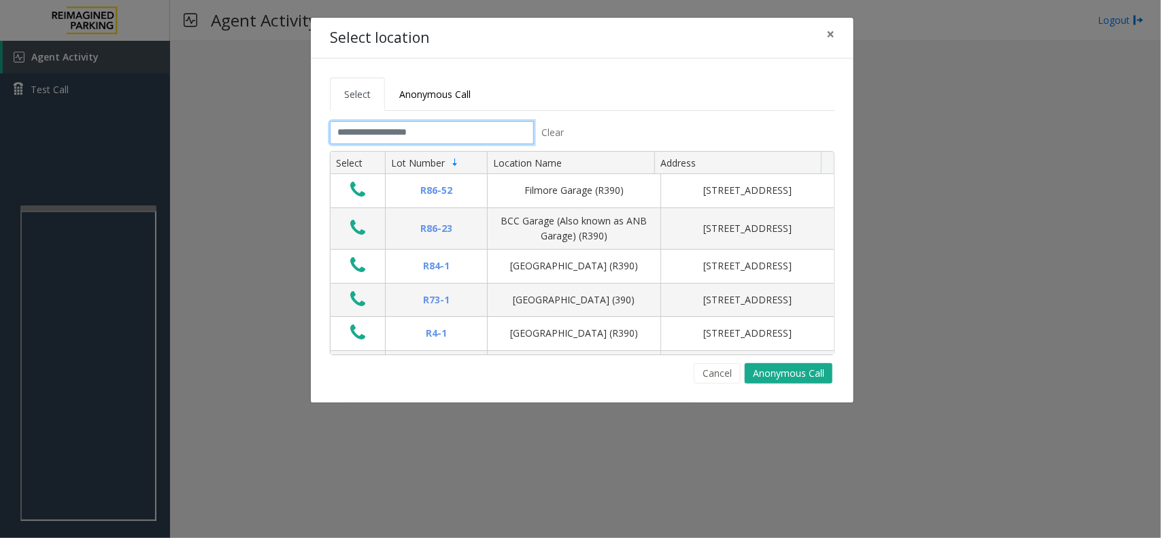
click at [348, 141] on input "text" at bounding box center [432, 132] width 204 height 23
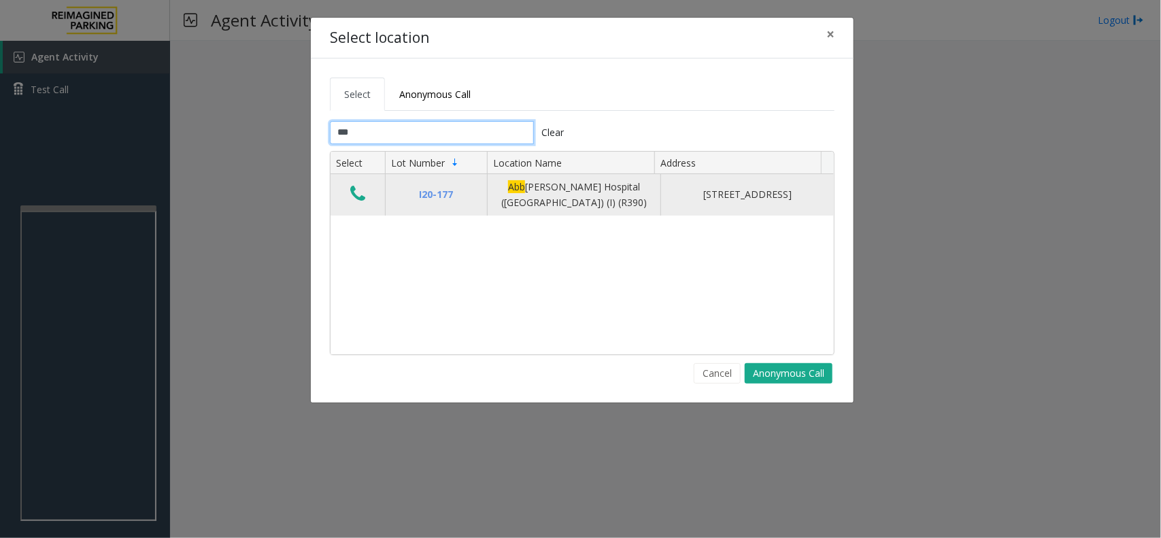
type input "***"
click at [356, 194] on icon "Data table" at bounding box center [357, 193] width 15 height 19
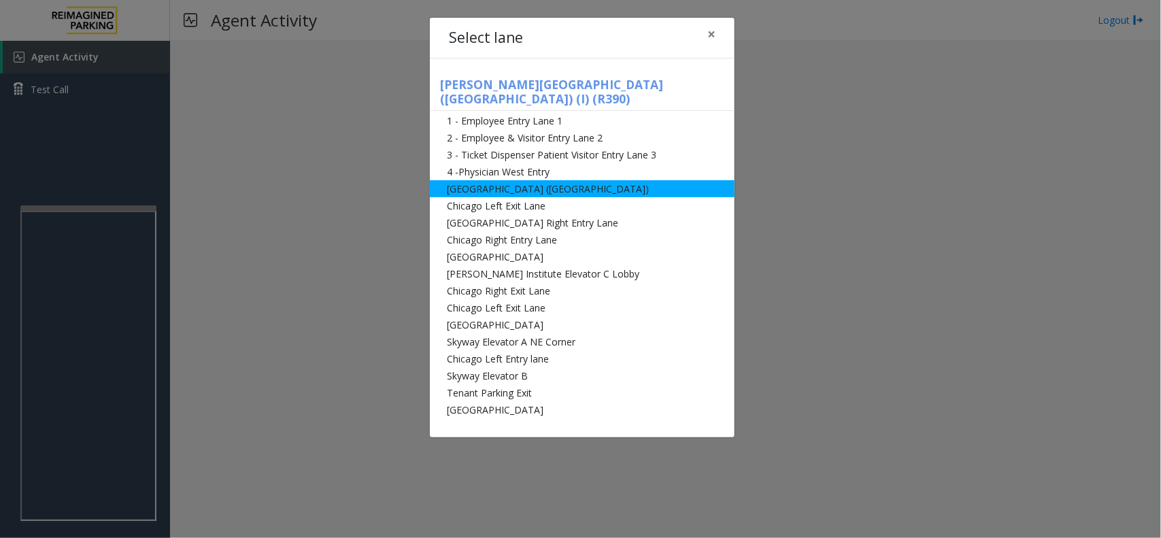
click at [537, 180] on li "[GEOGRAPHIC_DATA] ([GEOGRAPHIC_DATA])" at bounding box center [582, 188] width 305 height 17
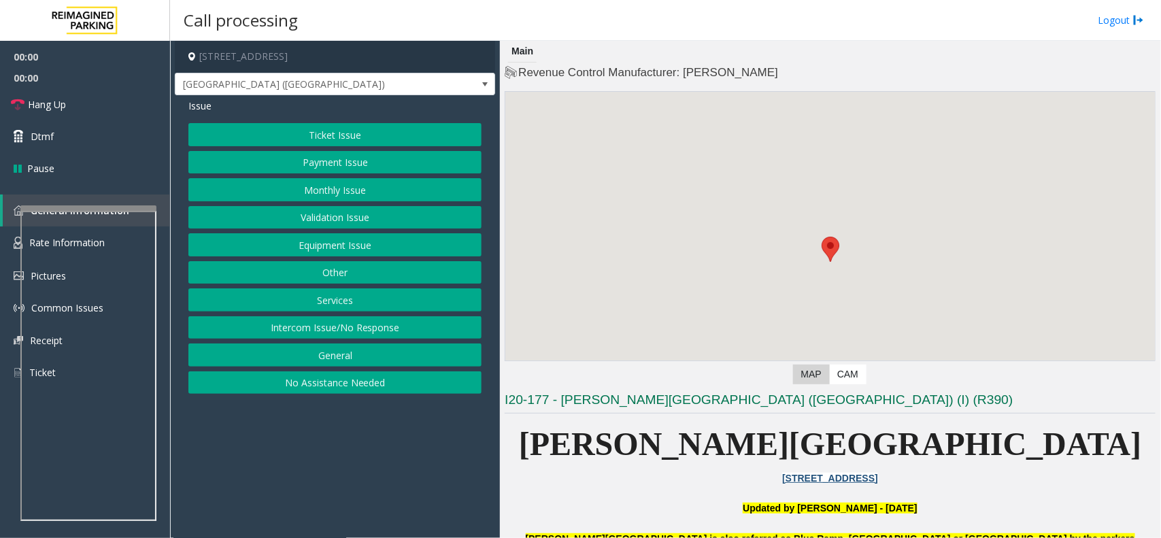
click at [393, 186] on button "Monthly Issue" at bounding box center [334, 189] width 293 height 23
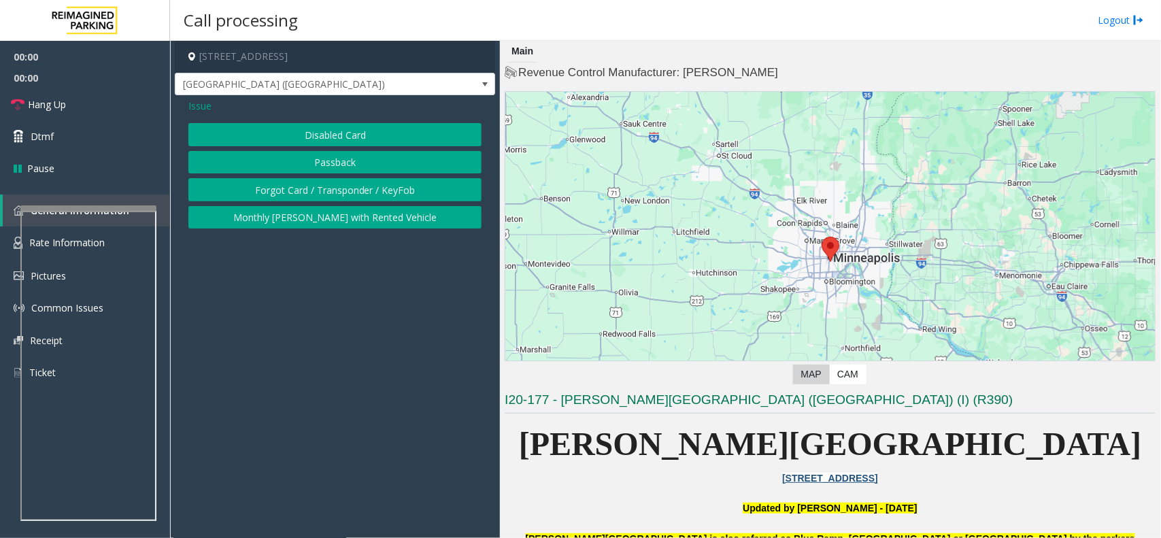
click at [368, 128] on button "Disabled Card" at bounding box center [334, 134] width 293 height 23
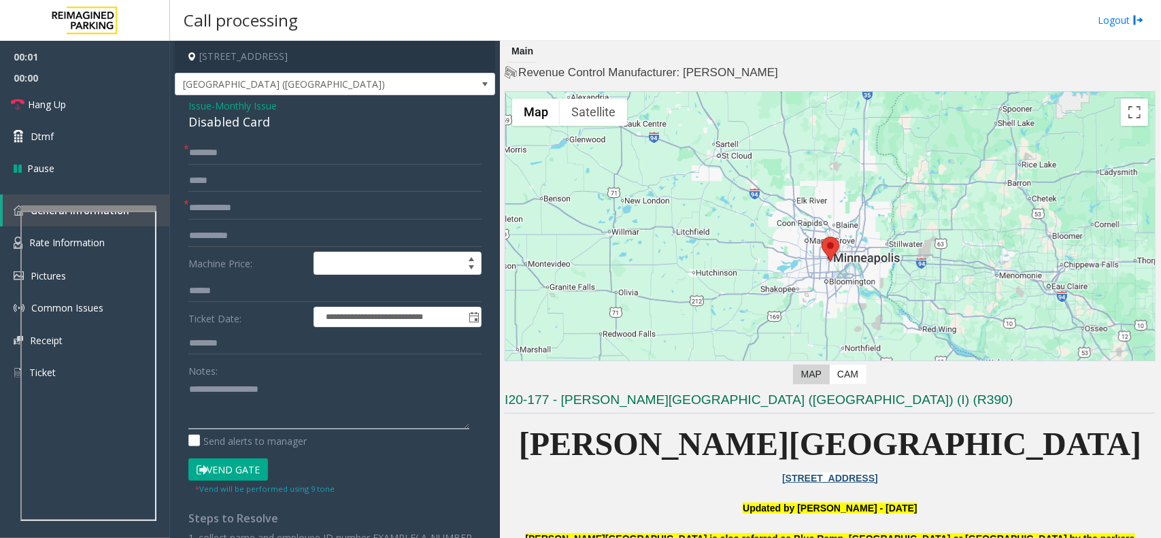
click at [269, 381] on textarea at bounding box center [328, 403] width 281 height 51
click at [255, 136] on div "**********" at bounding box center [335, 433] width 320 height 677
click at [255, 131] on div "Disabled Card" at bounding box center [334, 122] width 293 height 18
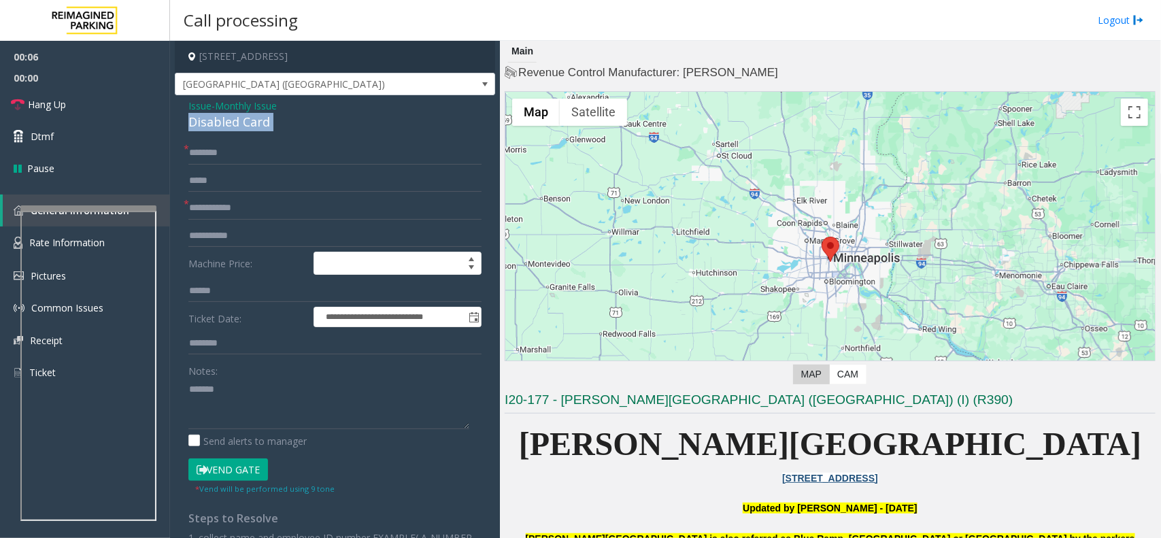
copy div "Disabled Card"
click at [255, 395] on textarea at bounding box center [328, 403] width 281 height 51
paste textarea "**********"
type textarea "**********"
click at [225, 199] on input "text" at bounding box center [334, 208] width 293 height 23
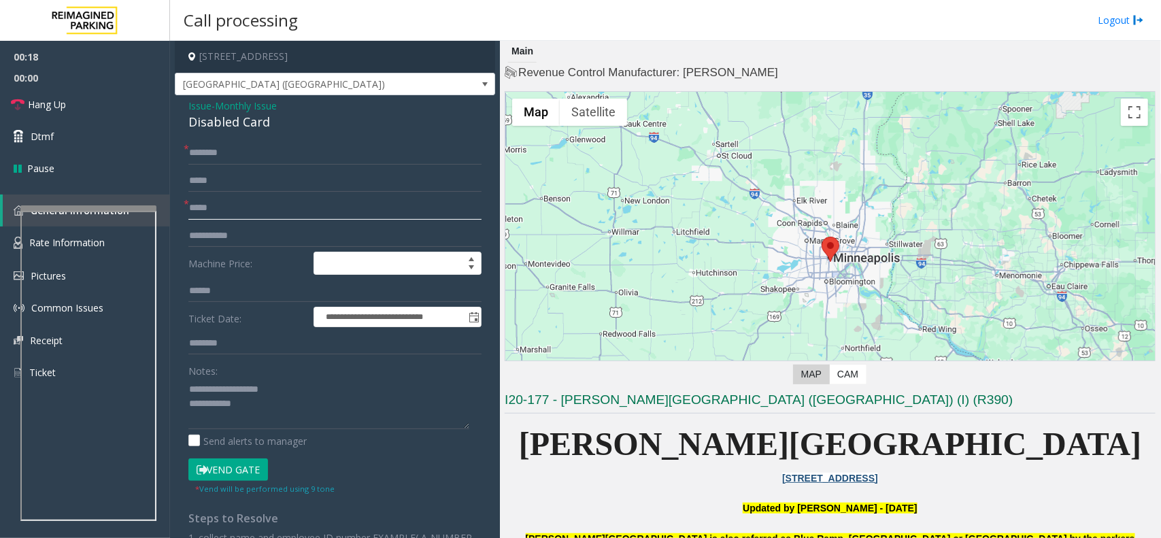
type input "*****"
click at [239, 156] on input "text" at bounding box center [334, 152] width 293 height 23
type input "**"
click at [277, 412] on textarea at bounding box center [328, 403] width 281 height 51
click at [245, 464] on button "Vend Gate" at bounding box center [228, 469] width 80 height 23
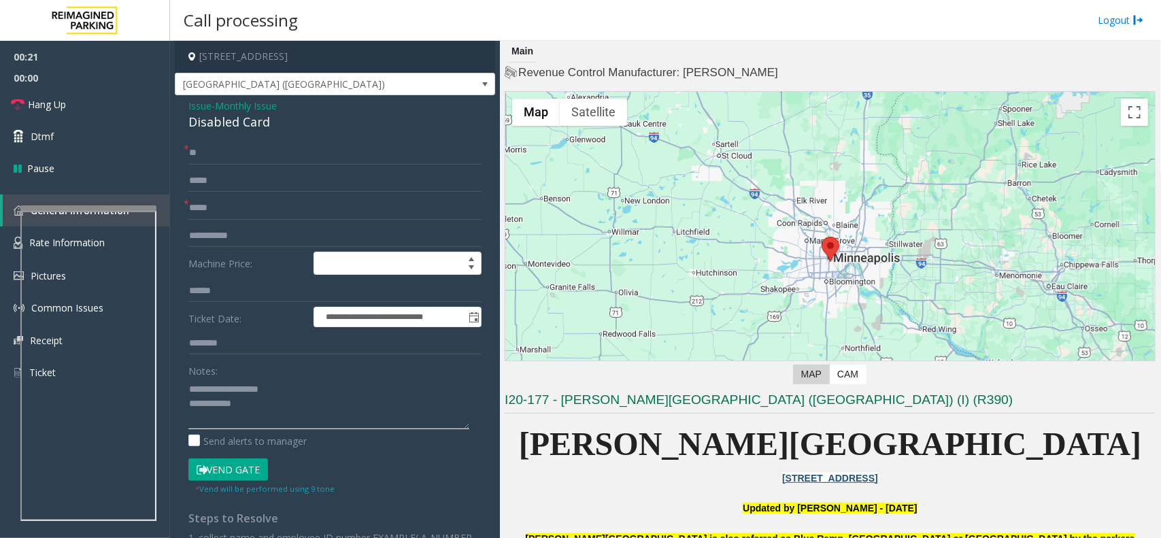
click at [269, 423] on textarea at bounding box center [328, 403] width 281 height 51
type textarea "**********"
click at [95, 97] on link "Hang Up" at bounding box center [85, 104] width 170 height 32
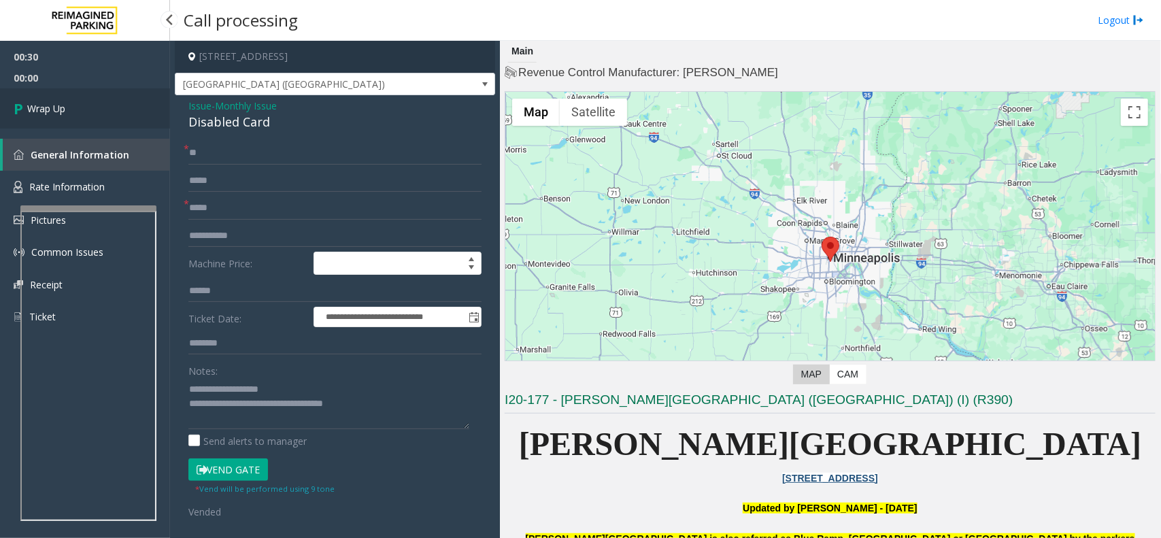
click at [97, 107] on link "Wrap Up" at bounding box center [85, 108] width 170 height 40
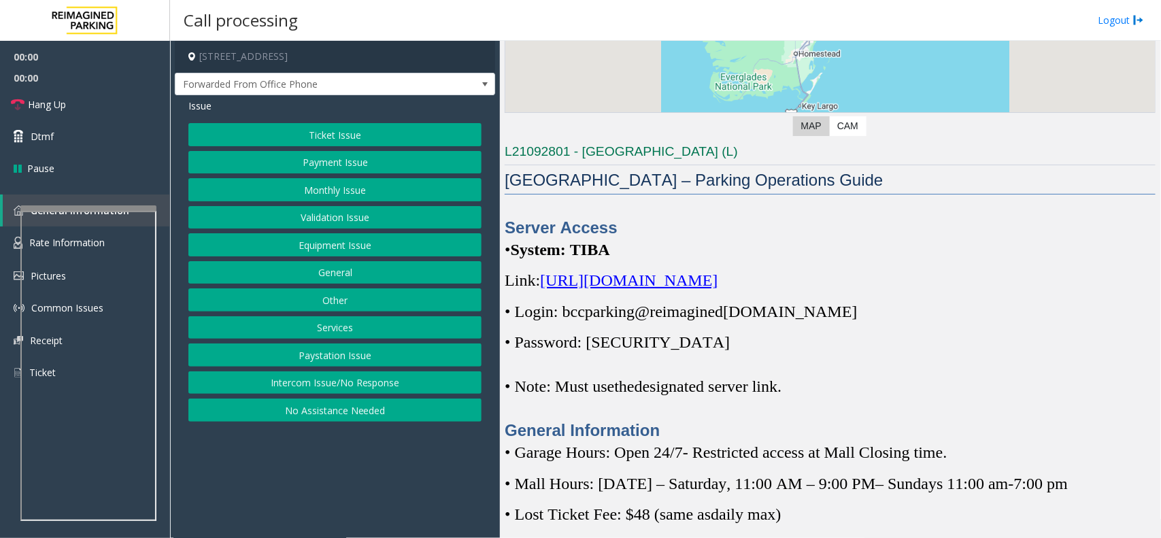
scroll to position [340, 0]
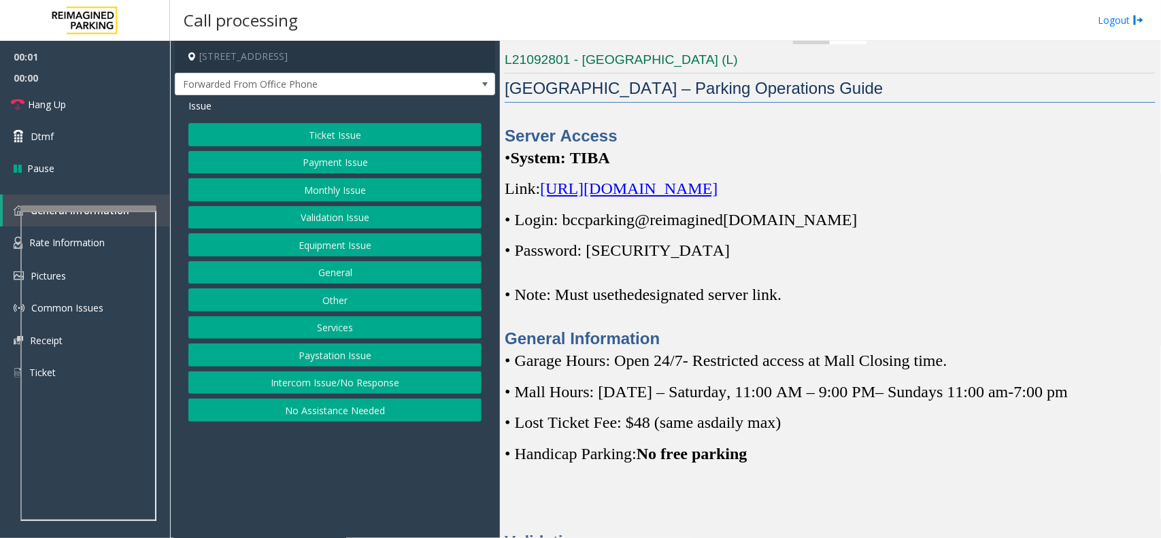
click at [786, 174] on div "Server Access • System: TIBA Link: https://spark-cloud.tibaparking.net/reimagin…" at bounding box center [830, 237] width 651 height 226
click at [717, 197] on span "https://spark-cloud.tibaparking.net/reimaginedparking/account/login" at bounding box center [628, 189] width 177 height 18
copy p "bccparking@re imagined parking.com"
drag, startPoint x: 820, startPoint y: 225, endPoint x: 559, endPoint y: 222, distance: 261.1
click at [559, 222] on p "• Login: bccparking@re imagined parking.com" at bounding box center [830, 220] width 651 height 22
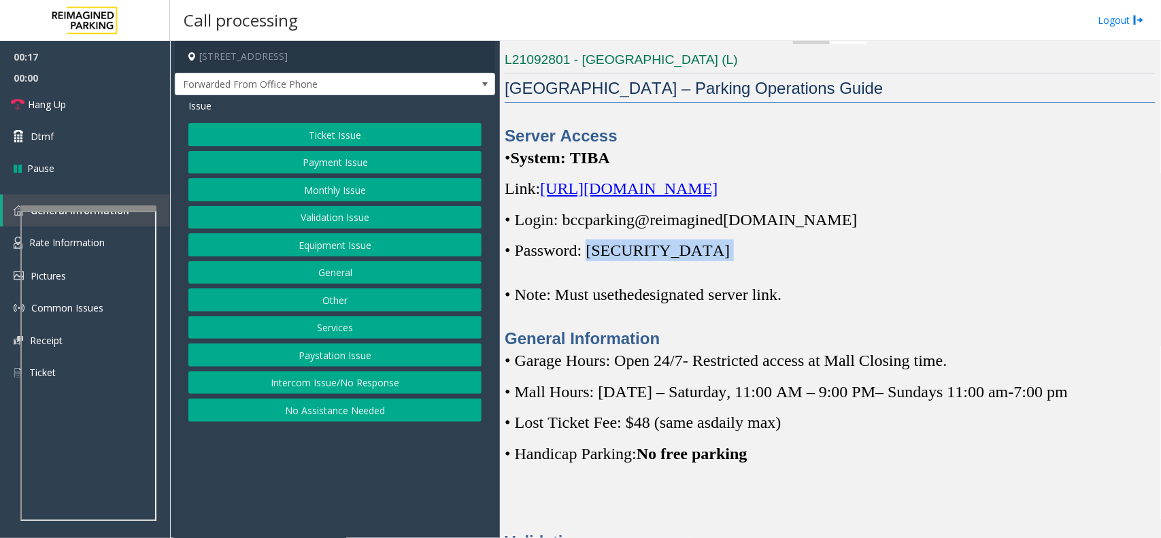
copy p "Parking1!"
drag, startPoint x: 694, startPoint y: 250, endPoint x: 595, endPoint y: 259, distance: 99.7
click at [595, 259] on p "• Password: Parking1!" at bounding box center [830, 250] width 651 height 22
click at [828, 235] on div "Server Access • System: TIBA Link: https://spark-cloud.tibaparking.net/reimagin…" at bounding box center [830, 237] width 651 height 226
click at [364, 191] on button "Monthly Issue" at bounding box center [334, 189] width 293 height 23
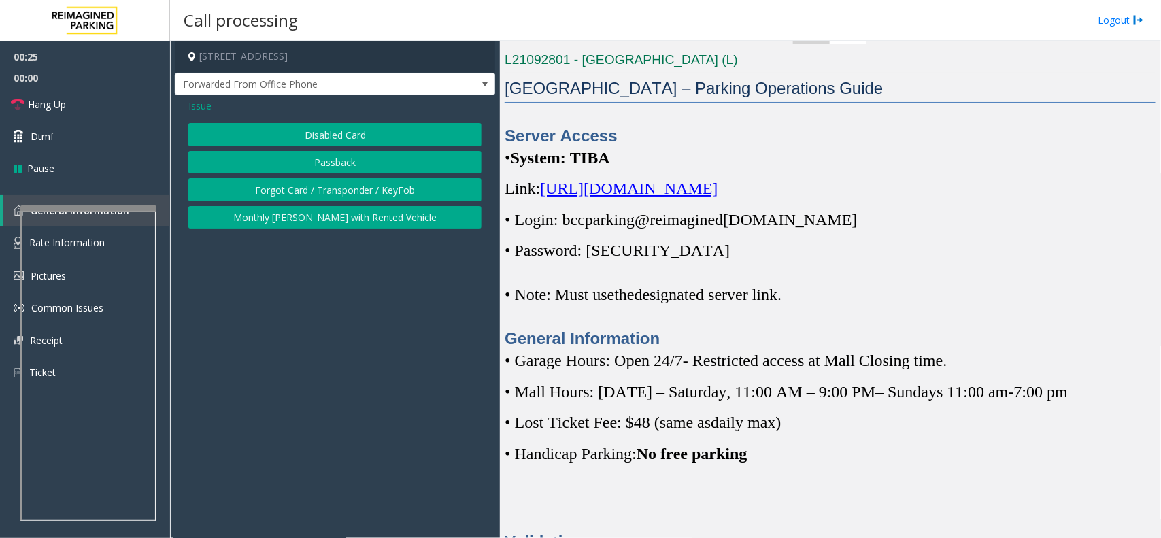
click at [356, 133] on button "Disabled Card" at bounding box center [334, 134] width 293 height 23
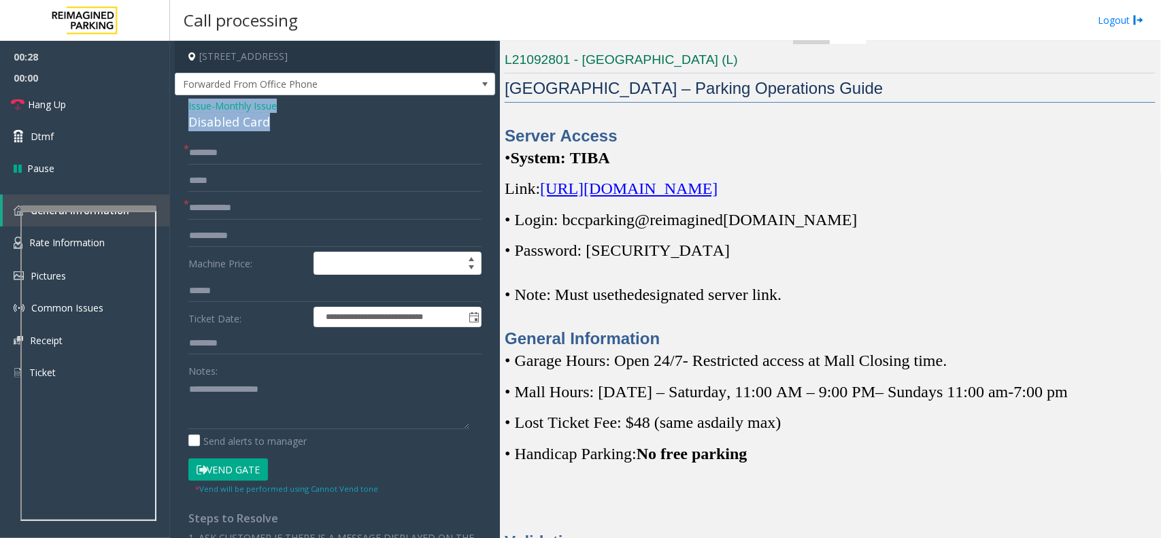
drag, startPoint x: 273, startPoint y: 124, endPoint x: 177, endPoint y: 107, distance: 97.4
click at [177, 107] on div "**********" at bounding box center [335, 447] width 320 height 705
click at [326, 120] on div "Disabled Card" at bounding box center [334, 122] width 293 height 18
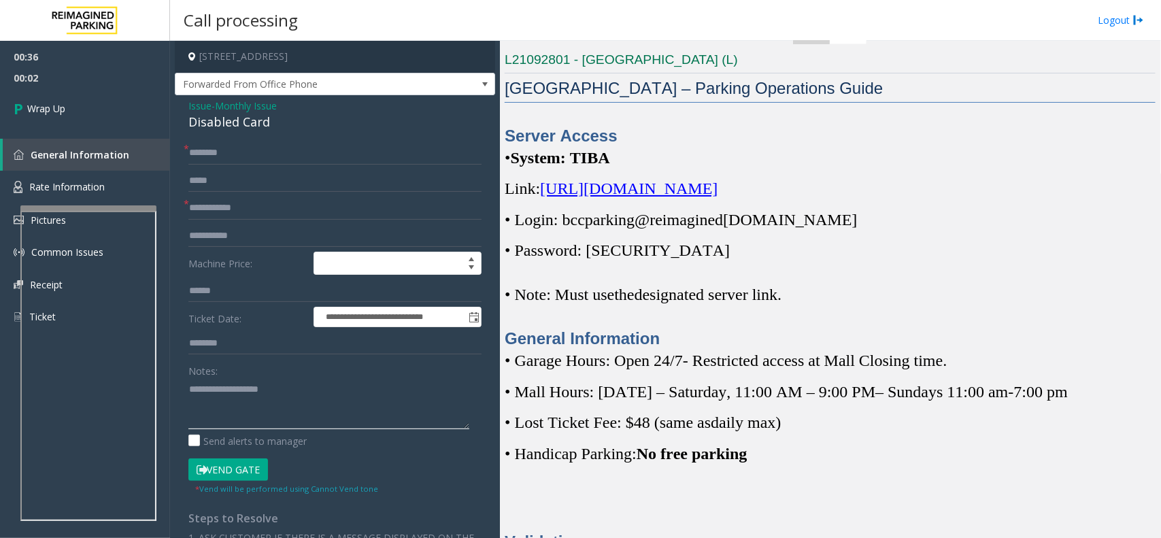
click at [258, 391] on textarea at bounding box center [328, 403] width 281 height 51
click at [199, 95] on span "Forwarded From Office Phone" at bounding box center [335, 84] width 320 height 23
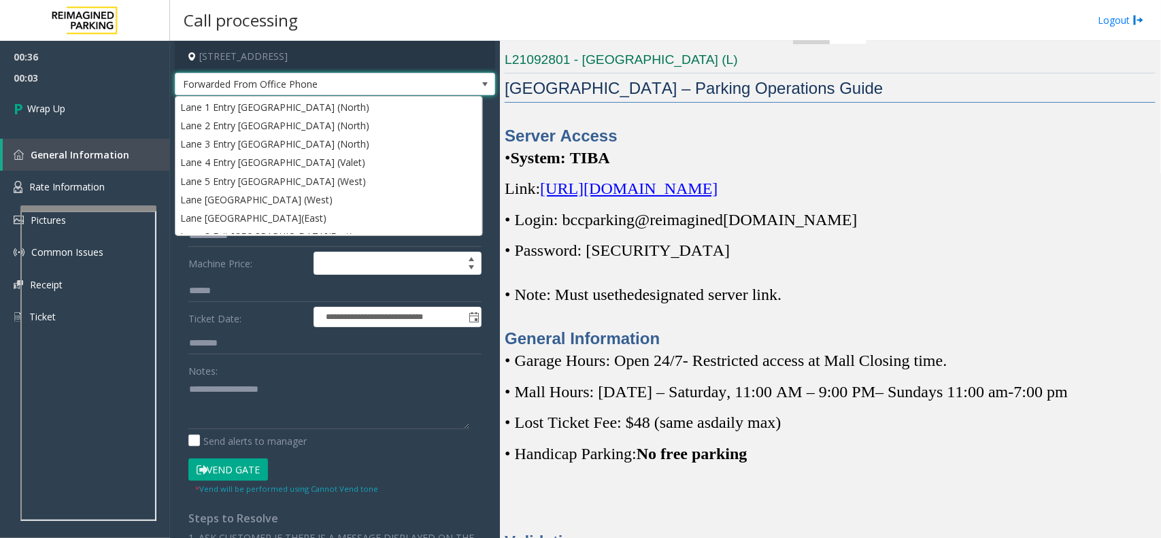
scroll to position [542, 0]
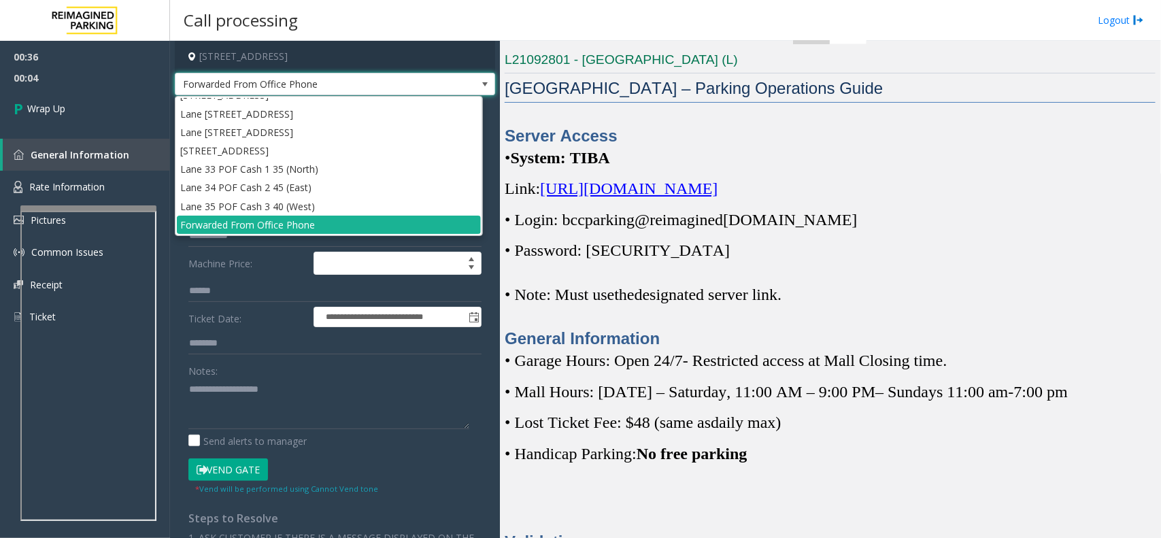
click at [331, 69] on h4 "701 South Miami Avenue, Miami, FL" at bounding box center [335, 57] width 320 height 32
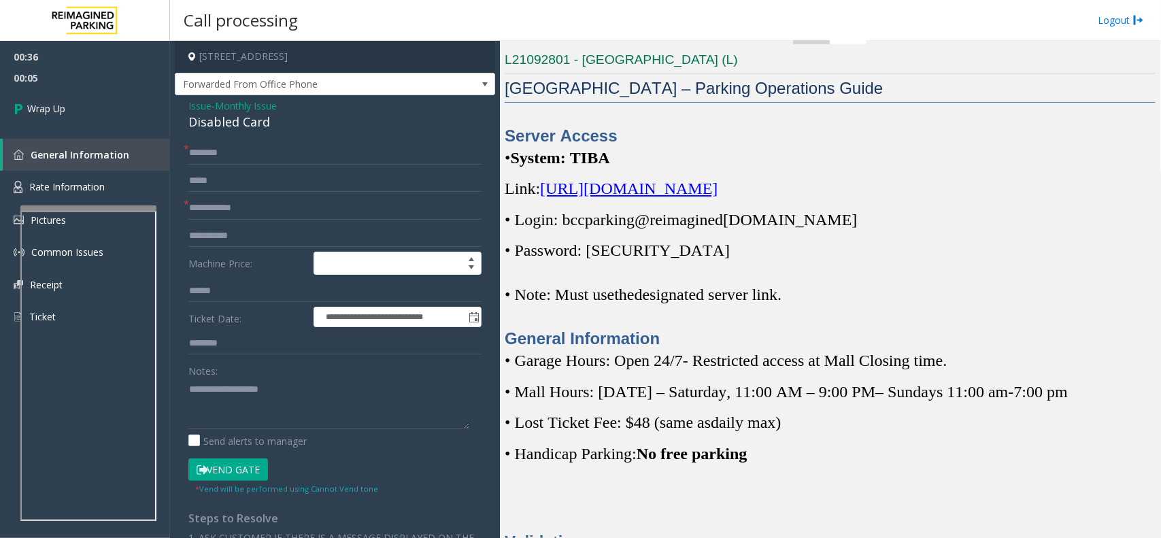
click at [199, 103] on span "Issue" at bounding box center [199, 106] width 23 height 14
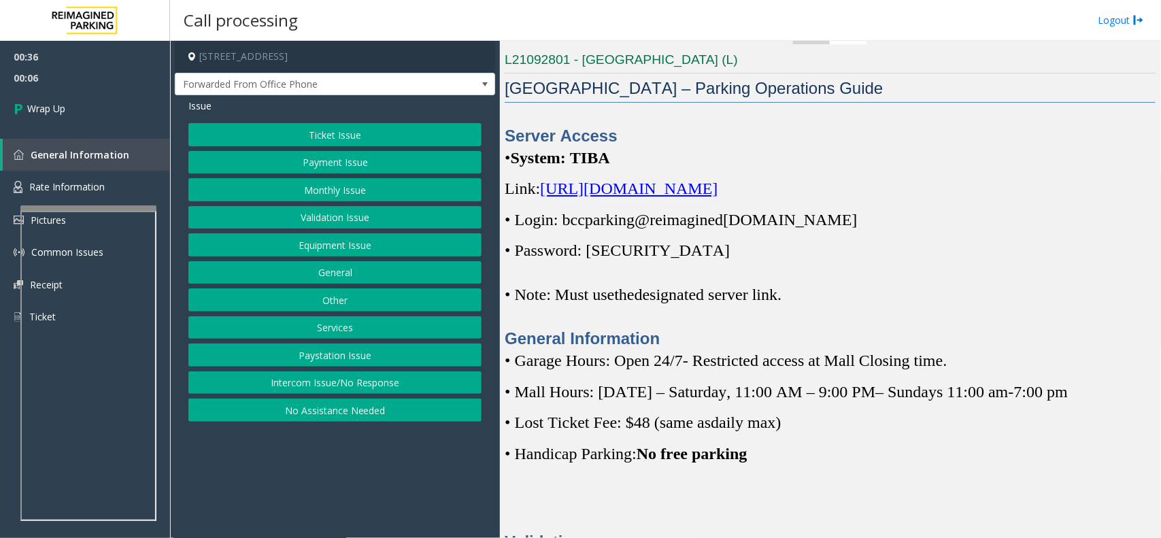
click at [301, 250] on button "Equipment Issue" at bounding box center [334, 244] width 293 height 23
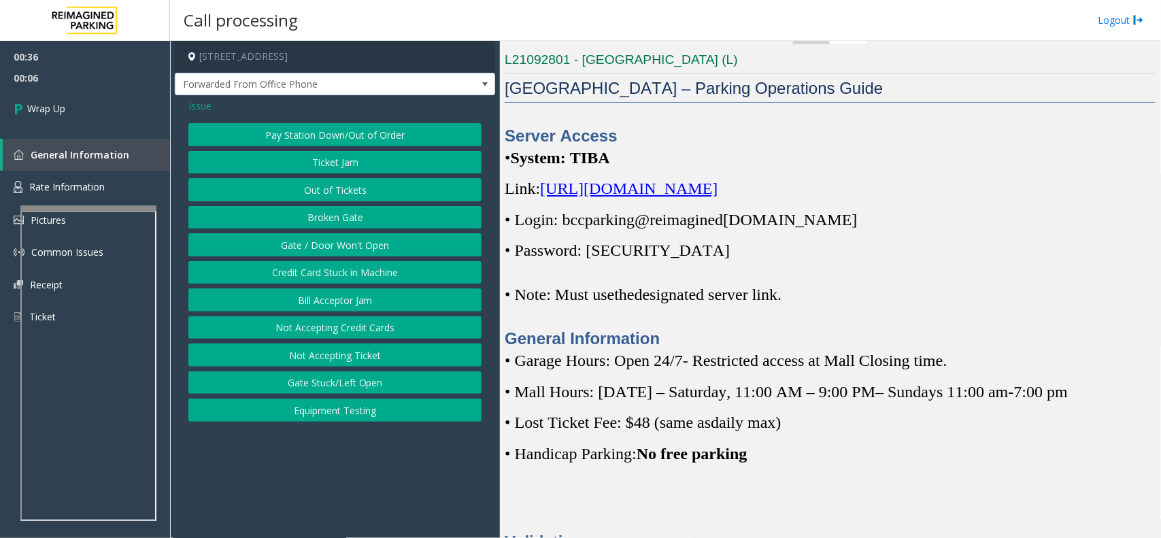
click at [304, 245] on button "Gate / Door Won't Open" at bounding box center [334, 244] width 293 height 23
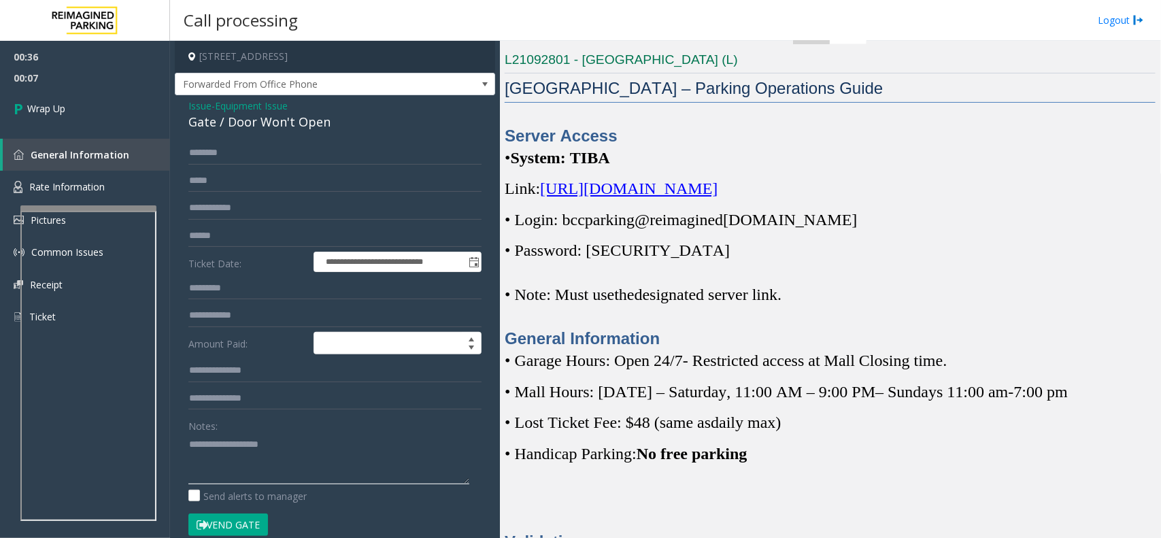
click at [292, 462] on textarea at bounding box center [328, 458] width 281 height 51
click at [274, 130] on div "Gate / Door Won't Open" at bounding box center [334, 122] width 293 height 18
click at [280, 124] on div "Gate / Door Won't Open" at bounding box center [334, 122] width 293 height 18
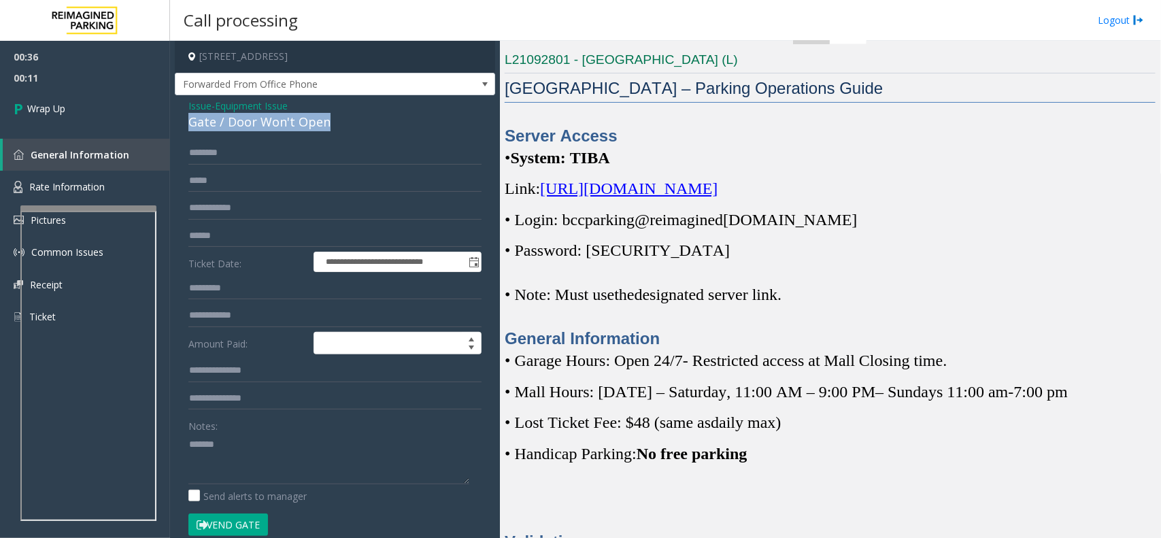
copy div "Gate / Door Won't Open"
click at [288, 456] on textarea at bounding box center [328, 458] width 281 height 51
paste textarea "**********"
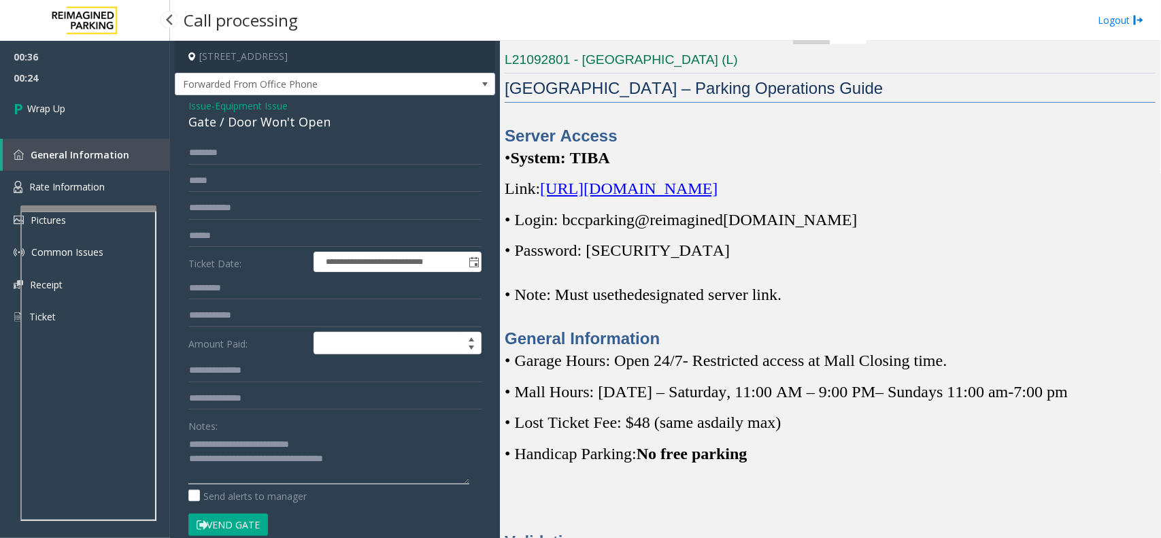
type textarea "**********"
click at [113, 136] on div "00:36 00:24 Wrap Up General Information Rate Information Pictures Common Issues…" at bounding box center [85, 192] width 170 height 303
click at [110, 116] on link "Wrap Up" at bounding box center [85, 108] width 170 height 40
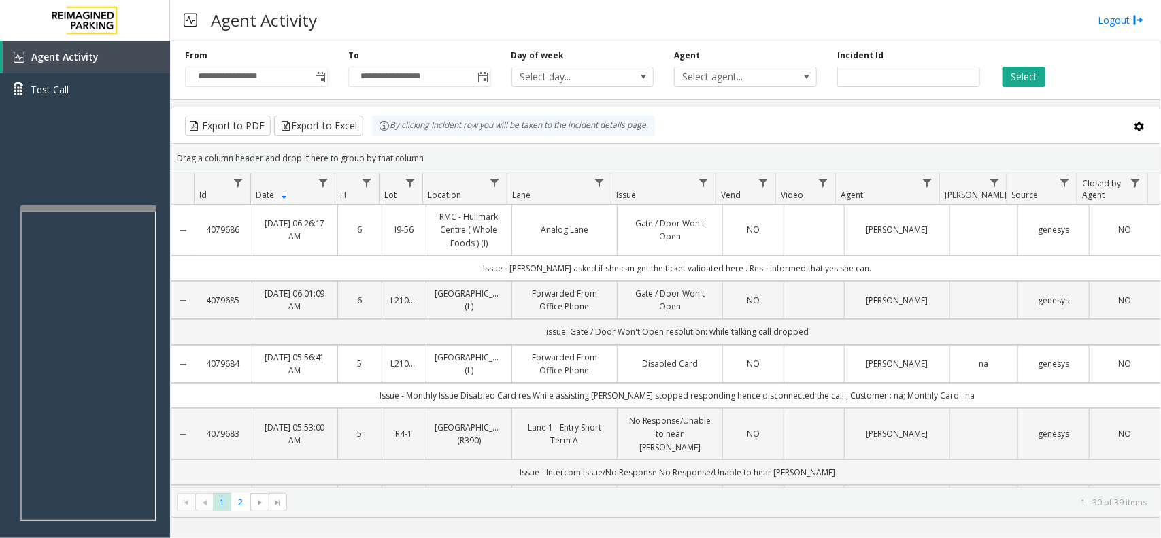
drag, startPoint x: 430, startPoint y: 151, endPoint x: 379, endPoint y: 134, distance: 53.1
click at [379, 134] on kendo-grid "Export to PDF Export to Excel By clicking Incident row you will be taken to the…" at bounding box center [666, 312] width 990 height 411
click at [425, 151] on div "Drag a column header and drop it here to group by that column" at bounding box center [665, 158] width 989 height 24
drag, startPoint x: 426, startPoint y: 165, endPoint x: 311, endPoint y: 105, distance: 130.2
click at [311, 105] on div "**********" at bounding box center [666, 276] width 990 height 482
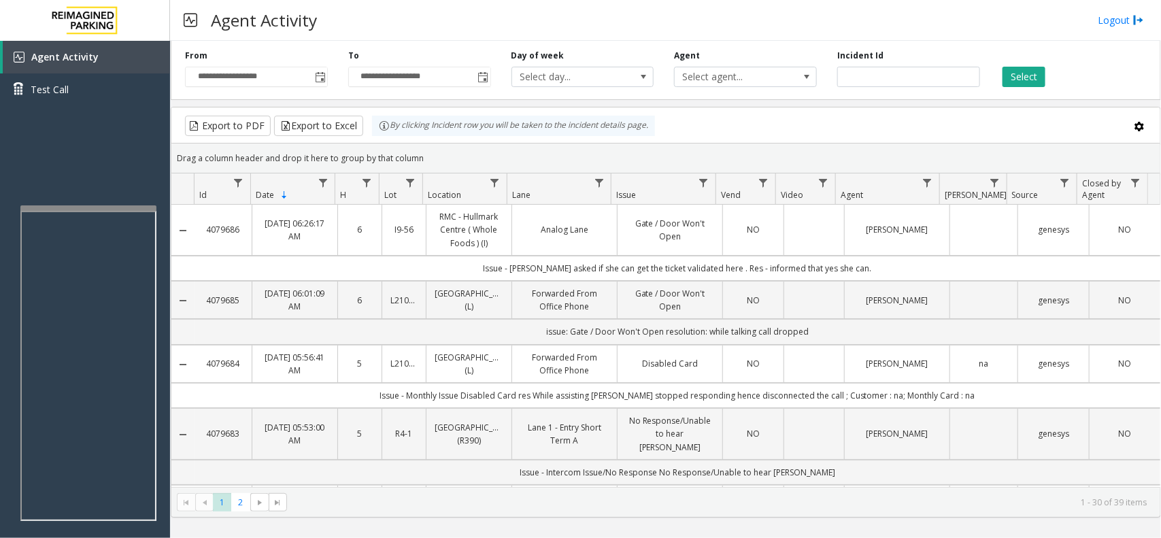
click at [428, 158] on div "Drag a column header and drop it here to group by that column" at bounding box center [665, 158] width 989 height 24
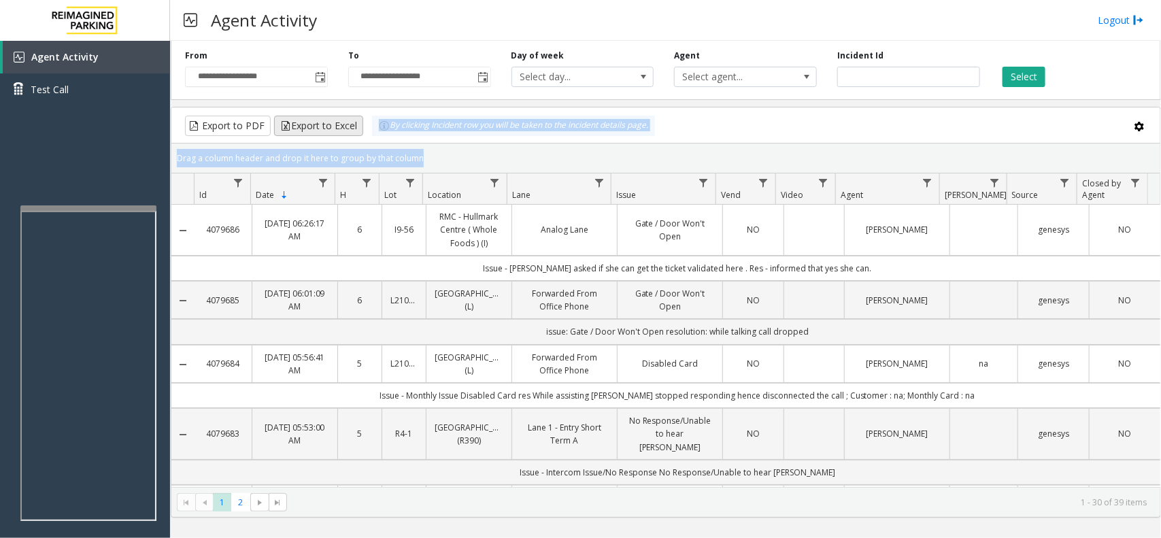
drag, startPoint x: 428, startPoint y: 158, endPoint x: 347, endPoint y: 133, distance: 85.4
click at [347, 133] on kendo-grid "Export to PDF Export to Excel By clicking Incident row you will be taken to the…" at bounding box center [666, 312] width 990 height 411
click at [430, 156] on div "Drag a column header and drop it here to group by that column" at bounding box center [665, 158] width 989 height 24
drag, startPoint x: 430, startPoint y: 156, endPoint x: 364, endPoint y: 137, distance: 68.8
click at [364, 137] on kendo-grid "Export to PDF Export to Excel By clicking Incident row you will be taken to the…" at bounding box center [666, 312] width 990 height 411
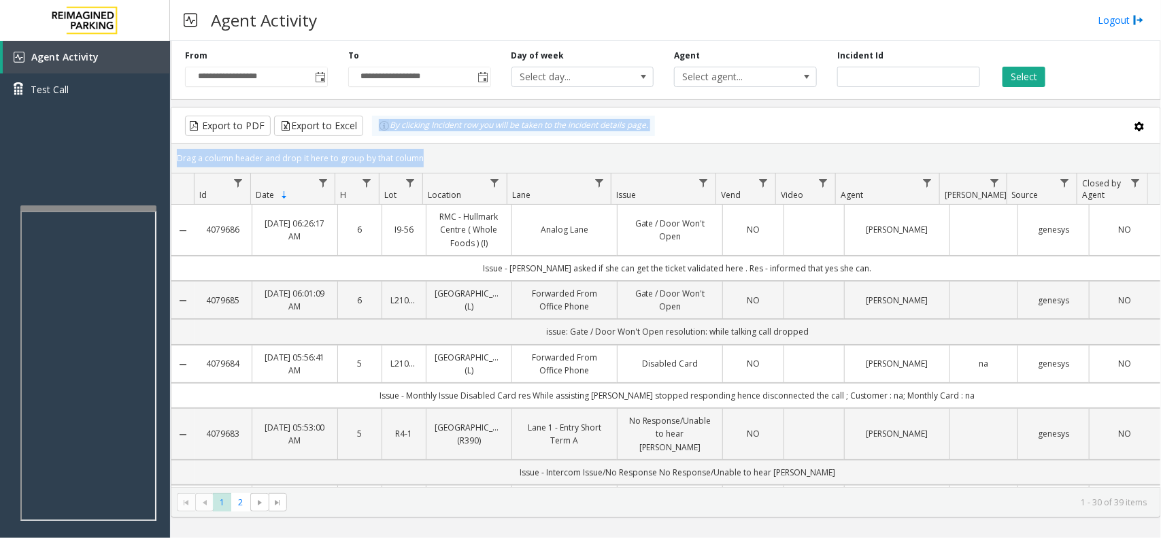
click at [439, 148] on div "Drag a column header and drop it here to group by that column" at bounding box center [665, 158] width 989 height 24
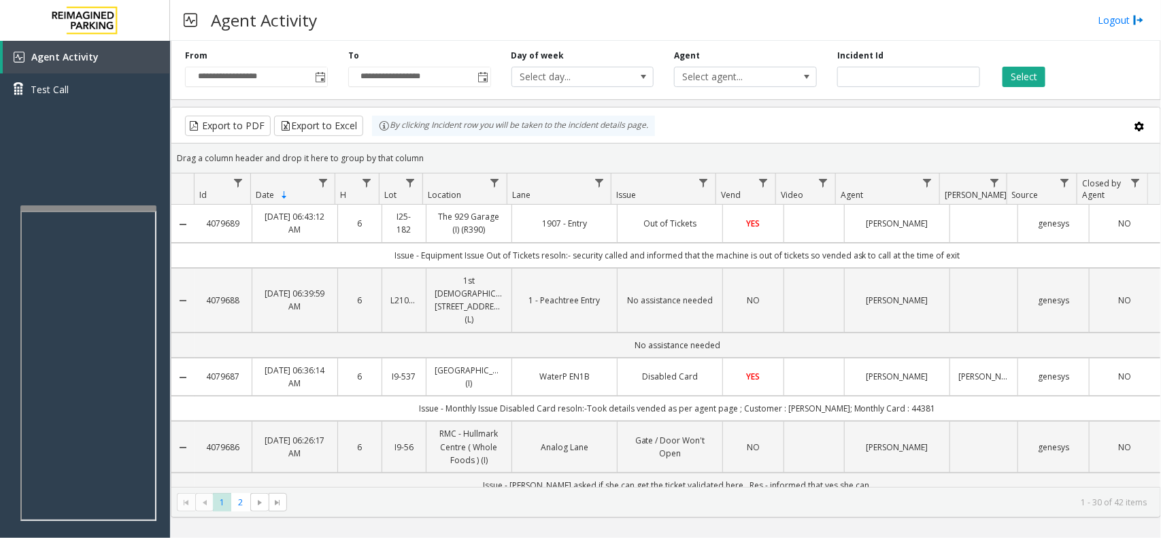
drag, startPoint x: 458, startPoint y: 158, endPoint x: 369, endPoint y: 126, distance: 94.0
click at [369, 126] on kendo-grid "Export to PDF Export to Excel By clicking Incident row you will be taken to the…" at bounding box center [666, 312] width 990 height 411
click at [456, 160] on div "Drag a column header and drop it here to group by that column" at bounding box center [665, 158] width 989 height 24
drag, startPoint x: 435, startPoint y: 154, endPoint x: 381, endPoint y: 133, distance: 58.3
click at [381, 133] on kendo-grid "Export to PDF Export to Excel By clicking Incident row you will be taken to the…" at bounding box center [666, 312] width 990 height 411
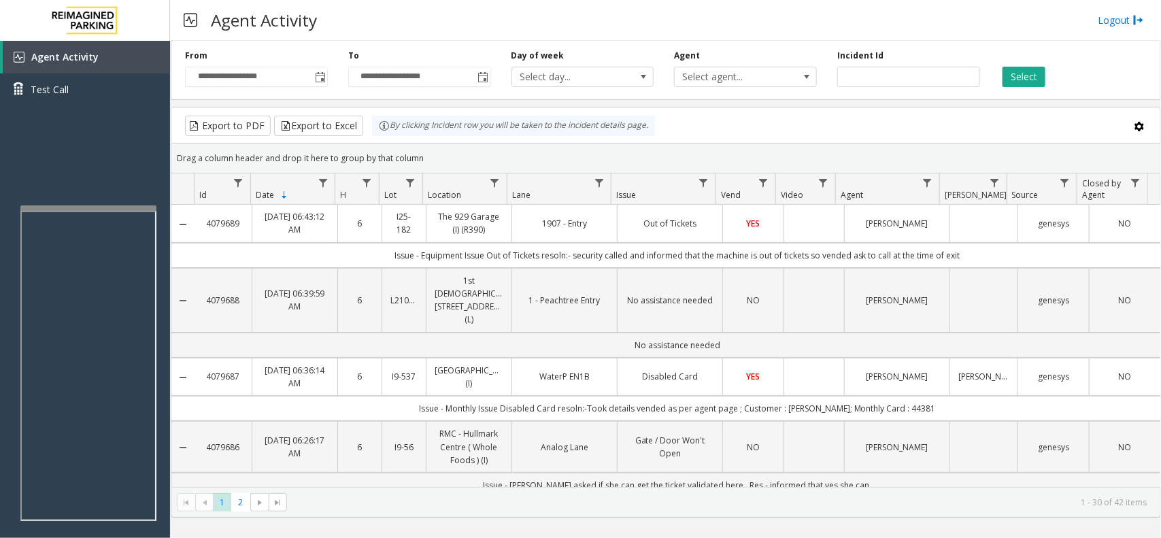
click at [432, 148] on div "Drag a column header and drop it here to group by that column" at bounding box center [665, 158] width 989 height 24
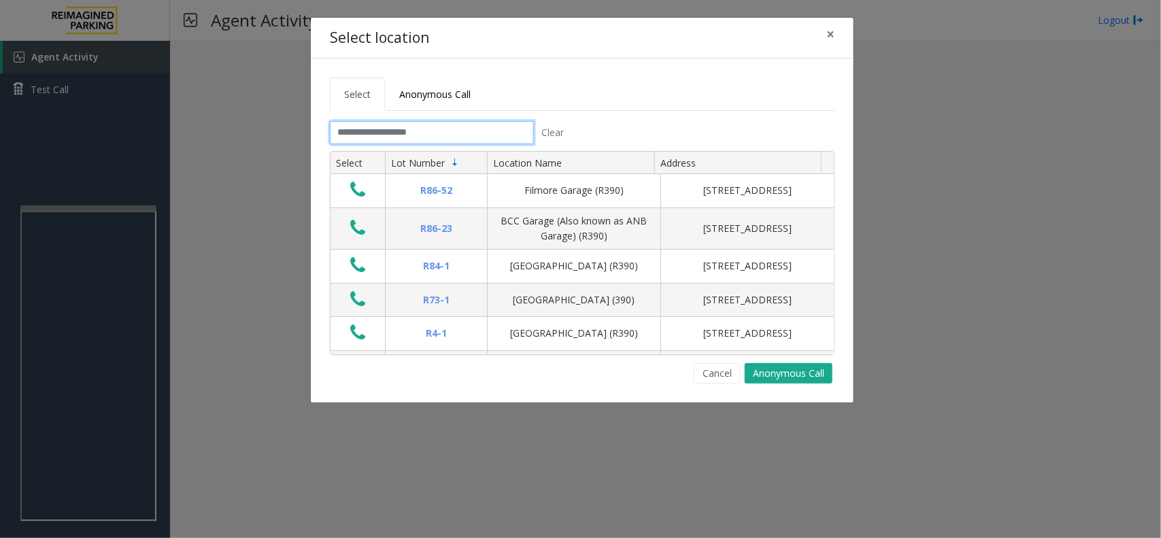
click at [361, 133] on input "text" at bounding box center [432, 132] width 204 height 23
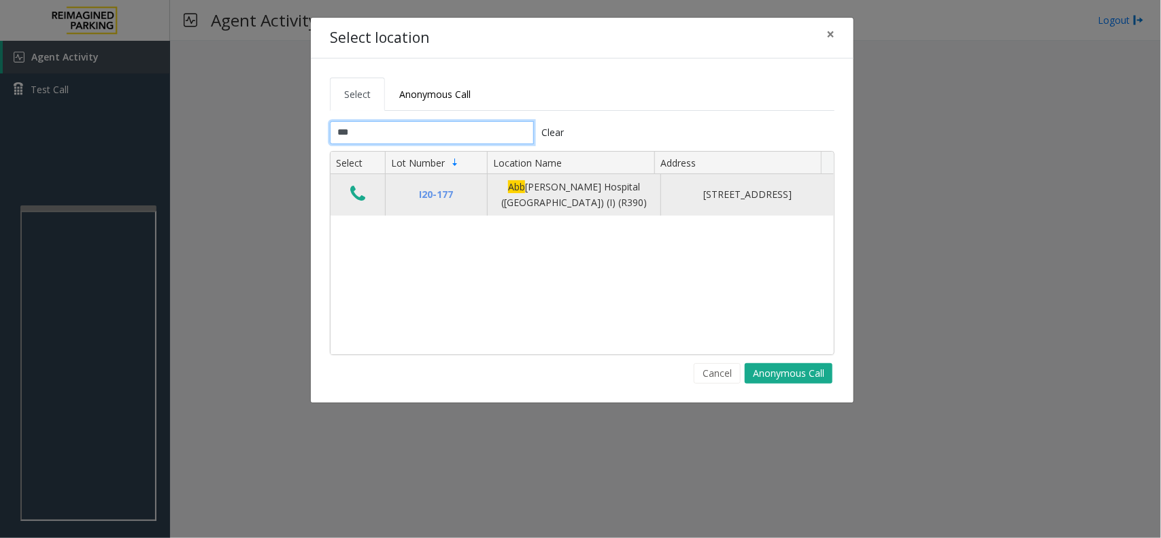
type input "***"
click at [352, 191] on icon "Data table" at bounding box center [357, 193] width 15 height 19
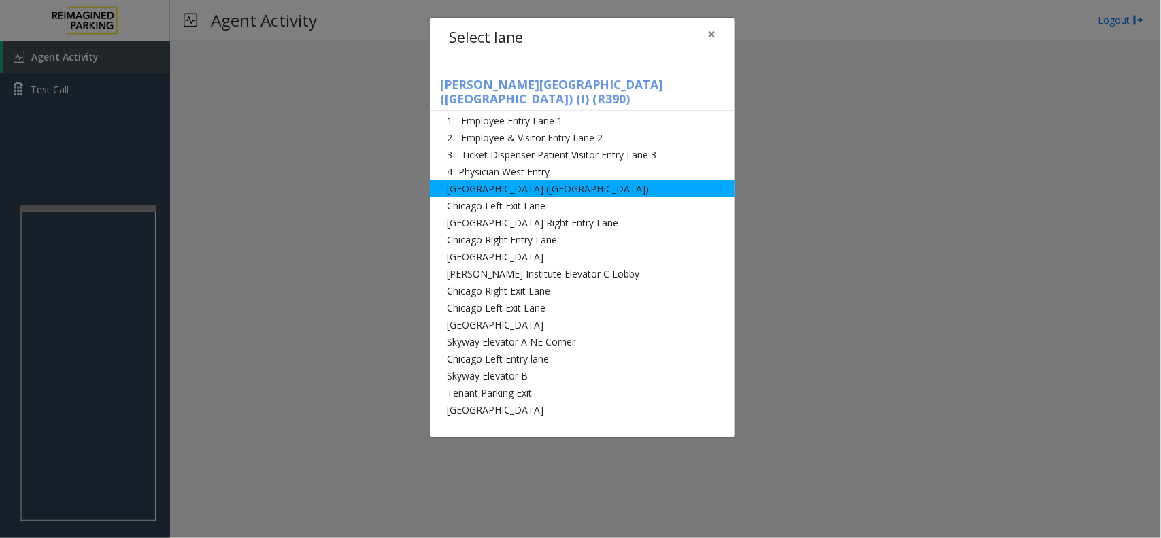
click at [474, 180] on li "[GEOGRAPHIC_DATA] ([GEOGRAPHIC_DATA])" at bounding box center [582, 188] width 305 height 17
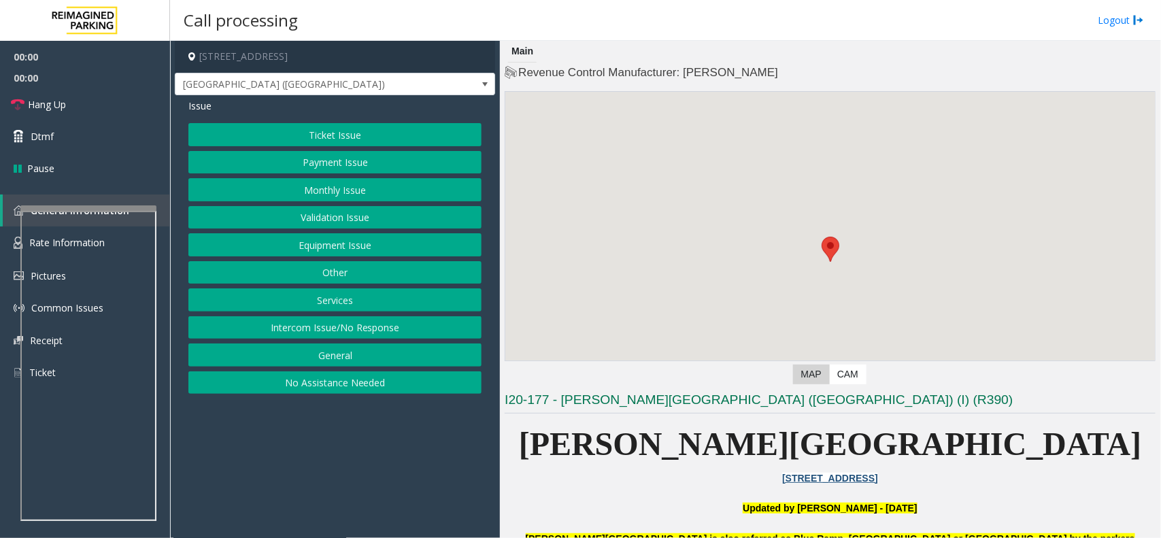
click at [403, 182] on button "Monthly Issue" at bounding box center [334, 189] width 293 height 23
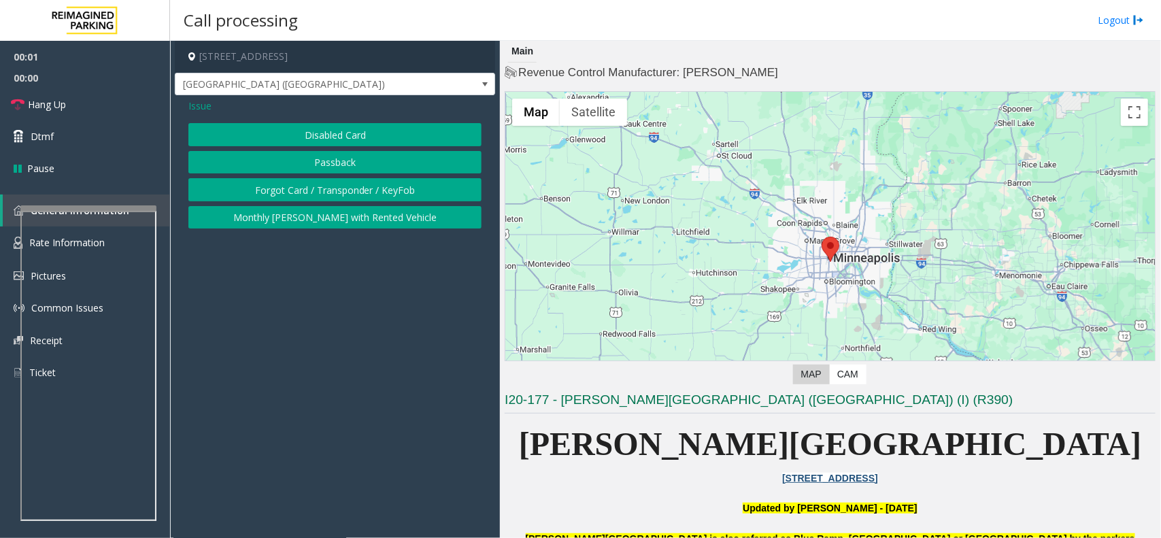
click at [403, 140] on button "Disabled Card" at bounding box center [334, 134] width 293 height 23
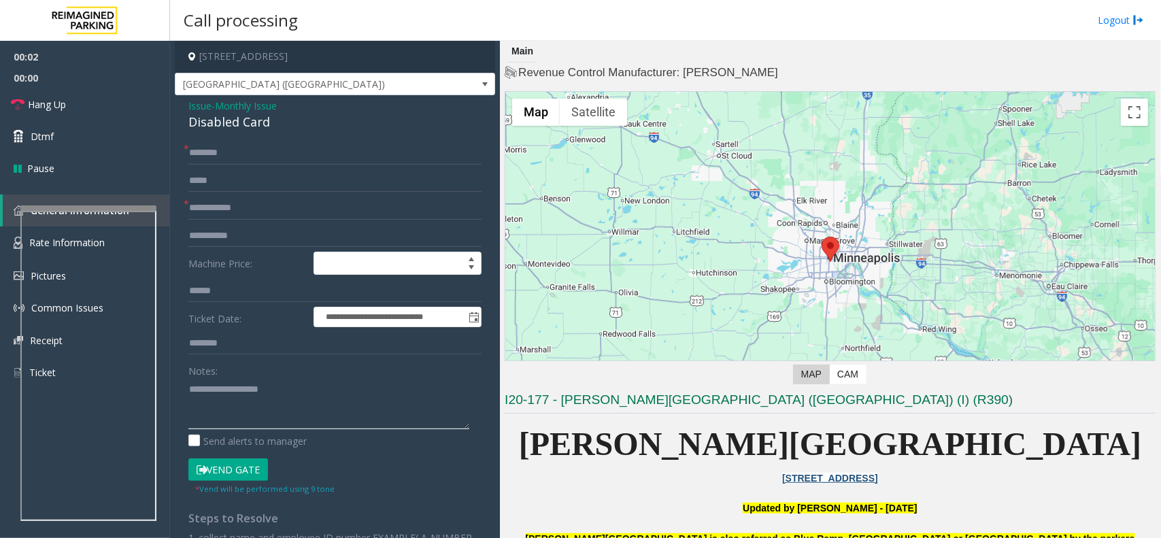
click at [228, 390] on textarea at bounding box center [328, 403] width 281 height 51
click at [230, 122] on div "Disabled Card" at bounding box center [334, 122] width 293 height 18
copy div "Disabled Card"
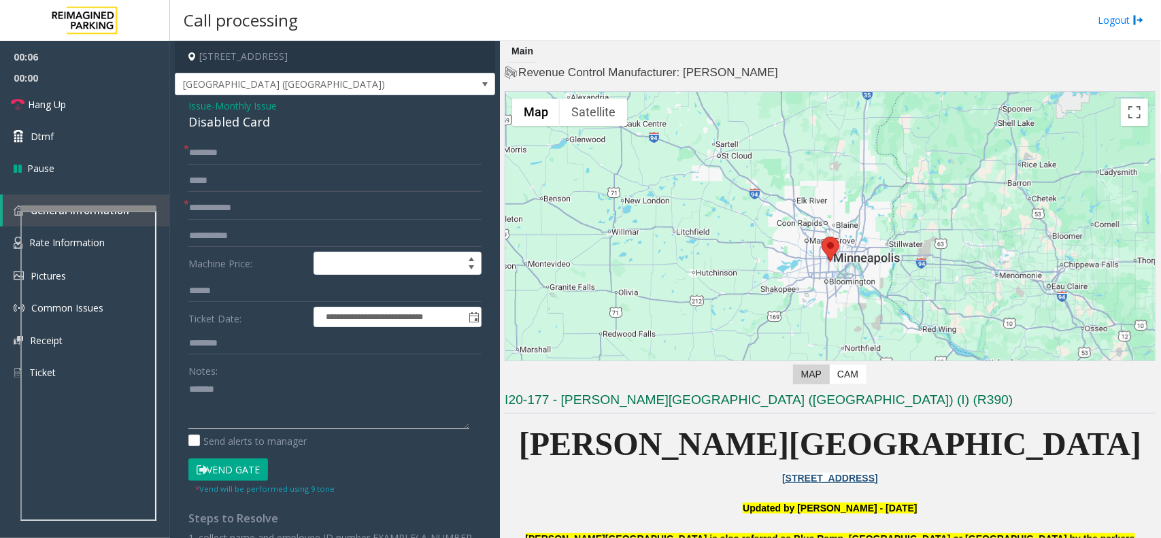
click at [252, 386] on textarea at bounding box center [328, 403] width 281 height 51
paste textarea "**********"
type textarea "**********"
click at [218, 220] on form "**********" at bounding box center [334, 318] width 293 height 354
click at [221, 215] on input "text" at bounding box center [334, 208] width 293 height 23
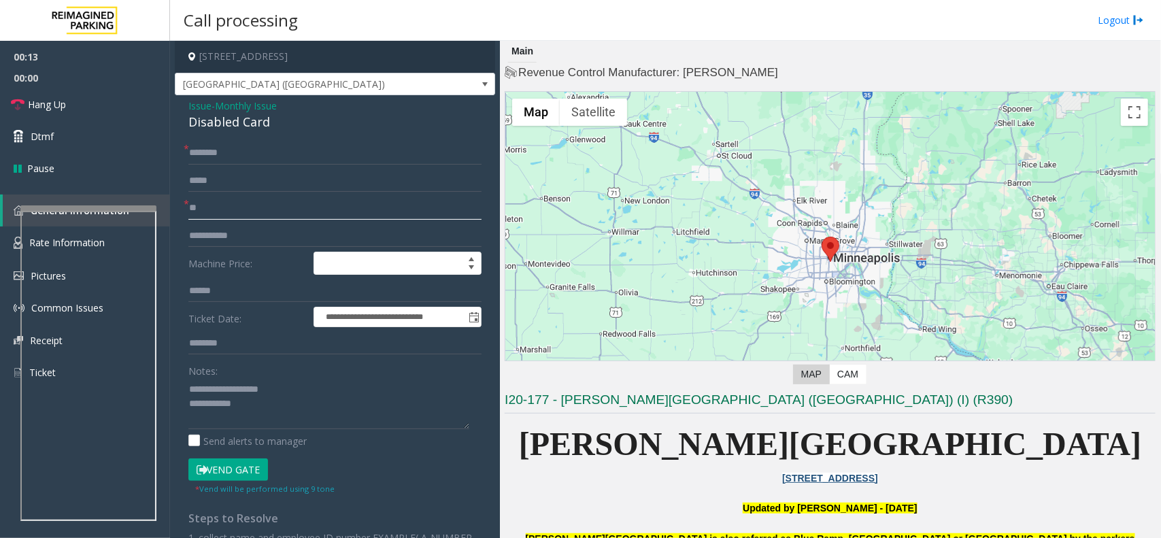
type input "**"
click at [247, 150] on input "*" at bounding box center [334, 152] width 293 height 23
type input "**"
click at [226, 462] on button "Vend Gate" at bounding box center [228, 469] width 80 height 23
click at [267, 415] on textarea at bounding box center [328, 403] width 281 height 51
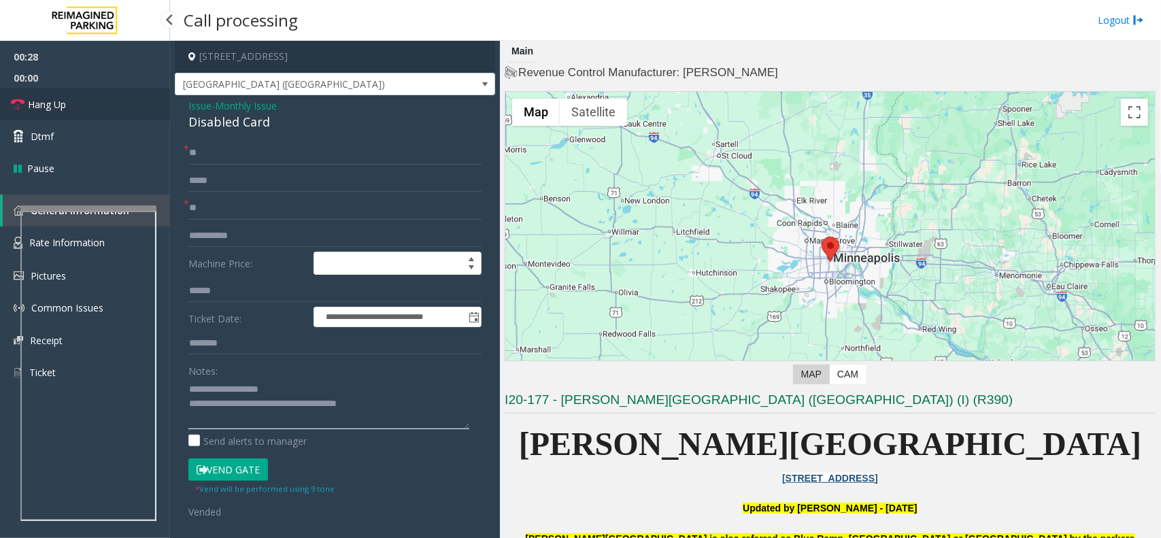
type textarea "**********"
click at [60, 93] on link "Hang Up" at bounding box center [85, 104] width 170 height 32
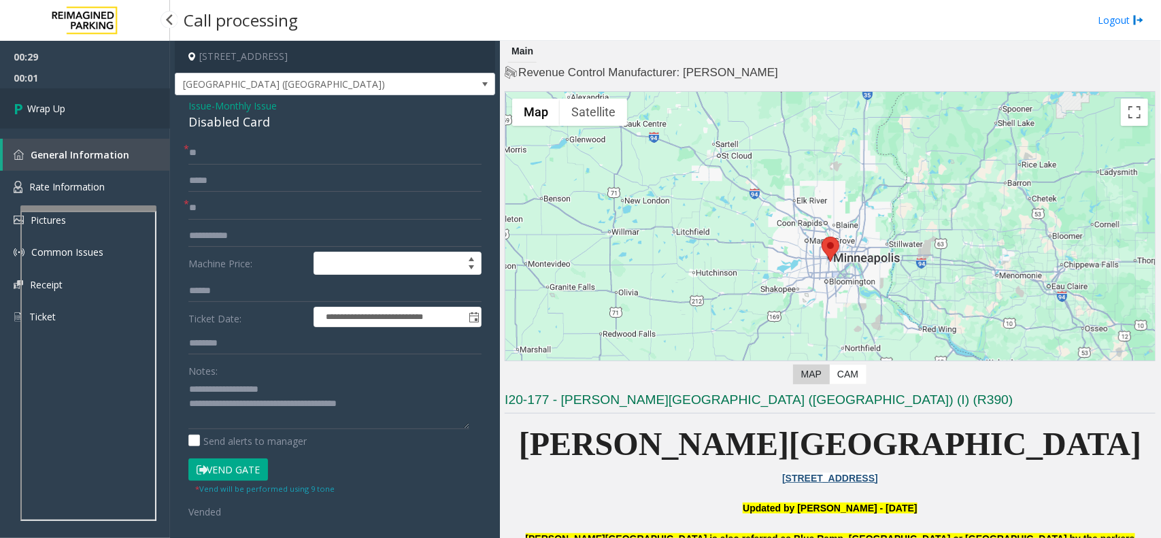
click at [60, 93] on link "Wrap Up" at bounding box center [85, 108] width 170 height 40
click at [71, 106] on link "Wrap Up" at bounding box center [85, 108] width 170 height 40
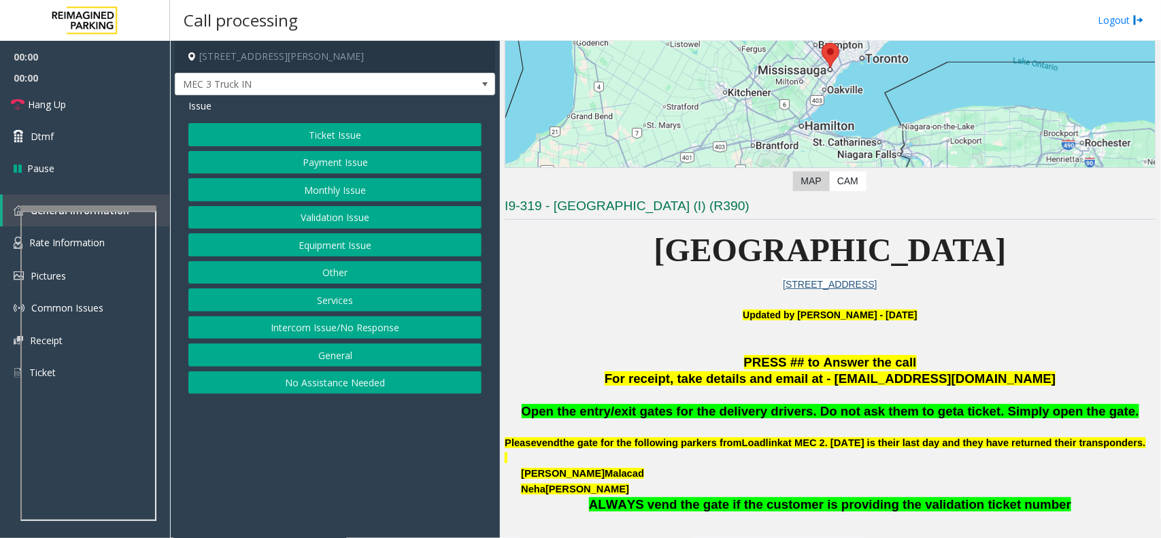
scroll to position [255, 0]
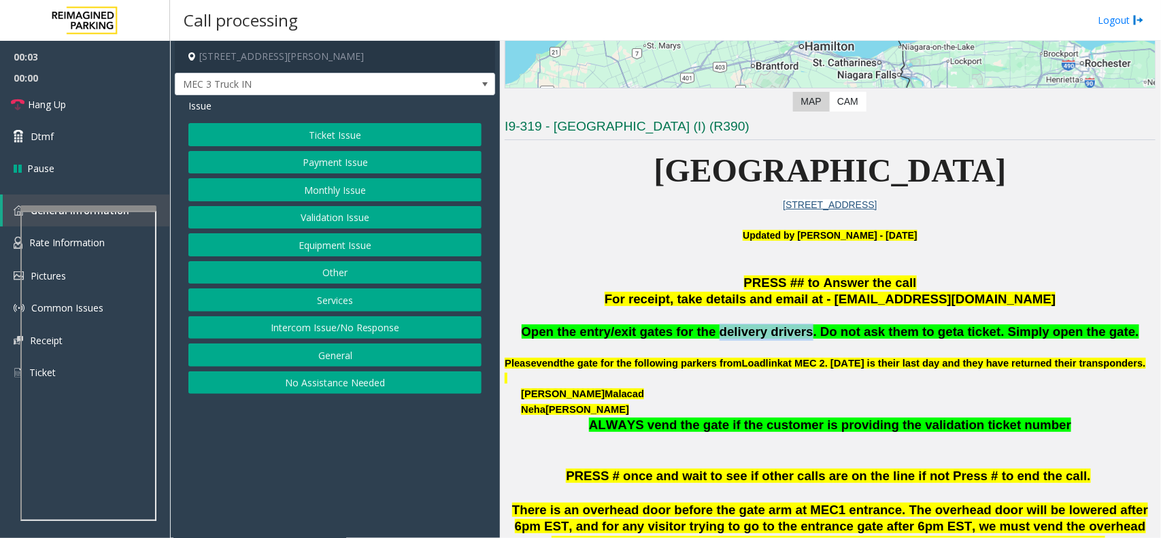
drag, startPoint x: 808, startPoint y: 337, endPoint x: 728, endPoint y: 337, distance: 79.6
click at [728, 337] on span "Open the entry/exit gates for the delivery drivers. Do not ask them to get" at bounding box center [740, 331] width 436 height 14
click at [609, 269] on p at bounding box center [830, 266] width 651 height 16
drag, startPoint x: 810, startPoint y: 330, endPoint x: 728, endPoint y: 332, distance: 82.3
click at [728, 332] on span "Open the entry/exit gates for the delivery drivers. Do not ask them to get" at bounding box center [740, 331] width 436 height 14
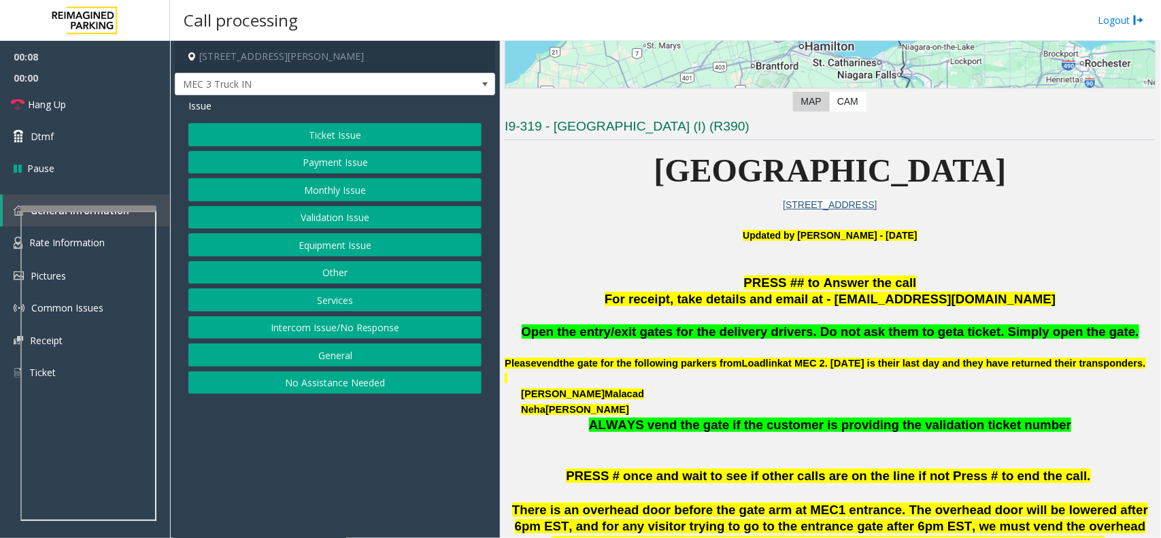
click at [708, 313] on p at bounding box center [830, 315] width 651 height 15
click at [313, 333] on button "Intercom Issue/No Response" at bounding box center [334, 327] width 293 height 23
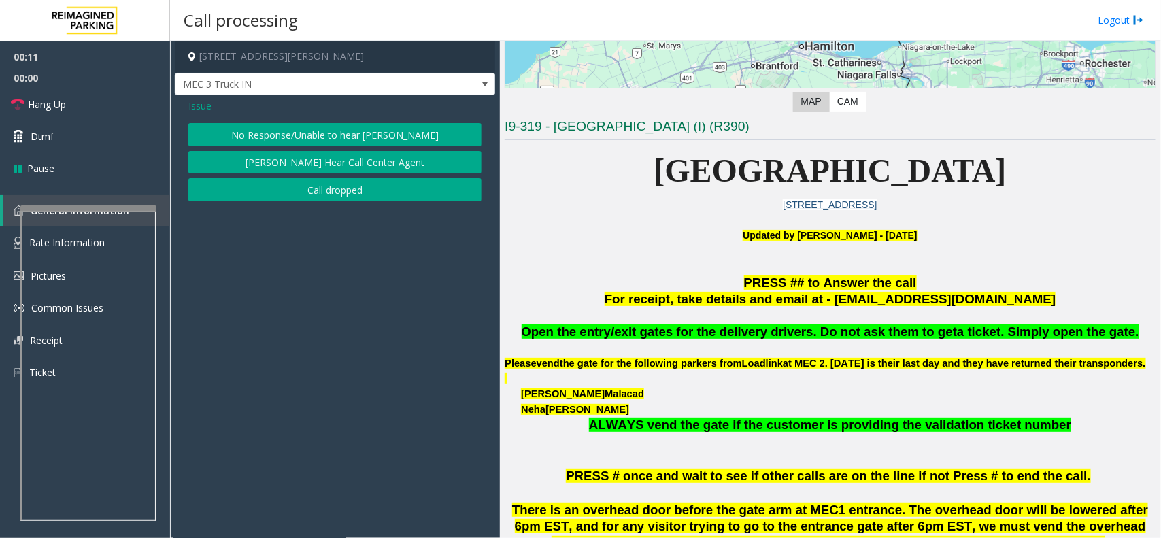
click at [331, 131] on button "No Response/Unable to hear [PERSON_NAME]" at bounding box center [334, 134] width 293 height 23
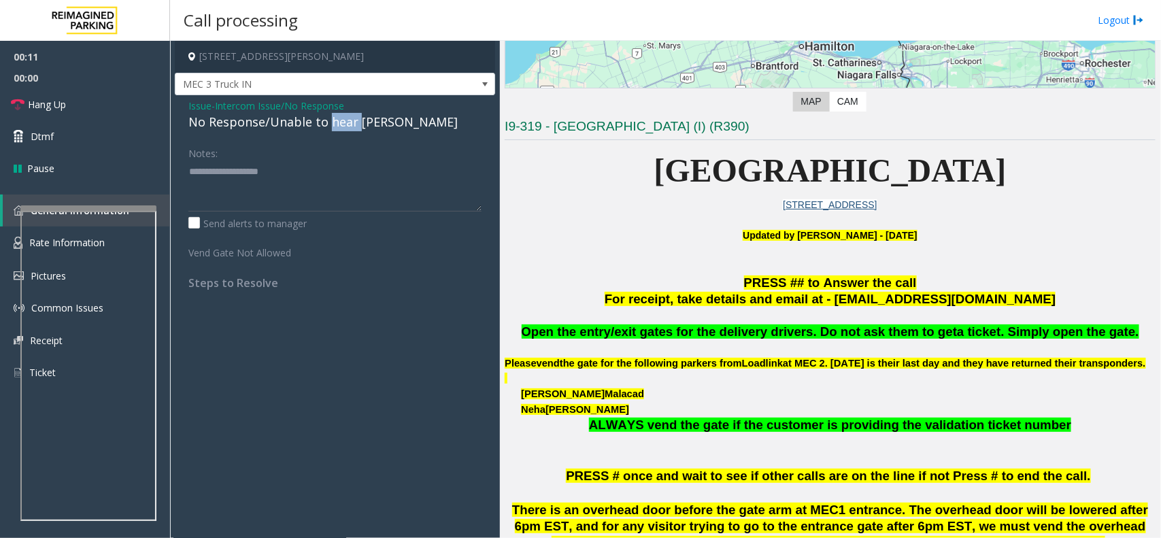
click at [331, 131] on div "No Response/Unable to hear [PERSON_NAME]" at bounding box center [334, 122] width 293 height 18
click at [332, 131] on div "No Response/Unable to hear [PERSON_NAME]" at bounding box center [334, 122] width 293 height 18
click at [374, 171] on textarea at bounding box center [334, 185] width 293 height 51
type textarea "**********"
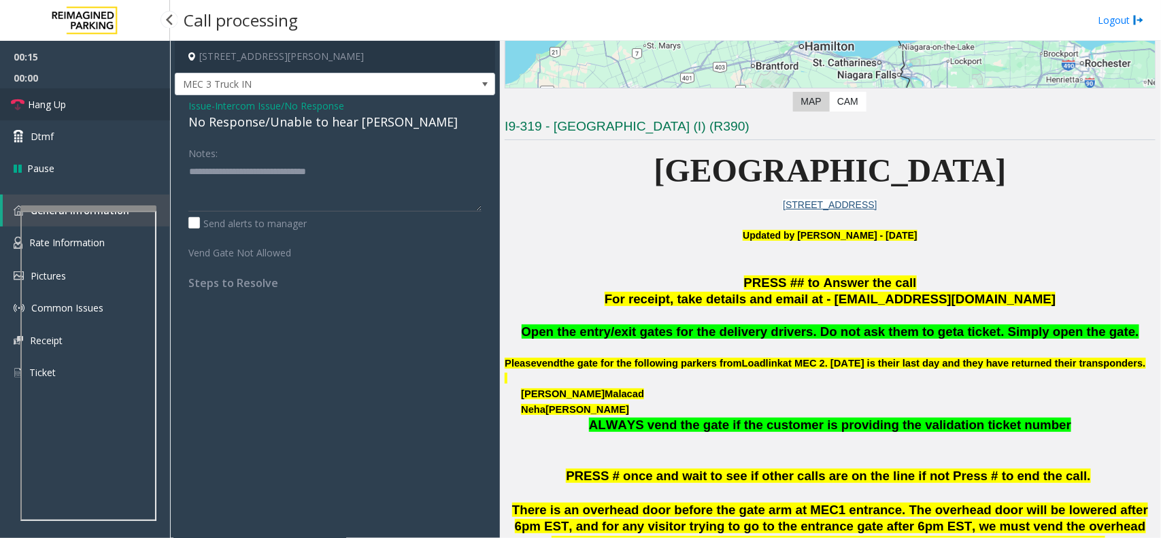
click at [90, 93] on link "Hang Up" at bounding box center [85, 104] width 170 height 32
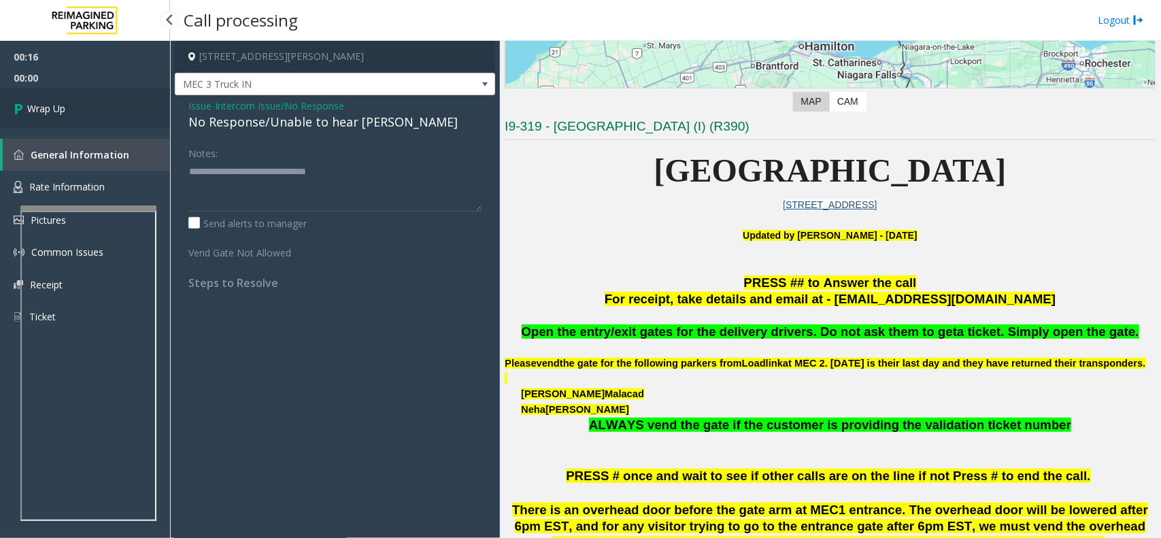
click at [90, 93] on link "Wrap Up" at bounding box center [85, 108] width 170 height 40
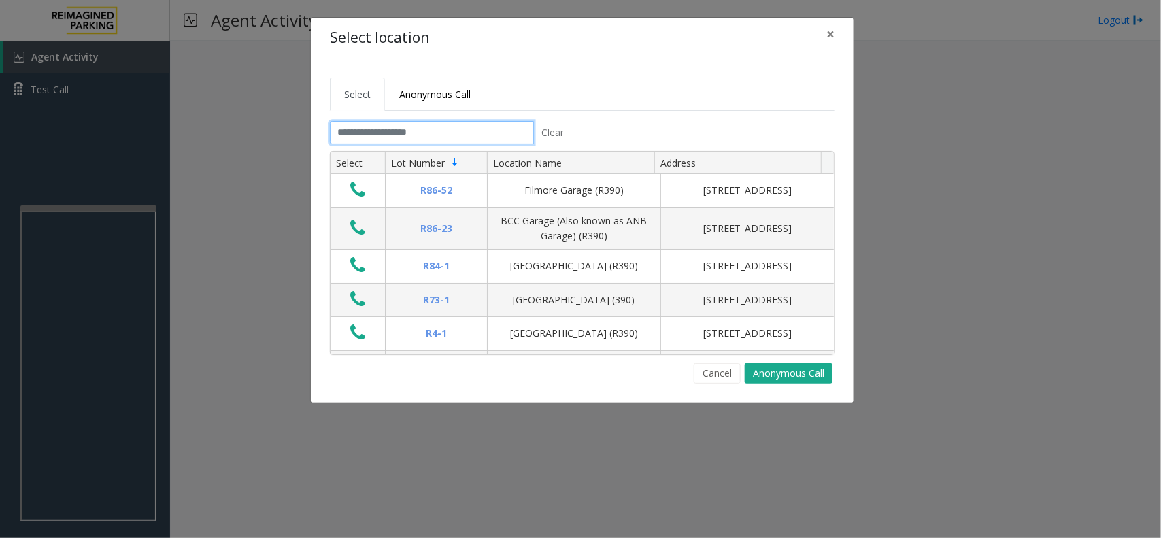
click at [439, 131] on input "text" at bounding box center [432, 132] width 204 height 23
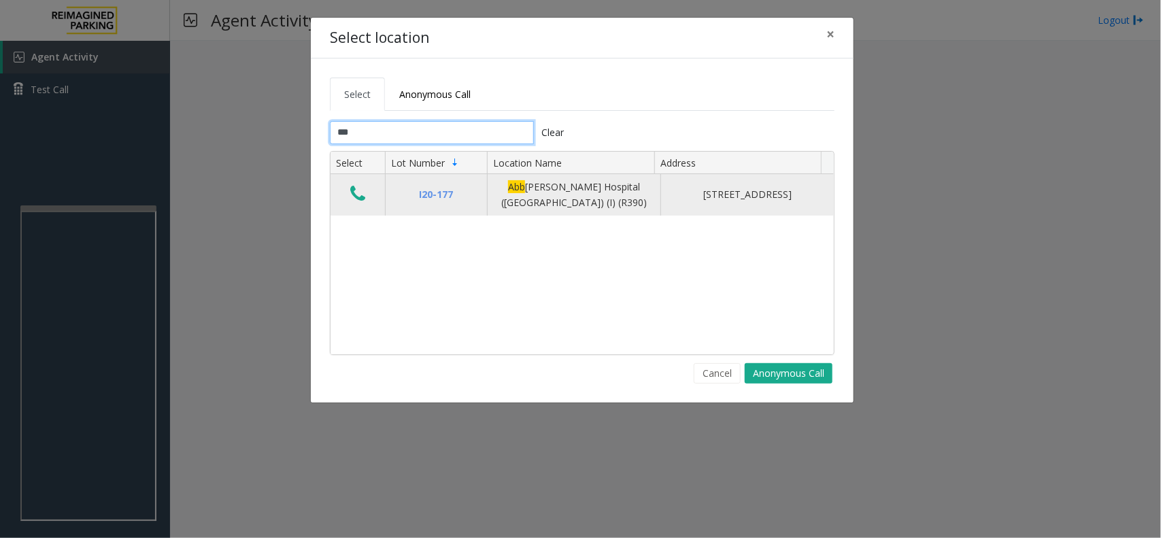
type input "***"
click at [354, 195] on icon "Data table" at bounding box center [357, 193] width 15 height 19
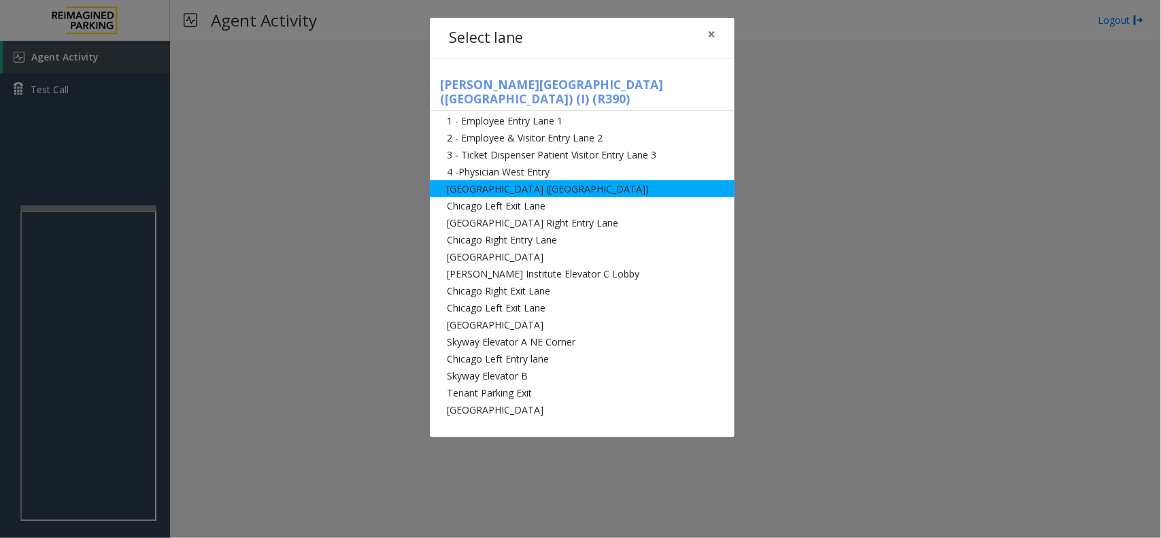
click at [521, 180] on li "[GEOGRAPHIC_DATA] ([GEOGRAPHIC_DATA])" at bounding box center [582, 188] width 305 height 17
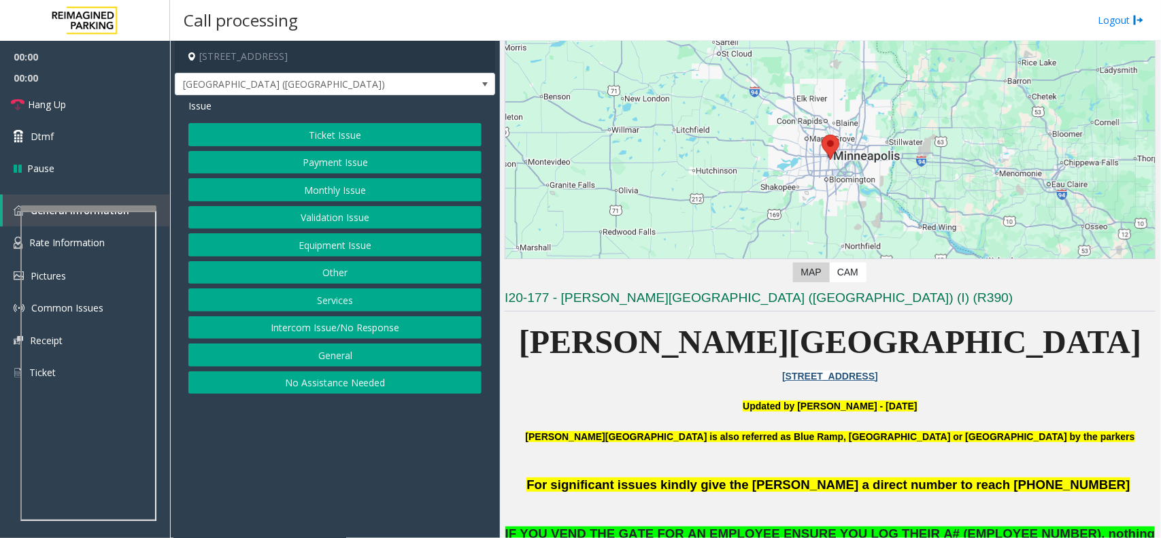
scroll to position [340, 0]
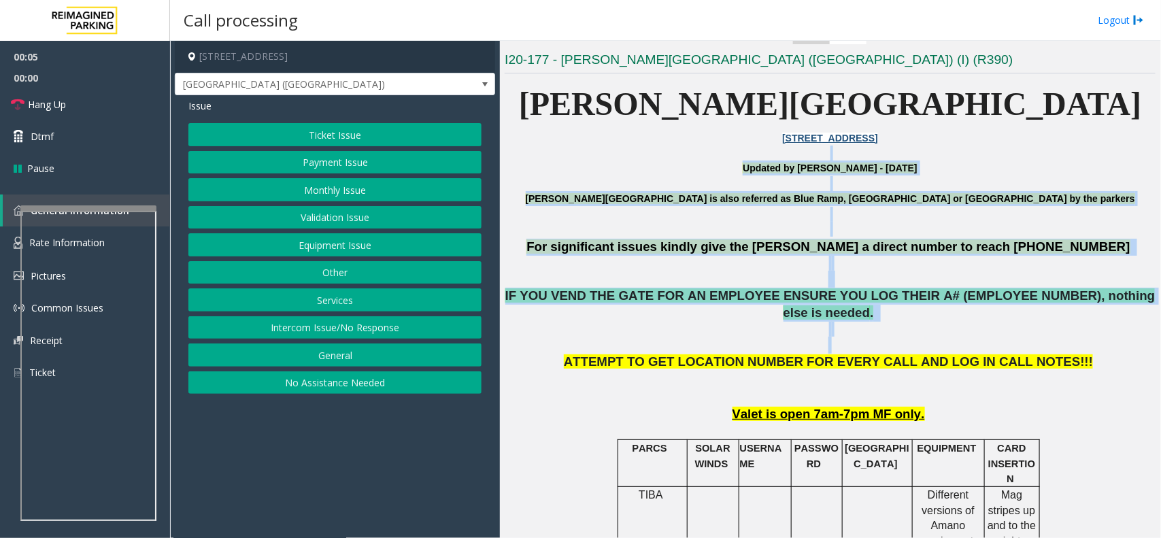
drag, startPoint x: 596, startPoint y: 157, endPoint x: 940, endPoint y: 330, distance: 385.3
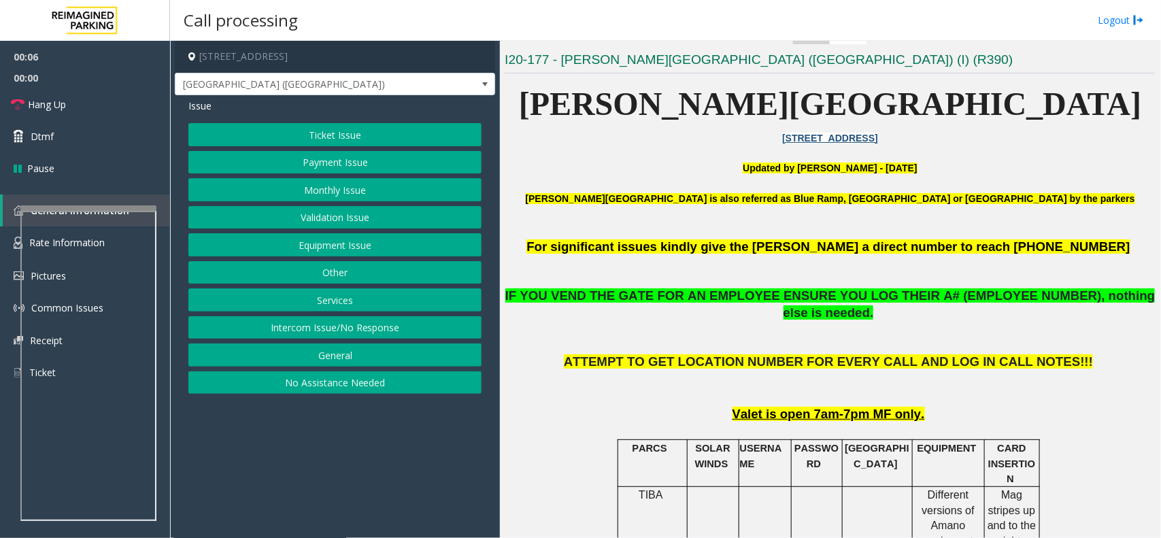
click at [998, 406] on p "Valet is open 7am-7pm MF only." at bounding box center [830, 414] width 651 height 17
click at [347, 192] on button "Monthly Issue" at bounding box center [334, 189] width 293 height 23
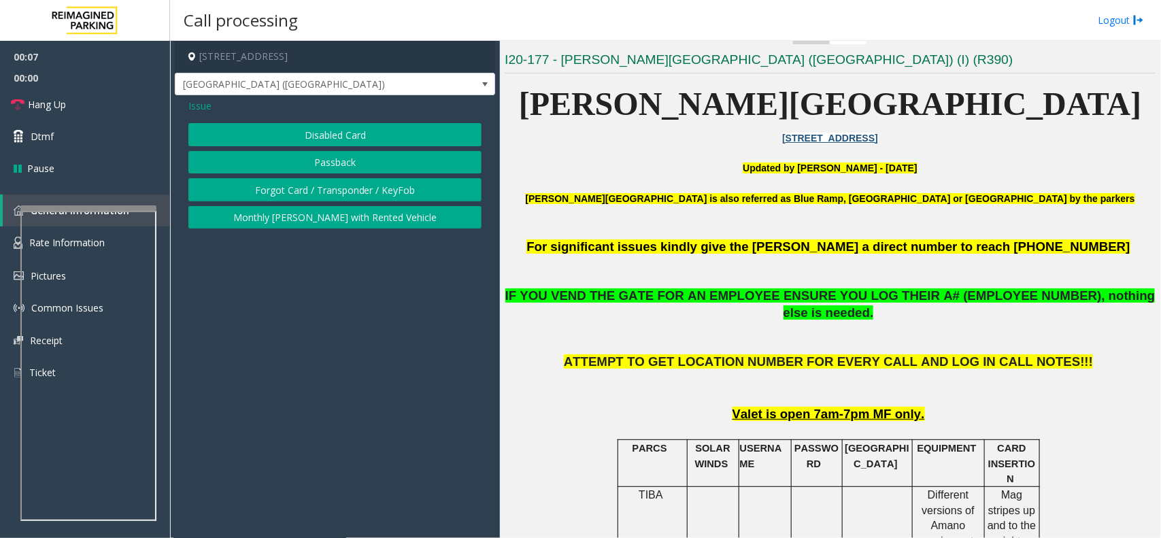
click at [347, 131] on button "Disabled Card" at bounding box center [334, 134] width 293 height 23
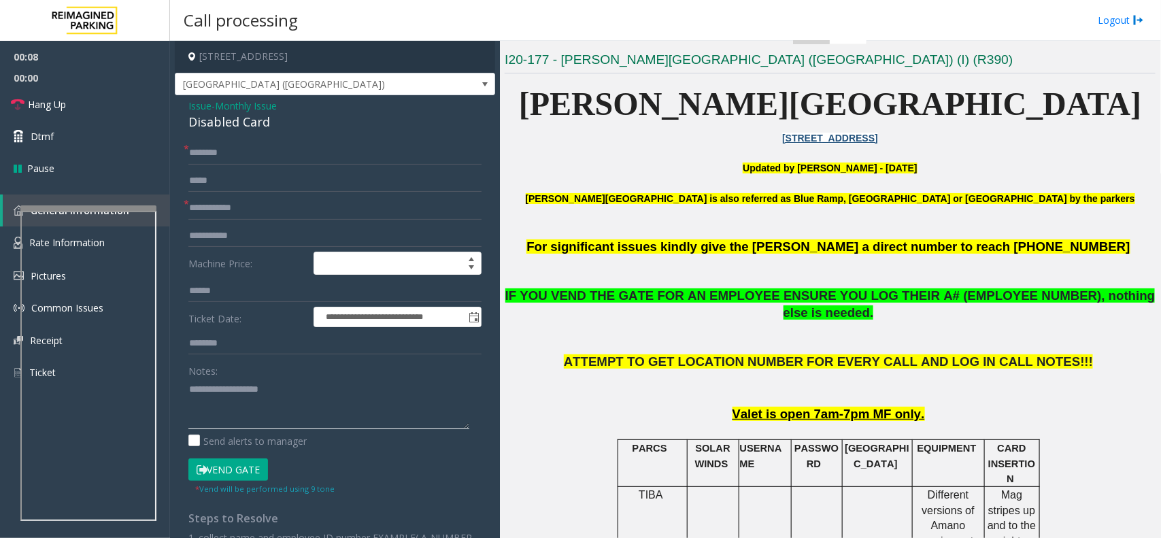
click at [245, 395] on textarea at bounding box center [328, 403] width 281 height 51
type textarea "******"
click at [283, 205] on input "text" at bounding box center [334, 208] width 293 height 23
click at [273, 405] on textarea at bounding box center [328, 403] width 281 height 51
click at [201, 109] on span "Issue" at bounding box center [199, 106] width 23 height 14
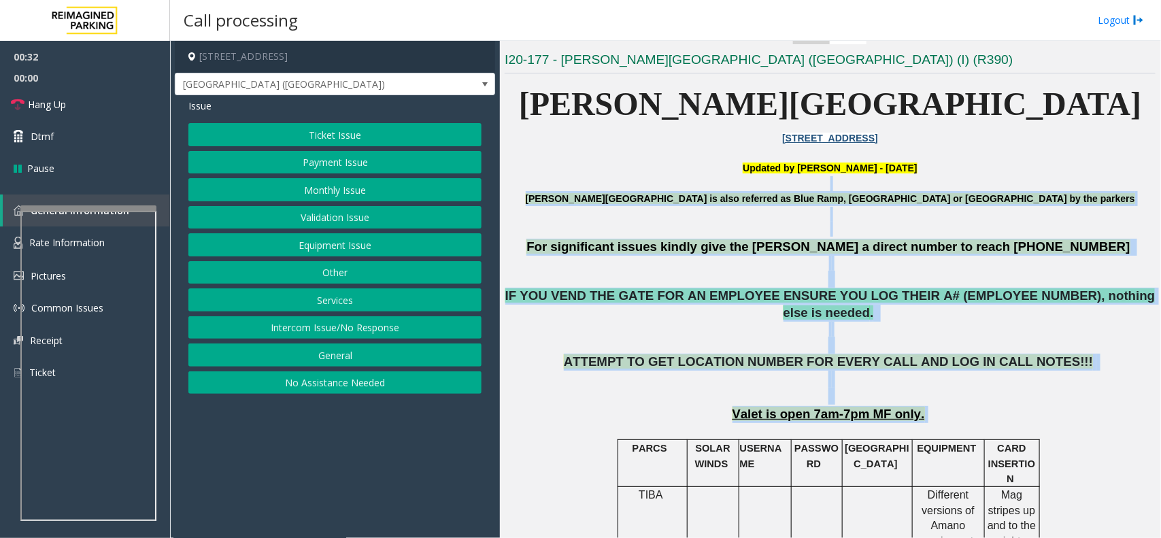
drag, startPoint x: 579, startPoint y: 180, endPoint x: 946, endPoint y: 405, distance: 430.3
click at [946, 406] on p "Valet is open 7am-7pm MF only." at bounding box center [830, 414] width 651 height 17
drag, startPoint x: 946, startPoint y: 405, endPoint x: 573, endPoint y: 160, distance: 445.5
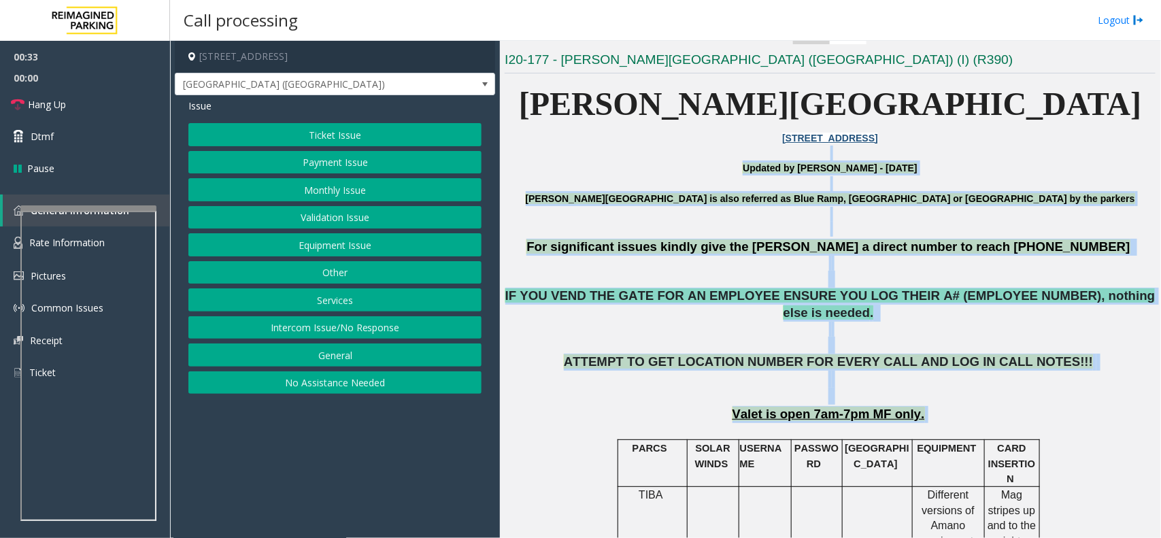
click at [573, 160] on p at bounding box center [830, 153] width 651 height 15
drag, startPoint x: 573, startPoint y: 160, endPoint x: 942, endPoint y: 379, distance: 428.9
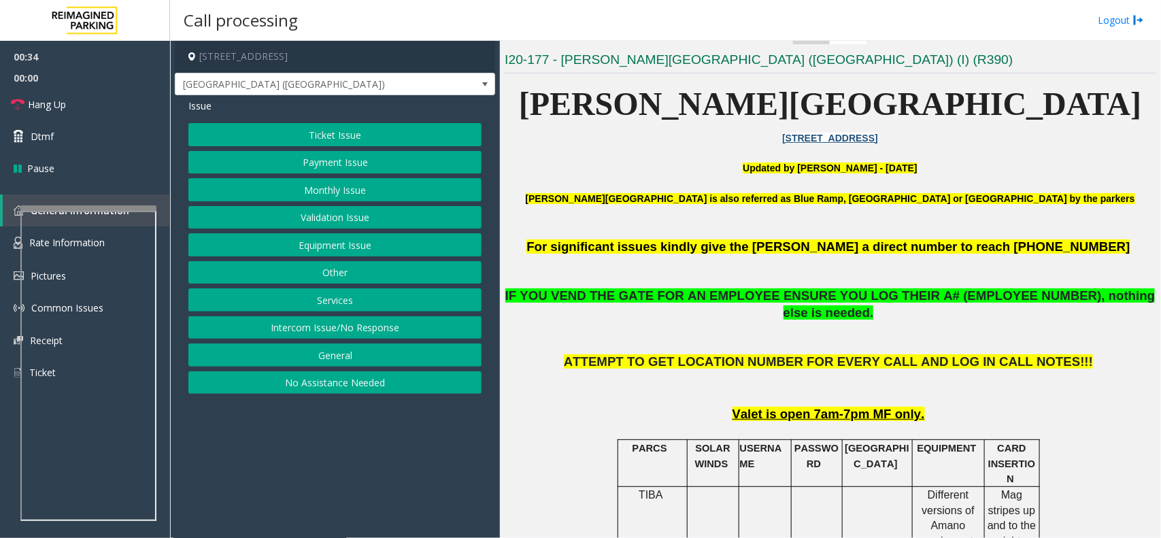
click at [951, 406] on p "Valet is open 7am-7pm MF only." at bounding box center [830, 414] width 651 height 17
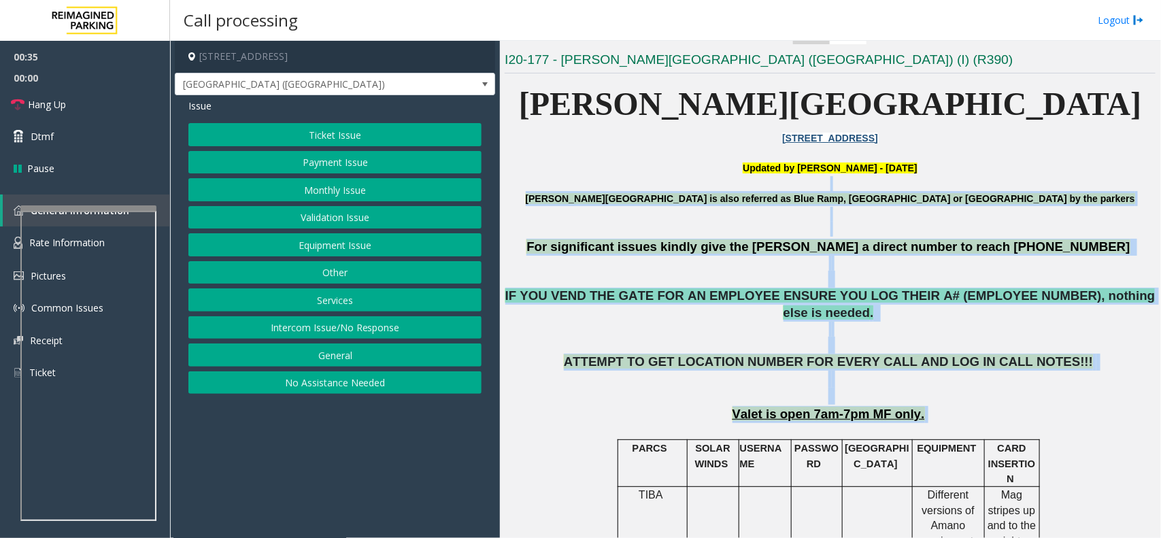
drag, startPoint x: 1021, startPoint y: 390, endPoint x: 651, endPoint y: 182, distance: 425.0
click at [596, 187] on p at bounding box center [830, 183] width 651 height 15
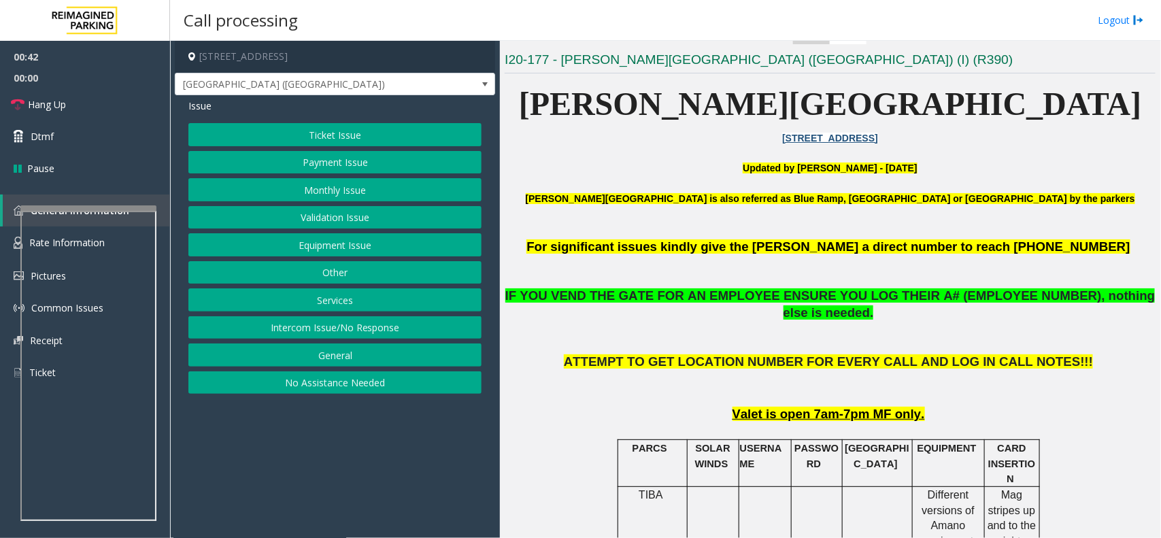
click at [368, 280] on button "Other" at bounding box center [334, 272] width 293 height 23
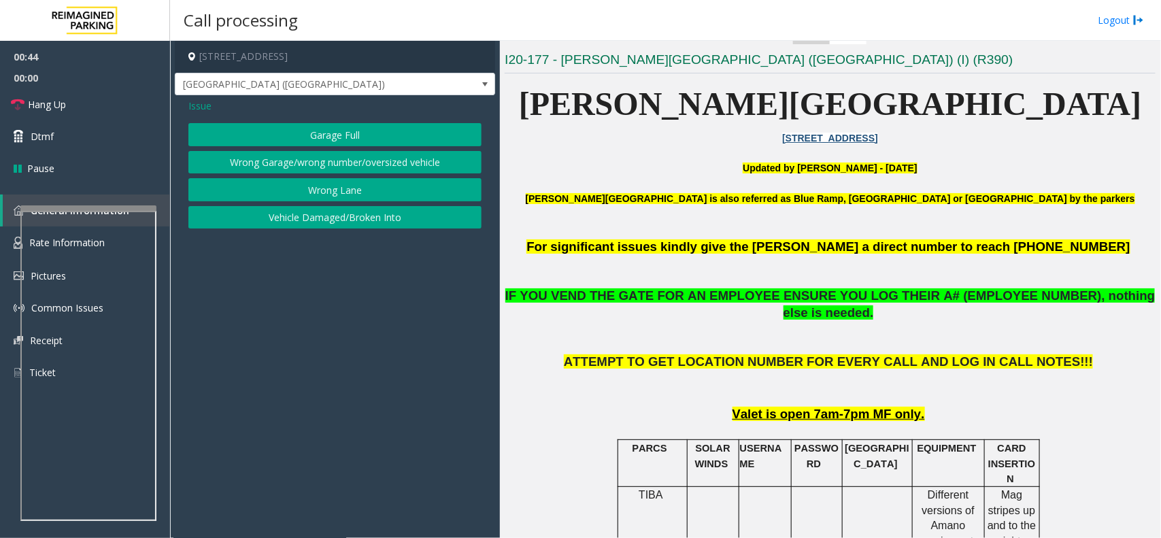
click at [356, 167] on button "Wrong Garage/wrong number/oversized vehicle" at bounding box center [334, 162] width 293 height 23
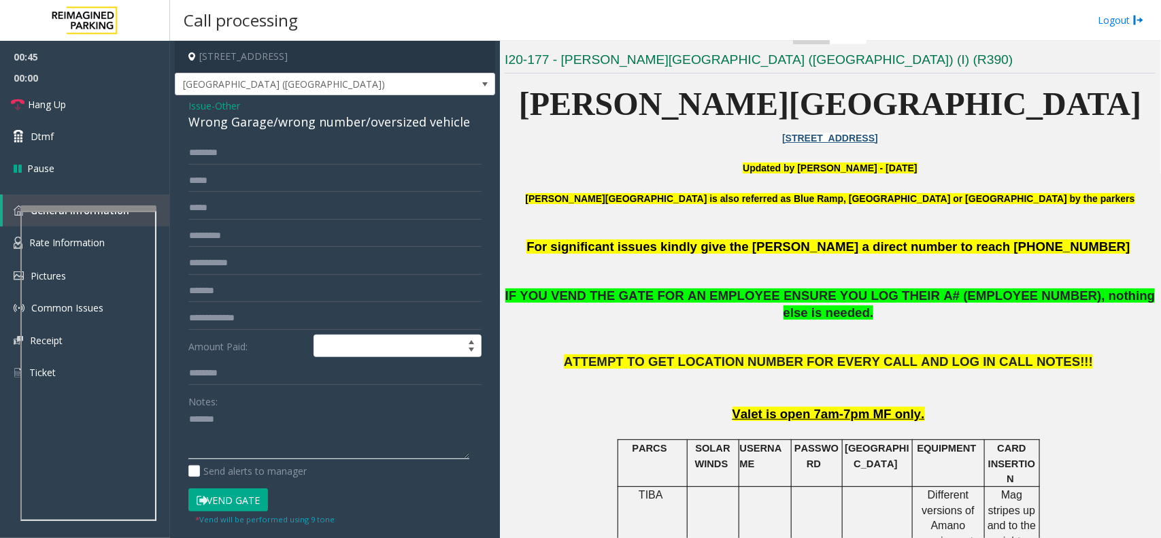
click at [282, 416] on textarea at bounding box center [328, 434] width 281 height 51
click at [335, 119] on div "Wrong Garage/wrong number/oversized vehicle" at bounding box center [334, 122] width 293 height 18
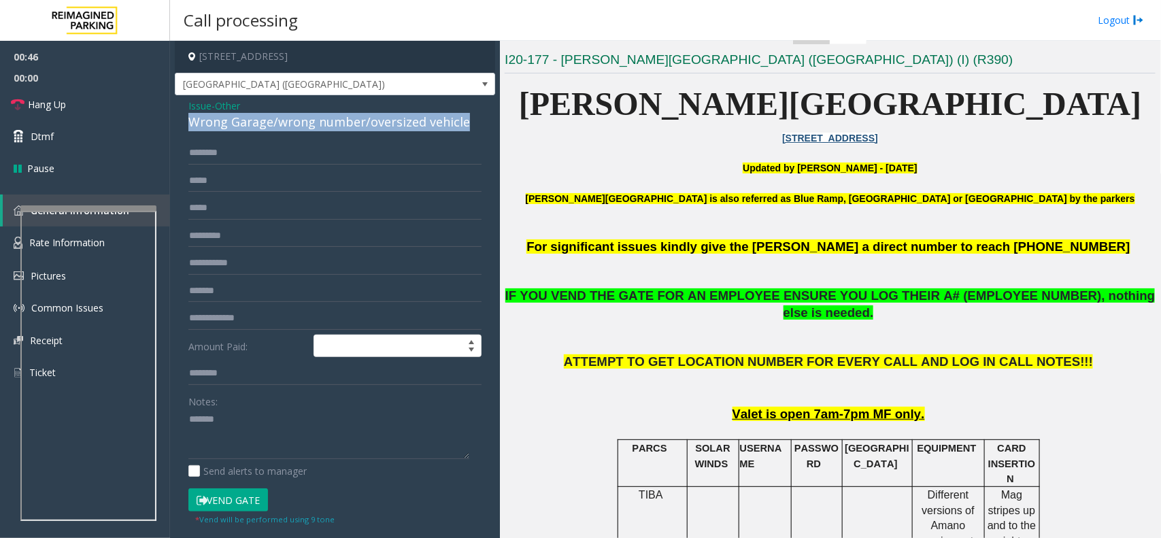
click at [335, 119] on div "Wrong Garage/wrong number/oversized vehicle" at bounding box center [334, 122] width 293 height 18
copy div "Wrong Garage/wrong number/oversized vehicle"
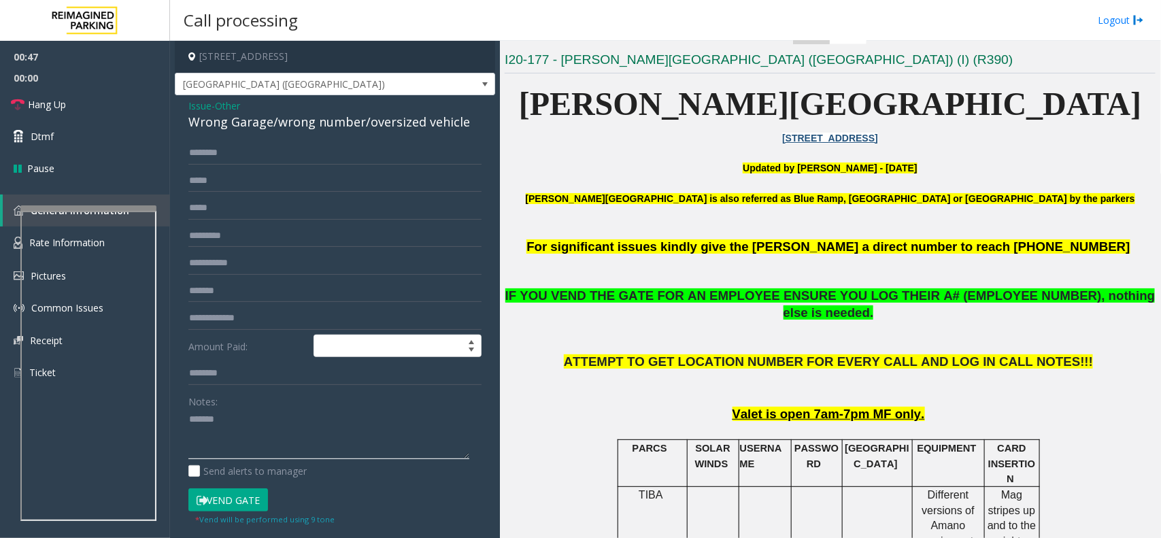
click at [289, 413] on textarea at bounding box center [328, 434] width 281 height 51
paste textarea "**********"
type textarea "**********"
click at [201, 109] on span "Issue" at bounding box center [199, 106] width 23 height 14
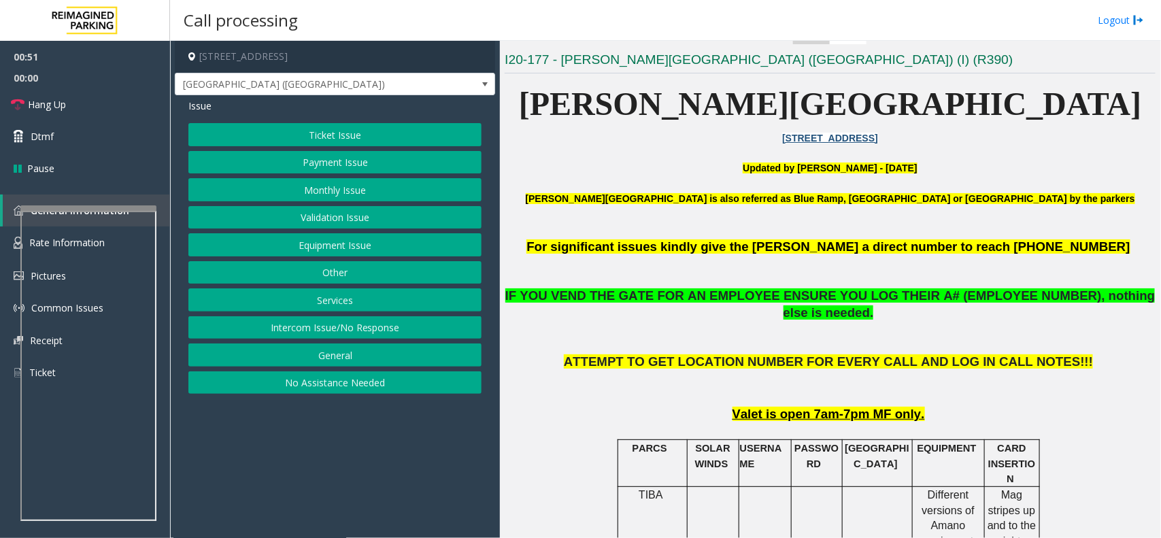
click at [357, 270] on button "Other" at bounding box center [334, 272] width 293 height 23
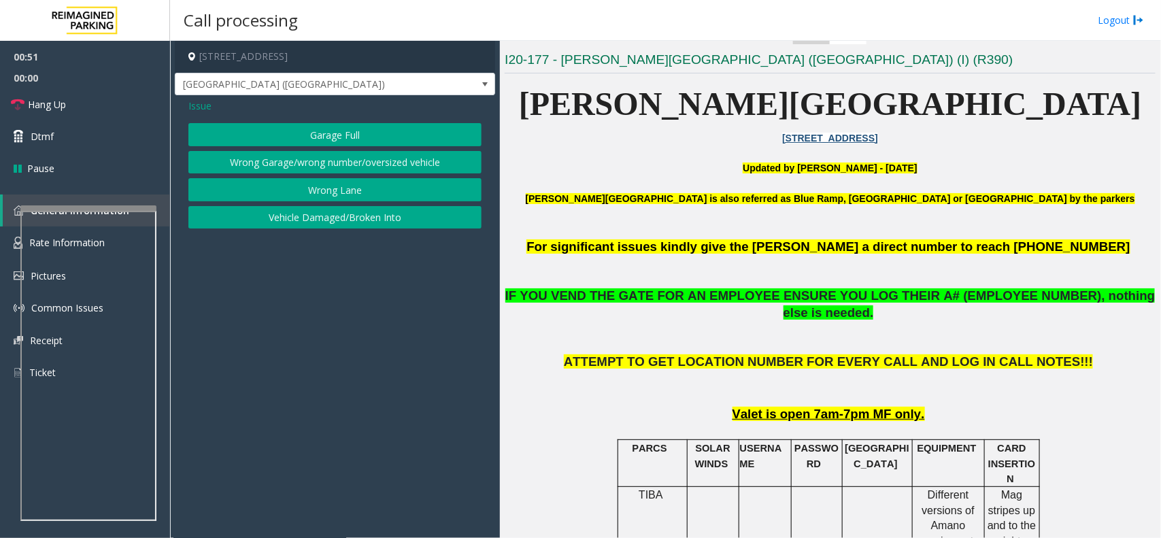
click at [350, 192] on button "Wrong Lane" at bounding box center [334, 189] width 293 height 23
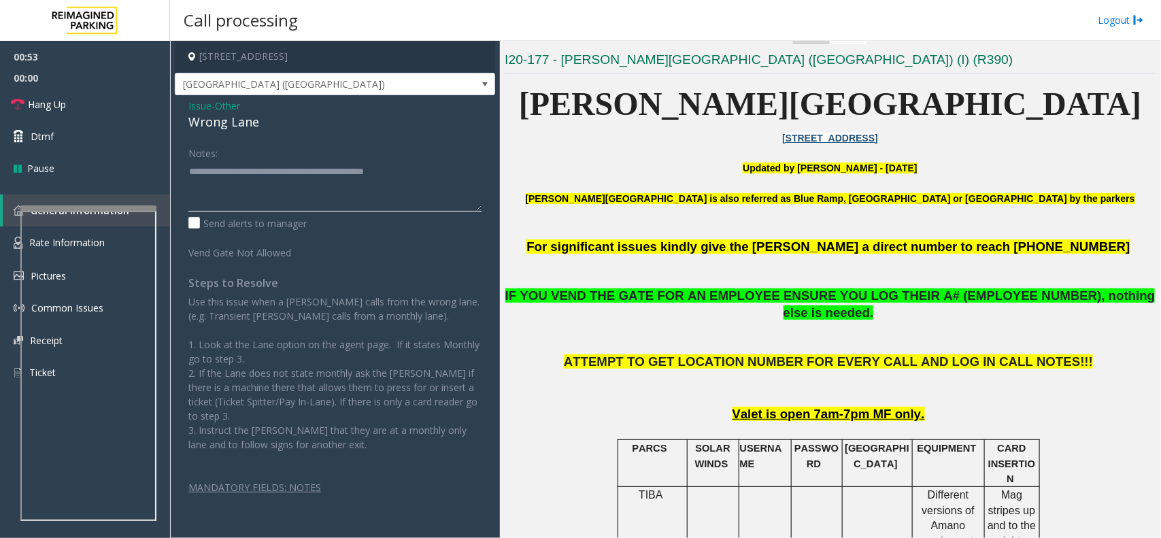
drag, startPoint x: 218, startPoint y: 169, endPoint x: 427, endPoint y: 194, distance: 210.3
click at [427, 194] on textarea at bounding box center [334, 185] width 293 height 51
click at [250, 131] on div "Wrong Lane" at bounding box center [334, 122] width 293 height 18
click at [250, 123] on div "Wrong Lane" at bounding box center [334, 122] width 293 height 18
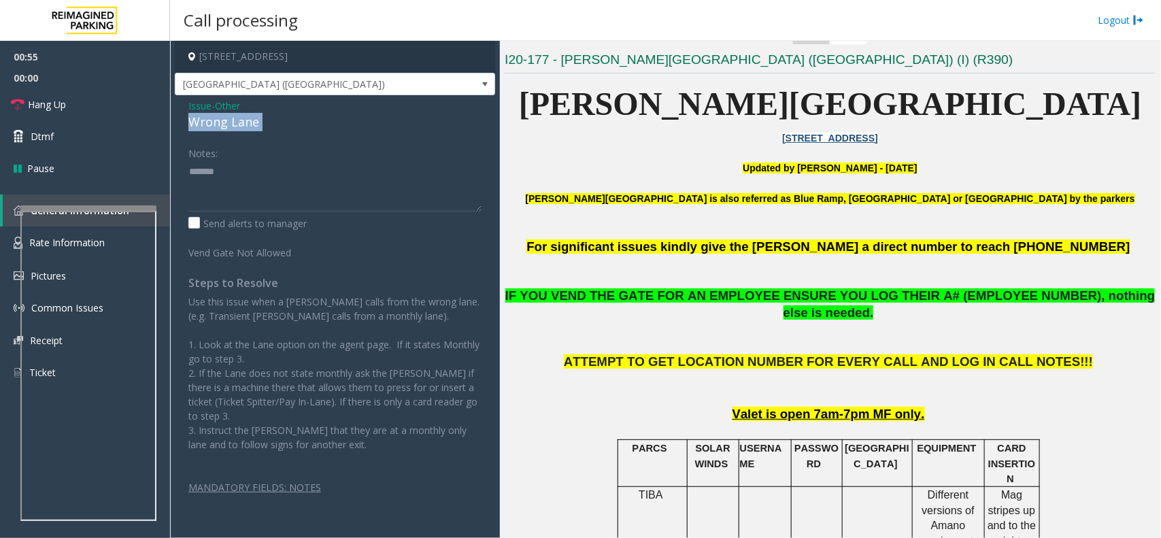
click at [250, 123] on div "Wrong Lane" at bounding box center [334, 122] width 293 height 18
copy div "Wrong Lane"
click at [275, 182] on textarea at bounding box center [334, 185] width 293 height 51
paste textarea "**********"
type textarea "**********"
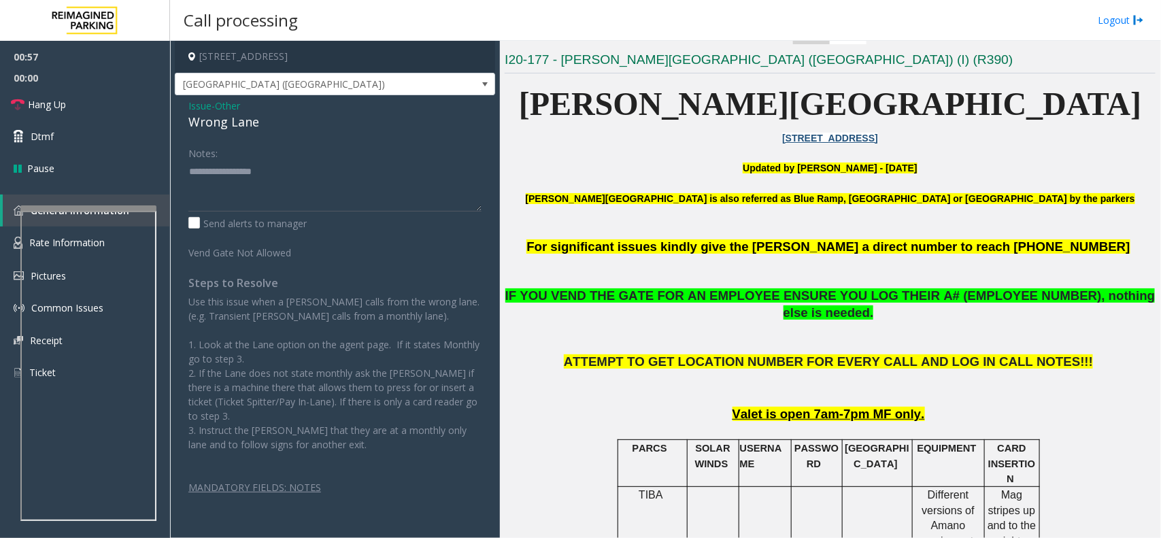
click at [213, 103] on span "- Other" at bounding box center [225, 105] width 29 height 13
click at [199, 103] on span "Issue" at bounding box center [199, 106] width 23 height 14
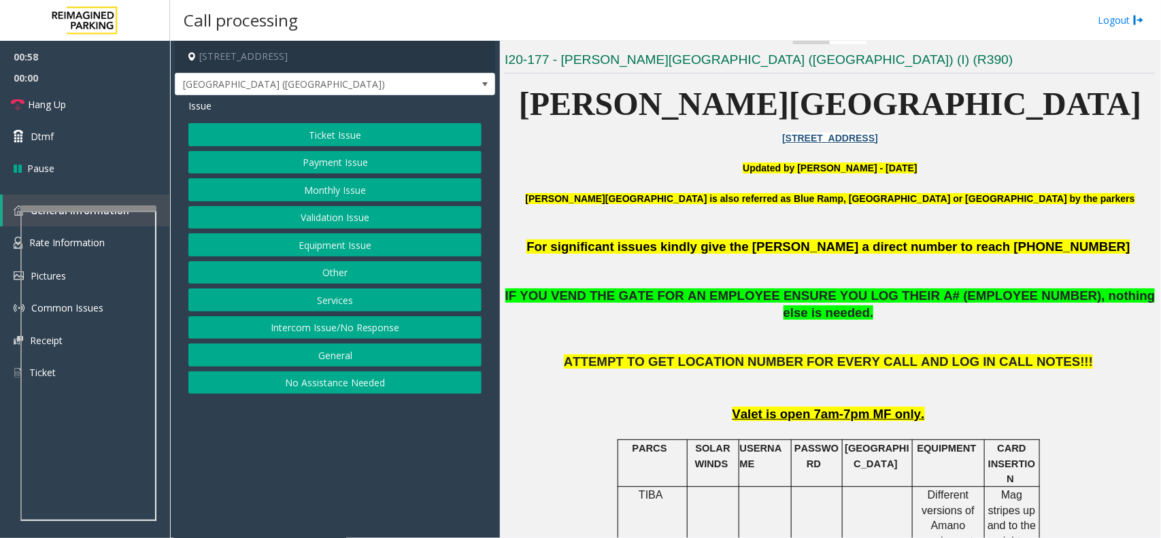
click at [342, 252] on button "Equipment Issue" at bounding box center [334, 244] width 293 height 23
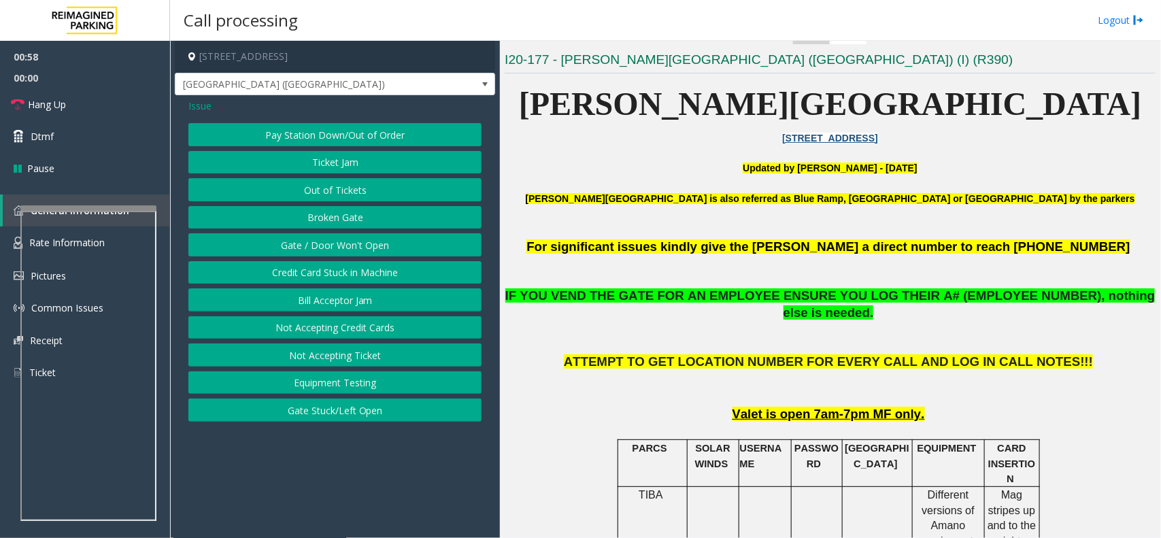
click at [342, 252] on button "Gate / Door Won't Open" at bounding box center [334, 244] width 293 height 23
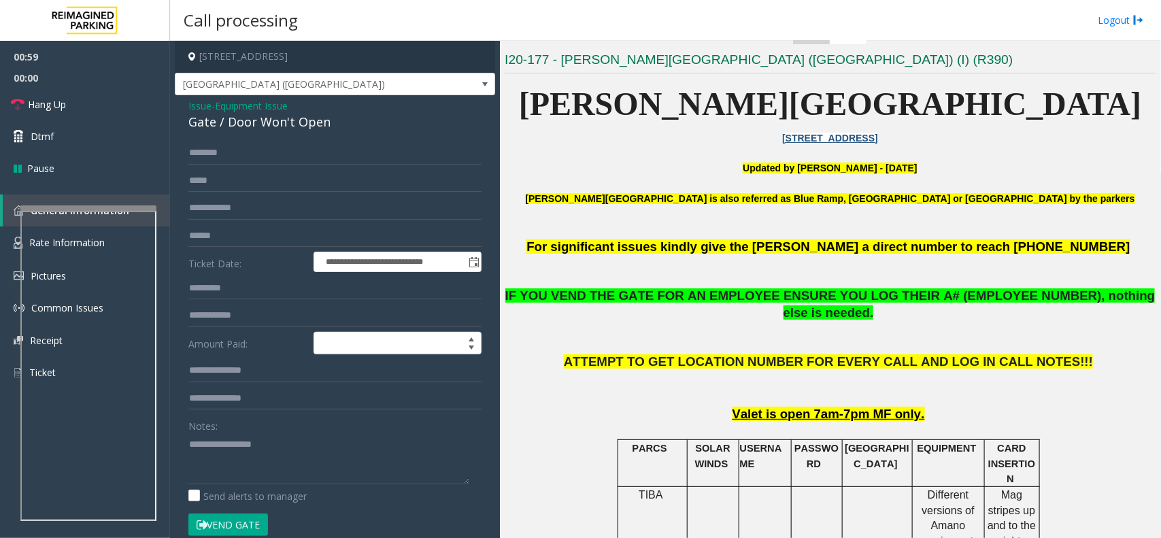
click at [230, 513] on form "**********" at bounding box center [334, 345] width 293 height 409
click at [228, 518] on button "Vend Gate" at bounding box center [228, 524] width 80 height 23
click at [196, 109] on span "Issue" at bounding box center [199, 106] width 23 height 14
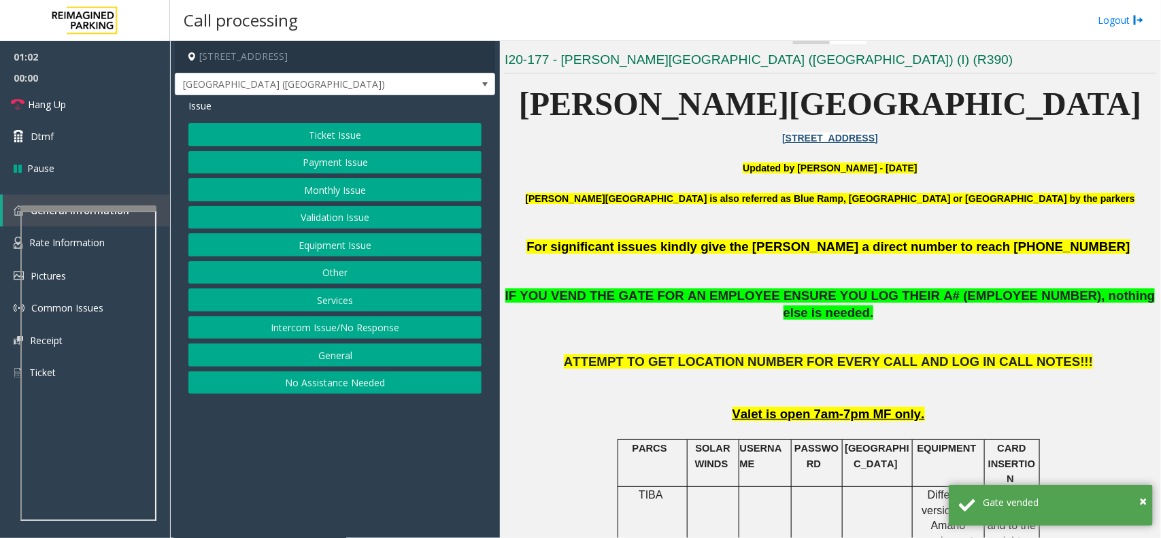
click at [354, 273] on button "Other" at bounding box center [334, 272] width 293 height 23
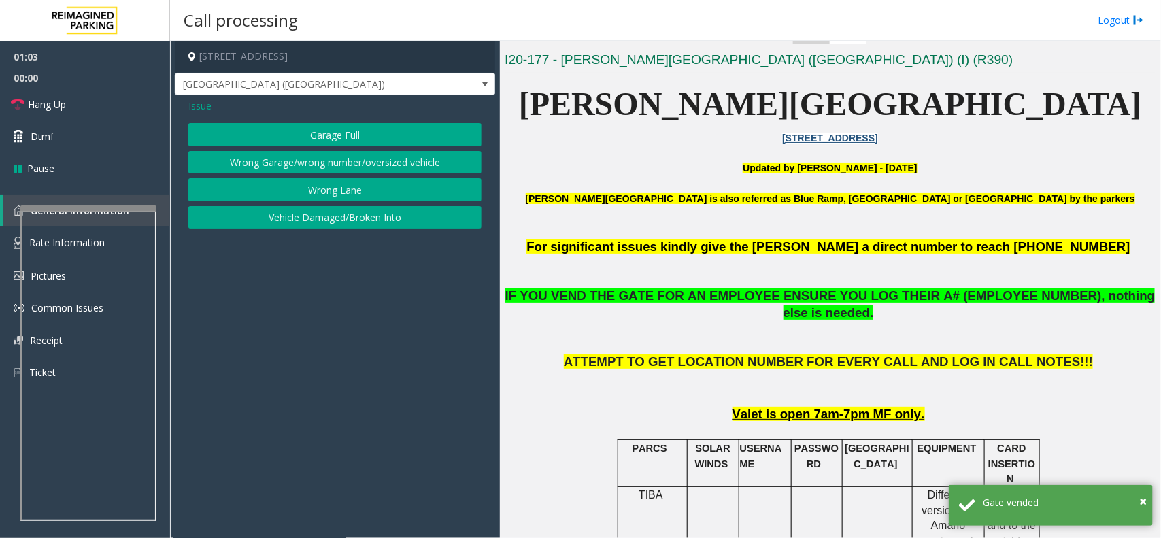
click at [328, 196] on button "Wrong Lane" at bounding box center [334, 189] width 293 height 23
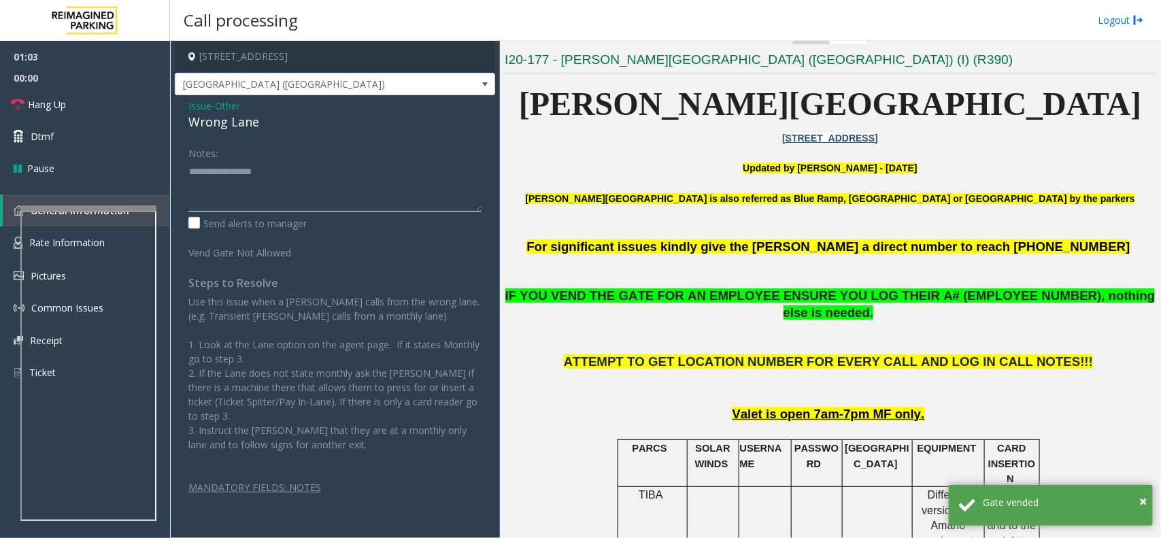
click at [218, 194] on textarea at bounding box center [334, 185] width 293 height 51
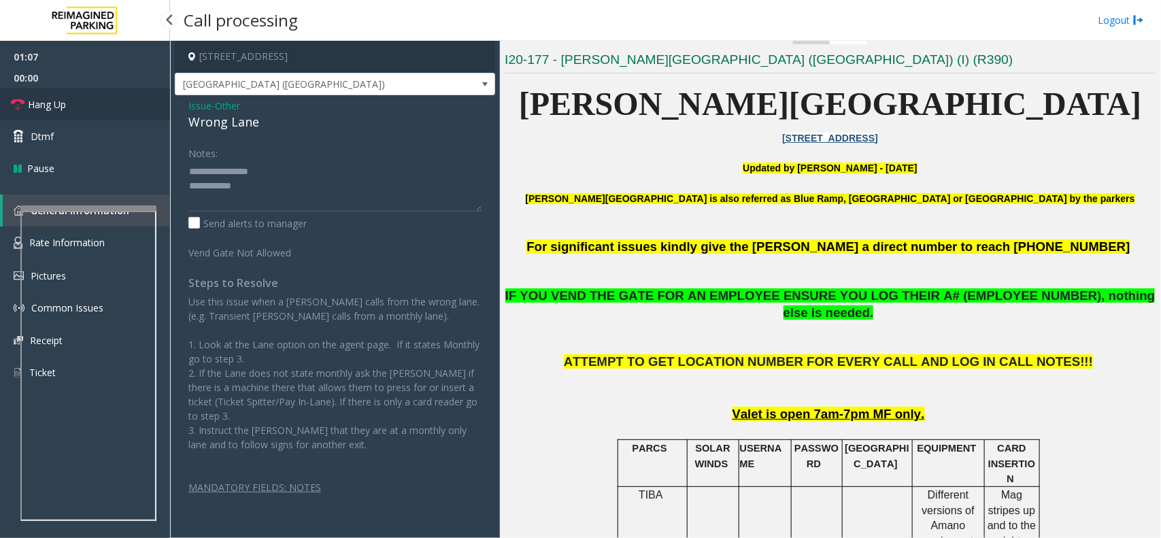
click at [110, 103] on link "Hang Up" at bounding box center [85, 104] width 170 height 32
click at [289, 194] on textarea at bounding box center [334, 185] width 293 height 51
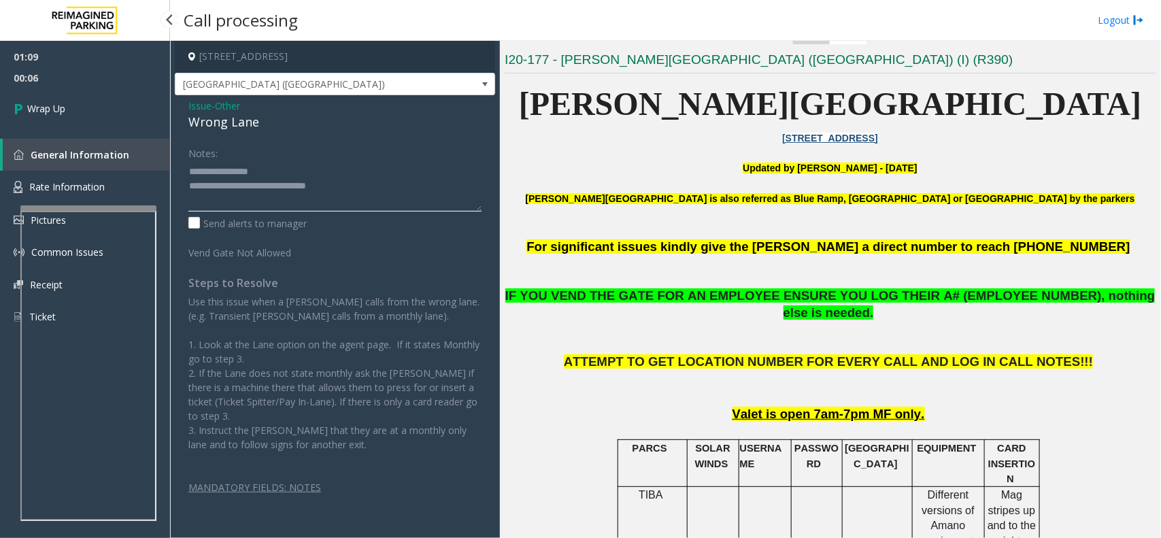
type textarea "**********"
click at [62, 82] on span "00:06" at bounding box center [85, 77] width 170 height 21
click at [84, 110] on link "Wrap Up" at bounding box center [85, 108] width 170 height 40
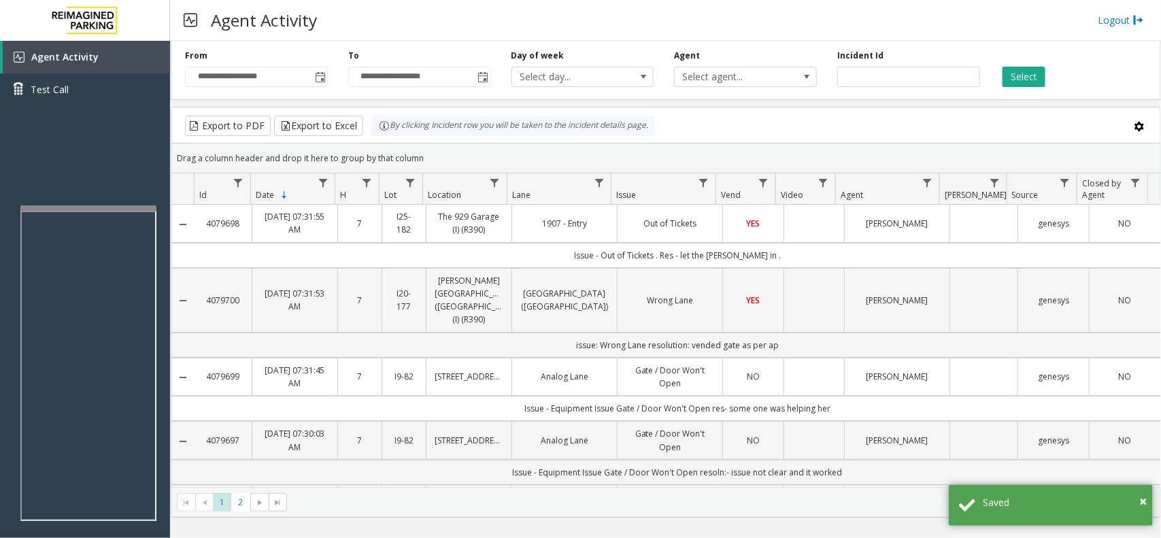
click at [818, 296] on td "Data table" at bounding box center [813, 300] width 61 height 65
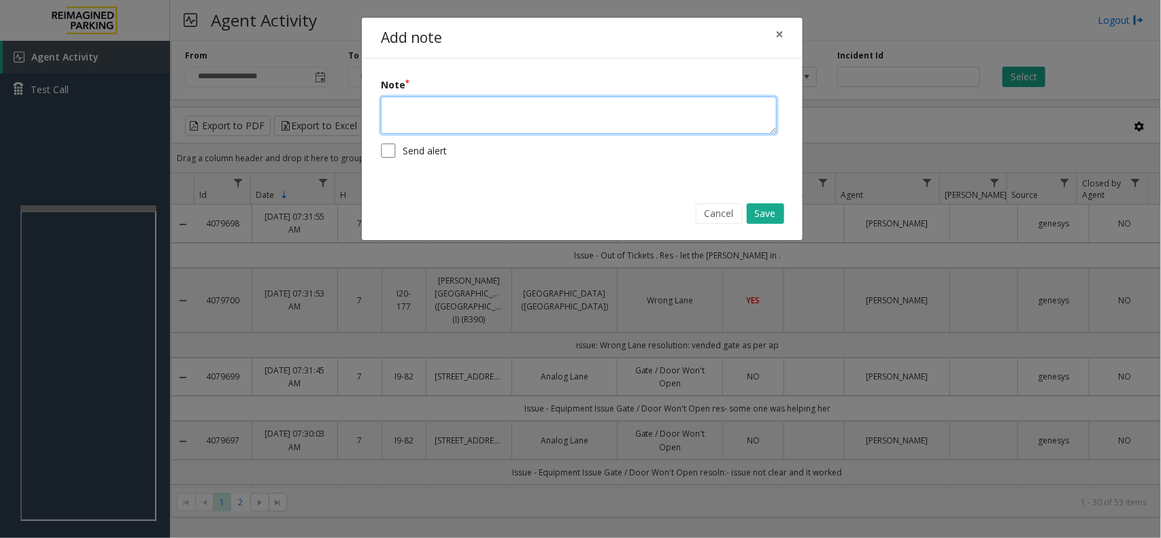
click at [590, 133] on textarea at bounding box center [579, 115] width 396 height 37
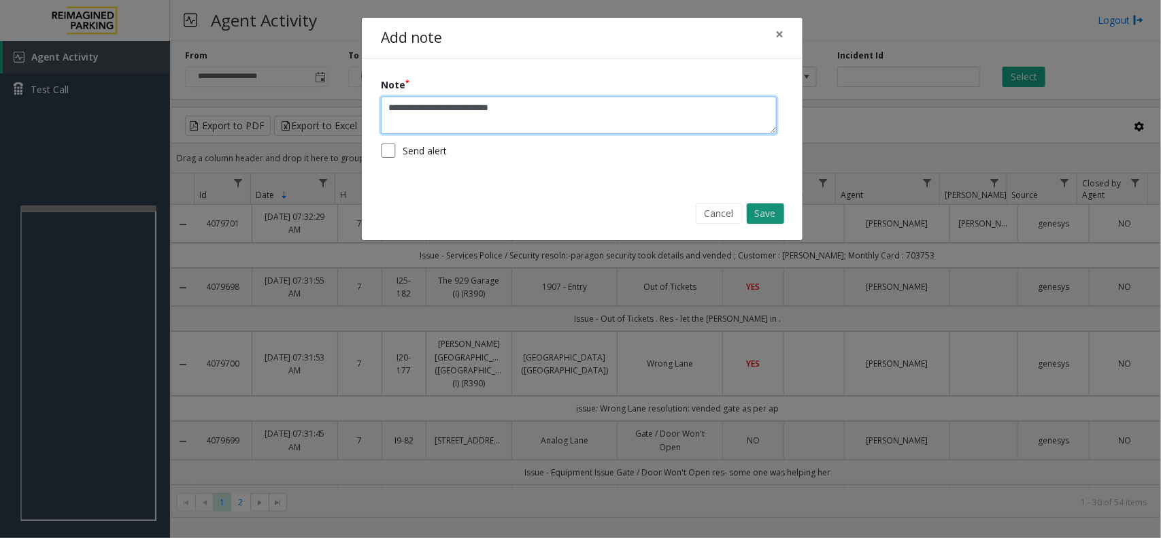
type textarea "**********"
click at [770, 216] on button "Save" at bounding box center [765, 213] width 37 height 20
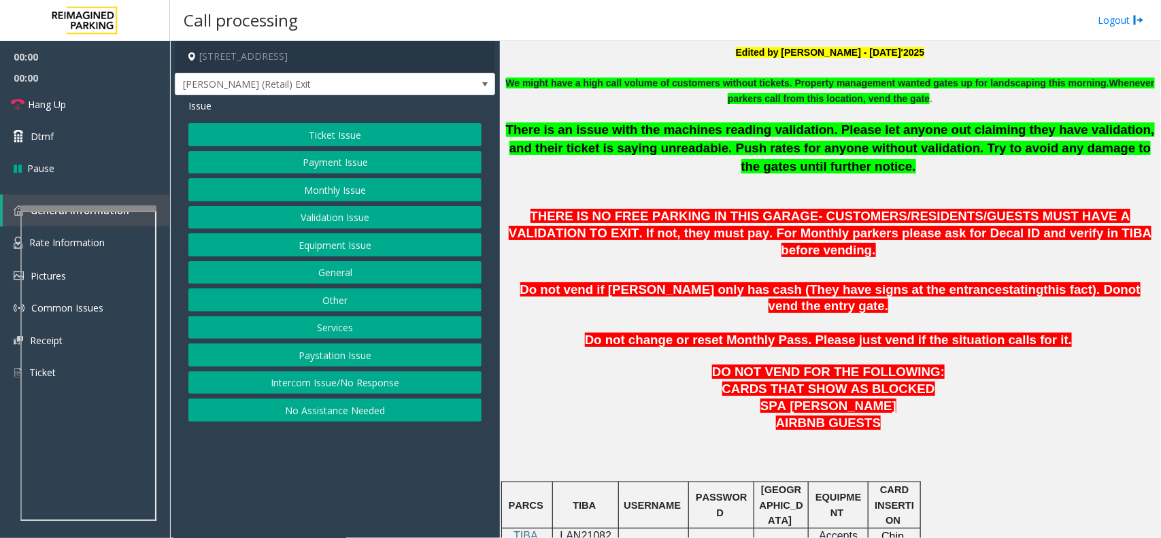
scroll to position [595, 0]
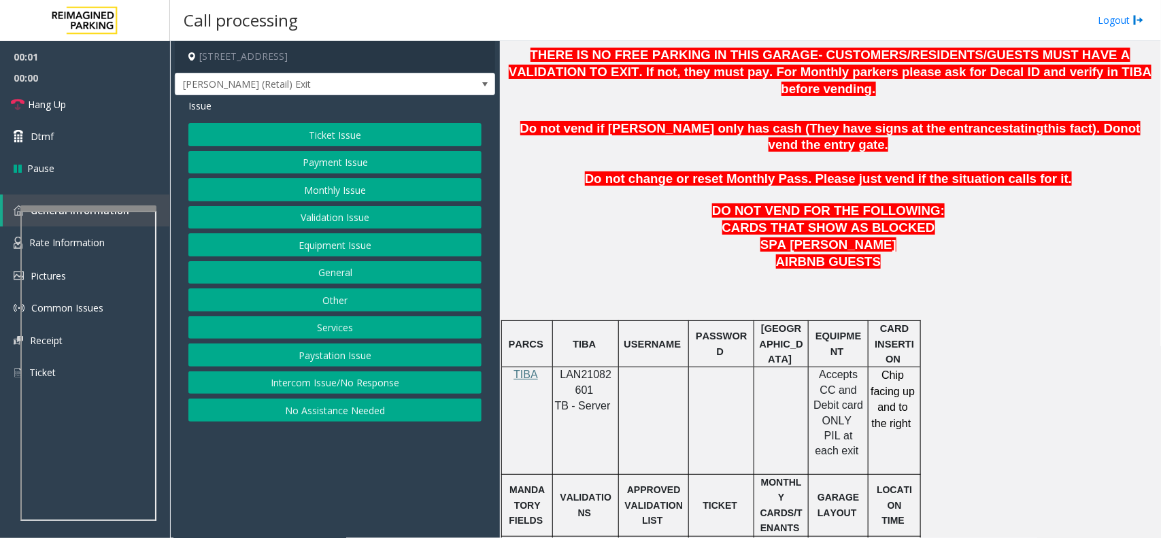
click at [583, 369] on span "LAN21082601" at bounding box center [586, 382] width 52 height 27
copy p "LAN21082601"
click at [364, 239] on button "Equipment Issue" at bounding box center [334, 244] width 293 height 23
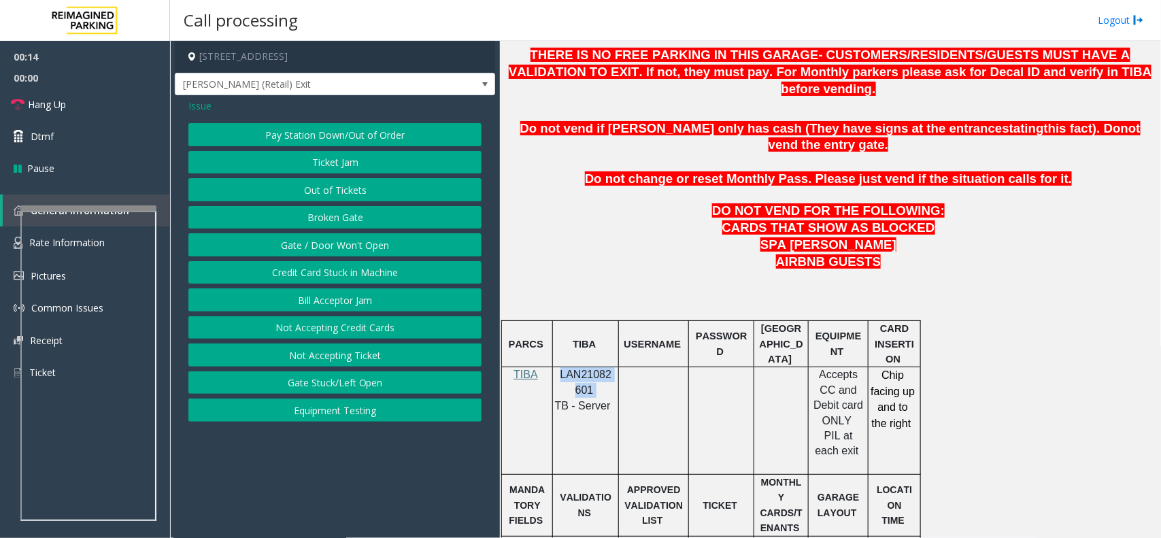
click at [358, 165] on button "Ticket Jam" at bounding box center [334, 162] width 293 height 23
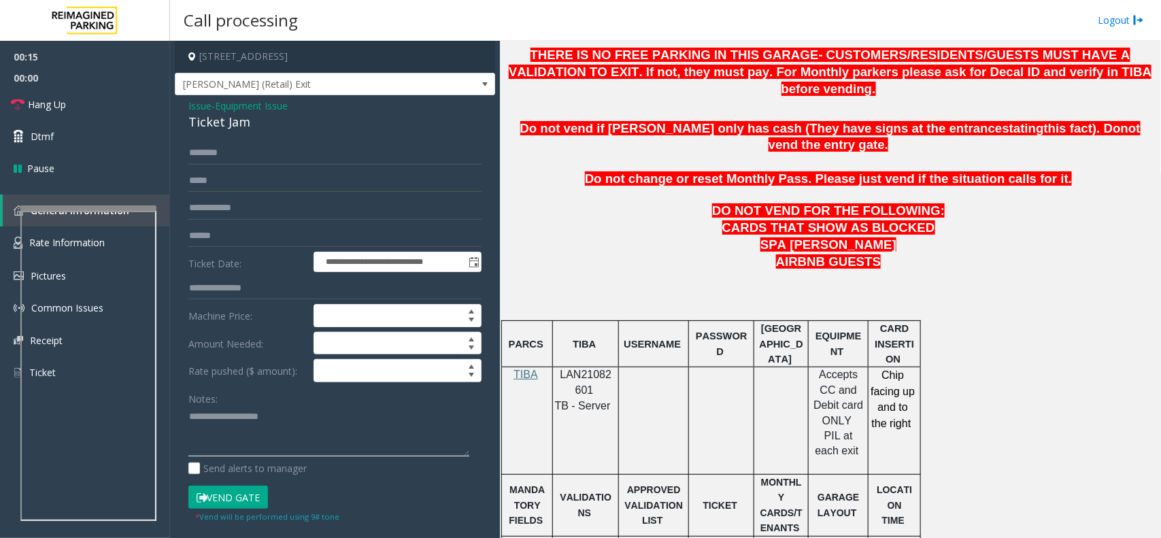
click at [222, 449] on textarea at bounding box center [328, 431] width 281 height 51
click at [201, 118] on div "Ticket Jam" at bounding box center [334, 122] width 293 height 18
copy div "Ticket Jam"
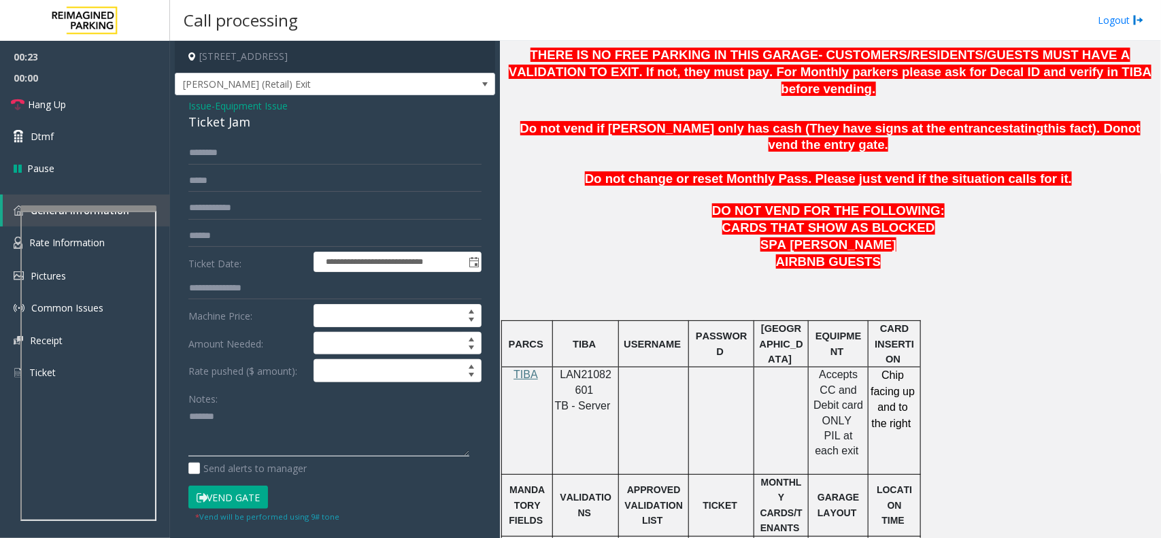
click at [245, 419] on textarea at bounding box center [328, 431] width 281 height 51
paste textarea "**********"
drag, startPoint x: 293, startPoint y: 440, endPoint x: 283, endPoint y: 435, distance: 11.3
click at [293, 440] on textarea at bounding box center [328, 431] width 281 height 51
click at [99, 290] on div at bounding box center [85, 443] width 136 height 319
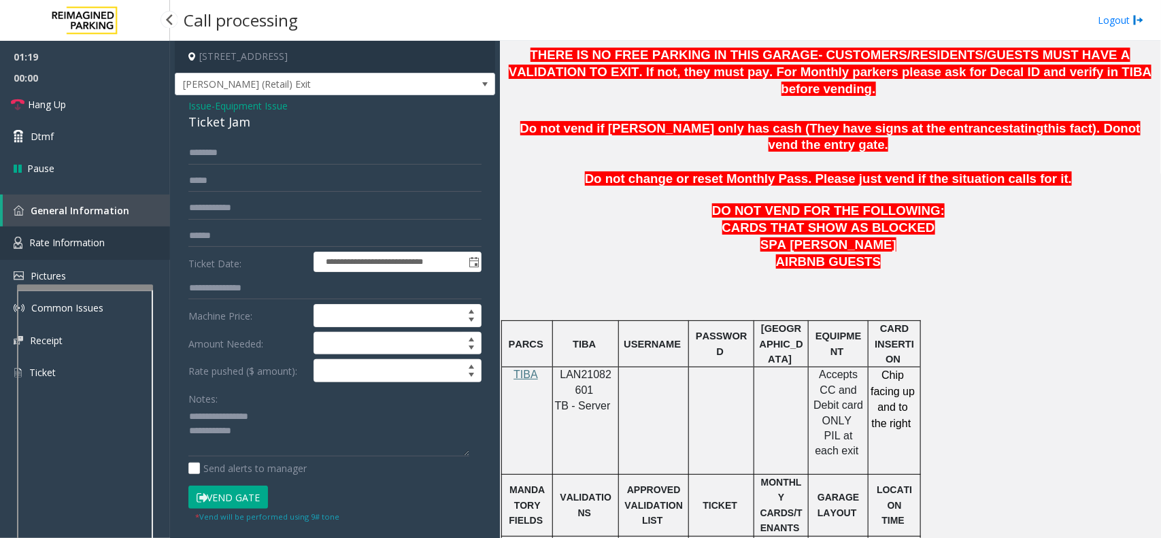
click at [101, 237] on span "Rate Information" at bounding box center [66, 242] width 75 height 13
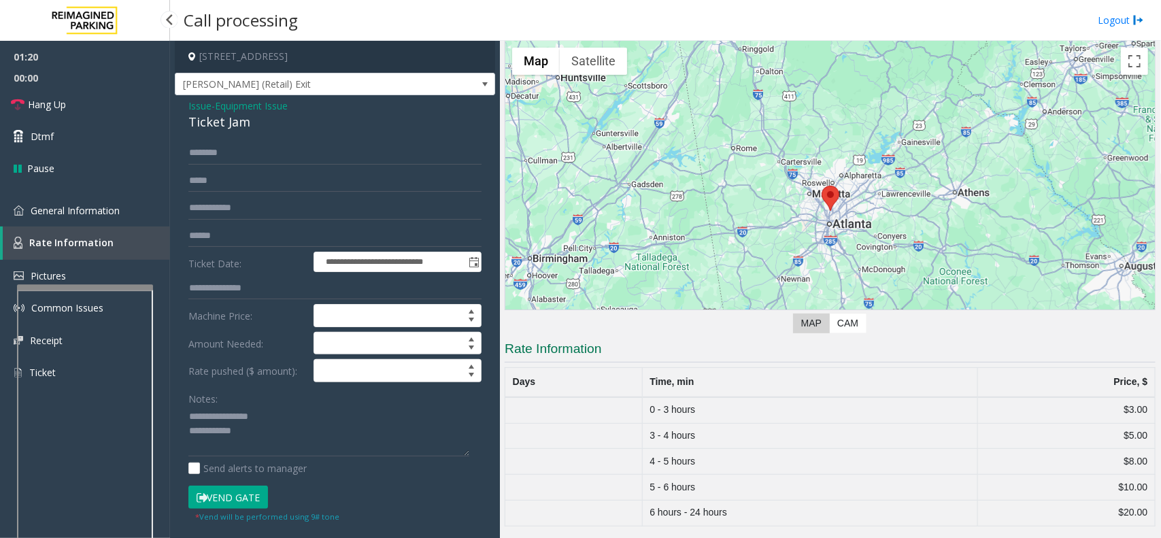
scroll to position [52, 0]
click at [266, 437] on textarea at bounding box center [328, 431] width 281 height 51
click at [390, 430] on textarea at bounding box center [328, 431] width 281 height 51
type textarea "**********"
click at [65, 100] on span "Hang Up" at bounding box center [47, 104] width 38 height 14
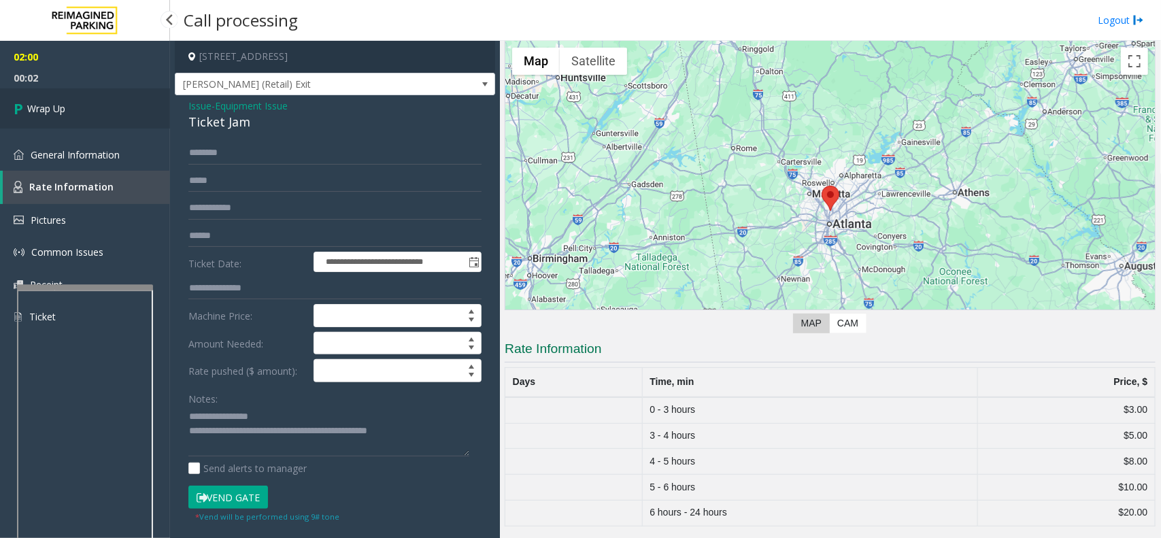
click at [75, 112] on link "Wrap Up" at bounding box center [85, 108] width 170 height 40
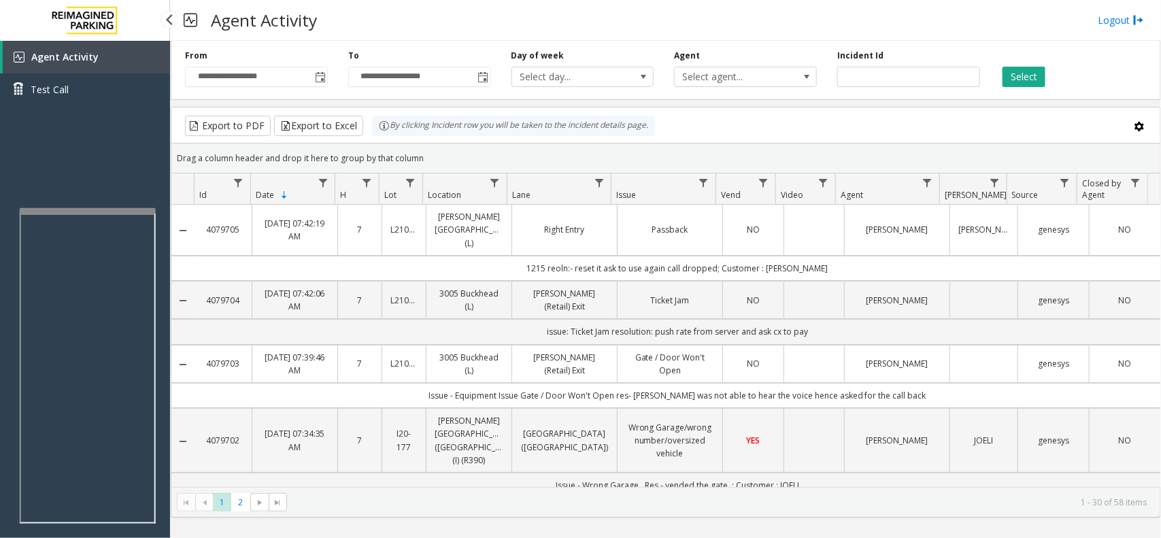
click at [103, 204] on app-root "**********" at bounding box center [580, 269] width 1161 height 538
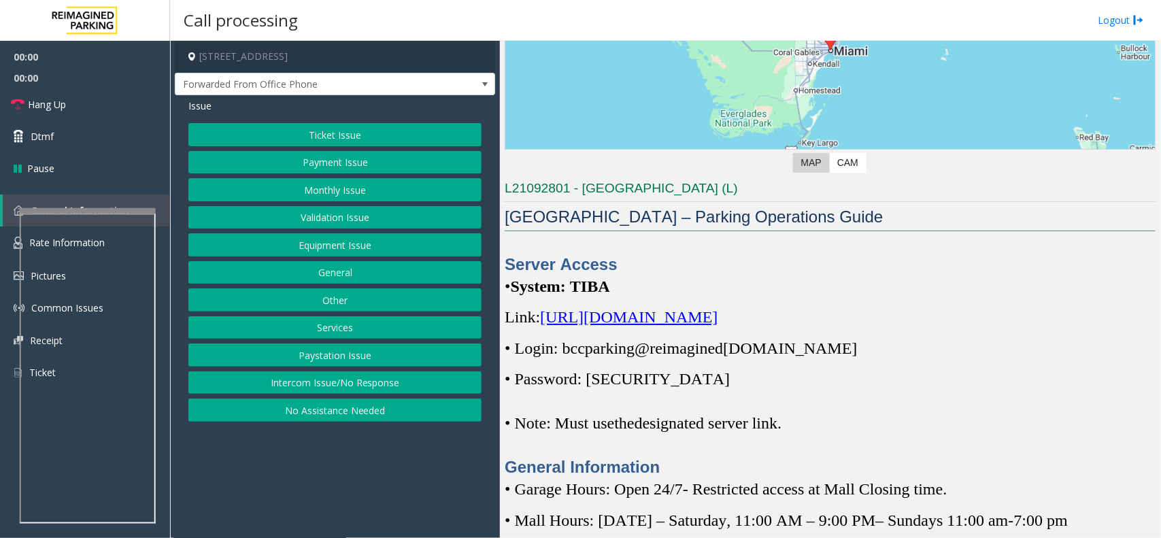
scroll to position [425, 0]
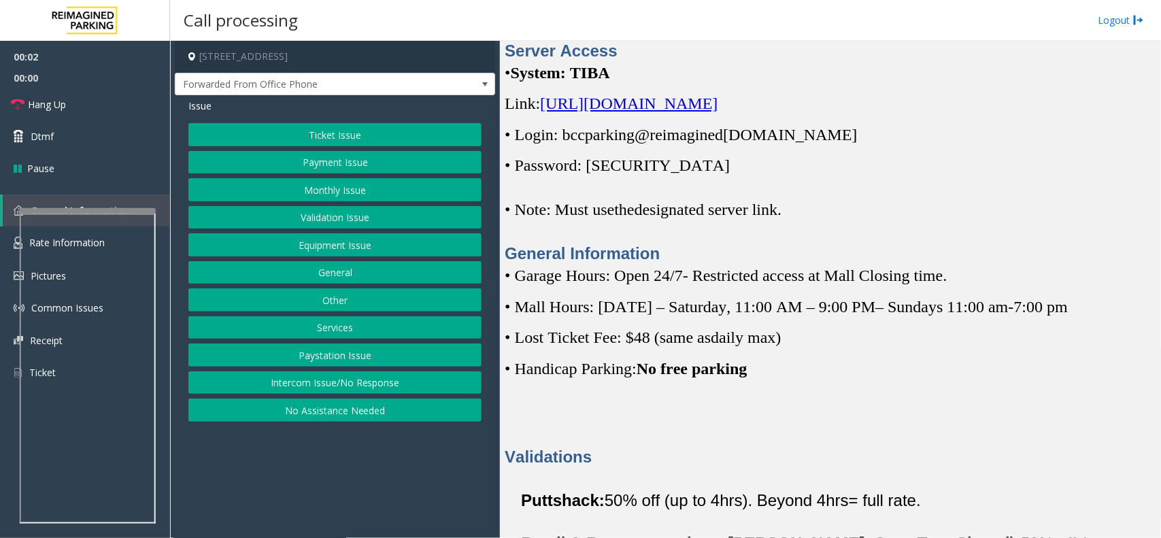
click at [717, 109] on span "https://spark-cloud.tibaparking.net/reimaginedparking/account/login" at bounding box center [628, 104] width 177 height 18
drag, startPoint x: 849, startPoint y: 143, endPoint x: 564, endPoint y: 139, distance: 284.3
click at [564, 139] on p "• Login: bccparking@re imagined parking.com" at bounding box center [830, 135] width 651 height 22
copy p "bccparking@re imagined parking.com"
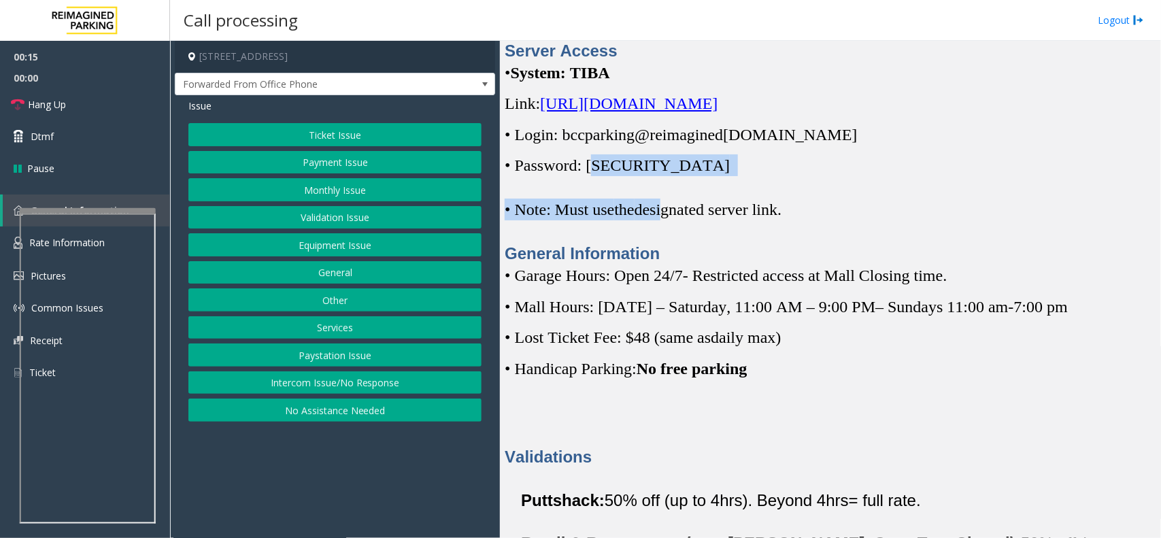
drag, startPoint x: 666, startPoint y: 174, endPoint x: 599, endPoint y: 171, distance: 67.4
click at [599, 171] on div "Server Access • System: TIBA Link: https://spark-cloud.tibaparking.net/reimagin…" at bounding box center [830, 152] width 651 height 226
click at [675, 170] on p "• Password: Parking1!" at bounding box center [830, 165] width 651 height 22
drag, startPoint x: 671, startPoint y: 167, endPoint x: 594, endPoint y: 167, distance: 77.5
click at [594, 167] on p "• Password: Parking1!" at bounding box center [830, 165] width 651 height 22
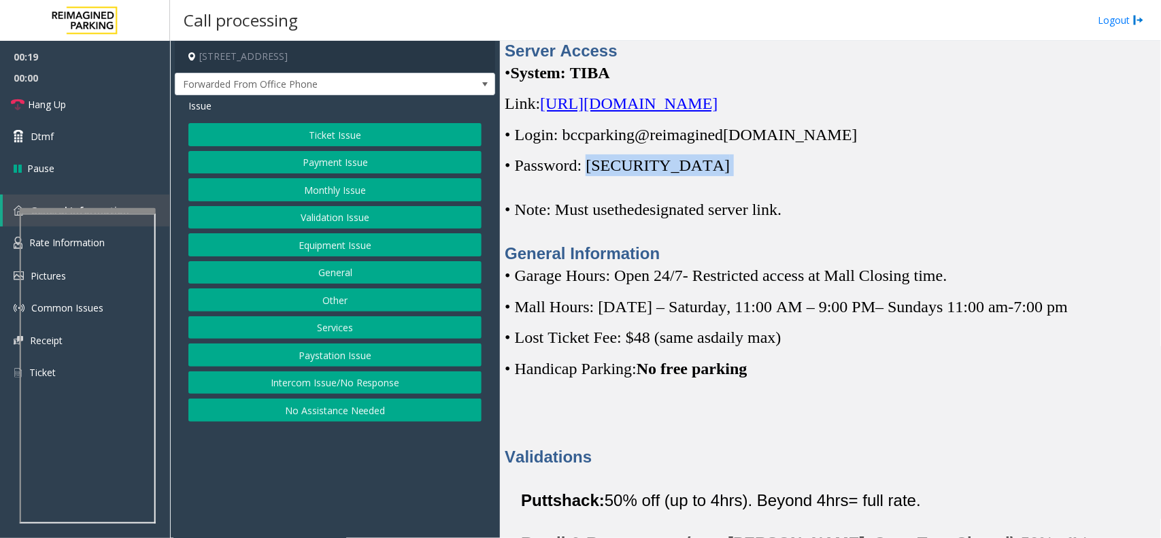
click at [349, 136] on button "Ticket Issue" at bounding box center [334, 134] width 293 height 23
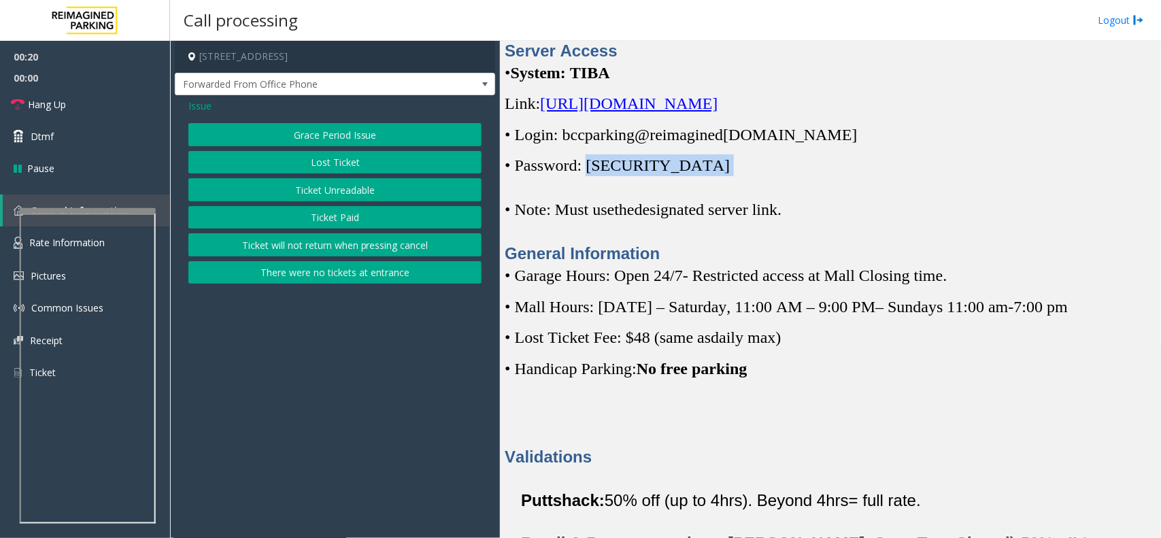
click at [349, 136] on button "Grace Period Issue" at bounding box center [334, 134] width 293 height 23
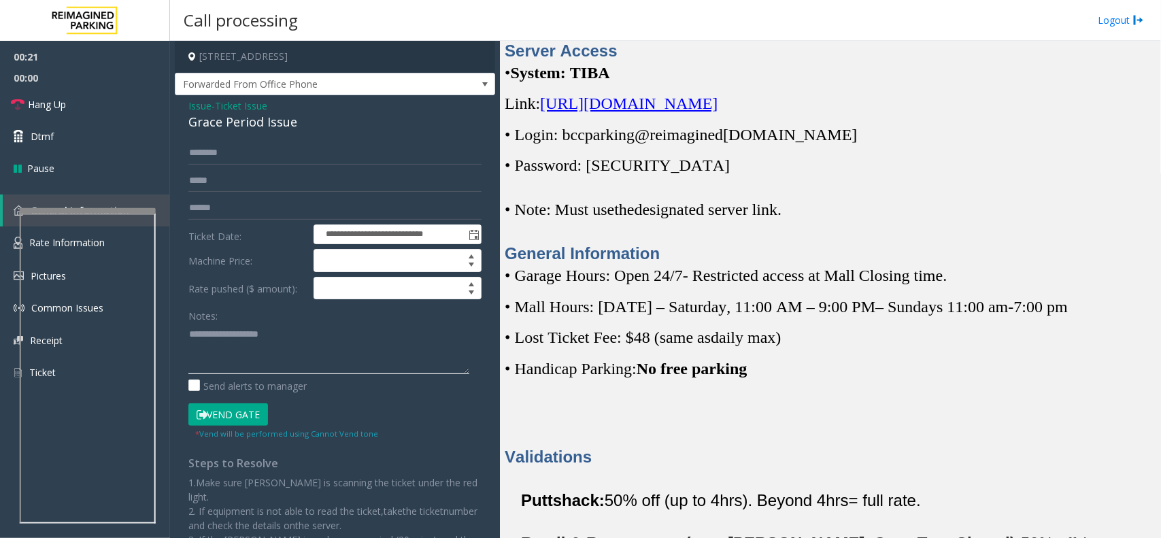
click at [245, 340] on textarea at bounding box center [328, 348] width 281 height 51
click at [330, 372] on textarea at bounding box center [328, 348] width 281 height 51
click at [283, 131] on div "Grace Period Issue" at bounding box center [334, 122] width 293 height 18
click at [283, 128] on div "Grace Period Issue" at bounding box center [334, 122] width 293 height 18
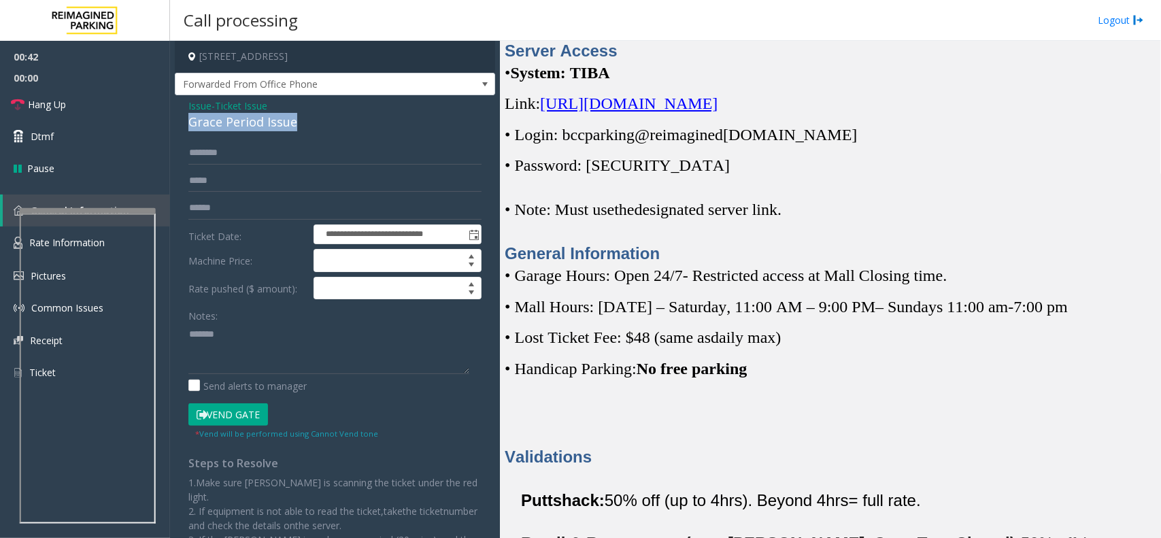
click at [283, 128] on div "Grace Period Issue" at bounding box center [334, 122] width 293 height 18
click at [252, 355] on textarea at bounding box center [328, 348] width 281 height 51
paste textarea "**********"
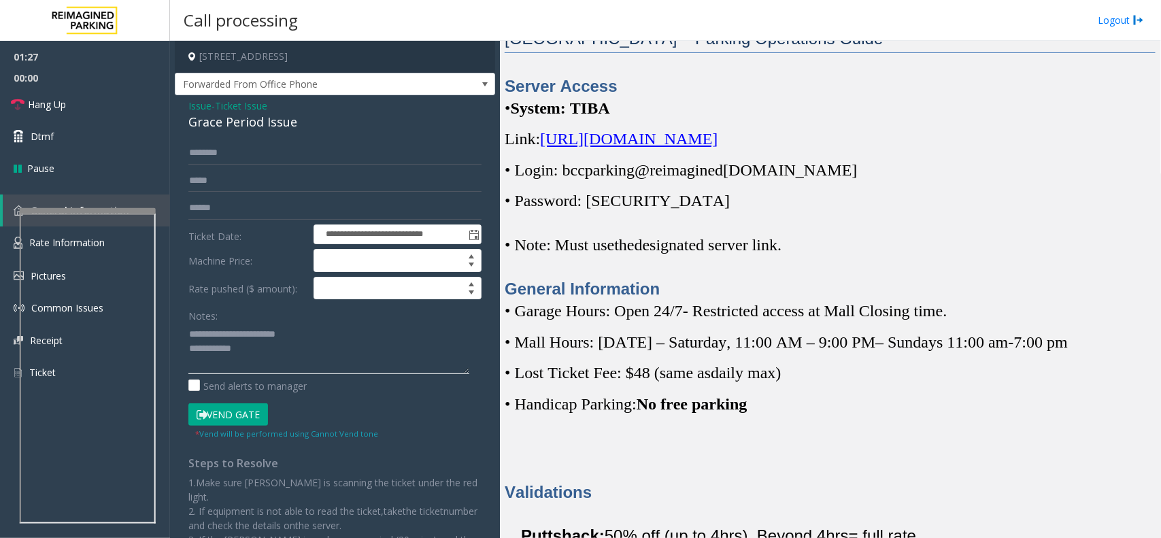
scroll to position [220, 0]
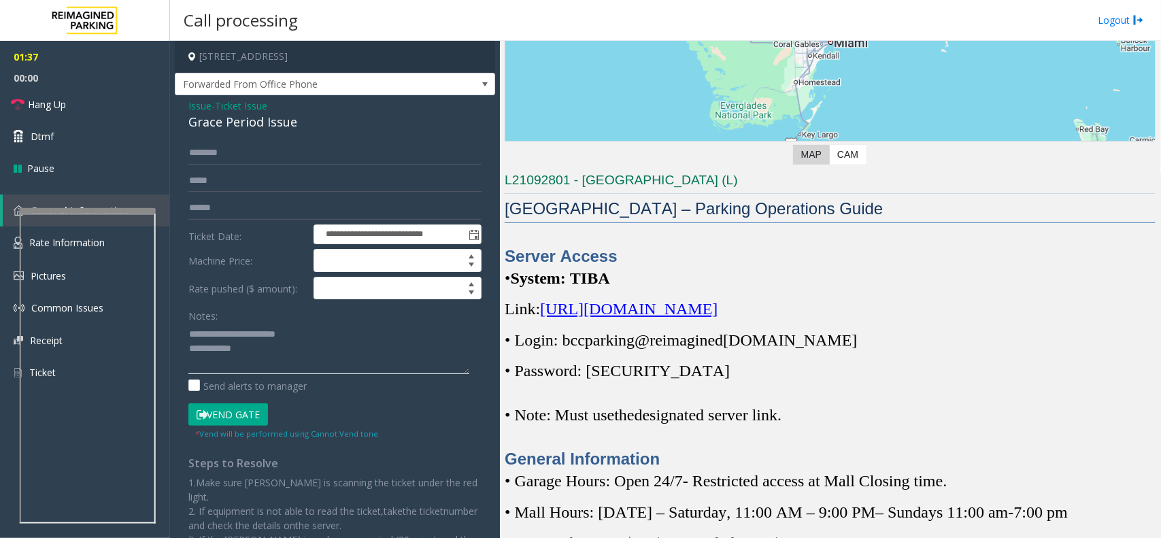
click at [286, 373] on textarea at bounding box center [328, 348] width 281 height 51
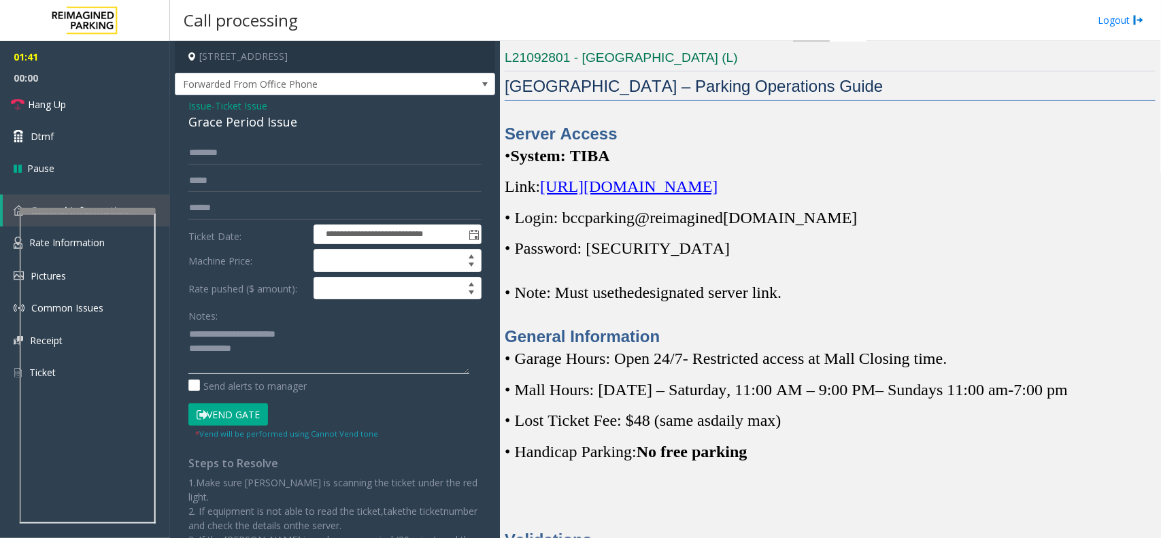
scroll to position [560, 0]
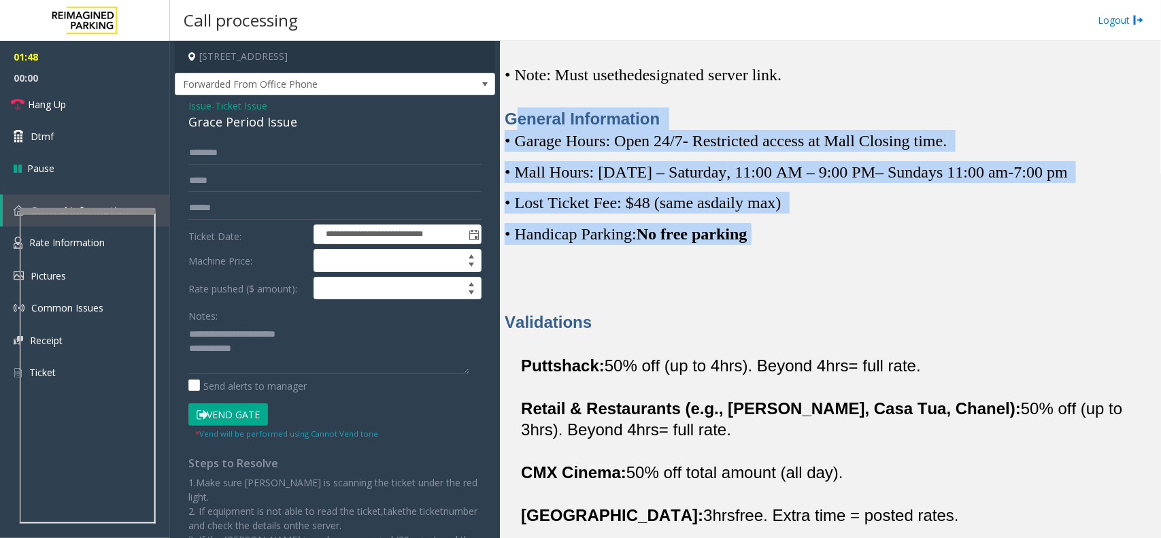
drag, startPoint x: 770, startPoint y: 238, endPoint x: 515, endPoint y: 124, distance: 279.1
click at [658, 120] on p "General Information" at bounding box center [830, 118] width 651 height 22
drag, startPoint x: 510, startPoint y: 113, endPoint x: 764, endPoint y: 250, distance: 288.4
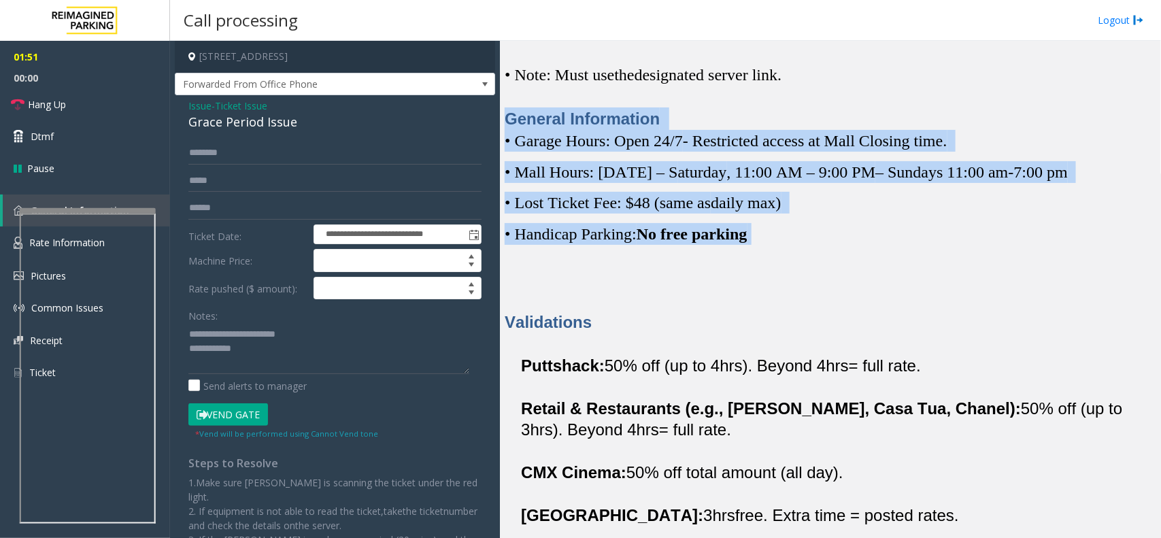
click at [774, 233] on p "• Handicap Parking: No free parking" at bounding box center [830, 234] width 651 height 22
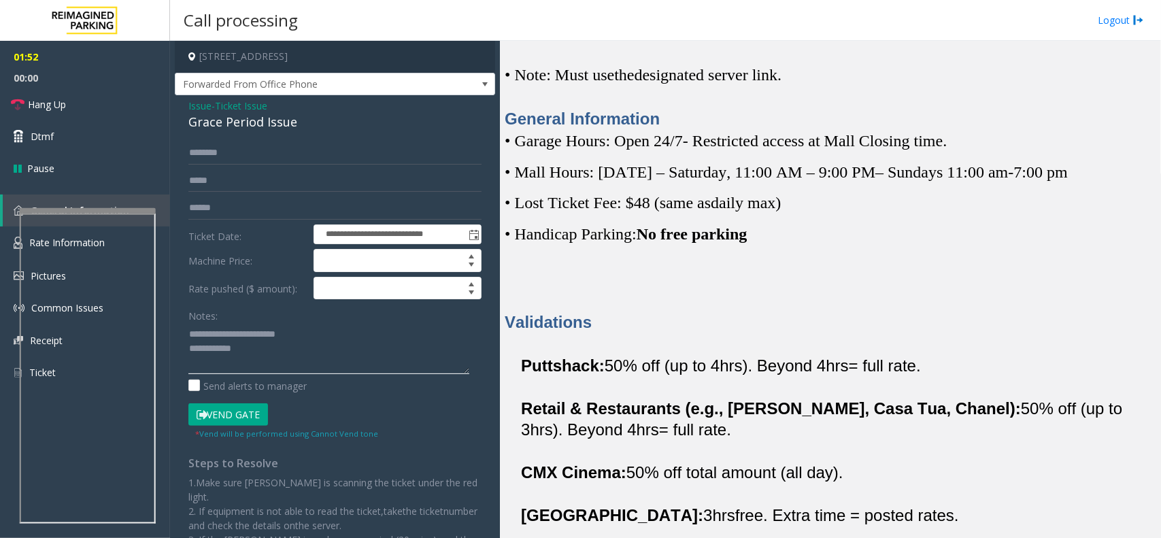
click at [303, 349] on textarea at bounding box center [328, 348] width 281 height 51
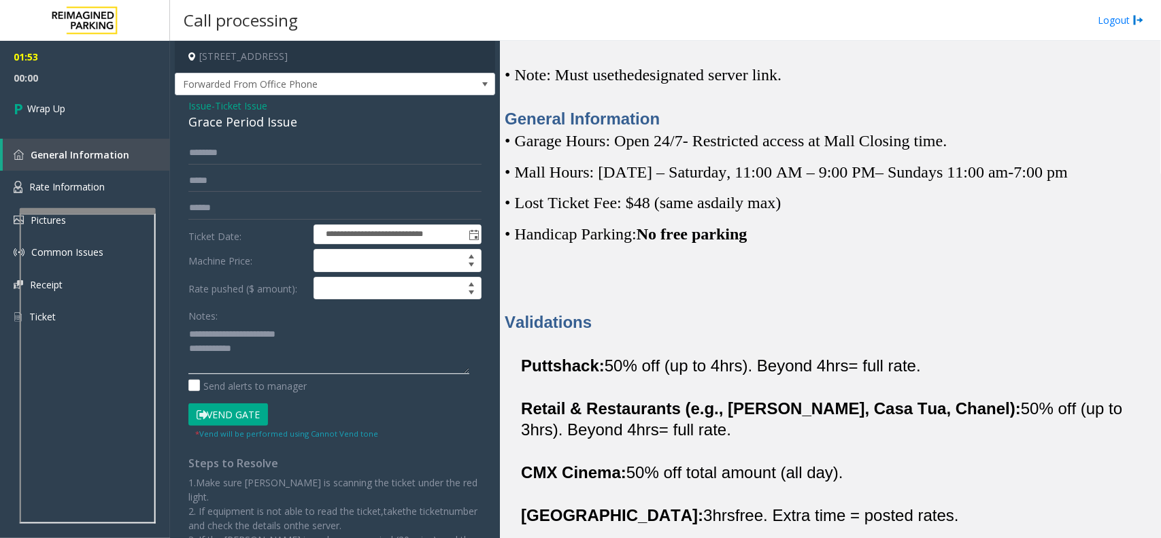
click at [309, 366] on textarea at bounding box center [328, 348] width 281 height 51
type textarea "**********"
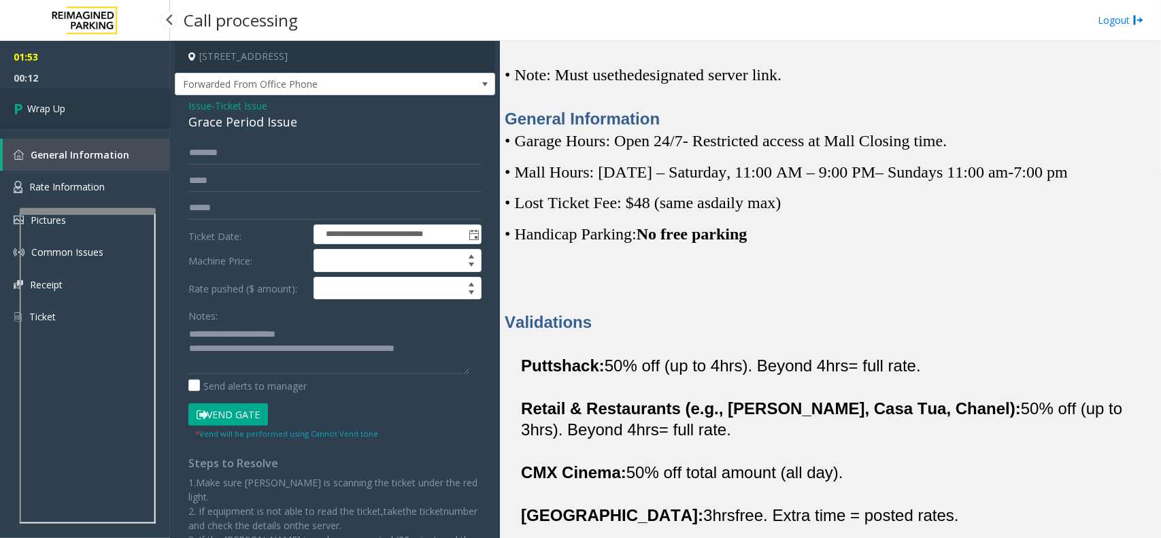
click at [80, 113] on link "Wrap Up" at bounding box center [85, 108] width 170 height 40
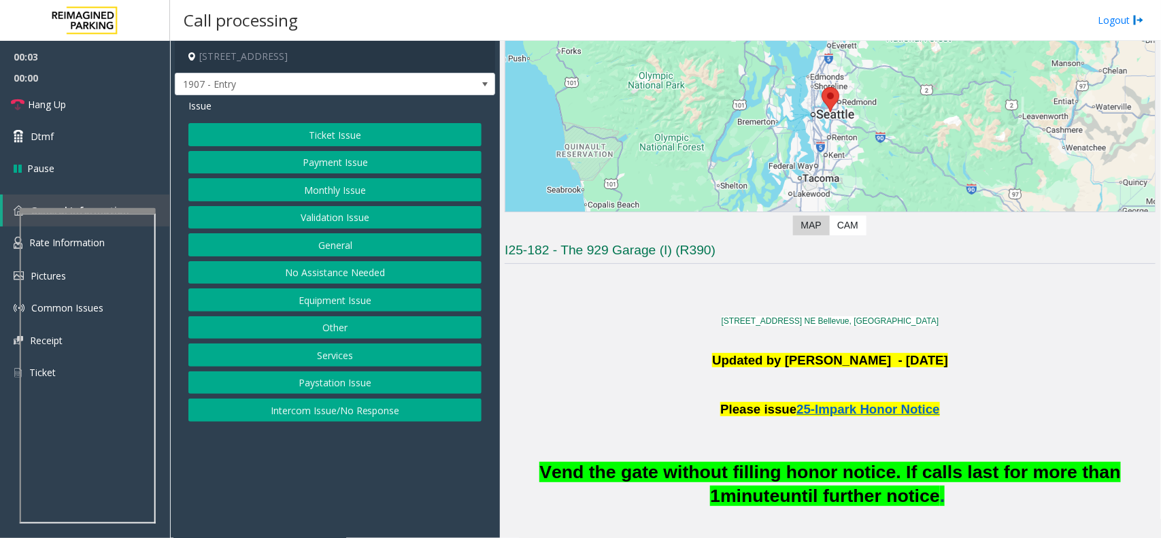
scroll to position [340, 0]
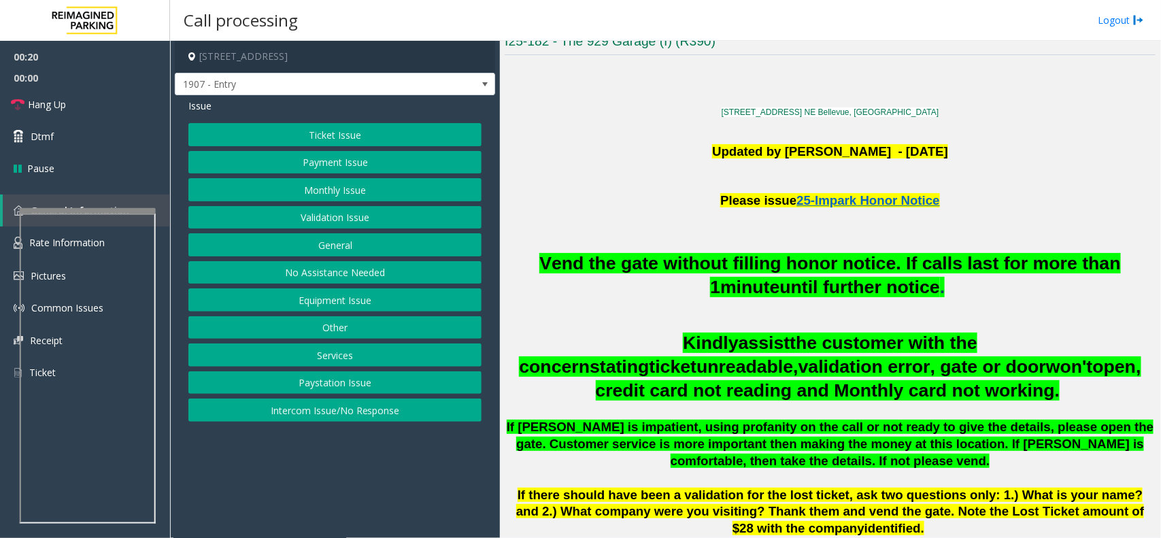
click at [351, 296] on button "Equipment Issue" at bounding box center [334, 299] width 293 height 23
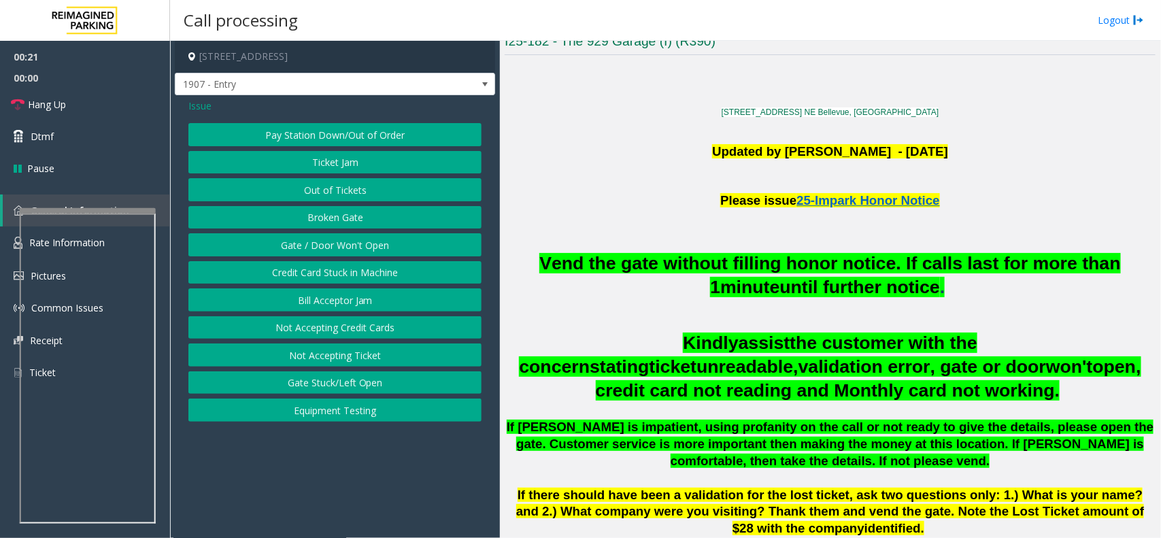
click at [349, 197] on button "Out of Tickets" at bounding box center [334, 189] width 293 height 23
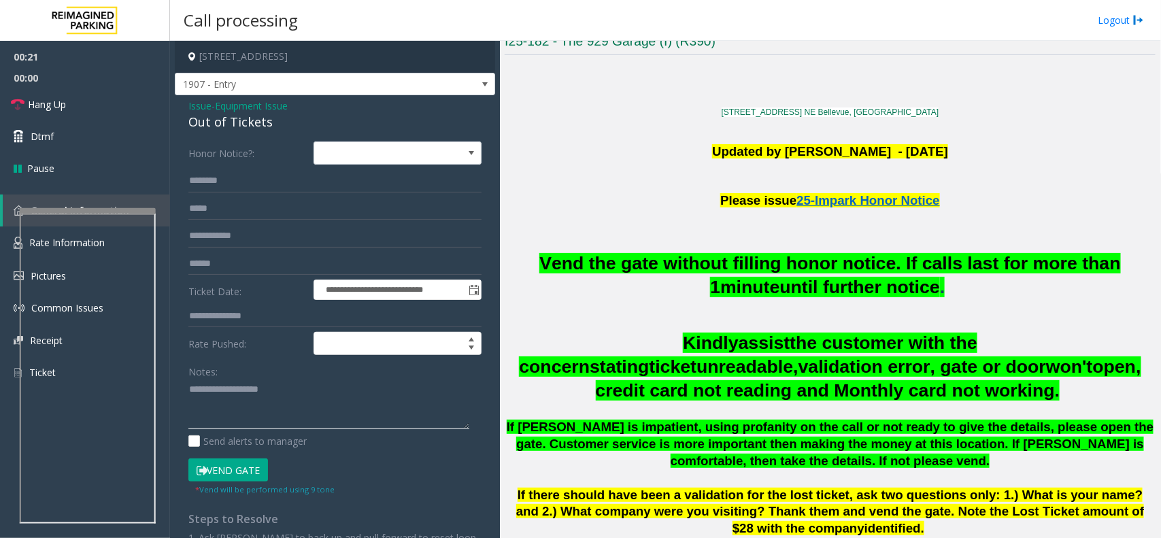
click at [286, 388] on textarea at bounding box center [328, 404] width 281 height 51
click at [242, 466] on button "Vend Gate" at bounding box center [228, 469] width 80 height 23
click at [250, 119] on div "Out of Tickets" at bounding box center [334, 122] width 293 height 18
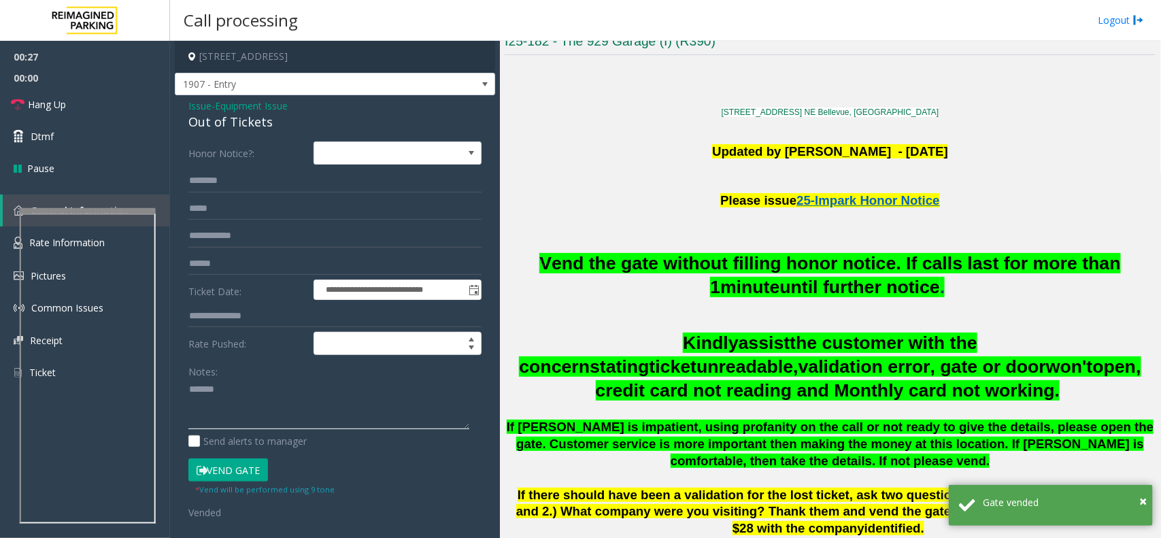
click at [249, 394] on textarea at bounding box center [328, 404] width 281 height 51
paste textarea "**********"
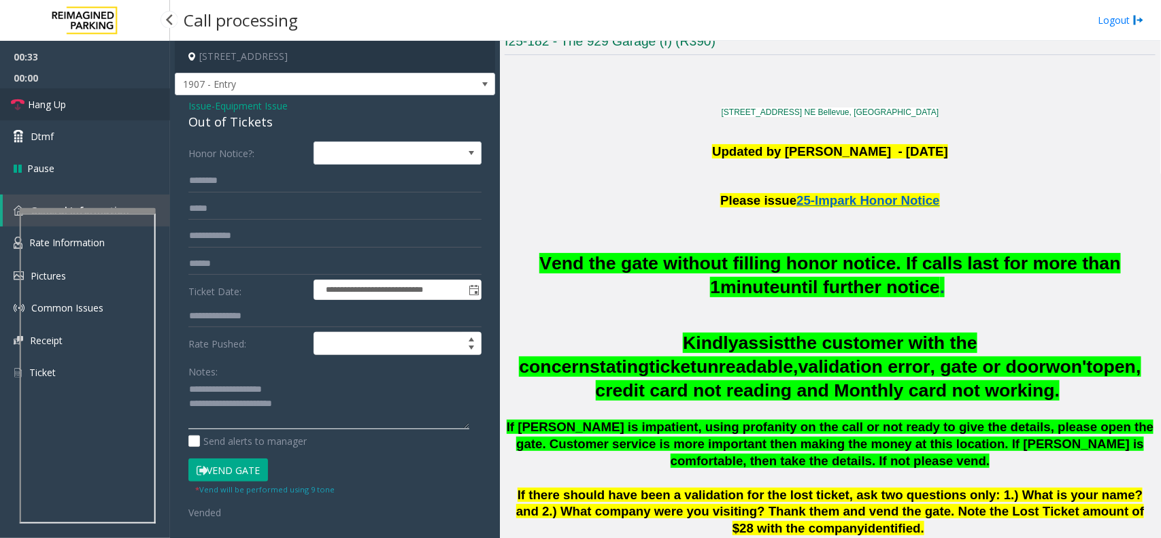
type textarea "**********"
click at [100, 112] on link "Hang Up" at bounding box center [85, 104] width 170 height 32
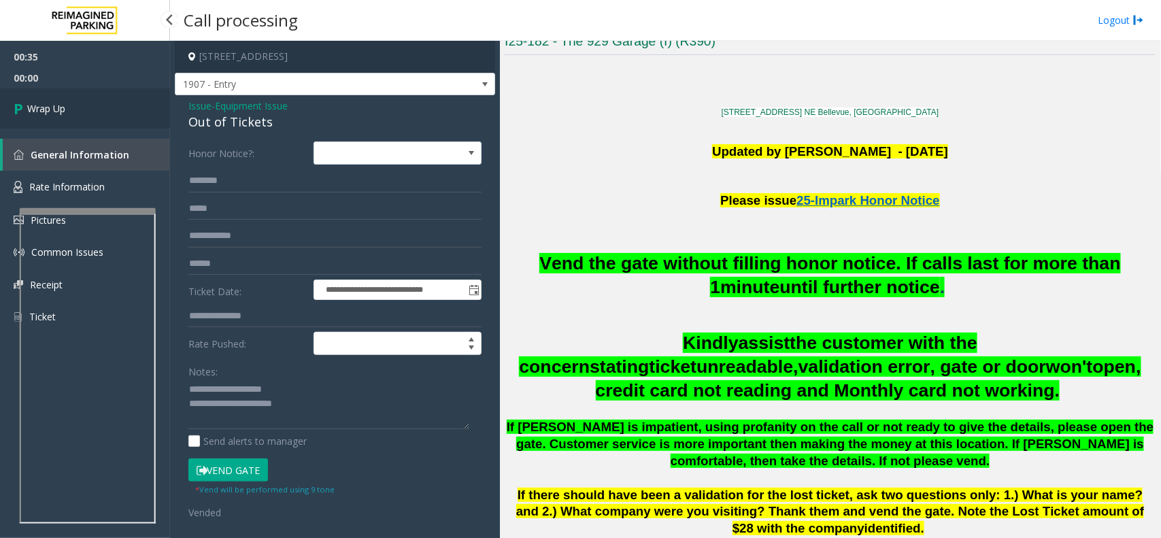
click at [100, 112] on link "Wrap Up" at bounding box center [85, 108] width 170 height 40
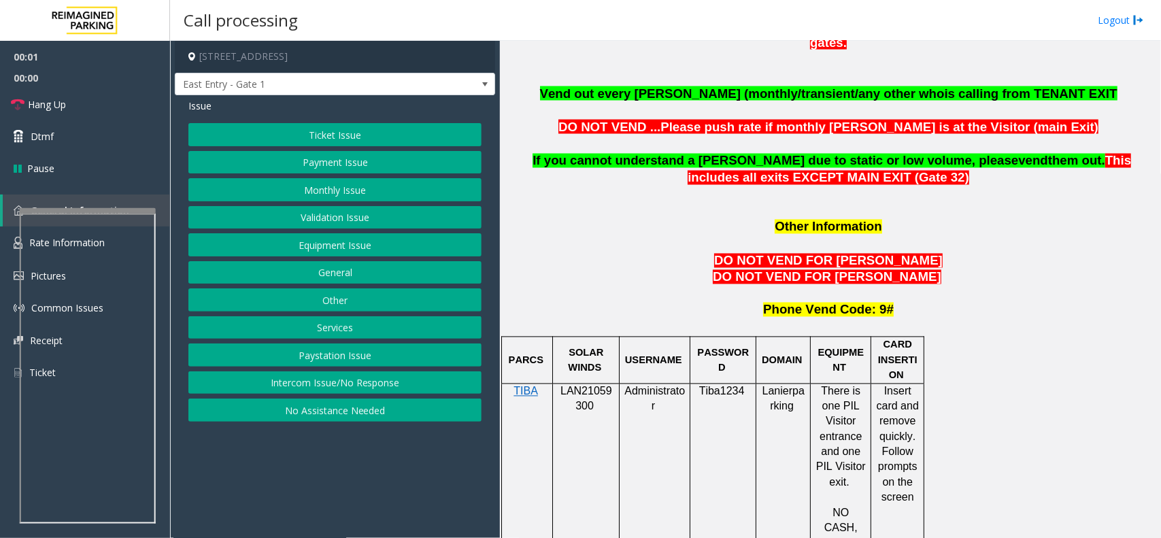
scroll to position [1190, 0]
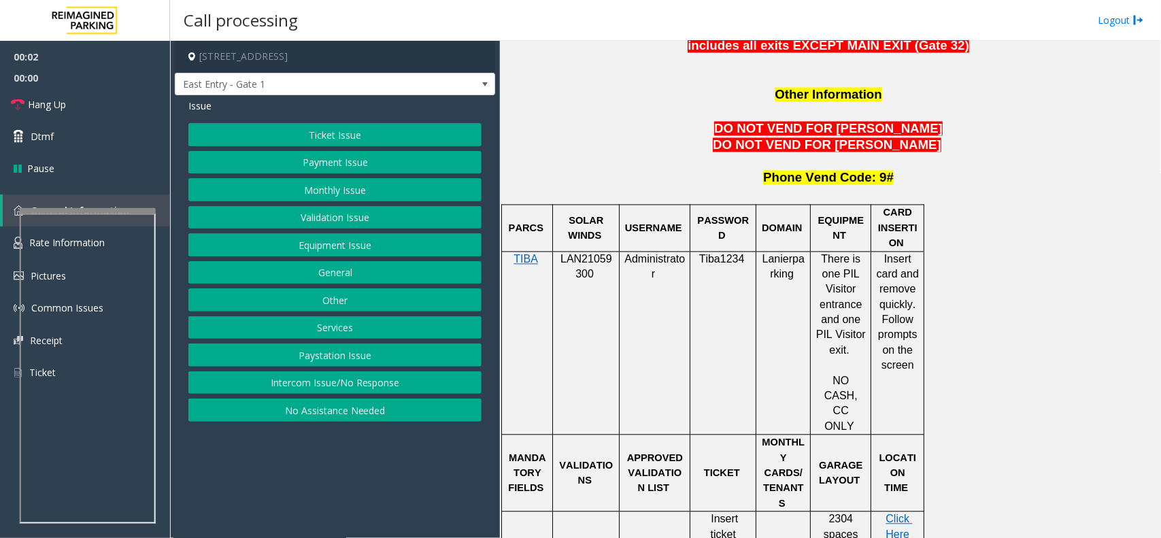
click at [596, 254] on span "LAN21059300" at bounding box center [586, 267] width 52 height 27
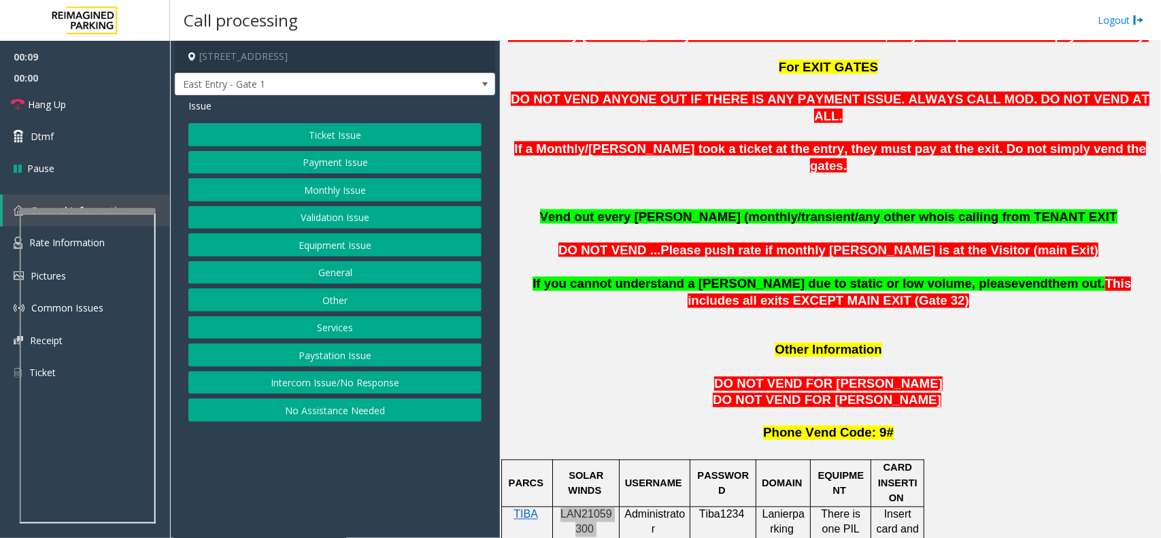
scroll to position [595, 0]
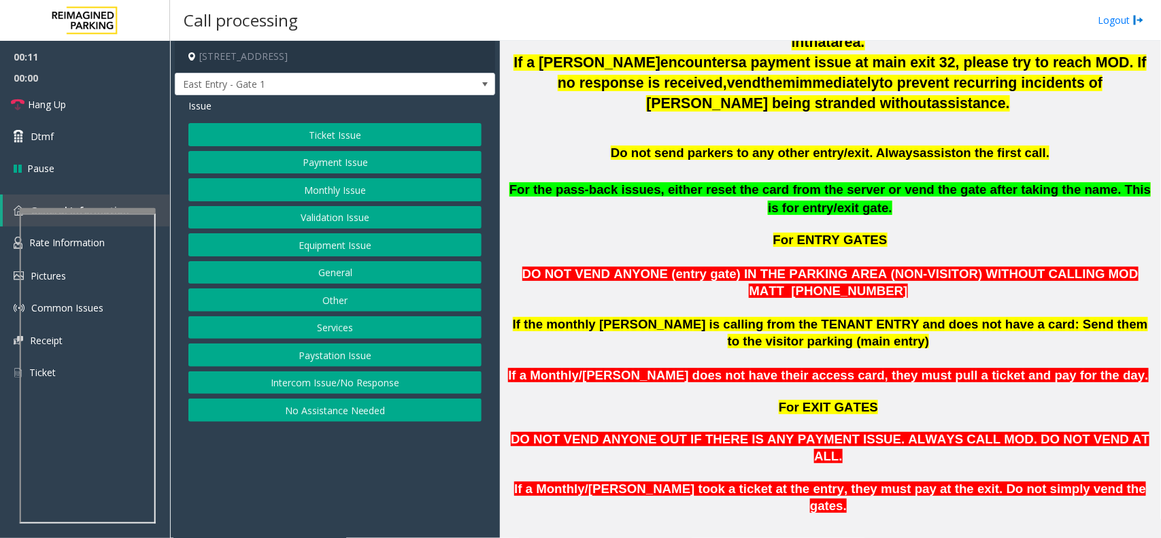
click at [374, 192] on button "Monthly Issue" at bounding box center [334, 189] width 293 height 23
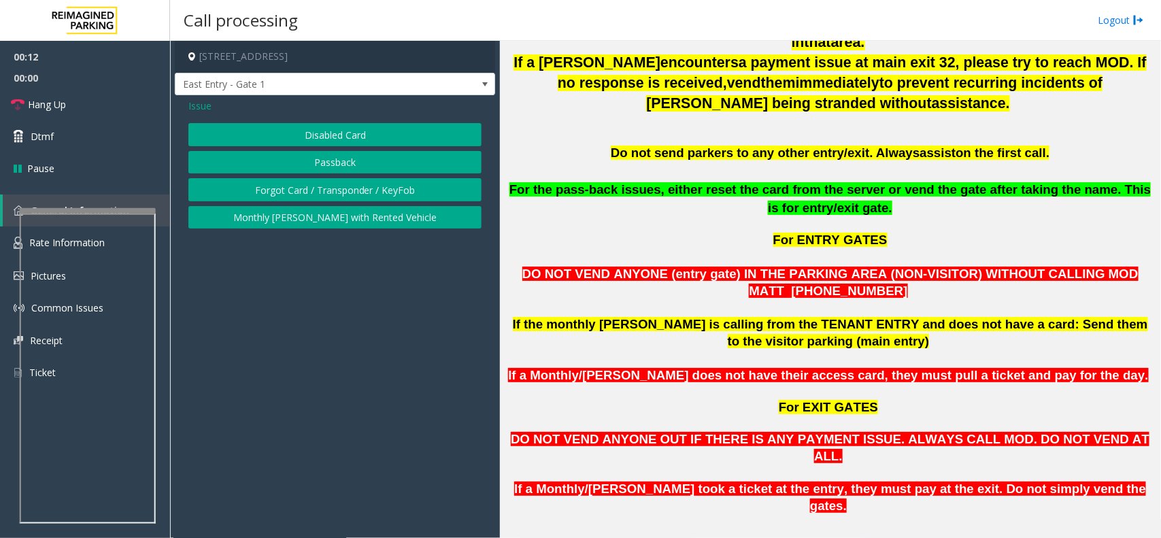
click at [360, 134] on button "Disabled Card" at bounding box center [334, 134] width 293 height 23
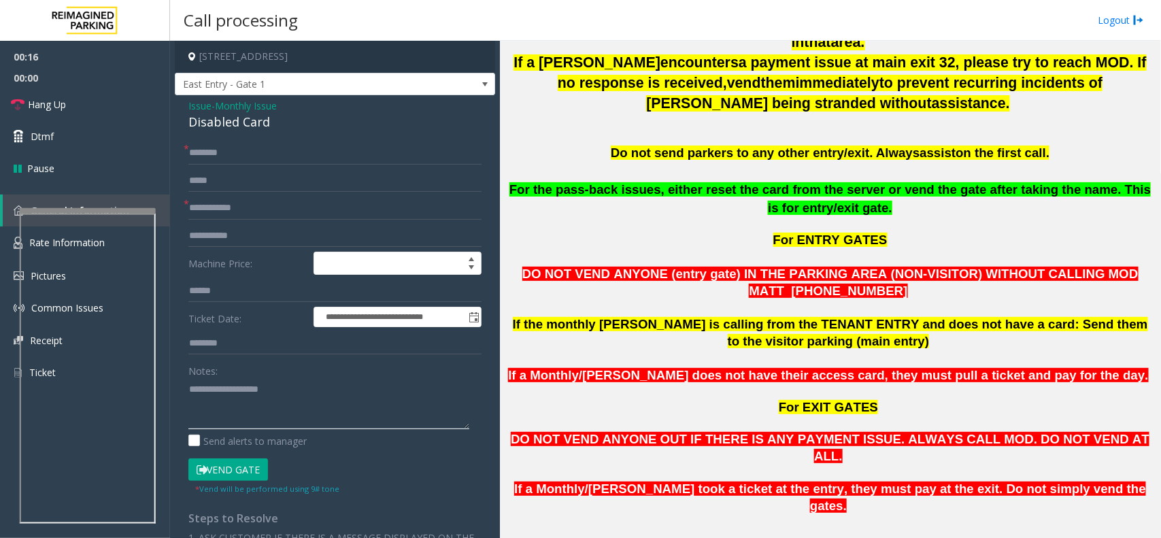
click at [243, 409] on textarea at bounding box center [328, 403] width 281 height 51
click at [230, 118] on div "Disabled Card" at bounding box center [334, 122] width 293 height 18
click at [249, 402] on textarea at bounding box center [328, 403] width 281 height 51
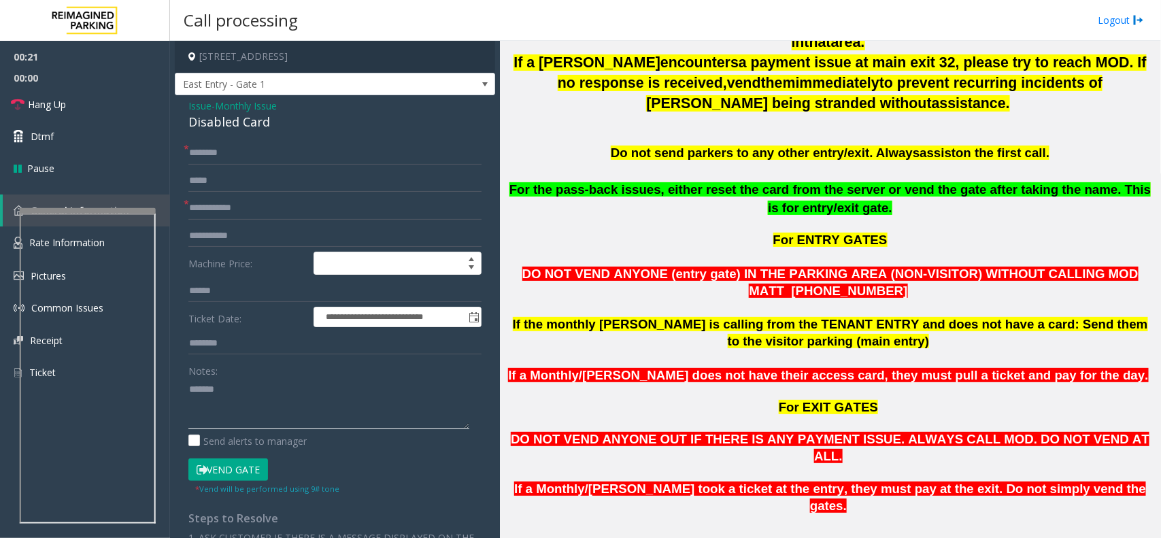
paste textarea "**********"
drag, startPoint x: 228, startPoint y: 392, endPoint x: 310, endPoint y: 389, distance: 82.3
click at [310, 389] on textarea at bounding box center [328, 403] width 281 height 51
type textarea "**********"
click at [205, 113] on div "Disabled Card" at bounding box center [334, 122] width 293 height 18
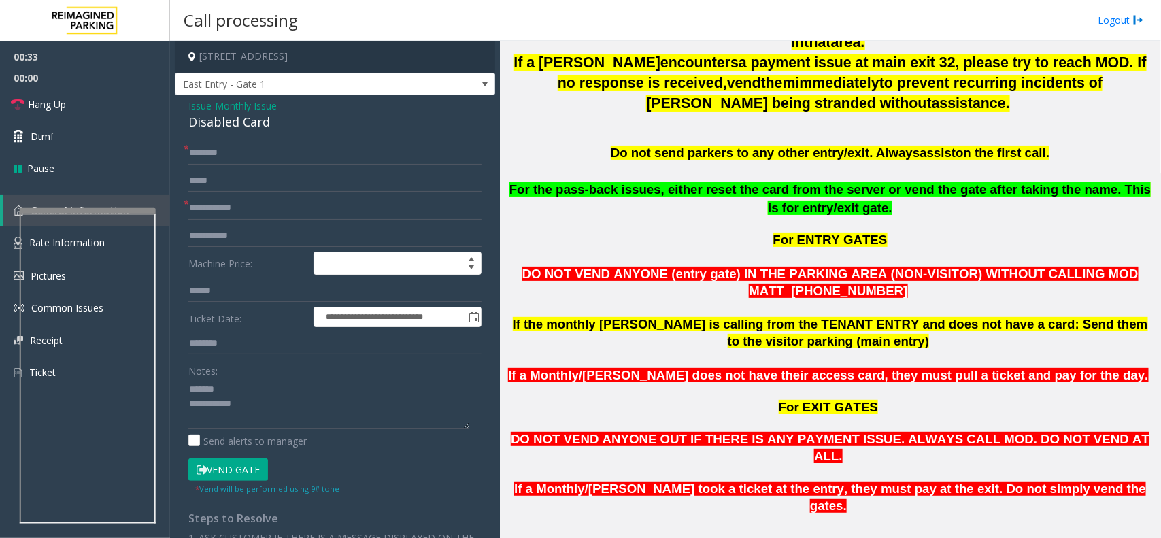
click at [203, 106] on span "Issue" at bounding box center [199, 106] width 23 height 14
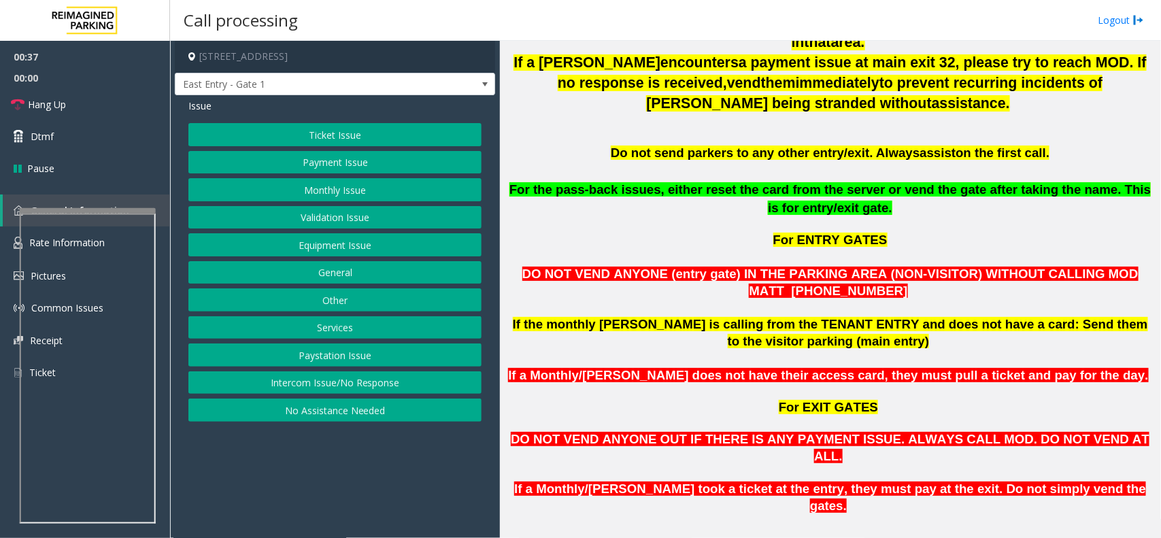
click at [352, 188] on button "Monthly Issue" at bounding box center [334, 189] width 293 height 23
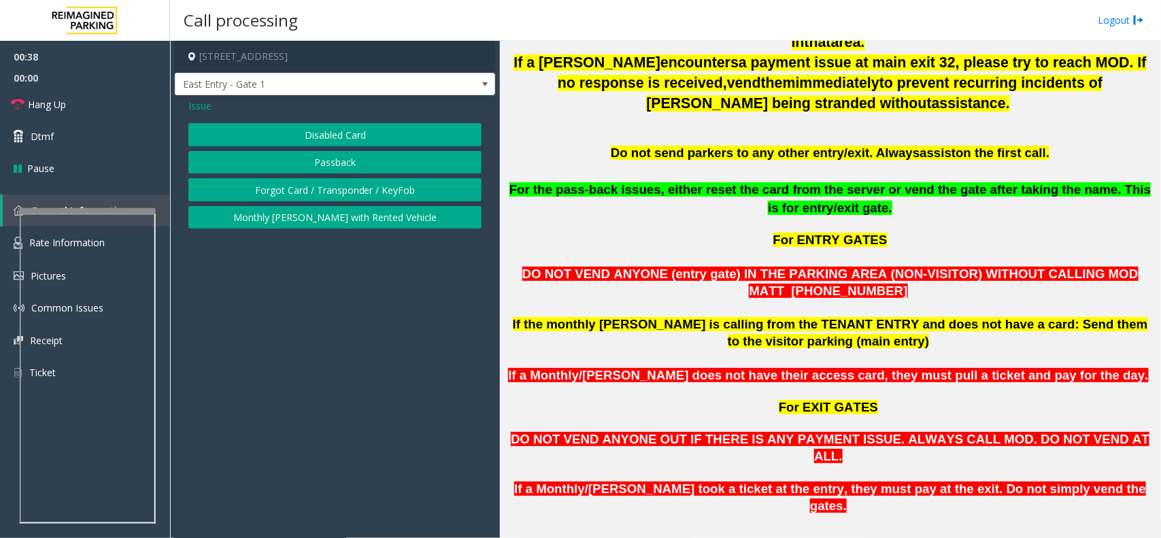
click at [355, 135] on button "Disabled Card" at bounding box center [334, 134] width 293 height 23
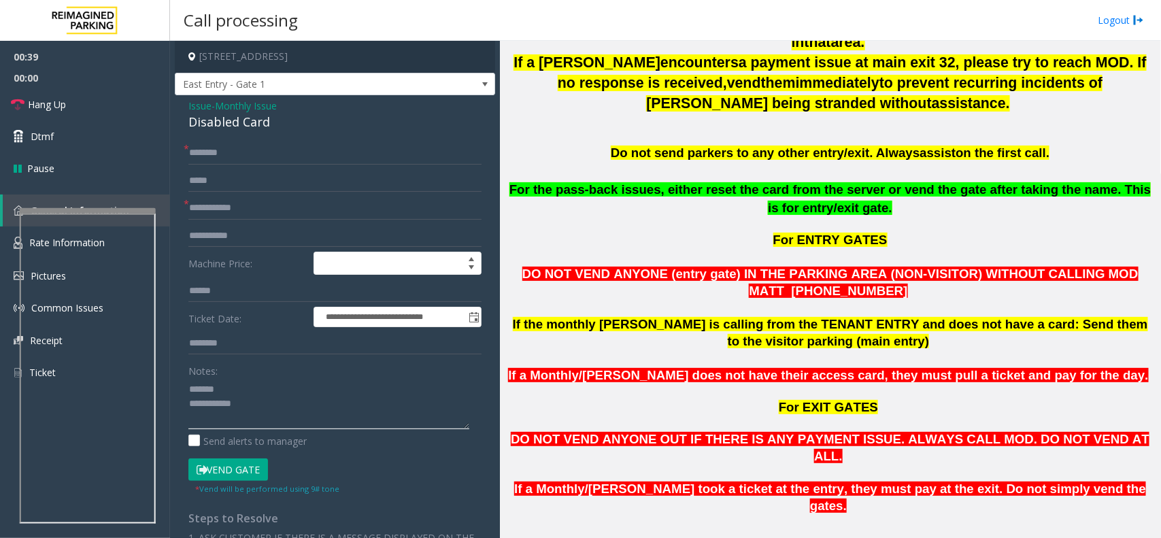
click at [262, 388] on textarea at bounding box center [328, 403] width 281 height 51
click at [260, 116] on div "Disabled Card" at bounding box center [334, 122] width 293 height 18
click at [262, 393] on textarea at bounding box center [328, 403] width 281 height 51
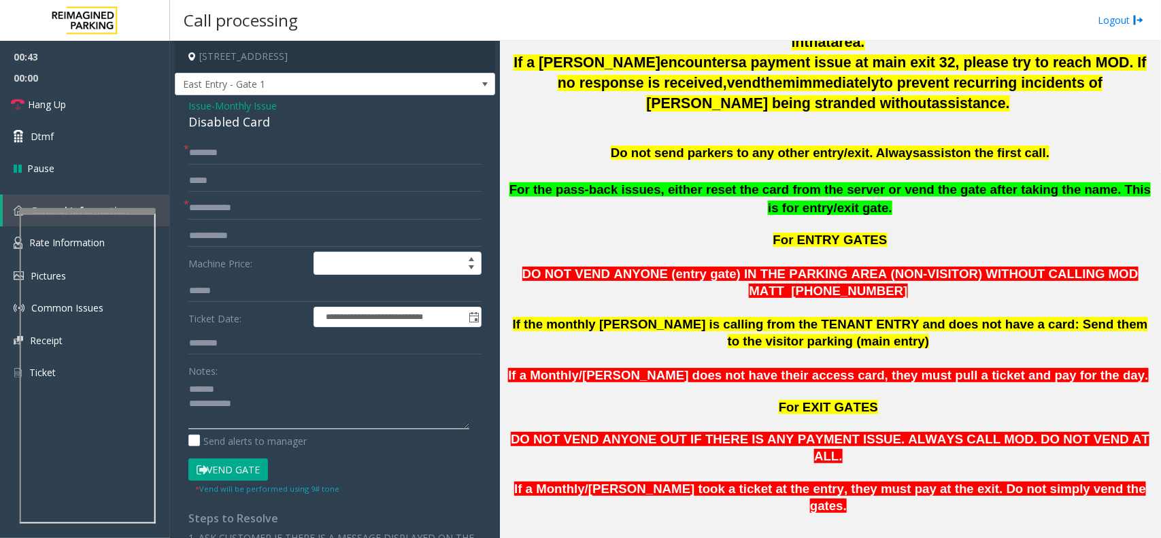
paste textarea "**********"
click at [299, 419] on textarea at bounding box center [328, 403] width 281 height 51
type textarea "**********"
click at [249, 205] on input "text" at bounding box center [334, 208] width 293 height 23
type input "********"
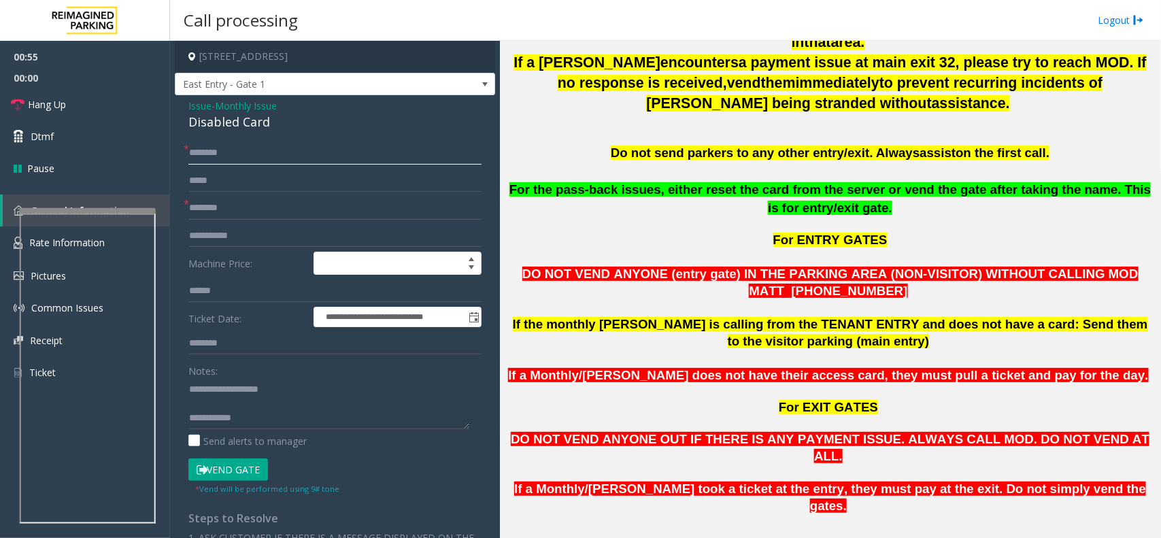
click at [252, 160] on input "text" at bounding box center [334, 152] width 293 height 23
drag, startPoint x: 219, startPoint y: 394, endPoint x: 290, endPoint y: 388, distance: 71.7
click at [289, 388] on textarea at bounding box center [328, 403] width 281 height 51
click at [257, 393] on textarea at bounding box center [328, 403] width 281 height 51
type textarea "**********"
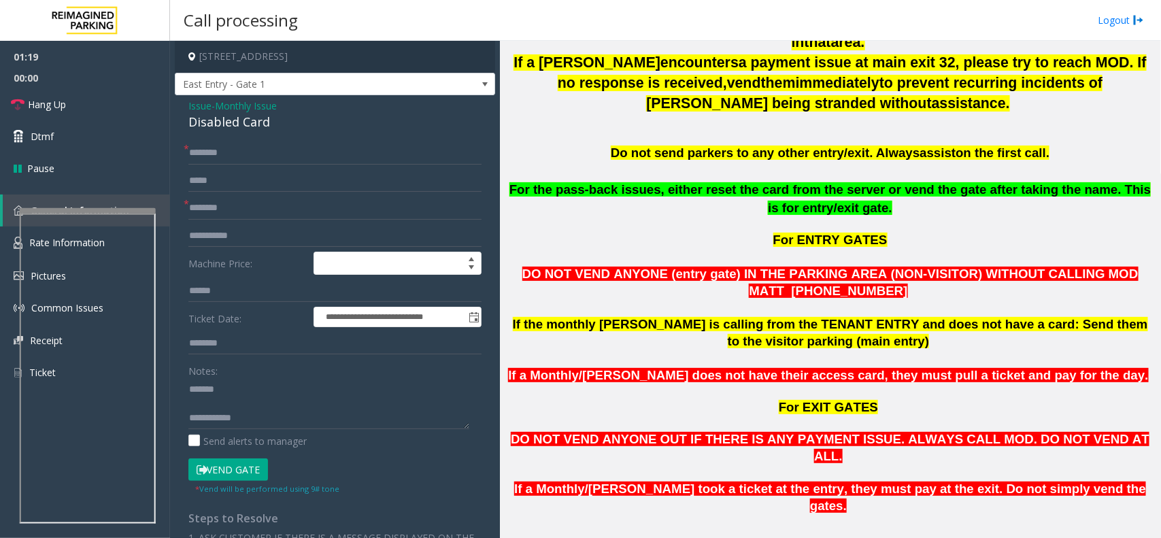
click at [202, 109] on span "Issue" at bounding box center [199, 106] width 23 height 14
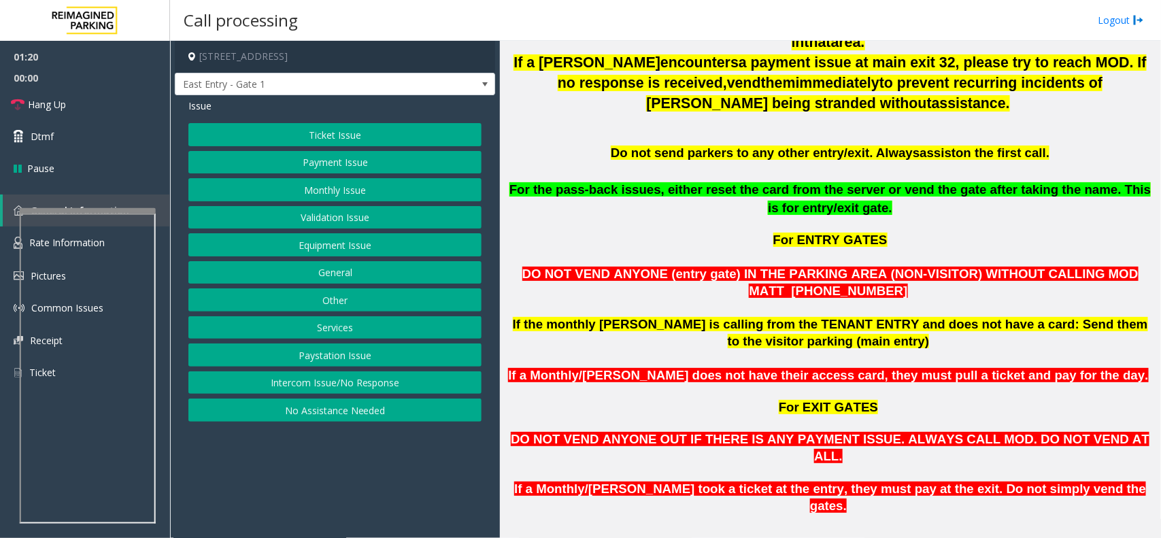
click at [337, 187] on button "Monthly Issue" at bounding box center [334, 189] width 293 height 23
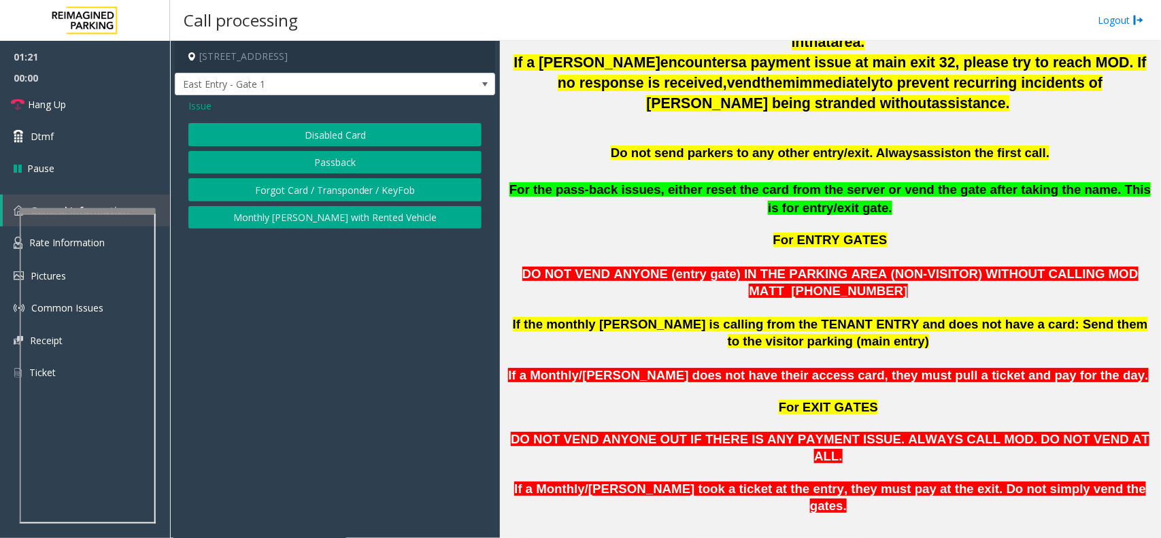
click at [342, 165] on button "Passback" at bounding box center [334, 162] width 293 height 23
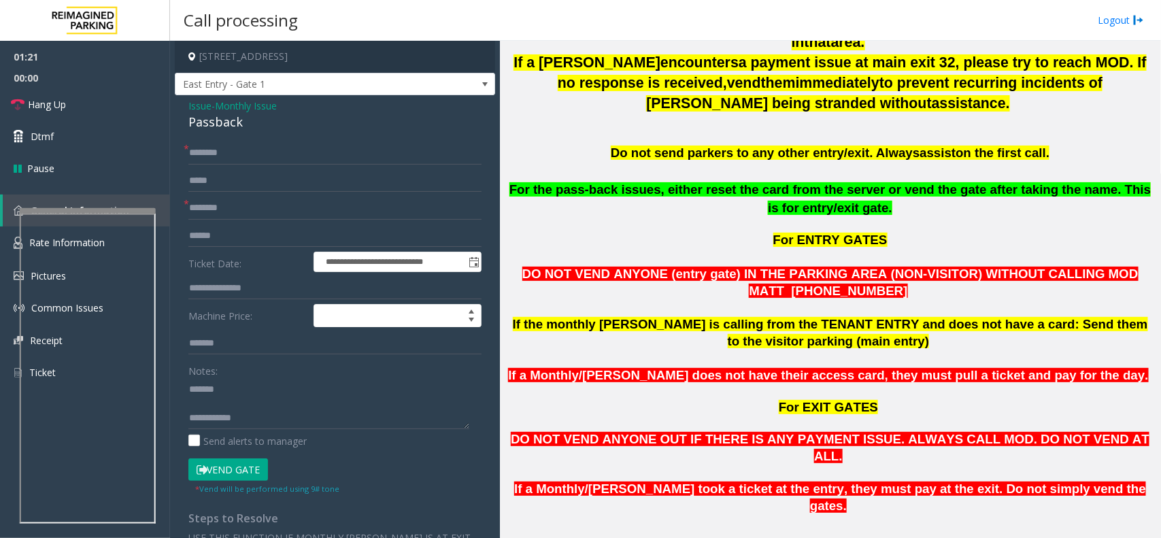
click at [201, 124] on div "Passback" at bounding box center [334, 122] width 293 height 18
click at [256, 388] on textarea at bounding box center [328, 403] width 281 height 51
paste textarea "********"
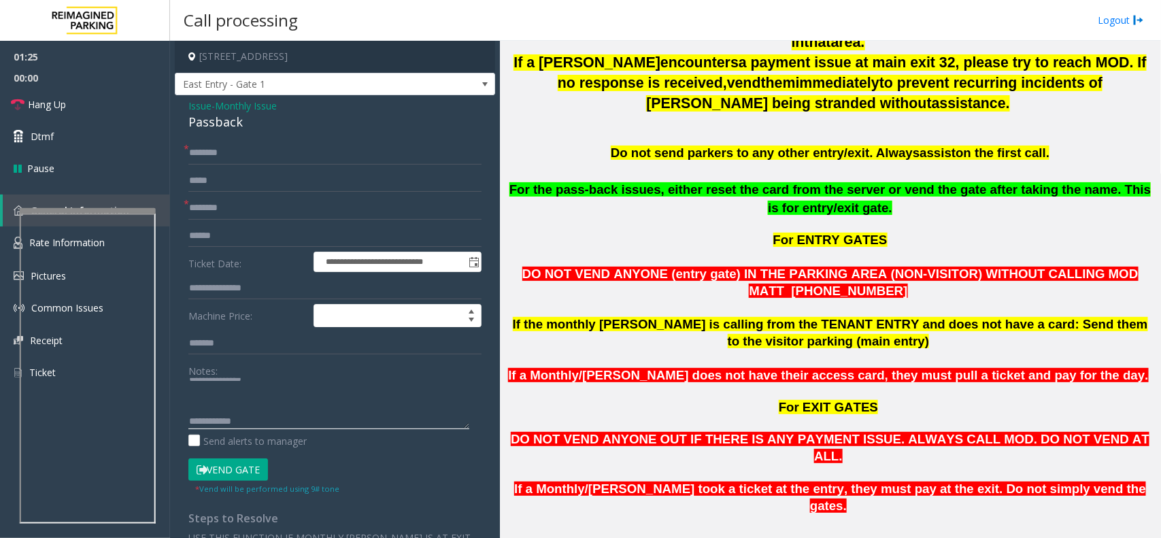
scroll to position [14, 0]
click at [273, 420] on textarea at bounding box center [328, 403] width 281 height 51
type textarea "**********"
click at [126, 127] on link "Dtmf" at bounding box center [85, 136] width 170 height 32
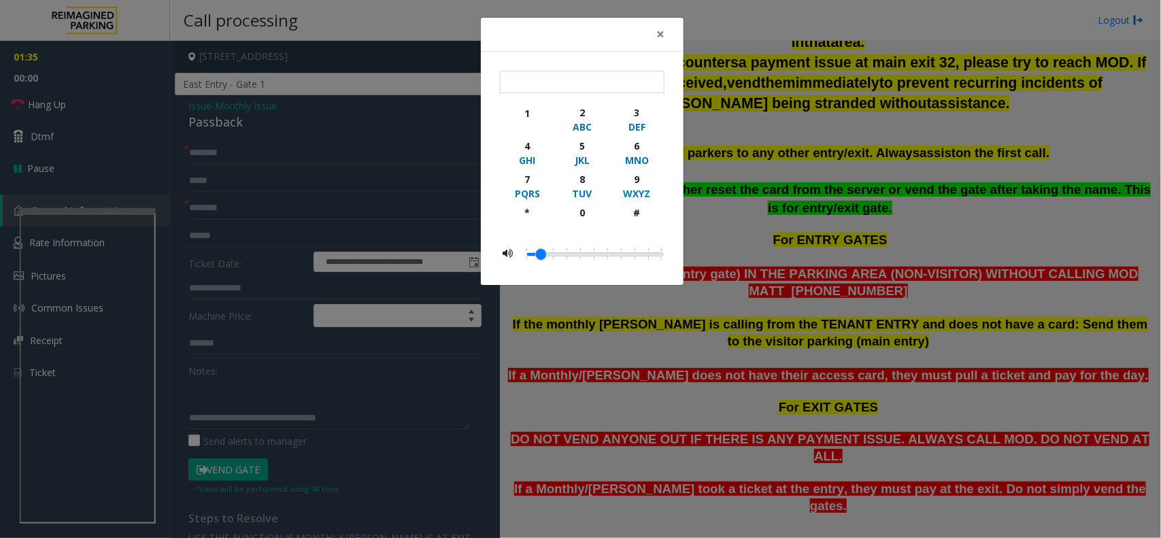
click at [122, 103] on div "× 1 2 ABC 3 DEF 4 GHI 5 JKL 6 MNO 7 PQRS 8 TUV 9 WXYZ * 0 #" at bounding box center [580, 269] width 1161 height 538
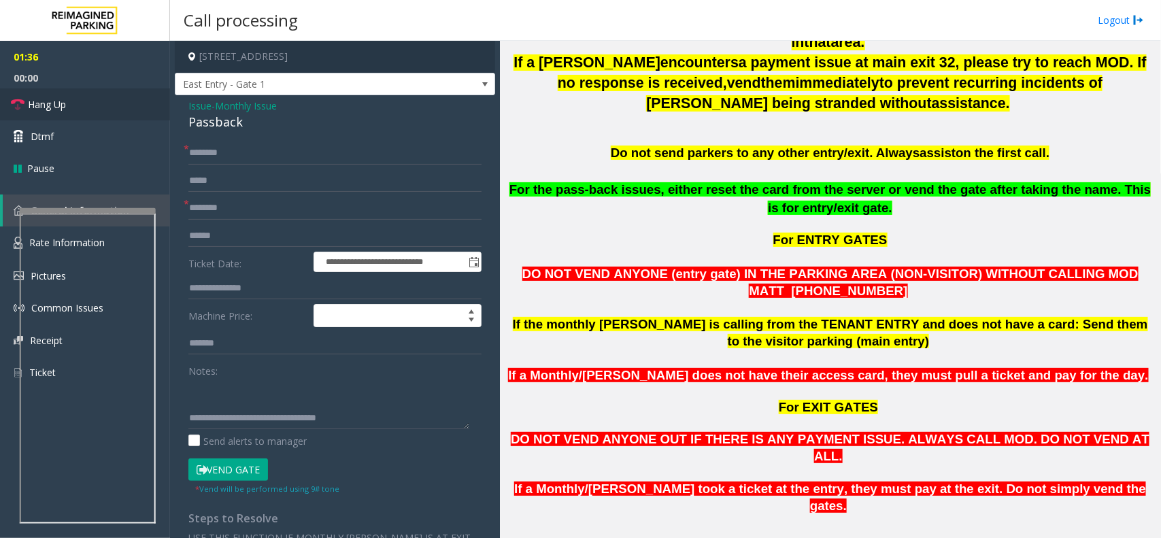
click at [114, 95] on link "Hang Up" at bounding box center [85, 104] width 170 height 32
click at [209, 157] on input "text" at bounding box center [334, 152] width 293 height 23
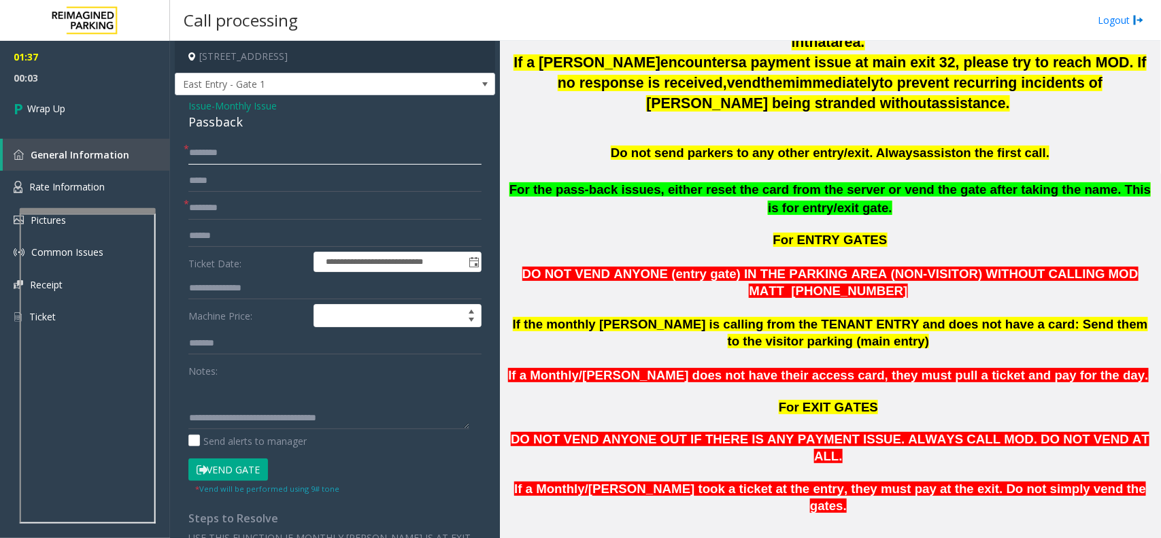
click at [201, 150] on input "text" at bounding box center [334, 152] width 293 height 23
paste input "********"
type input "********"
click at [206, 150] on input "text" at bounding box center [334, 152] width 293 height 23
paste input "******"
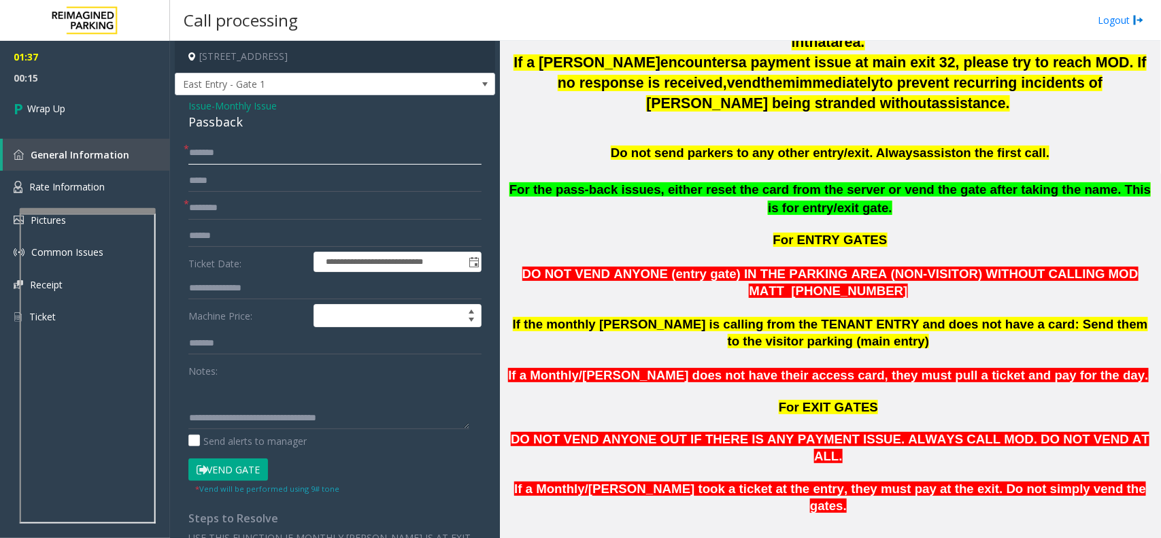
click at [266, 158] on input "******" at bounding box center [334, 152] width 293 height 23
paste input "*********"
type input "**********"
click at [276, 205] on input "********" at bounding box center [334, 208] width 293 height 23
type input "**********"
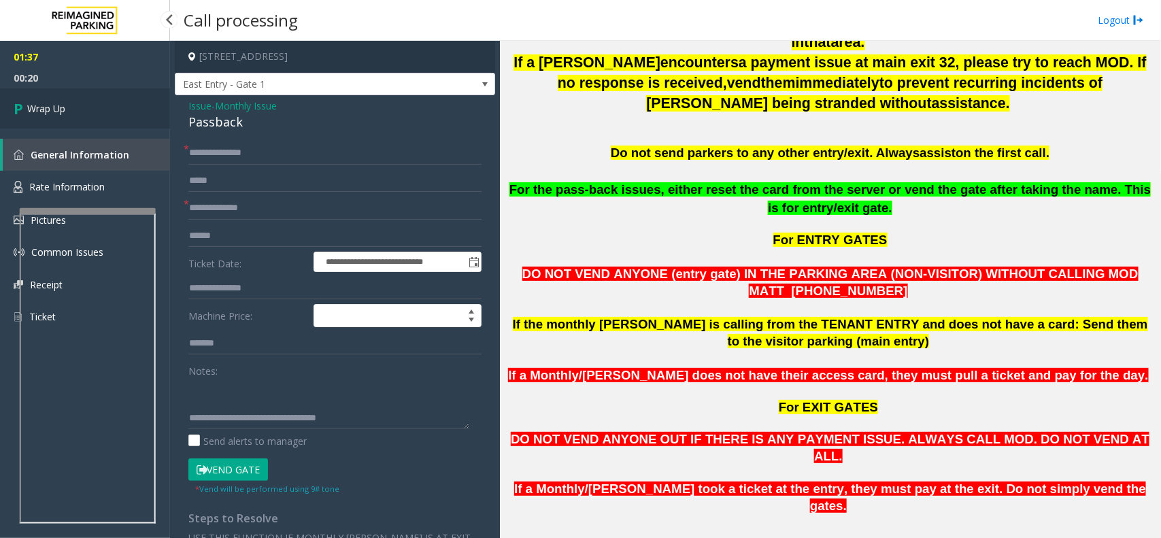
click at [94, 113] on link "Wrap Up" at bounding box center [85, 108] width 170 height 40
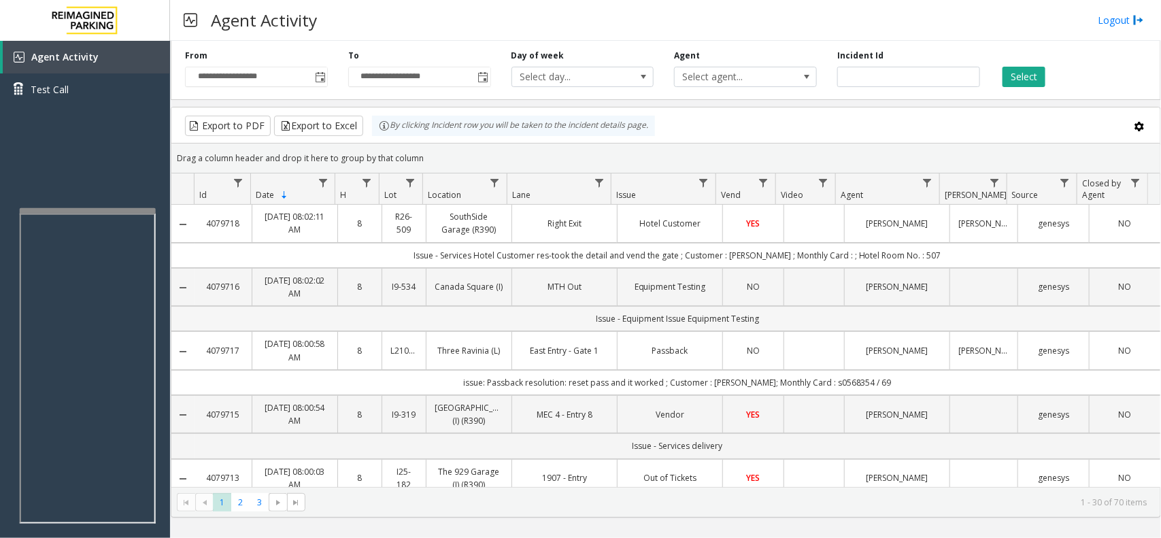
drag, startPoint x: 804, startPoint y: 318, endPoint x: 571, endPoint y: 316, distance: 233.2
click at [571, 316] on td "Issue - Equipment Issue Equipment Testing" at bounding box center [677, 318] width 966 height 25
drag, startPoint x: 571, startPoint y: 316, endPoint x: 772, endPoint y: 328, distance: 201.0
click at [772, 328] on td "Issue - Equipment Issue Equipment Testing" at bounding box center [677, 318] width 966 height 25
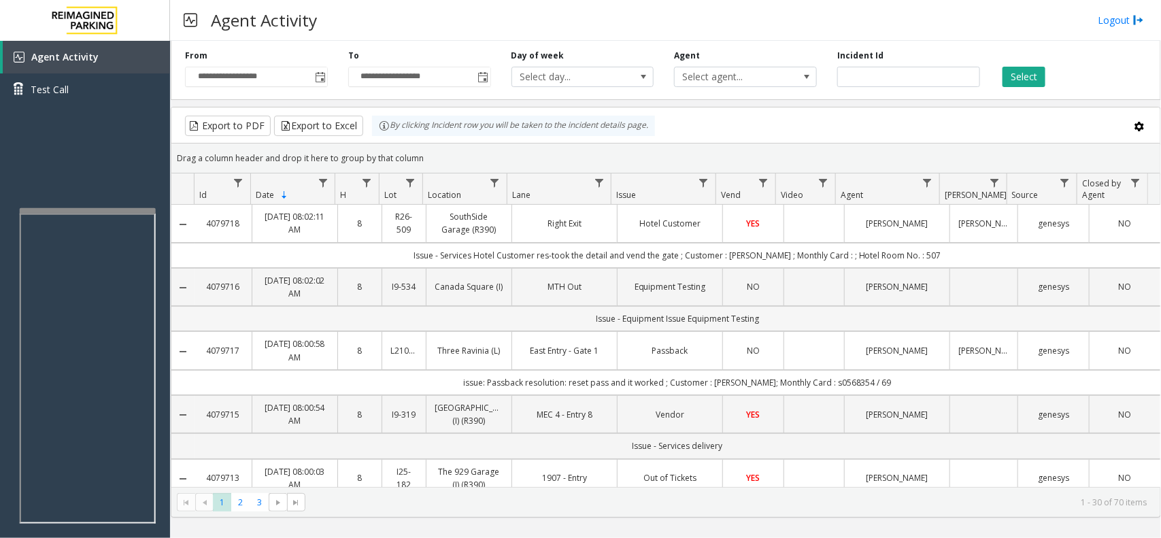
click at [773, 328] on td "Issue - Equipment Issue Equipment Testing" at bounding box center [677, 318] width 966 height 25
drag, startPoint x: 779, startPoint y: 320, endPoint x: 576, endPoint y: 320, distance: 202.6
click at [583, 318] on td "Issue - Equipment Issue Equipment Testing" at bounding box center [677, 318] width 966 height 25
click at [575, 320] on td "Issue - Equipment Issue Equipment Testing" at bounding box center [677, 318] width 966 height 25
drag, startPoint x: 566, startPoint y: 323, endPoint x: 759, endPoint y: 323, distance: 193.1
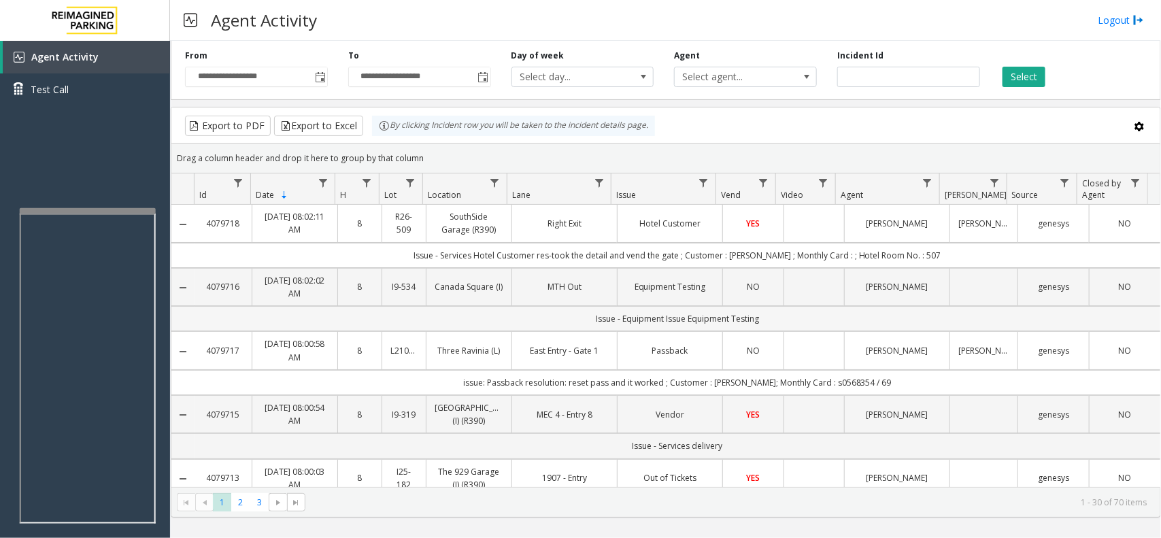
click at [759, 323] on td "Issue - Equipment Issue Equipment Testing" at bounding box center [677, 318] width 966 height 25
drag, startPoint x: 759, startPoint y: 323, endPoint x: 522, endPoint y: 311, distance: 237.6
click at [522, 311] on td "Issue - Equipment Issue Equipment Testing" at bounding box center [677, 318] width 966 height 25
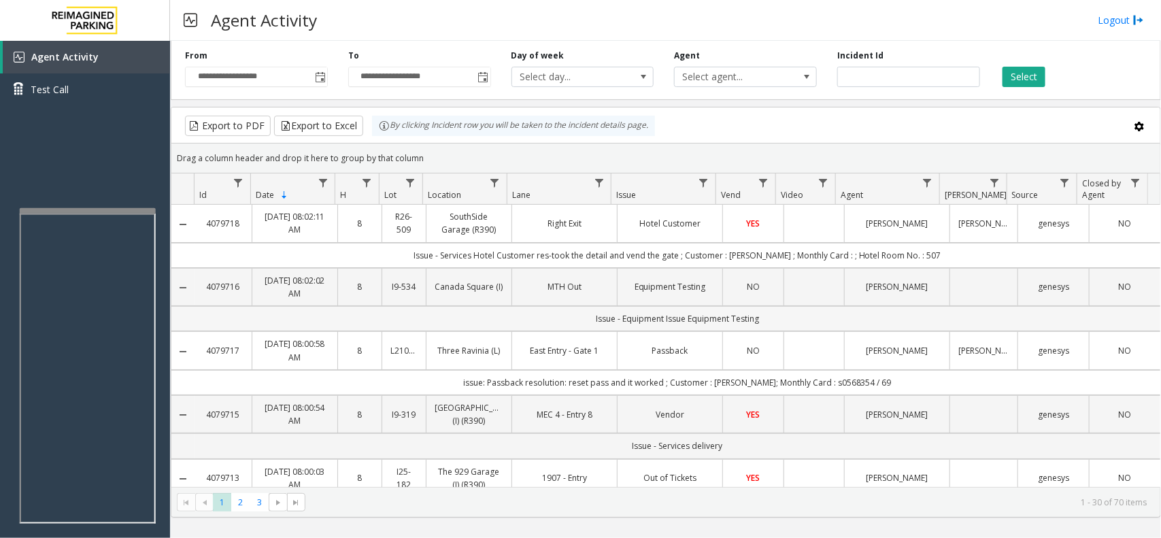
drag, startPoint x: 529, startPoint y: 320, endPoint x: 810, endPoint y: 315, distance: 280.9
click at [810, 315] on td "Issue - Equipment Issue Equipment Testing" at bounding box center [677, 318] width 966 height 25
drag, startPoint x: 810, startPoint y: 315, endPoint x: 473, endPoint y: 318, distance: 337.3
click at [473, 318] on td "Issue - Equipment Issue Equipment Testing" at bounding box center [677, 318] width 966 height 25
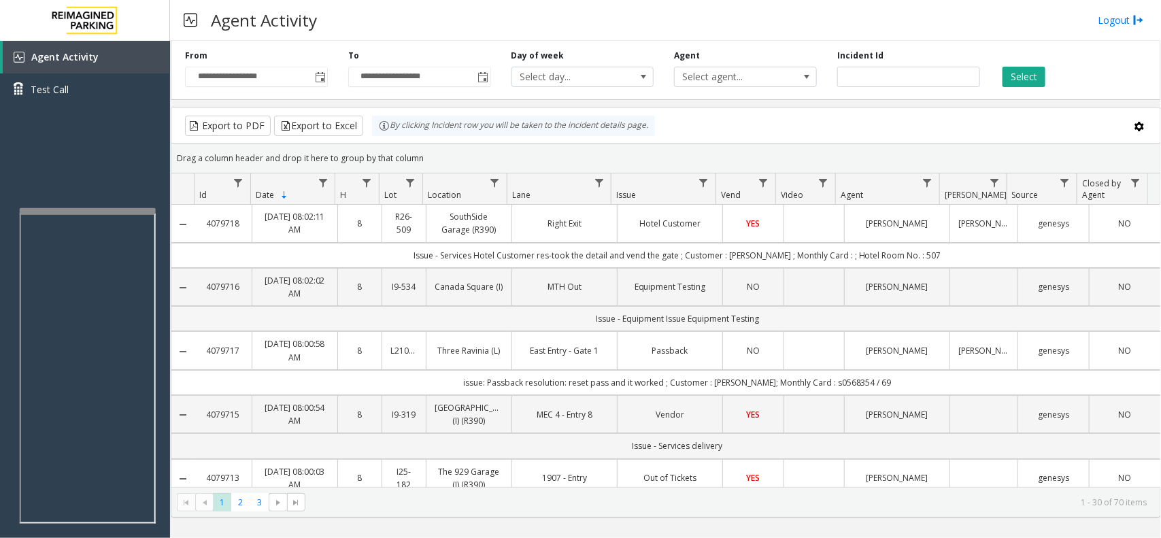
click at [473, 318] on td "Issue - Equipment Issue Equipment Testing" at bounding box center [677, 318] width 966 height 25
drag, startPoint x: 473, startPoint y: 318, endPoint x: 841, endPoint y: 311, distance: 368.6
click at [841, 311] on td "Issue - Equipment Issue Equipment Testing" at bounding box center [677, 318] width 966 height 25
drag, startPoint x: 841, startPoint y: 311, endPoint x: 500, endPoint y: 296, distance: 341.0
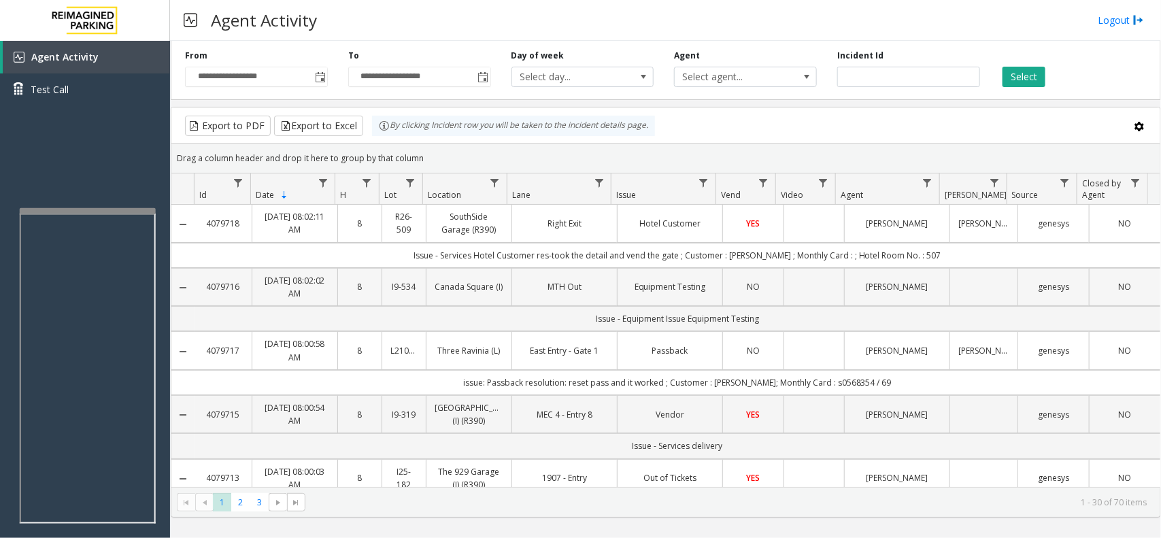
click at [566, 320] on td "Issue - Equipment Issue Equipment Testing" at bounding box center [677, 318] width 966 height 25
drag, startPoint x: 566, startPoint y: 320, endPoint x: 750, endPoint y: 316, distance: 184.3
click at [750, 316] on td "Issue - Equipment Issue Equipment Testing" at bounding box center [677, 318] width 966 height 25
click at [765, 321] on td "Issue - Equipment Issue Equipment Testing" at bounding box center [677, 318] width 966 height 25
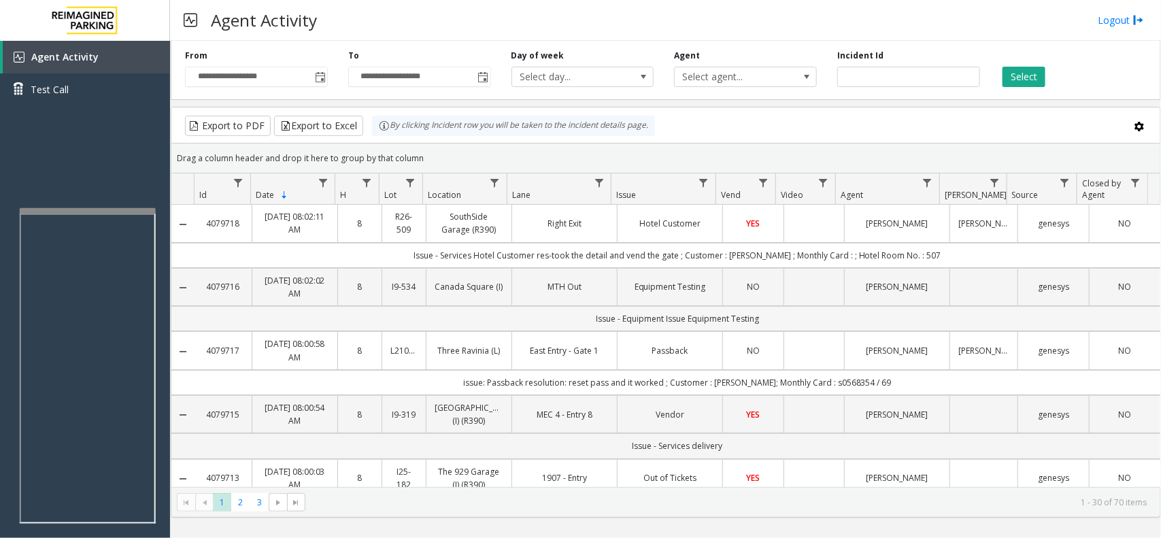
drag, startPoint x: 765, startPoint y: 321, endPoint x: 551, endPoint y: 320, distance: 214.2
click at [551, 320] on td "Issue - Equipment Issue Equipment Testing" at bounding box center [677, 318] width 966 height 25
drag, startPoint x: 426, startPoint y: 163, endPoint x: 376, endPoint y: 140, distance: 54.8
click at [376, 140] on kendo-grid "Export to PDF Export to Excel By clicking Incident row you will be taken to the…" at bounding box center [666, 312] width 990 height 411
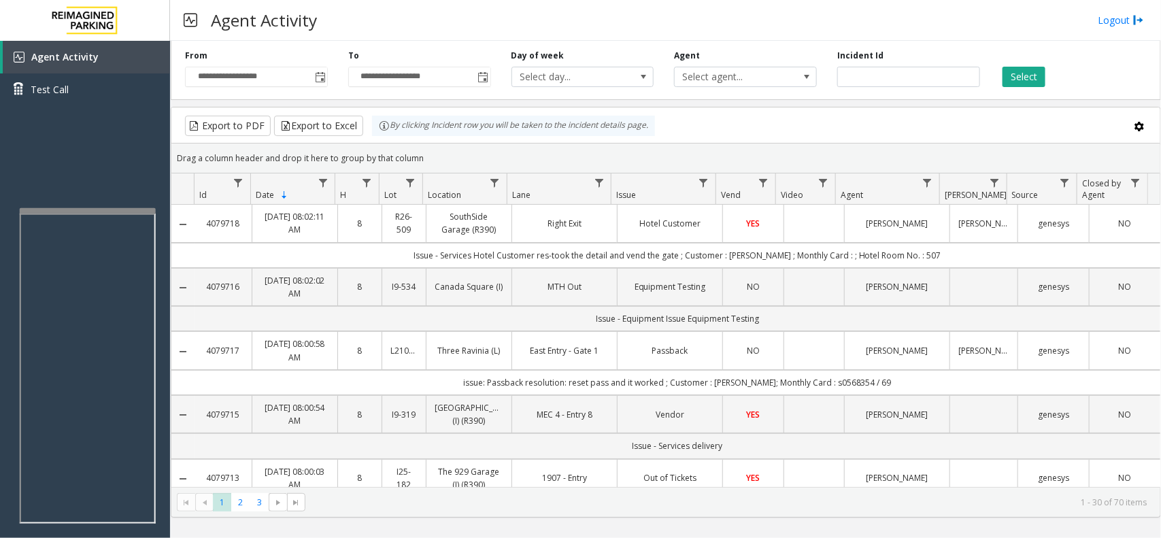
click at [420, 161] on div "Drag a column header and drop it here to group by that column" at bounding box center [665, 158] width 989 height 24
drag, startPoint x: 426, startPoint y: 160, endPoint x: 381, endPoint y: 137, distance: 50.5
click at [381, 137] on kendo-grid "Export to PDF Export to Excel By clicking Incident row you will be taken to the…" at bounding box center [666, 312] width 990 height 411
click at [425, 164] on div "Drag a column header and drop it here to group by that column" at bounding box center [665, 158] width 989 height 24
drag, startPoint x: 415, startPoint y: 148, endPoint x: 378, endPoint y: 137, distance: 39.0
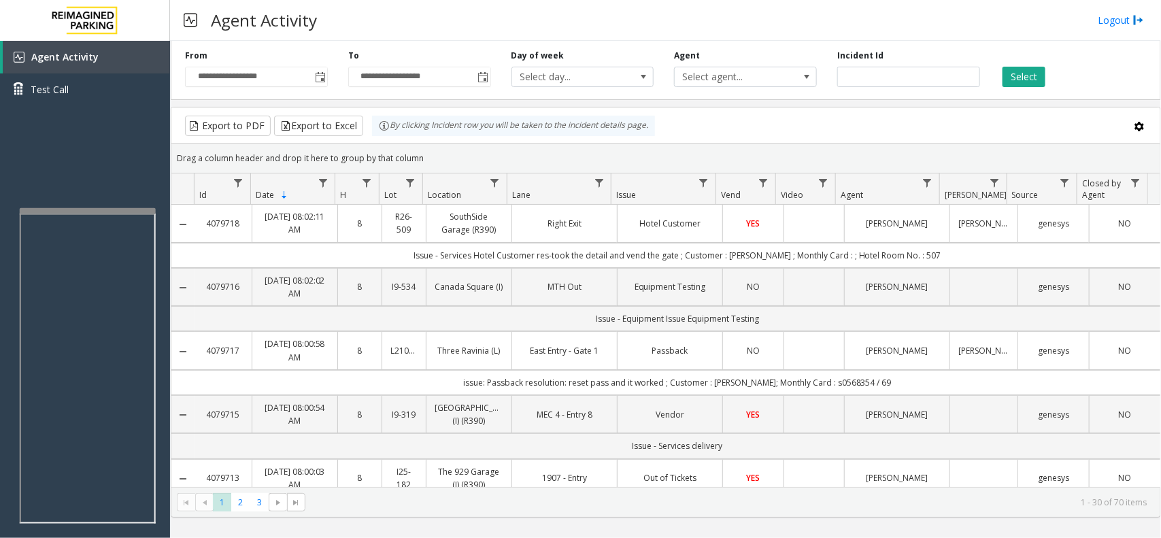
click at [378, 137] on kendo-grid "Export to PDF Export to Excel By clicking Incident row you will be taken to the…" at bounding box center [666, 312] width 990 height 411
click at [450, 146] on div "Drag a column header and drop it here to group by that column" at bounding box center [665, 158] width 989 height 24
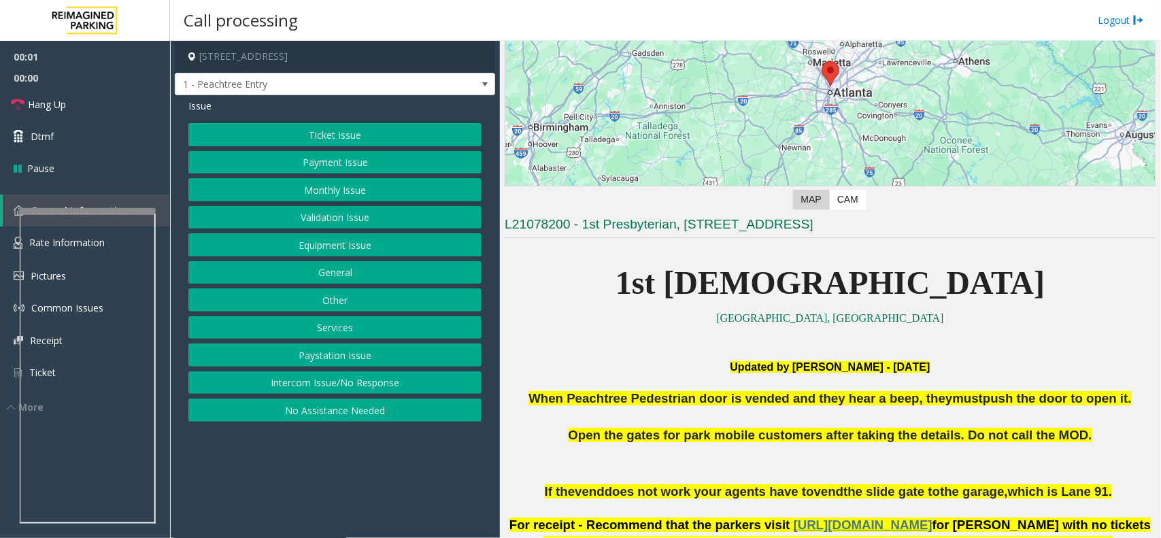
scroll to position [340, 0]
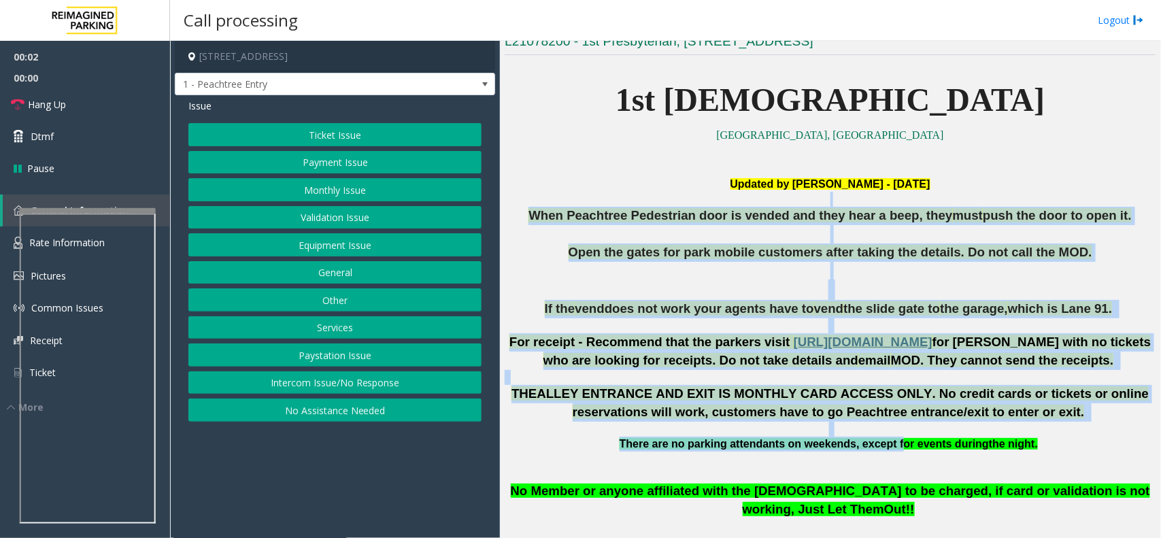
drag, startPoint x: 549, startPoint y: 194, endPoint x: 902, endPoint y: 456, distance: 439.3
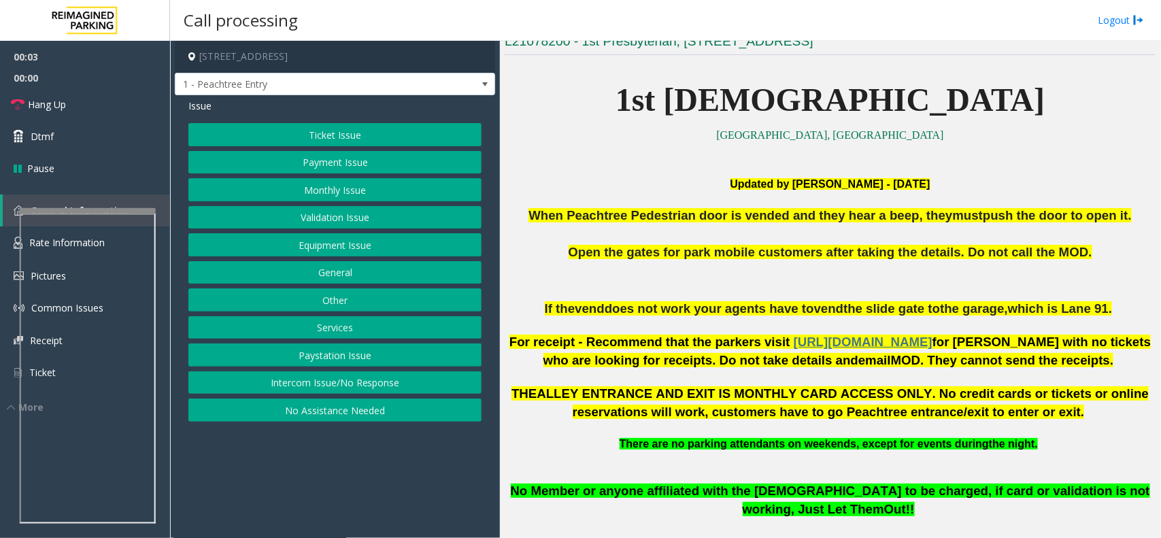
click at [664, 185] on p "Updated by Harmeet - 07 June'25" at bounding box center [830, 184] width 651 height 15
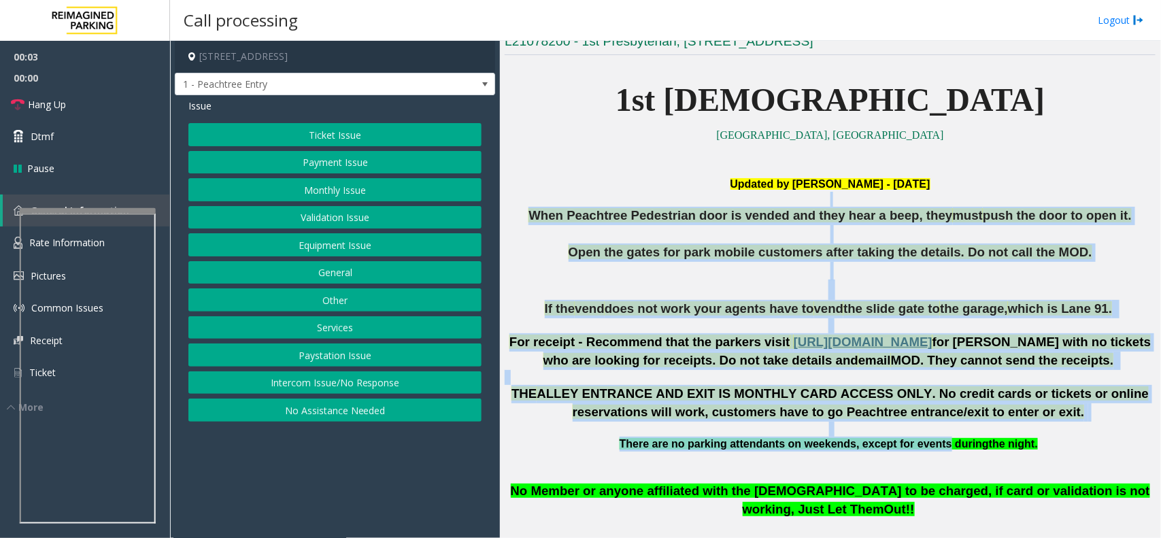
drag, startPoint x: 619, startPoint y: 194, endPoint x: 944, endPoint y: 447, distance: 412.3
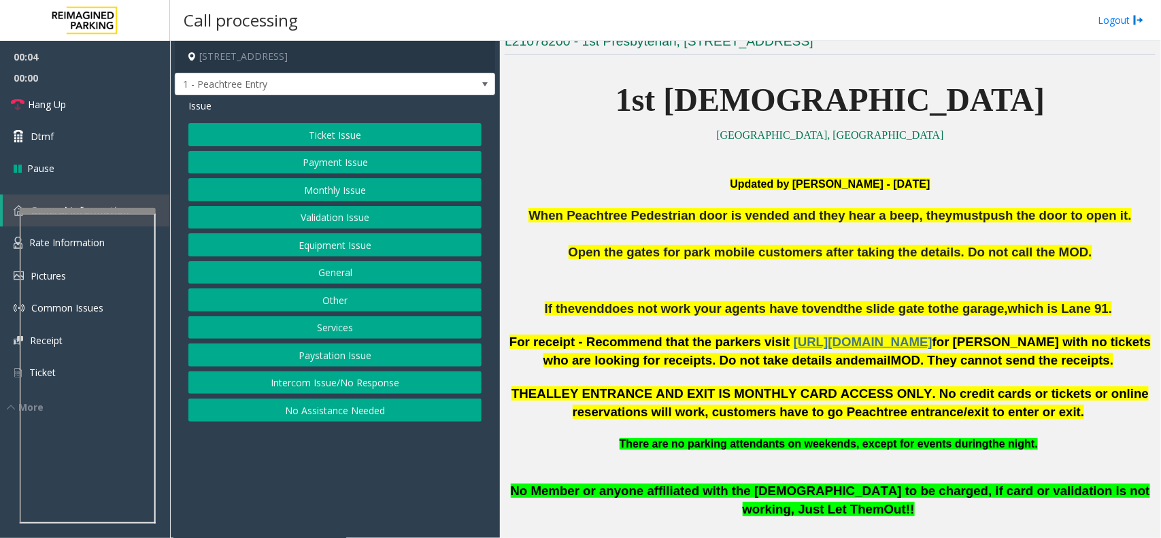
click at [668, 185] on p "Updated by Harmeet - 07 June'25" at bounding box center [830, 184] width 651 height 15
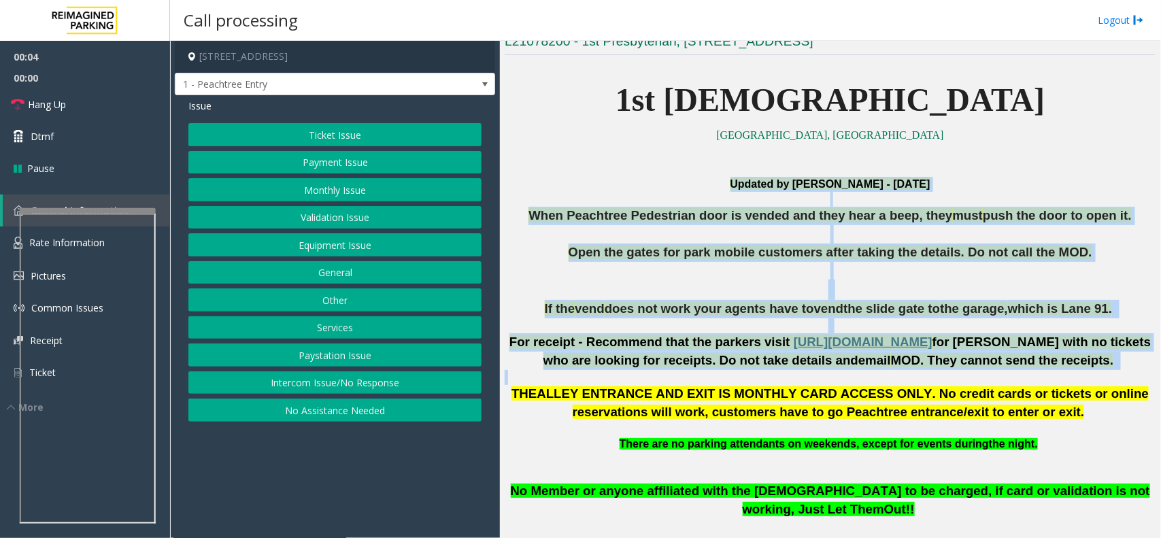
drag, startPoint x: 668, startPoint y: 185, endPoint x: 817, endPoint y: 381, distance: 246.4
click at [768, 301] on span "does not work your agents have to" at bounding box center [709, 308] width 209 height 14
drag, startPoint x: 616, startPoint y: 144, endPoint x: 719, endPoint y: 383, distance: 259.8
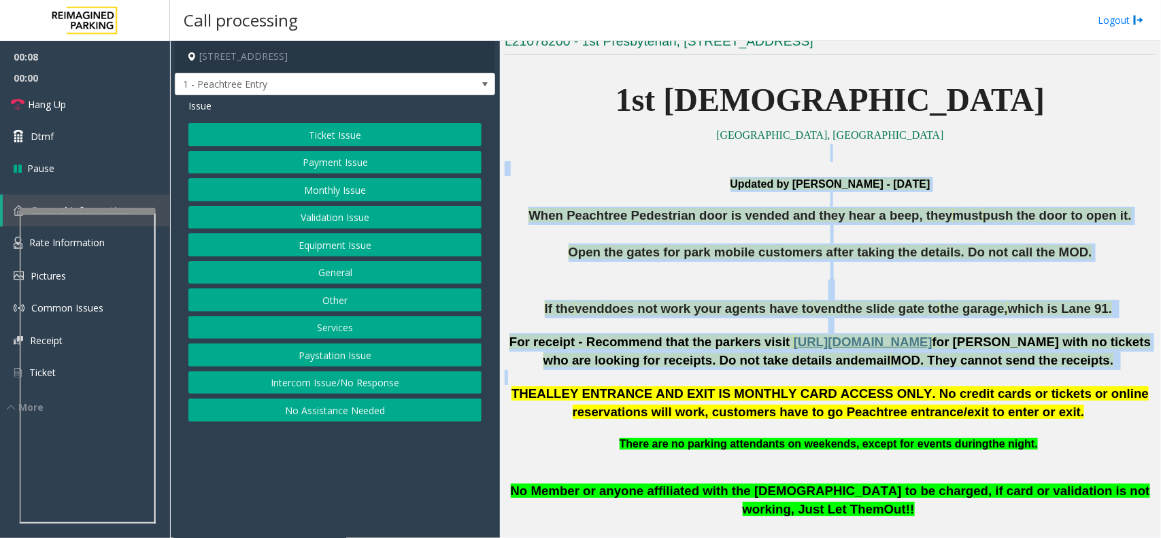
click at [643, 274] on p at bounding box center [830, 281] width 651 height 39
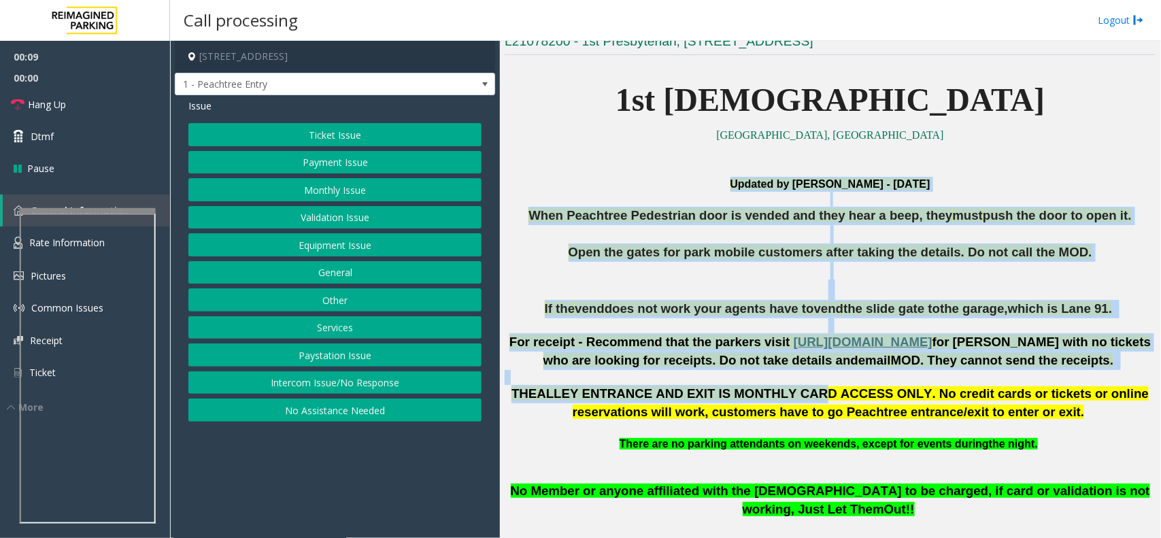
drag, startPoint x: 576, startPoint y: 165, endPoint x: 769, endPoint y: 403, distance: 306.5
click at [670, 341] on span "For receipt - Recommend that the parkers visit" at bounding box center [649, 342] width 281 height 14
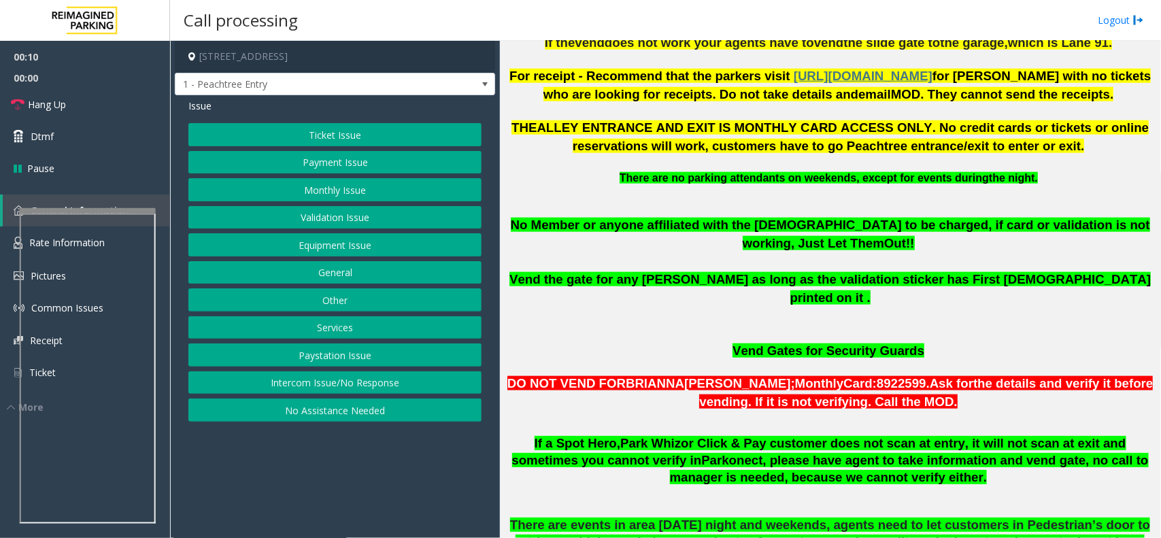
scroll to position [425, 0]
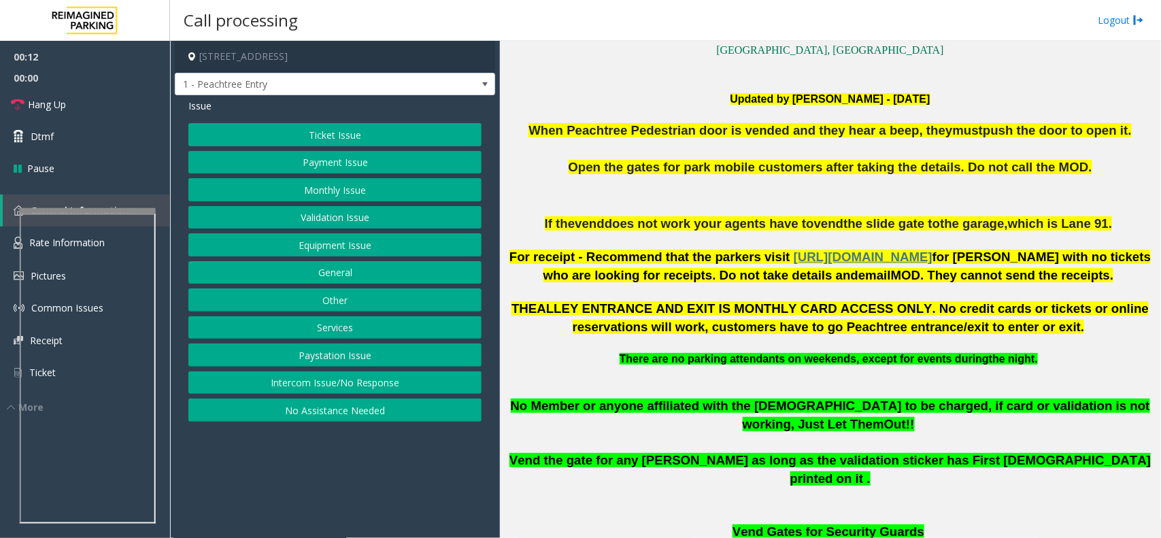
click at [398, 386] on button "Intercom Issue/No Response" at bounding box center [334, 382] width 293 height 23
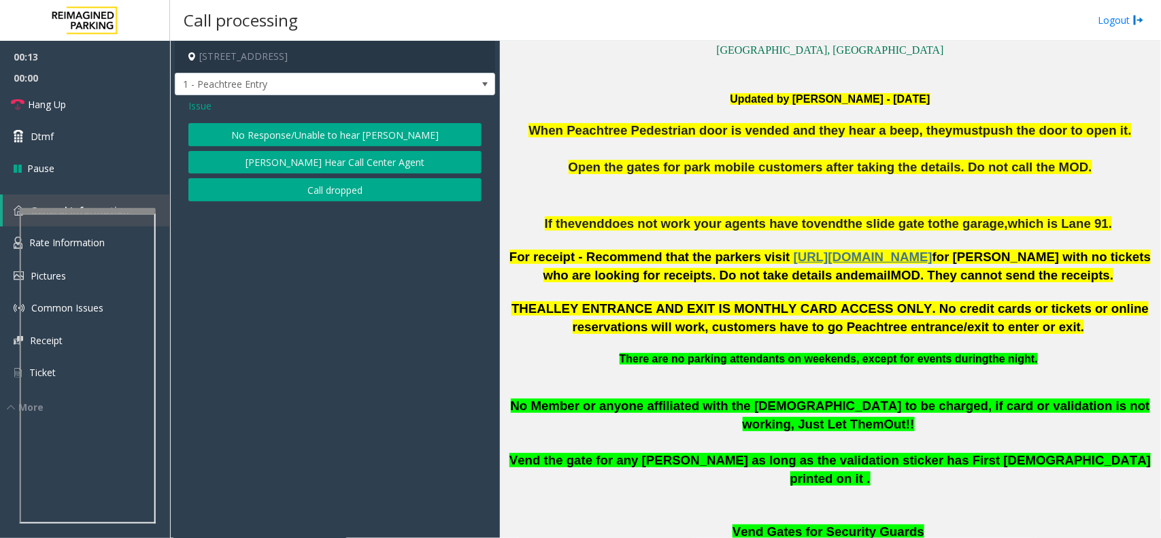
click at [365, 133] on button "No Response/Unable to hear [PERSON_NAME]" at bounding box center [334, 134] width 293 height 23
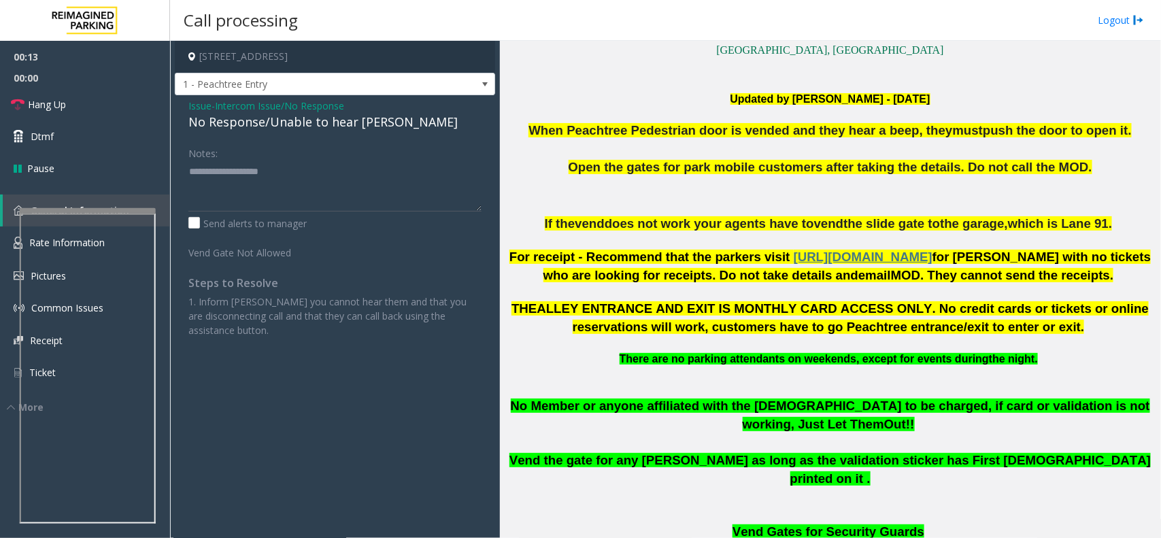
click at [372, 124] on div "No Response/Unable to hear [PERSON_NAME]" at bounding box center [334, 122] width 293 height 18
click at [389, 182] on textarea at bounding box center [334, 185] width 293 height 51
type textarea "**********"
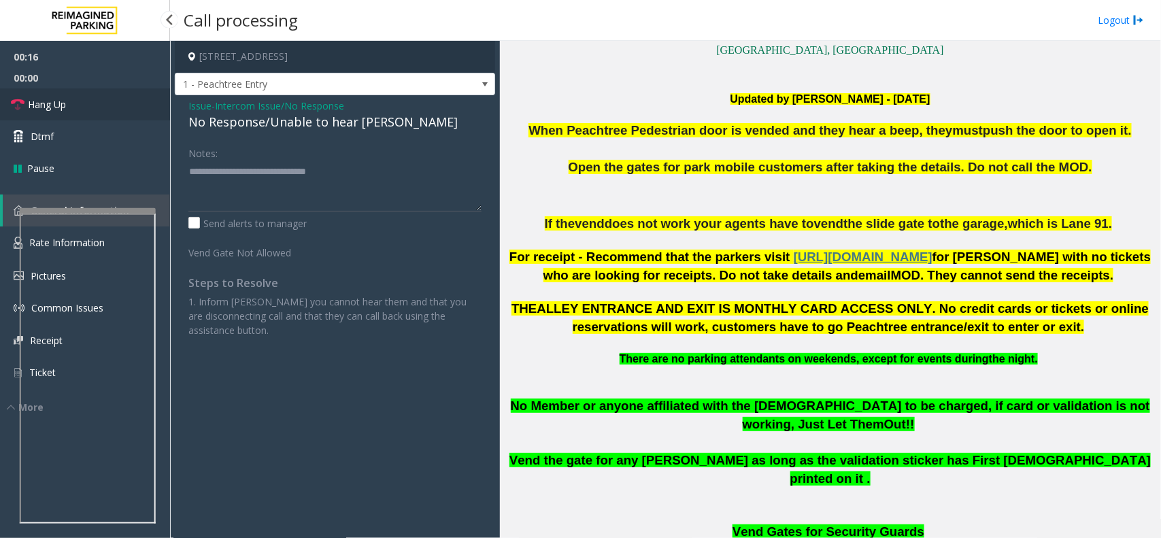
click at [103, 96] on link "Hang Up" at bounding box center [85, 104] width 170 height 32
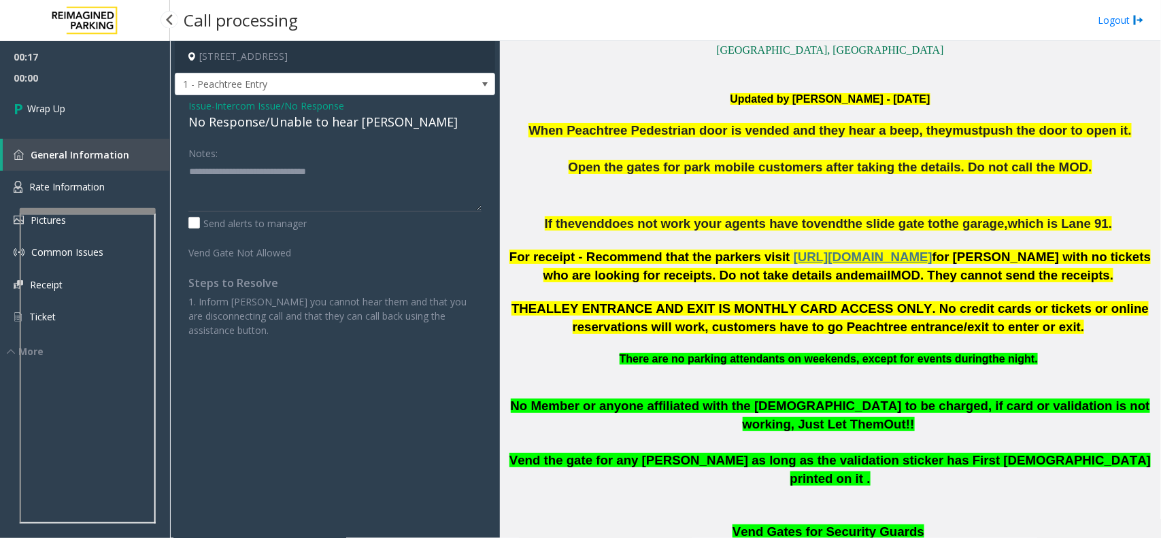
click at [103, 96] on link "Wrap Up" at bounding box center [85, 108] width 170 height 40
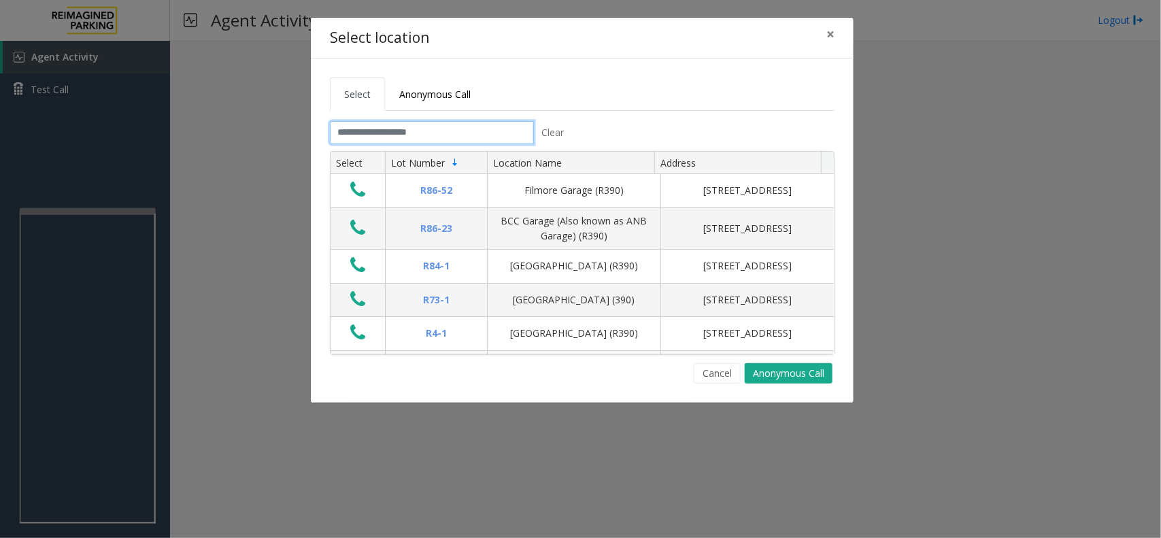
click at [466, 134] on input "text" at bounding box center [432, 132] width 204 height 23
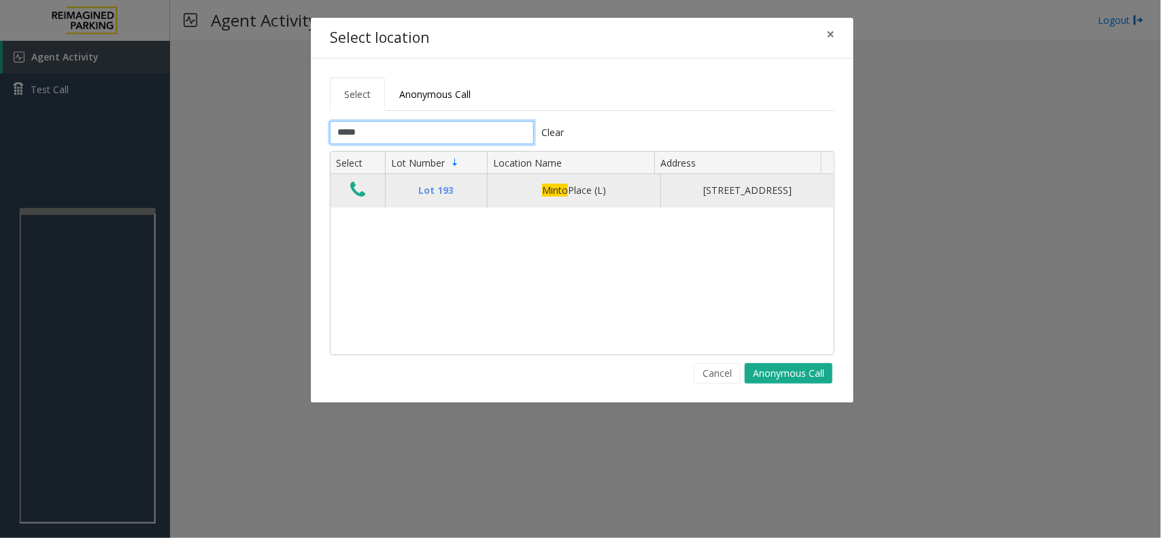
type input "*****"
click at [361, 194] on icon "Data table" at bounding box center [357, 189] width 15 height 19
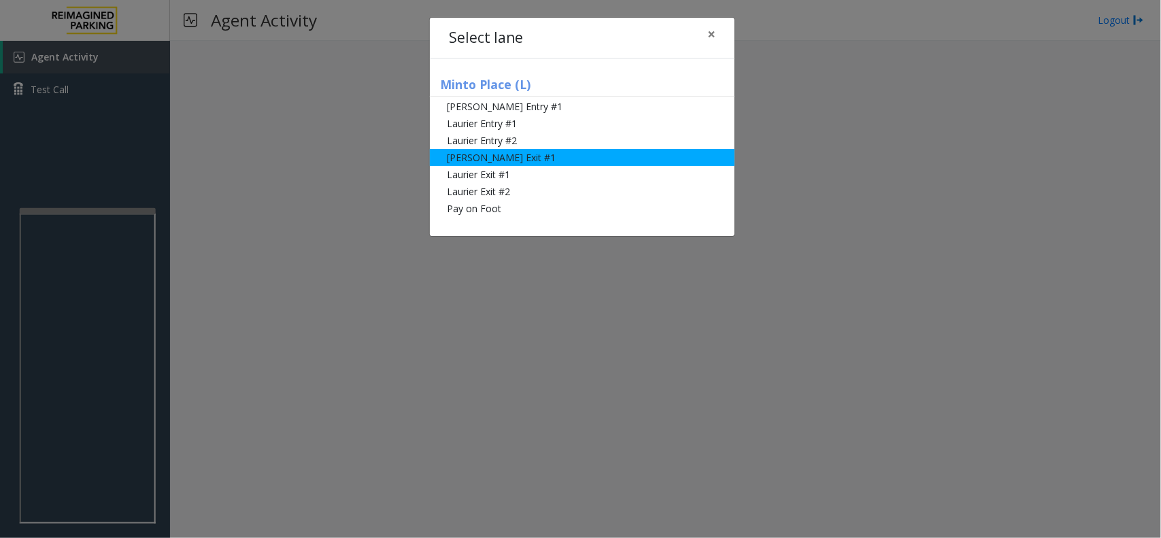
click at [566, 160] on li "Slater Exit #1" at bounding box center [582, 157] width 305 height 17
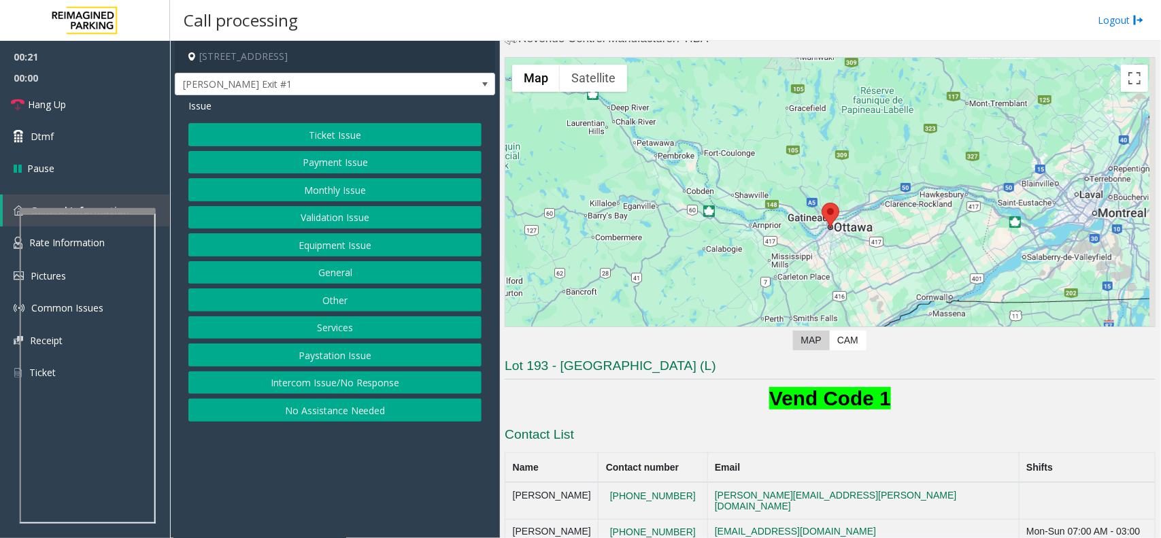
scroll to position [29, 0]
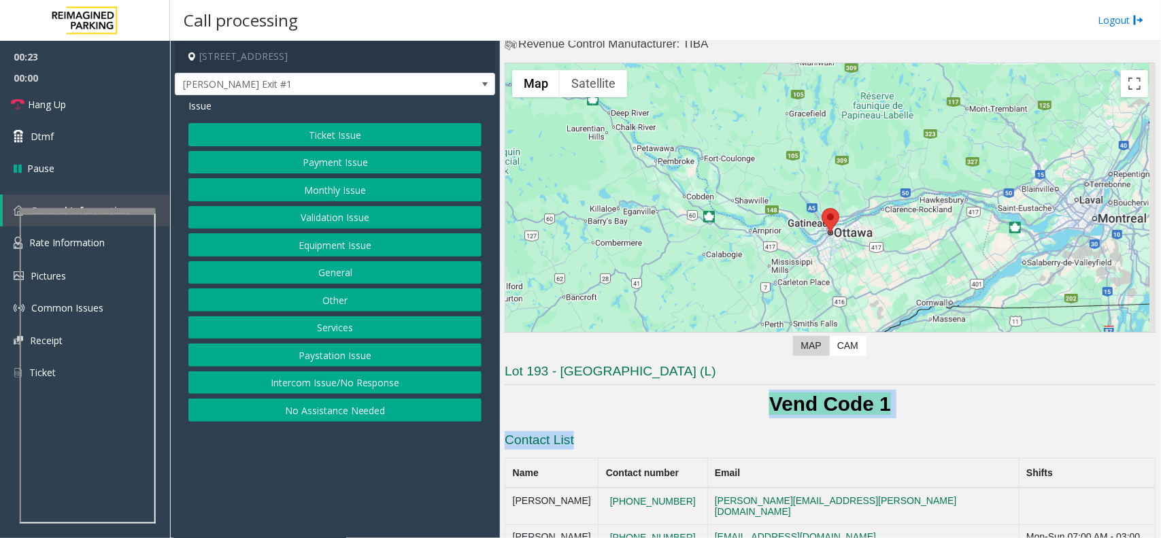
drag, startPoint x: 970, startPoint y: 420, endPoint x: 723, endPoint y: 412, distance: 247.0
click at [723, 411] on h1 "Vend Code 1" at bounding box center [830, 404] width 651 height 29
drag, startPoint x: 742, startPoint y: 399, endPoint x: 923, endPoint y: 412, distance: 182.0
click at [923, 412] on h1 "Vend Code 1" at bounding box center [830, 404] width 651 height 29
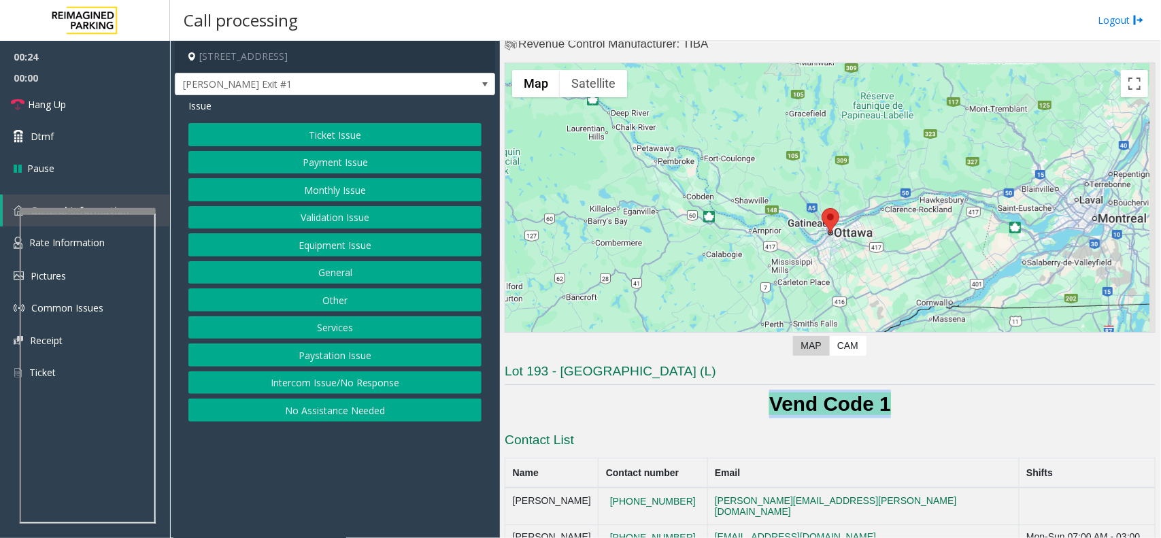
click at [919, 407] on h1 "Vend Code 1" at bounding box center [830, 404] width 651 height 29
drag, startPoint x: 919, startPoint y: 407, endPoint x: 742, endPoint y: 395, distance: 177.2
click at [742, 395] on h1 "Vend Code 1" at bounding box center [830, 404] width 651 height 29
click at [742, 394] on h1 "Vend Code 1" at bounding box center [830, 404] width 651 height 29
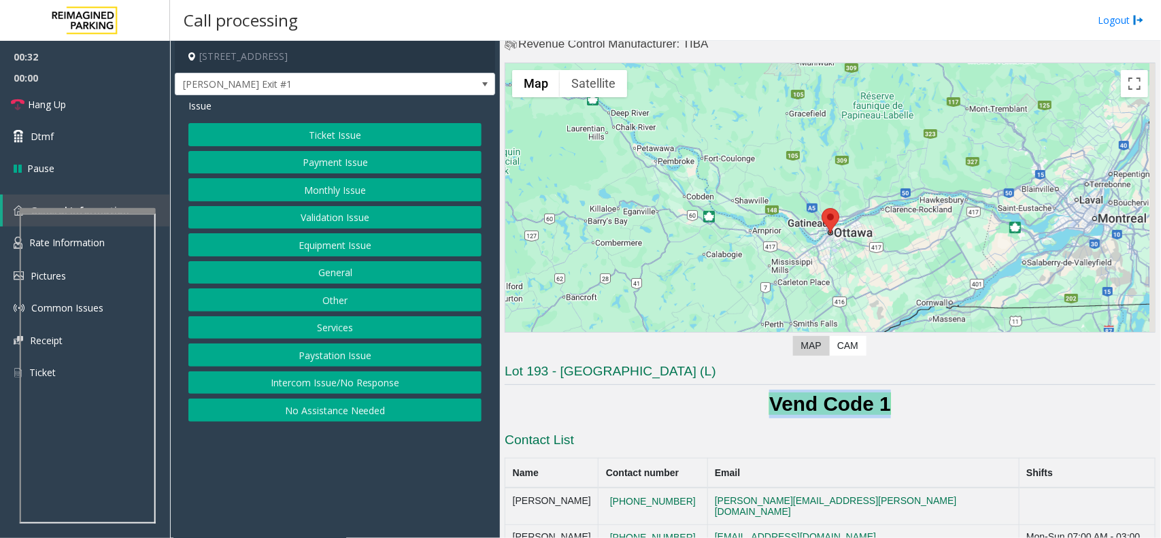
drag, startPoint x: 899, startPoint y: 403, endPoint x: 738, endPoint y: 401, distance: 160.5
click at [738, 401] on h1 "Vend Code 1" at bounding box center [830, 404] width 651 height 29
drag, startPoint x: 738, startPoint y: 401, endPoint x: 886, endPoint y: 399, distance: 147.6
click at [886, 399] on h1 "Vend Code 1" at bounding box center [830, 404] width 651 height 29
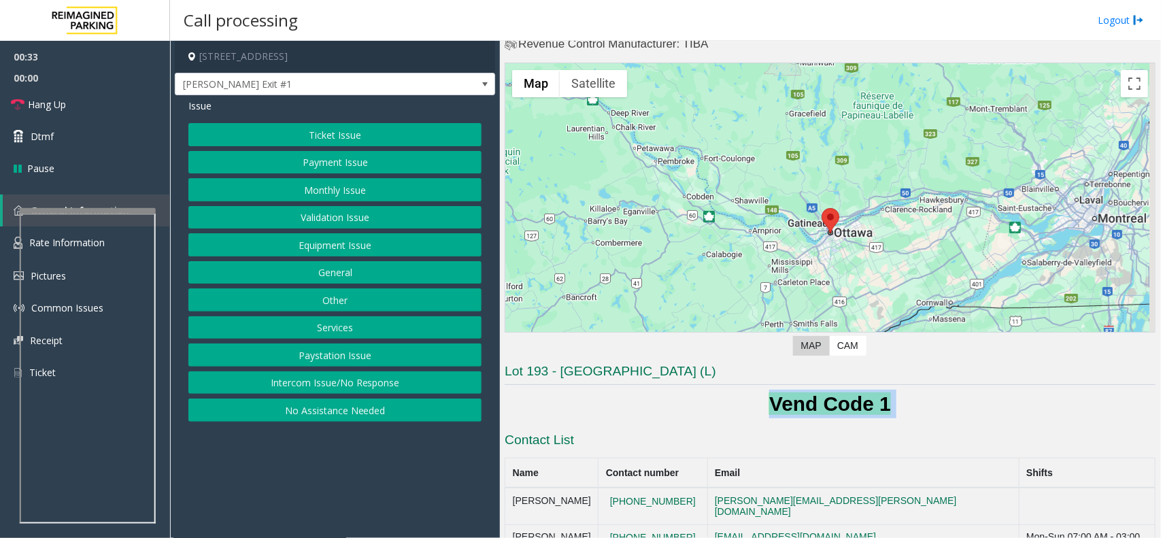
click at [895, 403] on h1 "Vend Code 1" at bounding box center [830, 404] width 651 height 29
drag, startPoint x: 895, startPoint y: 403, endPoint x: 760, endPoint y: 402, distance: 135.3
click at [760, 402] on h1 "Vend Code 1" at bounding box center [830, 404] width 651 height 29
drag, startPoint x: 753, startPoint y: 402, endPoint x: 915, endPoint y: 400, distance: 161.2
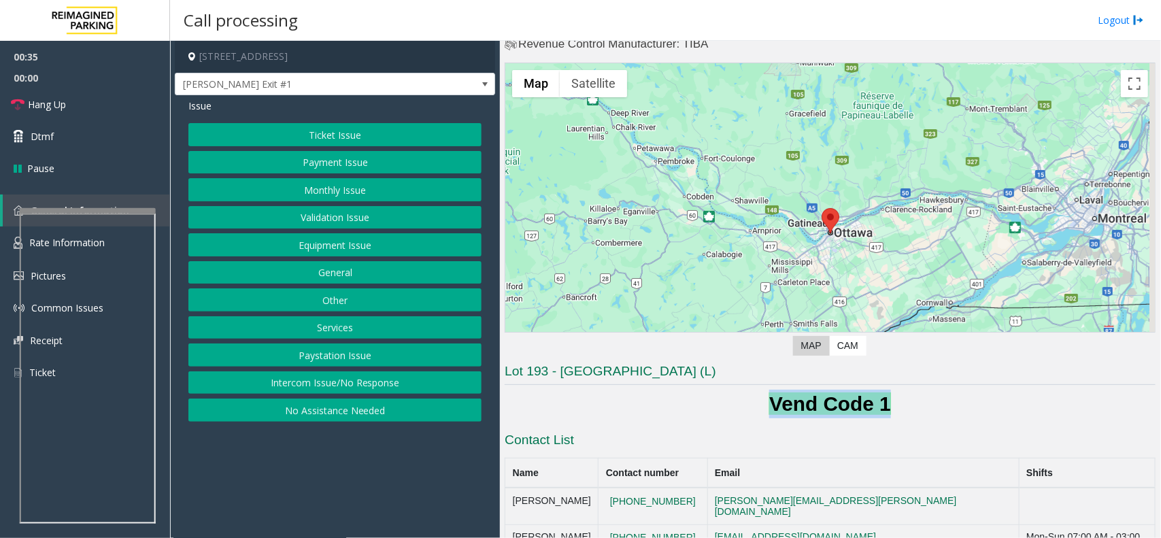
click at [913, 401] on h1 "Vend Code 1" at bounding box center [830, 404] width 651 height 29
click at [915, 400] on h1 "Vend Code 1" at bounding box center [830, 404] width 651 height 29
drag, startPoint x: 915, startPoint y: 400, endPoint x: 749, endPoint y: 398, distance: 165.3
click at [749, 398] on h1 "Vend Code 1" at bounding box center [830, 404] width 651 height 29
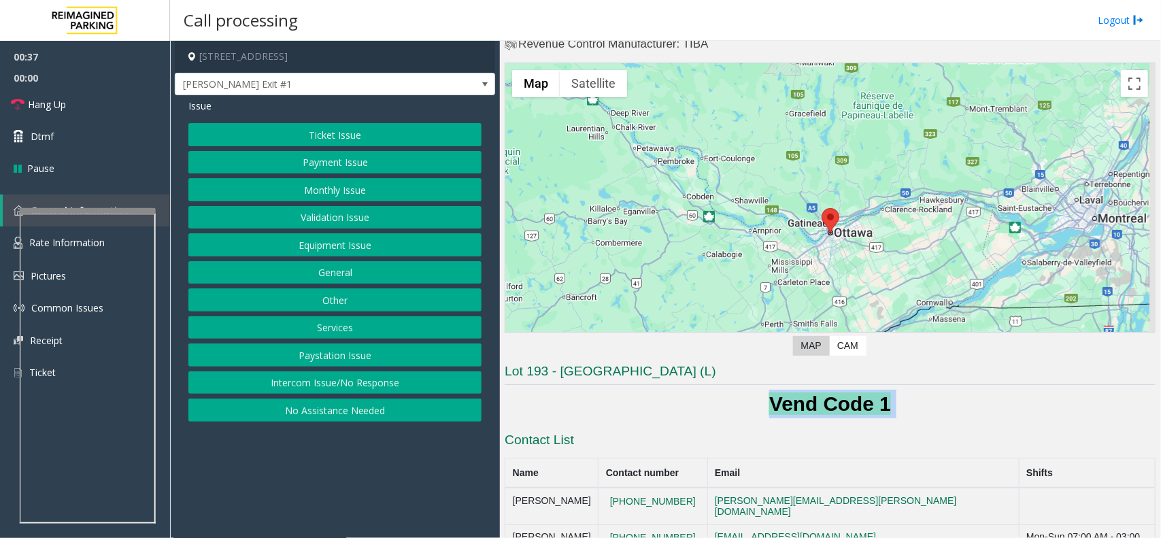
drag, startPoint x: 749, startPoint y: 398, endPoint x: 902, endPoint y: 413, distance: 153.1
click at [902, 413] on h1 "Vend Code 1" at bounding box center [830, 404] width 651 height 29
drag, startPoint x: 902, startPoint y: 409, endPoint x: 753, endPoint y: 385, distance: 150.1
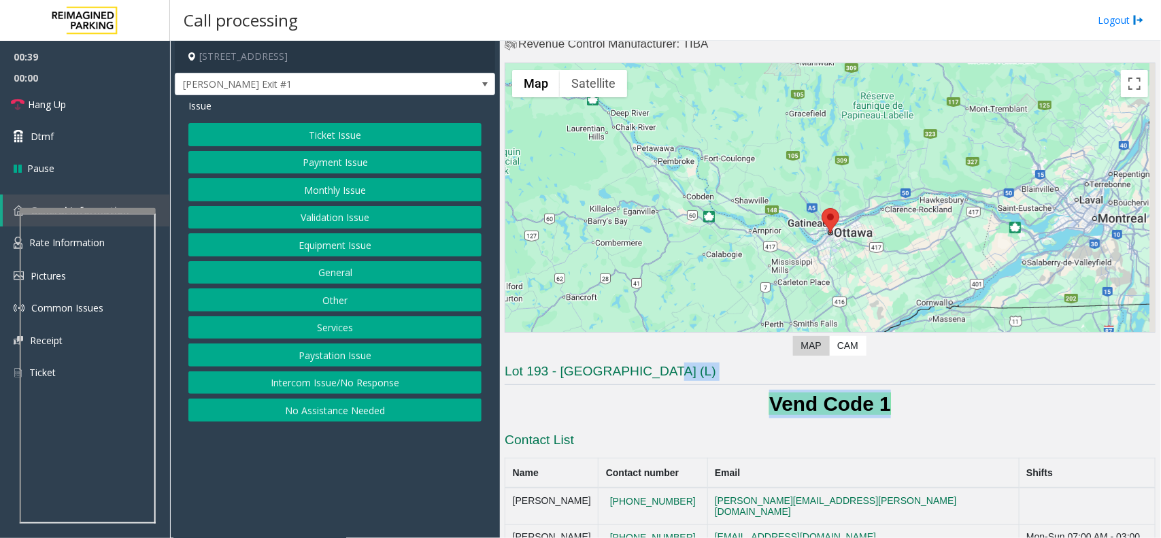
click at [743, 398] on h1 "Vend Code 1" at bounding box center [830, 404] width 651 height 29
click at [137, 205] on link "General Information" at bounding box center [86, 210] width 167 height 32
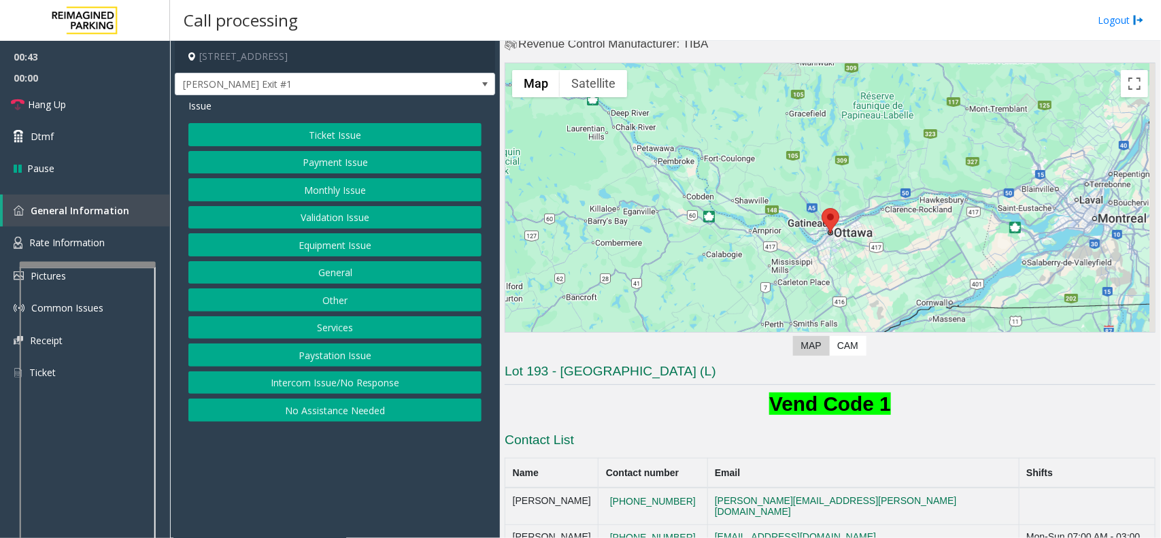
click at [137, 265] on div at bounding box center [88, 264] width 136 height 5
click at [113, 246] on link "Rate Information" at bounding box center [85, 242] width 170 height 33
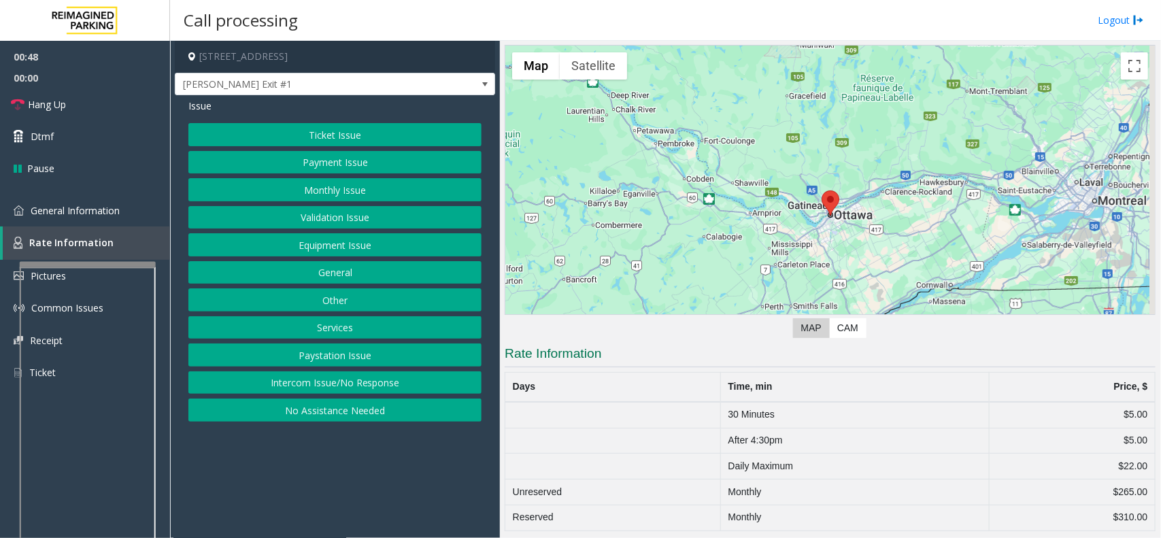
scroll to position [52, 0]
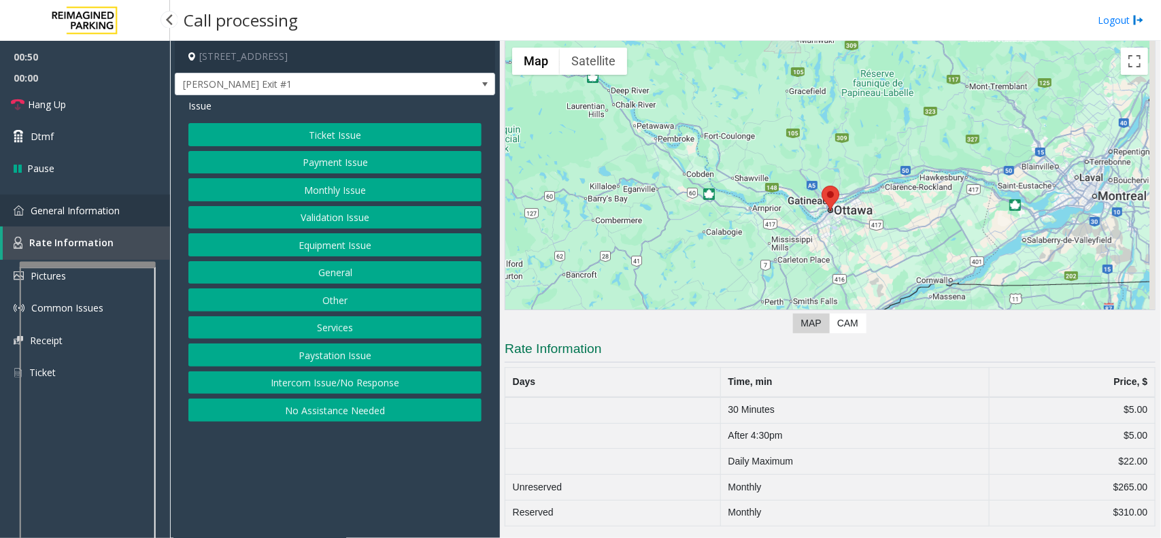
click at [84, 209] on span "General Information" at bounding box center [75, 210] width 89 height 13
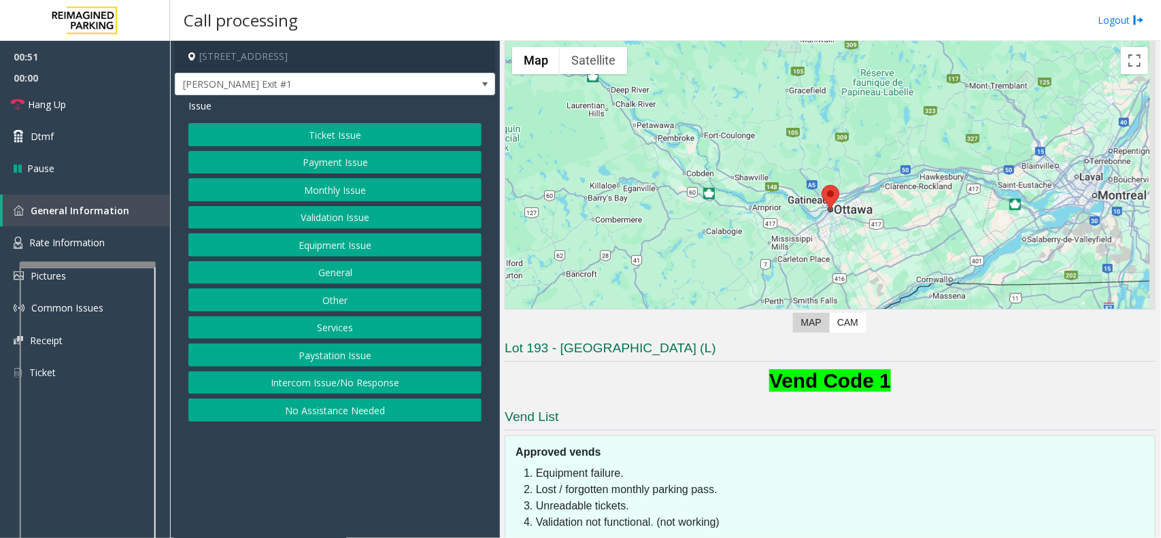
click at [369, 134] on button "Ticket Issue" at bounding box center [334, 134] width 293 height 23
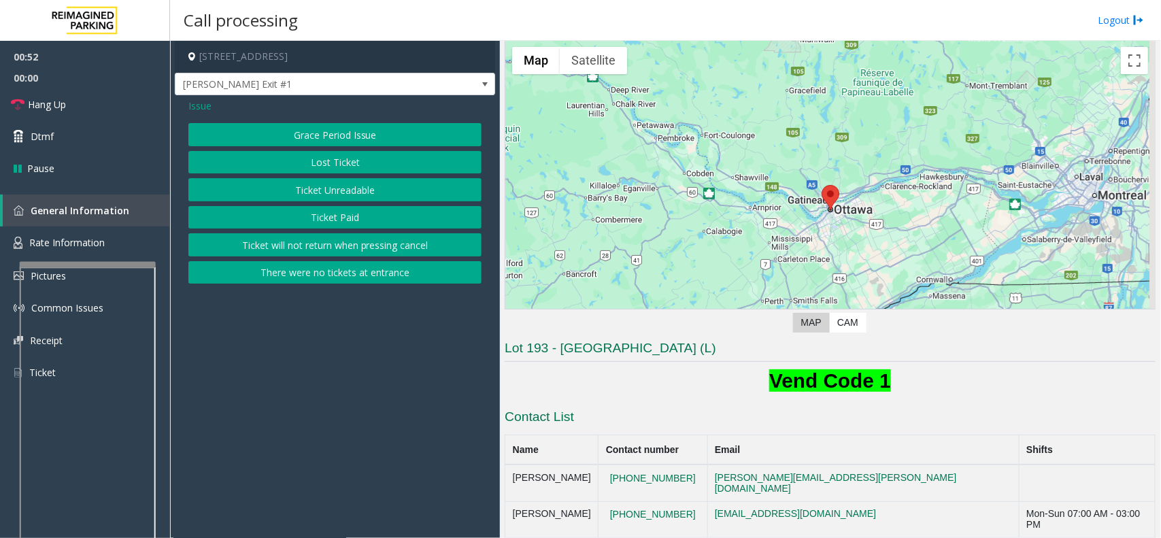
click at [369, 134] on button "Grace Period Issue" at bounding box center [334, 134] width 293 height 23
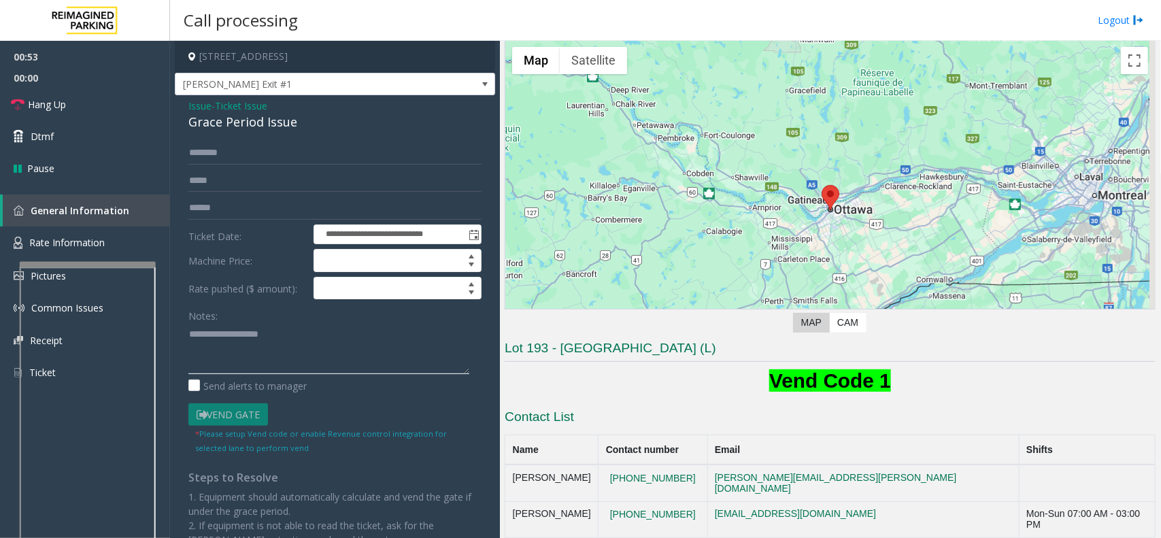
click at [286, 354] on textarea at bounding box center [328, 348] width 281 height 51
click at [262, 124] on div "Grace Period Issue" at bounding box center [334, 122] width 293 height 18
click at [262, 340] on textarea at bounding box center [328, 348] width 281 height 51
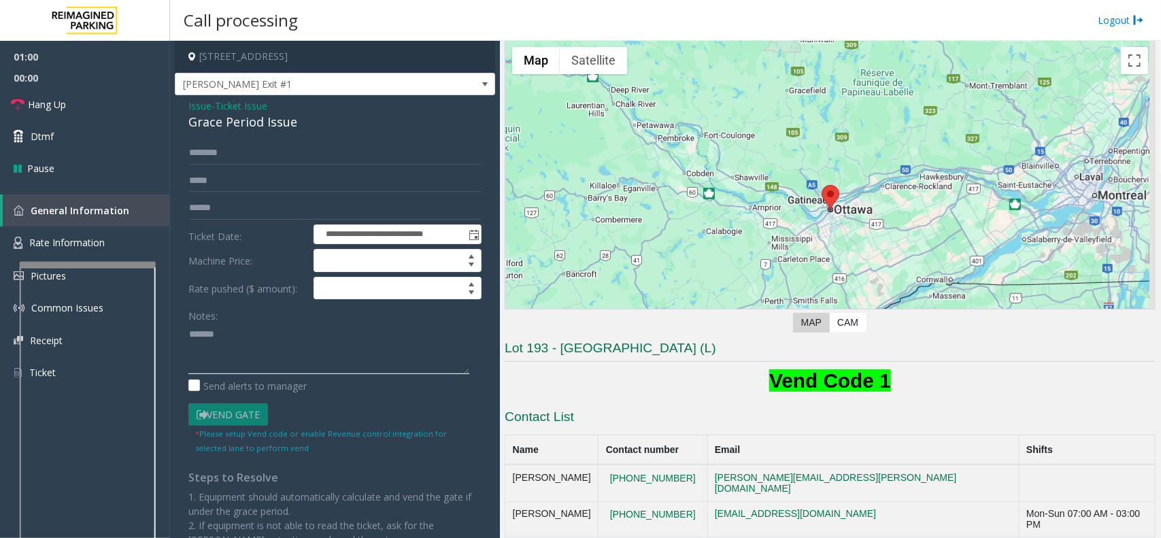
paste textarea "**********"
type textarea "**********"
click at [201, 107] on span "Issue" at bounding box center [199, 106] width 23 height 14
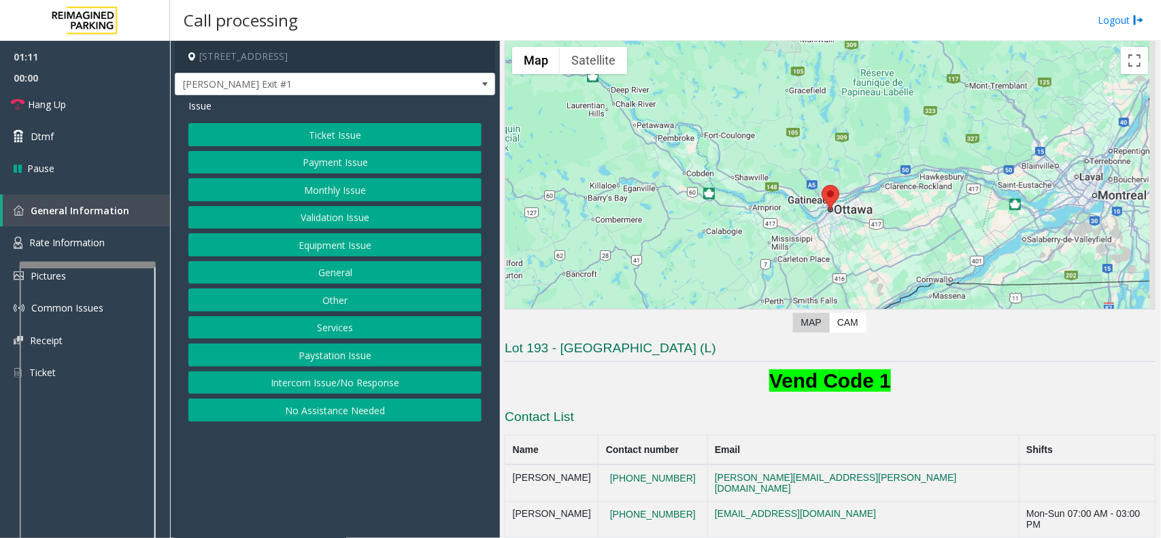
click at [357, 158] on button "Payment Issue" at bounding box center [334, 162] width 293 height 23
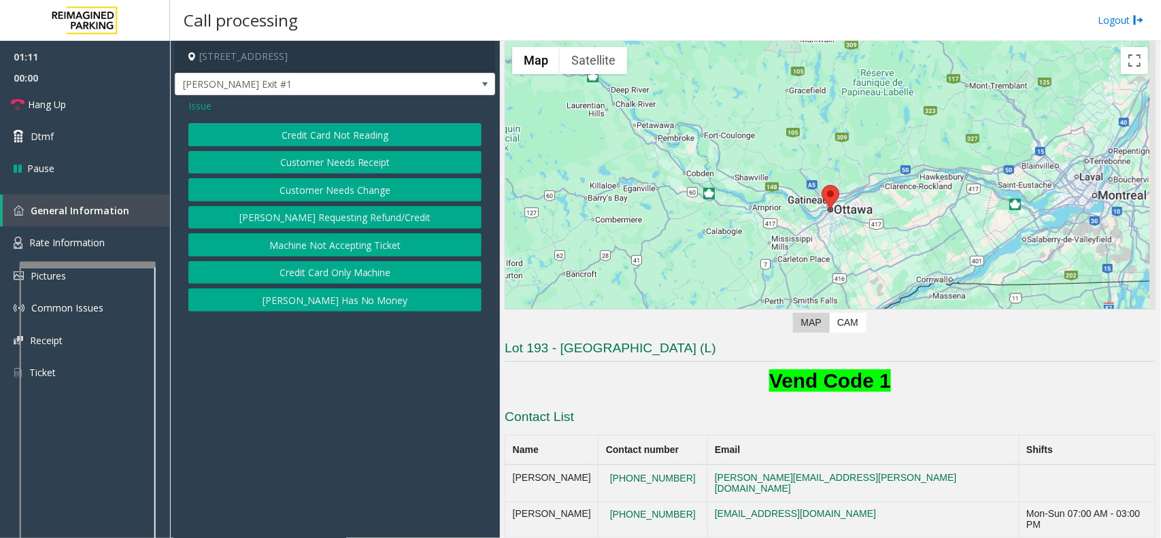
click at [386, 127] on button "Credit Card Not Reading" at bounding box center [334, 134] width 293 height 23
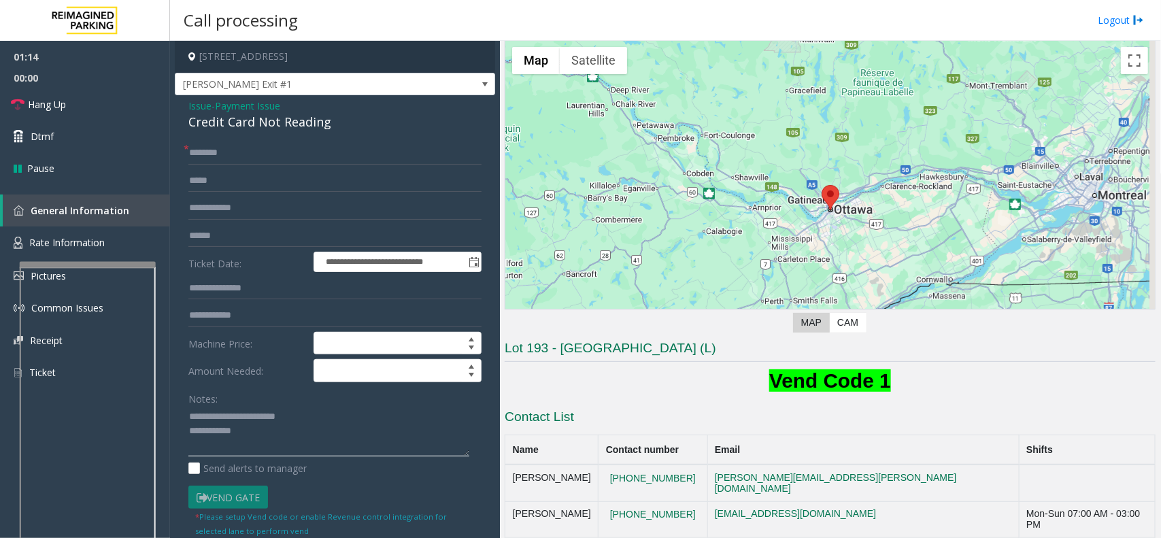
drag, startPoint x: 218, startPoint y: 411, endPoint x: 362, endPoint y: 408, distance: 144.9
click at [362, 408] on textarea at bounding box center [328, 431] width 281 height 51
type textarea "**********"
click at [216, 123] on div "Credit Card Not Reading" at bounding box center [334, 122] width 293 height 18
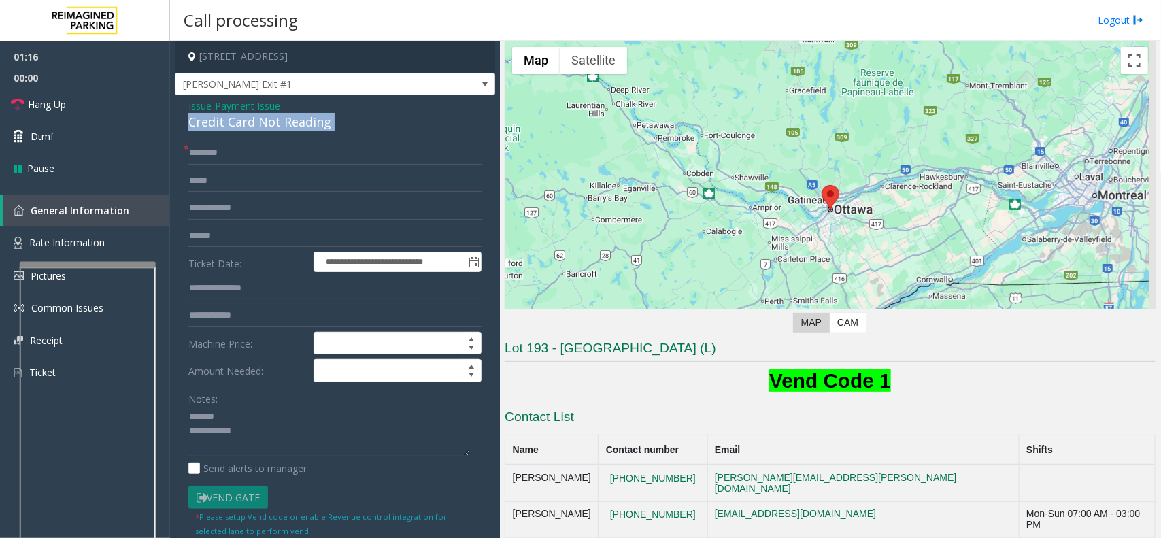
click at [216, 123] on div "Credit Card Not Reading" at bounding box center [334, 122] width 293 height 18
click at [199, 103] on span "Issue" at bounding box center [199, 106] width 23 height 14
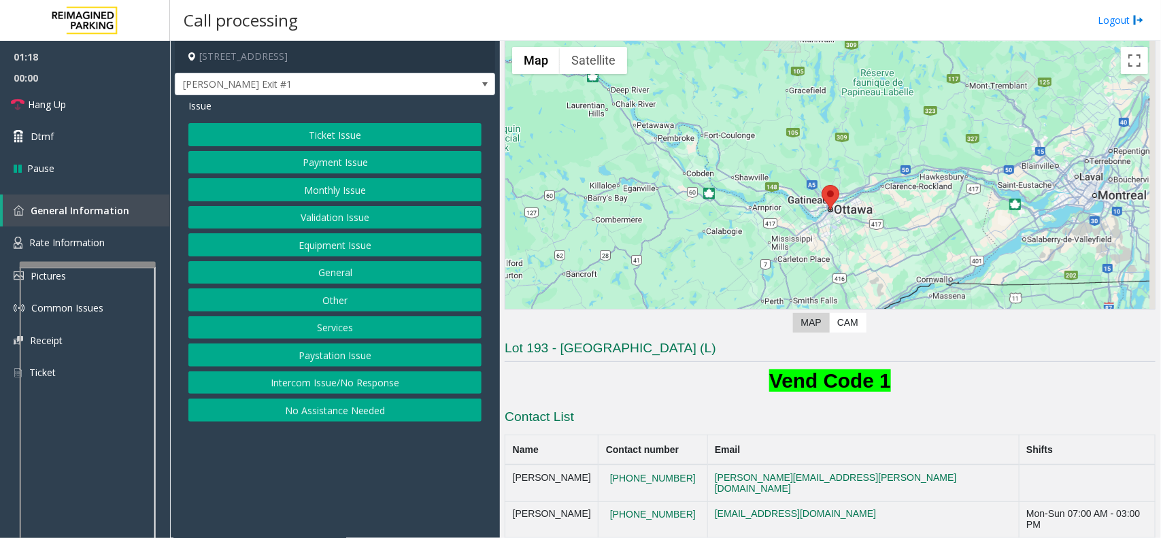
click at [330, 243] on button "Equipment Issue" at bounding box center [334, 244] width 293 height 23
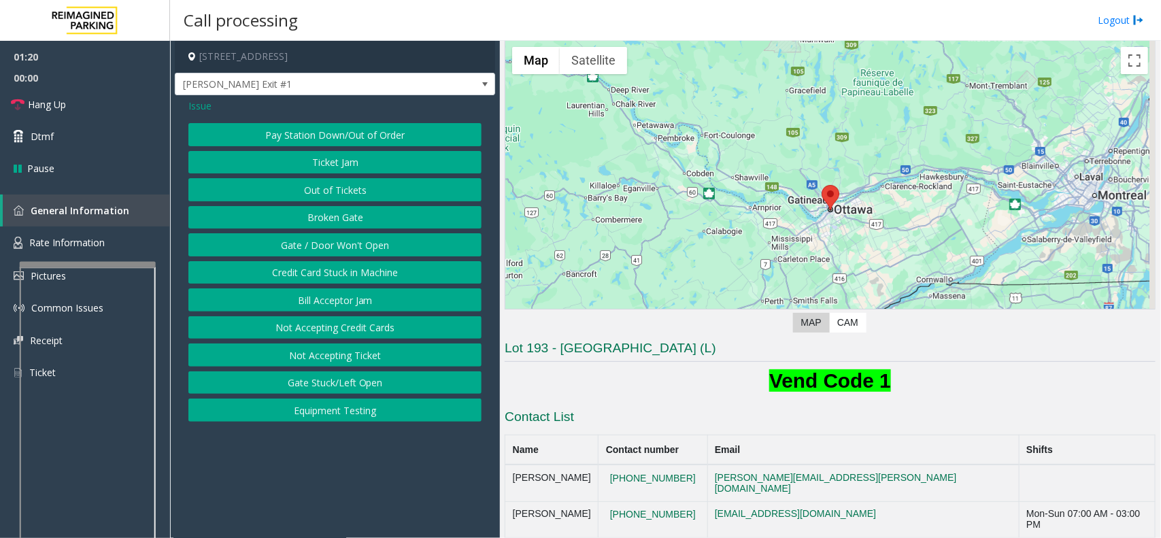
click at [354, 139] on button "Pay Station Down/Out of Order" at bounding box center [334, 134] width 293 height 23
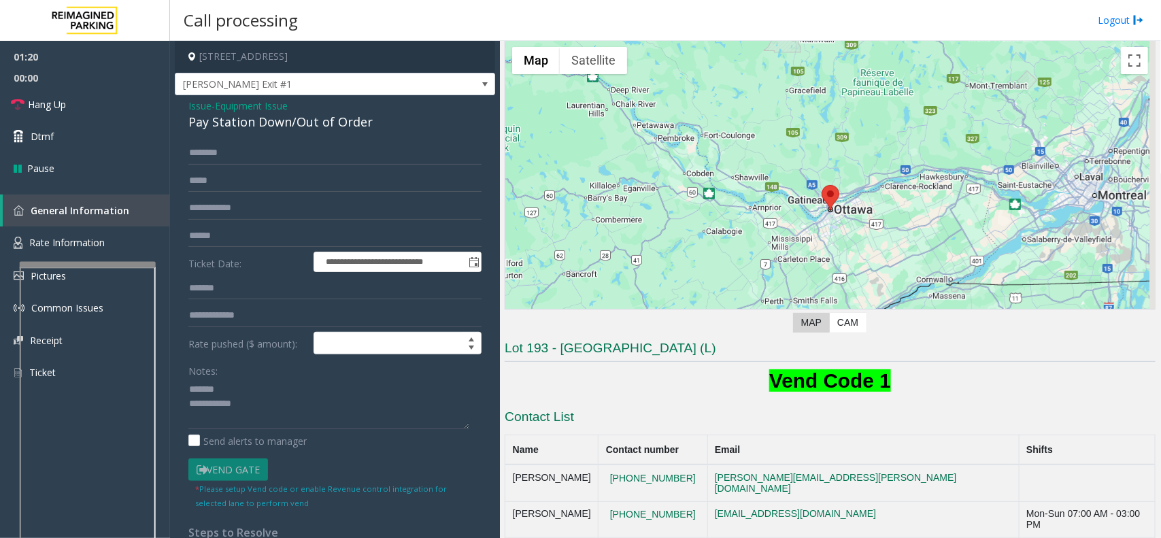
click at [290, 126] on div "Pay Station Down/Out of Order" at bounding box center [334, 122] width 293 height 18
click at [226, 393] on textarea at bounding box center [328, 403] width 281 height 51
paste textarea "**********"
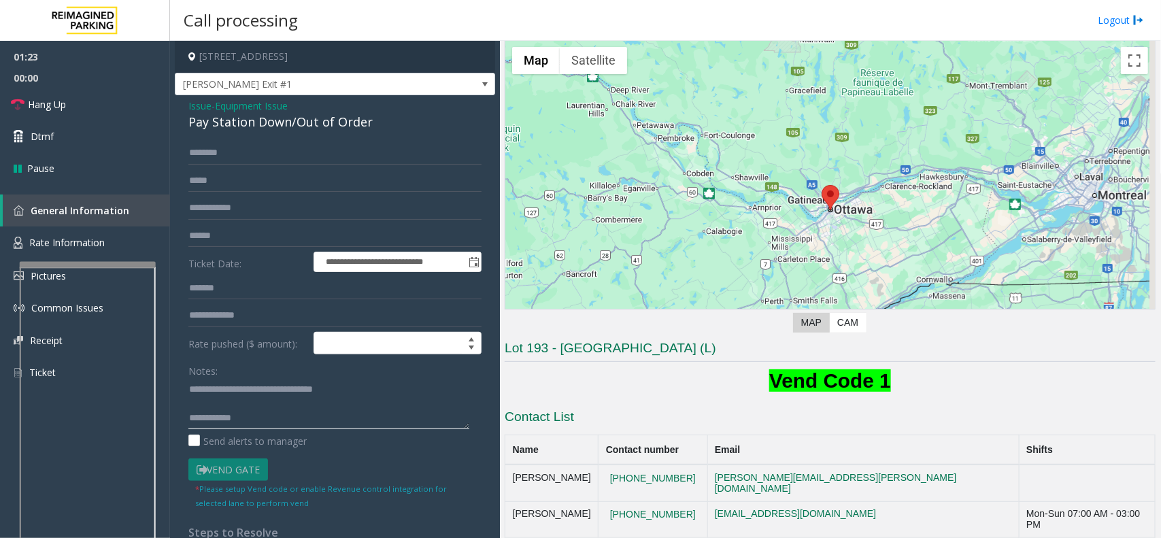
click at [276, 418] on textarea at bounding box center [328, 403] width 281 height 51
click at [252, 243] on input "text" at bounding box center [334, 235] width 293 height 23
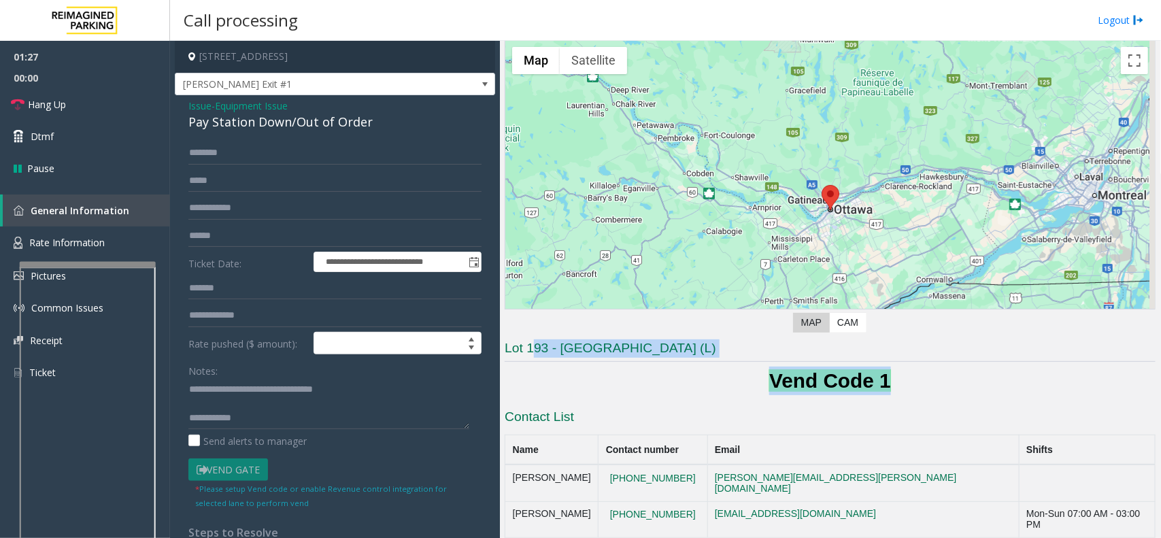
drag, startPoint x: 917, startPoint y: 385, endPoint x: 535, endPoint y: 355, distance: 382.7
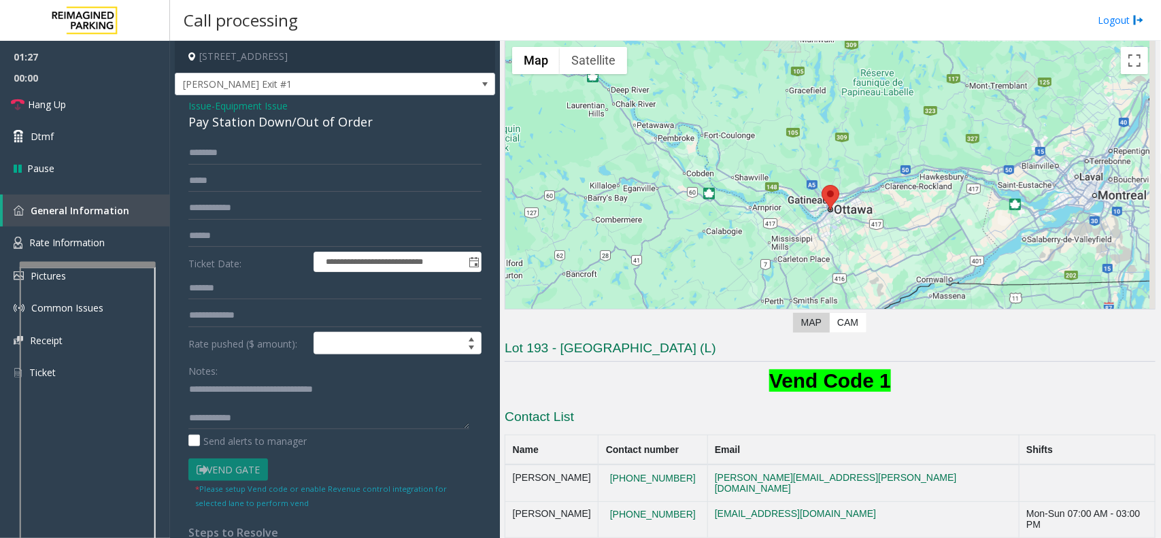
click at [233, 239] on input "text" at bounding box center [334, 235] width 293 height 23
click at [279, 422] on textarea at bounding box center [328, 403] width 281 height 51
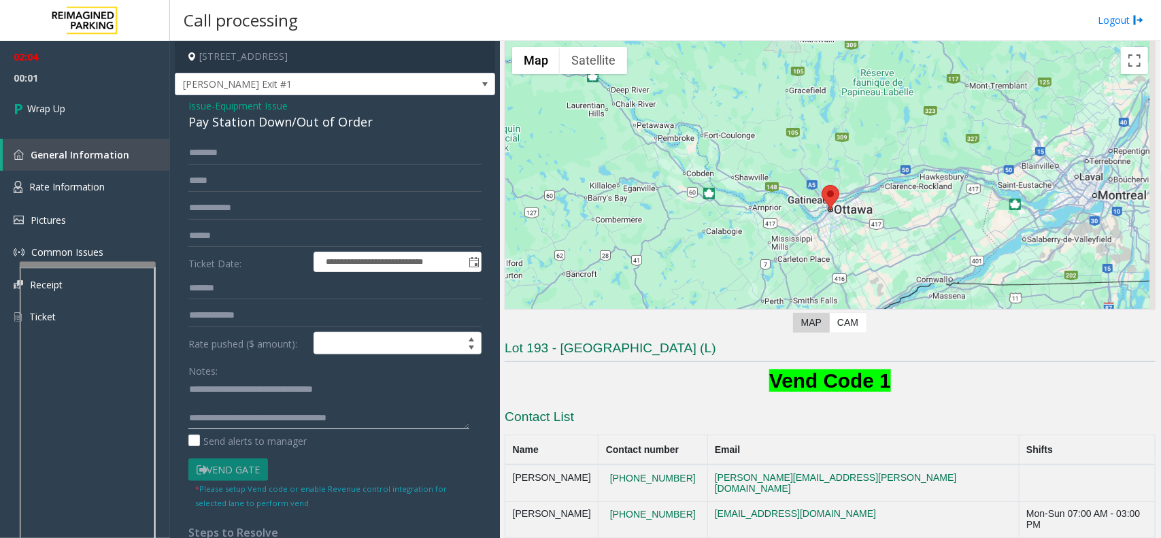
click at [410, 422] on textarea at bounding box center [328, 403] width 281 height 51
type textarea "**********"
click at [133, 96] on link "Wrap Up" at bounding box center [85, 108] width 170 height 40
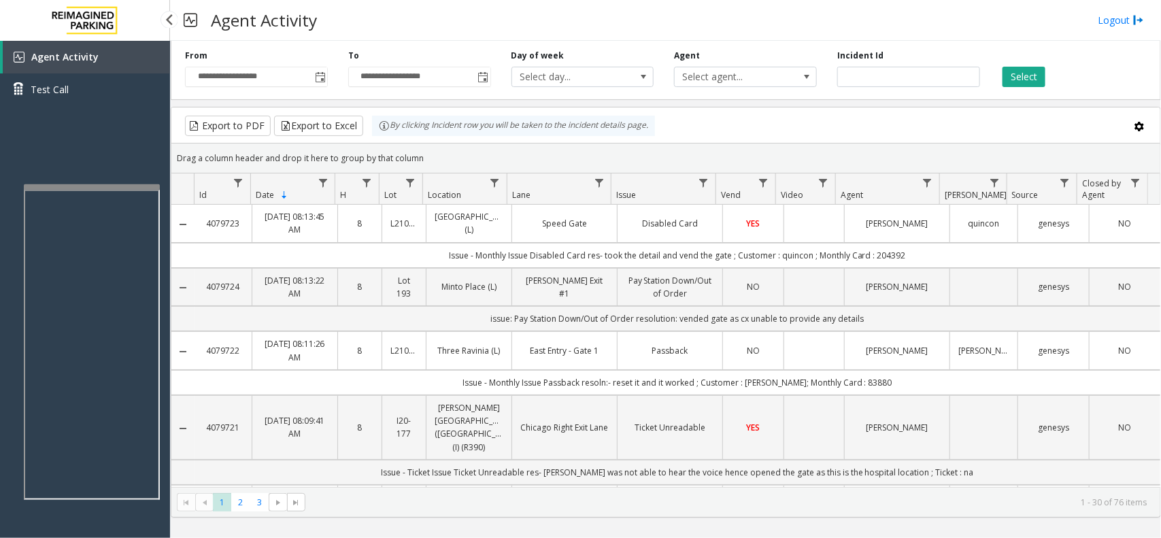
click at [127, 177] on app-root "**********" at bounding box center [580, 269] width 1161 height 538
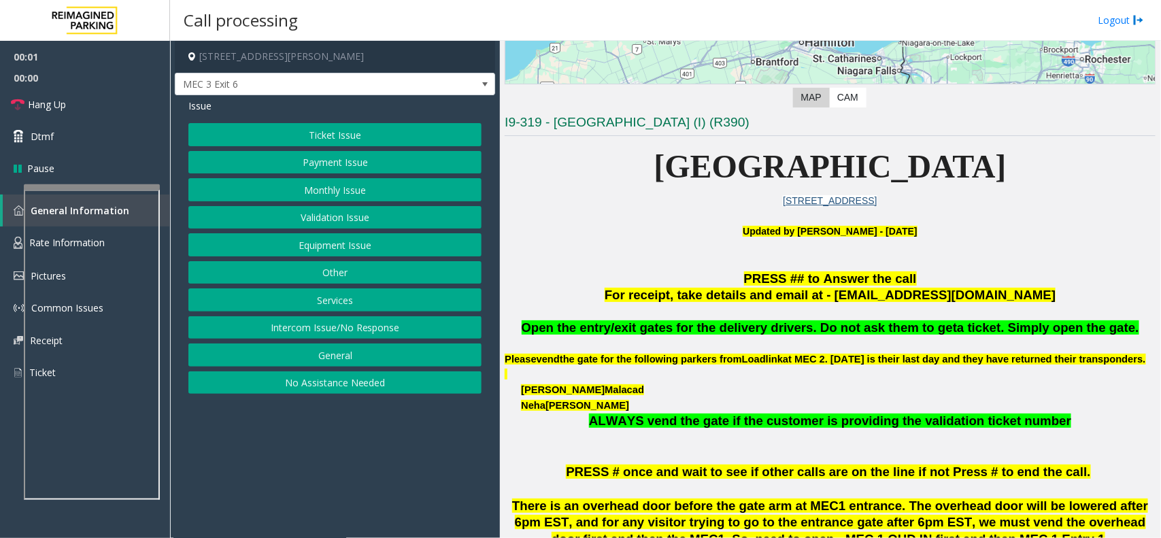
scroll to position [255, 0]
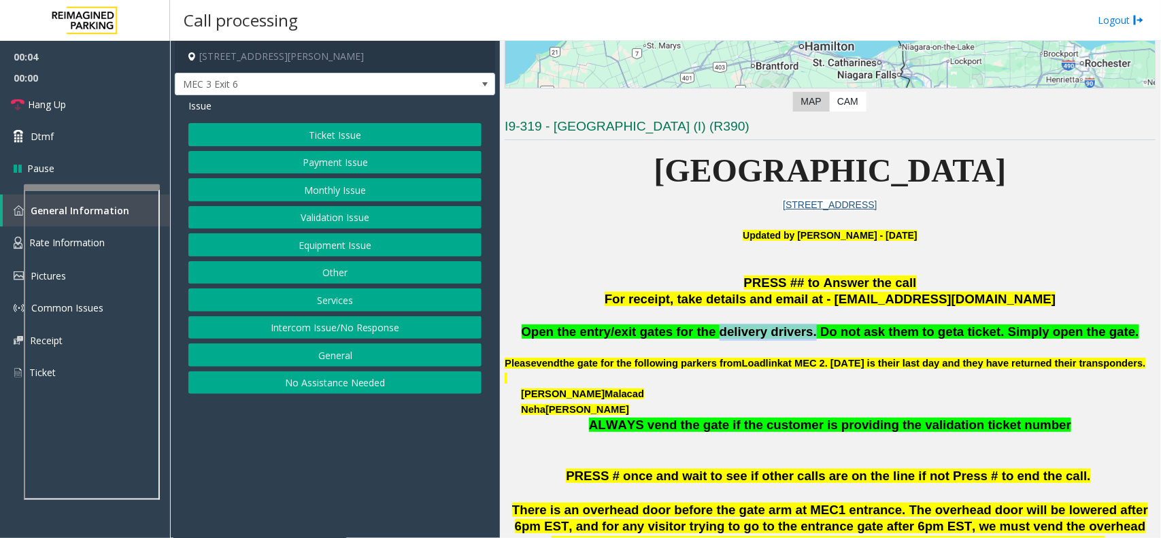
drag, startPoint x: 811, startPoint y: 334, endPoint x: 729, endPoint y: 330, distance: 81.7
click at [729, 330] on span "Open the entry/exit gates for the delivery drivers. Do not ask them to get" at bounding box center [740, 331] width 436 height 14
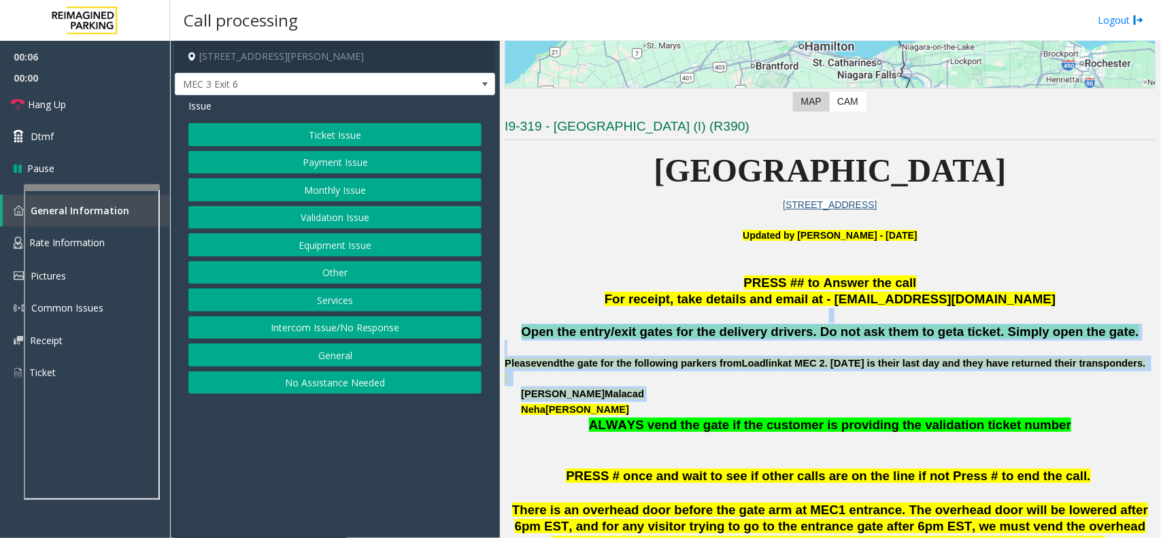
drag, startPoint x: 648, startPoint y: 309, endPoint x: 912, endPoint y: 409, distance: 281.9
click at [912, 402] on p "Noah Malacad" at bounding box center [838, 394] width 634 height 16
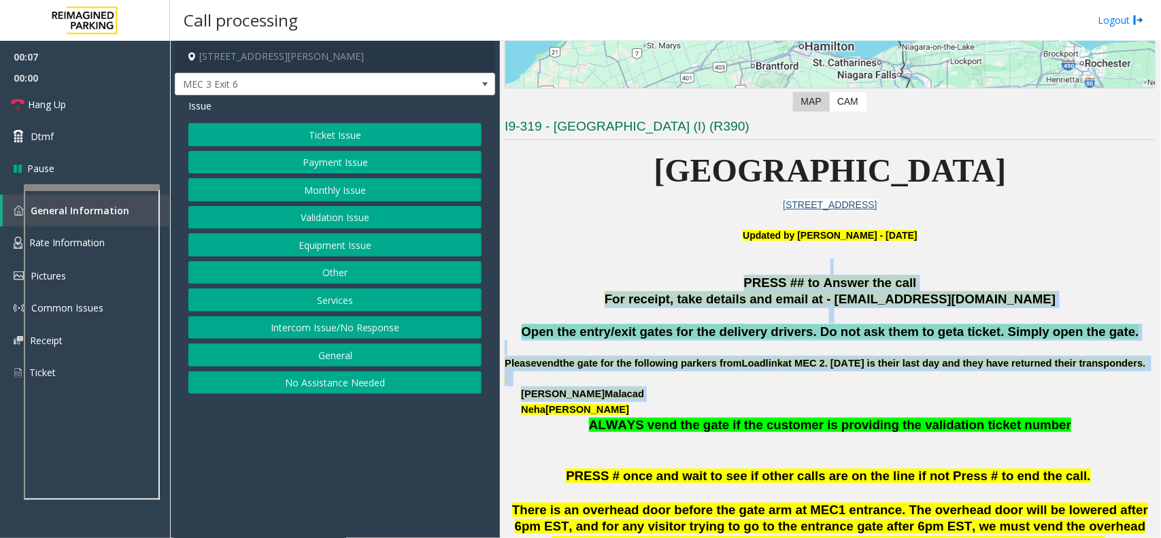
drag, startPoint x: 919, startPoint y: 403, endPoint x: 664, endPoint y: 264, distance: 289.7
click at [662, 264] on p at bounding box center [830, 266] width 651 height 16
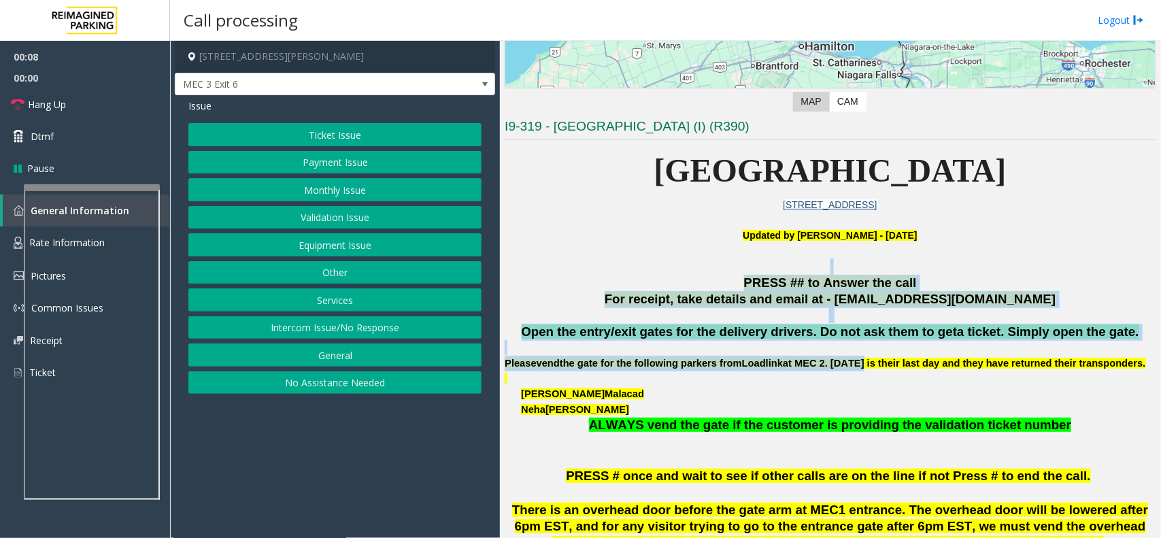
drag, startPoint x: 662, startPoint y: 264, endPoint x: 854, endPoint y: 372, distance: 220.7
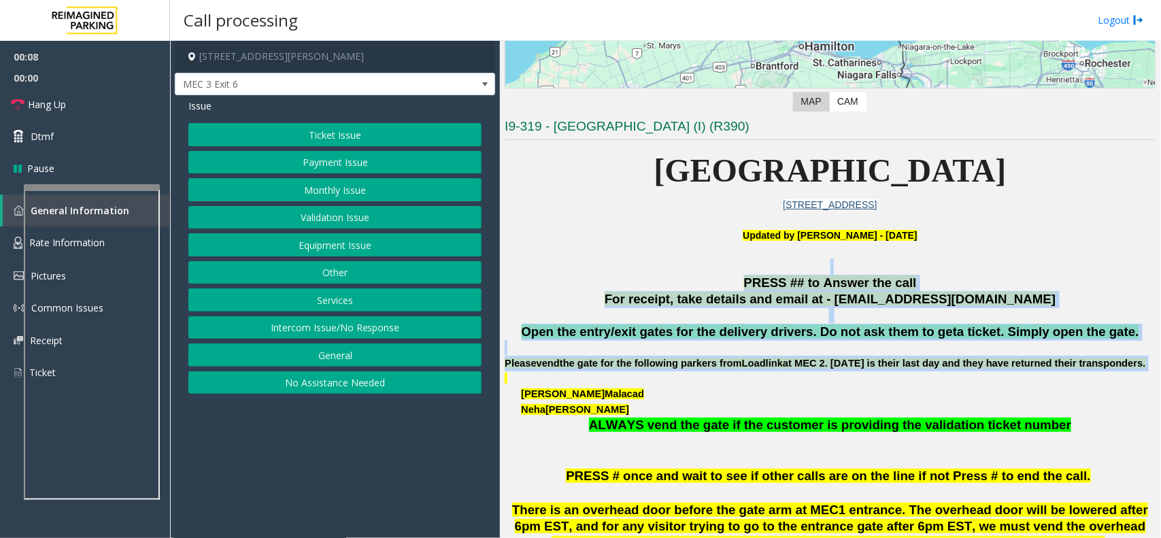
click at [854, 371] on p "Please vend the gate for the following parkers from Loadlink at MEC 2. Today is…" at bounding box center [830, 364] width 651 height 16
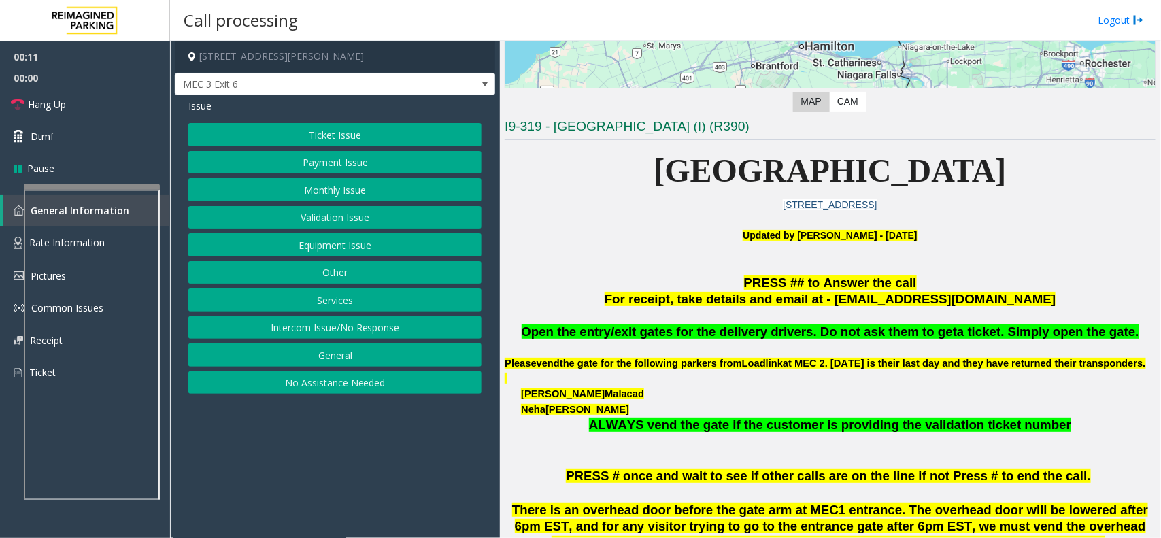
click at [372, 249] on button "Equipment Issue" at bounding box center [334, 244] width 293 height 23
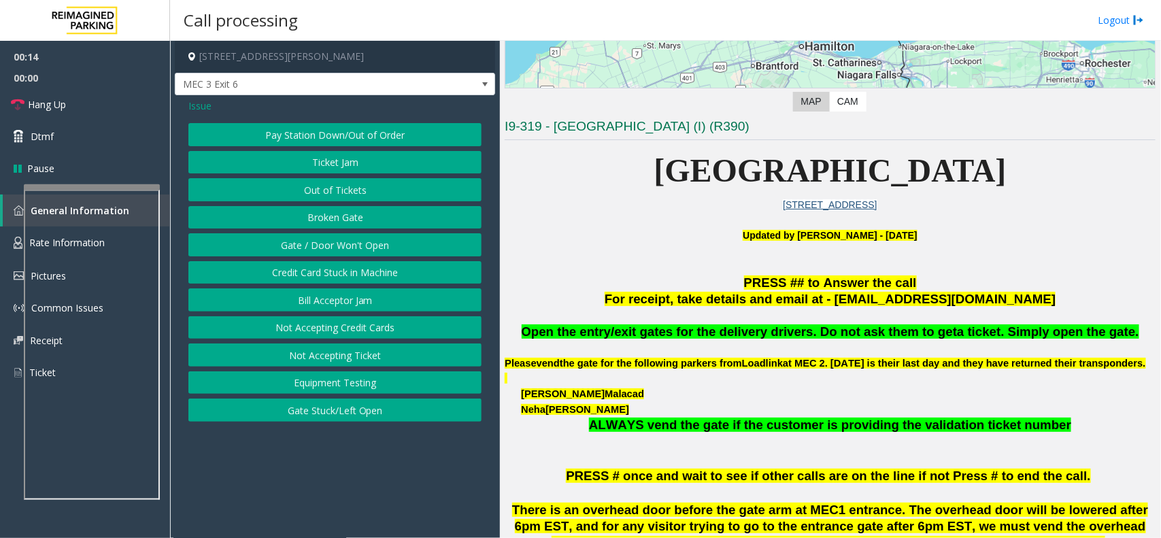
click at [318, 139] on button "Pay Station Down/Out of Order" at bounding box center [334, 134] width 293 height 23
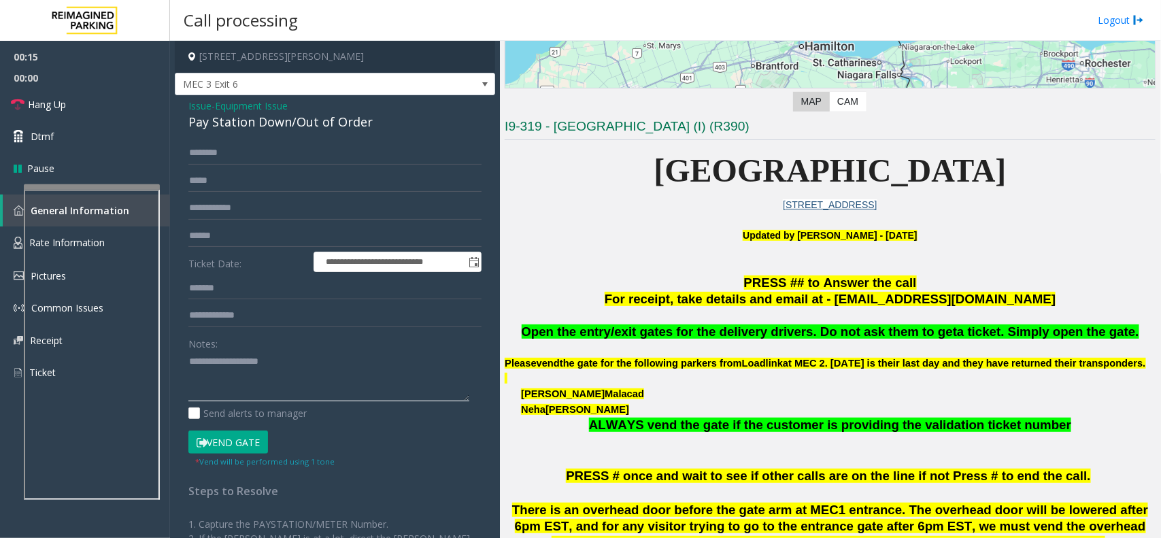
click at [249, 371] on textarea at bounding box center [328, 376] width 281 height 51
click at [340, 126] on div "Pay Station Down/Out of Order" at bounding box center [334, 122] width 293 height 18
click at [303, 358] on textarea at bounding box center [328, 376] width 281 height 51
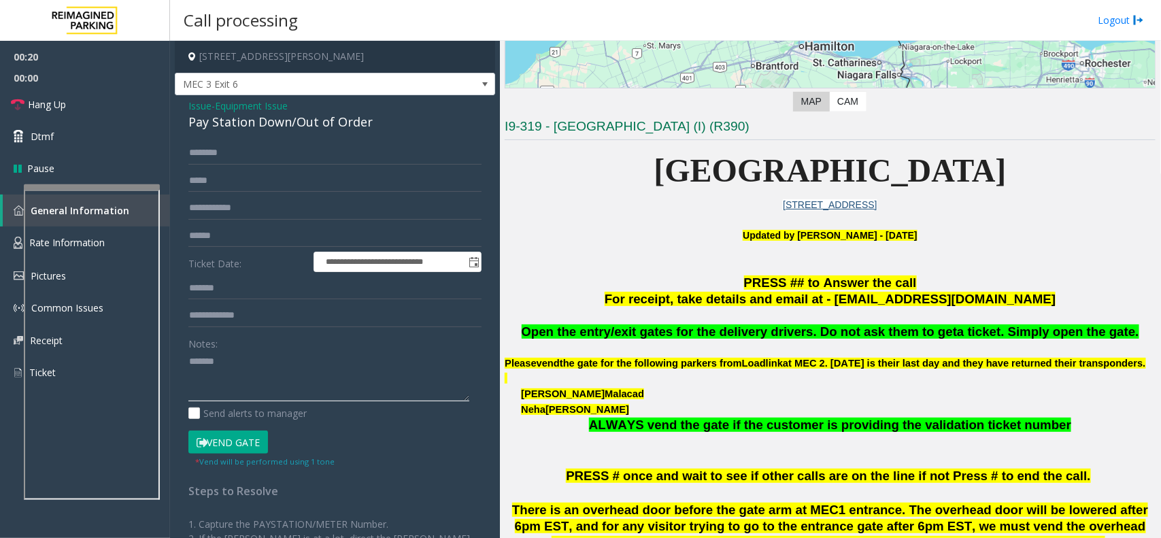
paste textarea "**********"
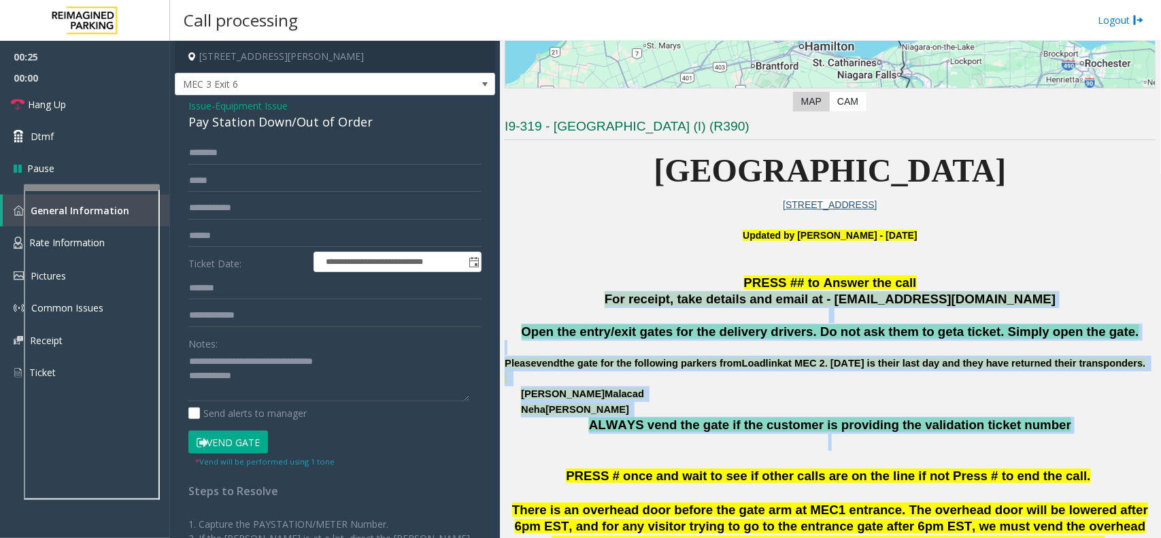
drag, startPoint x: 529, startPoint y: 303, endPoint x: 881, endPoint y: 457, distance: 384.0
click at [794, 386] on p at bounding box center [830, 379] width 651 height 16
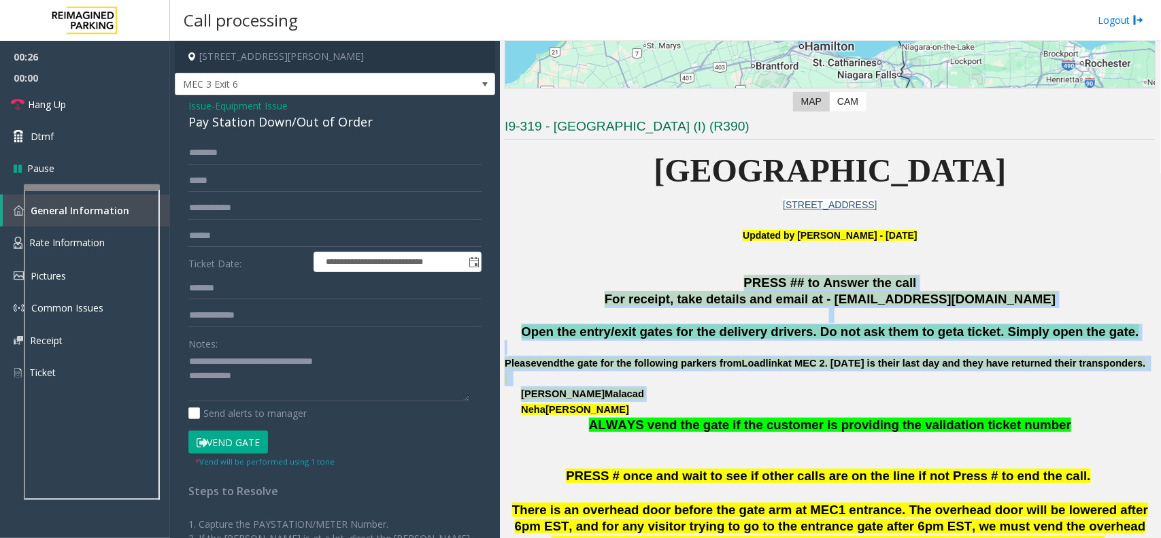
drag, startPoint x: 1134, startPoint y: 413, endPoint x: 733, endPoint y: 282, distance: 422.1
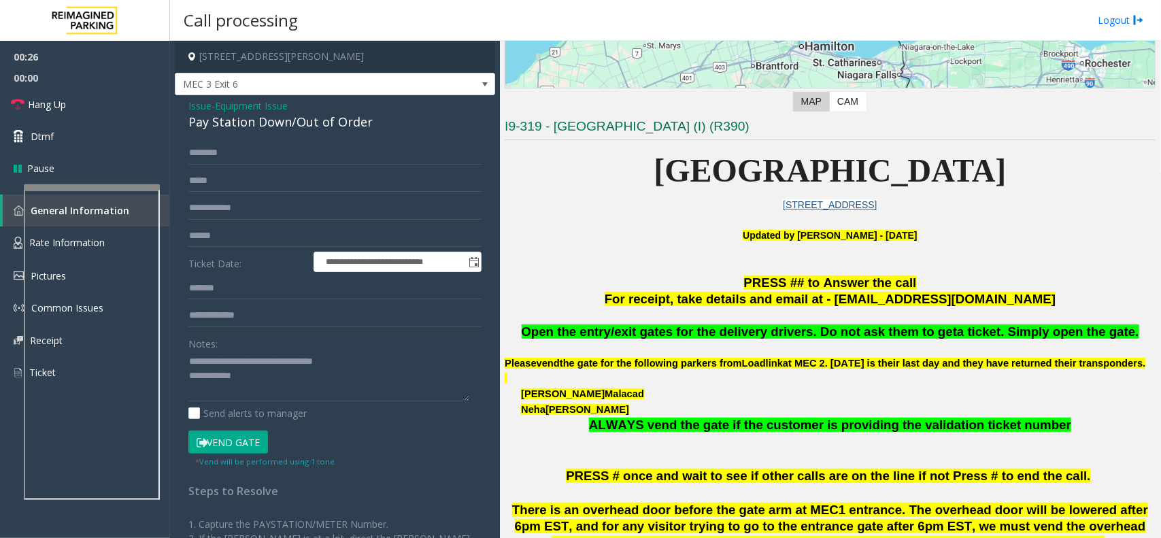
click at [688, 267] on p at bounding box center [830, 266] width 651 height 16
click at [289, 382] on textarea at bounding box center [328, 376] width 281 height 51
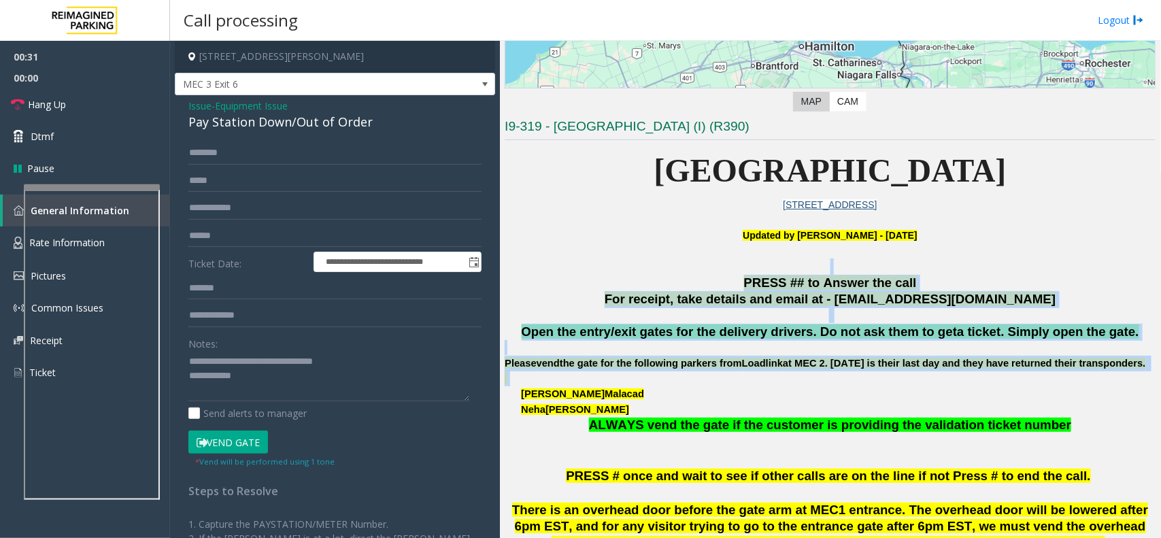
drag, startPoint x: 624, startPoint y: 273, endPoint x: 970, endPoint y: 392, distance: 366.0
click at [714, 262] on p at bounding box center [830, 266] width 651 height 16
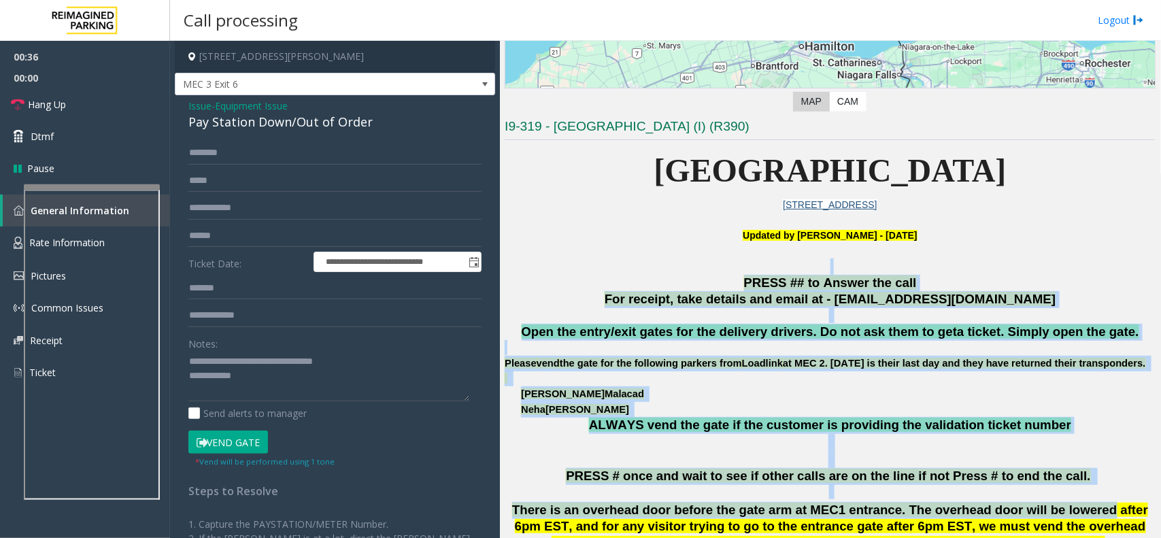
drag, startPoint x: 714, startPoint y: 262, endPoint x: 1034, endPoint y: 521, distance: 412.0
click at [1071, 499] on p at bounding box center [830, 491] width 651 height 15
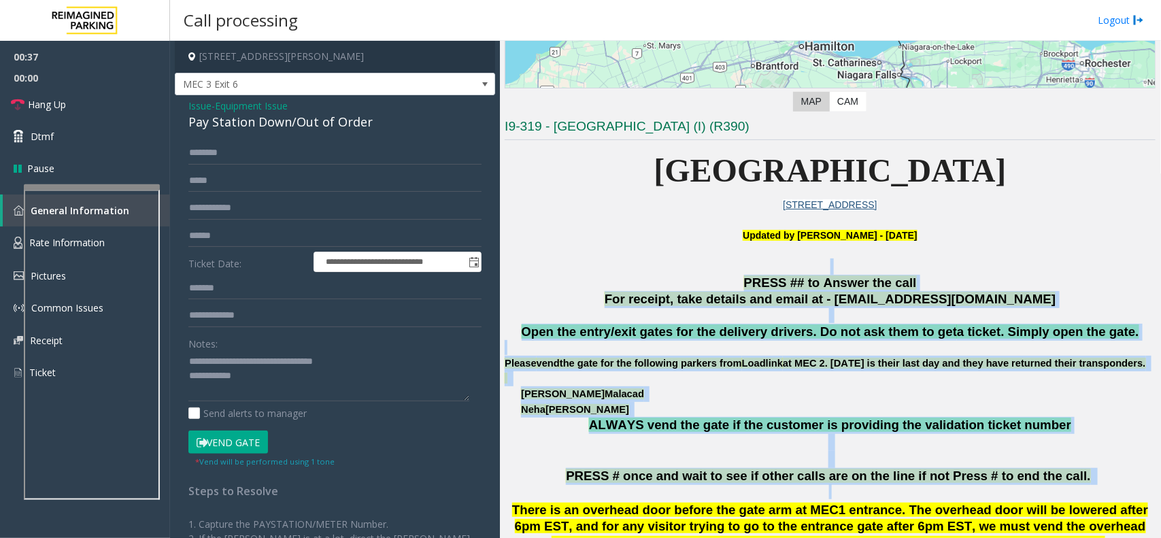
drag, startPoint x: 1071, startPoint y: 503, endPoint x: 760, endPoint y: 262, distance: 393.5
click at [719, 265] on p at bounding box center [830, 266] width 651 height 16
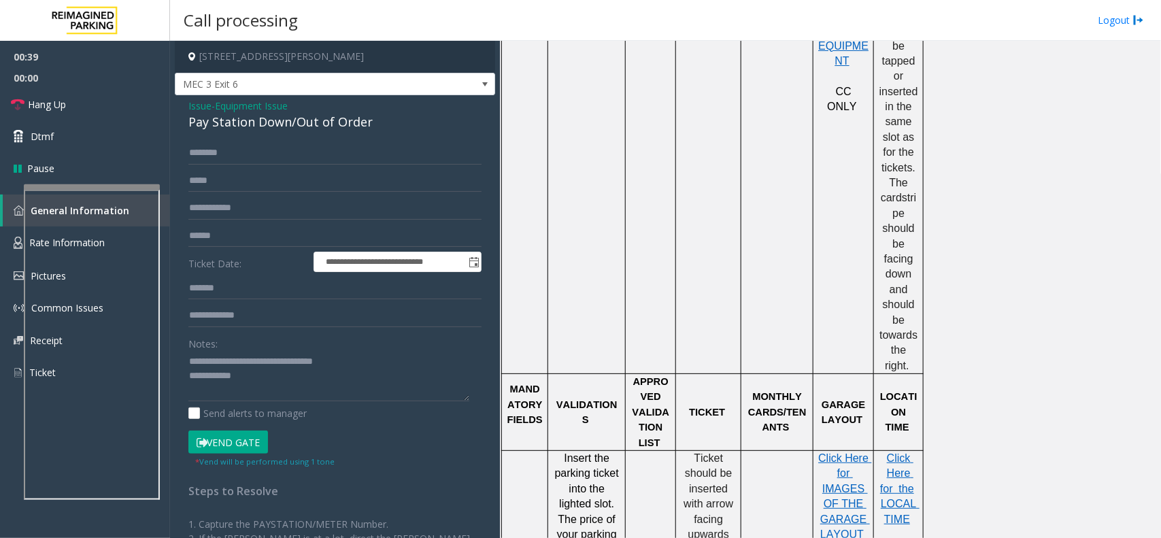
scroll to position [1105, 0]
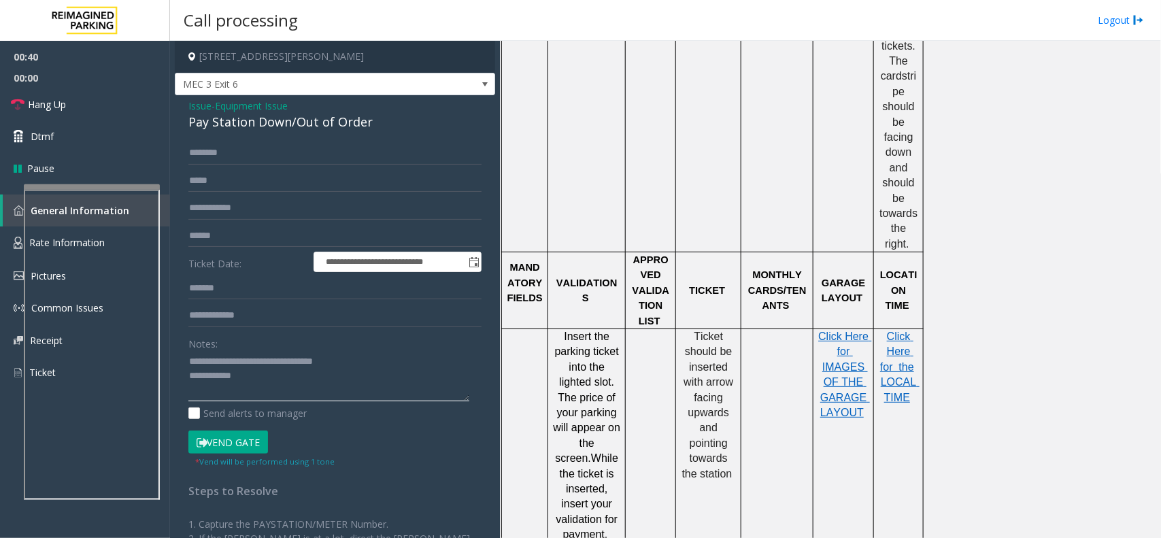
click at [309, 389] on textarea at bounding box center [328, 376] width 281 height 51
click at [230, 443] on button "Vend Gate" at bounding box center [228, 441] width 80 height 23
click at [271, 379] on textarea at bounding box center [328, 376] width 281 height 51
click at [61, 97] on span "Hang Up" at bounding box center [47, 104] width 38 height 14
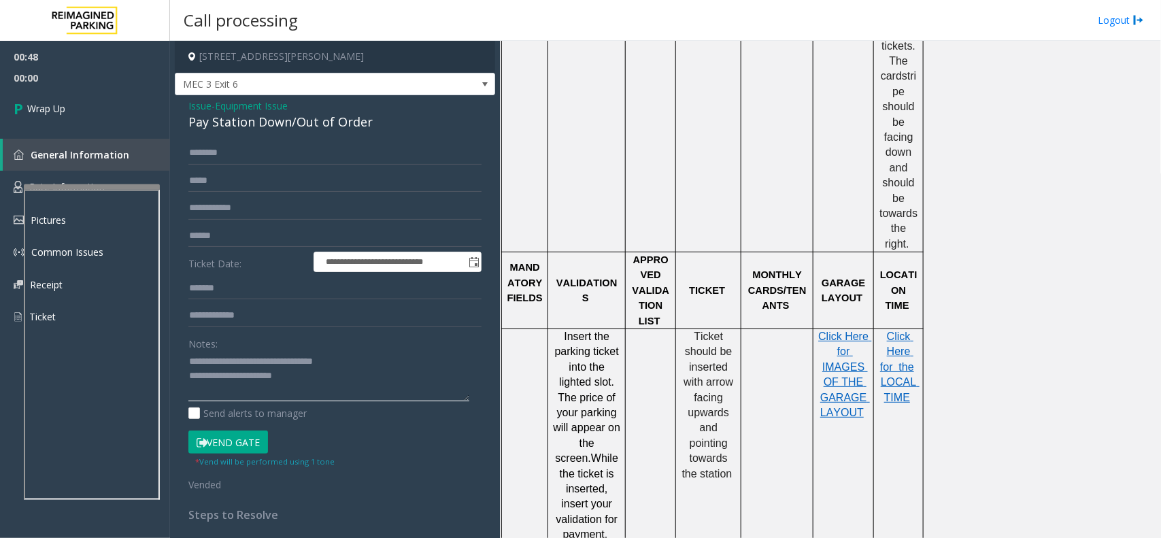
click at [320, 382] on textarea at bounding box center [328, 376] width 281 height 51
type textarea "**********"
click at [80, 100] on link "Wrap Up" at bounding box center [85, 108] width 170 height 40
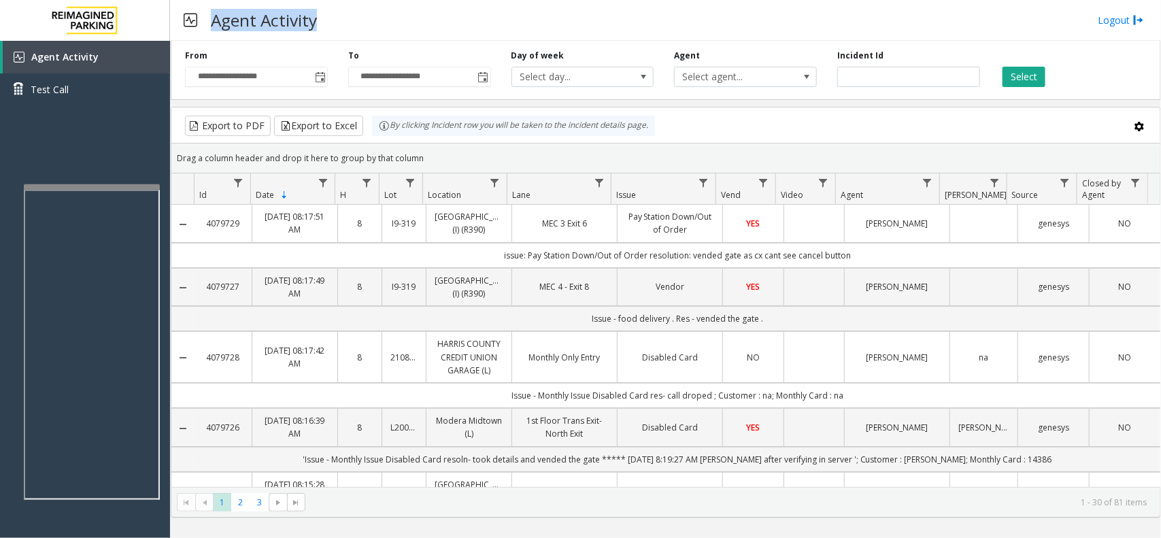
drag, startPoint x: 215, startPoint y: 7, endPoint x: 342, endPoint y: 9, distance: 127.2
click at [342, 9] on div "Agent Activity Logout" at bounding box center [665, 20] width 991 height 41
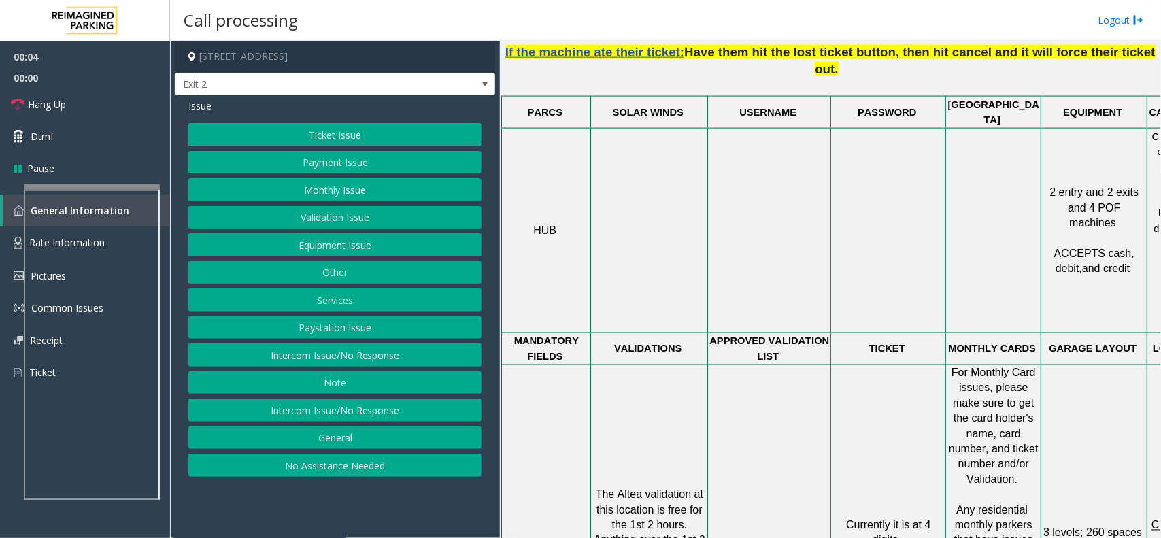
scroll to position [1020, 0]
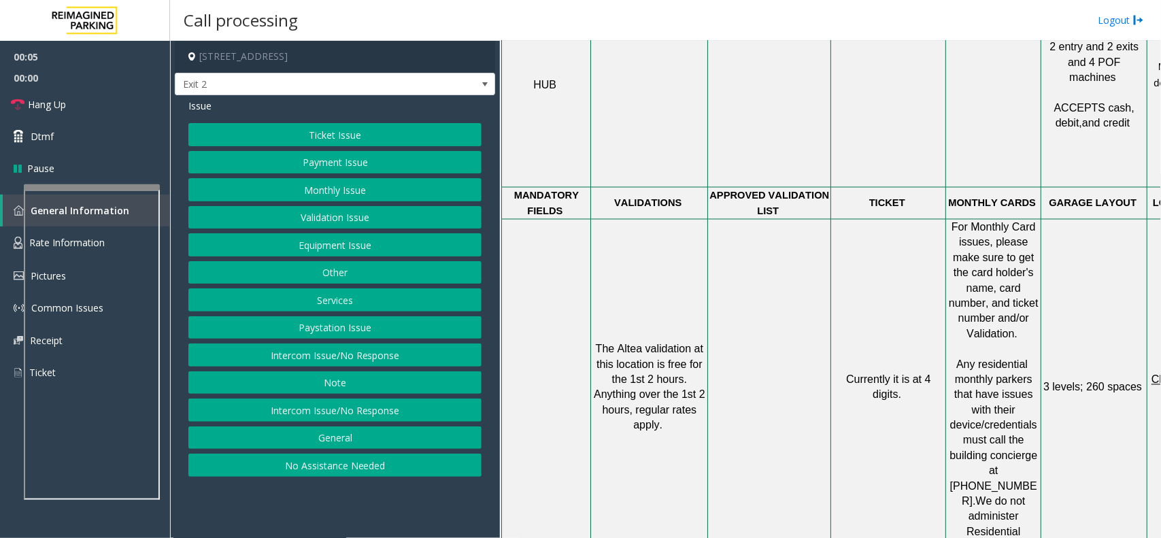
click at [366, 219] on button "Validation Issue" at bounding box center [334, 217] width 293 height 23
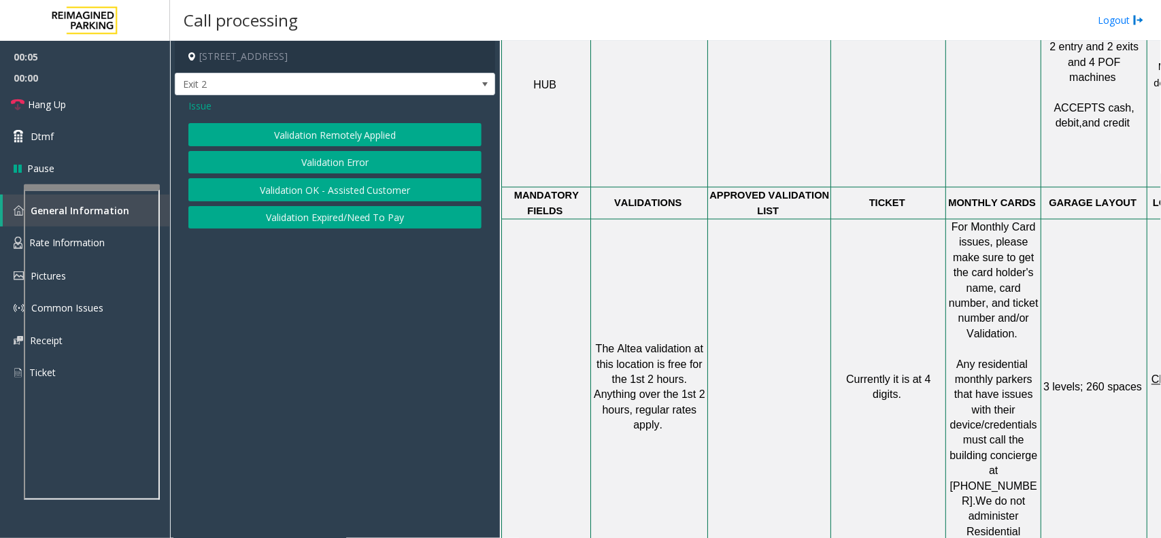
click at [371, 146] on button "Validation Remotely Applied" at bounding box center [334, 134] width 293 height 23
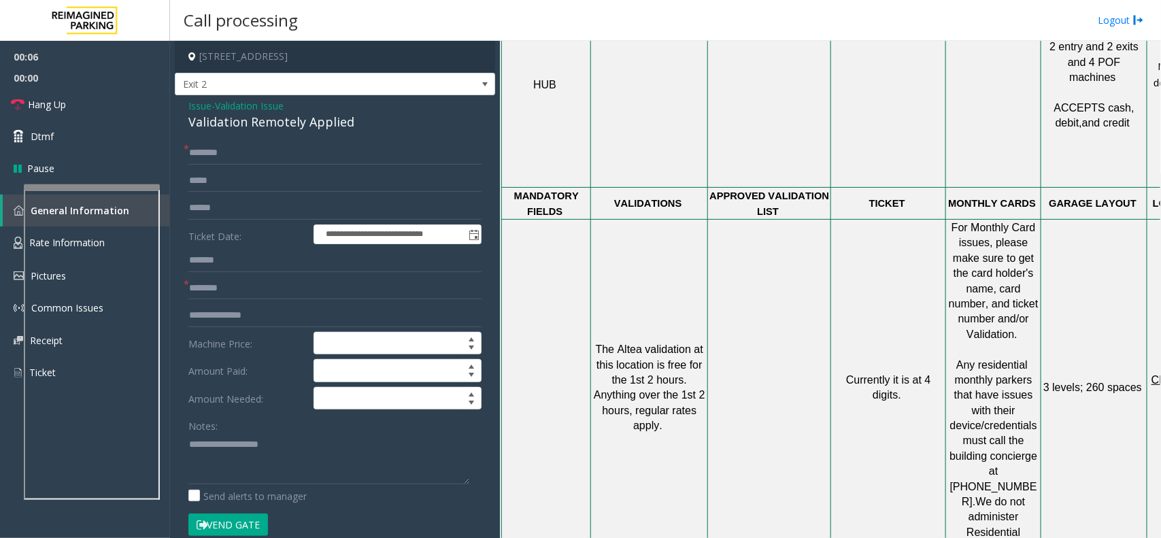
click at [206, 104] on span "Issue" at bounding box center [199, 106] width 23 height 14
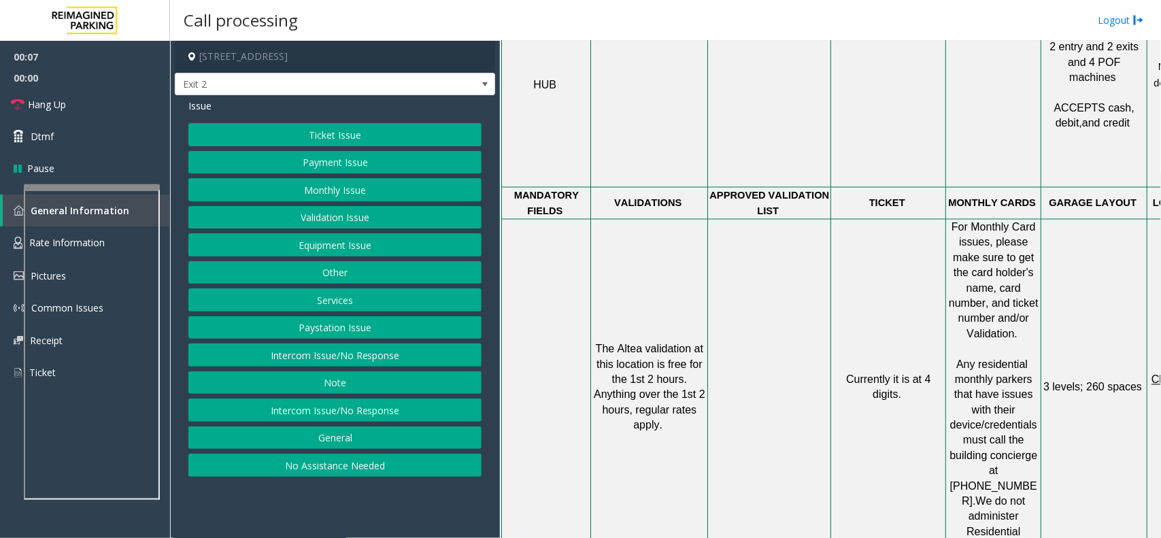
click at [355, 214] on button "Validation Issue" at bounding box center [334, 217] width 293 height 23
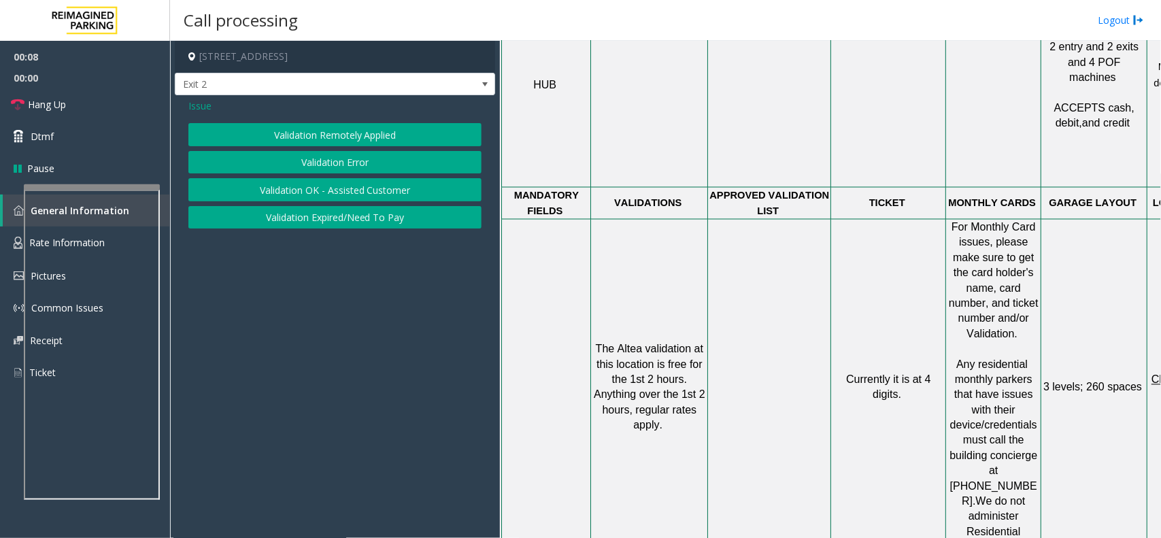
click at [360, 164] on button "Validation Error" at bounding box center [334, 162] width 293 height 23
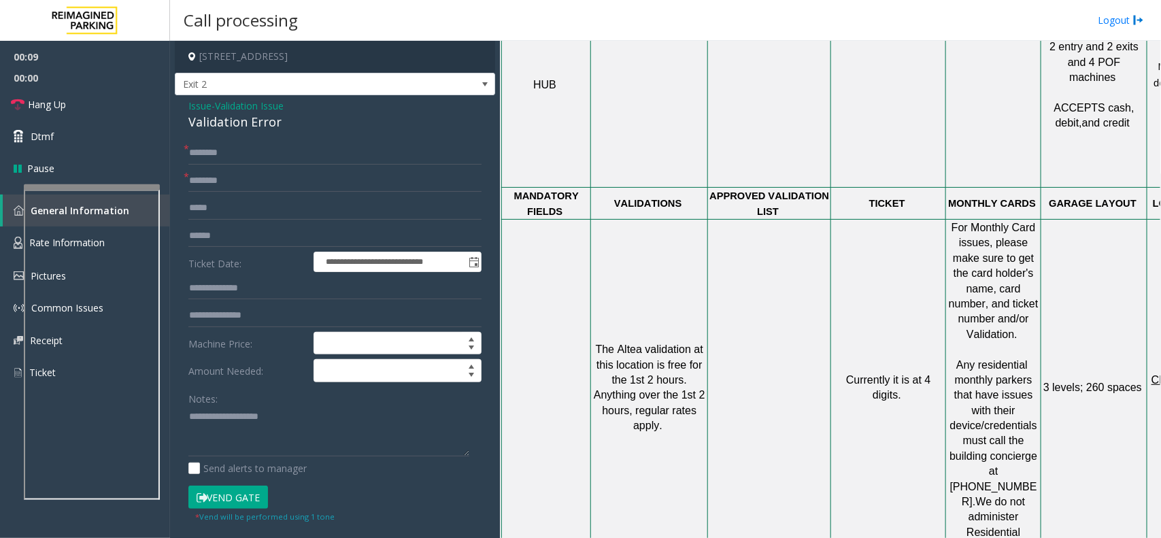
click at [249, 405] on div "Notes:" at bounding box center [334, 422] width 293 height 70
click at [248, 424] on textarea at bounding box center [328, 431] width 281 height 51
type textarea "******"
click at [204, 104] on span "Issue" at bounding box center [199, 106] width 23 height 14
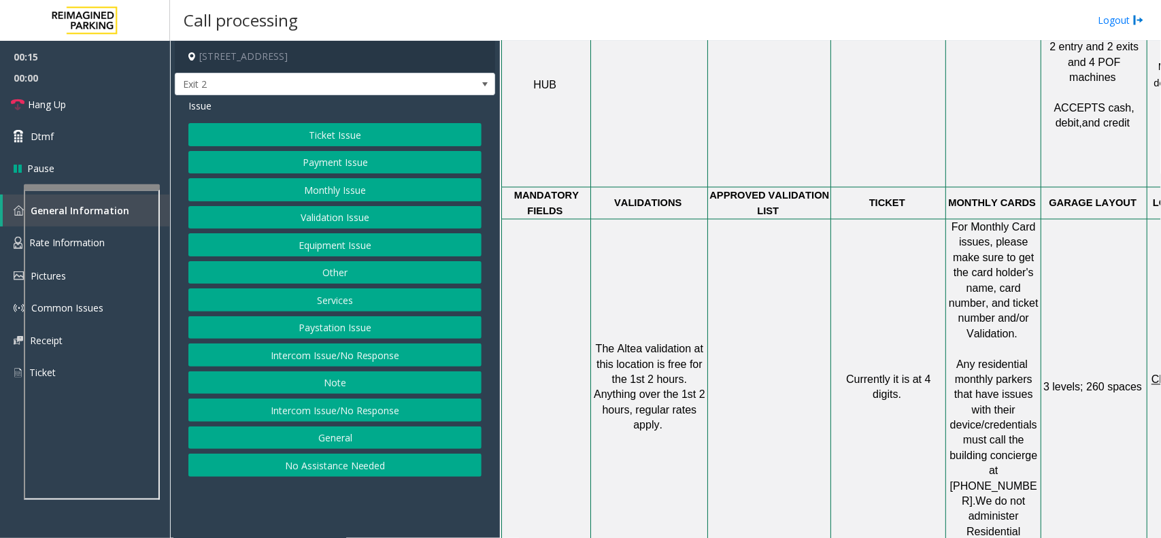
click at [280, 126] on button "Ticket Issue" at bounding box center [334, 134] width 293 height 23
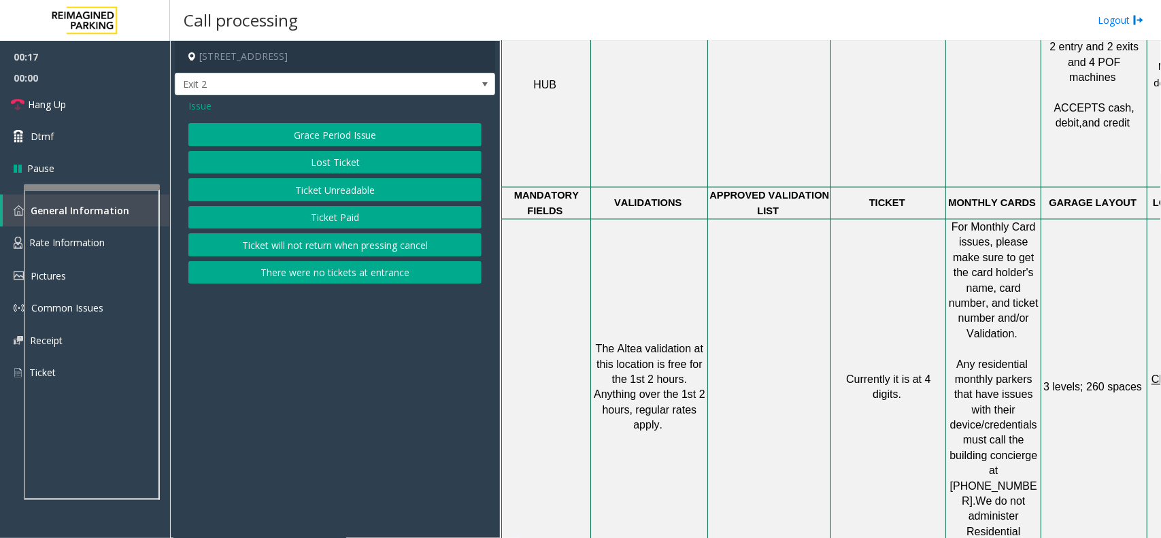
click at [305, 275] on button "There were no tickets at entrance" at bounding box center [334, 272] width 293 height 23
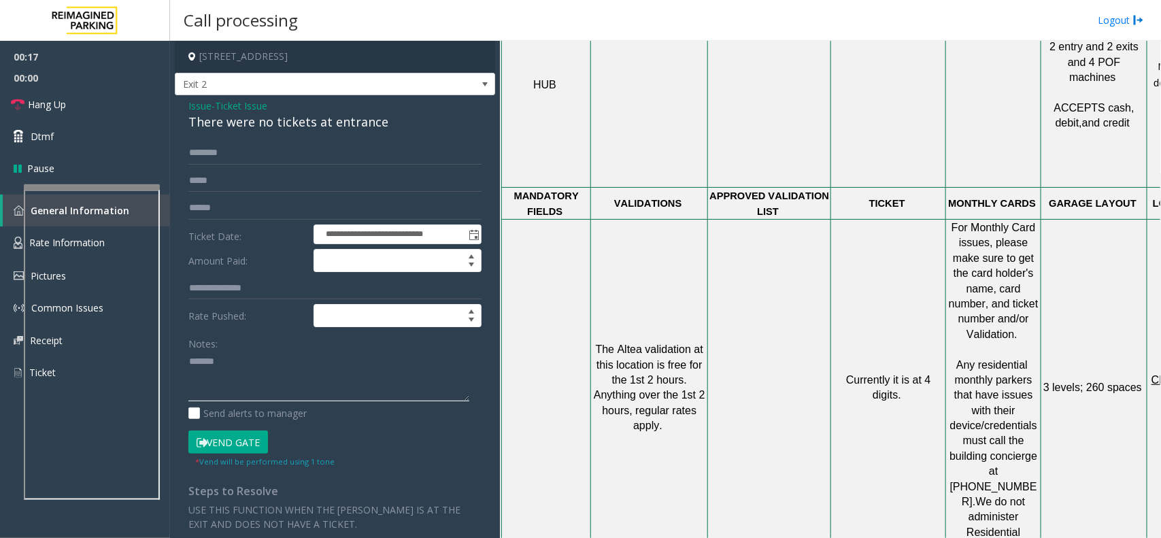
click at [243, 371] on textarea at bounding box center [328, 376] width 281 height 51
click at [293, 122] on div "There were no tickets at entrance" at bounding box center [334, 122] width 293 height 18
click at [270, 375] on textarea at bounding box center [328, 376] width 281 height 51
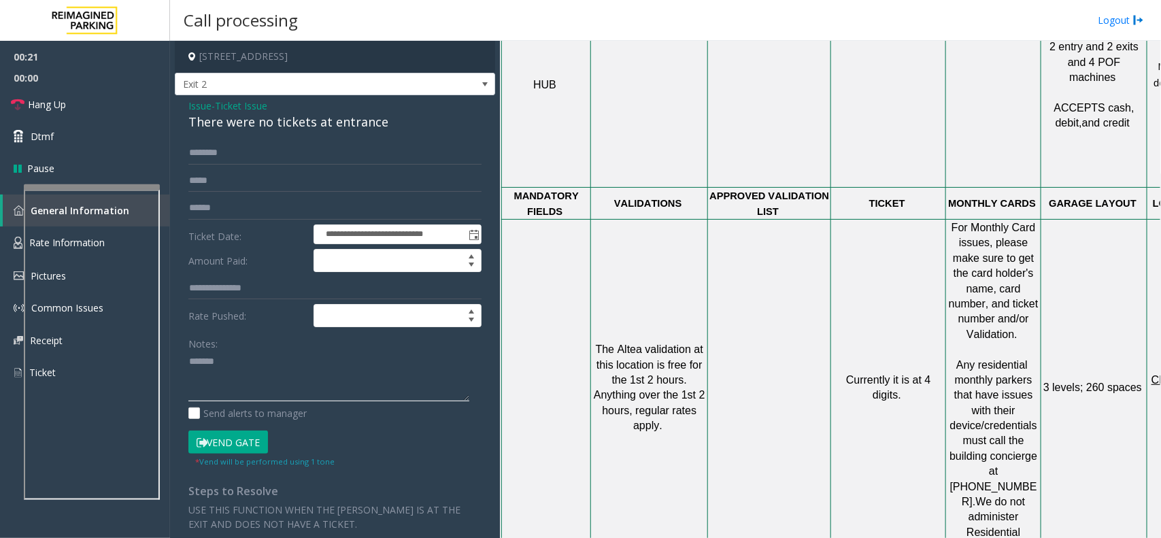
paste textarea "**********"
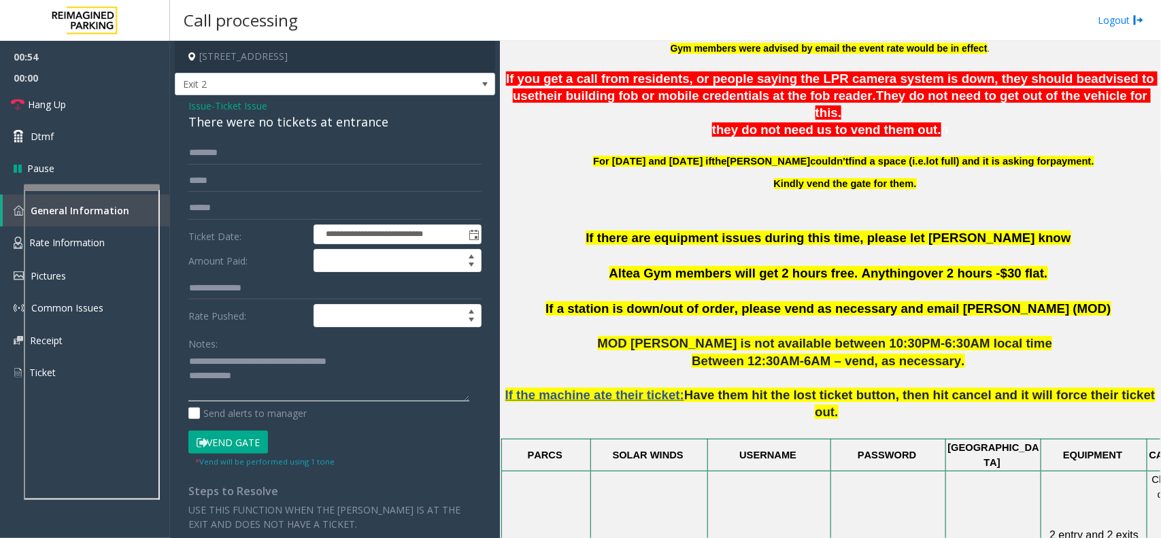
scroll to position [410, 0]
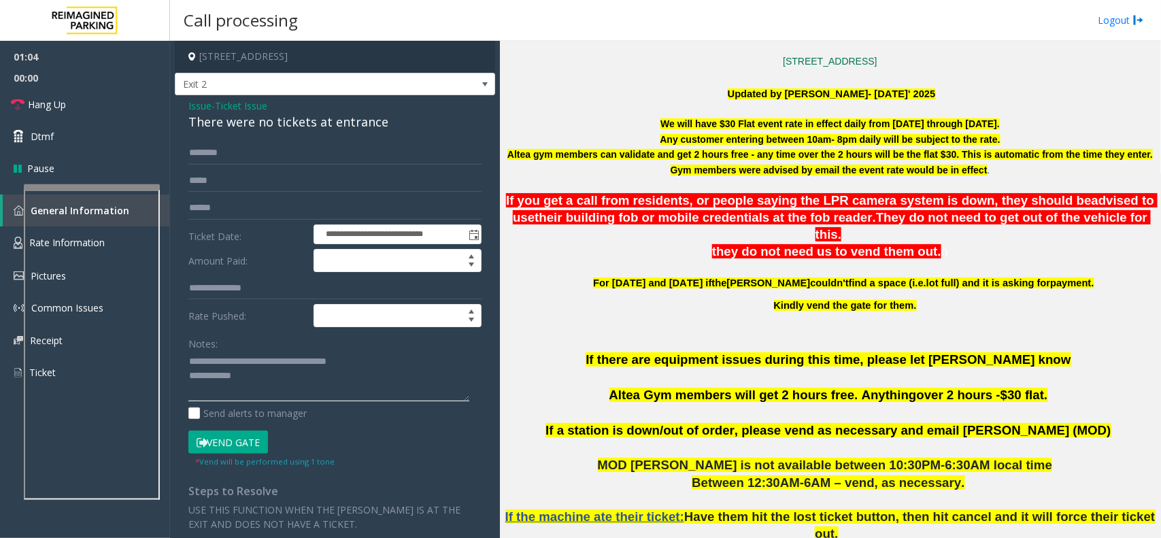
type textarea "**********"
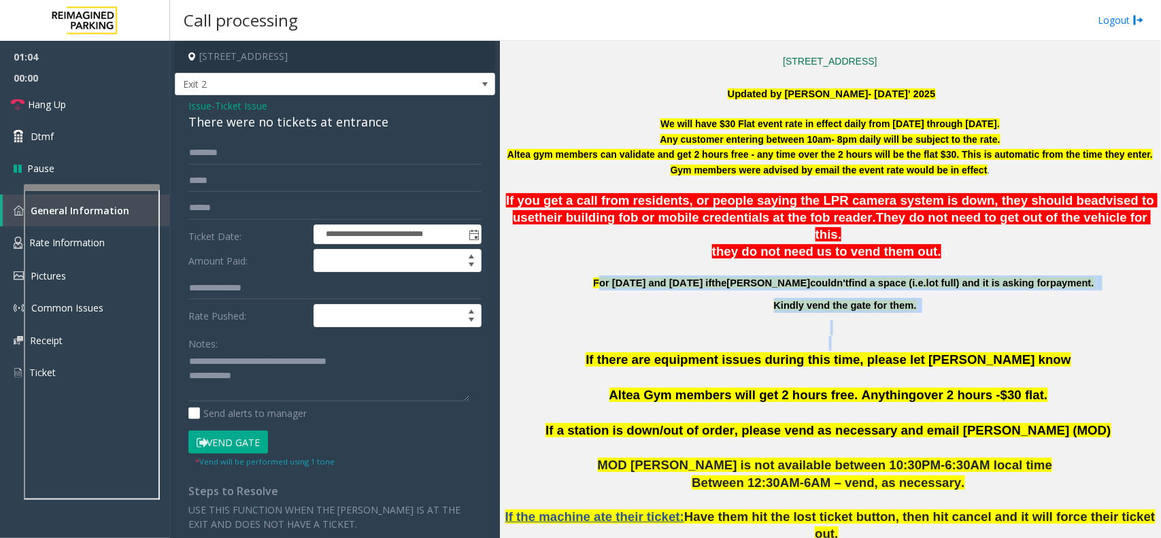
drag, startPoint x: 634, startPoint y: 266, endPoint x: 879, endPoint y: 320, distance: 250.6
click at [825, 336] on p at bounding box center [830, 343] width 651 height 15
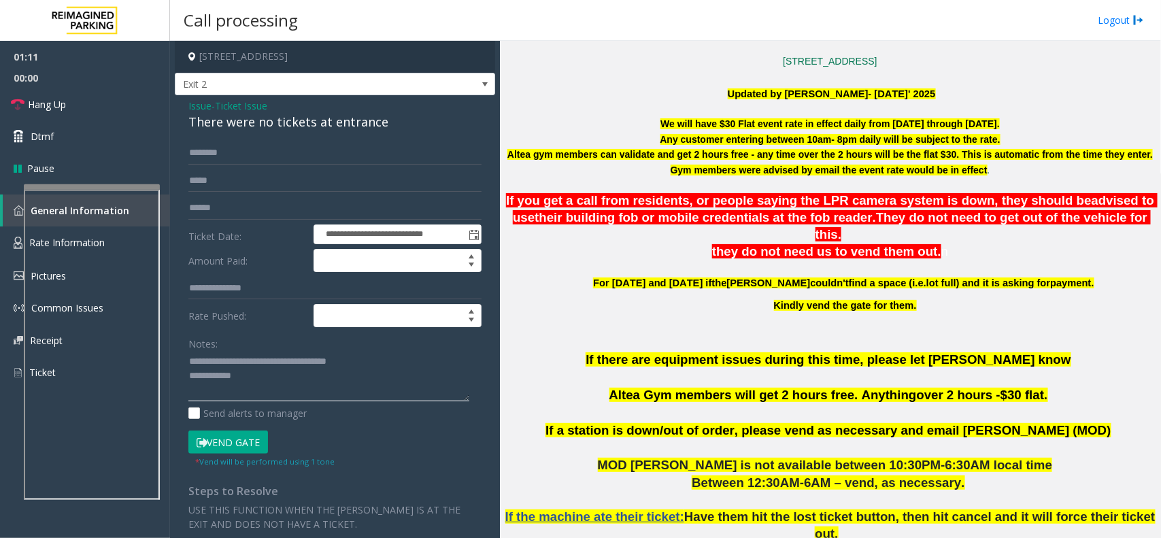
click at [286, 398] on textarea at bounding box center [328, 376] width 281 height 51
click at [233, 154] on input "text" at bounding box center [334, 152] width 293 height 23
type input "***"
click at [296, 364] on textarea at bounding box center [328, 376] width 281 height 51
click at [281, 385] on textarea at bounding box center [328, 376] width 281 height 51
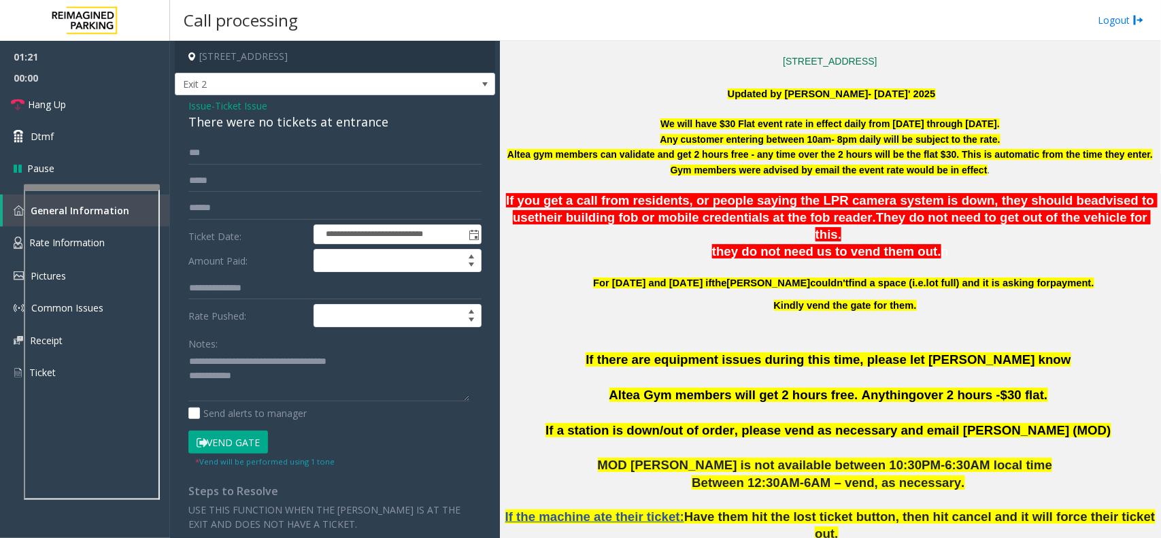
click at [250, 443] on button "Vend Gate" at bounding box center [228, 441] width 80 height 23
click at [288, 383] on textarea at bounding box center [328, 376] width 281 height 51
click at [121, 116] on link "Hang Up" at bounding box center [85, 104] width 170 height 32
click at [382, 385] on textarea at bounding box center [328, 376] width 281 height 51
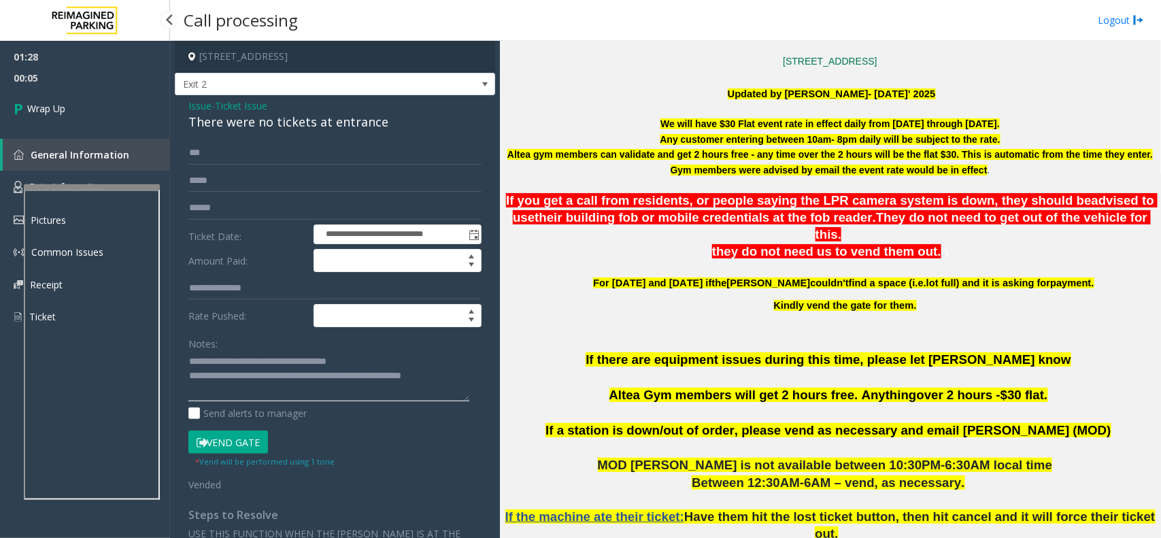
type textarea "**********"
click at [38, 73] on span "00:05" at bounding box center [85, 77] width 170 height 21
click at [68, 110] on link "Wrap Up" at bounding box center [85, 108] width 170 height 40
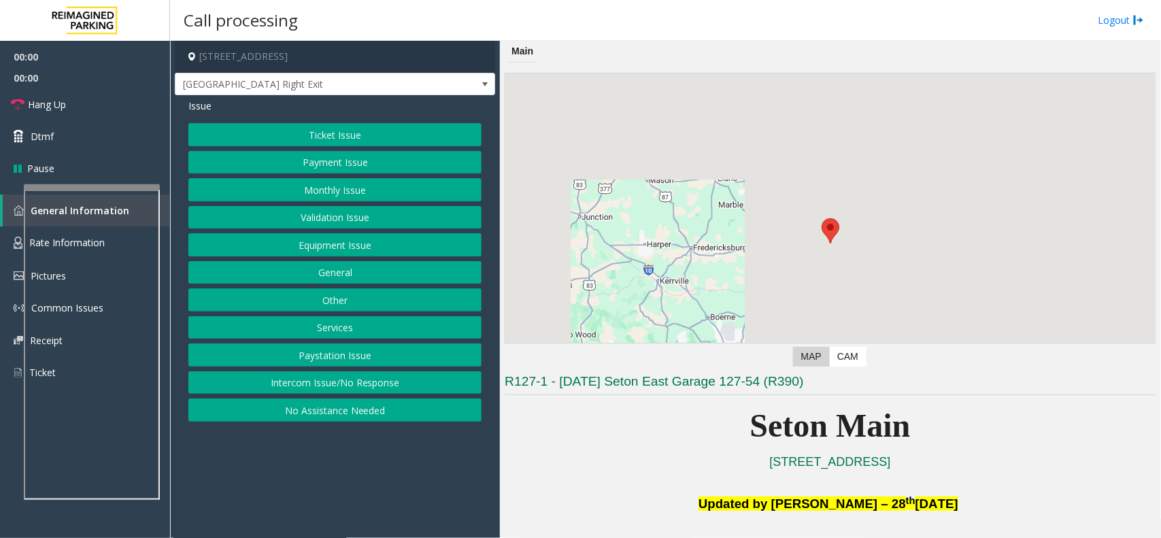
scroll to position [255, 0]
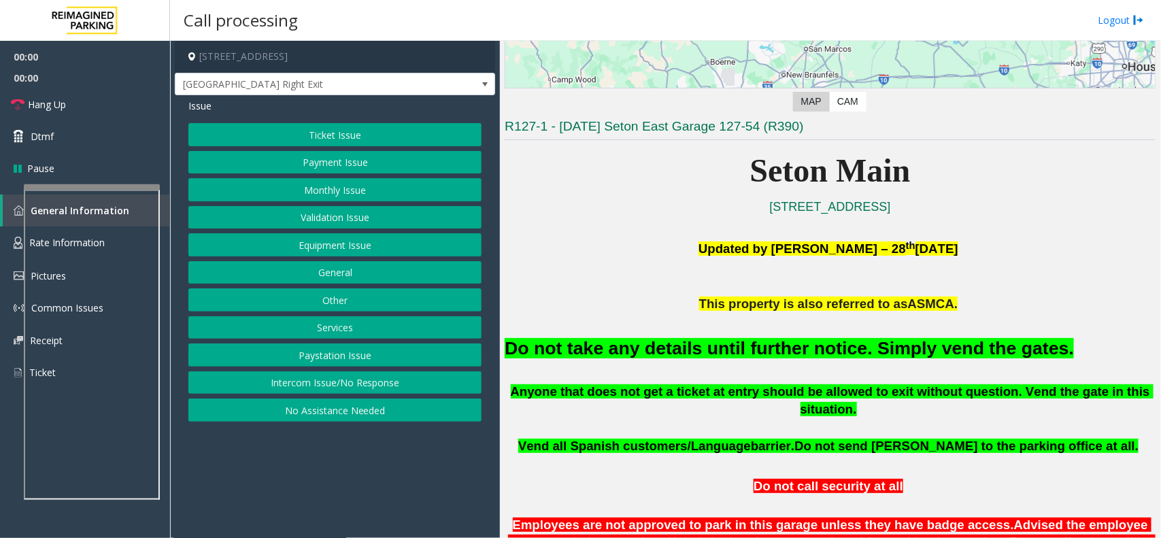
click at [827, 364] on div "Do not take any details until further notice. Simply vend the gates." at bounding box center [830, 347] width 651 height 69
click at [836, 350] on font "Do not take any details until further notice. Simply vend the gates." at bounding box center [789, 348] width 569 height 20
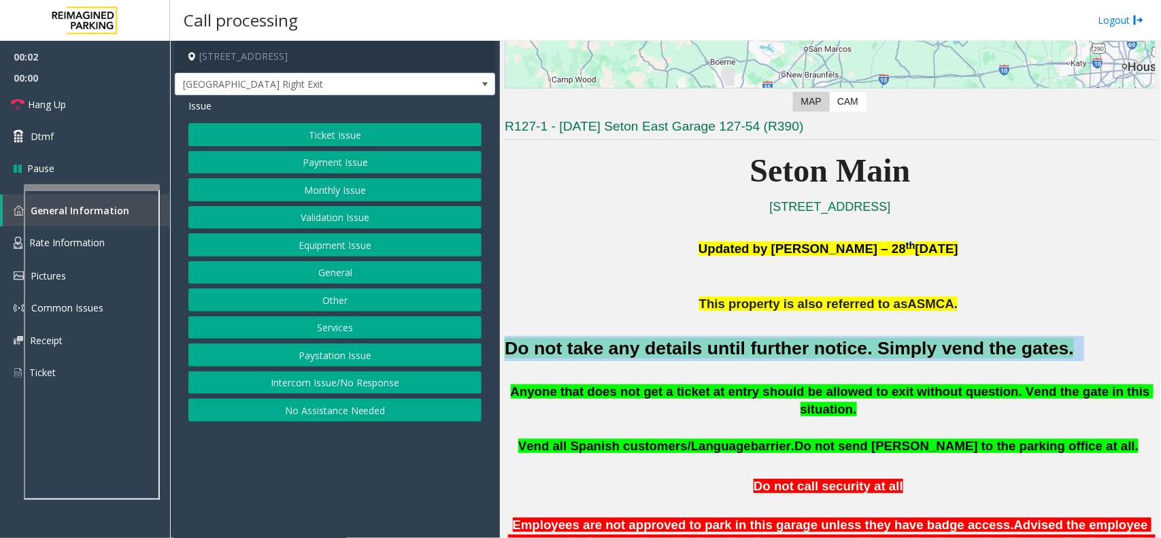
click at [836, 350] on font "Do not take any details until further notice. Simply vend the gates." at bounding box center [789, 348] width 569 height 20
click at [362, 327] on button "Services" at bounding box center [334, 327] width 293 height 23
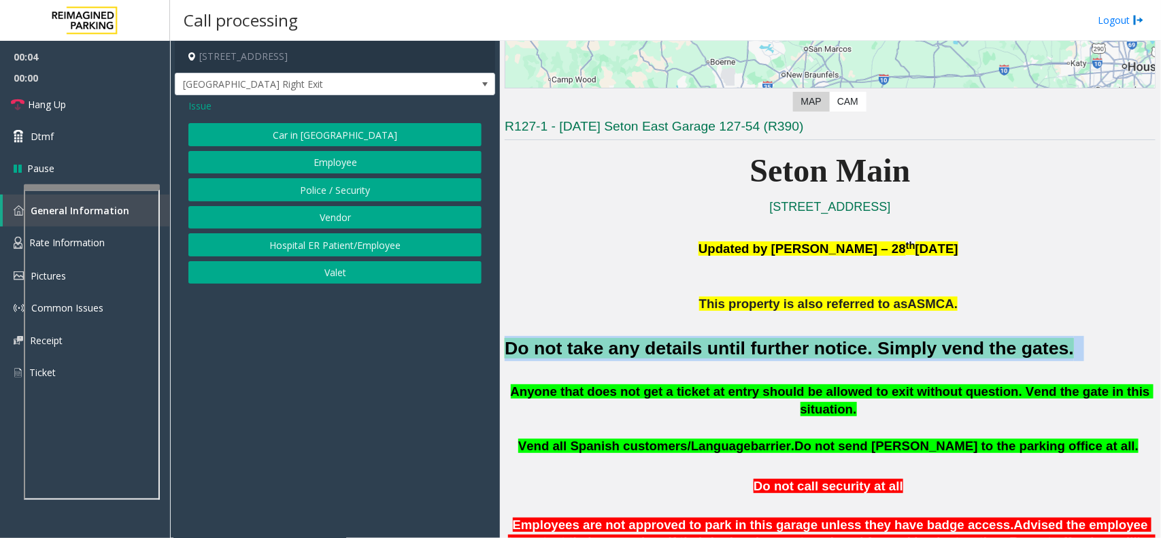
click at [283, 188] on button "Police / Security" at bounding box center [334, 189] width 293 height 23
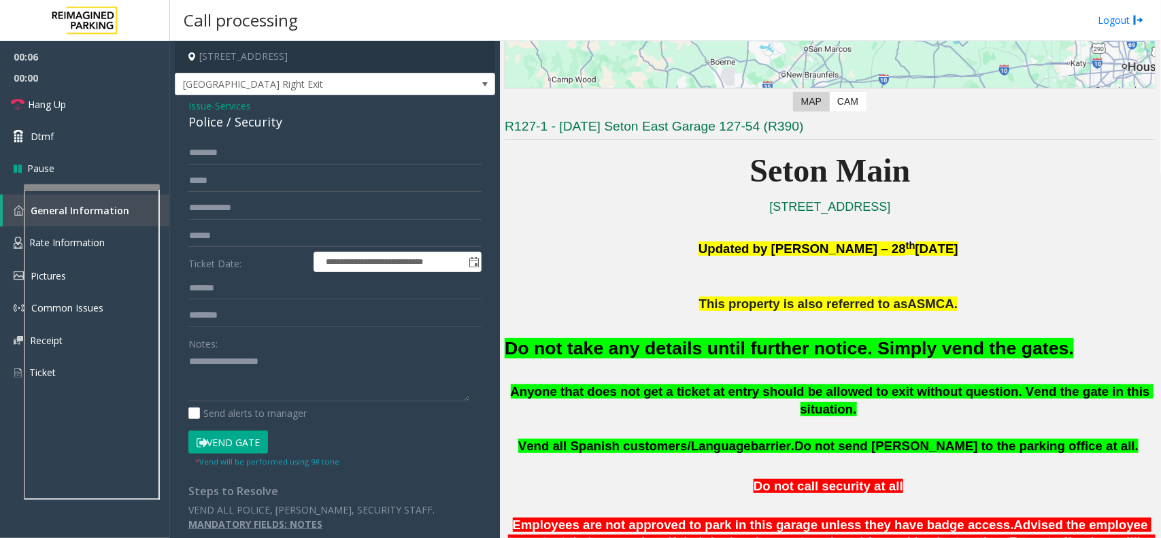
click at [207, 124] on div "Police / Security" at bounding box center [334, 122] width 293 height 18
click at [204, 126] on div "Police / Security" at bounding box center [334, 122] width 293 height 18
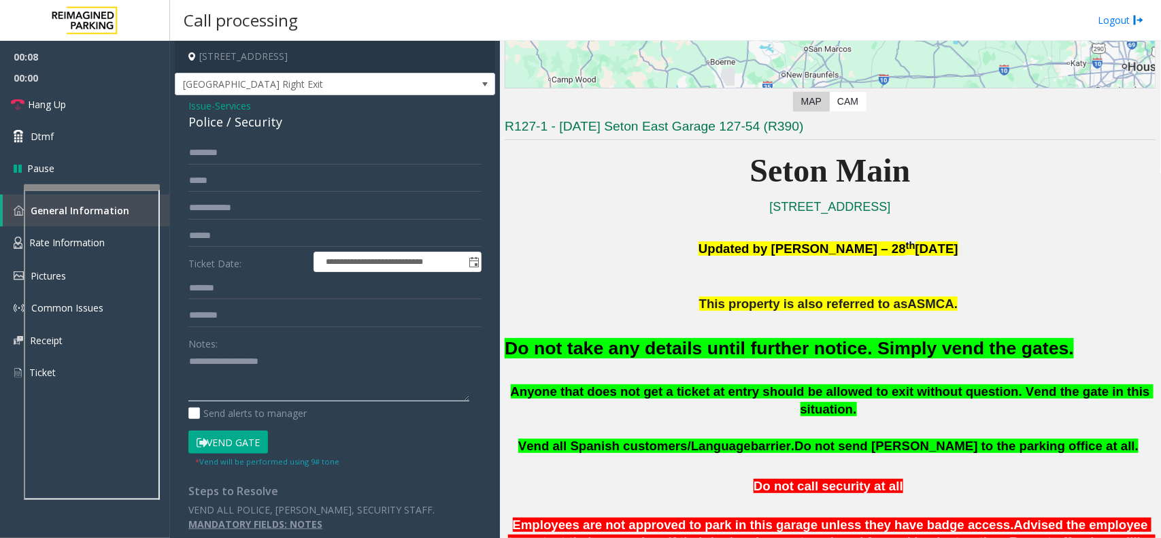
click at [235, 376] on textarea at bounding box center [328, 376] width 281 height 51
paste textarea "******"
click at [236, 454] on button "Vend Gate" at bounding box center [228, 441] width 80 height 23
click at [243, 443] on button "Vend Gate" at bounding box center [228, 441] width 80 height 23
click at [269, 385] on textarea at bounding box center [328, 376] width 281 height 51
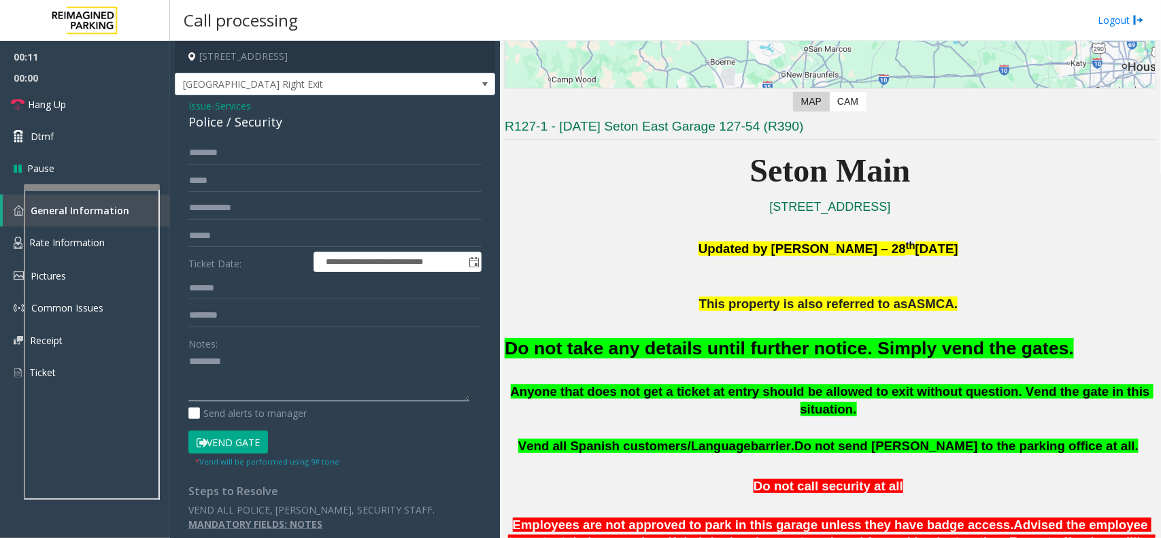
paste textarea "*********"
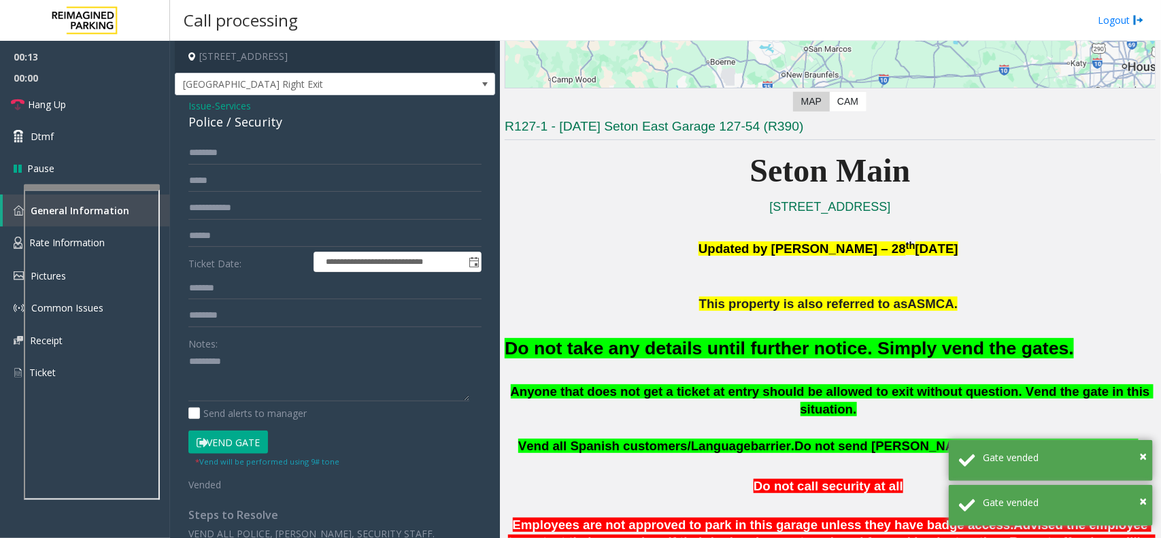
click at [570, 338] on font "Do not take any details until further notice. Simply vend the gates." at bounding box center [789, 348] width 569 height 20
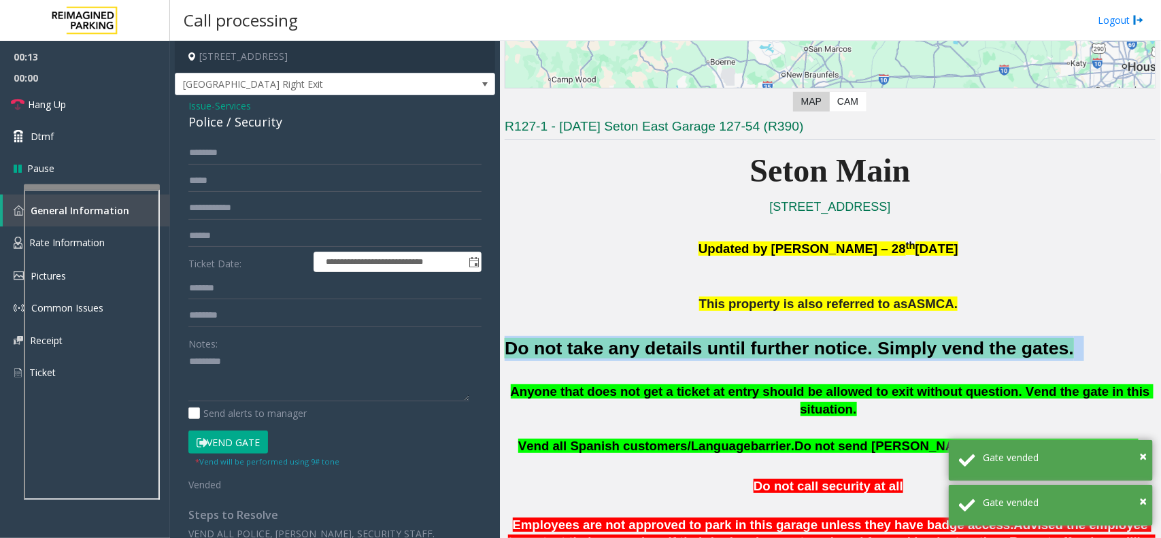
click at [570, 338] on font "Do not take any details until further notice. Simply vend the gates." at bounding box center [789, 348] width 569 height 20
click at [381, 366] on textarea at bounding box center [328, 376] width 281 height 51
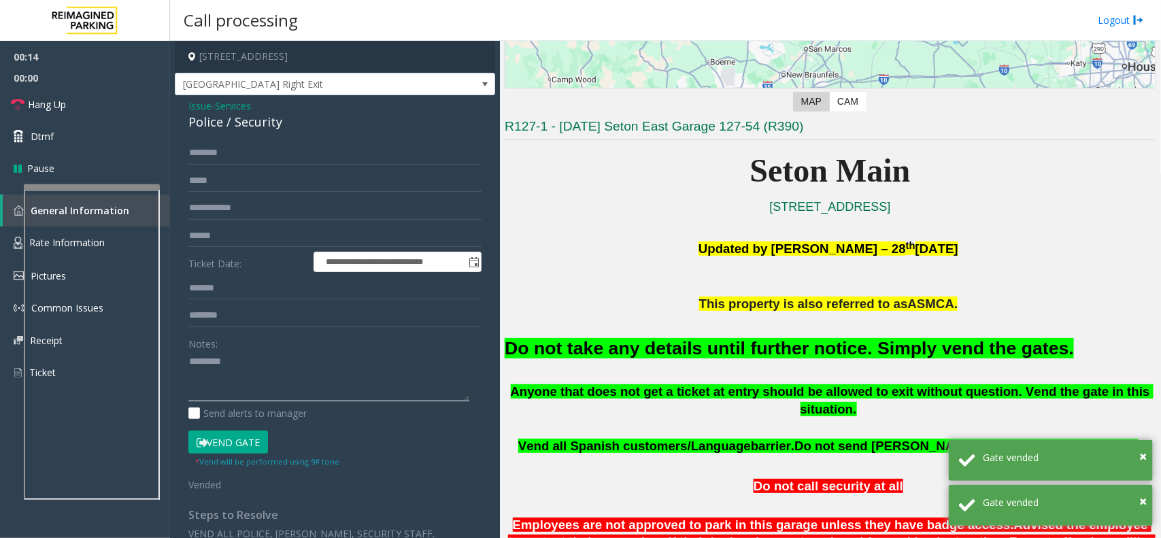
paste textarea "**********"
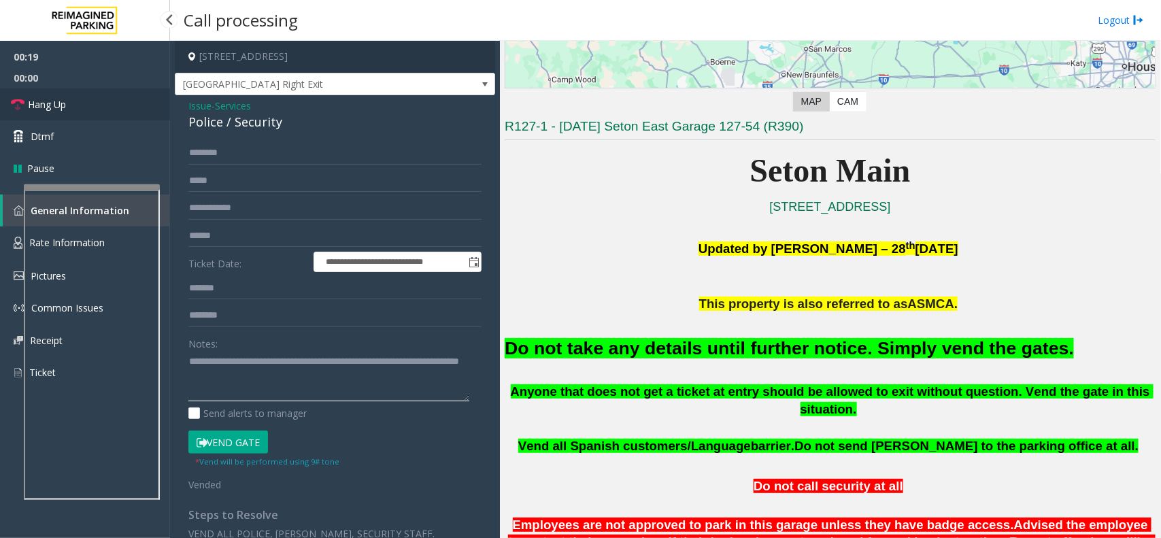
type textarea "**********"
click at [109, 103] on link "Hang Up" at bounding box center [85, 104] width 170 height 32
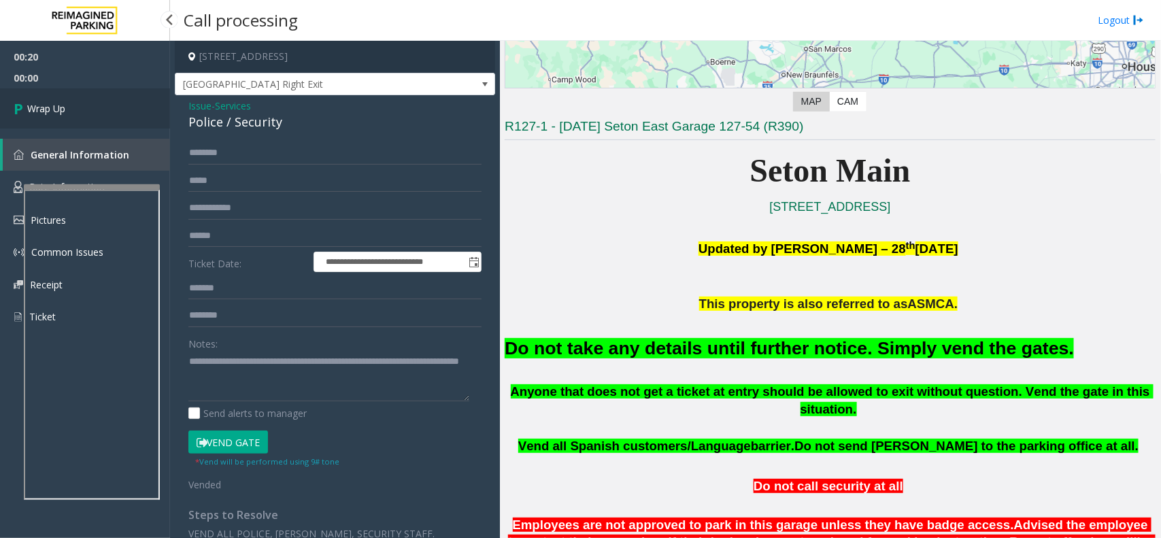
click at [109, 103] on link "Wrap Up" at bounding box center [85, 108] width 170 height 40
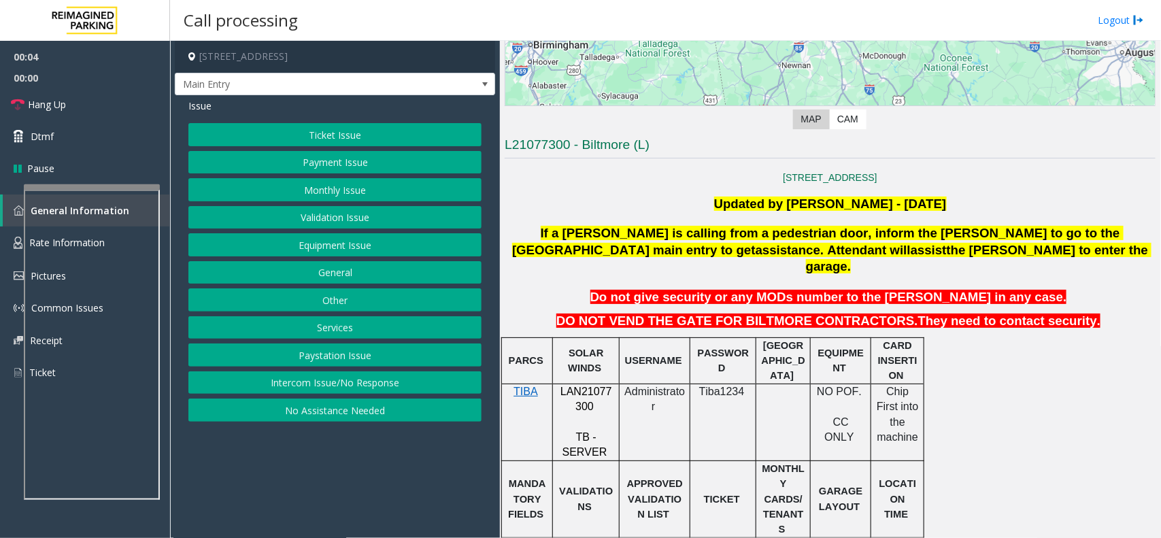
scroll to position [340, 0]
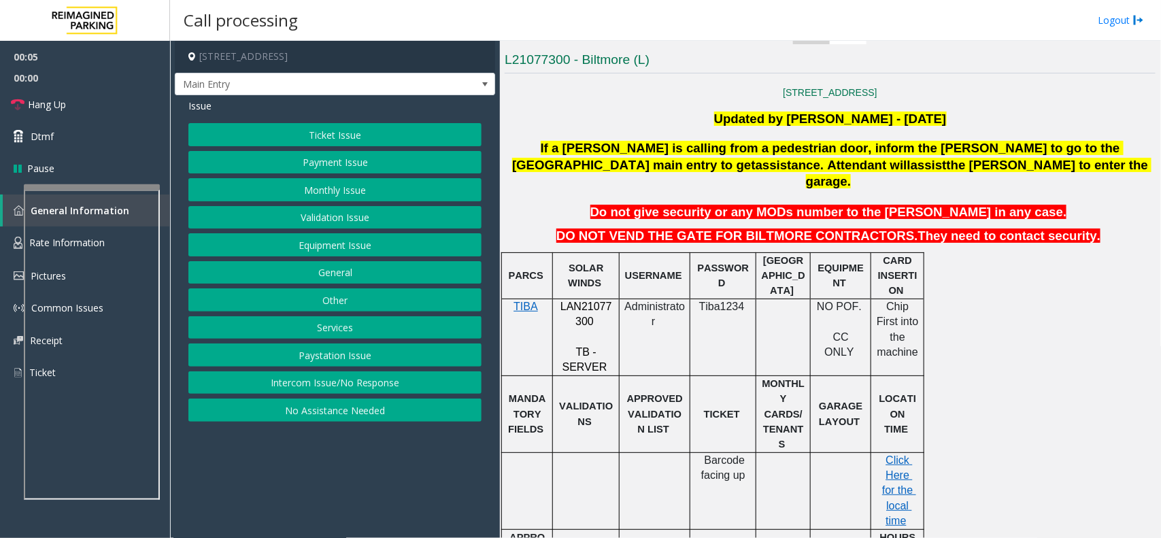
click at [594, 316] on span at bounding box center [595, 322] width 3 height 12
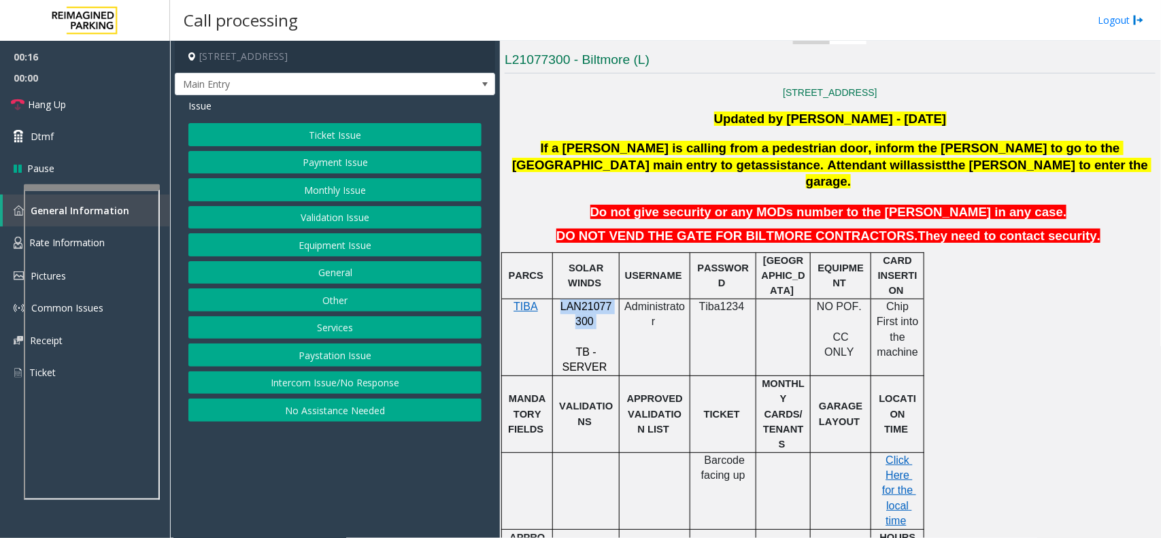
click at [335, 199] on button "Monthly Issue" at bounding box center [334, 189] width 293 height 23
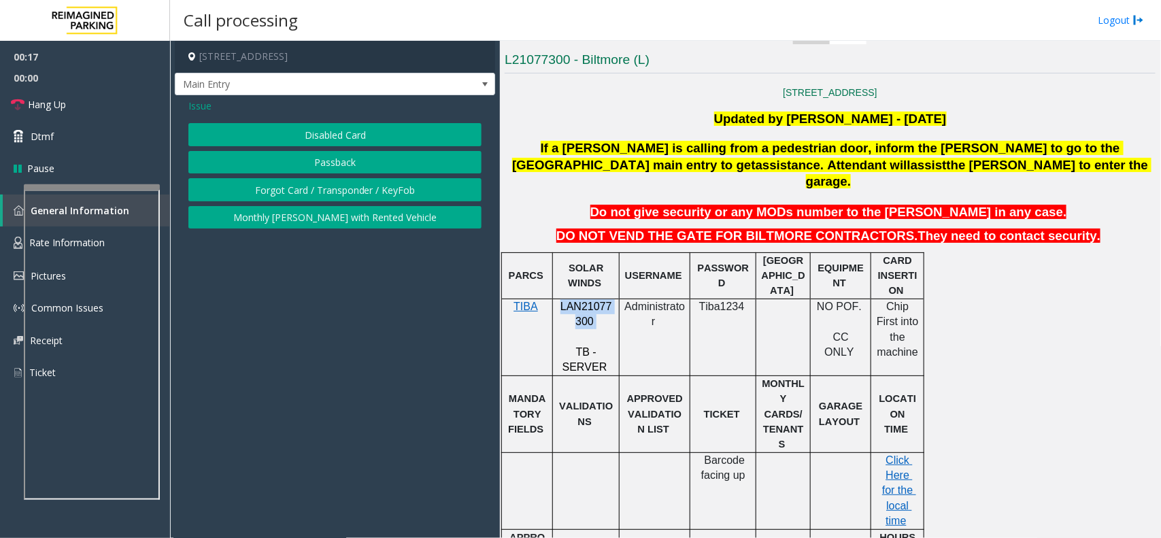
click at [345, 160] on button "Passback" at bounding box center [334, 162] width 293 height 23
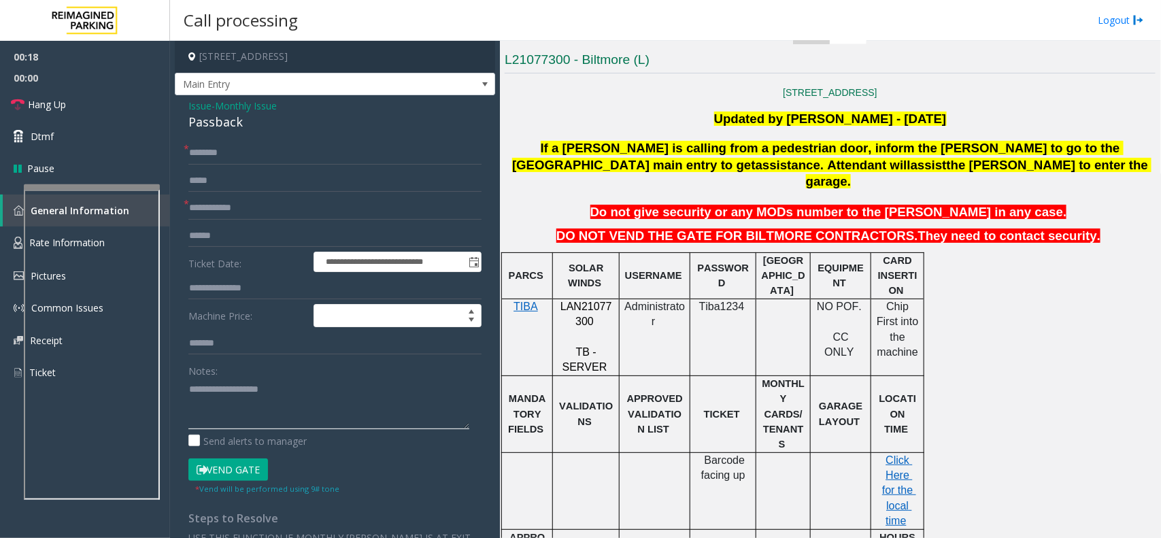
click at [271, 399] on textarea at bounding box center [328, 403] width 281 height 51
click at [222, 123] on div "Passback" at bounding box center [334, 122] width 293 height 18
click at [271, 388] on textarea at bounding box center [328, 403] width 281 height 51
paste textarea "*********"
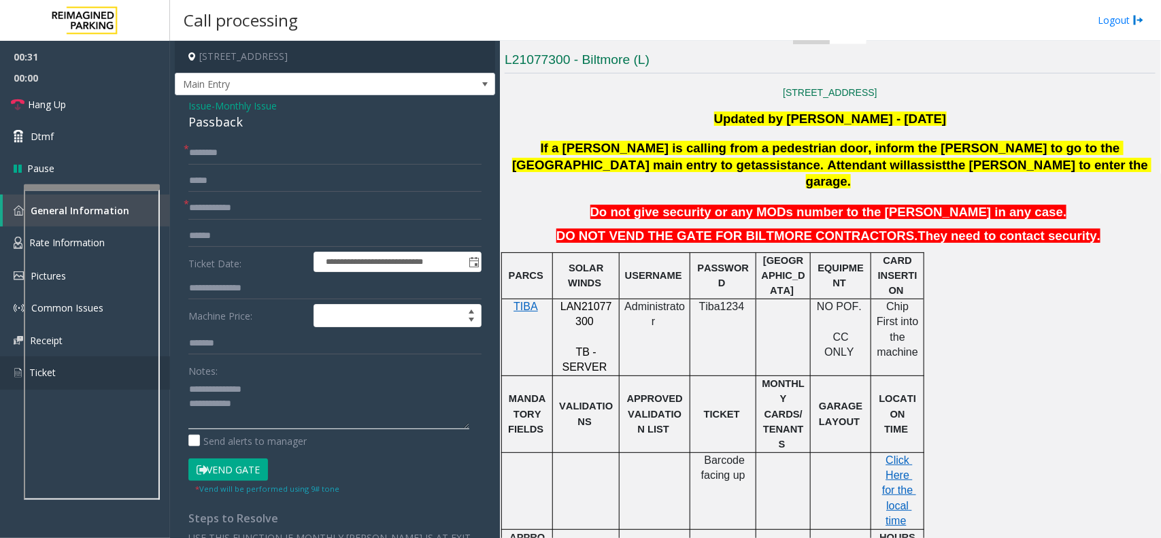
type textarea "**********"
click at [273, 150] on input "text" at bounding box center [334, 152] width 293 height 23
click at [262, 415] on textarea at bounding box center [328, 403] width 281 height 51
click at [260, 141] on input "text" at bounding box center [334, 152] width 293 height 23
click at [259, 148] on input "text" at bounding box center [334, 152] width 293 height 23
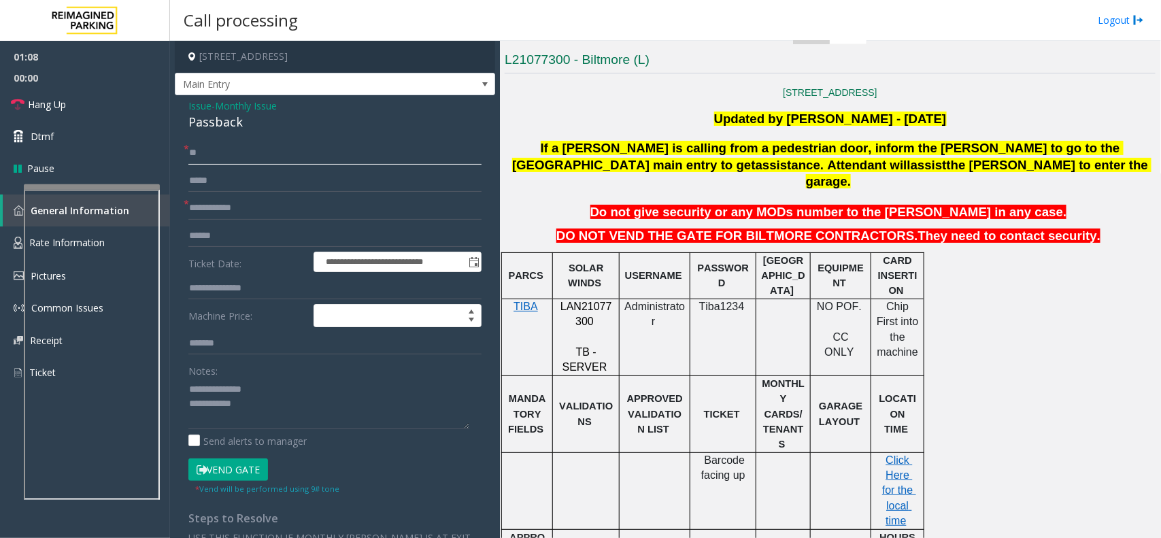
type input "*"
type input "*******"
click at [270, 228] on input "text" at bounding box center [334, 235] width 293 height 23
click at [271, 226] on input "text" at bounding box center [334, 235] width 293 height 23
click at [277, 216] on input "text" at bounding box center [334, 208] width 293 height 23
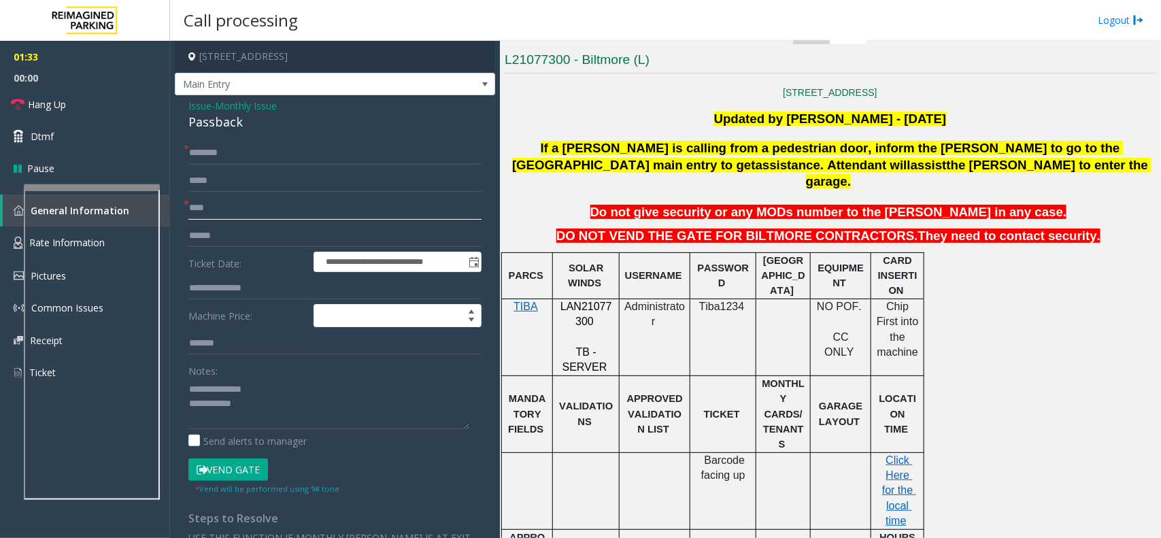
type input "****"
click at [273, 415] on textarea at bounding box center [328, 403] width 281 height 51
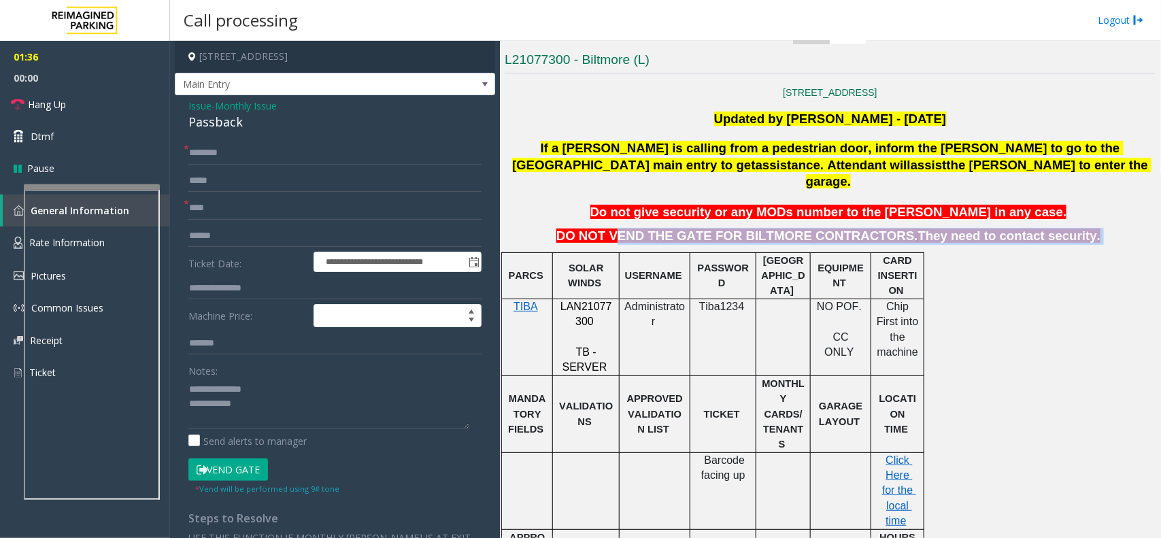
drag, startPoint x: 646, startPoint y: 205, endPoint x: 1065, endPoint y: 205, distance: 418.9
click at [1065, 205] on div "817 W. Peachtree Atlanta, GA Updated by Pranav babbar - 6th March 2024 If a par…" at bounding box center [830, 537] width 651 height 901
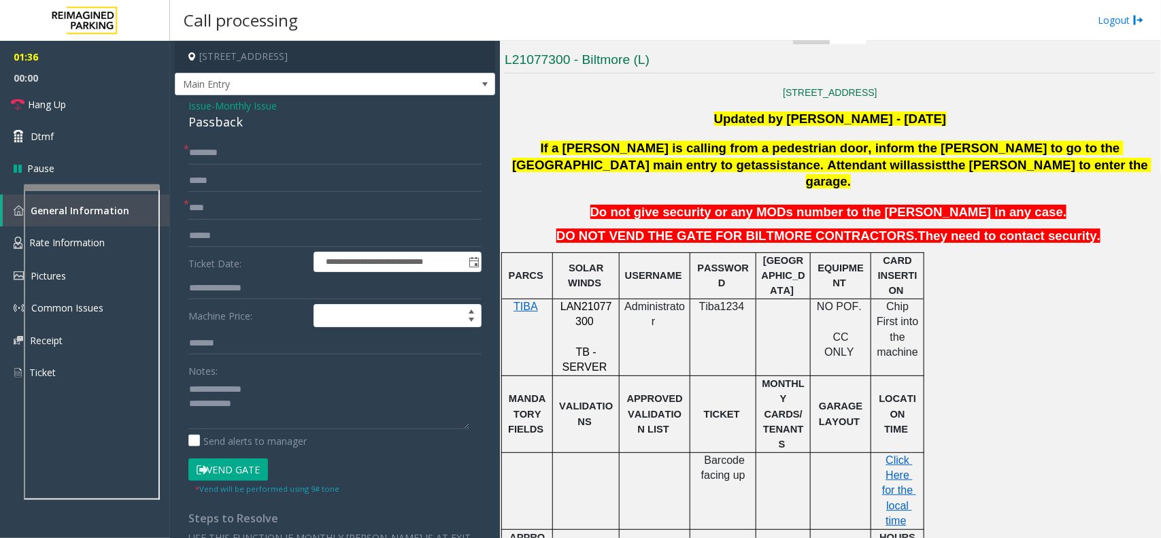
click at [1037, 252] on div "PARCS SOLAR WINDS USERNAME PASSWORD PARIS EQUIPMENT CARD INSERTION TIBA LAN2107…" at bounding box center [828, 528] width 654 height 553
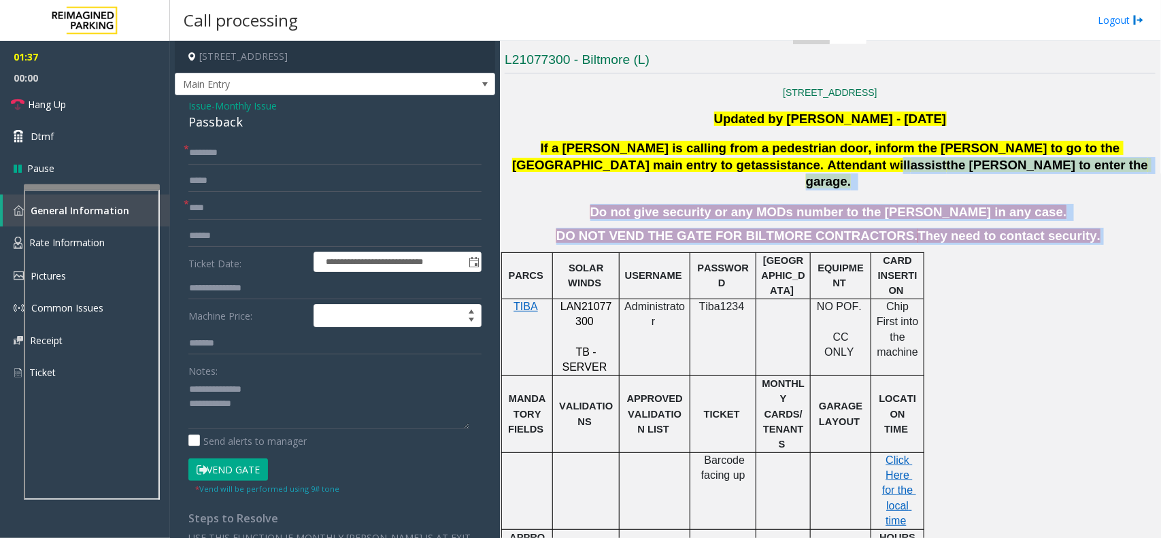
drag, startPoint x: 1046, startPoint y: 239, endPoint x: 742, endPoint y: 161, distance: 313.9
click at [747, 160] on div "817 W. Peachtree Atlanta, GA Updated by Pranav babbar - 6th March 2024 If a par…" at bounding box center [830, 537] width 651 height 901
click at [636, 204] on p "Do not give security or any MODs number to the parker in any case." at bounding box center [829, 212] width 653 height 17
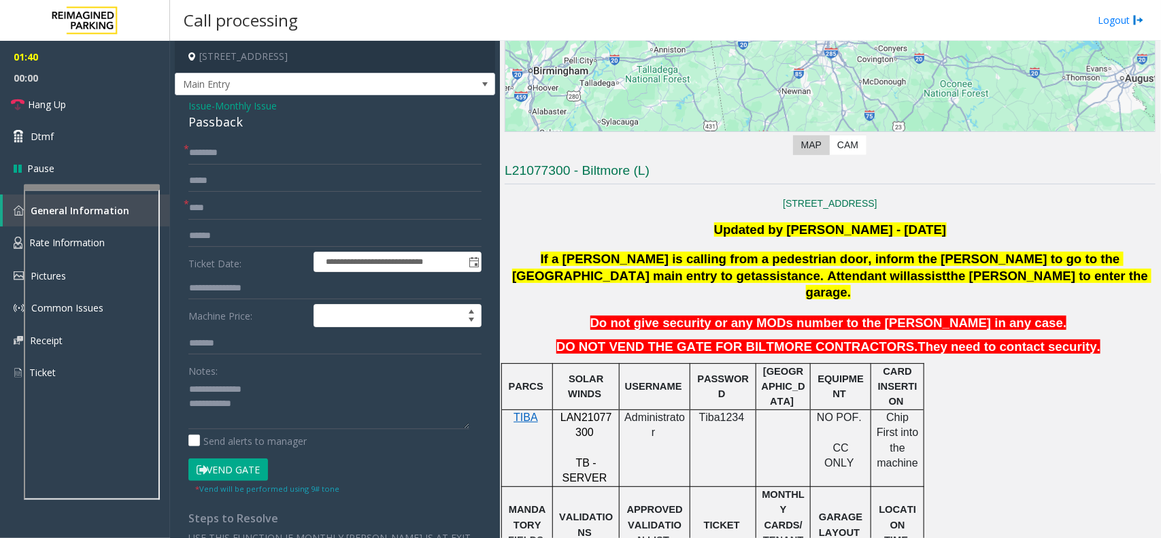
scroll to position [211, 0]
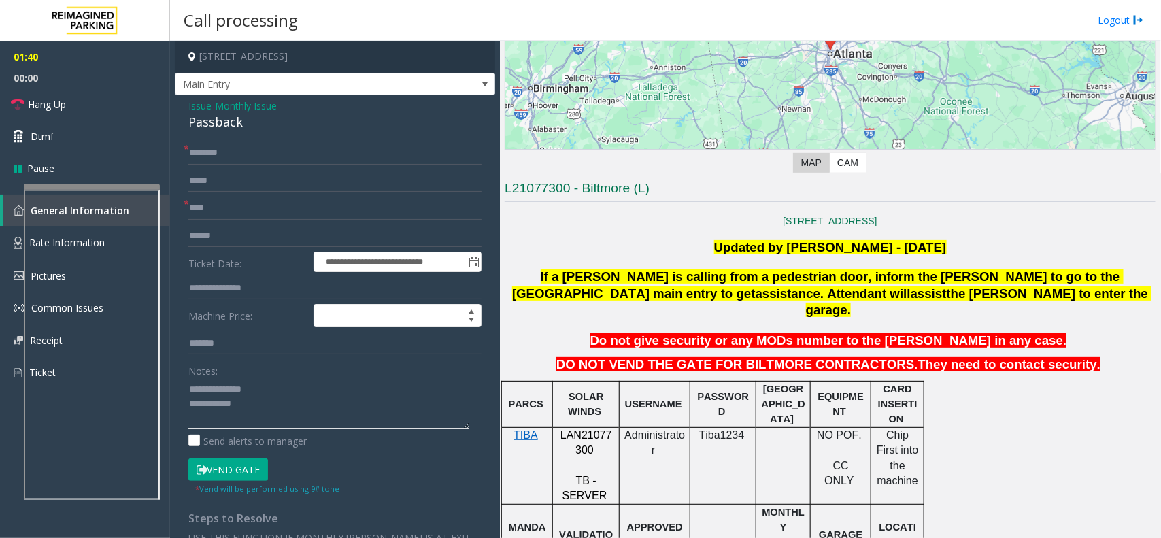
click at [311, 418] on textarea at bounding box center [328, 403] width 281 height 51
click at [131, 116] on link "Hang Up" at bounding box center [85, 104] width 170 height 32
click at [313, 408] on textarea at bounding box center [328, 403] width 281 height 51
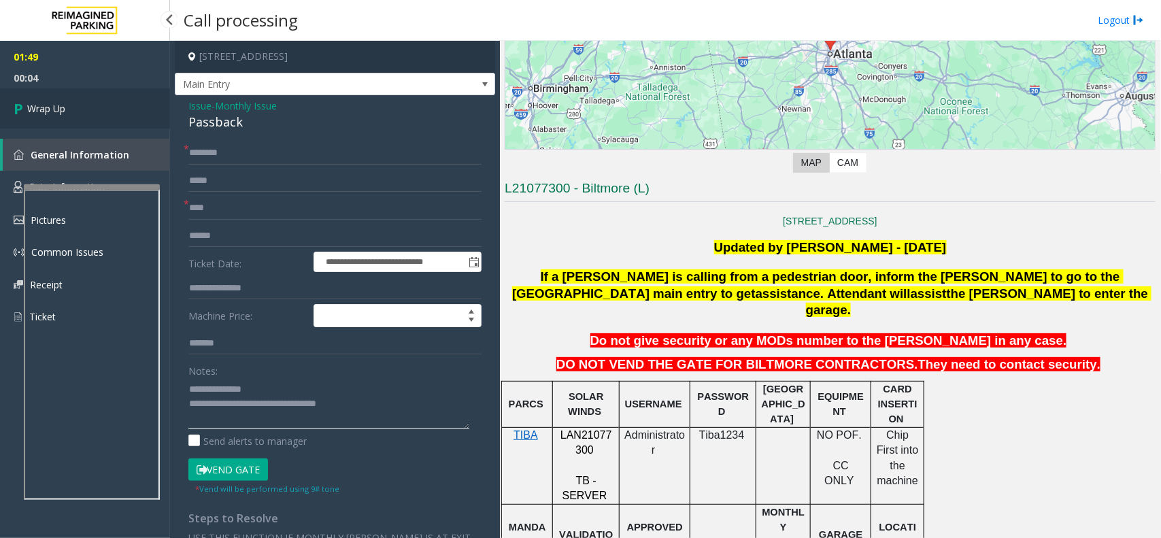
type textarea "**********"
click at [107, 114] on link "Wrap Up" at bounding box center [85, 108] width 170 height 40
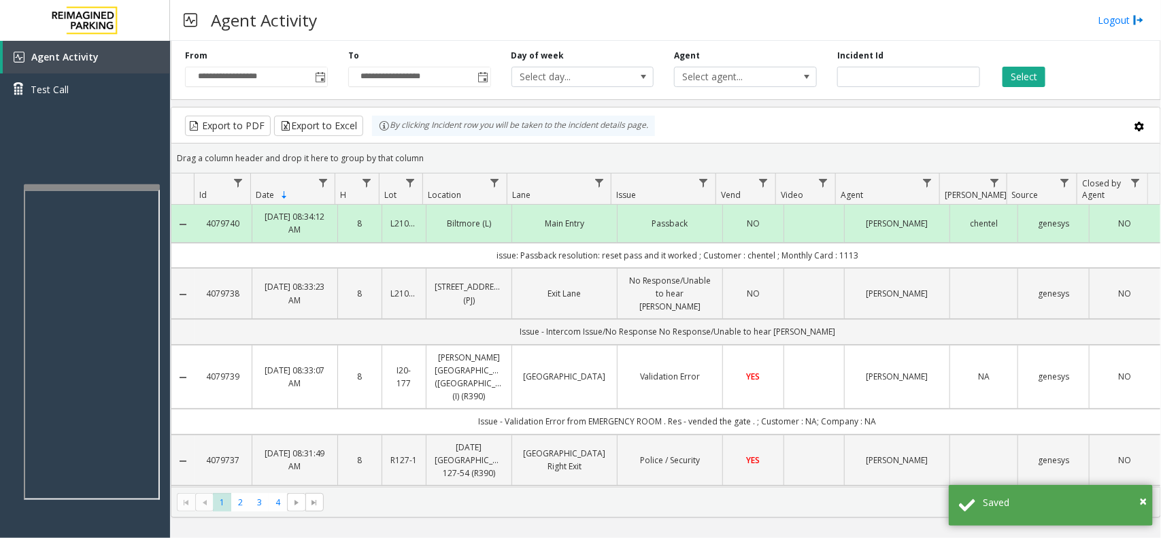
drag, startPoint x: 851, startPoint y: 259, endPoint x: 493, endPoint y: 258, distance: 357.7
click at [493, 258] on td "issue: Passback resolution: reset pass and it worked ; Customer : chentel ; Mon…" at bounding box center [677, 255] width 966 height 25
click at [469, 262] on td "issue: Passback resolution: reset pass and it worked ; Customer : chentel ; Mon…" at bounding box center [677, 255] width 966 height 25
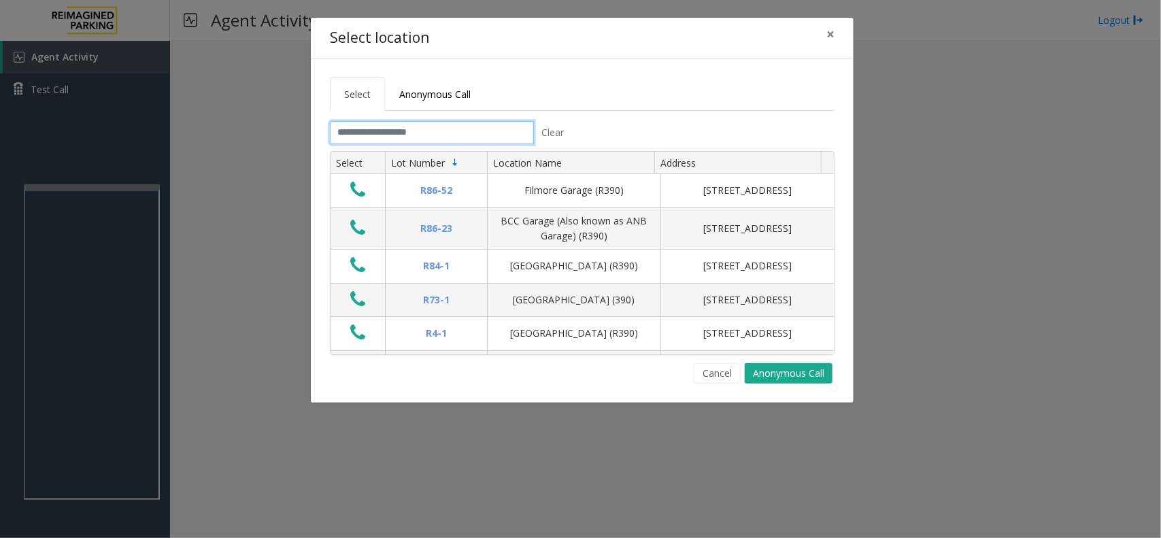
click at [439, 131] on input "text" at bounding box center [432, 132] width 204 height 23
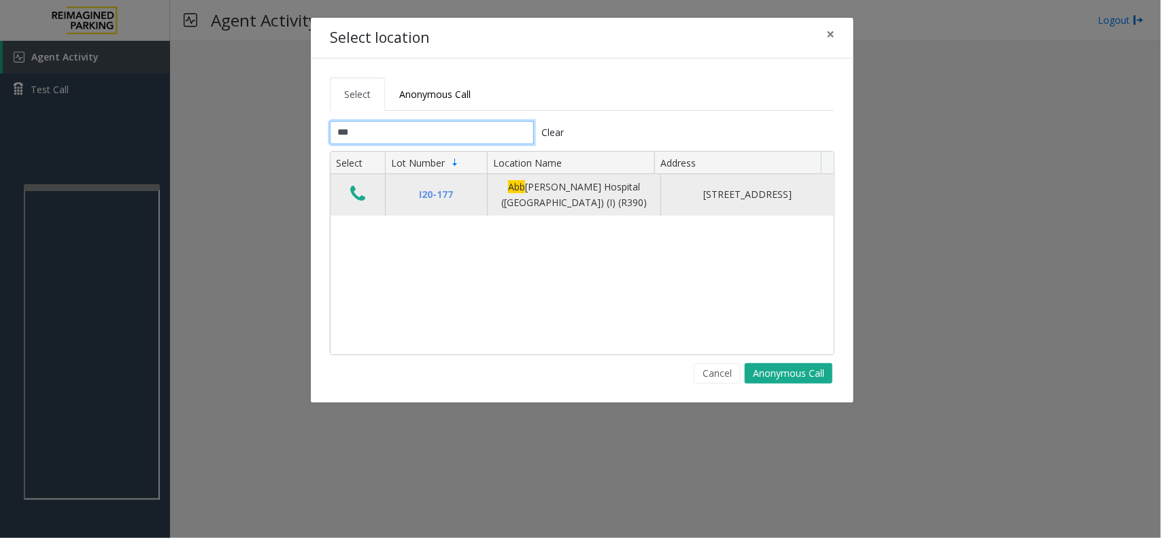
type input "***"
click at [357, 194] on icon "Data table" at bounding box center [357, 193] width 15 height 19
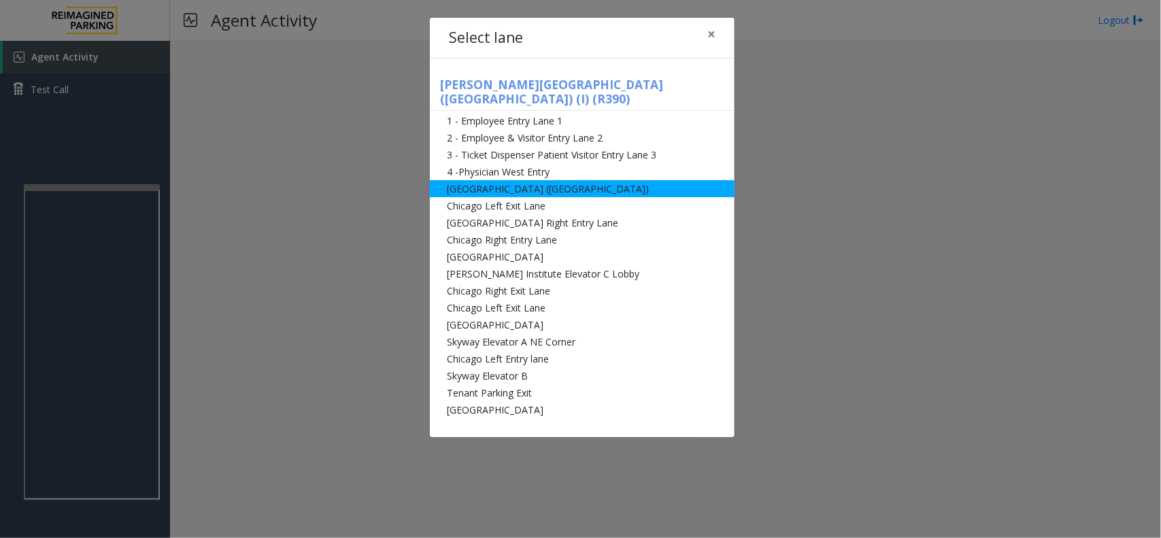
click at [609, 182] on li "[GEOGRAPHIC_DATA] ([GEOGRAPHIC_DATA])" at bounding box center [582, 188] width 305 height 17
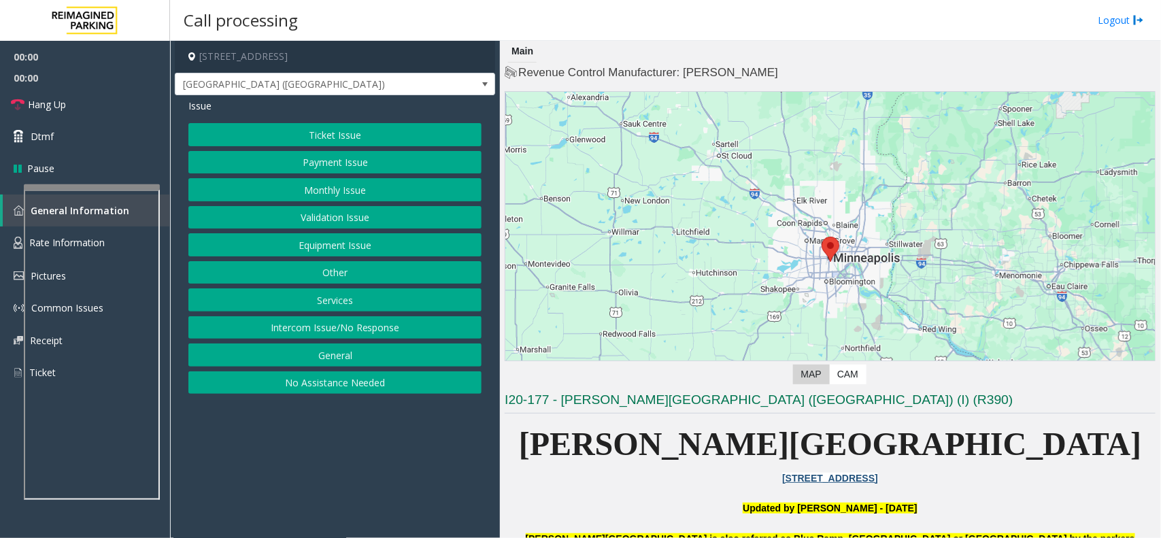
click at [322, 184] on button "Monthly Issue" at bounding box center [334, 189] width 293 height 23
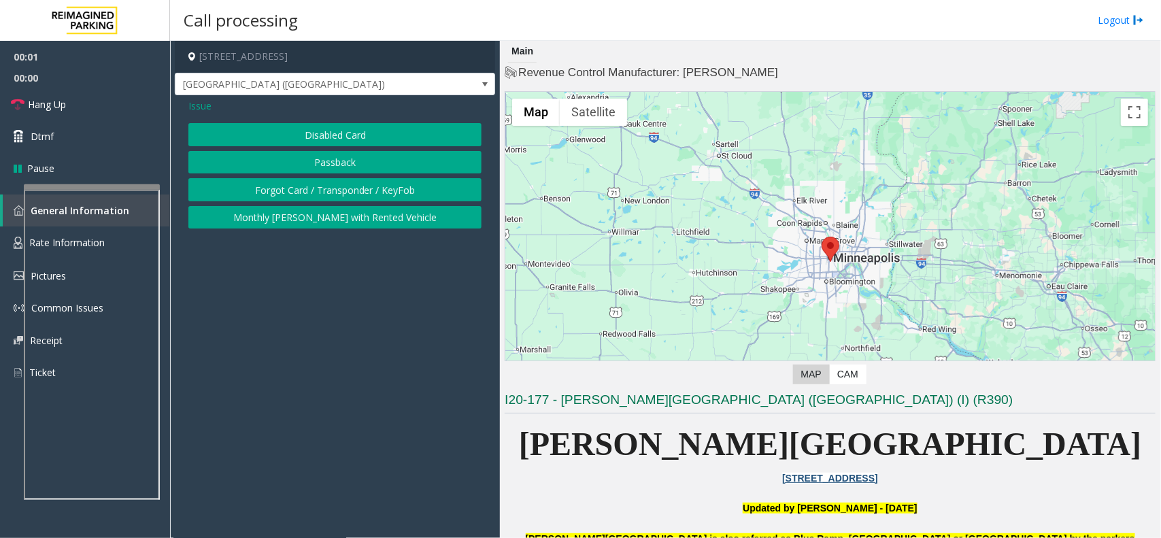
click at [337, 160] on button "Passback" at bounding box center [334, 162] width 293 height 23
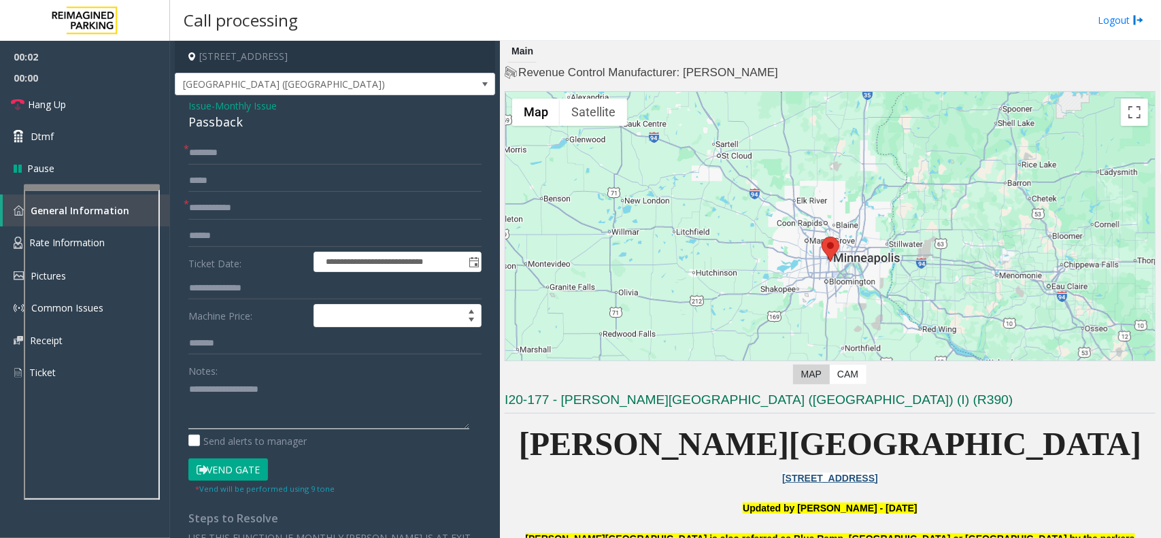
click at [253, 402] on textarea at bounding box center [328, 403] width 281 height 51
click at [224, 124] on div "Passback" at bounding box center [334, 122] width 293 height 18
click at [249, 394] on textarea at bounding box center [328, 403] width 281 height 51
paste textarea "*********"
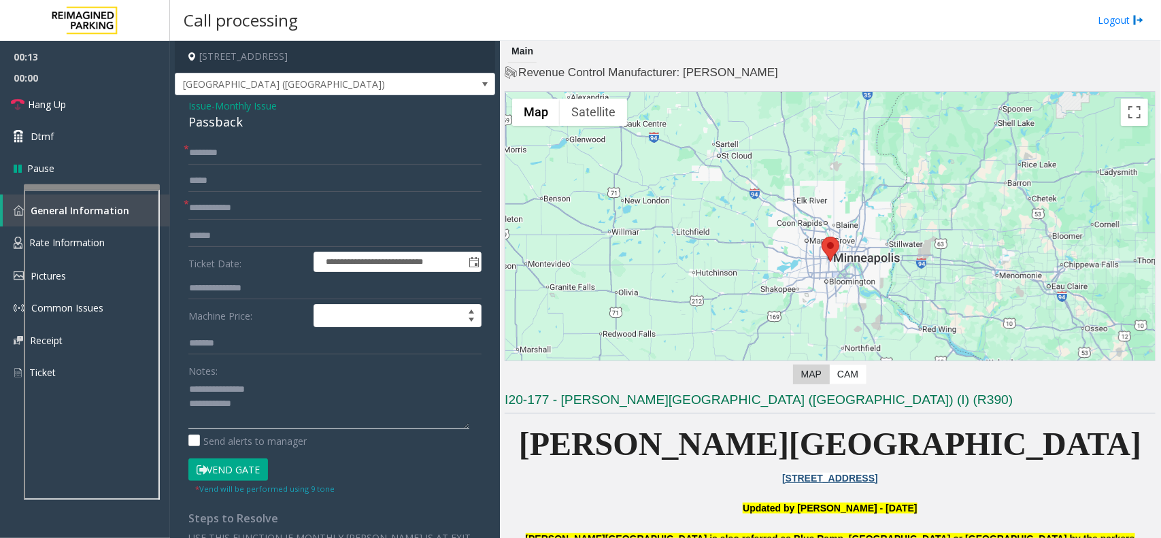
type textarea "**********"
click at [239, 148] on input "text" at bounding box center [334, 152] width 293 height 23
type input "**"
click at [245, 222] on form "**********" at bounding box center [334, 318] width 293 height 354
click at [252, 216] on input "*" at bounding box center [334, 208] width 293 height 23
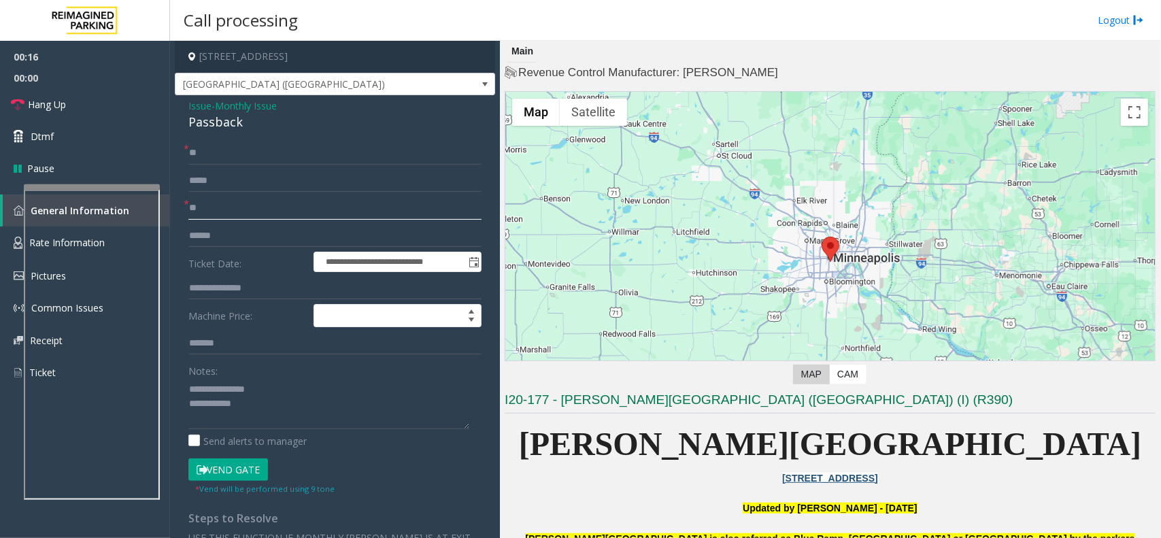
type input "**"
click at [277, 410] on textarea at bounding box center [328, 403] width 281 height 51
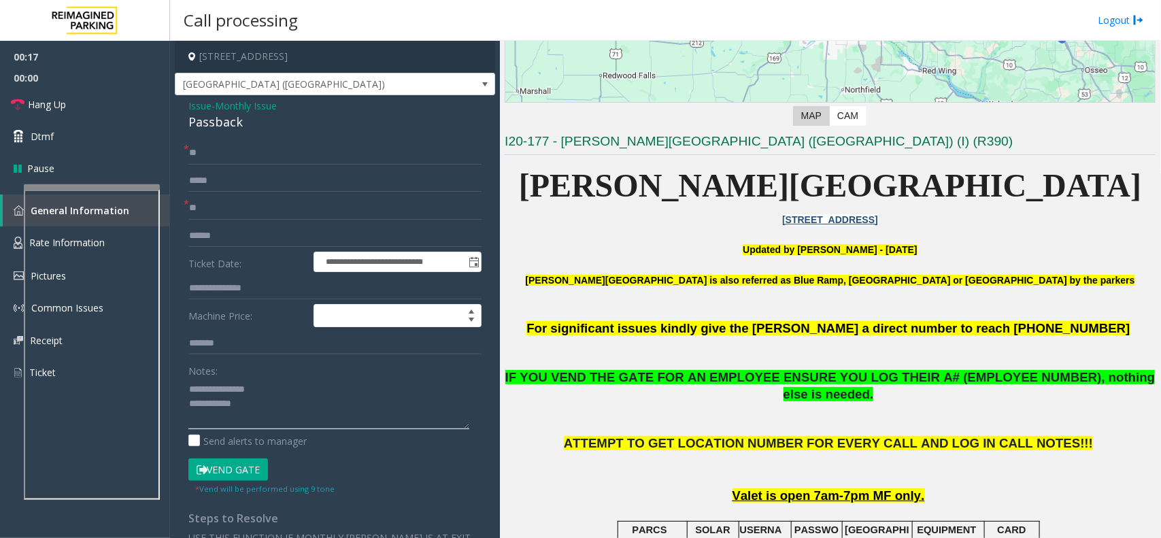
scroll to position [510, 0]
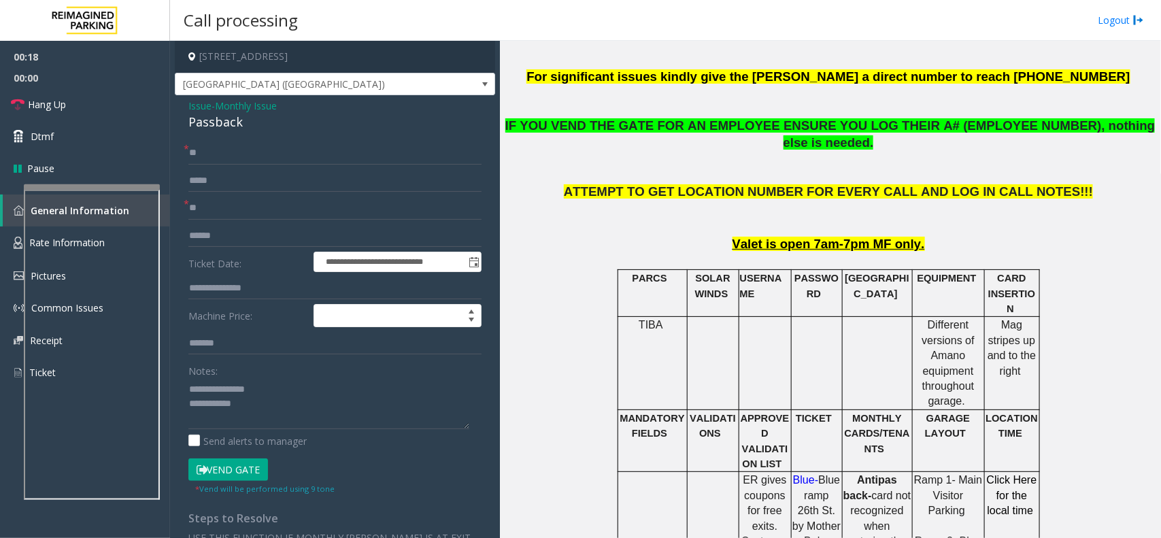
click at [221, 470] on button "Vend Gate" at bounding box center [228, 469] width 80 height 23
click at [281, 413] on textarea at bounding box center [328, 403] width 281 height 51
click at [63, 111] on span "Hang Up" at bounding box center [47, 104] width 38 height 14
click at [311, 408] on textarea at bounding box center [328, 403] width 281 height 51
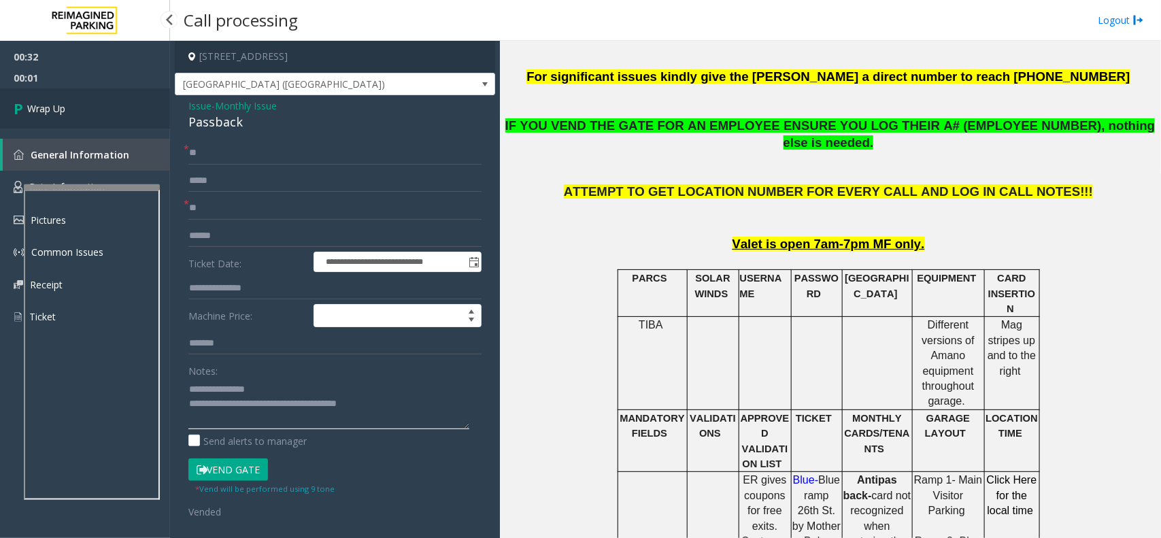
type textarea "**********"
click at [90, 104] on link "Wrap Up" at bounding box center [85, 108] width 170 height 40
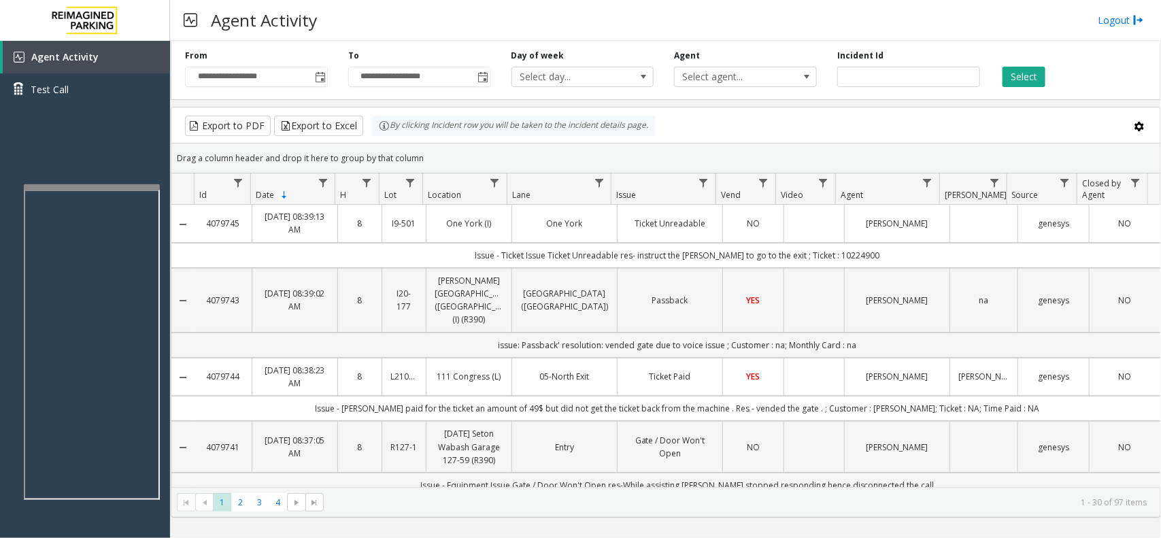
click at [698, 17] on div "Agent Activity Logout" at bounding box center [665, 20] width 991 height 41
click at [857, 2] on div "Agent Activity Logout" at bounding box center [665, 20] width 991 height 41
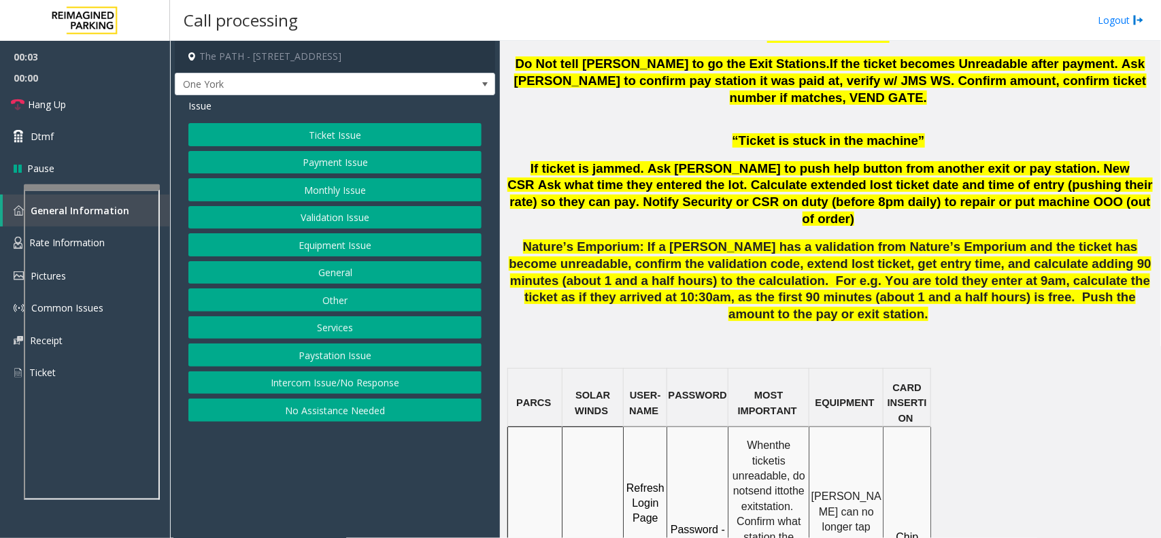
scroll to position [935, 0]
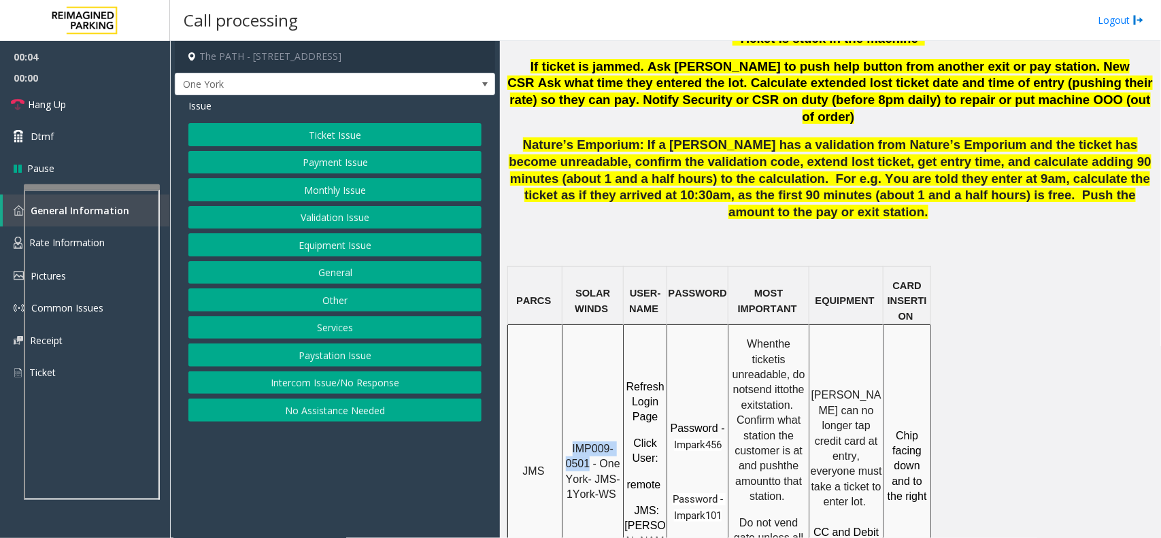
drag, startPoint x: 589, startPoint y: 364, endPoint x: 573, endPoint y: 335, distance: 33.8
click at [573, 430] on div "IMP009-0501 - One York- JMS-1York-WS" at bounding box center [592, 466] width 61 height 73
copy span "IMP009-0501"
drag, startPoint x: 589, startPoint y: 358, endPoint x: 566, endPoint y: 324, distance: 40.7
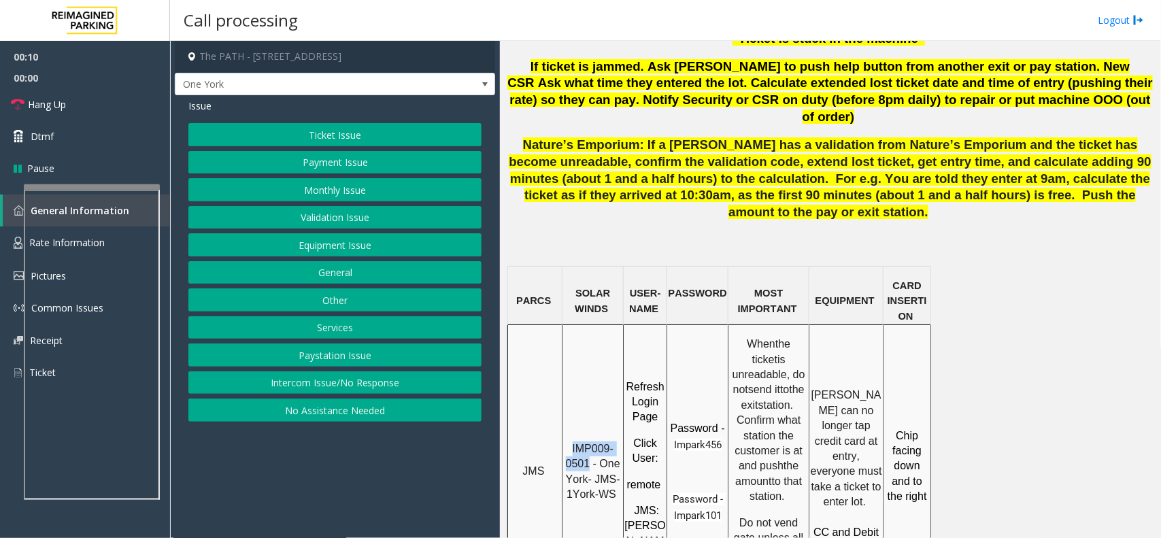
click at [566, 325] on td "IMP009-0501 - One York- JMS-1York-WS" at bounding box center [592, 466] width 61 height 283
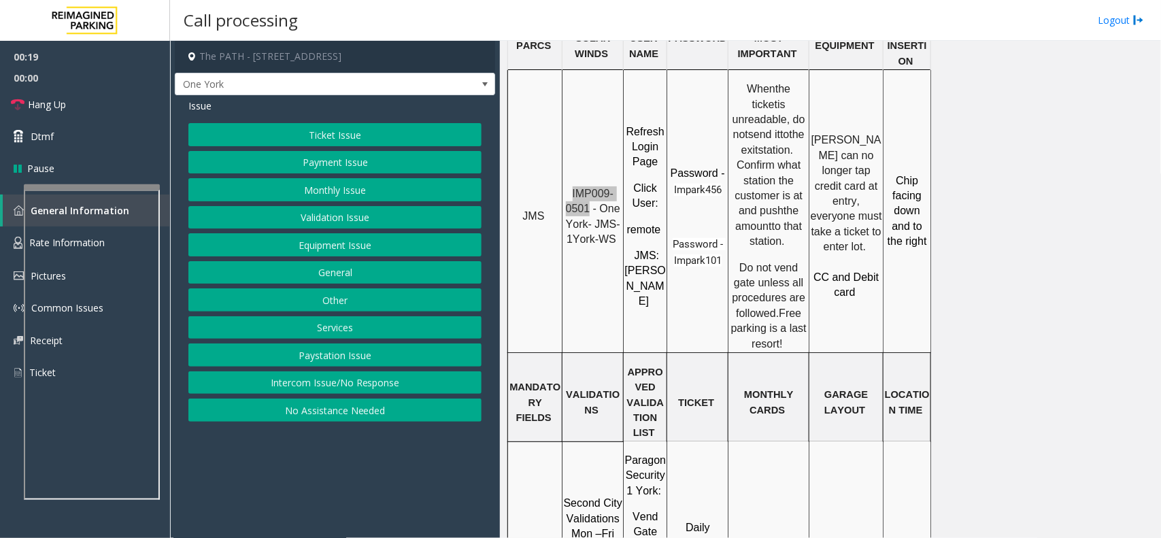
scroll to position [1445, 0]
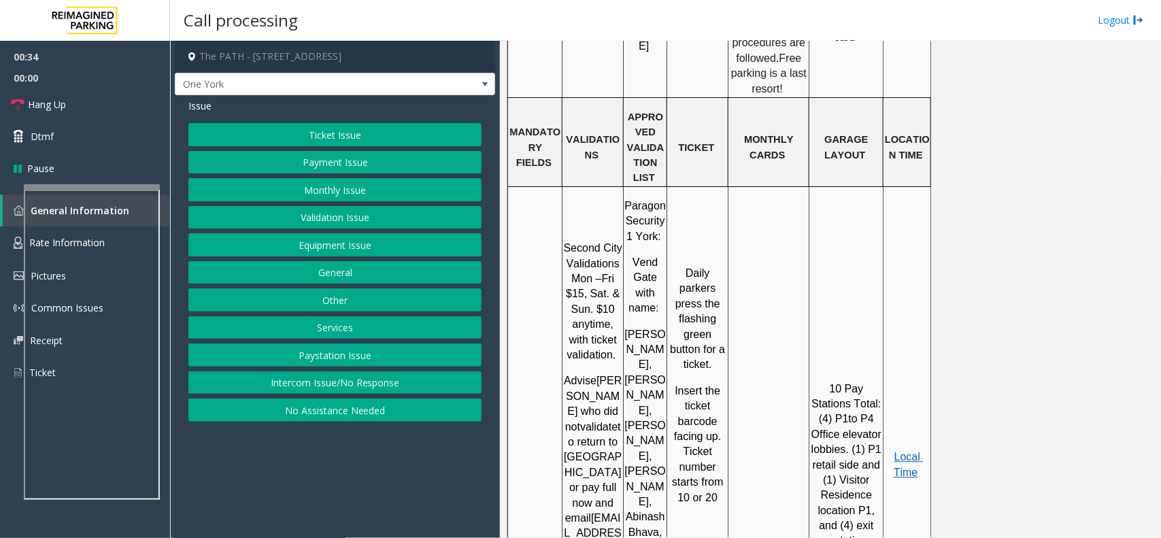
click at [384, 140] on button "Ticket Issue" at bounding box center [334, 134] width 293 height 23
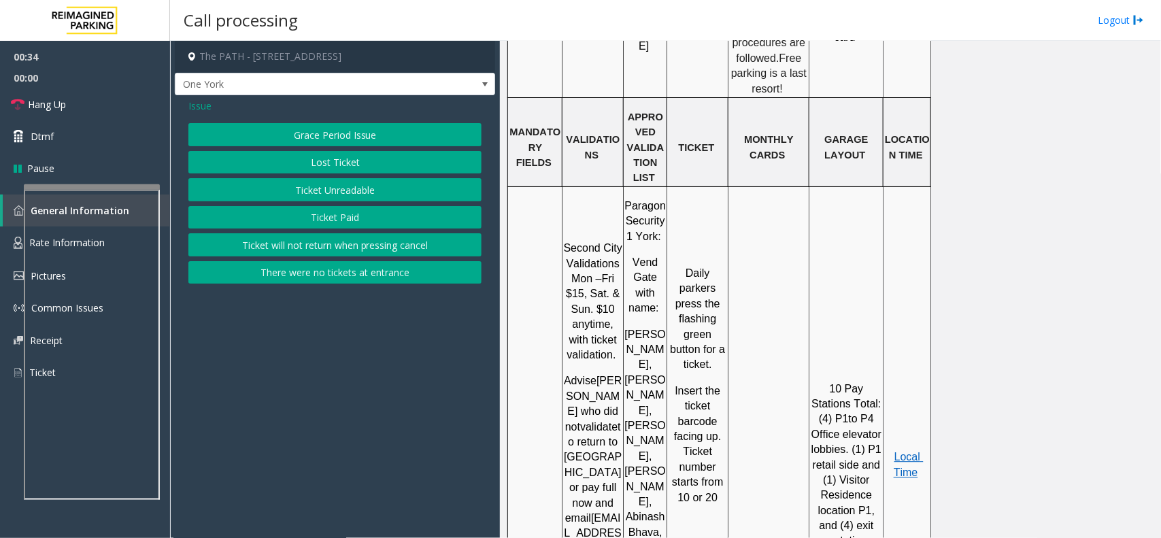
click at [367, 203] on div "Grace Period Issue Lost Ticket Ticket Unreadable Ticket Paid Ticket will not re…" at bounding box center [334, 203] width 293 height 160
click at [367, 194] on button "Ticket Unreadable" at bounding box center [334, 189] width 293 height 23
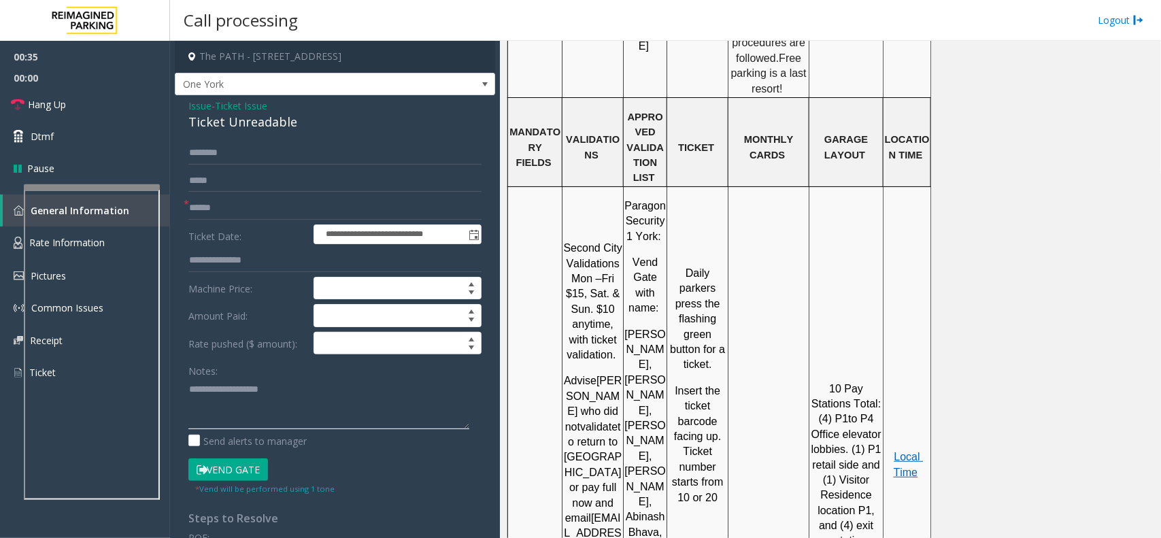
click at [284, 392] on textarea at bounding box center [328, 403] width 281 height 51
click at [262, 124] on div "Ticket Unreadable" at bounding box center [334, 122] width 293 height 18
copy div "Ticket Unreadable"
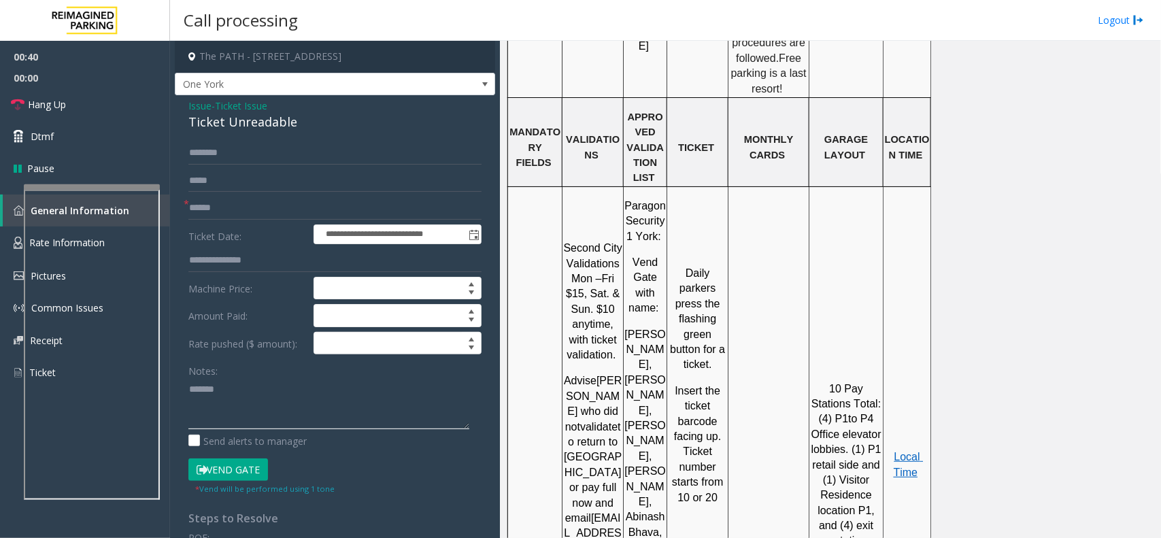
click at [266, 381] on textarea at bounding box center [328, 403] width 281 height 51
paste textarea "**********"
type textarea "**********"
click at [237, 206] on input "text" at bounding box center [334, 208] width 293 height 23
type input "********"
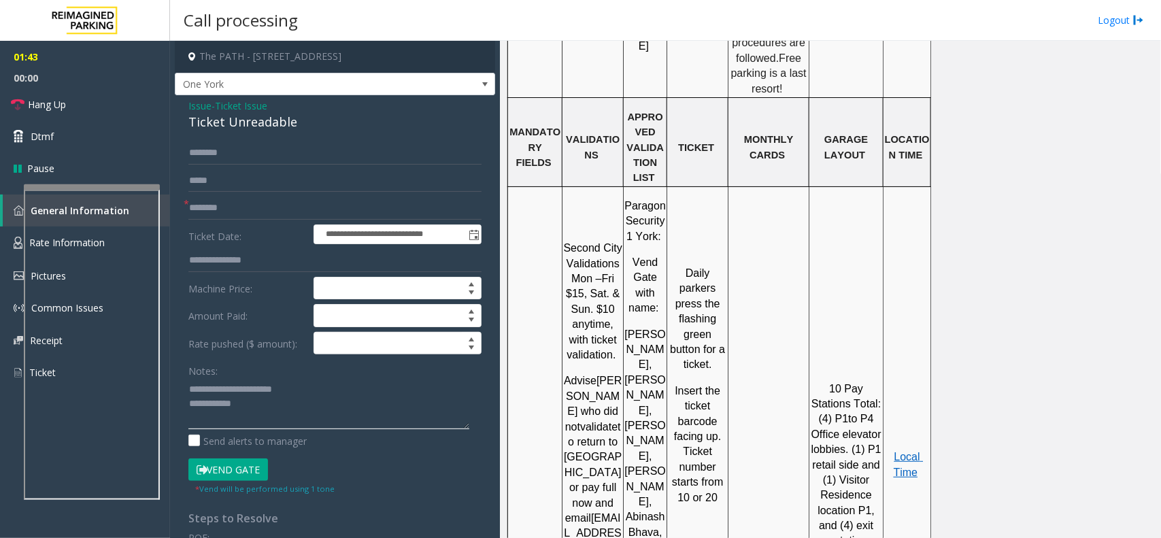
click at [281, 418] on textarea at bounding box center [328, 403] width 281 height 51
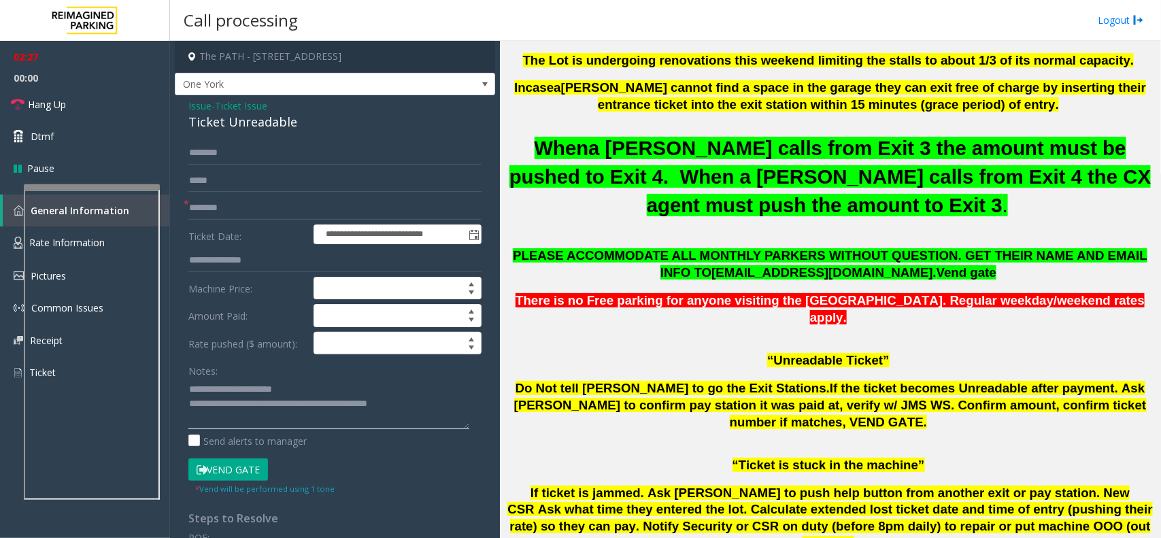
scroll to position [510, 0]
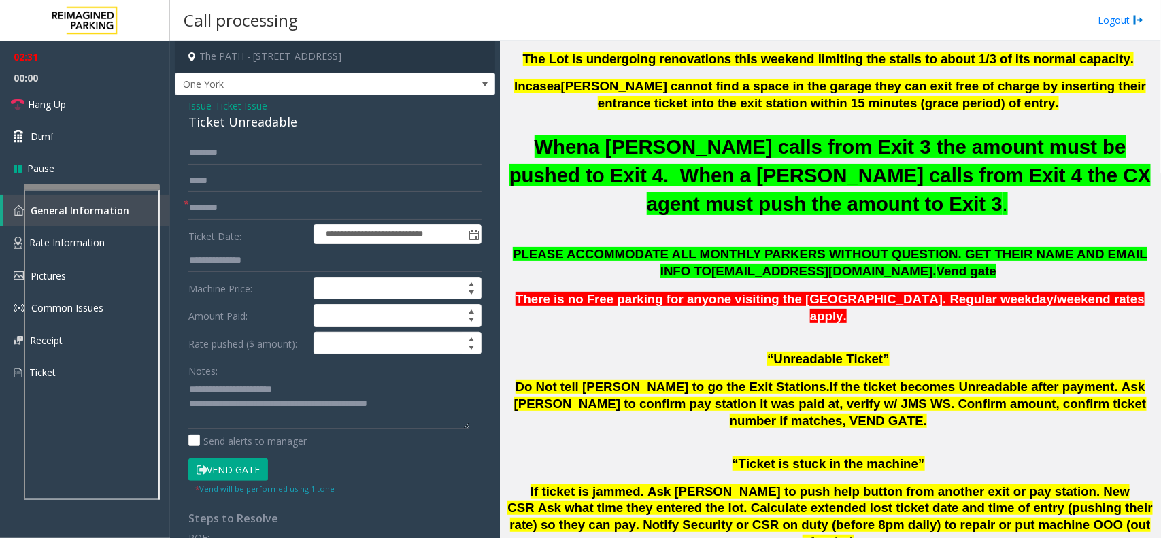
click at [228, 473] on button "Vend Gate" at bounding box center [228, 469] width 80 height 23
click at [430, 418] on textarea at bounding box center [328, 403] width 281 height 51
click at [84, 109] on link "Hang Up" at bounding box center [85, 104] width 170 height 32
click at [420, 408] on textarea at bounding box center [328, 403] width 281 height 51
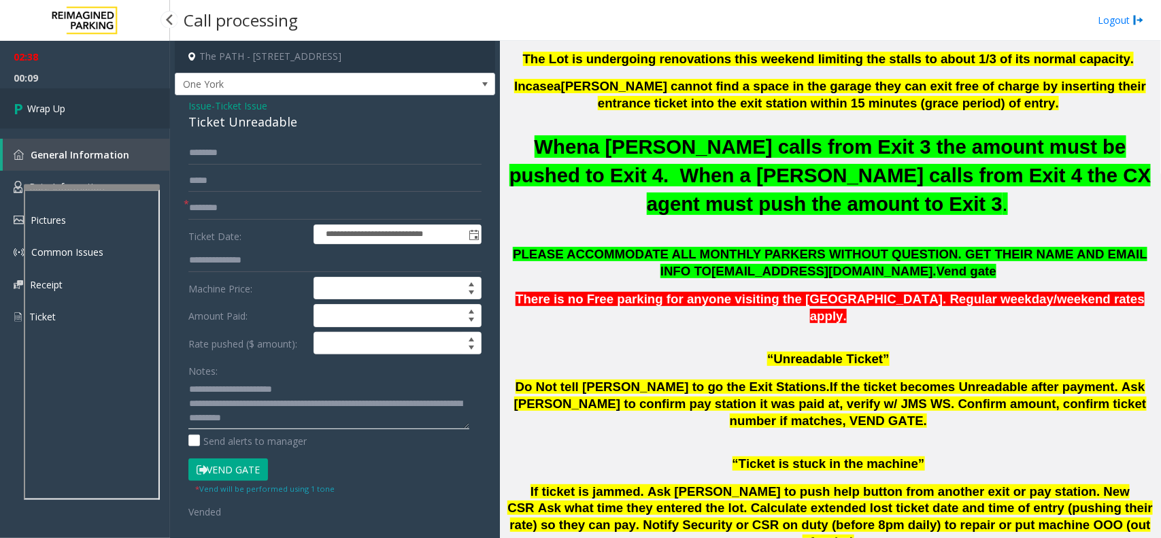
type textarea "**********"
click at [35, 116] on link "Wrap Up" at bounding box center [85, 108] width 170 height 40
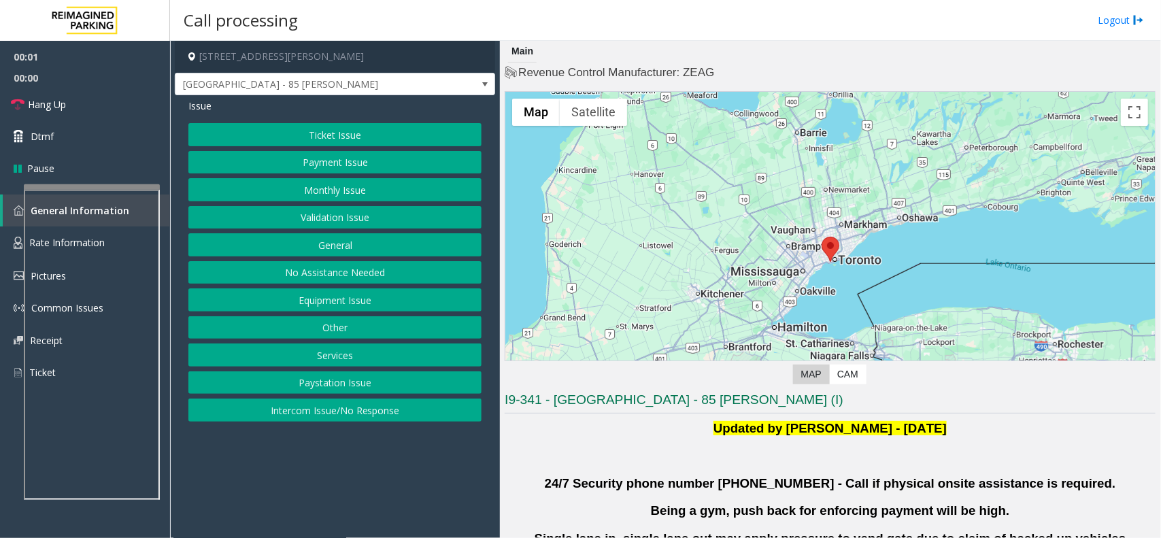
click at [311, 218] on button "Validation Issue" at bounding box center [334, 217] width 293 height 23
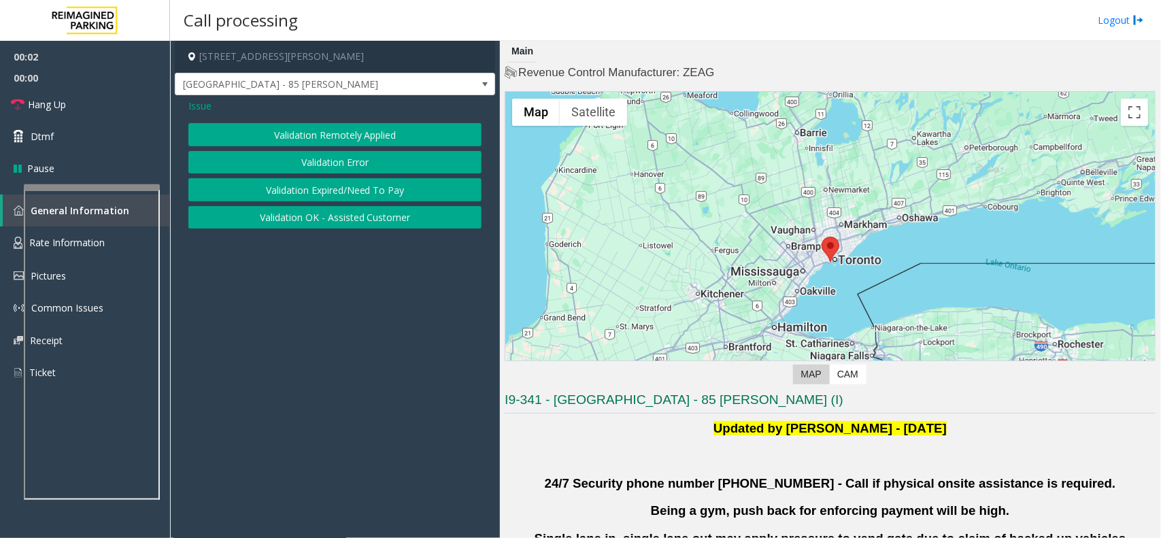
click at [335, 160] on button "Validation Error" at bounding box center [334, 162] width 293 height 23
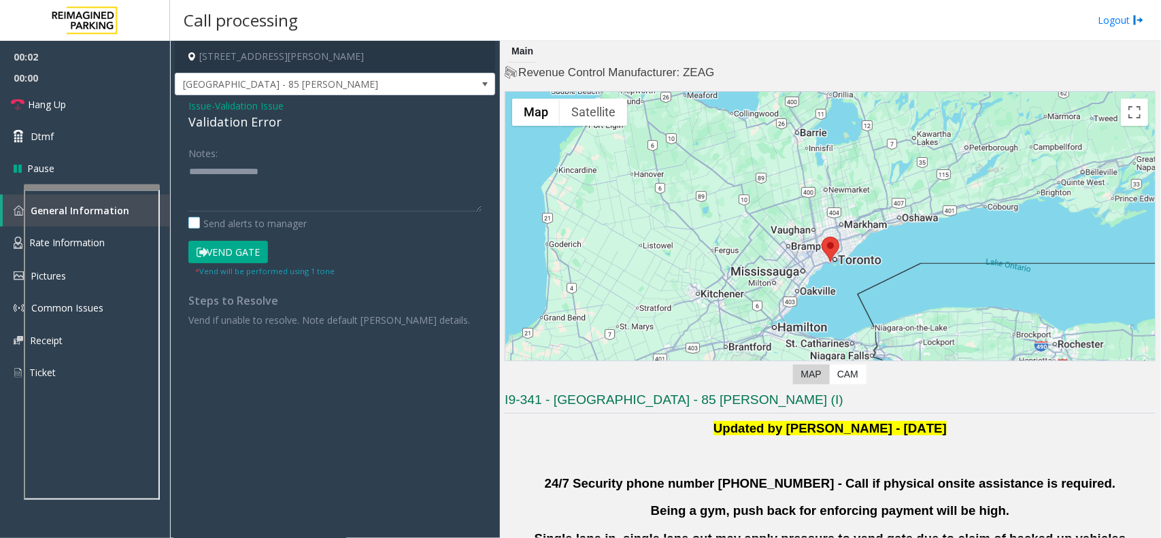
click at [303, 228] on label "Send alerts to manager" at bounding box center [247, 223] width 118 height 14
click at [318, 201] on textarea at bounding box center [334, 185] width 293 height 51
click at [307, 221] on div "Send alerts to manager" at bounding box center [334, 223] width 293 height 14
click at [305, 222] on label "Send alerts to manager" at bounding box center [247, 223] width 118 height 14
click at [317, 187] on textarea at bounding box center [334, 185] width 293 height 51
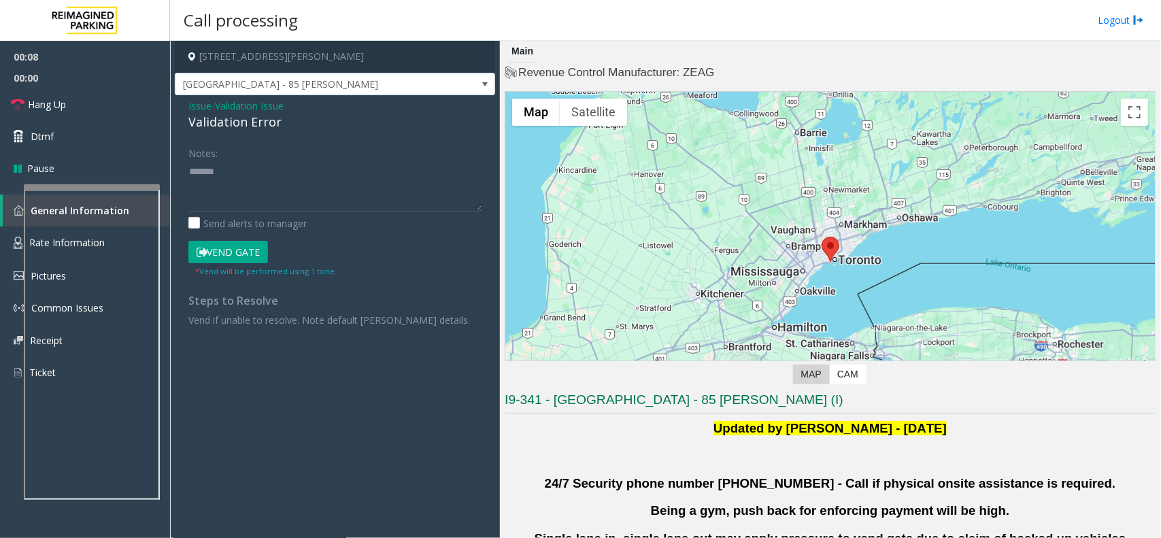
click at [264, 126] on div "Validation Error" at bounding box center [334, 122] width 293 height 18
copy div "Validation Error"
click at [279, 177] on textarea at bounding box center [334, 185] width 293 height 51
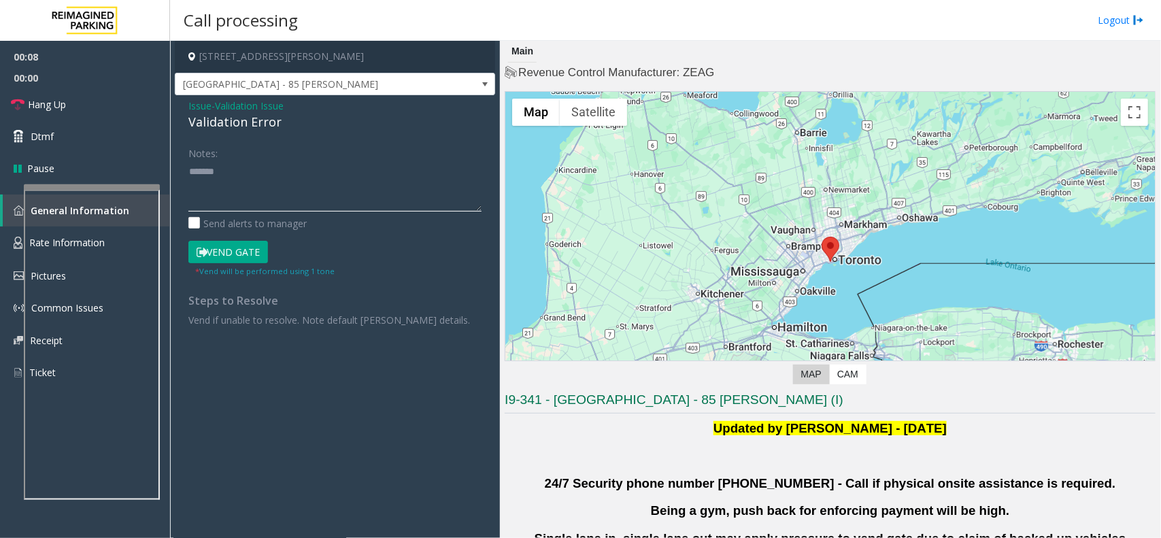
paste textarea "**********"
click at [276, 192] on textarea at bounding box center [334, 185] width 293 height 51
click at [273, 194] on textarea at bounding box center [334, 185] width 293 height 51
click at [301, 191] on textarea at bounding box center [334, 185] width 293 height 51
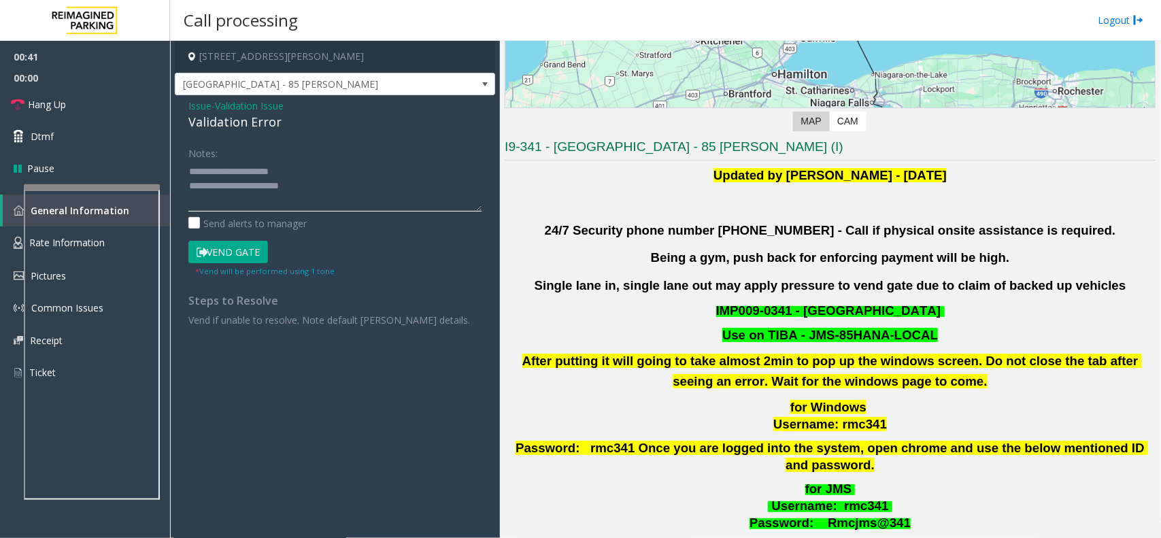
scroll to position [425, 0]
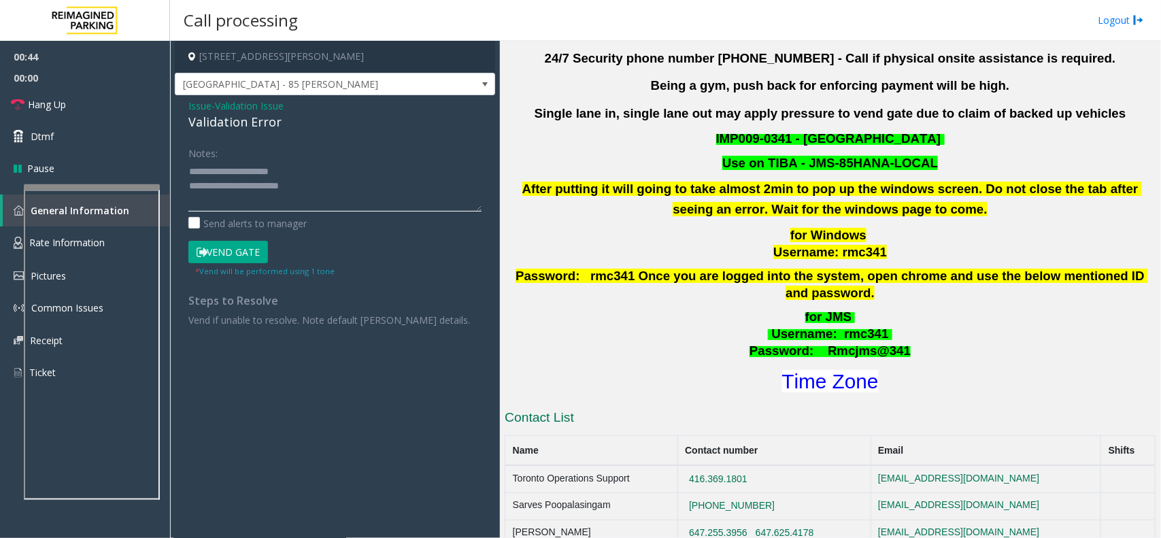
click at [373, 191] on textarea at bounding box center [334, 185] width 293 height 51
click at [814, 343] on span "Password: Rmcjms@341" at bounding box center [829, 350] width 161 height 14
click at [808, 372] on font "Time Zone" at bounding box center [830, 381] width 97 height 22
click at [235, 250] on button "Vend Gate" at bounding box center [228, 252] width 80 height 23
click at [324, 175] on textarea at bounding box center [334, 185] width 293 height 51
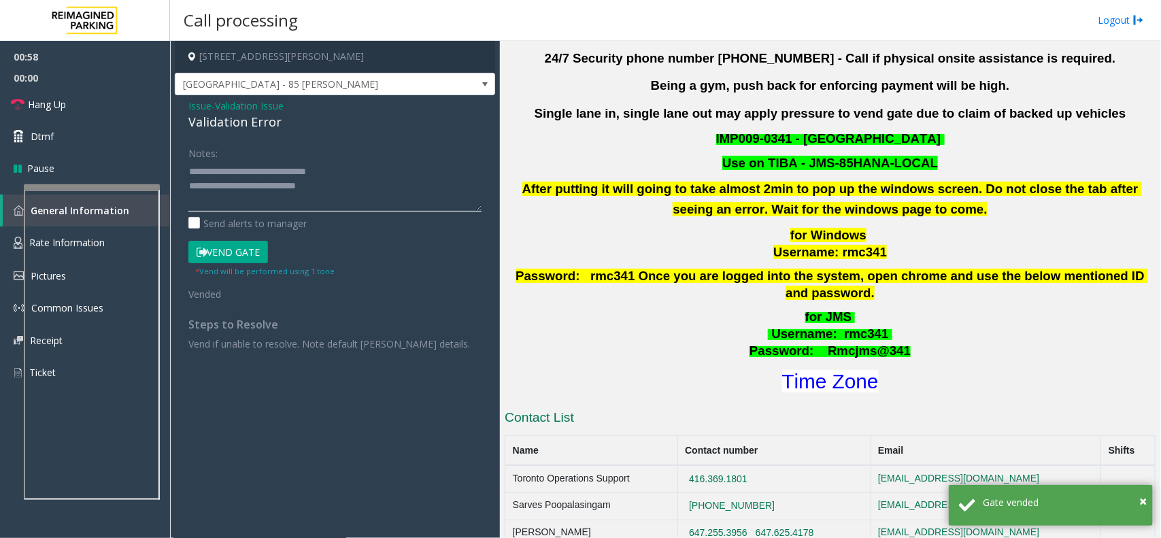
click at [381, 199] on textarea at bounding box center [334, 185] width 293 height 51
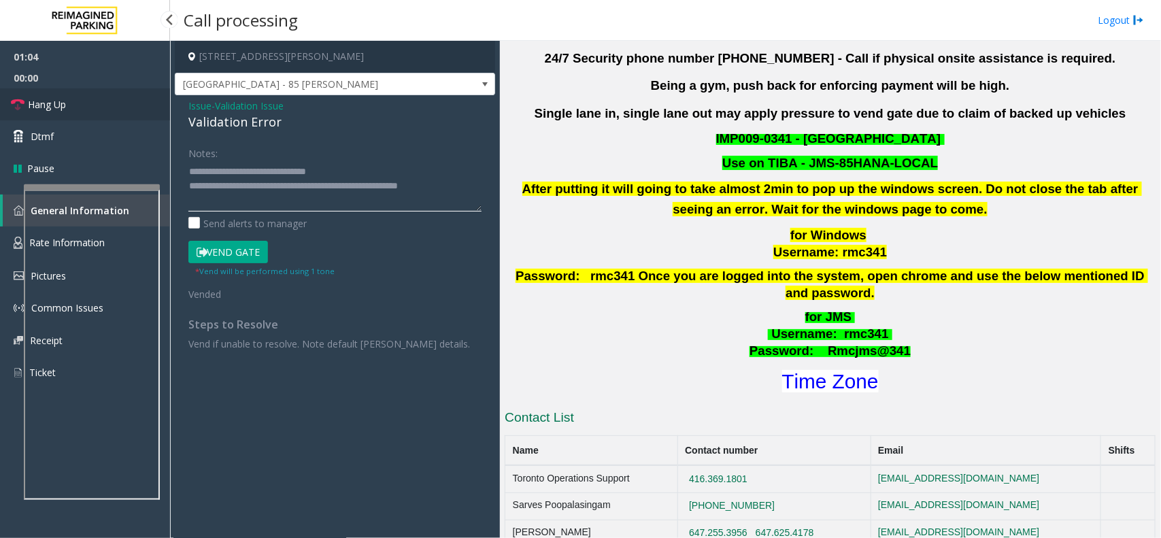
type textarea "**********"
click at [65, 103] on span "Hang Up" at bounding box center [47, 104] width 38 height 14
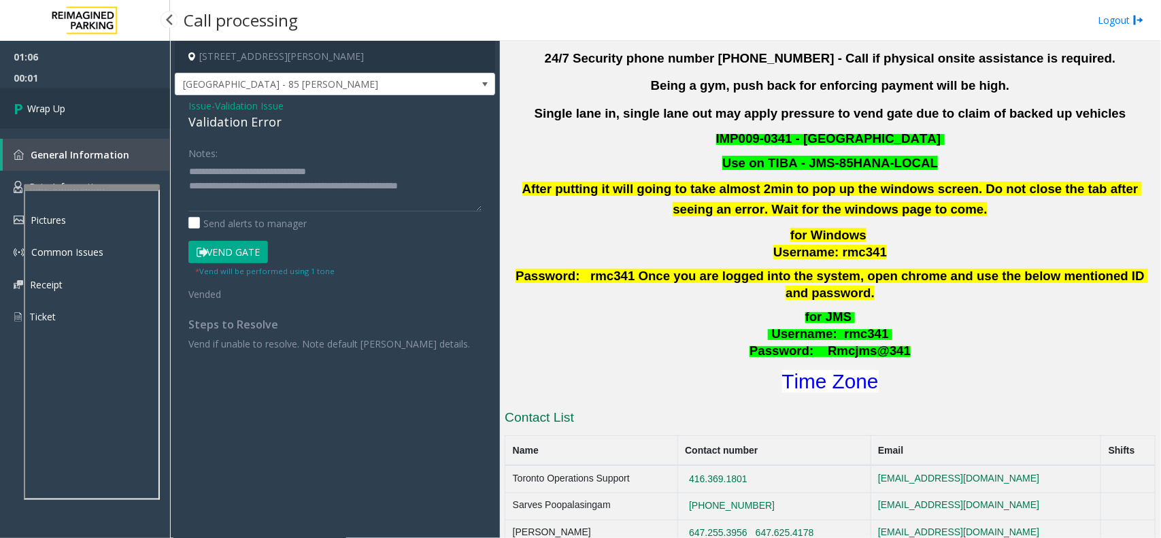
click at [100, 124] on link "Wrap Up" at bounding box center [85, 108] width 170 height 40
click at [103, 105] on link "Wrap Up" at bounding box center [85, 108] width 170 height 40
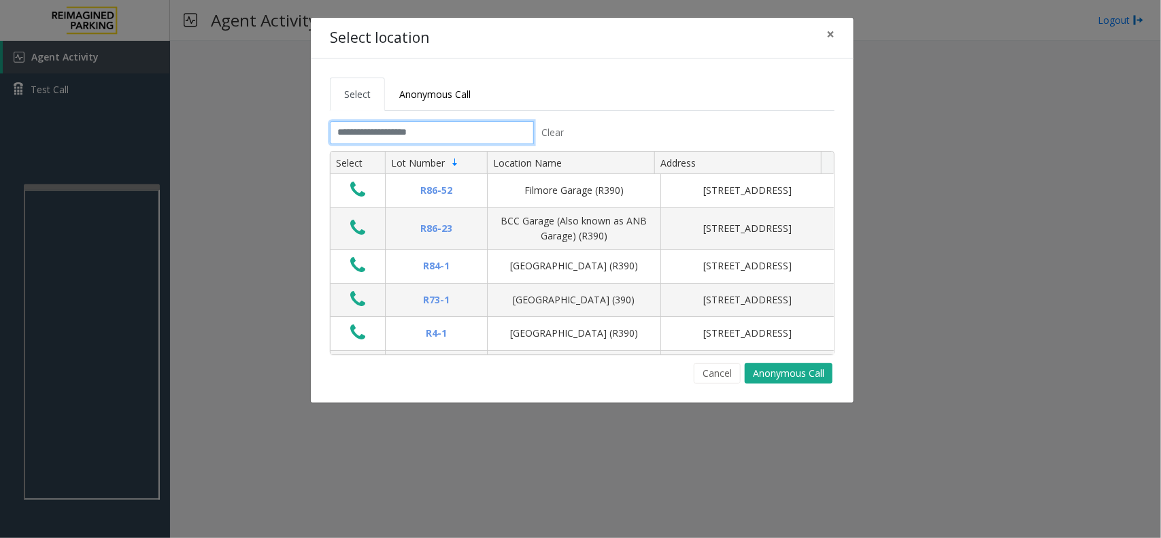
click at [388, 126] on input "text" at bounding box center [432, 132] width 204 height 23
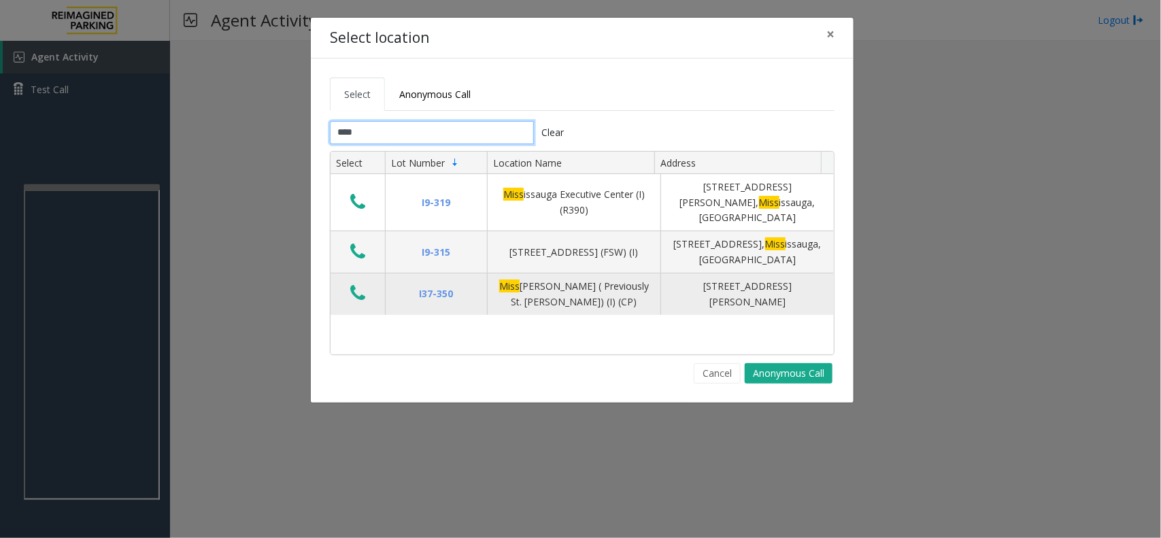
type input "****"
click at [358, 284] on icon "Data table" at bounding box center [357, 293] width 15 height 19
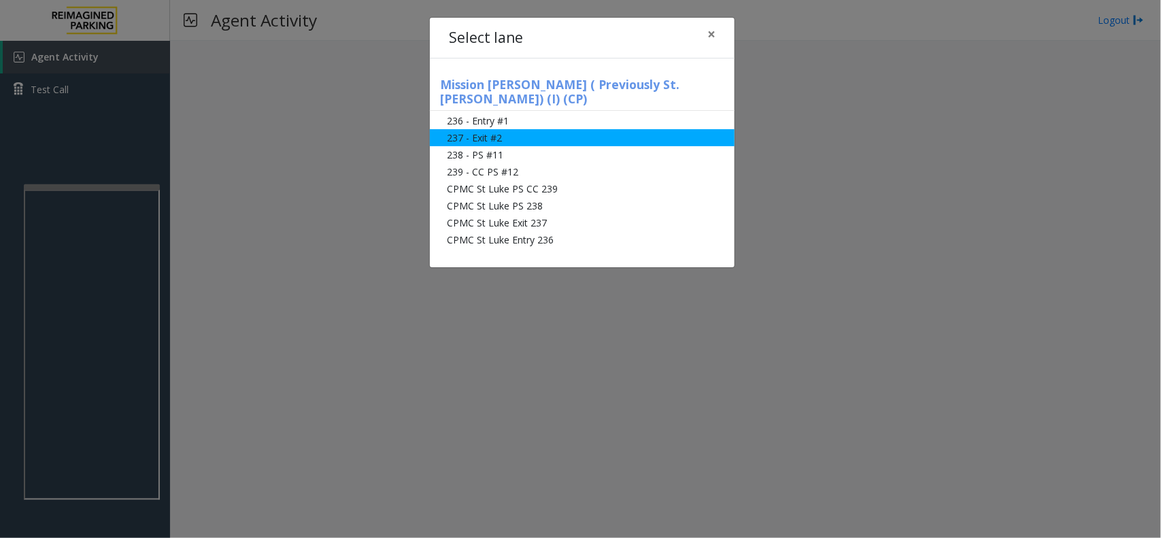
click at [529, 129] on li "237 - Exit #2" at bounding box center [582, 137] width 305 height 17
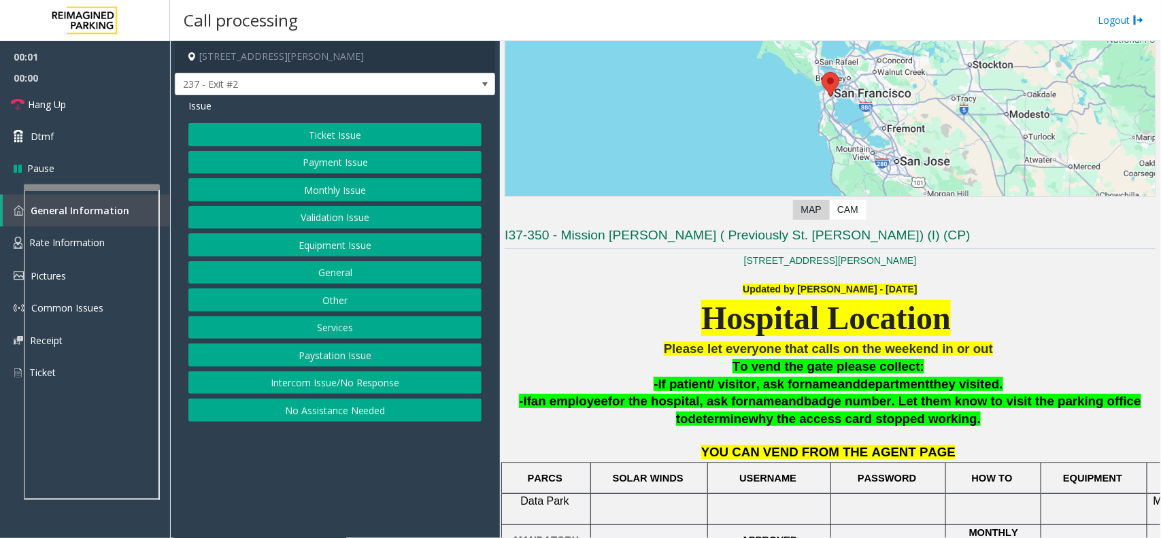
scroll to position [340, 0]
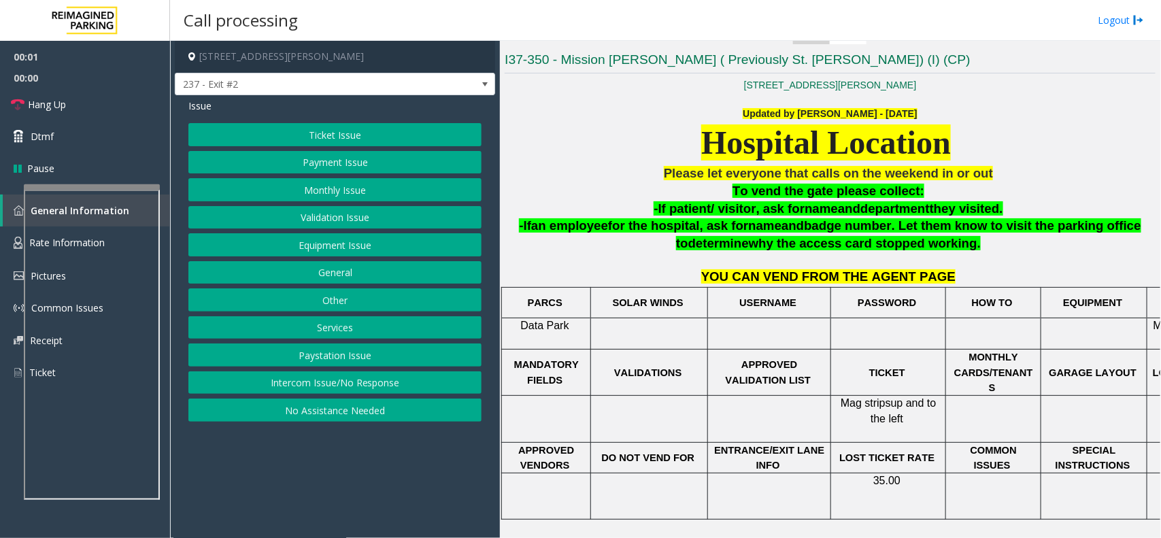
click at [307, 194] on button "Monthly Issue" at bounding box center [334, 189] width 293 height 23
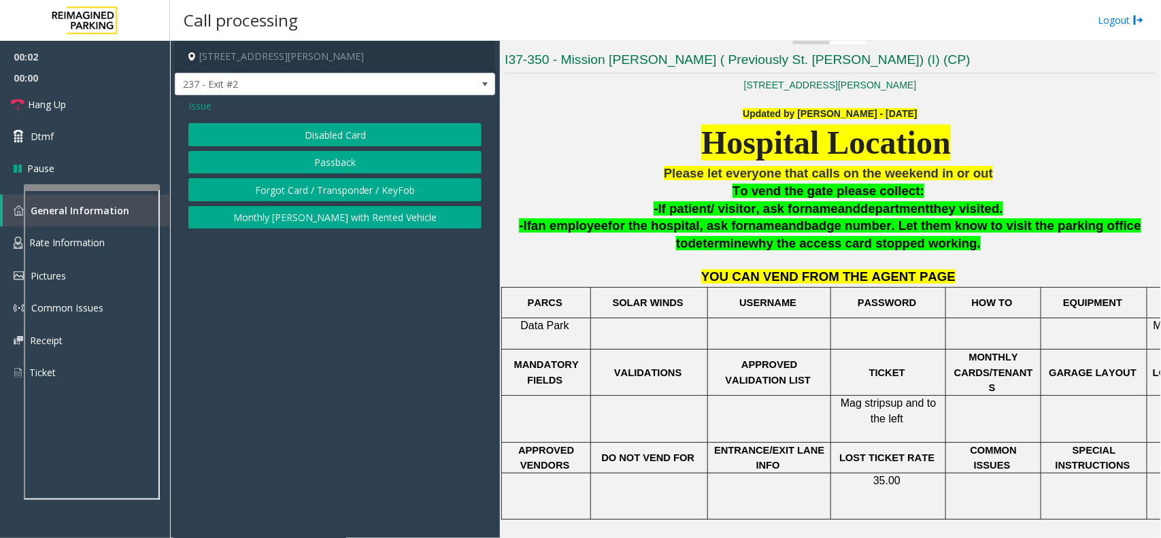
click at [338, 139] on button "Disabled Card" at bounding box center [334, 134] width 293 height 23
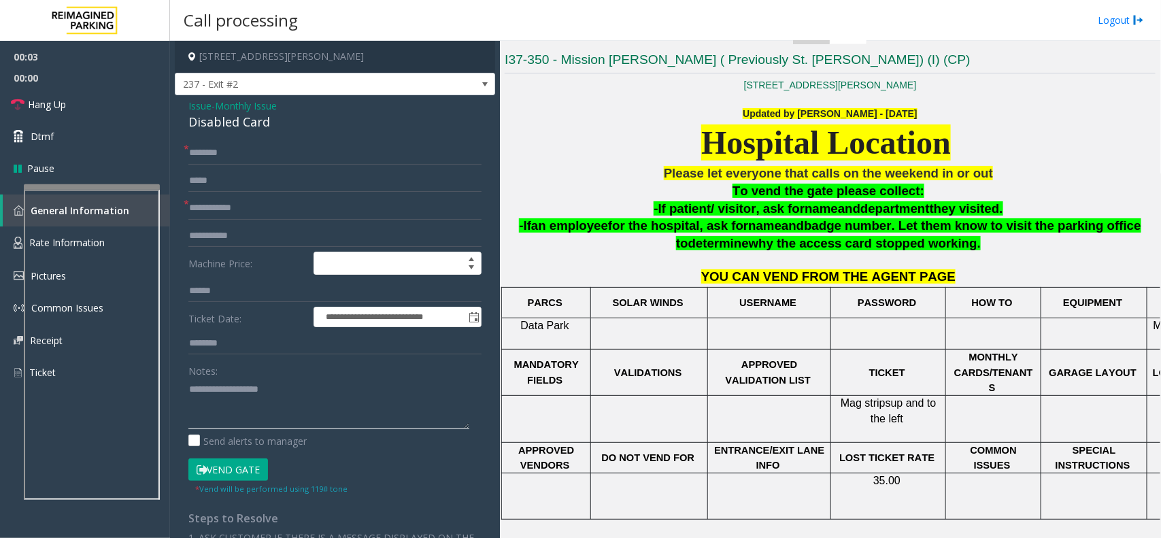
click at [250, 400] on textarea at bounding box center [328, 403] width 281 height 51
click at [256, 226] on input "text" at bounding box center [334, 235] width 293 height 23
click at [256, 220] on form "**********" at bounding box center [334, 318] width 293 height 354
click at [256, 211] on input "text" at bounding box center [334, 208] width 293 height 23
click at [250, 126] on div "Disabled Card" at bounding box center [334, 122] width 293 height 18
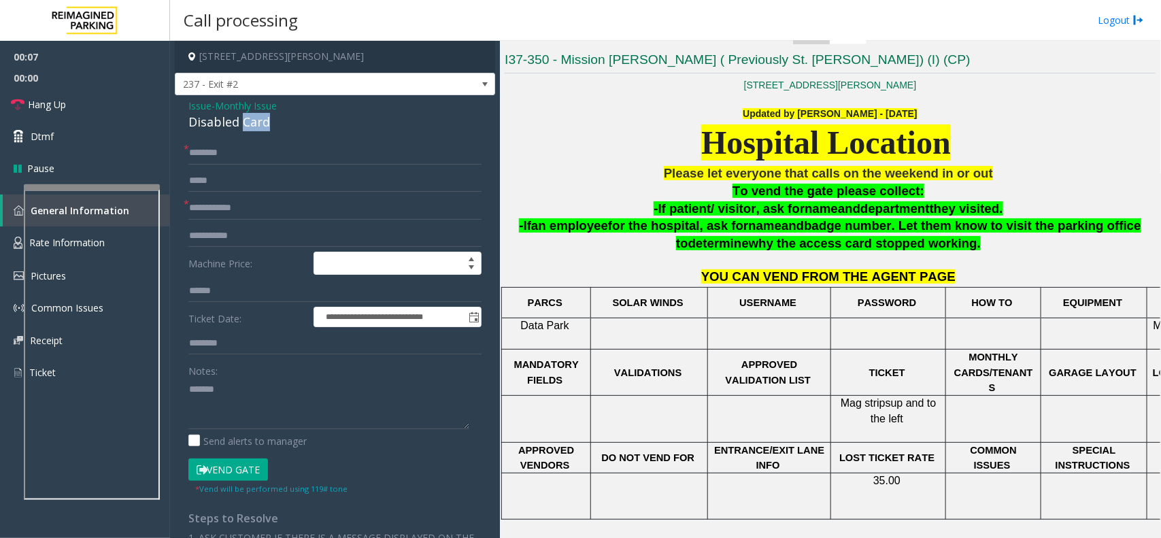
click at [250, 126] on div "Disabled Card" at bounding box center [334, 122] width 293 height 18
copy div "Disabled Card"
click at [262, 411] on textarea at bounding box center [328, 403] width 281 height 51
paste textarea "**********"
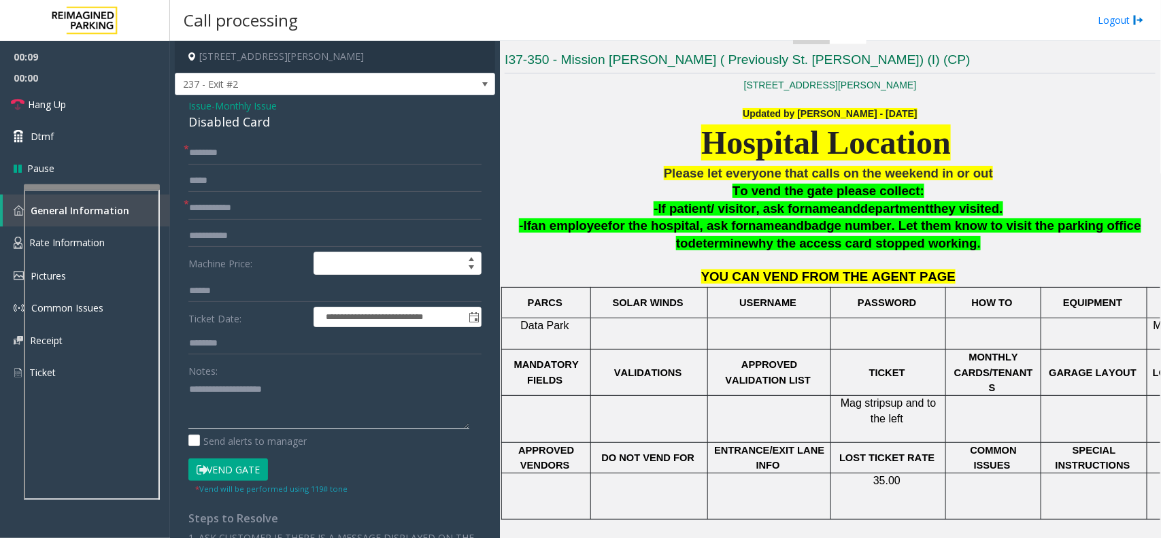
type textarea "**********"
click at [223, 209] on input "text" at bounding box center [334, 208] width 293 height 23
type input "*********"
click at [229, 148] on input "text" at bounding box center [334, 152] width 293 height 23
type input "*"
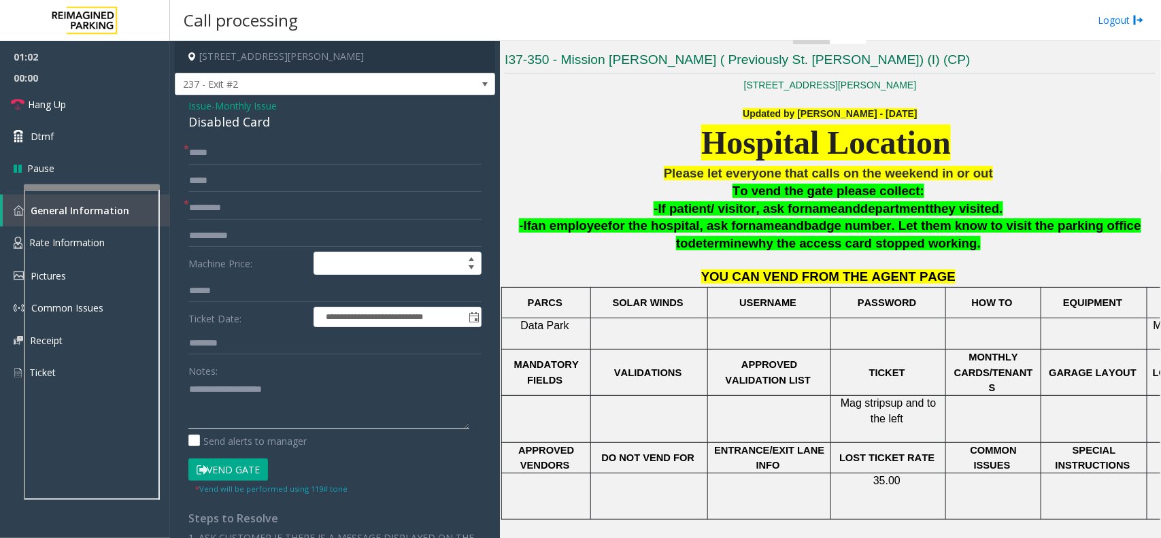
click at [239, 409] on textarea at bounding box center [328, 403] width 281 height 51
click at [192, 154] on input "*****" at bounding box center [334, 152] width 293 height 23
click at [212, 158] on input "*****" at bounding box center [334, 152] width 293 height 23
type input "*****"
click at [233, 419] on textarea at bounding box center [328, 403] width 281 height 51
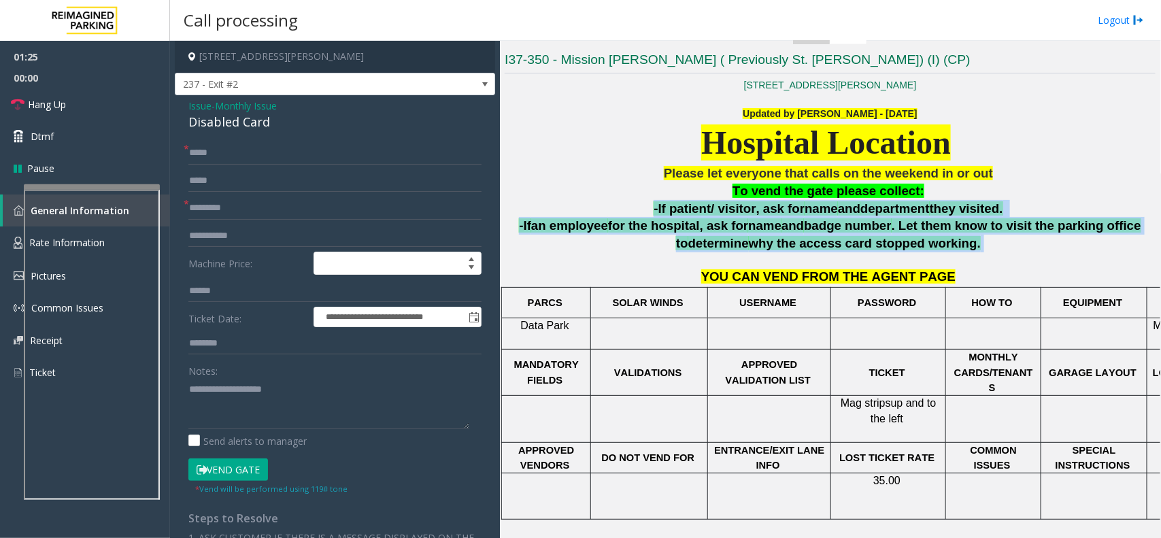
drag, startPoint x: 937, startPoint y: 250, endPoint x: 639, endPoint y: 211, distance: 300.3
click at [639, 211] on div "Please let everyone that calls on the weekend in or out To vend the gate please…" at bounding box center [830, 358] width 651 height 387
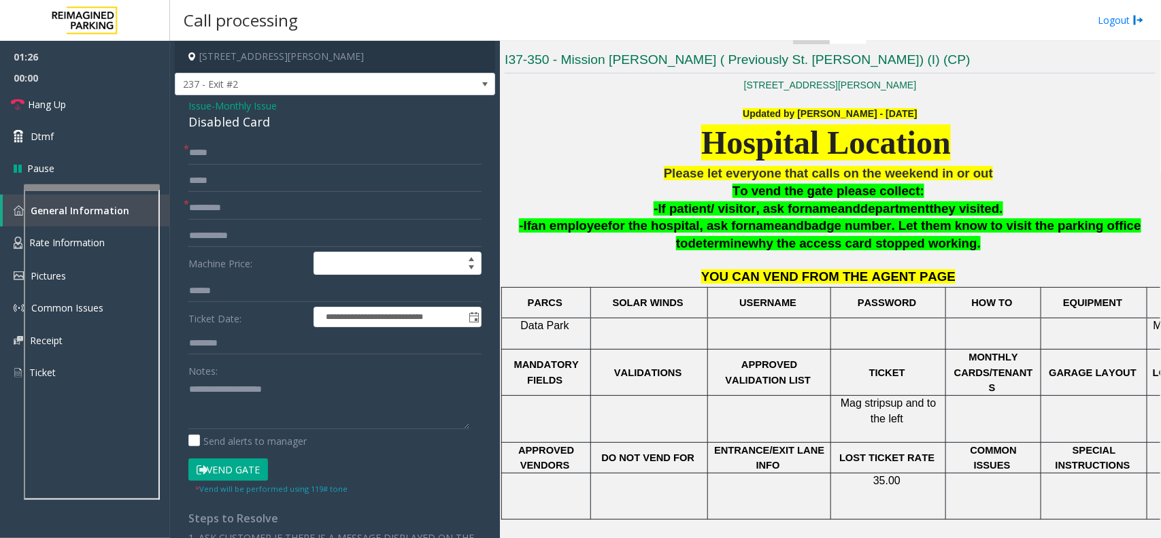
click at [651, 197] on p "To vend the gate please collect:" at bounding box center [830, 191] width 651 height 18
click at [343, 413] on textarea at bounding box center [328, 403] width 281 height 51
click at [231, 466] on button "Vend Gate" at bounding box center [228, 469] width 80 height 23
click at [272, 425] on textarea at bounding box center [328, 403] width 281 height 51
type textarea "**********"
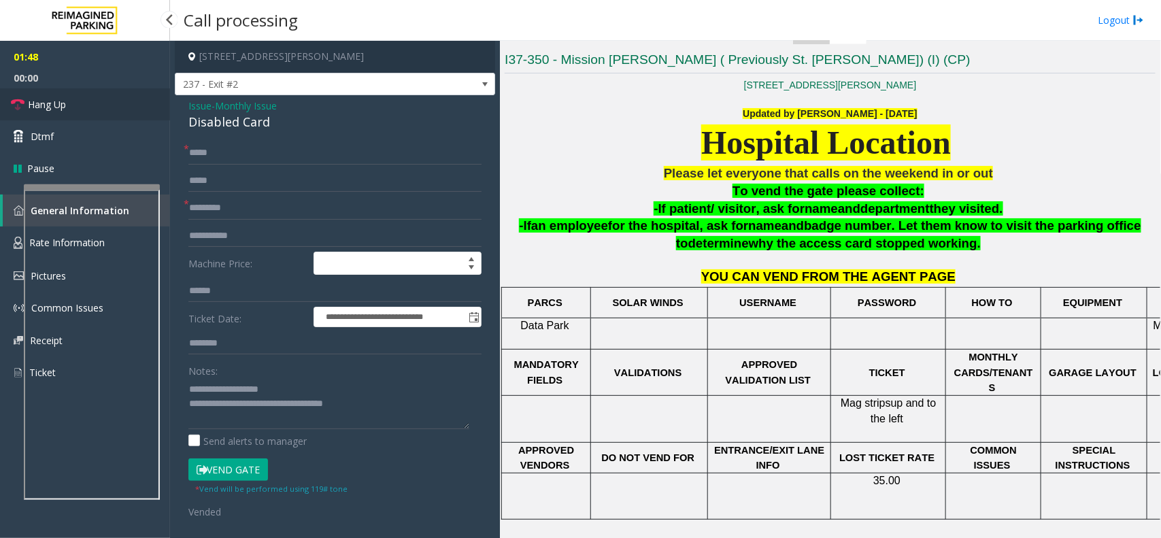
click at [117, 102] on link "Hang Up" at bounding box center [85, 104] width 170 height 32
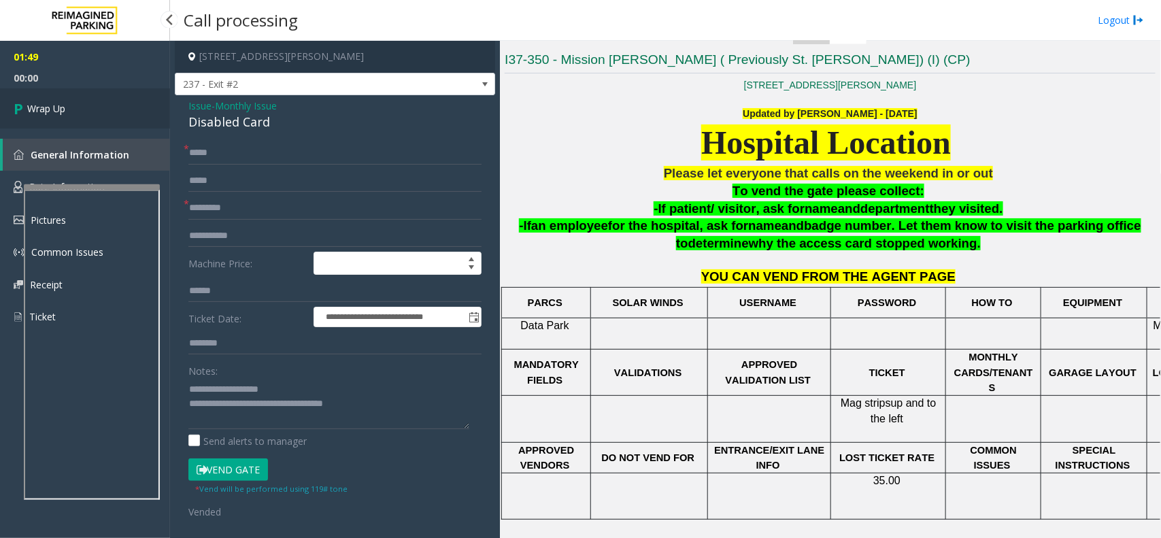
click at [117, 102] on link "Wrap Up" at bounding box center [85, 108] width 170 height 40
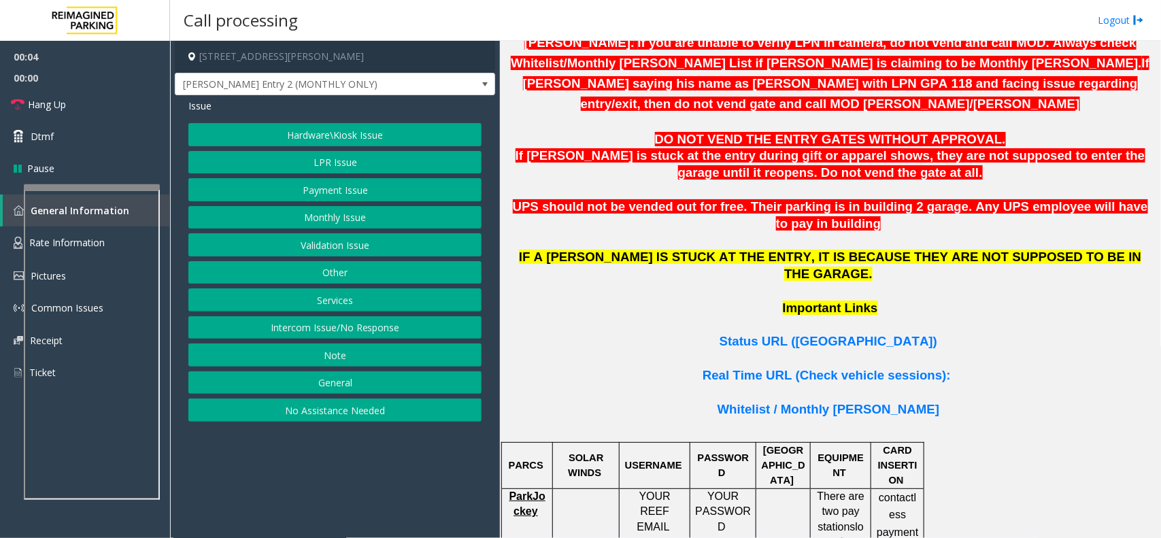
scroll to position [595, 0]
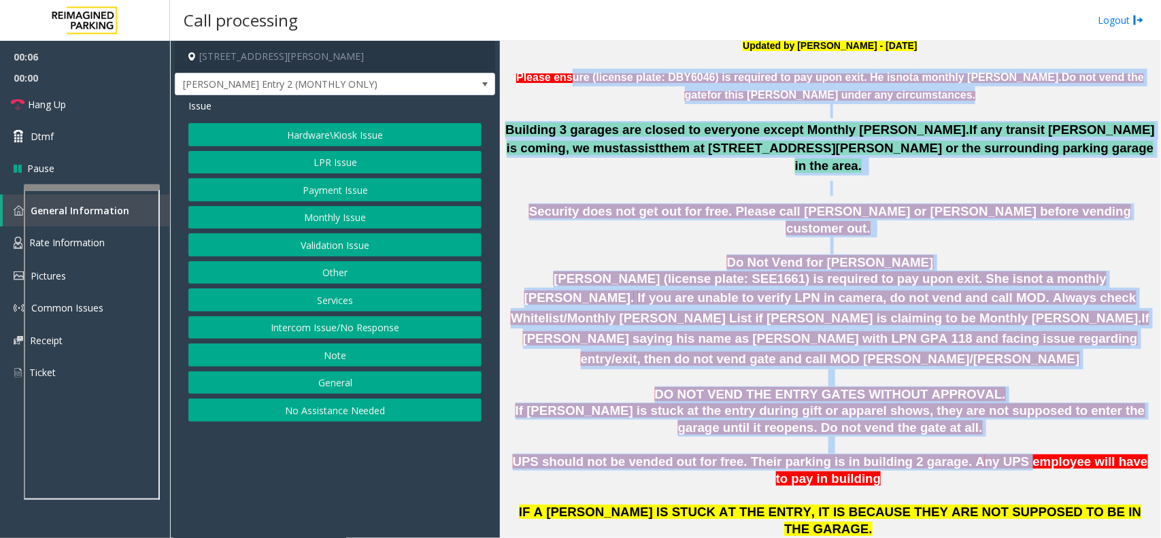
drag, startPoint x: 563, startPoint y: 70, endPoint x: 974, endPoint y: 408, distance: 531.9
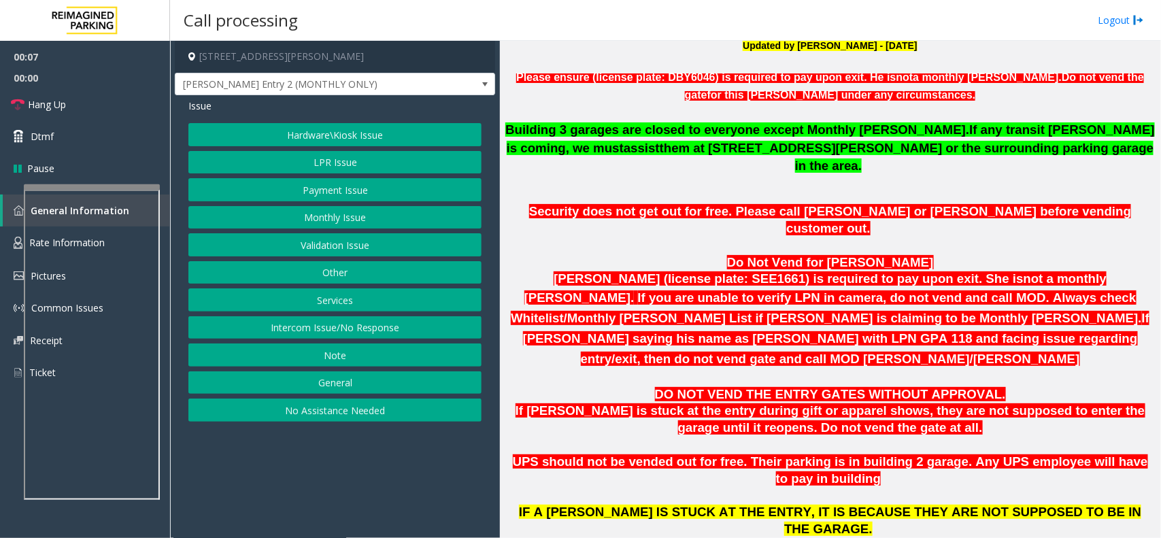
click at [981, 454] on p "UPS should not be vended out for free. Their parking is in building 2 garage. A…" at bounding box center [830, 471] width 651 height 34
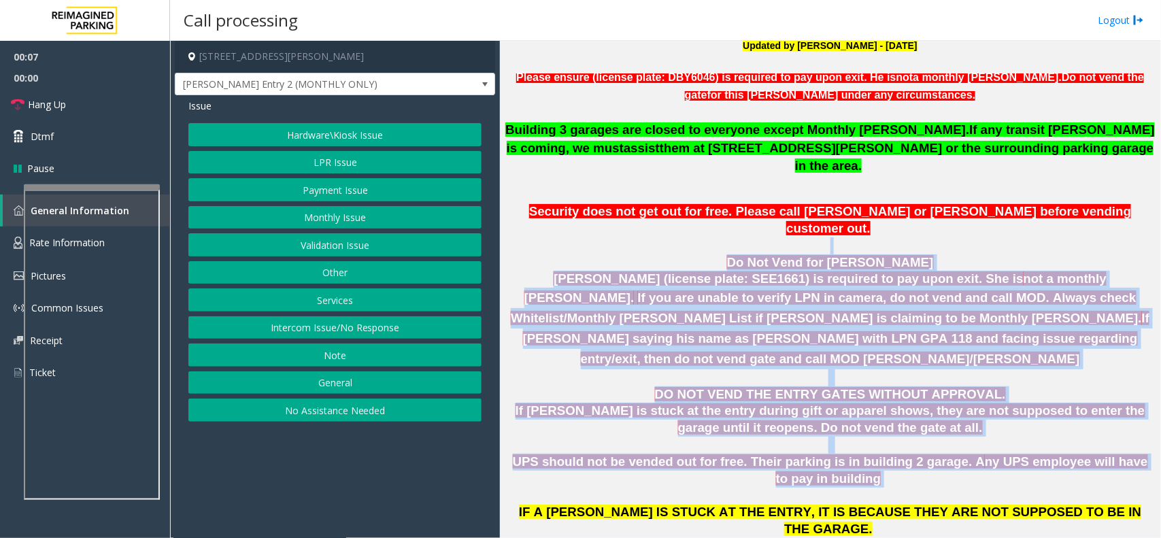
drag, startPoint x: 981, startPoint y: 430, endPoint x: 739, endPoint y: 203, distance: 331.9
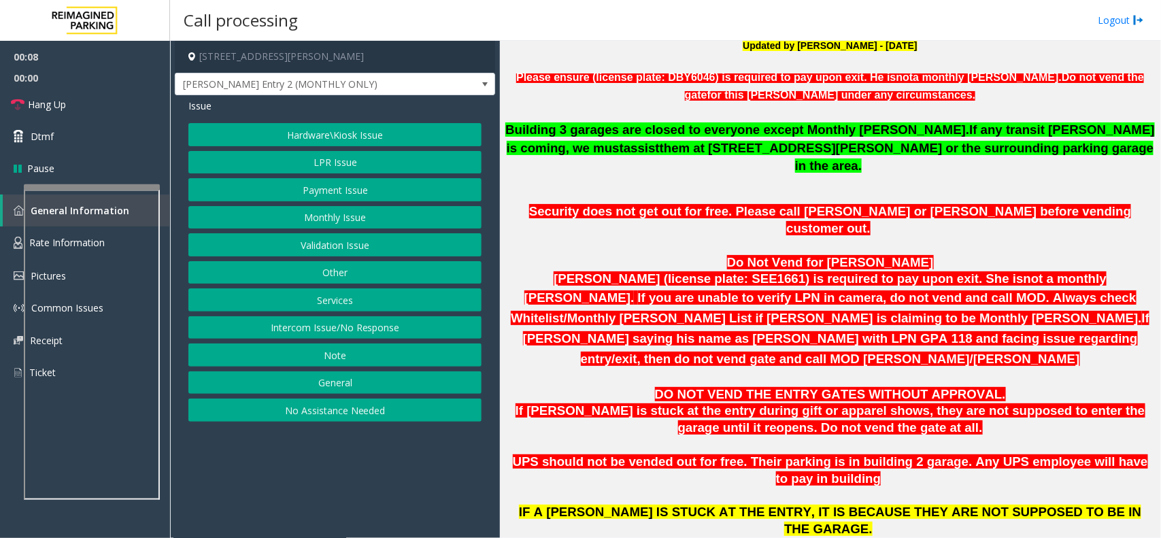
click at [670, 181] on p at bounding box center [830, 188] width 651 height 15
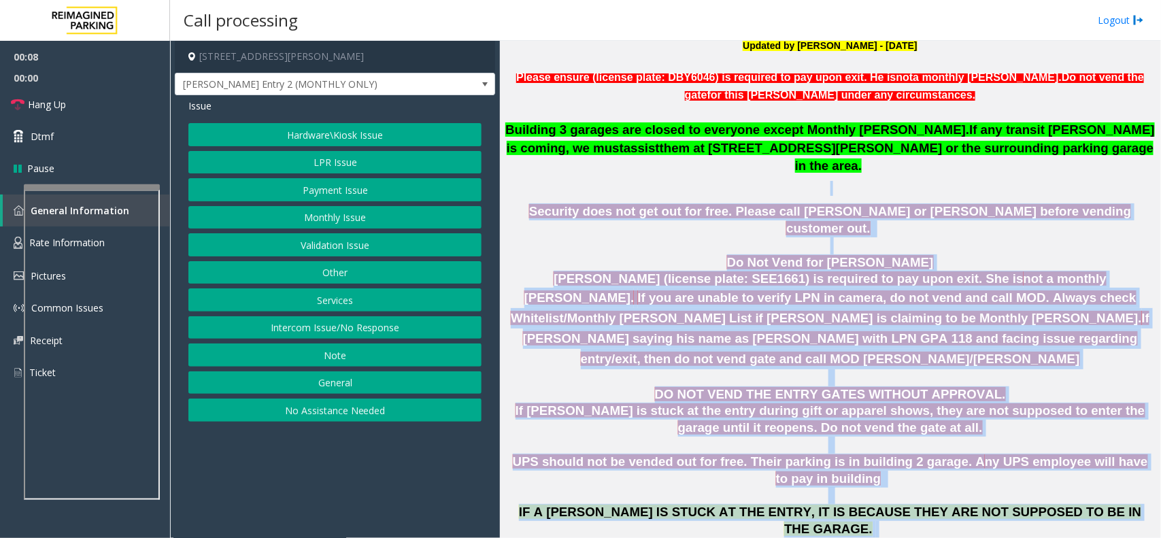
drag, startPoint x: 670, startPoint y: 164, endPoint x: 892, endPoint y: 471, distance: 379.0
click at [923, 504] on p "IF A PARKER IS STUCK AT THE ENTRY, IT IS BECAUSE THEY ARE NOT SUPPOSED TO BE IN…" at bounding box center [830, 529] width 651 height 50
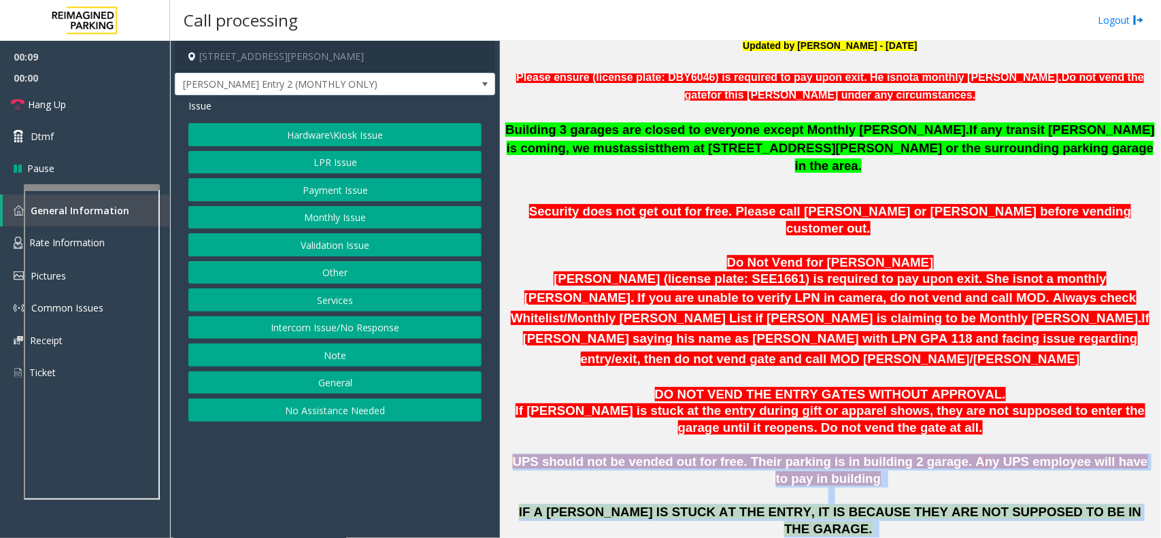
drag, startPoint x: 923, startPoint y: 473, endPoint x: 688, endPoint y: 209, distance: 353.1
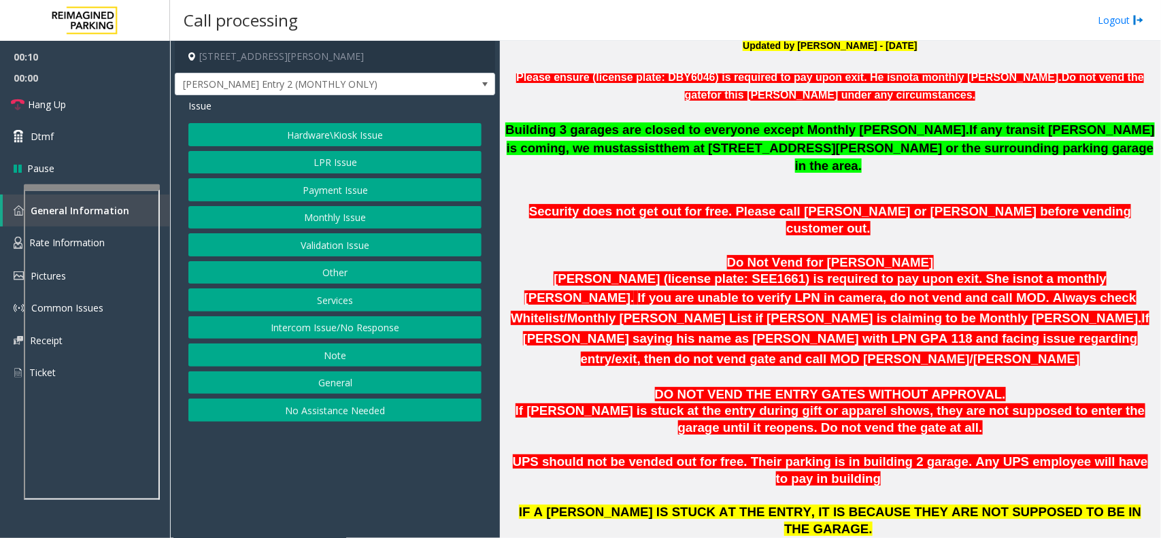
click at [677, 204] on span "Security does not get out for free. Please call Eric or Lakeesha before vending…" at bounding box center [830, 219] width 602 height 31
click at [381, 321] on button "Intercom Issue/No Response" at bounding box center [334, 327] width 293 height 23
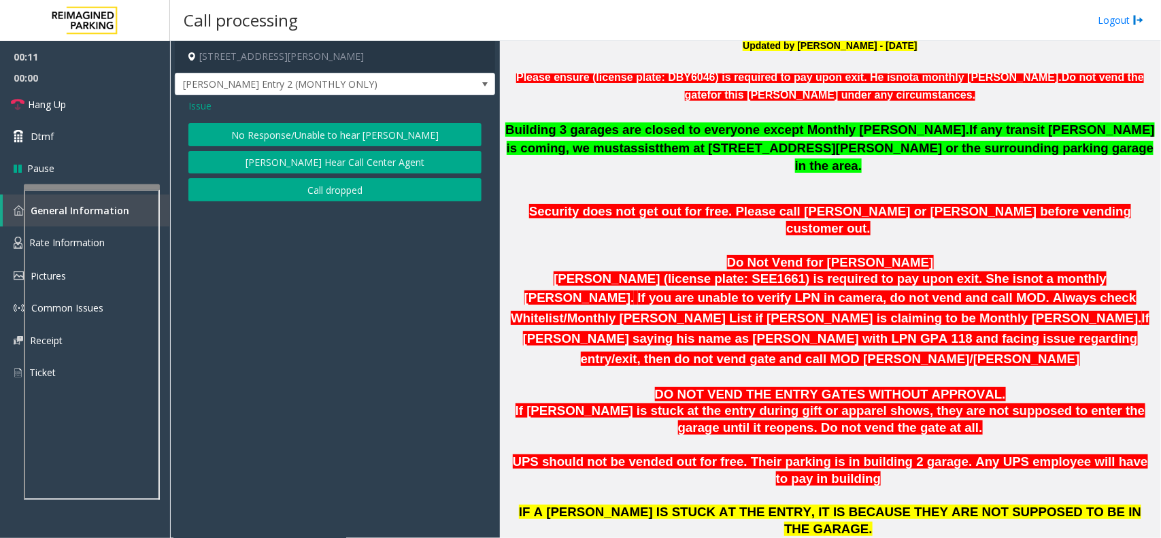
click at [327, 133] on button "No Response/Unable to hear [PERSON_NAME]" at bounding box center [334, 134] width 293 height 23
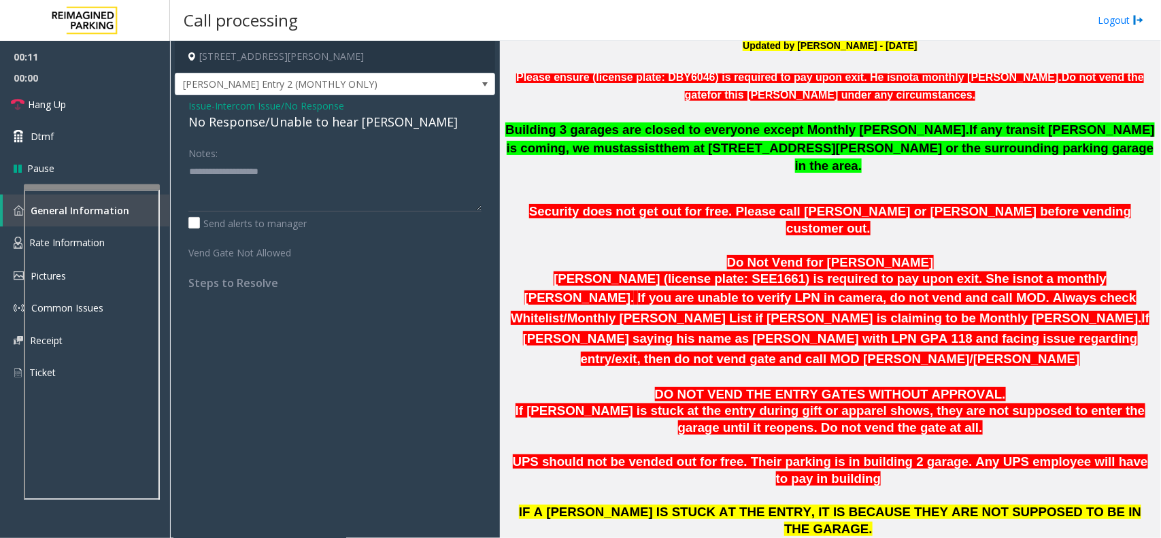
click at [328, 126] on div "No Response/Unable to hear [PERSON_NAME]" at bounding box center [334, 122] width 293 height 18
click at [383, 170] on textarea at bounding box center [334, 185] width 293 height 51
click at [381, 174] on textarea at bounding box center [334, 185] width 293 height 51
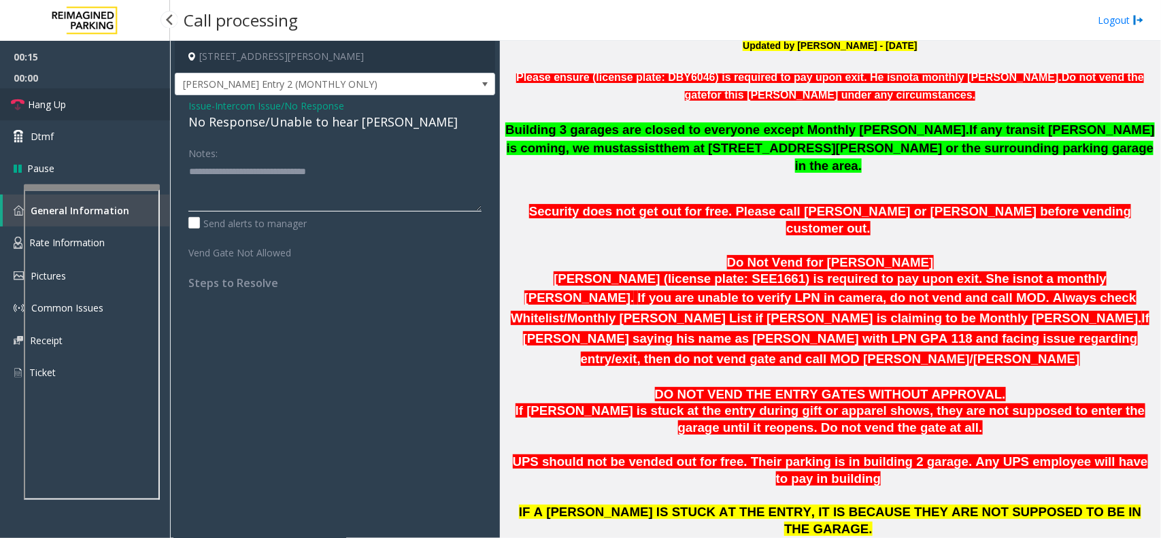
type textarea "**********"
click at [99, 97] on link "Hang Up" at bounding box center [85, 104] width 170 height 32
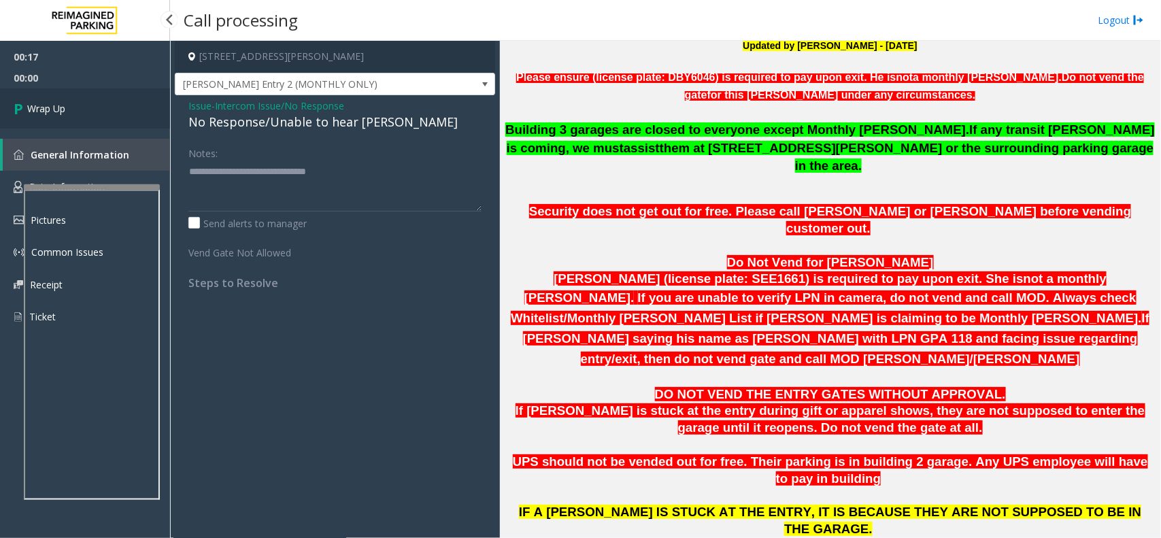
click at [92, 106] on link "Wrap Up" at bounding box center [85, 108] width 170 height 40
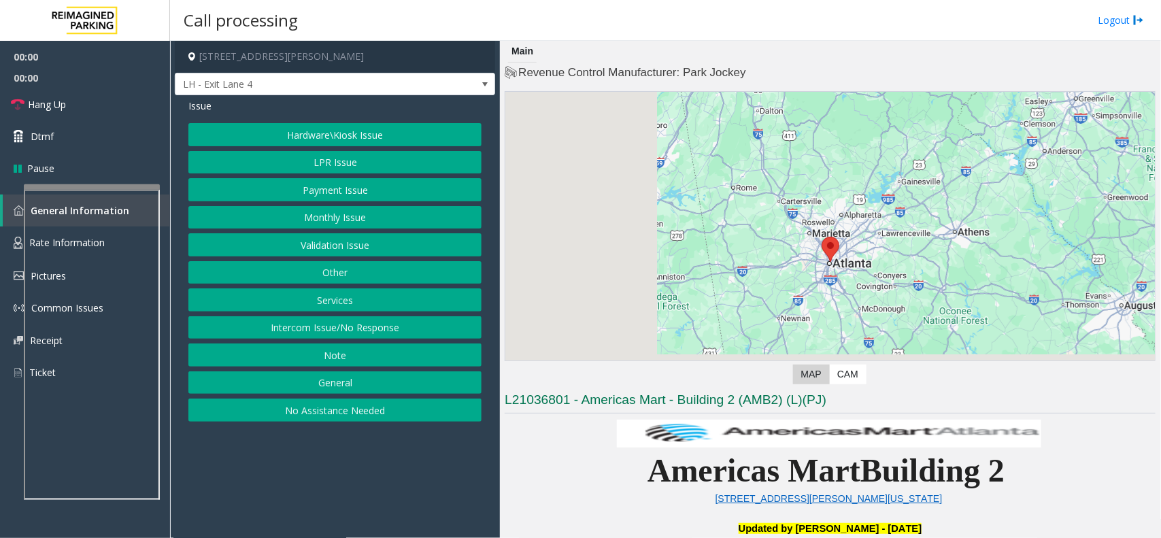
scroll to position [425, 0]
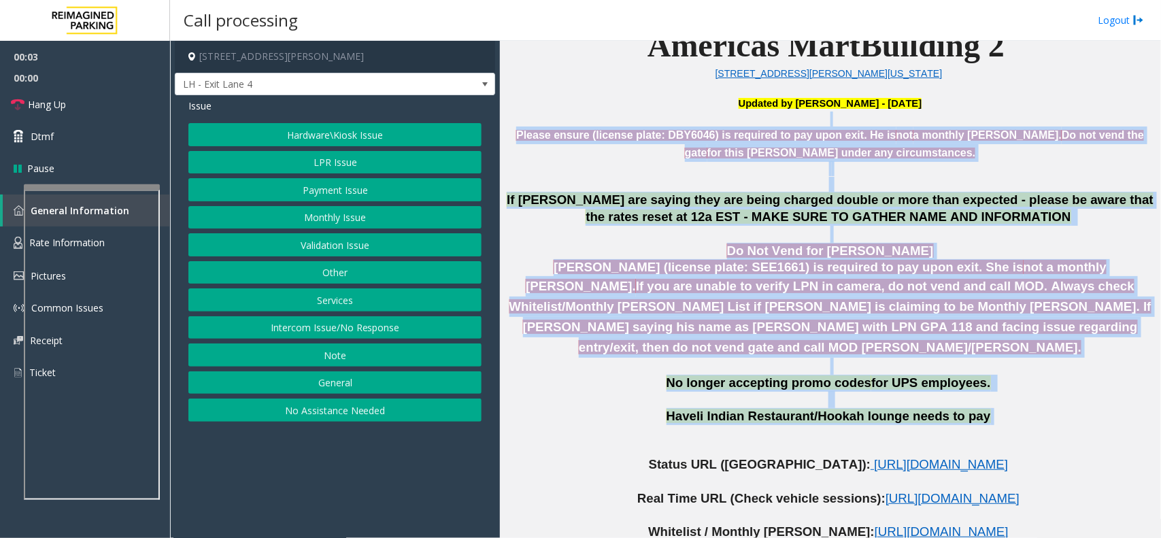
drag, startPoint x: 603, startPoint y: 113, endPoint x: 971, endPoint y: 407, distance: 470.8
click at [971, 408] on p "Haveli Indian Restaurant/Hookah lounge needs to pay" at bounding box center [830, 416] width 651 height 17
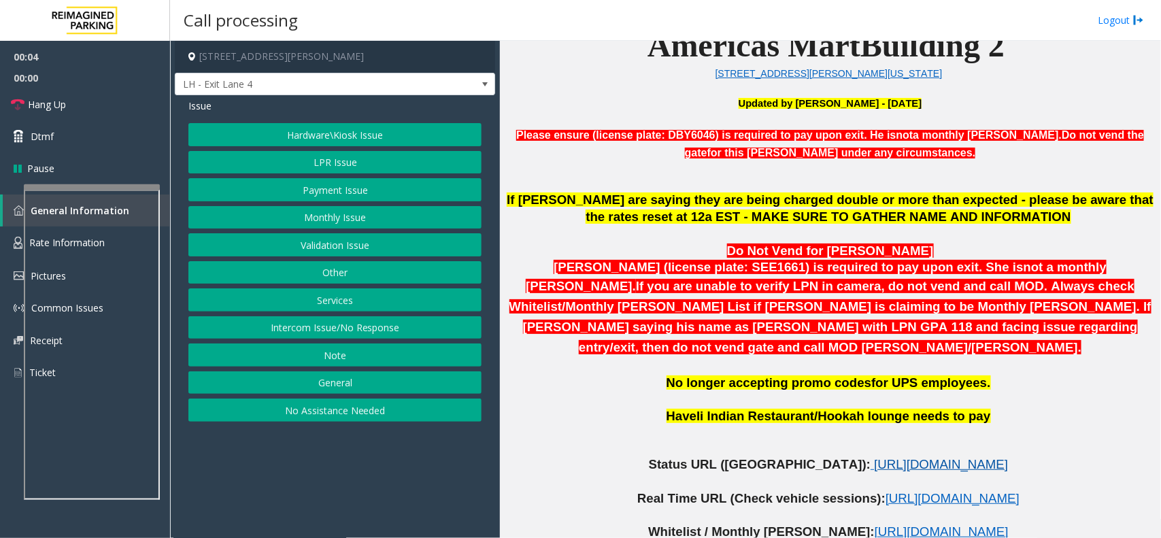
click at [874, 457] on span "https://www.parkjockey.com/en-us/manage/1633/status" at bounding box center [941, 464] width 134 height 14
click at [405, 305] on button "Services" at bounding box center [334, 299] width 293 height 23
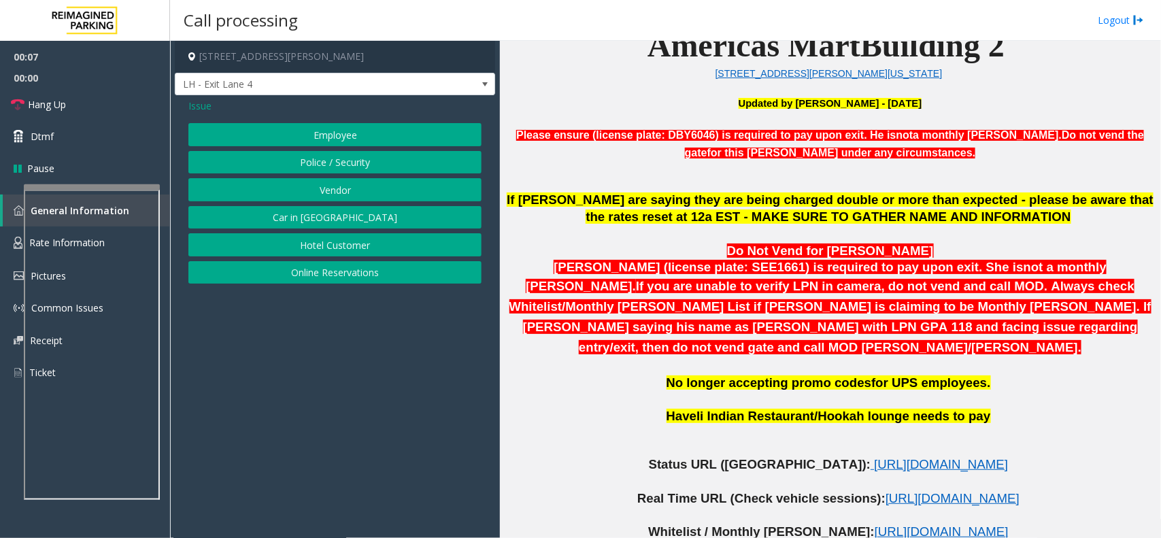
click at [300, 165] on button "Police / Security" at bounding box center [334, 162] width 293 height 23
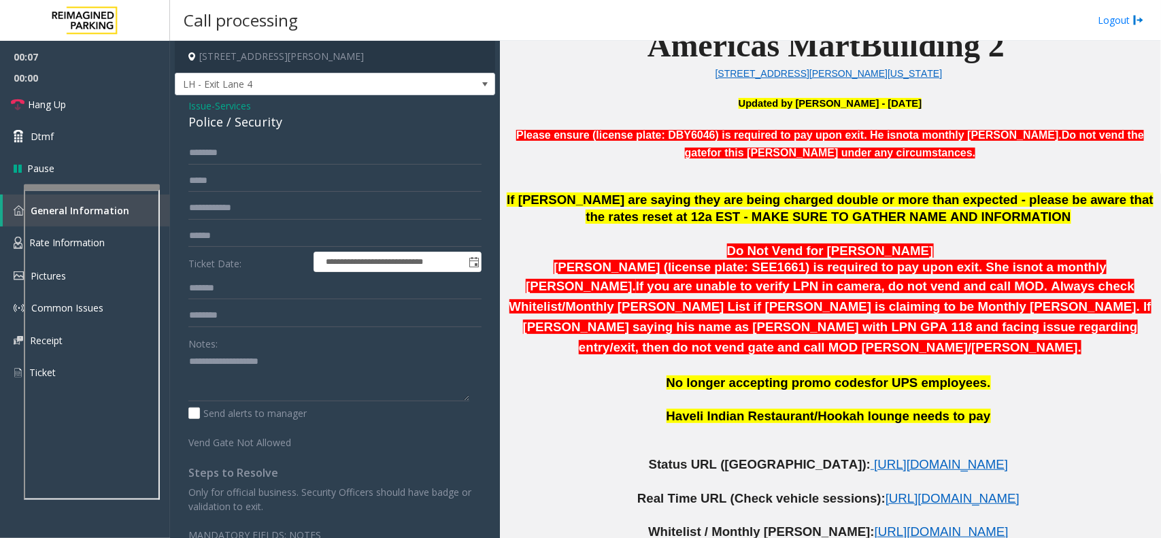
click at [257, 333] on div "Notes:" at bounding box center [334, 367] width 293 height 70
click at [253, 359] on textarea at bounding box center [328, 376] width 281 height 51
click at [185, 122] on div "**********" at bounding box center [335, 325] width 320 height 460
click at [192, 123] on div "Police / Security" at bounding box center [334, 122] width 293 height 18
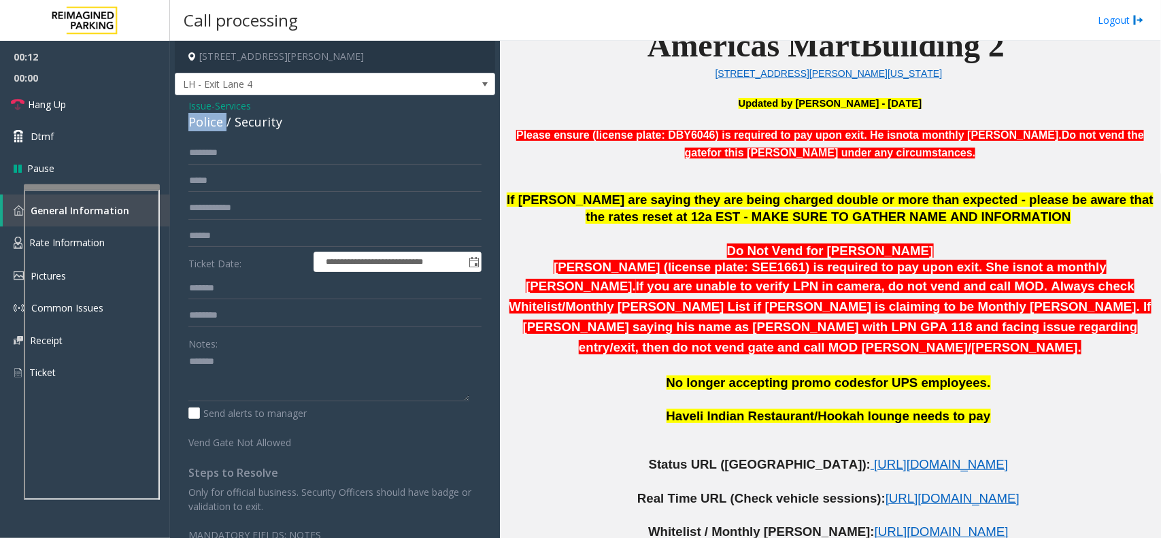
copy div "Police"
paste textarea "*******"
click at [245, 369] on textarea at bounding box center [328, 376] width 281 height 51
type textarea "**********"
click at [242, 204] on input "text" at bounding box center [334, 208] width 293 height 23
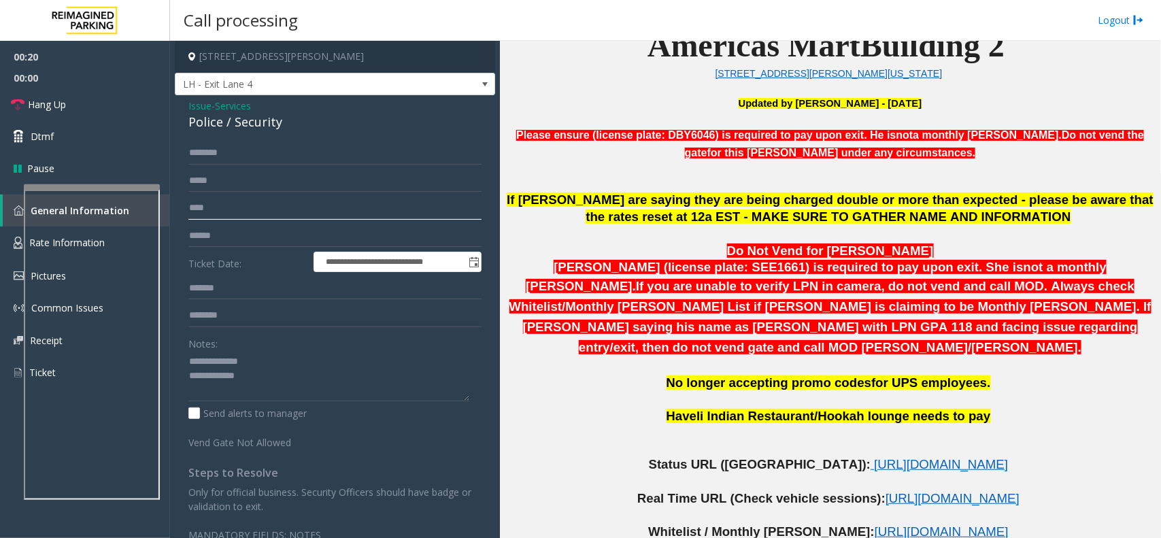
type input "****"
click at [262, 377] on textarea at bounding box center [328, 376] width 281 height 51
type textarea "**********"
click at [195, 216] on input "****" at bounding box center [334, 208] width 293 height 23
type input "****"
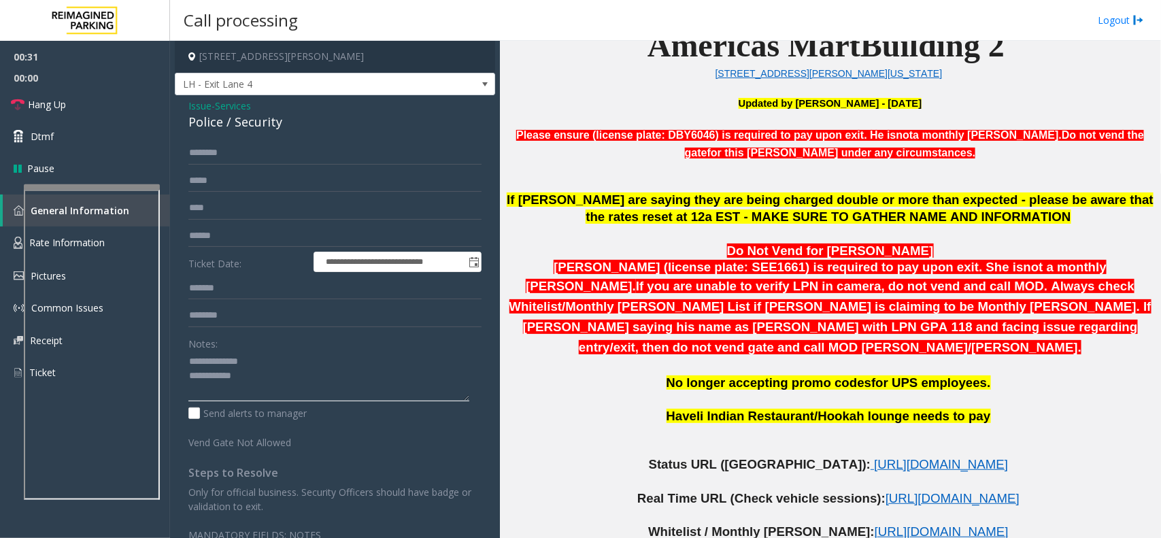
click at [286, 376] on textarea at bounding box center [328, 376] width 281 height 51
click at [282, 383] on textarea at bounding box center [328, 376] width 281 height 51
type textarea "**********"
click at [89, 90] on link "Hang Up" at bounding box center [85, 104] width 170 height 32
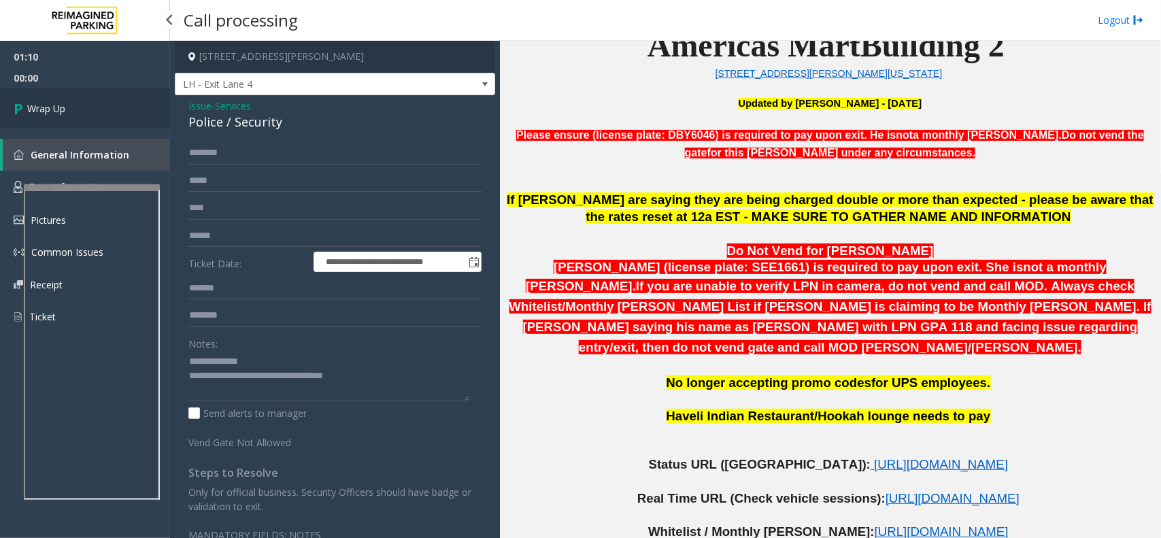
click at [90, 100] on link "Wrap Up" at bounding box center [85, 108] width 170 height 40
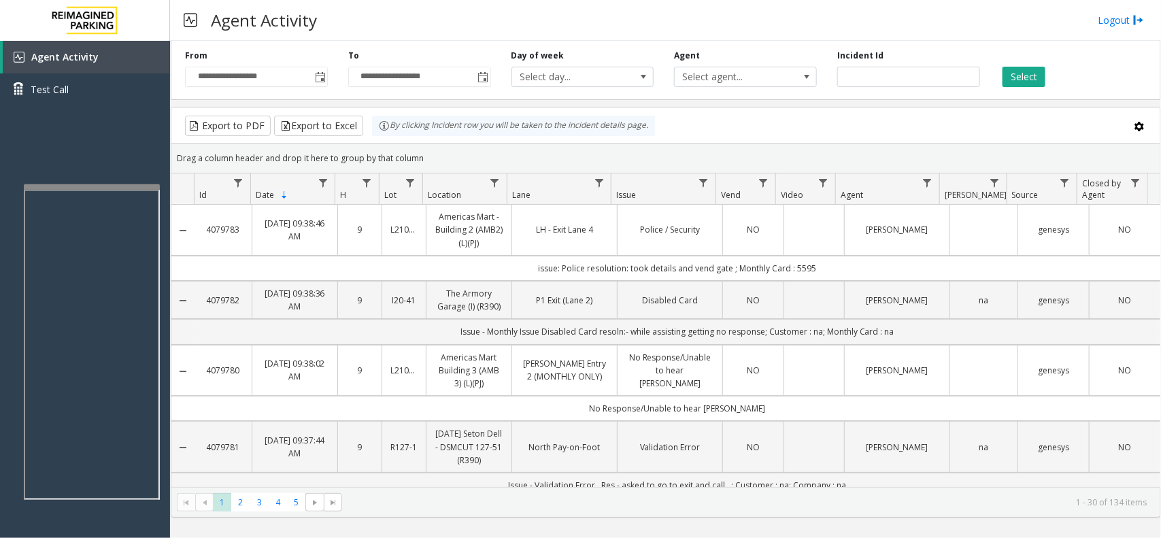
drag, startPoint x: 420, startPoint y: 157, endPoint x: 428, endPoint y: 147, distance: 13.5
click at [379, 133] on kendo-grid "Export to PDF Export to Excel By clicking Incident row you will be taken to the…" at bounding box center [666, 312] width 990 height 411
click at [452, 150] on div "Drag a column header and drop it here to group by that column" at bounding box center [665, 158] width 989 height 24
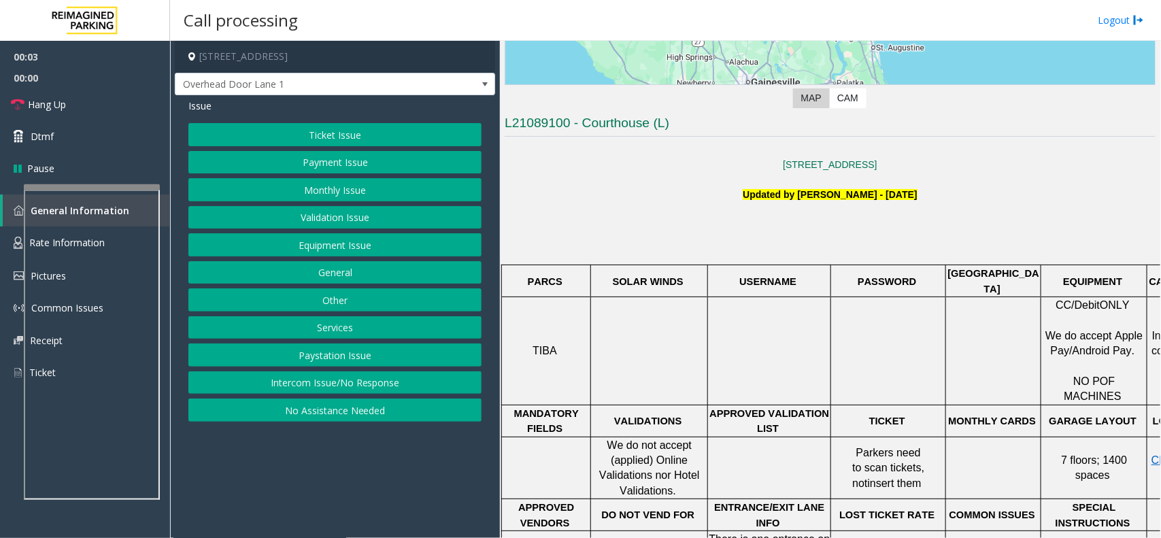
scroll to position [255, 0]
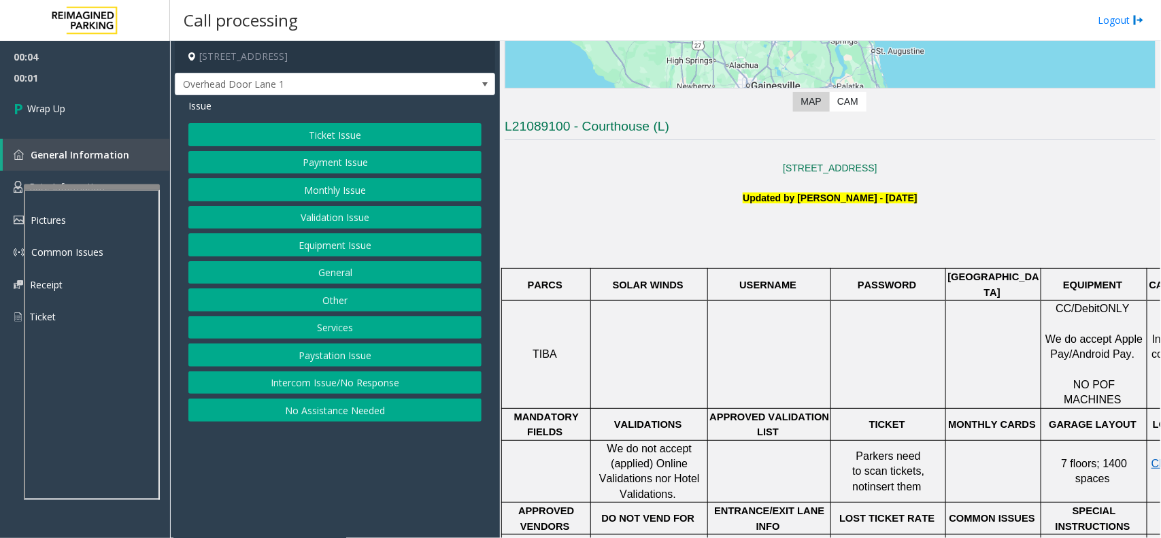
click at [318, 383] on button "Intercom Issue/No Response" at bounding box center [334, 382] width 293 height 23
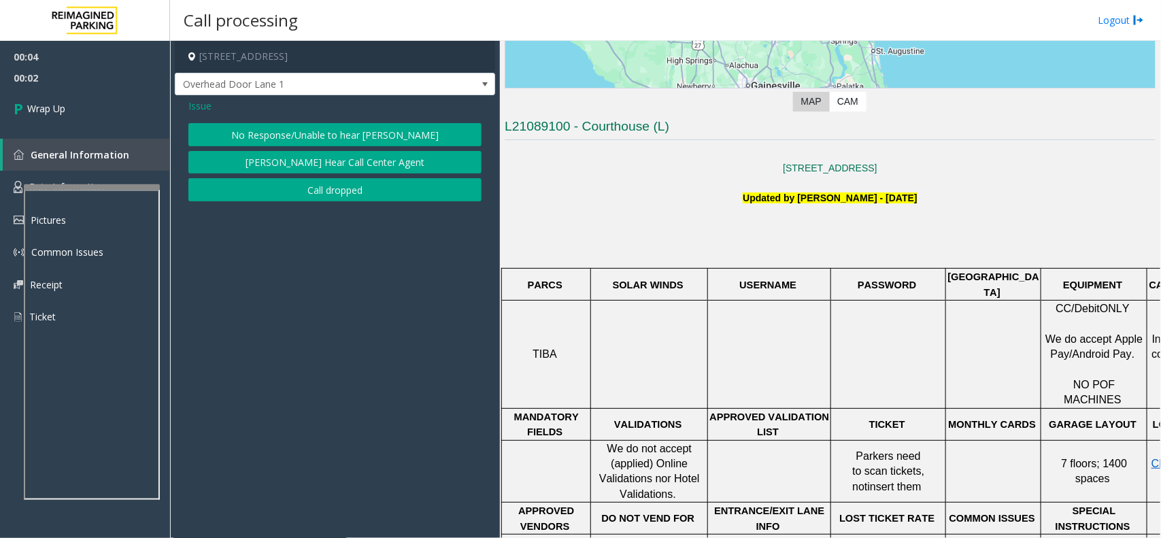
click at [328, 192] on button "Call dropped" at bounding box center [334, 189] width 293 height 23
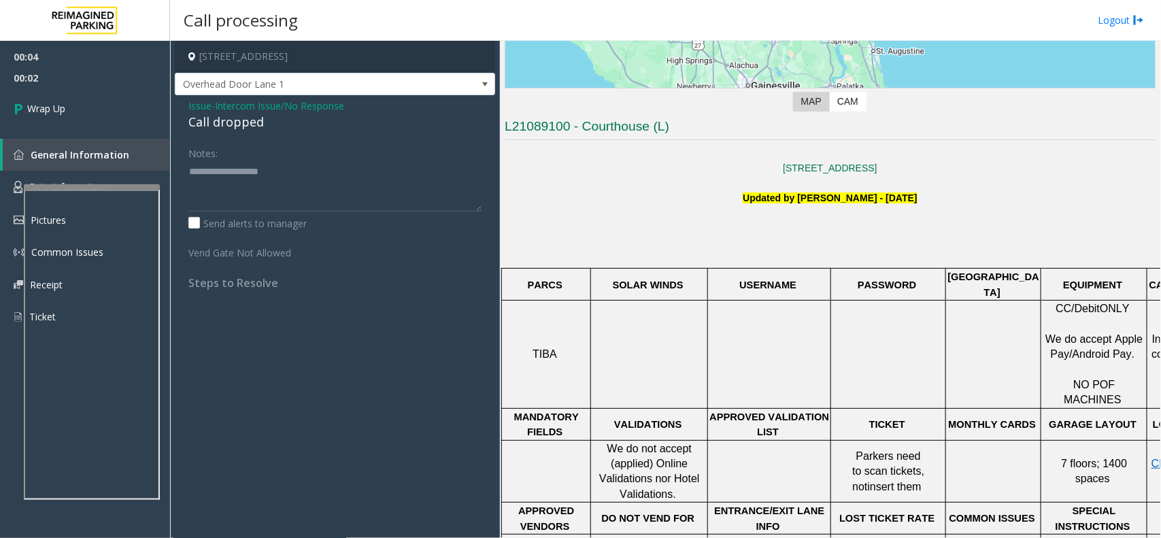
click at [239, 126] on div "Call dropped" at bounding box center [334, 122] width 293 height 18
type textarea "**********"
click at [134, 122] on link "Wrap Up" at bounding box center [85, 108] width 170 height 40
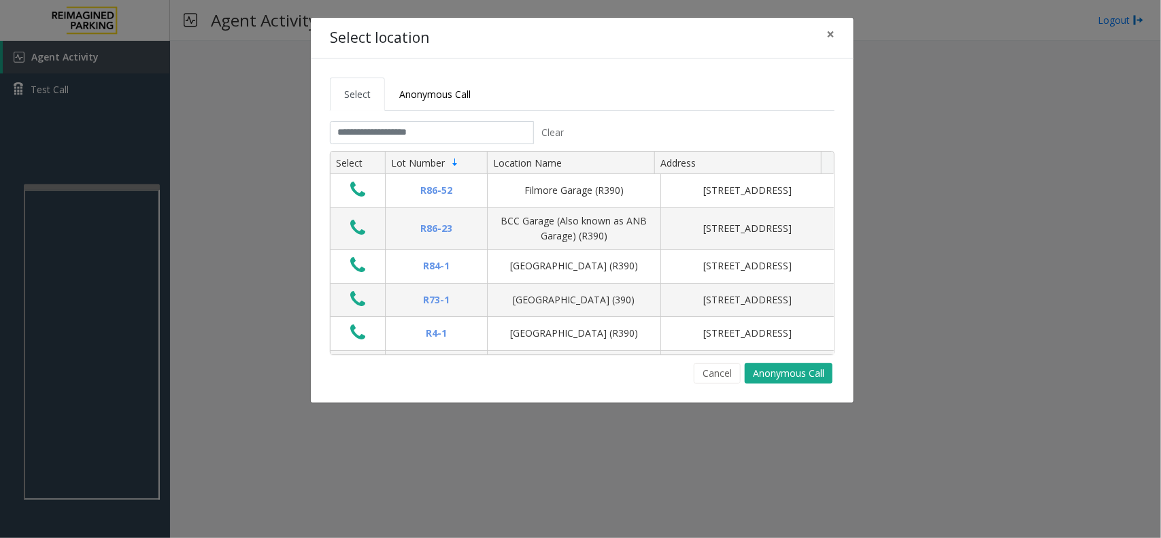
click at [327, 138] on div "Clear" at bounding box center [451, 132] width 262 height 23
click at [342, 133] on input "text" at bounding box center [432, 132] width 204 height 23
click at [377, 133] on input "text" at bounding box center [432, 132] width 204 height 23
type input "*"
drag, startPoint x: 889, startPoint y: 170, endPoint x: 475, endPoint y: 118, distance: 417.4
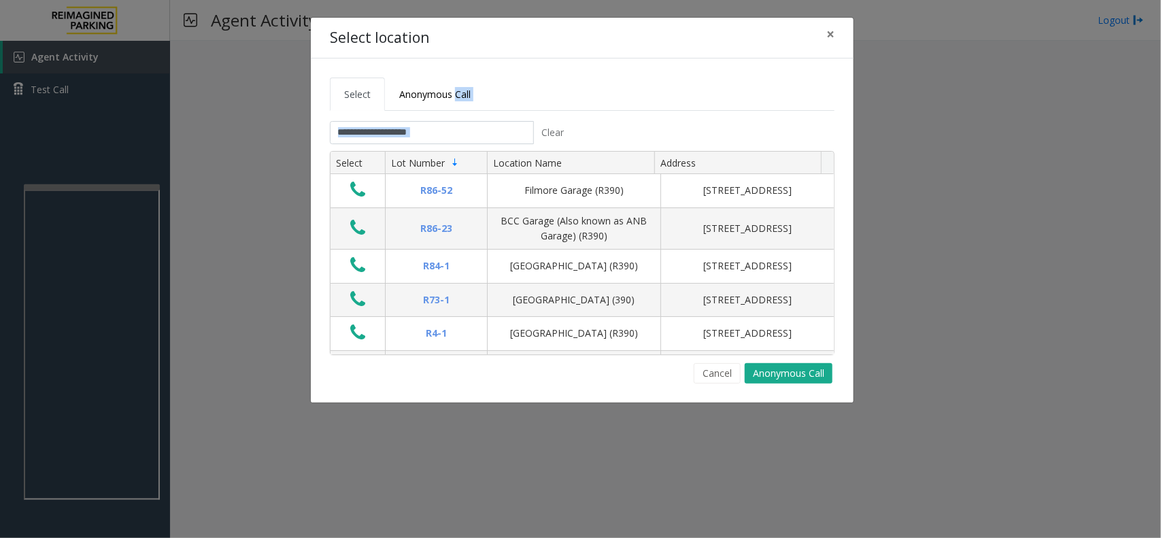
click at [475, 118] on div "Select location × Select Anonymous Call Clear Select Lot Number Location Name A…" at bounding box center [580, 269] width 1161 height 538
click at [986, 171] on div "Select location × Select Anonymous Call Clear Select Lot Number Location Name A…" at bounding box center [580, 269] width 1161 height 538
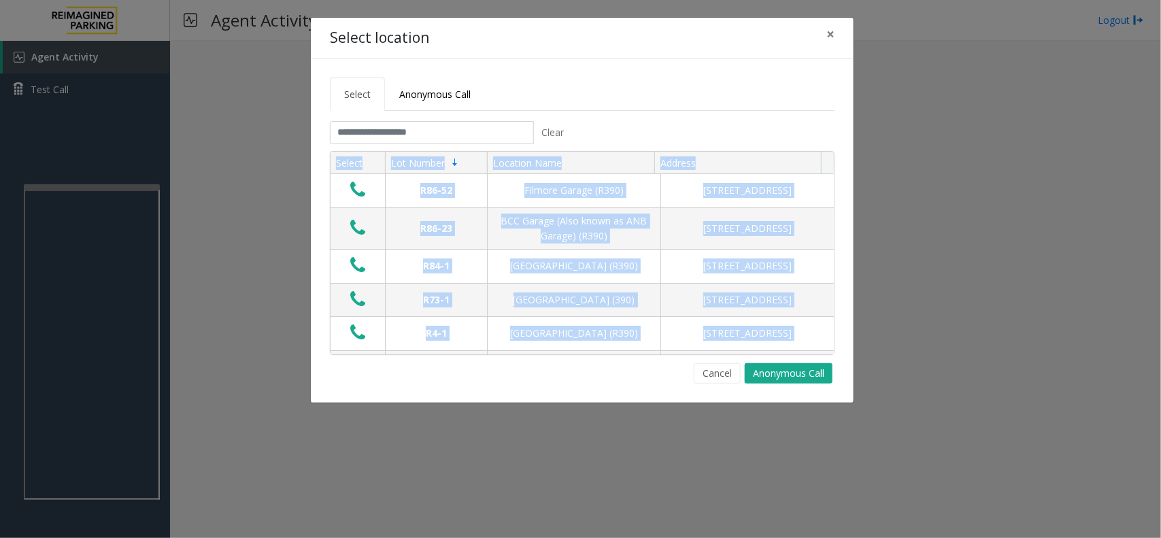
drag, startPoint x: 869, startPoint y: 135, endPoint x: 446, endPoint y: 399, distance: 498.9
click at [446, 399] on div "Select location × Select Anonymous Call Clear Select Lot Number Location Name A…" at bounding box center [580, 269] width 1161 height 538
click at [439, 409] on div "Select location × Select Anonymous Call Clear Select Lot Number Location Name A…" at bounding box center [580, 269] width 1161 height 538
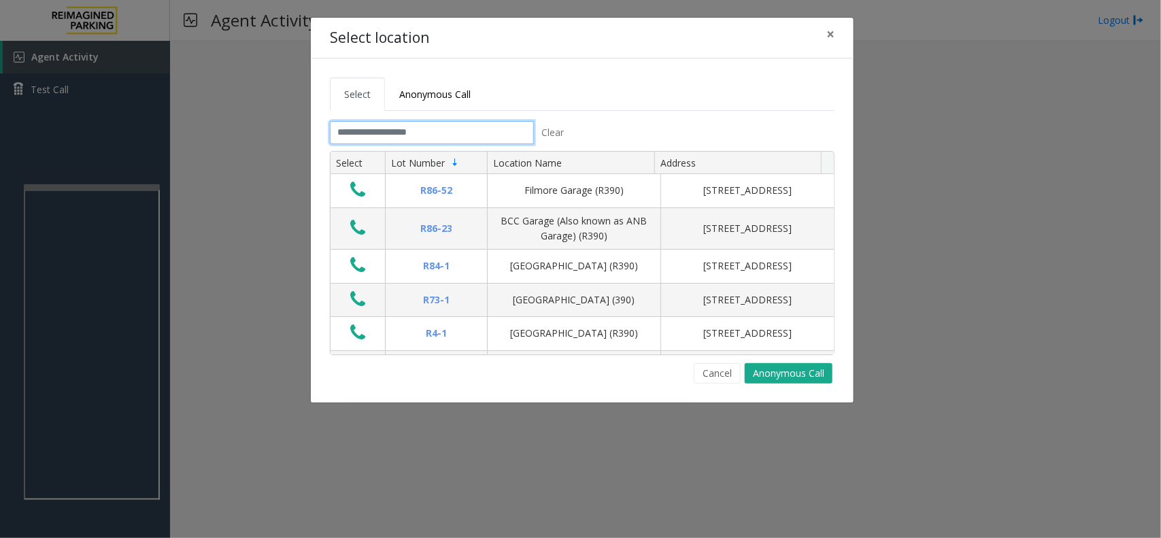
click at [375, 126] on input "text" at bounding box center [432, 132] width 204 height 23
click at [828, 39] on span "×" at bounding box center [830, 33] width 8 height 19
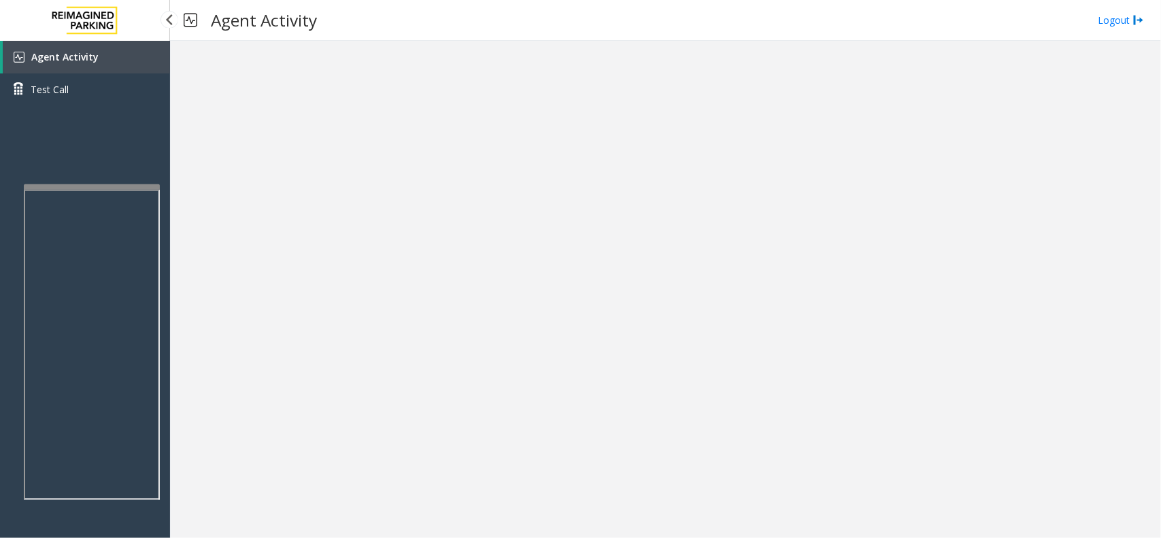
click at [126, 180] on div "Agent Activity Test Call" at bounding box center [85, 310] width 170 height 538
click at [130, 182] on div at bounding box center [92, 182] width 136 height 5
click at [134, 46] on link "Agent Activity" at bounding box center [86, 57] width 167 height 33
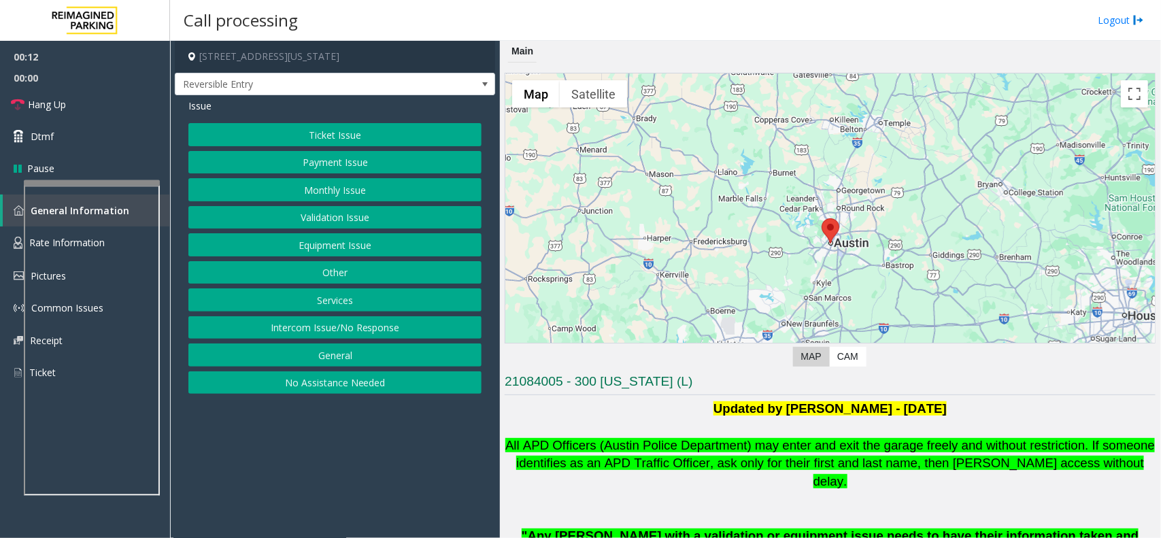
click at [396, 333] on button "Intercom Issue/No Response" at bounding box center [334, 327] width 293 height 23
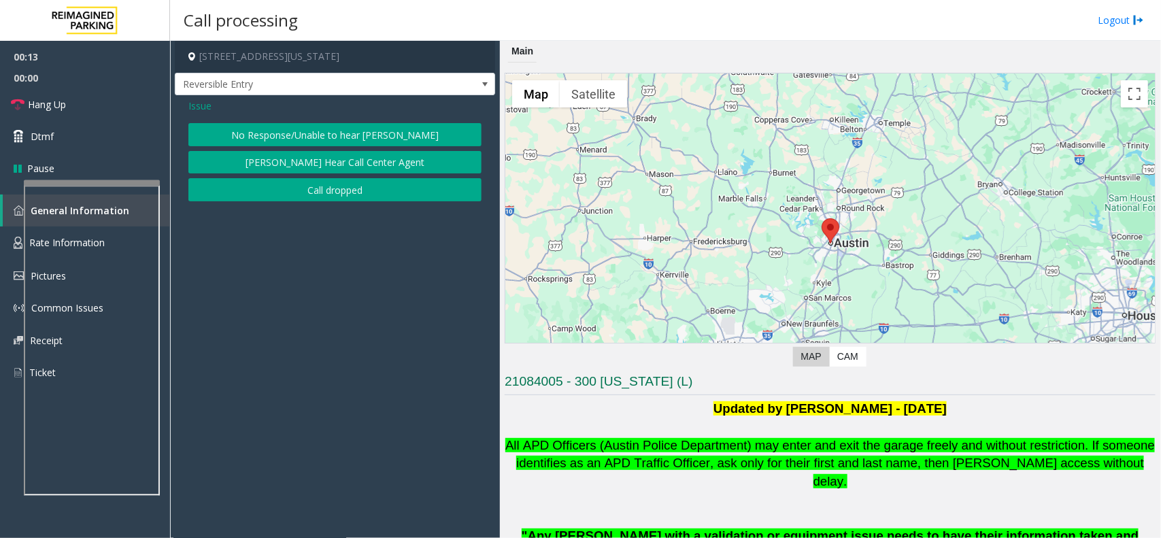
click at [323, 131] on button "No Response/Unable to hear [PERSON_NAME]" at bounding box center [334, 134] width 293 height 23
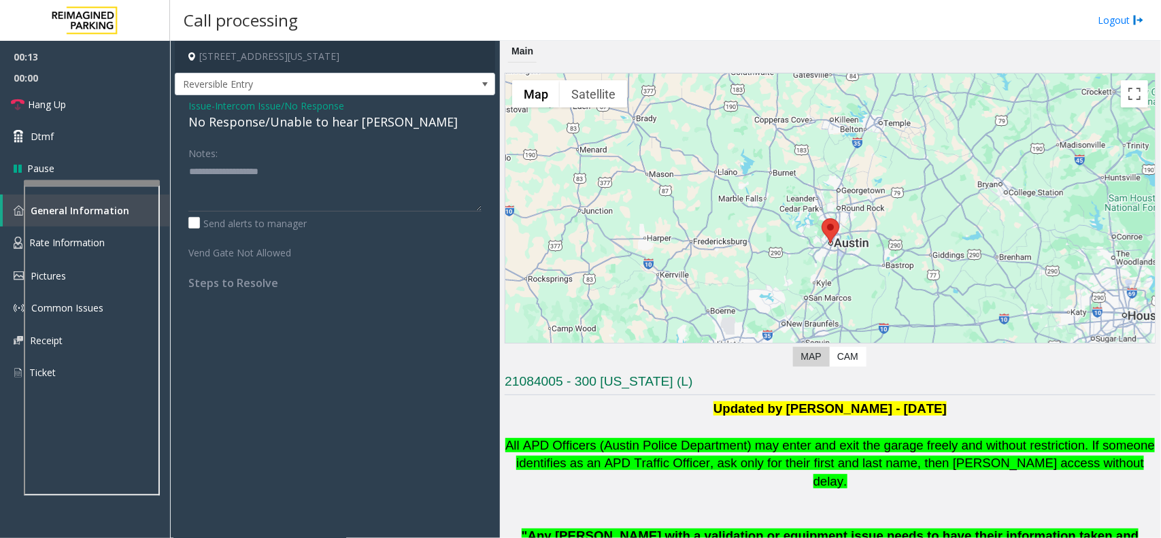
click at [324, 120] on div "No Response/Unable to hear [PERSON_NAME]" at bounding box center [334, 122] width 293 height 18
type textarea "**********"
click at [402, 157] on div "Notes:" at bounding box center [334, 176] width 293 height 70
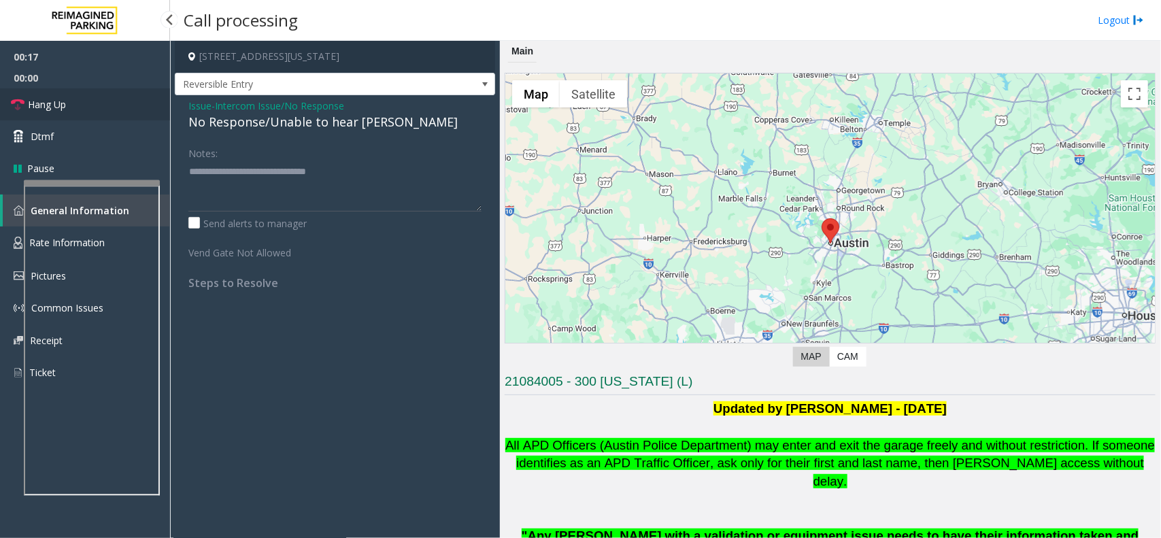
click at [130, 107] on link "Hang Up" at bounding box center [85, 104] width 170 height 32
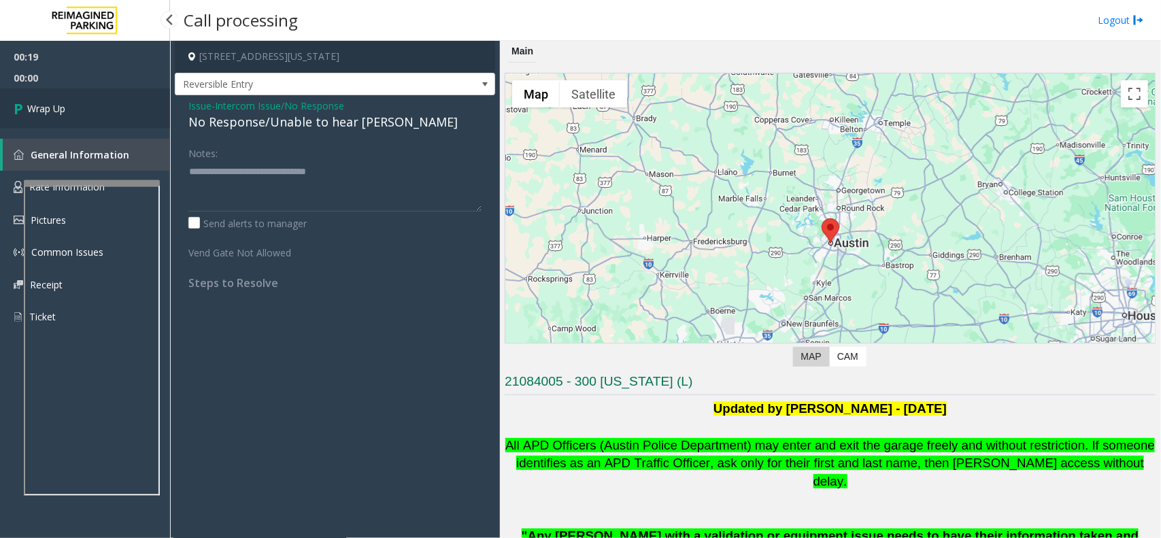
click at [130, 107] on link "Wrap Up" at bounding box center [85, 108] width 170 height 40
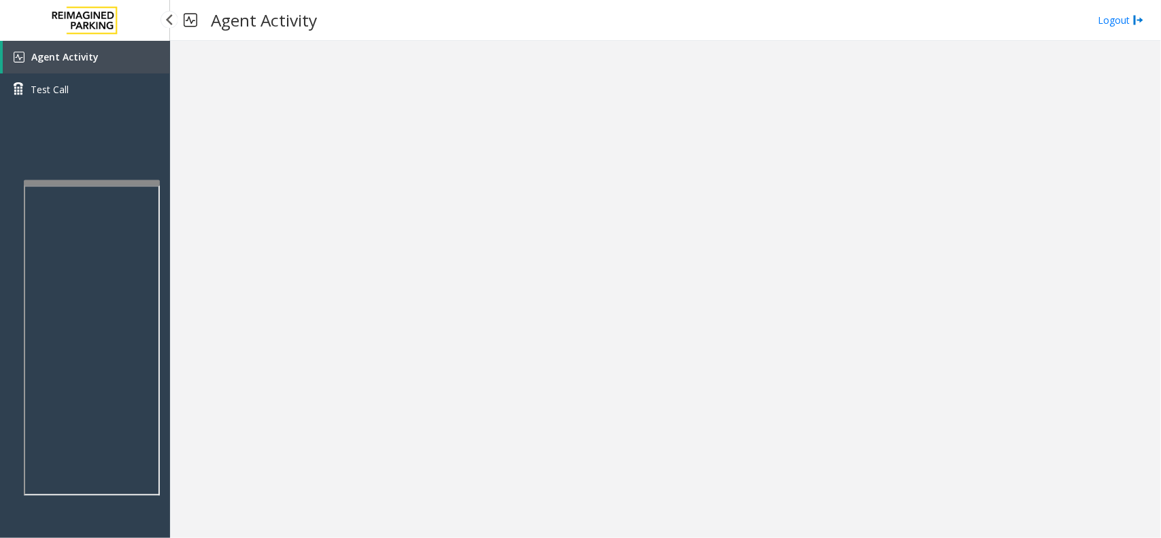
click at [121, 58] on link "Agent Activity" at bounding box center [86, 57] width 167 height 33
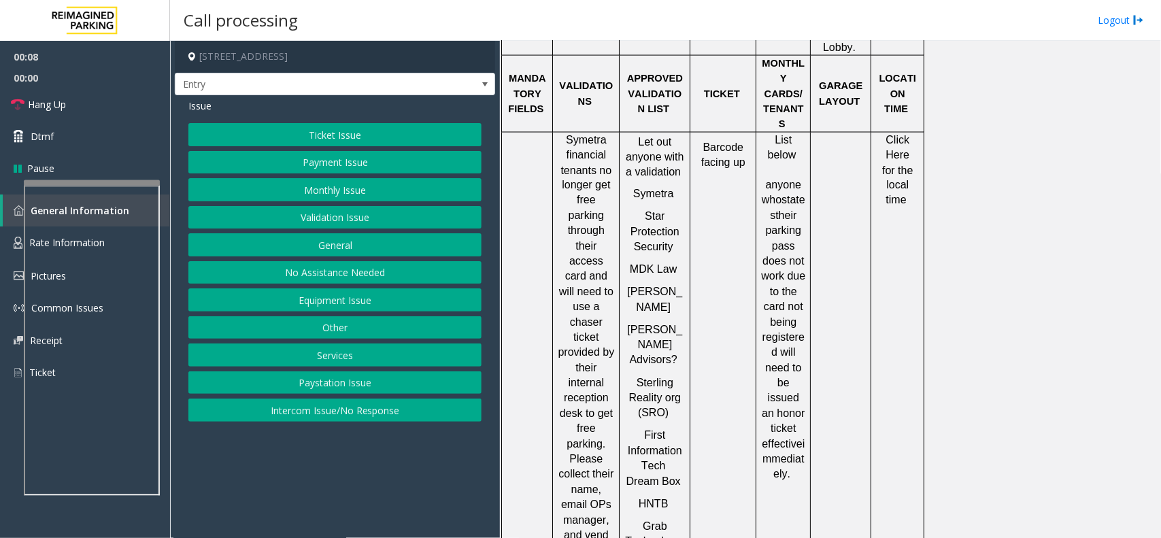
scroll to position [848, 0]
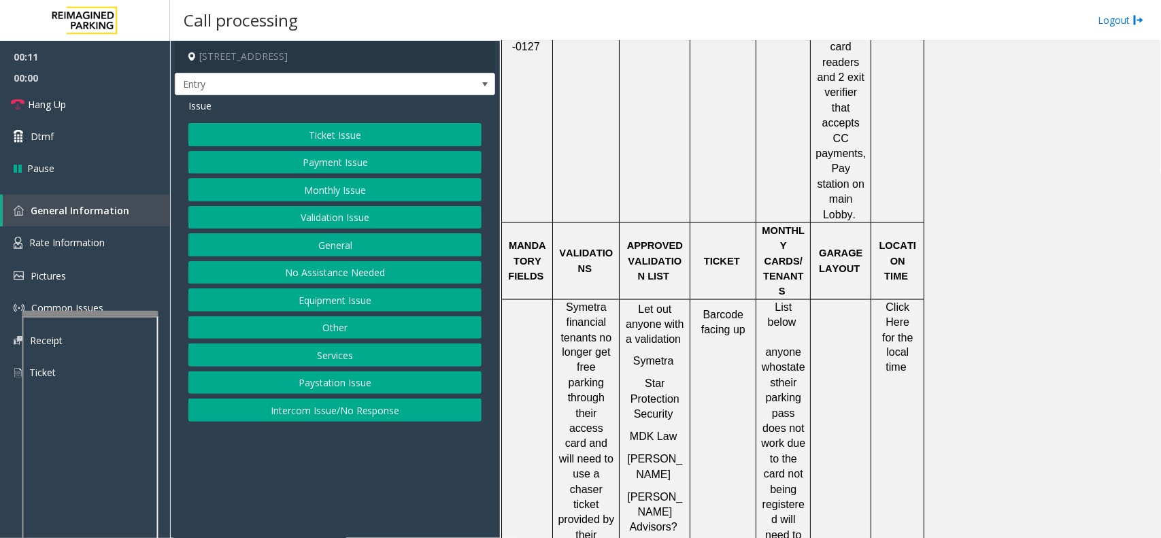
click at [84, 316] on div at bounding box center [90, 313] width 136 height 5
click at [97, 252] on link "Rate Information" at bounding box center [85, 242] width 170 height 33
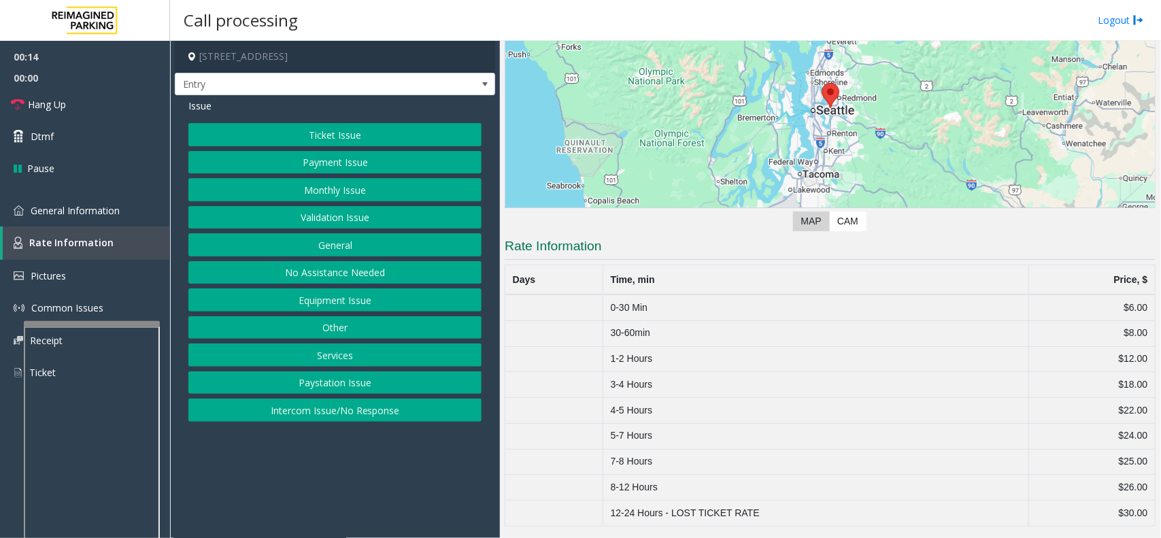
click at [344, 415] on button "Intercom Issue/No Response" at bounding box center [334, 409] width 293 height 23
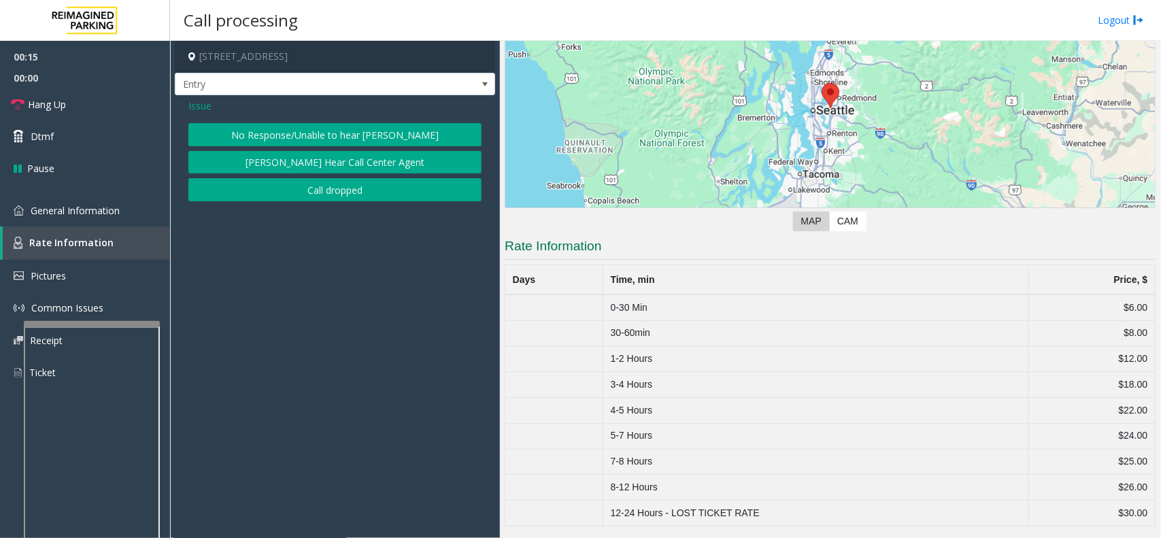
click at [347, 136] on button "No Response/Unable to hear [PERSON_NAME]" at bounding box center [334, 134] width 293 height 23
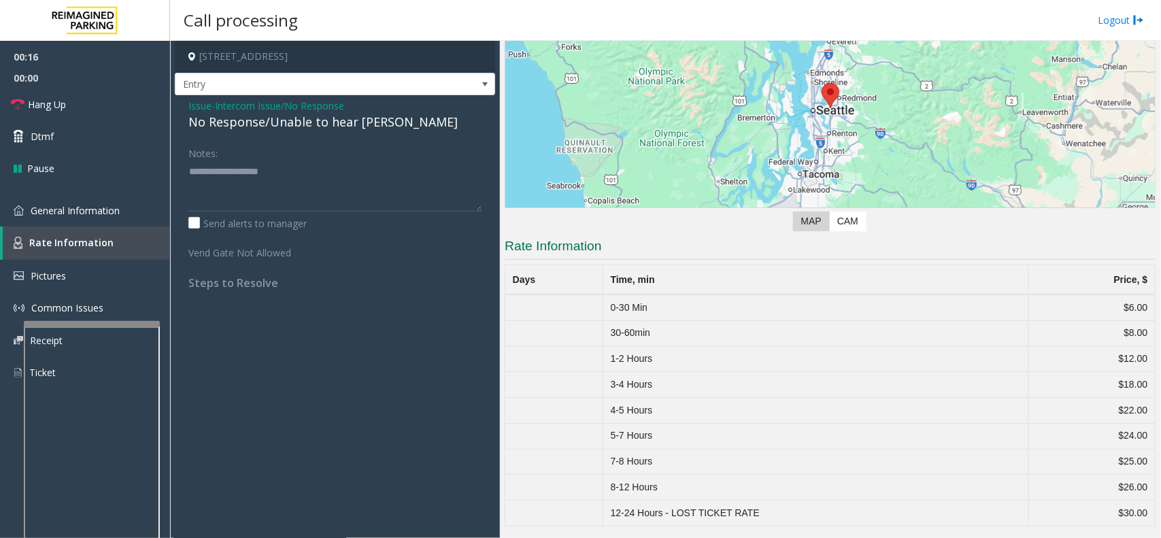
click at [352, 120] on div "No Response/Unable to hear [PERSON_NAME]" at bounding box center [334, 122] width 293 height 18
click at [392, 177] on textarea at bounding box center [334, 185] width 293 height 51
type textarea "**********"
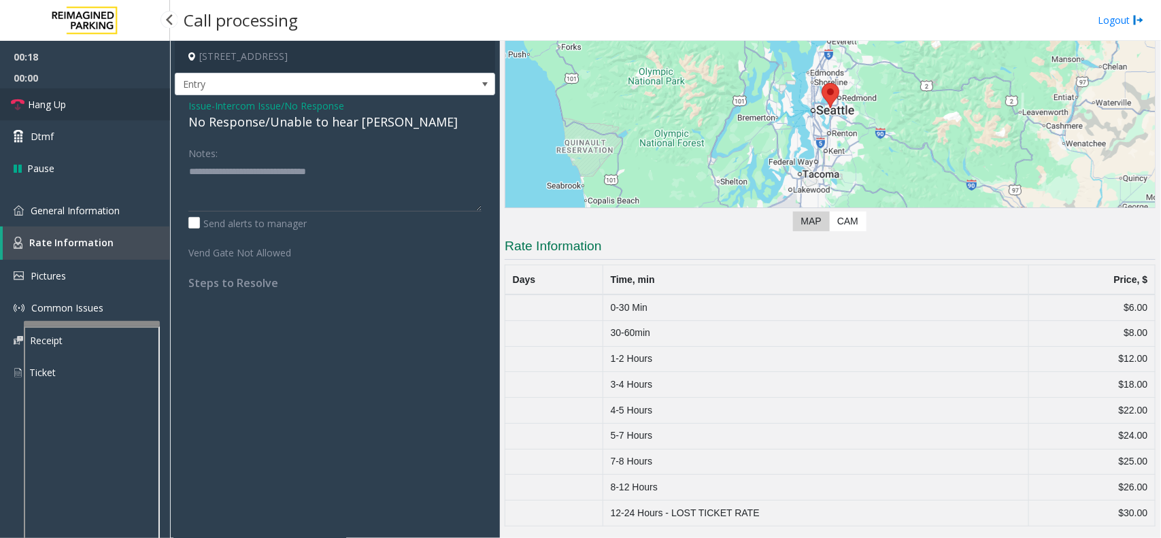
click at [111, 109] on link "Hang Up" at bounding box center [85, 104] width 170 height 32
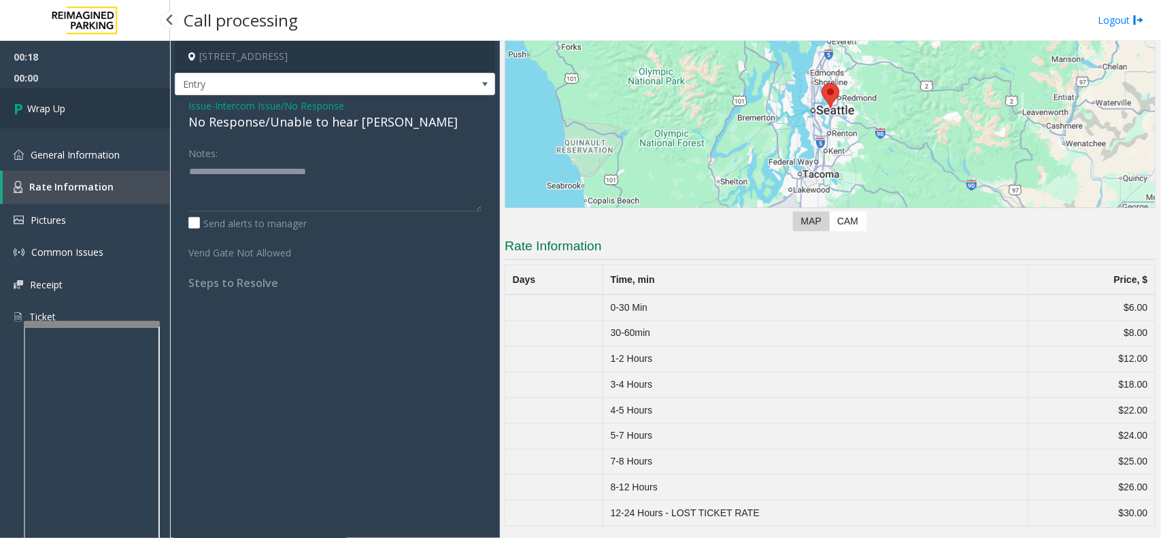
click at [111, 109] on link "Wrap Up" at bounding box center [85, 108] width 170 height 40
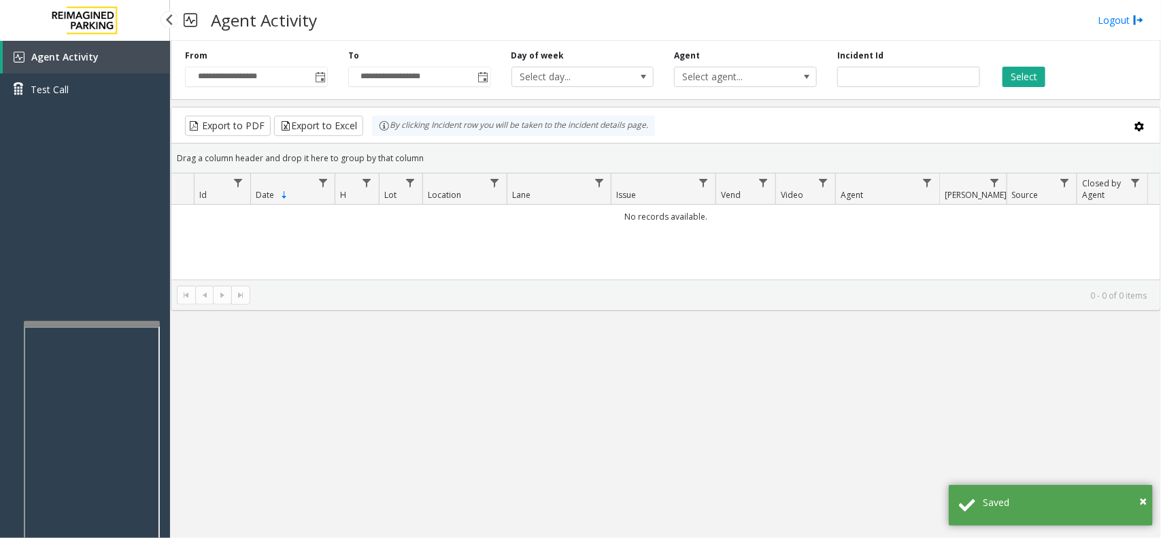
click at [114, 320] on div "Agent Activity Test Call" at bounding box center [85, 310] width 170 height 538
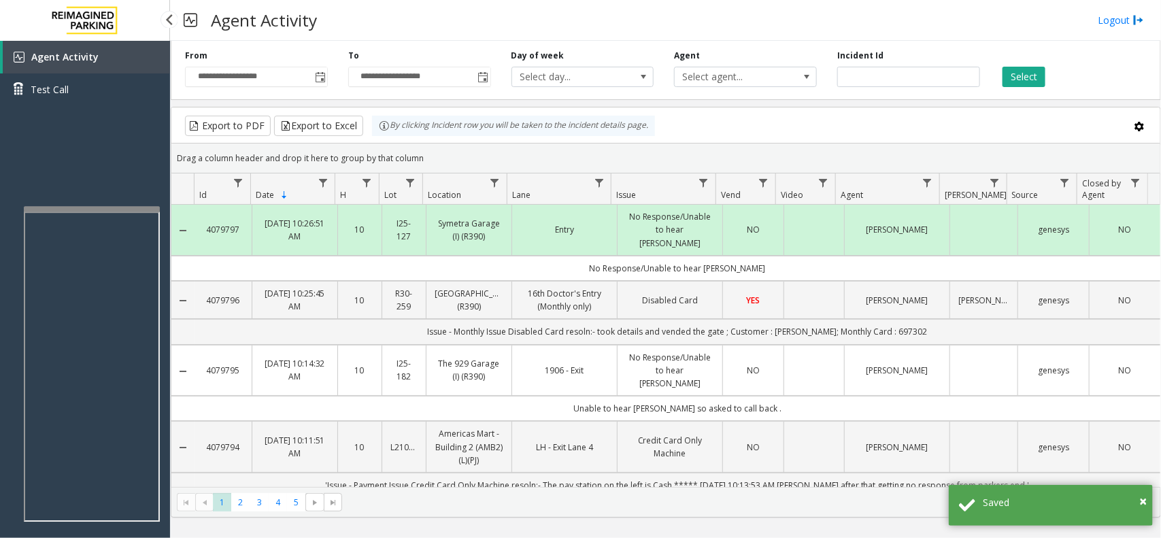
click at [116, 203] on app-root "**********" at bounding box center [580, 269] width 1161 height 538
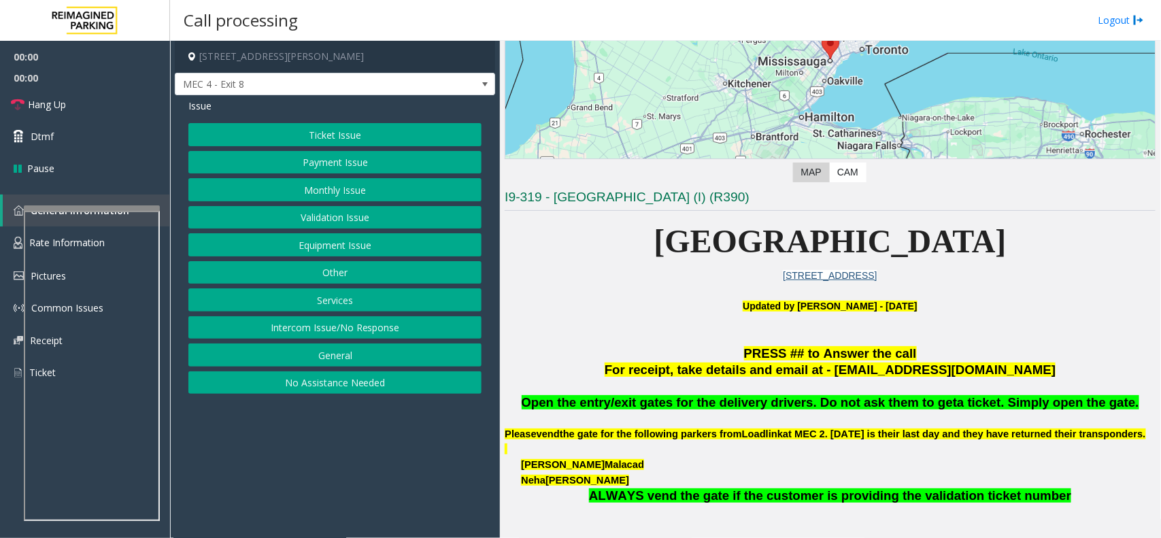
scroll to position [255, 0]
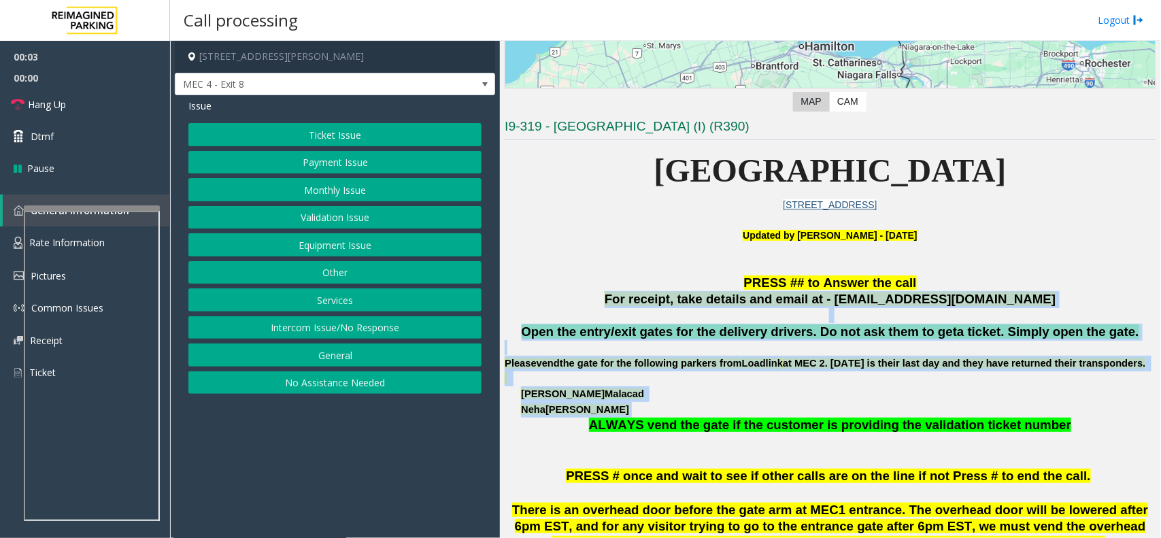
drag, startPoint x: 655, startPoint y: 291, endPoint x: 884, endPoint y: 430, distance: 268.2
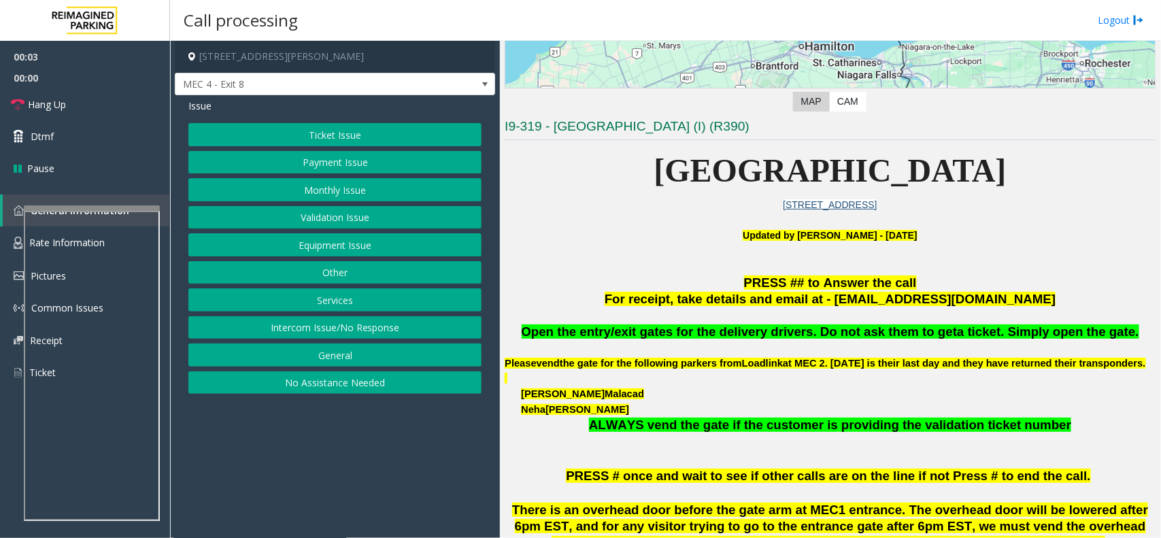
click at [920, 432] on span "ALWAYS vend the gate if the customer is providing the validation ticket number" at bounding box center [830, 425] width 482 height 14
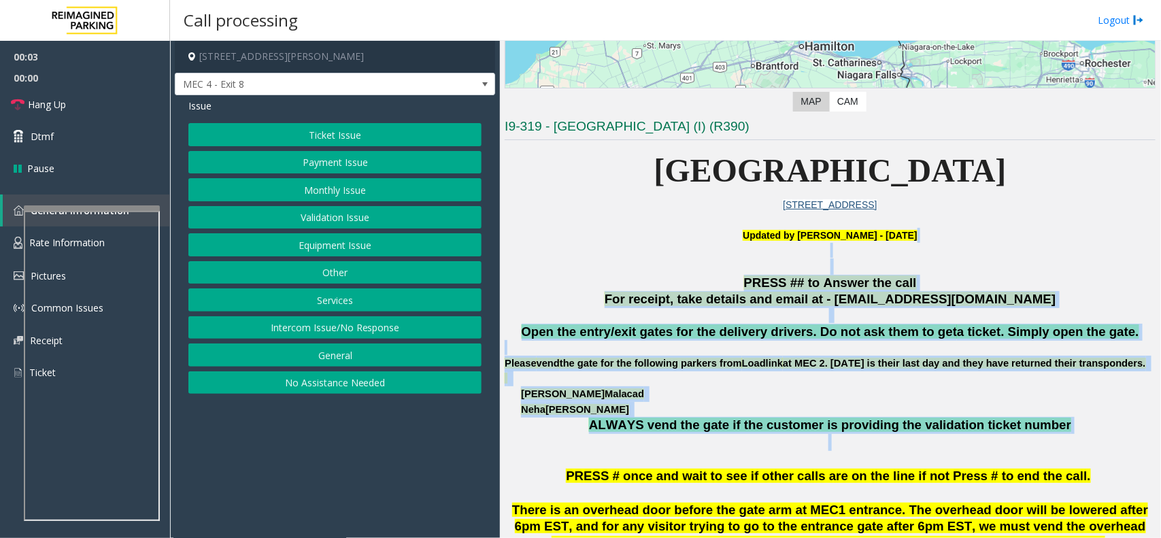
drag, startPoint x: 817, startPoint y: 340, endPoint x: 617, endPoint y: 248, distance: 220.0
click at [617, 248] on p "Updated by Kunal Singh - 28th August 2025" at bounding box center [830, 243] width 651 height 31
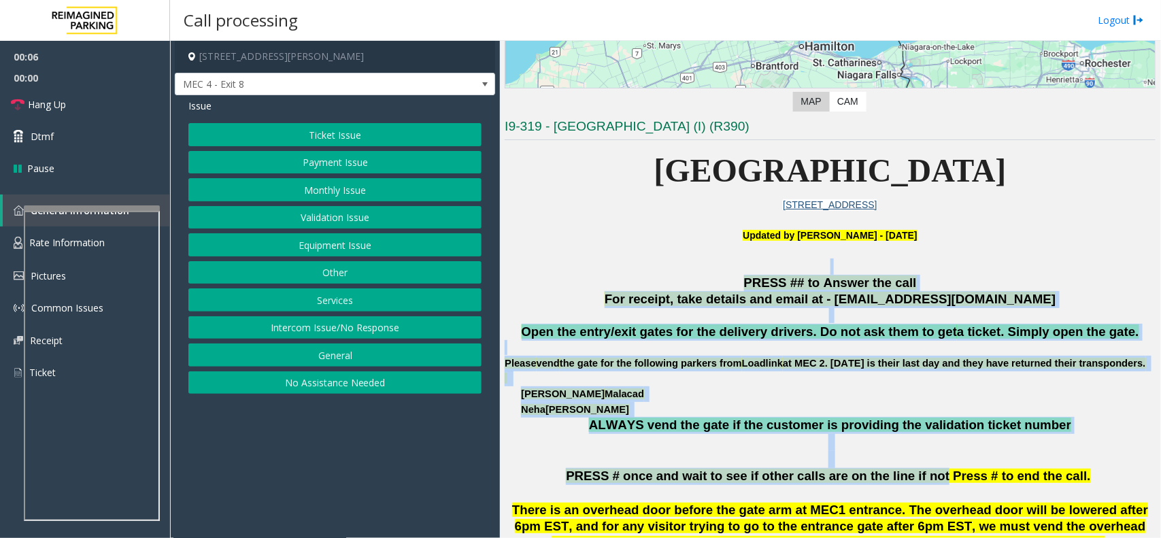
drag, startPoint x: 633, startPoint y: 267, endPoint x: 925, endPoint y: 495, distance: 370.5
click at [947, 468] on p at bounding box center [830, 459] width 651 height 17
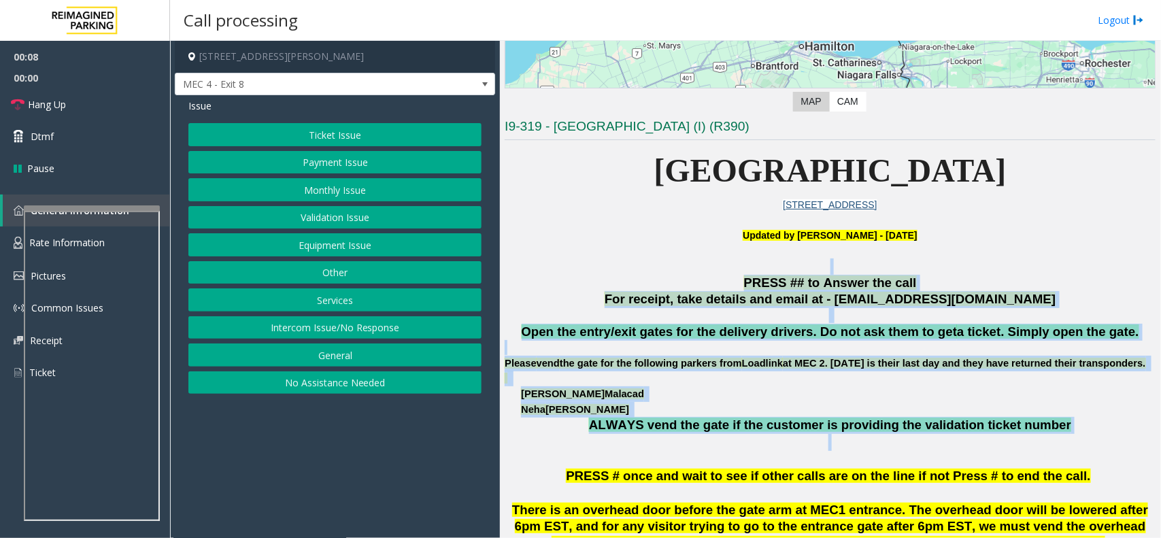
drag, startPoint x: 1044, startPoint y: 460, endPoint x: 655, endPoint y: 270, distance: 432.8
click at [655, 270] on p at bounding box center [830, 266] width 651 height 16
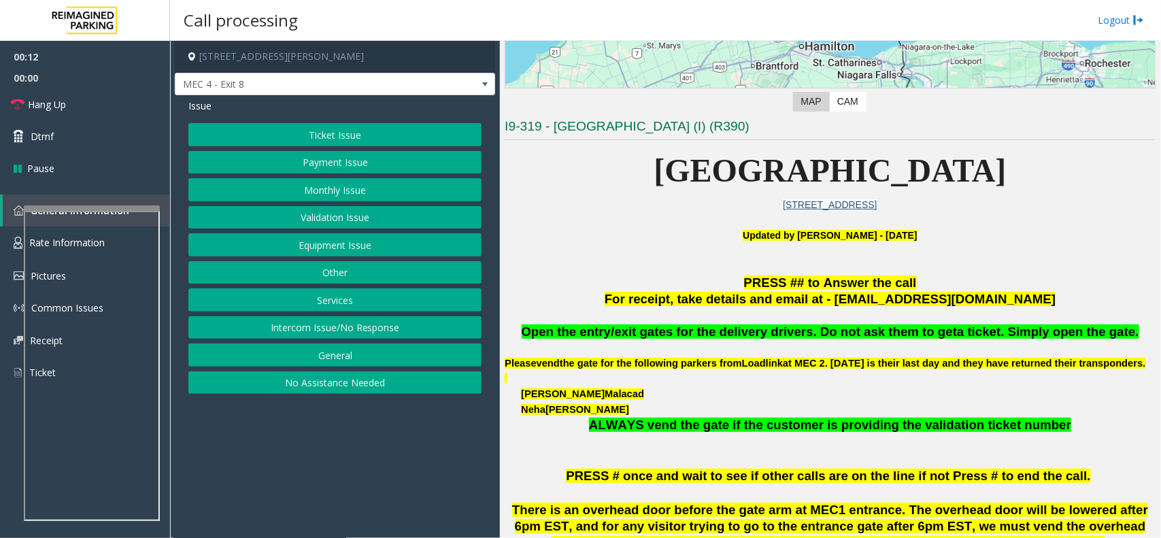
click at [371, 248] on button "Equipment Issue" at bounding box center [334, 244] width 293 height 23
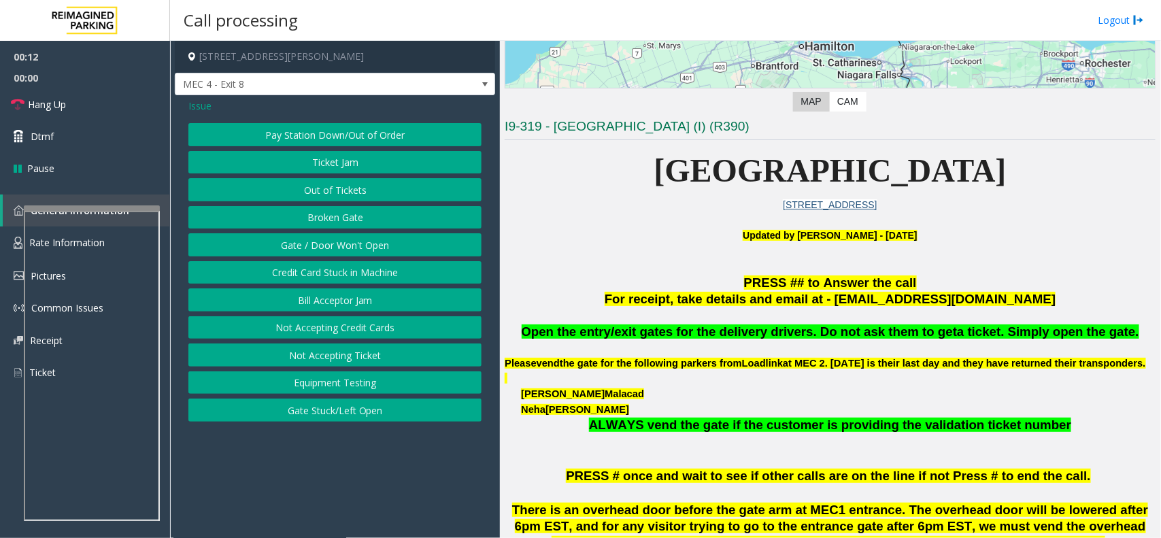
click at [371, 248] on button "Gate / Door Won't Open" at bounding box center [334, 244] width 293 height 23
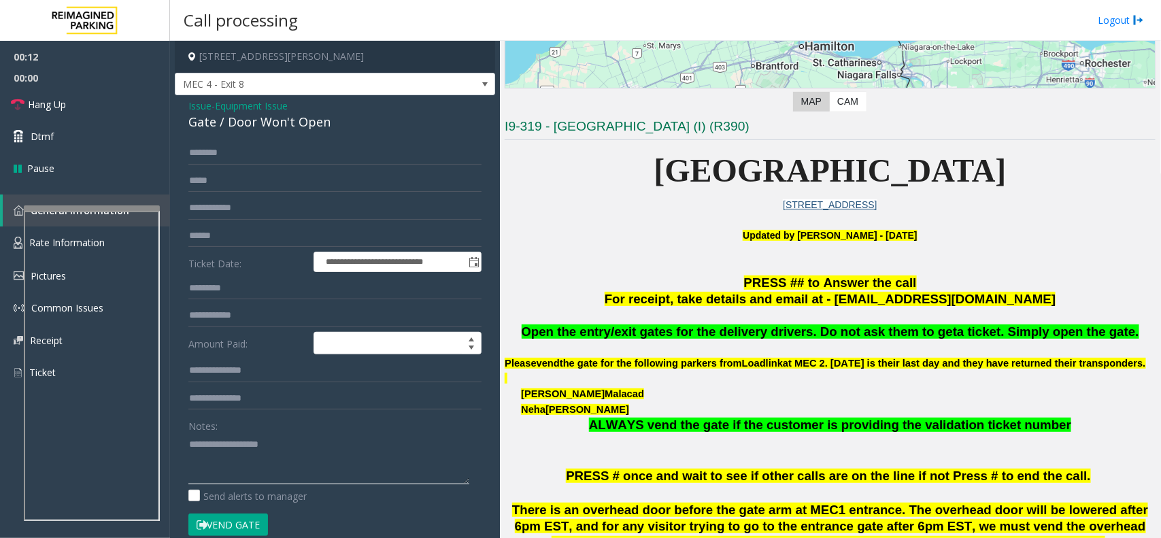
click at [296, 452] on textarea at bounding box center [328, 458] width 281 height 51
click at [315, 130] on div "Gate / Door Won't Open" at bounding box center [334, 122] width 293 height 18
copy div "Gate / Door Won't Open"
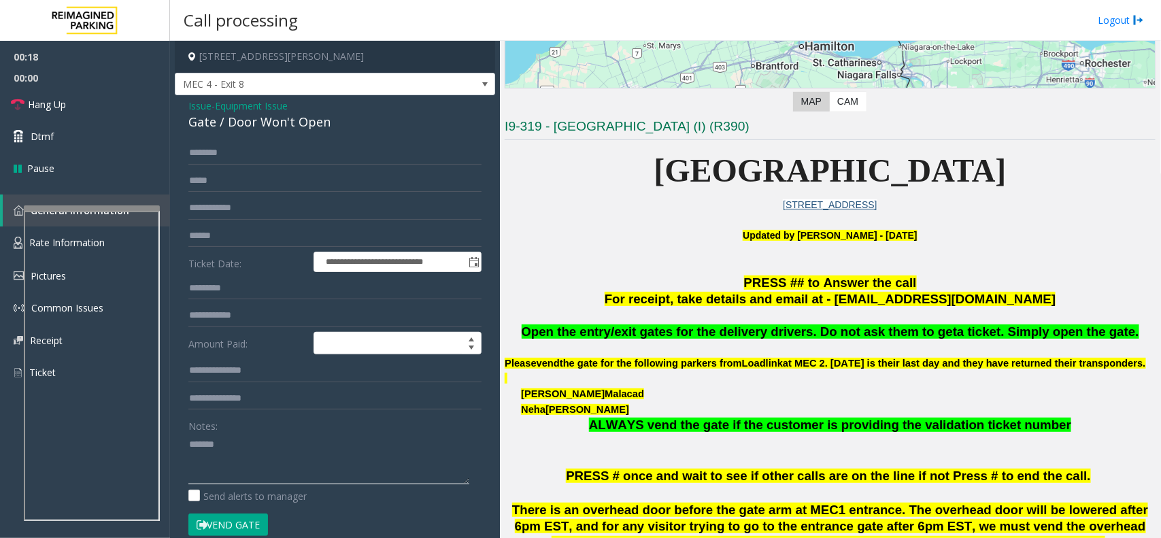
click at [279, 443] on textarea at bounding box center [328, 458] width 281 height 51
paste textarea "**********"
type textarea "**********"
click at [205, 231] on input "text" at bounding box center [334, 235] width 293 height 23
type input "*"
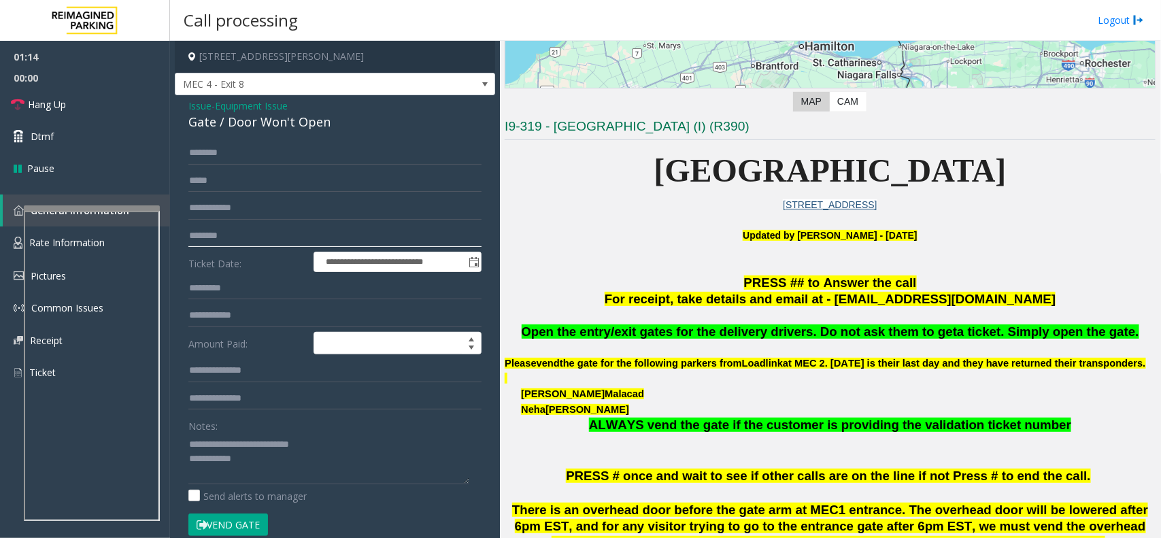
click at [226, 241] on input "********" at bounding box center [334, 235] width 293 height 23
click at [299, 243] on input "********" at bounding box center [334, 235] width 293 height 23
type input "********"
drag, startPoint x: 219, startPoint y: 447, endPoint x: 367, endPoint y: 442, distance: 148.3
click at [367, 442] on textarea at bounding box center [328, 458] width 281 height 51
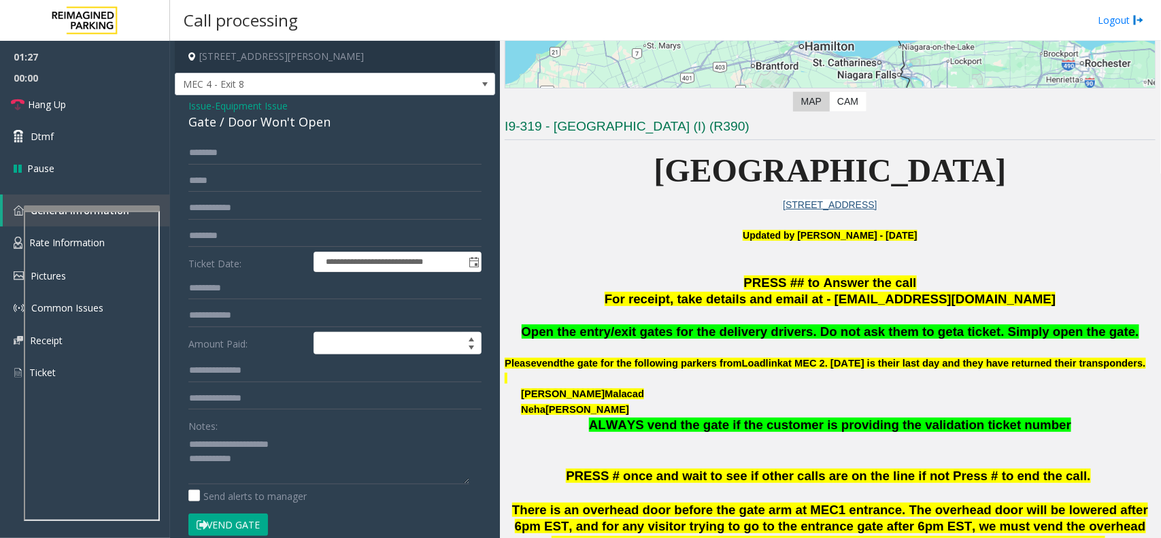
click at [254, 532] on button "Vend Gate" at bounding box center [228, 524] width 80 height 23
click at [304, 454] on textarea at bounding box center [328, 458] width 281 height 51
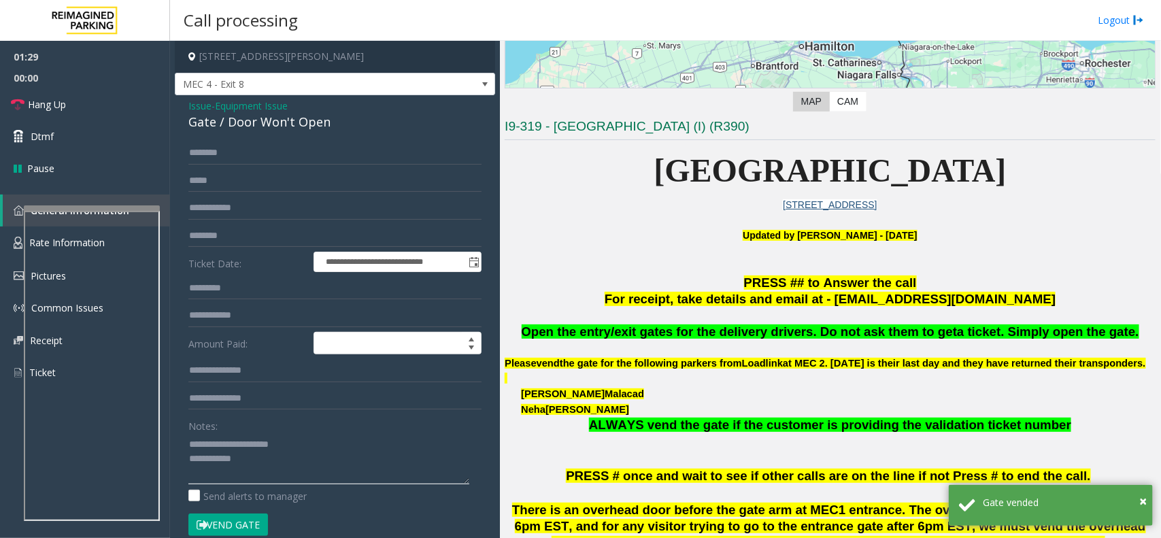
click at [322, 440] on textarea at bounding box center [328, 458] width 281 height 51
click at [293, 464] on textarea at bounding box center [328, 458] width 281 height 51
click at [107, 118] on link "Hang Up" at bounding box center [85, 104] width 170 height 32
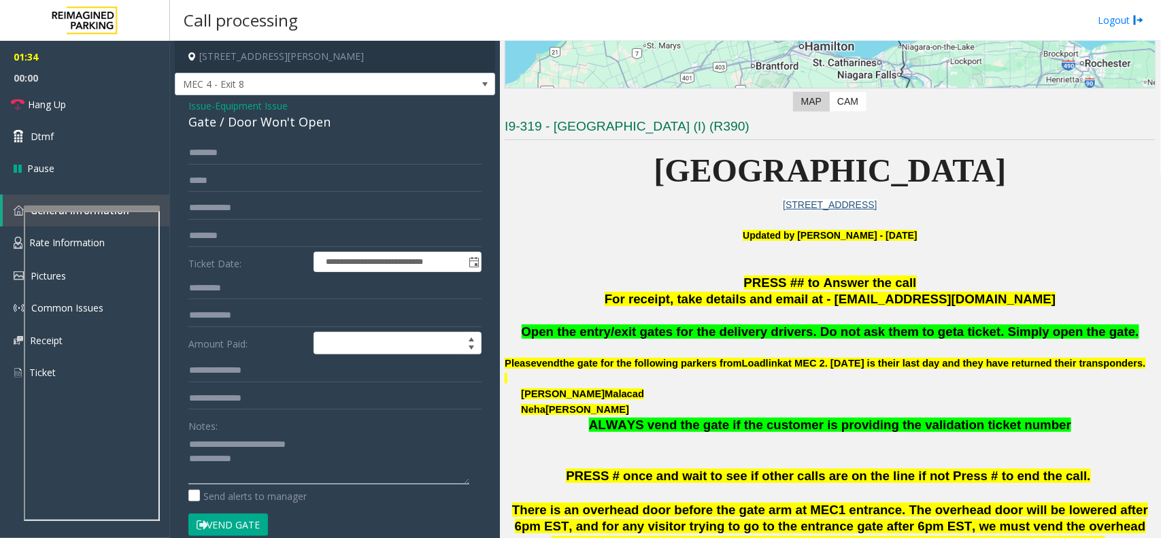
click at [280, 473] on textarea at bounding box center [328, 458] width 281 height 51
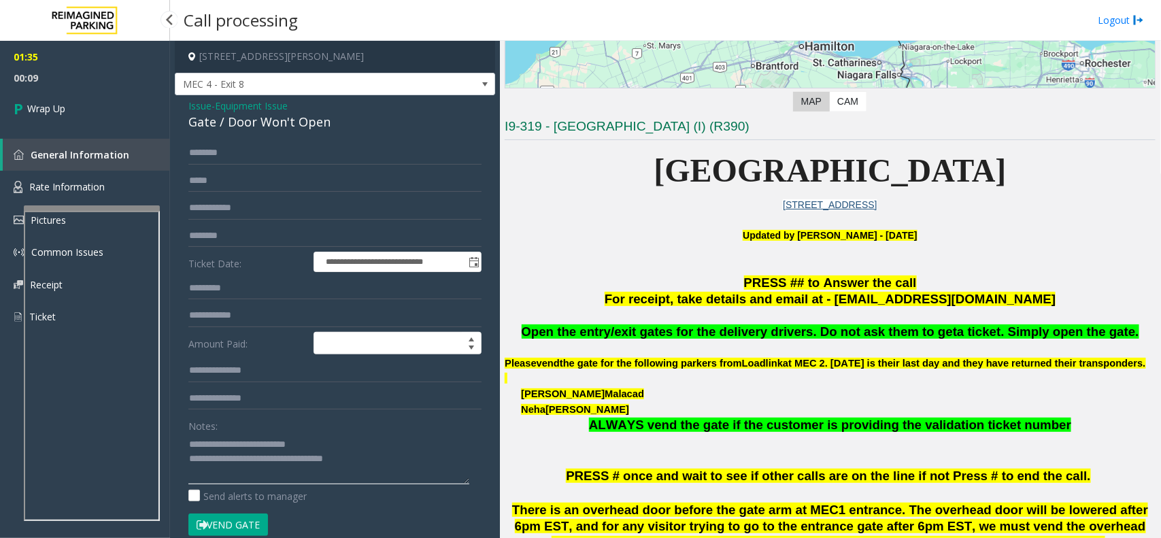
type textarea "**********"
click at [87, 129] on div "01:35 00:09 Wrap Up General Information Rate Information Pictures Common Issues…" at bounding box center [85, 192] width 170 height 303
click at [86, 116] on link "Wrap Up" at bounding box center [85, 108] width 170 height 40
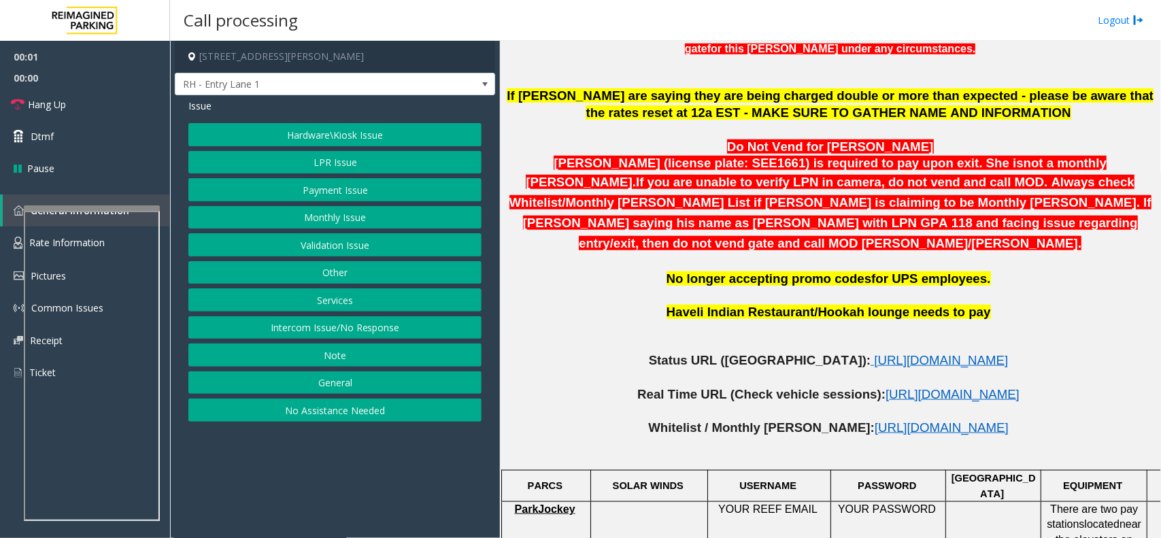
scroll to position [680, 0]
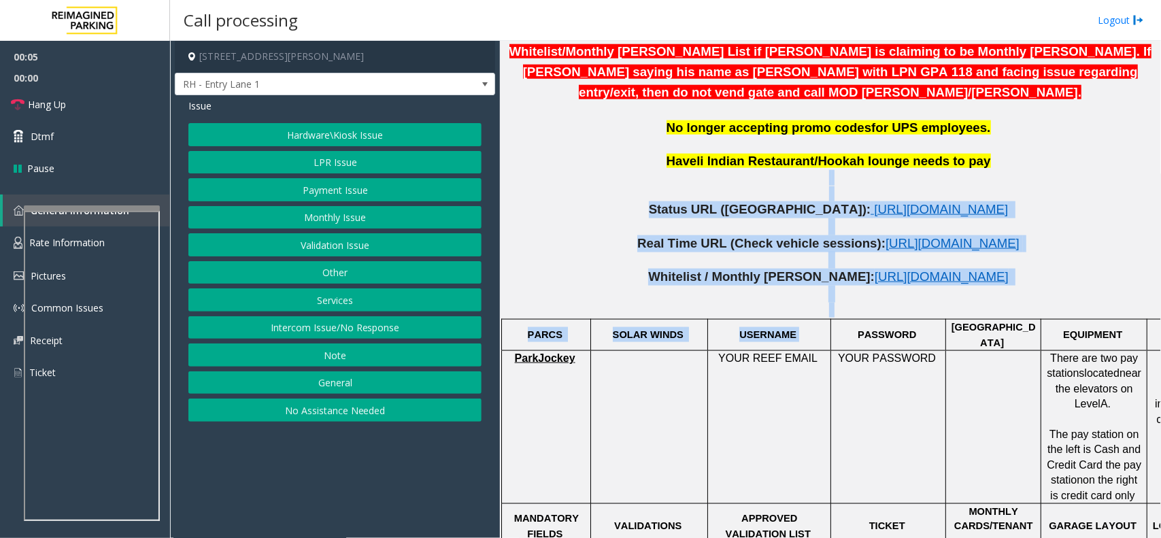
drag, startPoint x: 544, startPoint y: 153, endPoint x: 813, endPoint y: 316, distance: 314.3
click at [813, 316] on div "If parkers are saying they are being charged double or more than expected - ple…" at bounding box center [830, 487] width 651 height 1100
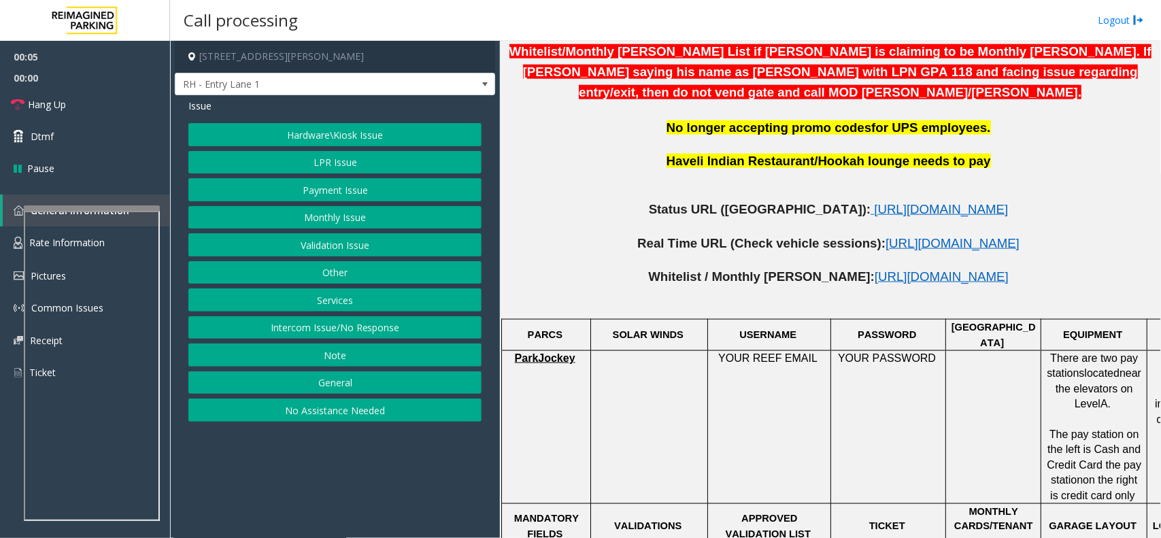
click at [953, 360] on td at bounding box center [993, 427] width 95 height 153
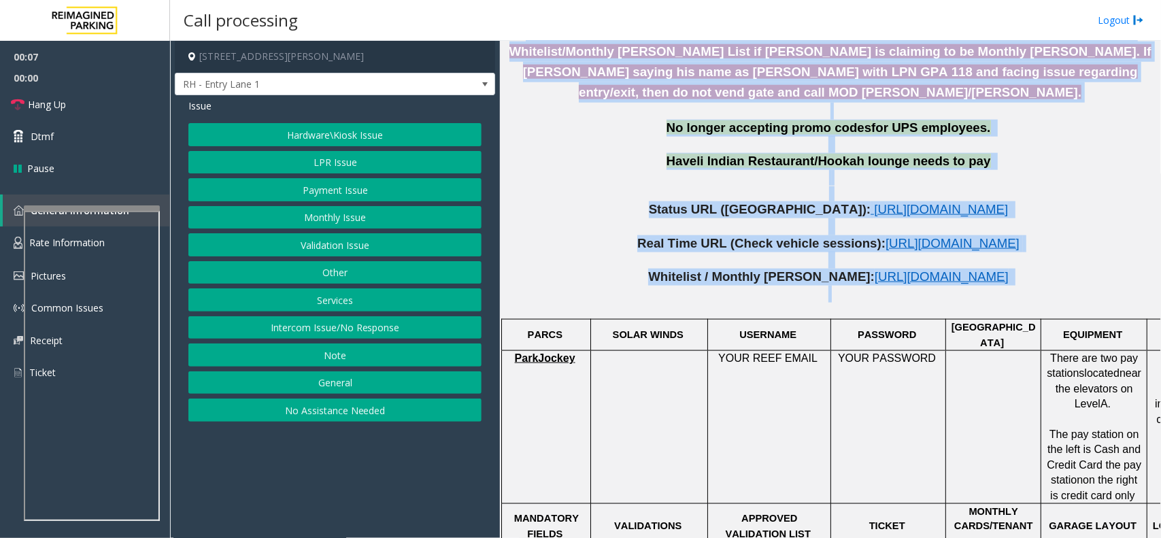
drag, startPoint x: 1062, startPoint y: 269, endPoint x: 479, endPoint y: 97, distance: 607.6
click at [479, 97] on div "230 Harris Street Northeast, Atlanta, GA RH - Entry Lane 1 Issue Hardware\Kiosk…" at bounding box center [665, 289] width 990 height 497
click at [696, 120] on span "No longer accepting promo codes" at bounding box center [768, 127] width 205 height 14
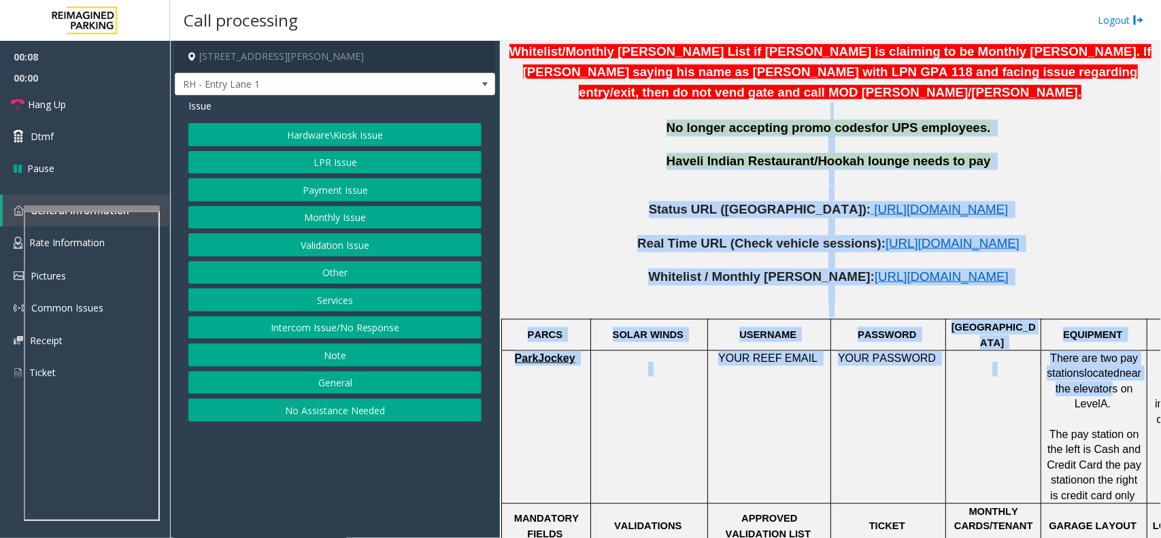
drag, startPoint x: 641, startPoint y: 102, endPoint x: 1121, endPoint y: 374, distance: 551.2
click at [1121, 374] on div "If parkers are saying they are being charged double or more than expected - ple…" at bounding box center [830, 487] width 651 height 1100
click at [930, 377] on td "YOUR PASSWORD" at bounding box center [888, 427] width 115 height 153
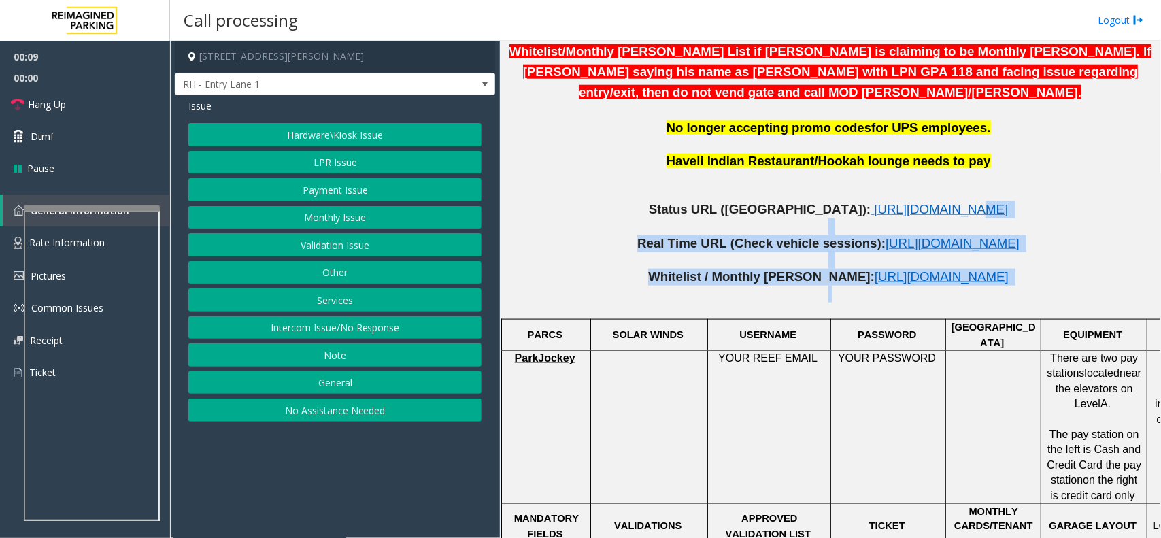
drag, startPoint x: 1071, startPoint y: 279, endPoint x: 674, endPoint y: 167, distance: 412.5
click at [674, 167] on div "If parkers are saying they are being charged double or more than expected - ple…" at bounding box center [830, 487] width 651 height 1100
click at [577, 170] on p at bounding box center [830, 178] width 651 height 16
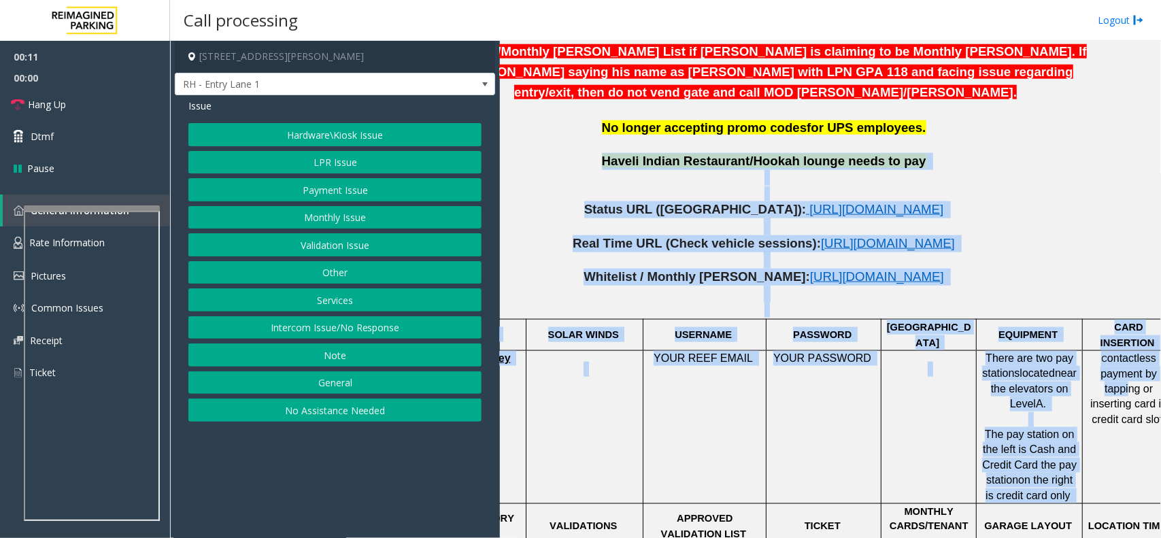
drag, startPoint x: 590, startPoint y: 145, endPoint x: 1144, endPoint y: 376, distance: 600.5
click at [1091, 376] on div "If parkers are saying they are being charged double or more than expected - ple…" at bounding box center [765, 487] width 651 height 1100
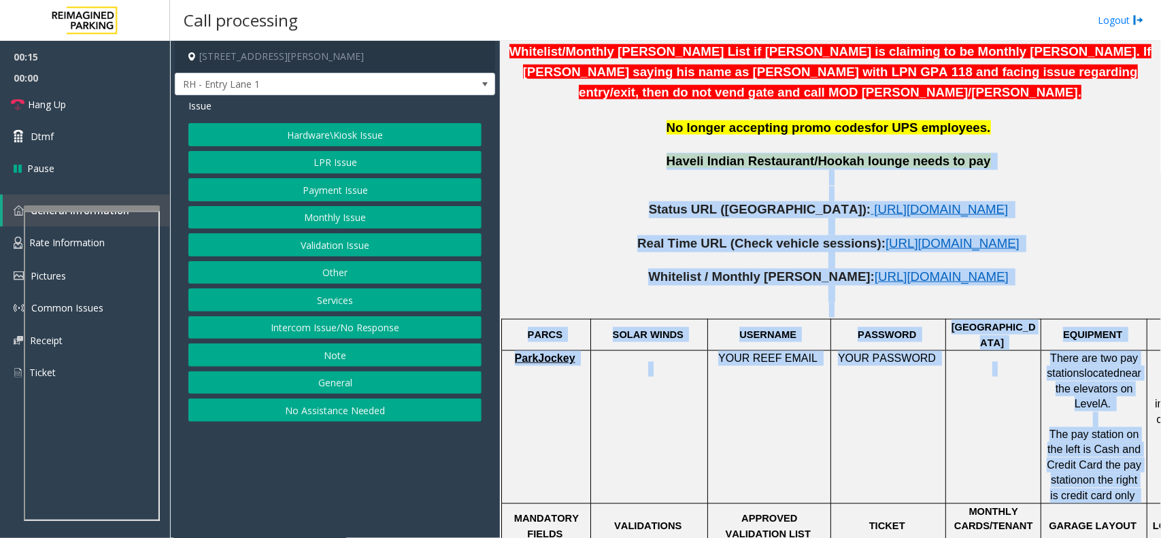
click at [681, 384] on td at bounding box center [649, 427] width 117 height 153
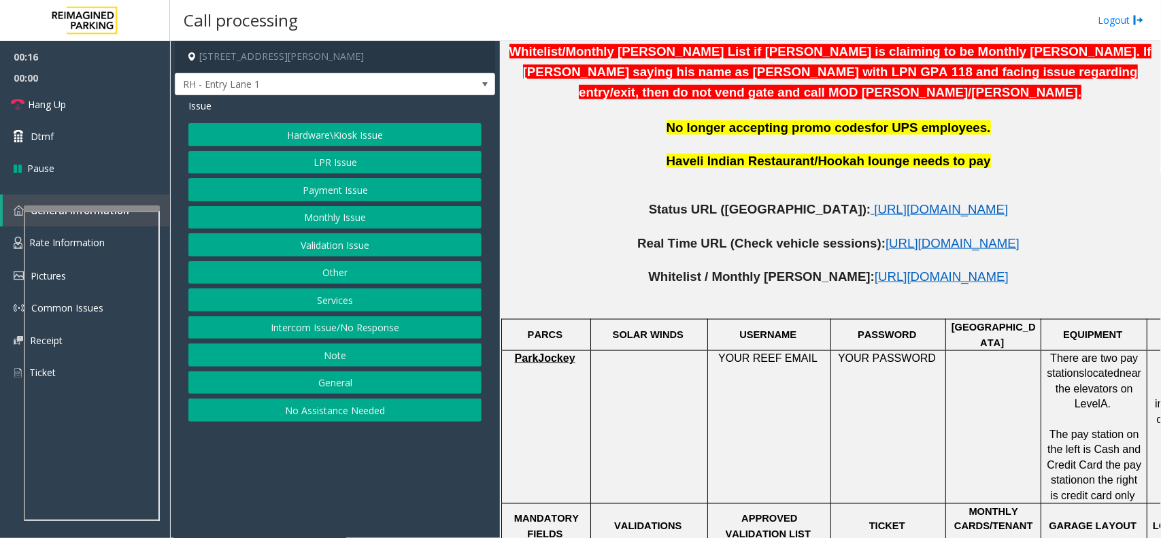
click at [405, 311] on button "Services" at bounding box center [334, 299] width 293 height 23
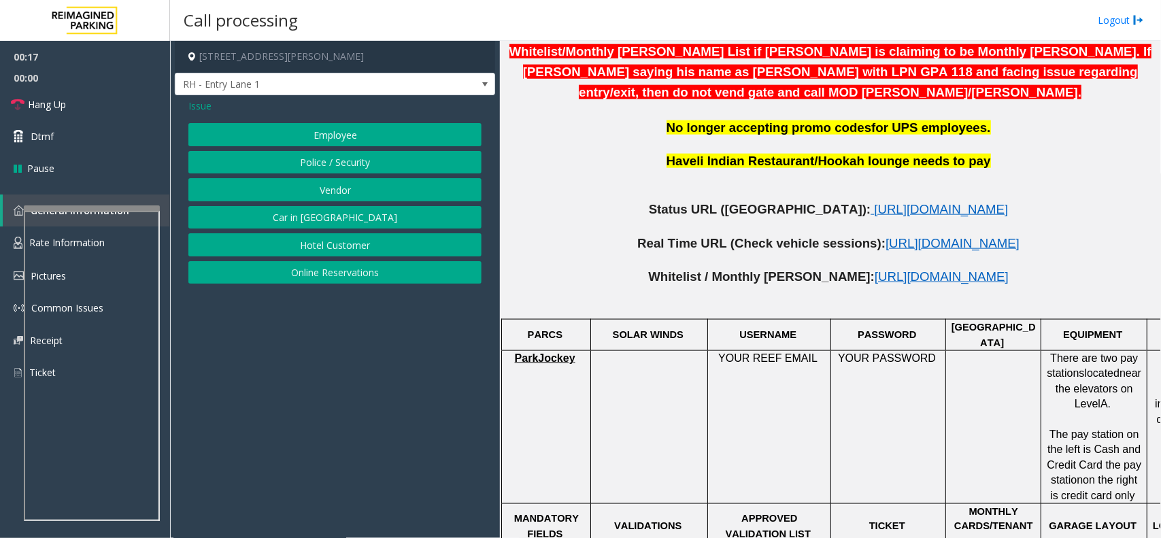
click at [206, 106] on span "Issue" at bounding box center [199, 106] width 23 height 14
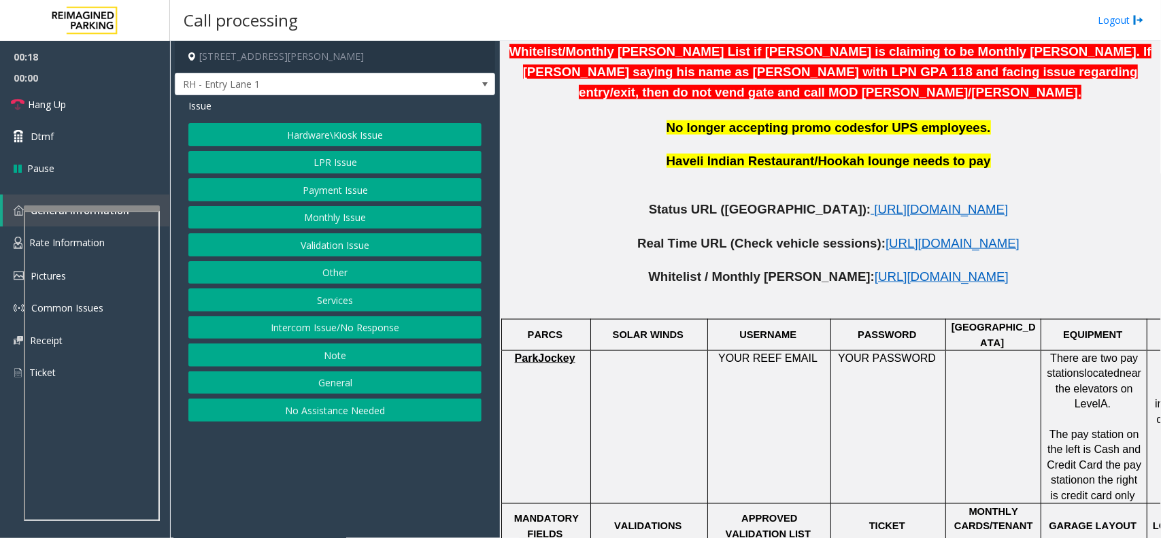
click at [361, 328] on button "Intercom Issue/No Response" at bounding box center [334, 327] width 293 height 23
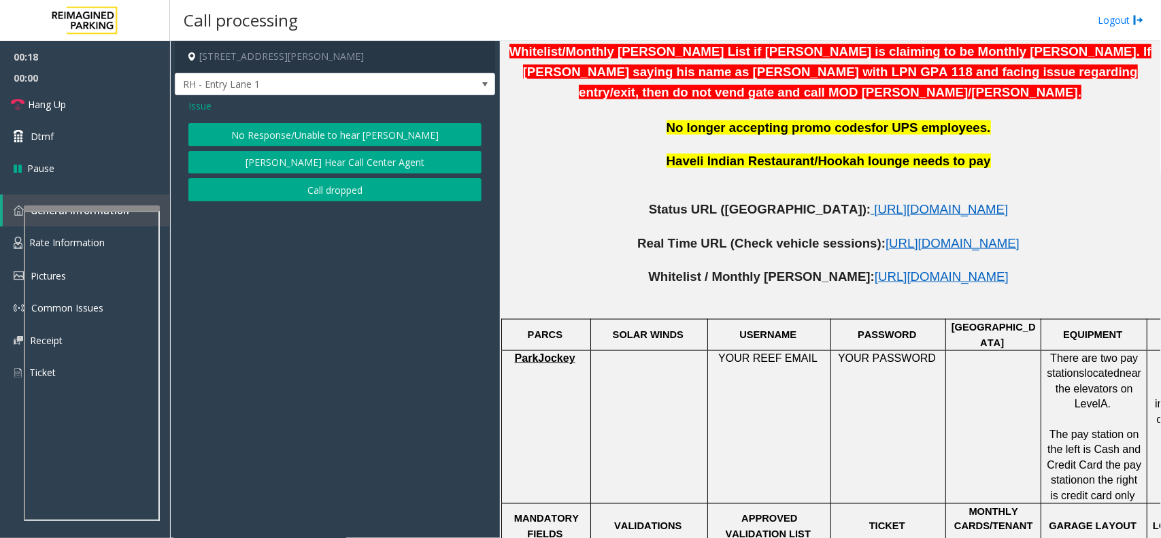
click at [327, 135] on button "No Response/Unable to hear [PERSON_NAME]" at bounding box center [334, 134] width 293 height 23
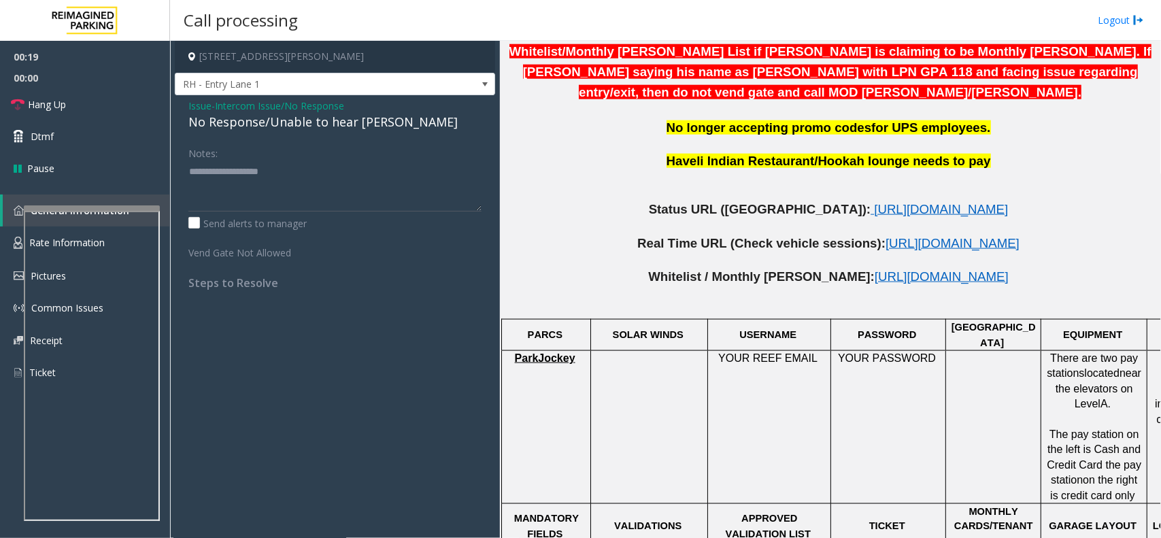
click at [332, 124] on div "No Response/Unable to hear [PERSON_NAME]" at bounding box center [334, 122] width 293 height 18
type textarea "**********"
click at [94, 110] on link "Hang Up" at bounding box center [85, 104] width 170 height 32
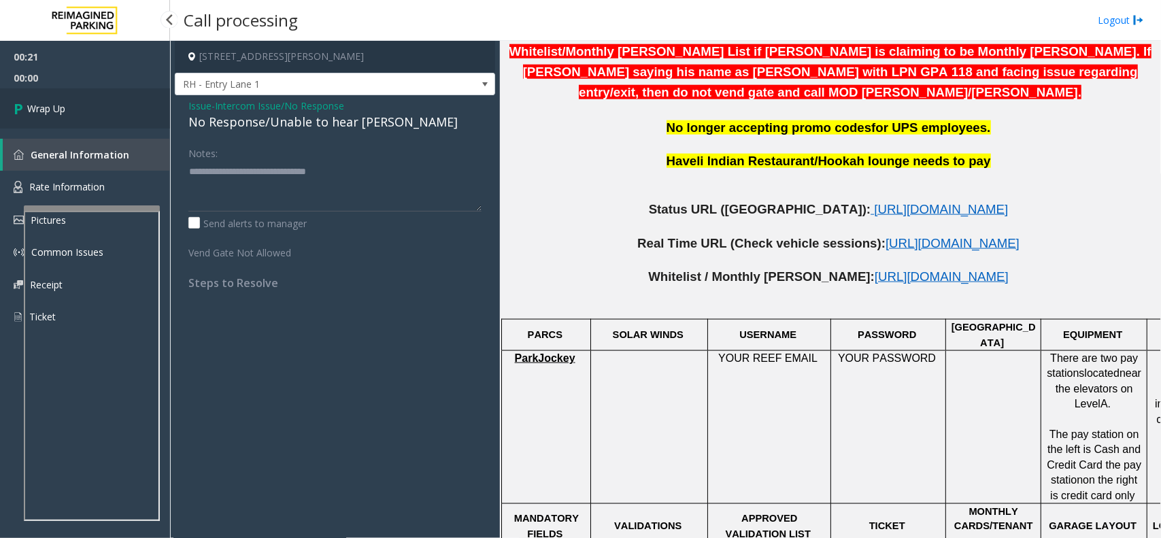
click at [94, 105] on link "Wrap Up" at bounding box center [85, 108] width 170 height 40
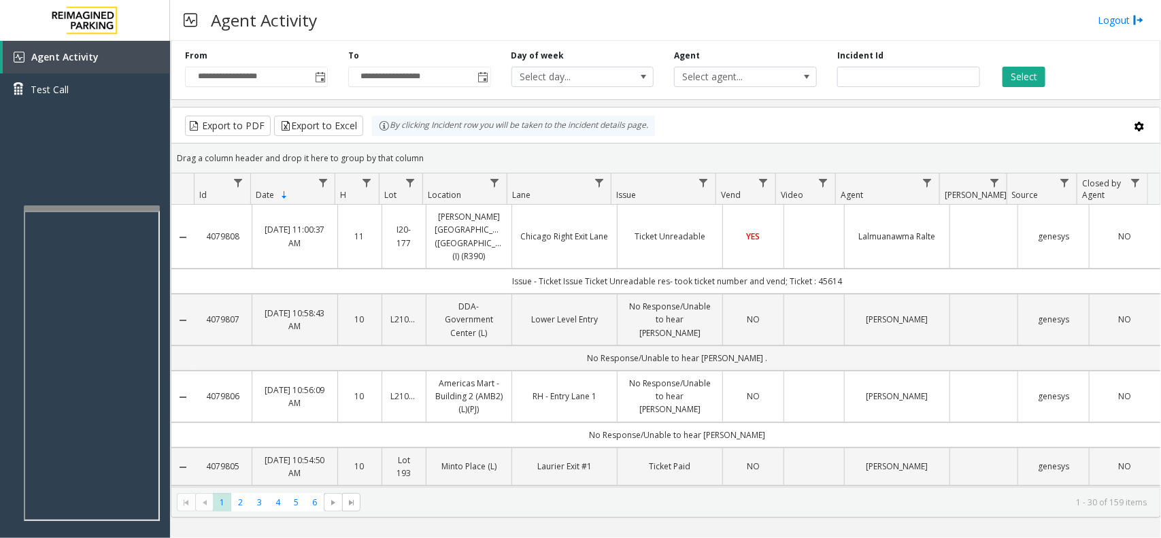
drag, startPoint x: 434, startPoint y: 162, endPoint x: 384, endPoint y: 137, distance: 55.7
click at [384, 137] on kendo-grid "Export to PDF Export to Excel By clicking Incident row you will be taken to the…" at bounding box center [666, 312] width 990 height 411
click at [436, 158] on div "Drag a column header and drop it here to group by that column" at bounding box center [665, 158] width 989 height 24
drag, startPoint x: 435, startPoint y: 154, endPoint x: 385, endPoint y: 138, distance: 52.7
click at [385, 138] on kendo-grid "Export to PDF Export to Excel By clicking Incident row you will be taken to the…" at bounding box center [666, 312] width 990 height 411
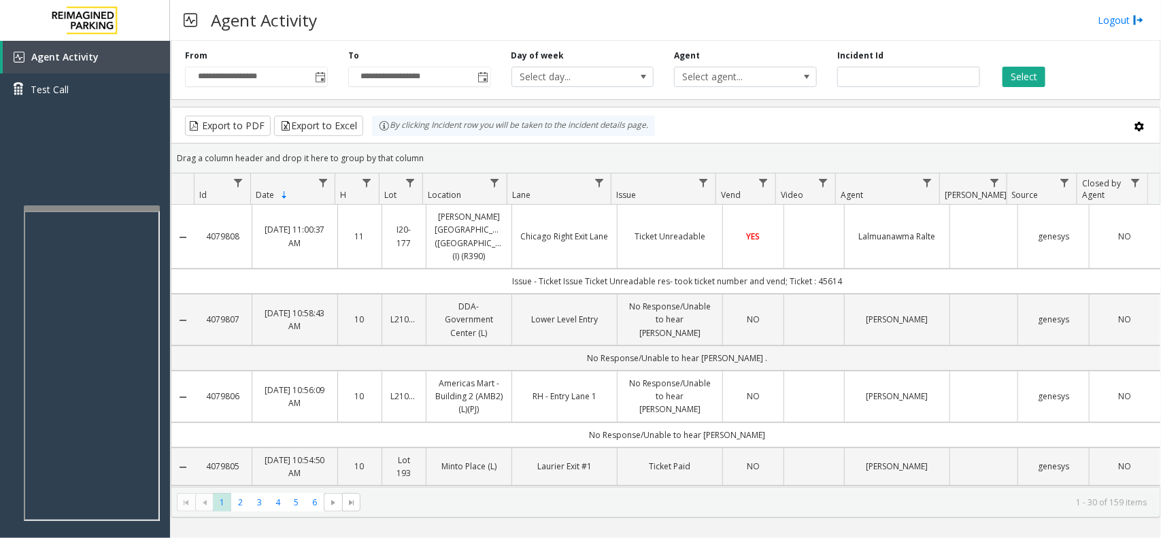
click at [429, 162] on div "Drag a column header and drop it here to group by that column" at bounding box center [665, 158] width 989 height 24
drag, startPoint x: 423, startPoint y: 151, endPoint x: 379, endPoint y: 133, distance: 47.2
click at [379, 133] on kendo-grid "Export to PDF Export to Excel By clicking Incident row you will be taken to the…" at bounding box center [666, 312] width 990 height 411
click at [422, 154] on div "Drag a column header and drop it here to group by that column" at bounding box center [665, 158] width 989 height 24
drag, startPoint x: 420, startPoint y: 154, endPoint x: 374, endPoint y: 134, distance: 50.3
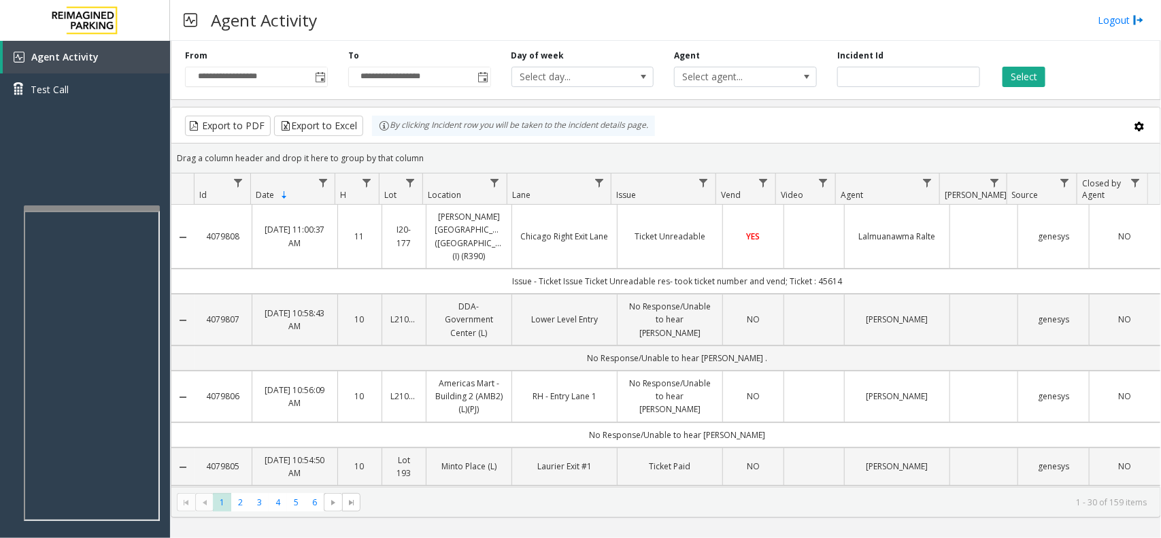
click at [374, 134] on kendo-grid "Export to PDF Export to Excel By clicking Incident row you will be taken to the…" at bounding box center [666, 312] width 990 height 411
click at [441, 175] on th "Location" at bounding box center [464, 188] width 84 height 31
click at [442, 161] on div "Drag a column header and drop it here to group by that column" at bounding box center [665, 158] width 989 height 24
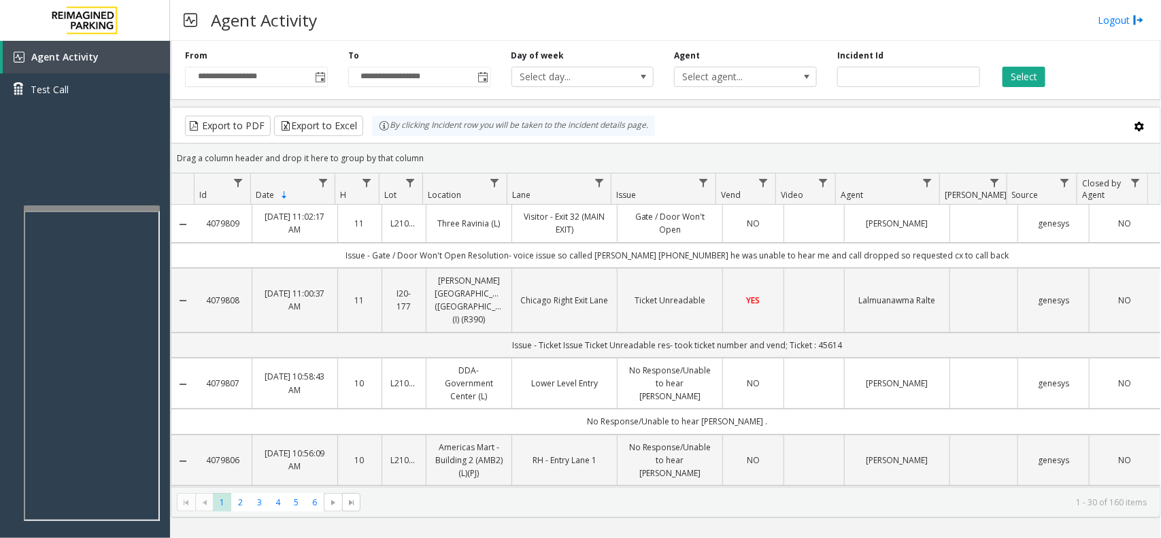
drag, startPoint x: 386, startPoint y: 133, endPoint x: 367, endPoint y: 124, distance: 21.3
click at [367, 124] on kendo-grid "Export to PDF Export to Excel By clicking Incident row you will be taken to the…" at bounding box center [666, 312] width 990 height 411
click at [419, 144] on kendo-grid-group-panel "Drag a column header and drop it here to group by that column" at bounding box center [665, 158] width 989 height 30
drag, startPoint x: 422, startPoint y: 148, endPoint x: 369, endPoint y: 127, distance: 56.4
click at [369, 127] on kendo-grid "Export to PDF Export to Excel By clicking Incident row you will be taken to the…" at bounding box center [666, 312] width 990 height 411
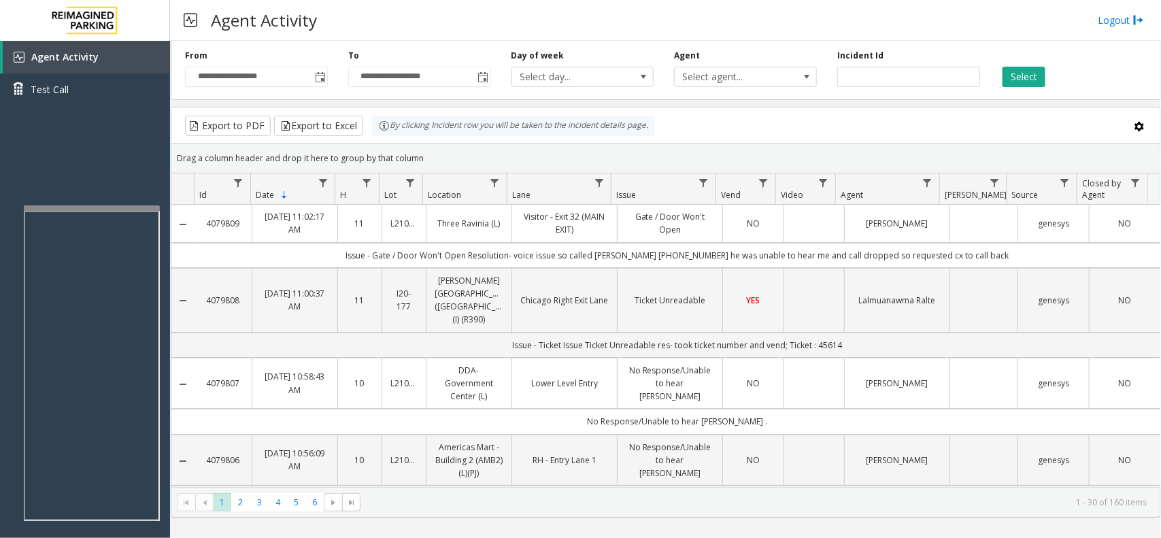
click at [430, 148] on div "Drag a column header and drop it here to group by that column" at bounding box center [665, 158] width 989 height 24
drag, startPoint x: 432, startPoint y: 158, endPoint x: 352, endPoint y: 131, distance: 85.4
click at [352, 131] on kendo-grid "Export to PDF Export to Excel By clicking Incident row you will be taken to the…" at bounding box center [666, 312] width 990 height 411
click at [434, 152] on div "Drag a column header and drop it here to group by that column" at bounding box center [665, 158] width 989 height 24
drag, startPoint x: 432, startPoint y: 156, endPoint x: 376, endPoint y: 141, distance: 57.7
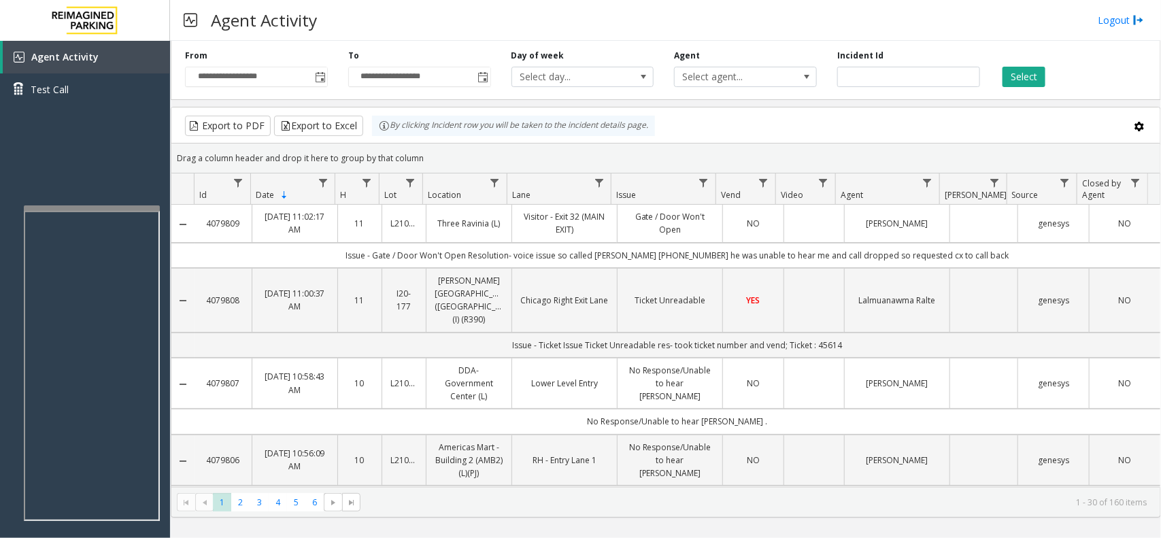
click at [376, 141] on kendo-grid "Export to PDF Export to Excel By clicking Incident row you will be taken to the…" at bounding box center [666, 312] width 990 height 411
click at [430, 154] on div "Drag a column header and drop it here to group by that column" at bounding box center [665, 158] width 989 height 24
drag, startPoint x: 423, startPoint y: 154, endPoint x: 379, endPoint y: 140, distance: 46.4
click at [379, 140] on kendo-grid "Export to PDF Export to Excel By clicking Incident row you will be taken to the…" at bounding box center [666, 312] width 990 height 411
click at [426, 163] on div "Drag a column header and drop it here to group by that column" at bounding box center [665, 158] width 989 height 24
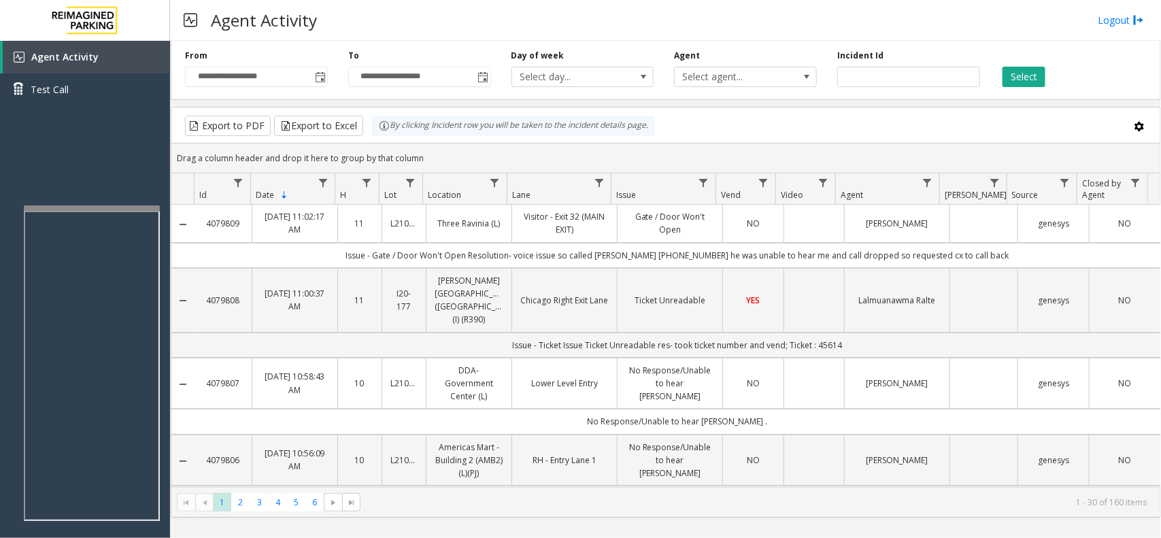
drag, startPoint x: 425, startPoint y: 160, endPoint x: 378, endPoint y: 141, distance: 50.6
click at [378, 141] on kendo-grid "Export to PDF Export to Excel By clicking Incident row you will be taken to the…" at bounding box center [666, 312] width 990 height 411
click at [428, 154] on div "Drag a column header and drop it here to group by that column" at bounding box center [665, 158] width 989 height 24
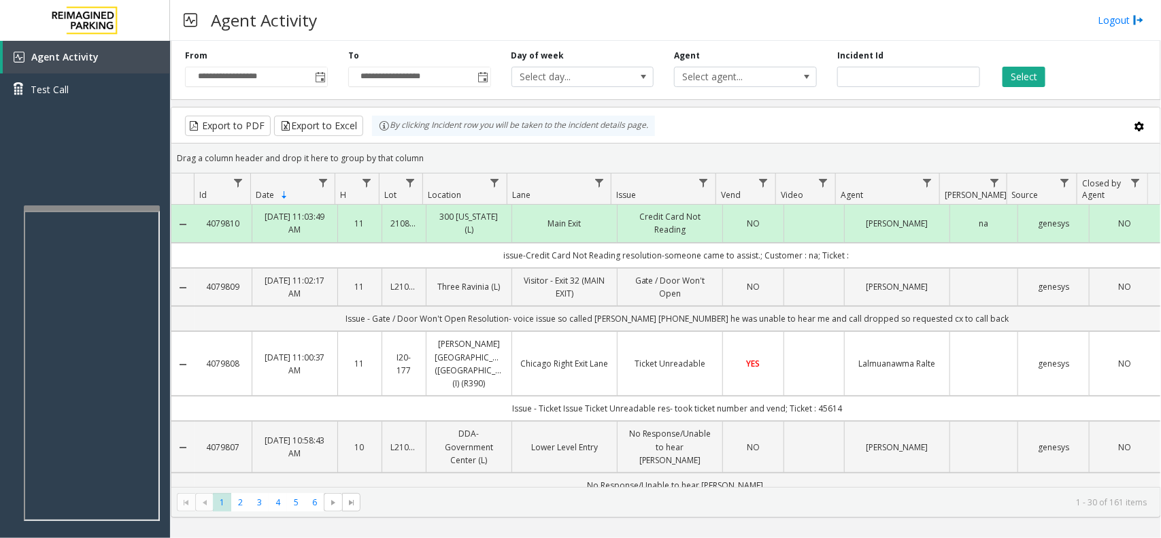
click at [430, 32] on div "Agent Activity Logout" at bounding box center [665, 20] width 991 height 41
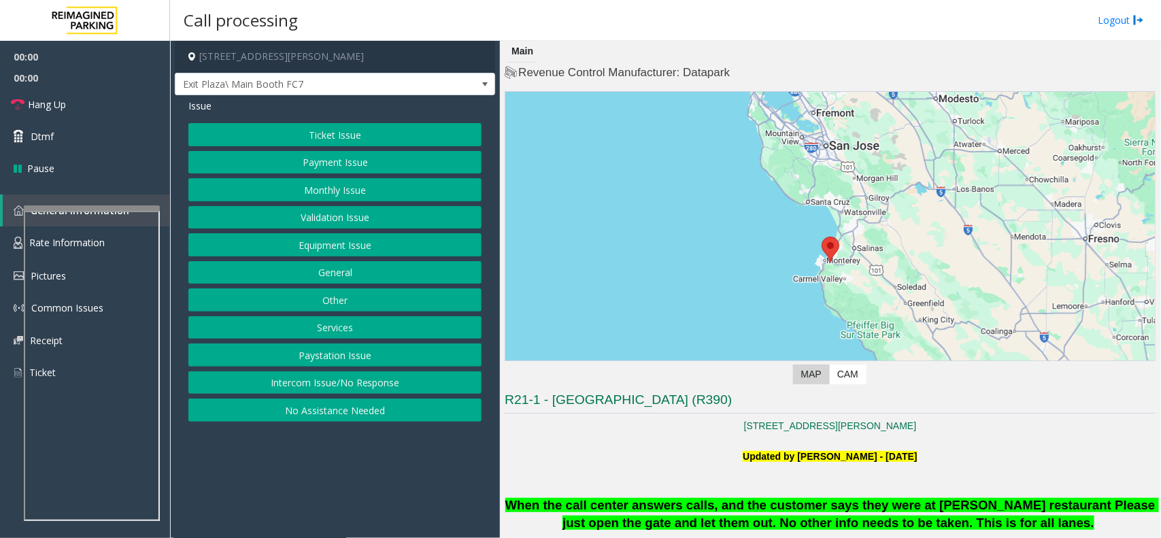
scroll to position [340, 0]
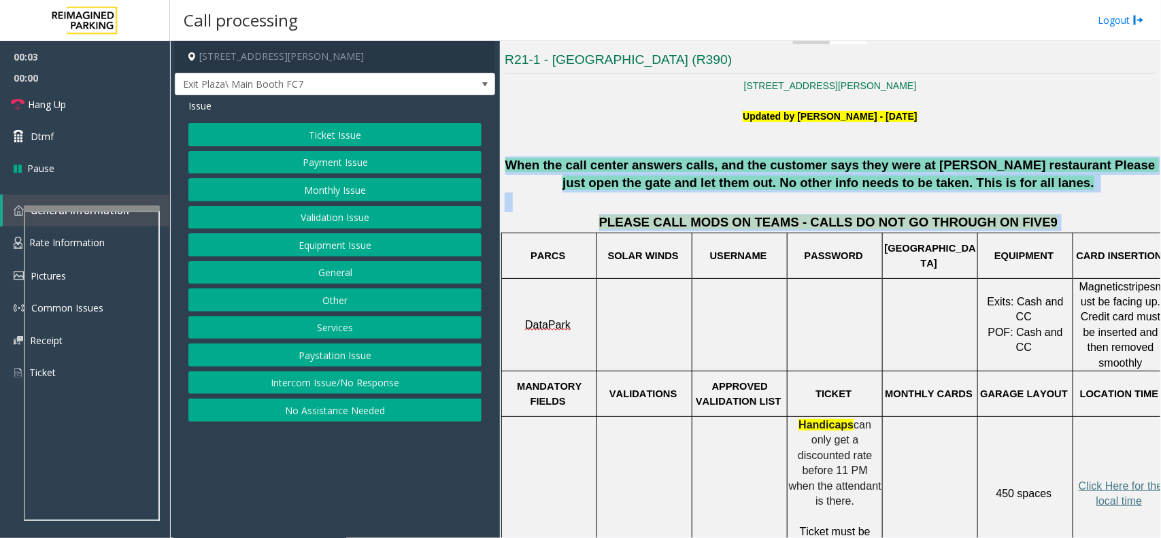
drag, startPoint x: 513, startPoint y: 164, endPoint x: 1031, endPoint y: 222, distance: 520.8
click at [1031, 222] on p "PLEASE CALL MODS ON TEAMS - CALLS DO NOT GO THROUGH ON FIVE9" at bounding box center [830, 222] width 651 height 17
drag, startPoint x: 1031, startPoint y: 222, endPoint x: 630, endPoint y: 167, distance: 404.3
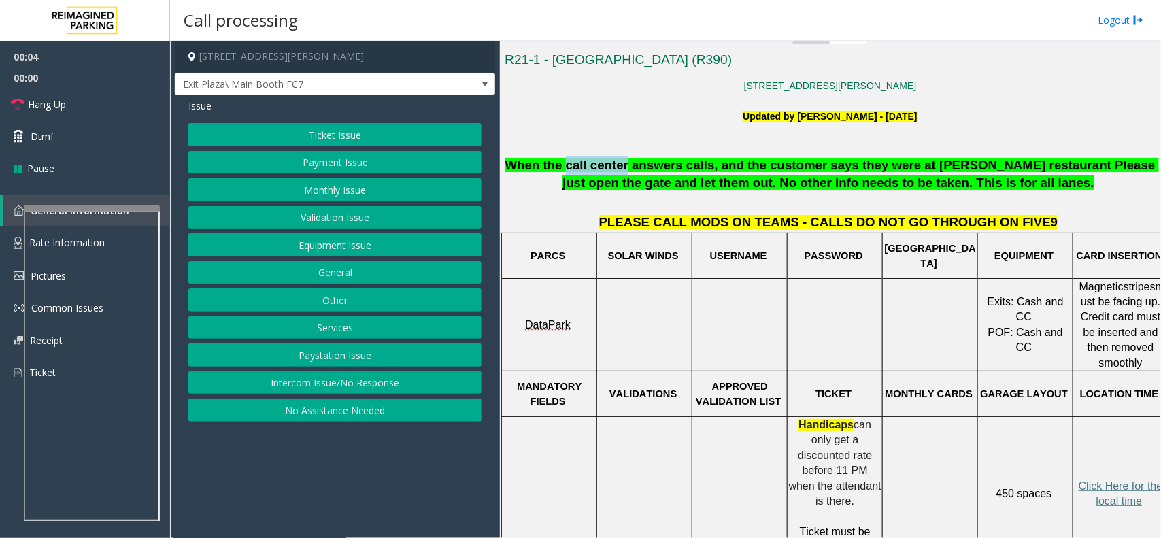
drag, startPoint x: 623, startPoint y: 165, endPoint x: 568, endPoint y: 157, distance: 54.9
click at [568, 158] on span "When the call center answers calls, and the customer says they were at Woody's …" at bounding box center [831, 174] width 653 height 33
click at [560, 156] on p "When the call center answers calls, and the customer says they were at Woody's …" at bounding box center [830, 174] width 651 height 36
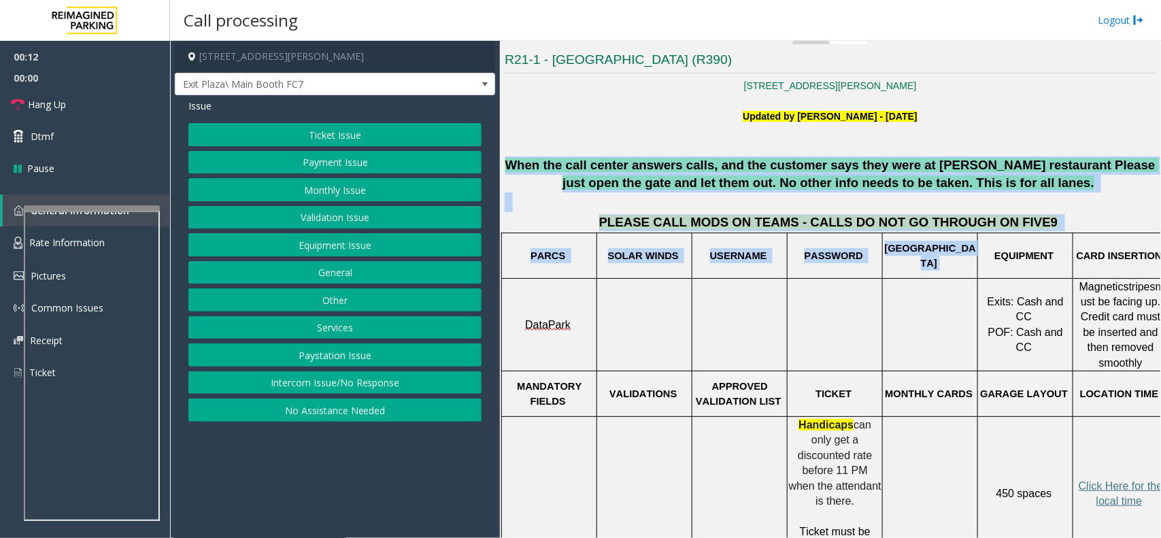
drag, startPoint x: 511, startPoint y: 167, endPoint x: 996, endPoint y: 236, distance: 489.7
click at [1030, 216] on p "PLEASE CALL MODS ON TEAMS - CALLS DO NOT GO THROUGH ON FIVE9" at bounding box center [830, 222] width 651 height 17
drag, startPoint x: 1030, startPoint y: 219, endPoint x: 715, endPoint y: 138, distance: 325.7
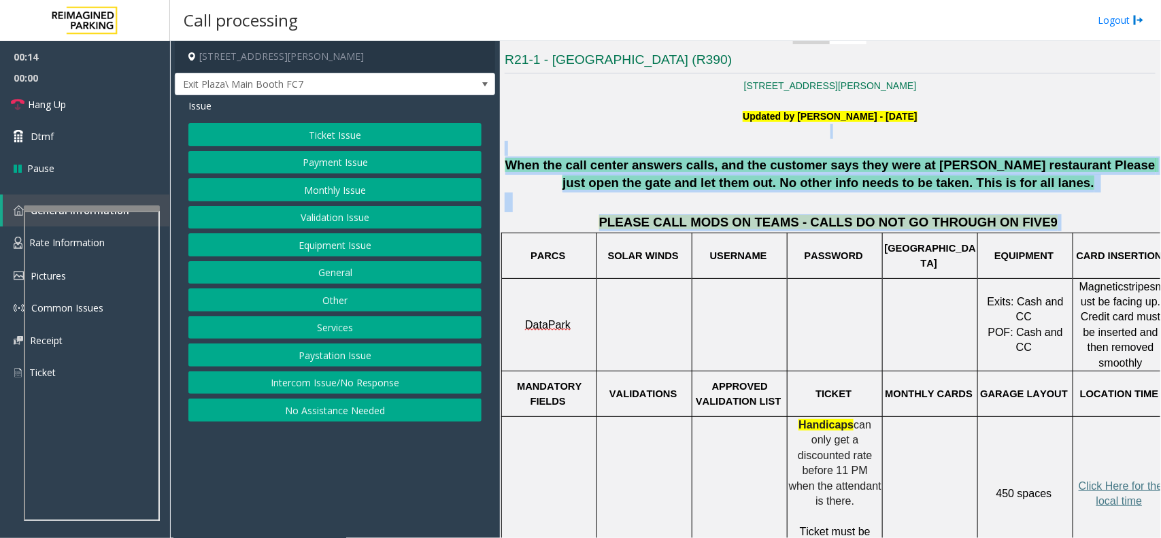
click at [715, 138] on p at bounding box center [830, 131] width 651 height 15
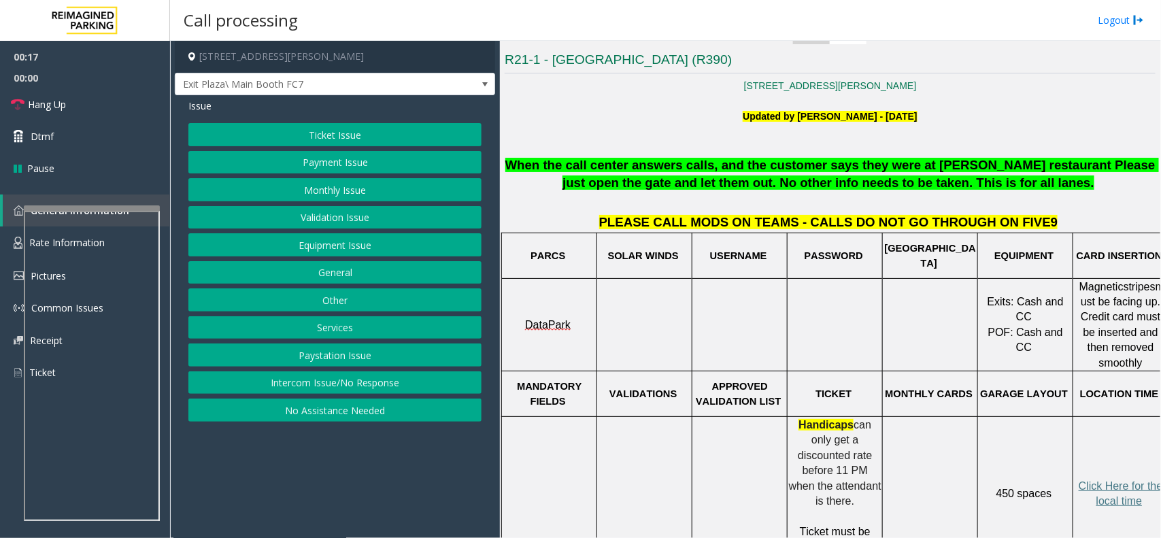
click at [357, 243] on button "Equipment Issue" at bounding box center [334, 244] width 293 height 23
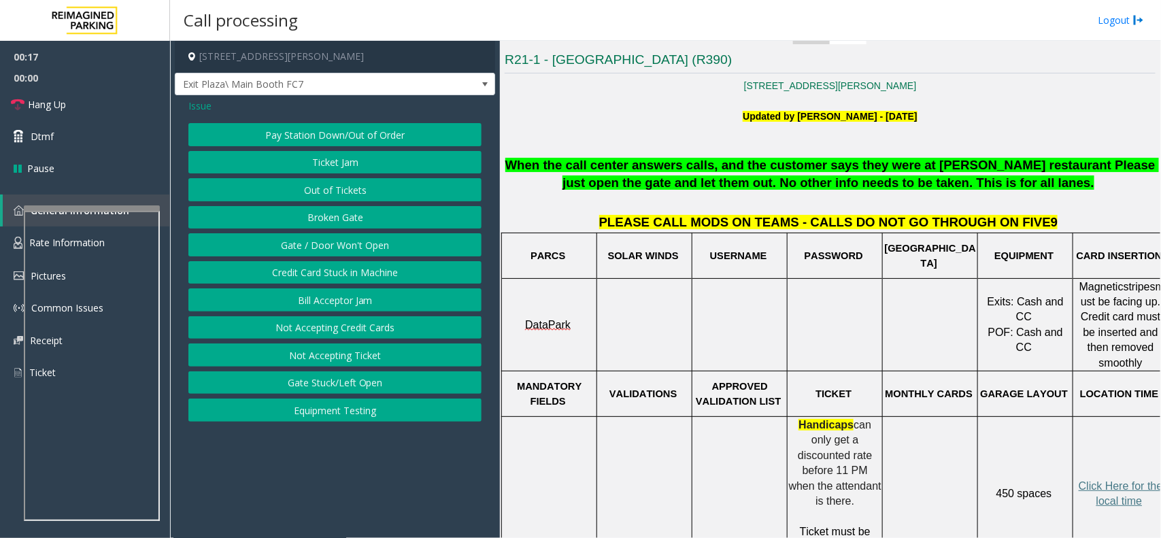
click at [357, 243] on button "Gate / Door Won't Open" at bounding box center [334, 244] width 293 height 23
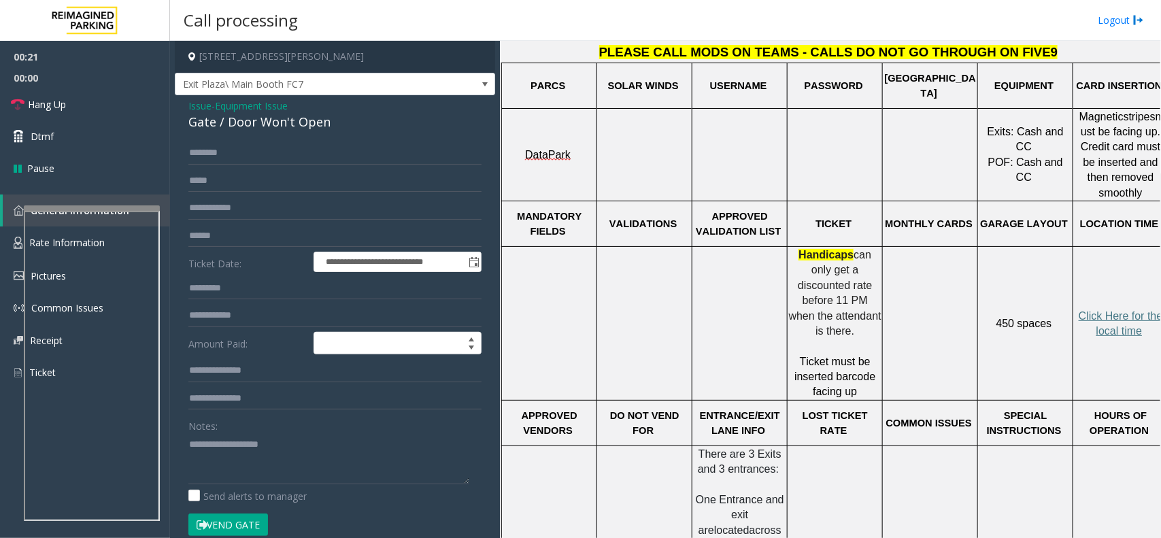
scroll to position [510, 21]
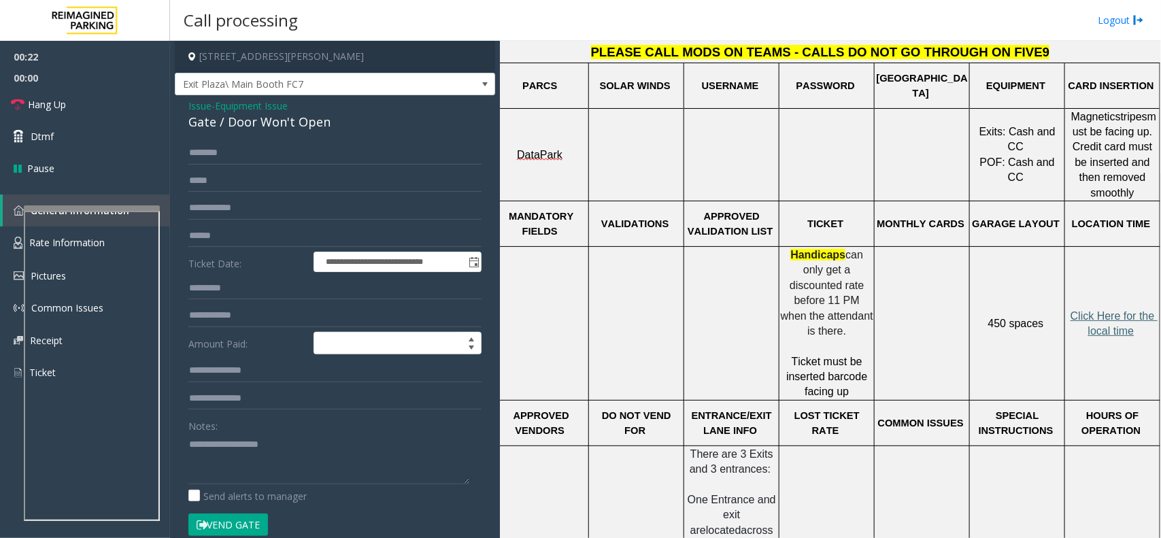
click at [1102, 313] on span "Click Here for the local time" at bounding box center [1113, 323] width 87 height 27
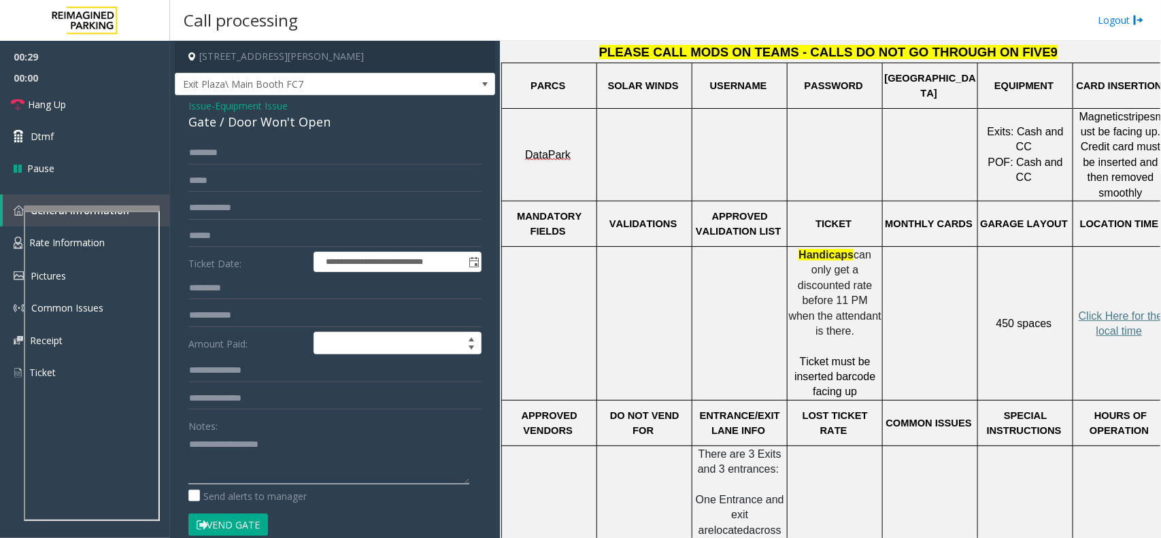
click at [292, 434] on textarea at bounding box center [328, 458] width 281 height 51
type textarea "******"
click at [276, 241] on input "text" at bounding box center [334, 235] width 293 height 23
type input "*"
type input "*********"
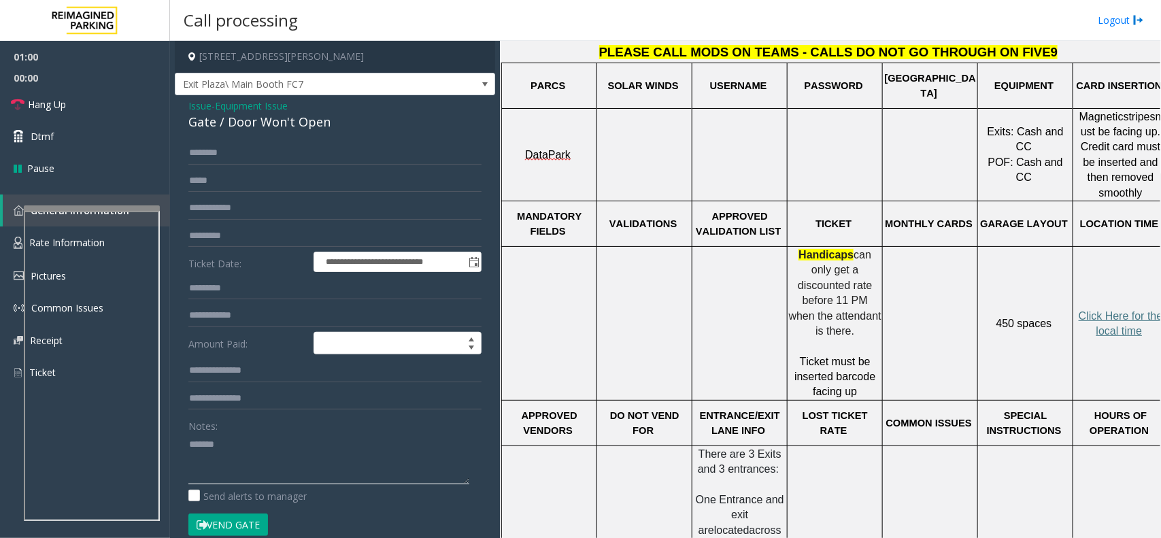
click at [254, 452] on textarea at bounding box center [328, 458] width 281 height 51
click at [242, 532] on button "Vend Gate" at bounding box center [228, 524] width 80 height 23
click at [258, 470] on textarea at bounding box center [328, 458] width 281 height 51
click at [301, 451] on textarea at bounding box center [328, 458] width 281 height 51
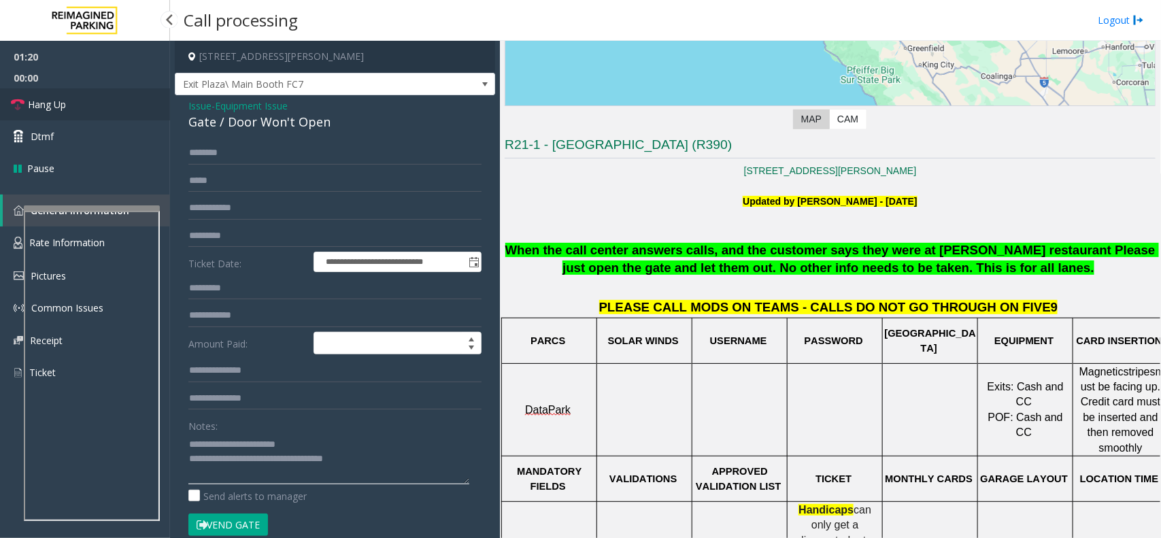
type textarea "**********"
click at [114, 111] on link "Hang Up" at bounding box center [85, 104] width 170 height 32
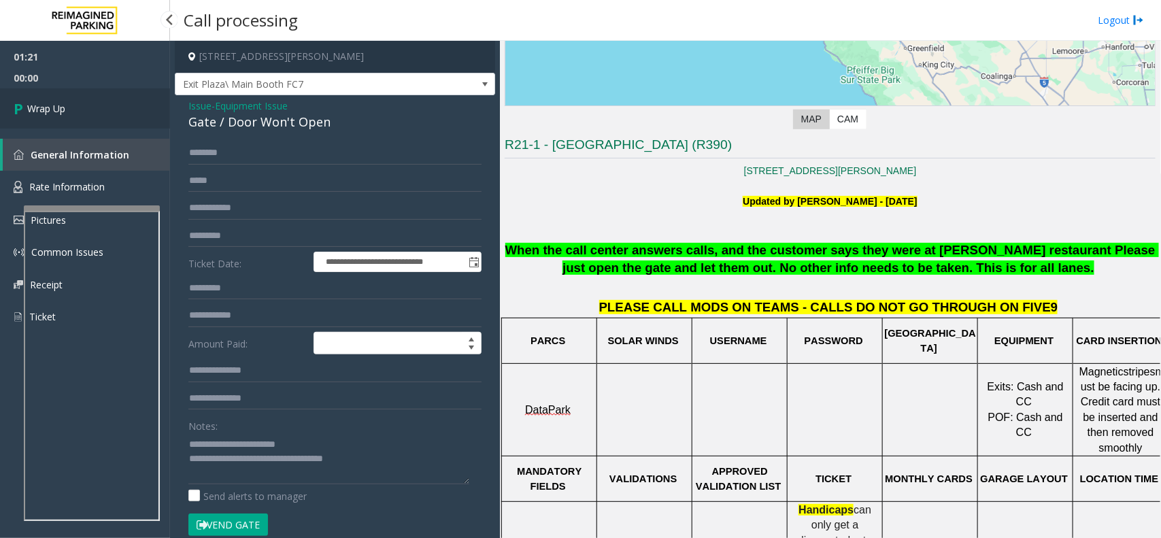
click at [114, 111] on link "Wrap Up" at bounding box center [85, 108] width 170 height 40
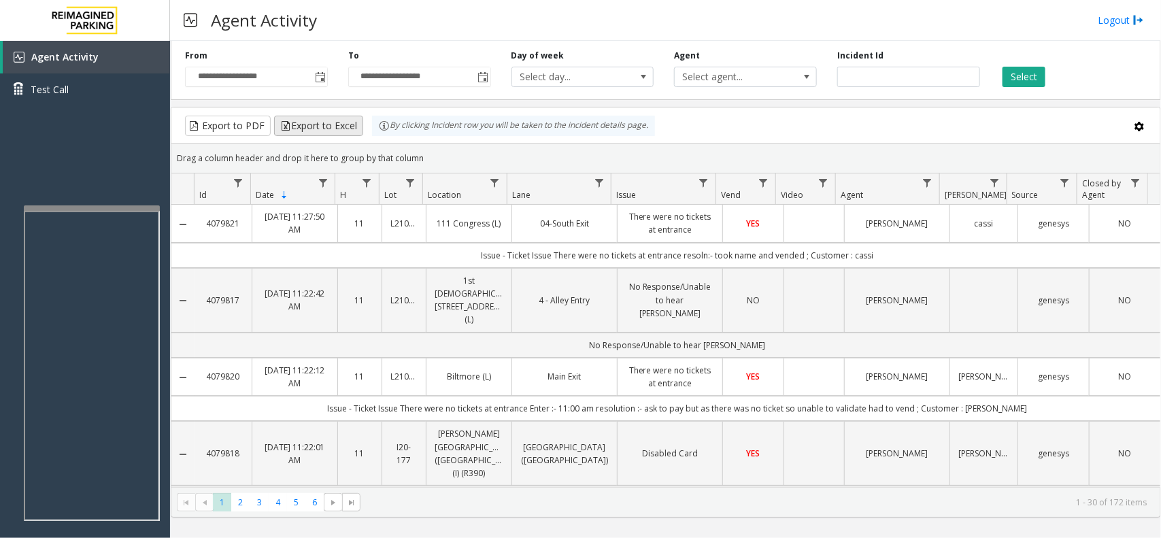
drag, startPoint x: 418, startPoint y: 153, endPoint x: 357, endPoint y: 131, distance: 65.0
click at [357, 131] on kendo-grid "Export to PDF Export to Excel By clicking Incident row you will be taken to the…" at bounding box center [666, 312] width 990 height 411
click at [415, 144] on kendo-grid-group-panel "Drag a column header and drop it here to group by that column" at bounding box center [665, 158] width 989 height 30
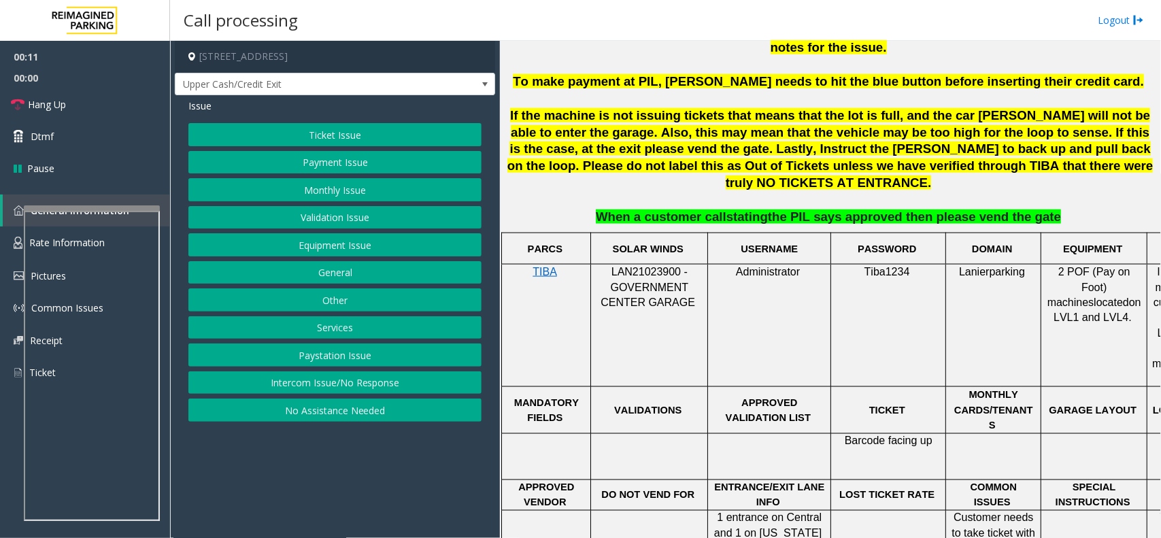
scroll to position [765, 0]
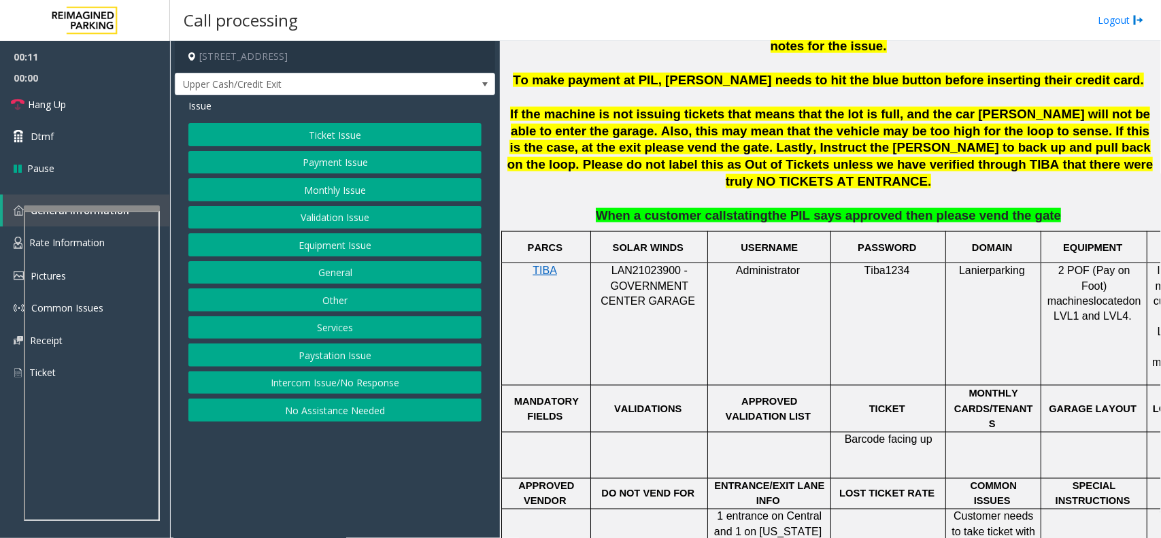
click at [629, 265] on span "LAN21023900 - GOVERNMENT CENTER GARAGE" at bounding box center [647, 286] width 95 height 42
copy span "LAN21023900"
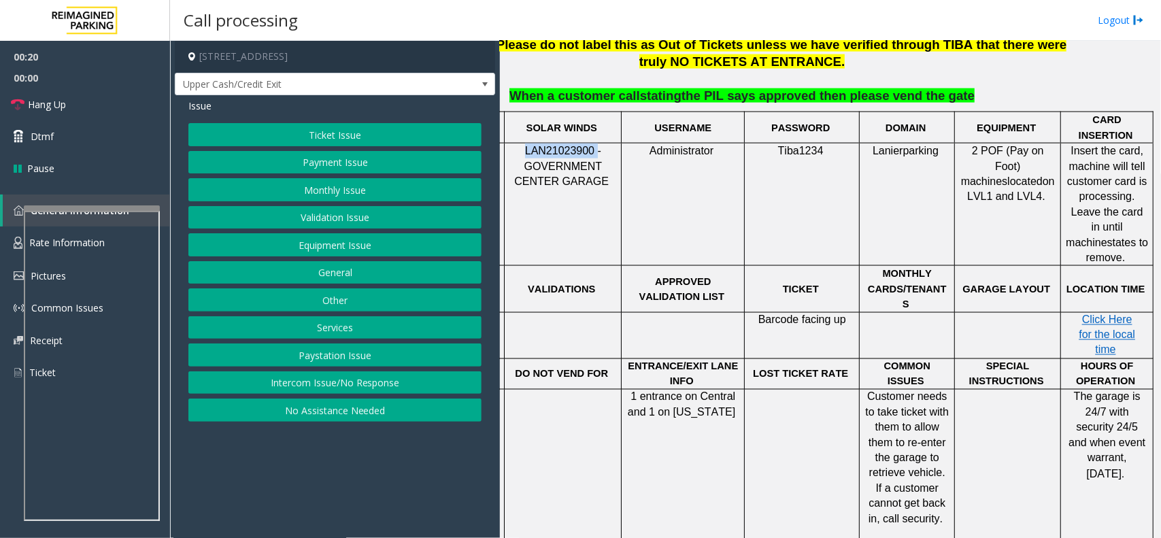
scroll to position [850, 99]
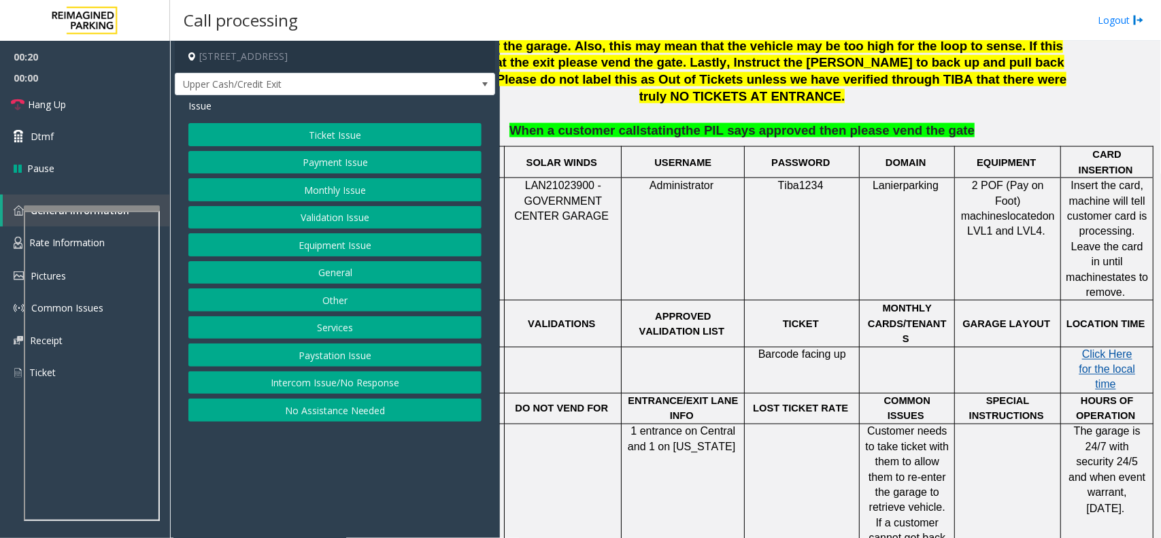
click at [1078, 349] on span "Click Here for the local time" at bounding box center [1106, 370] width 56 height 42
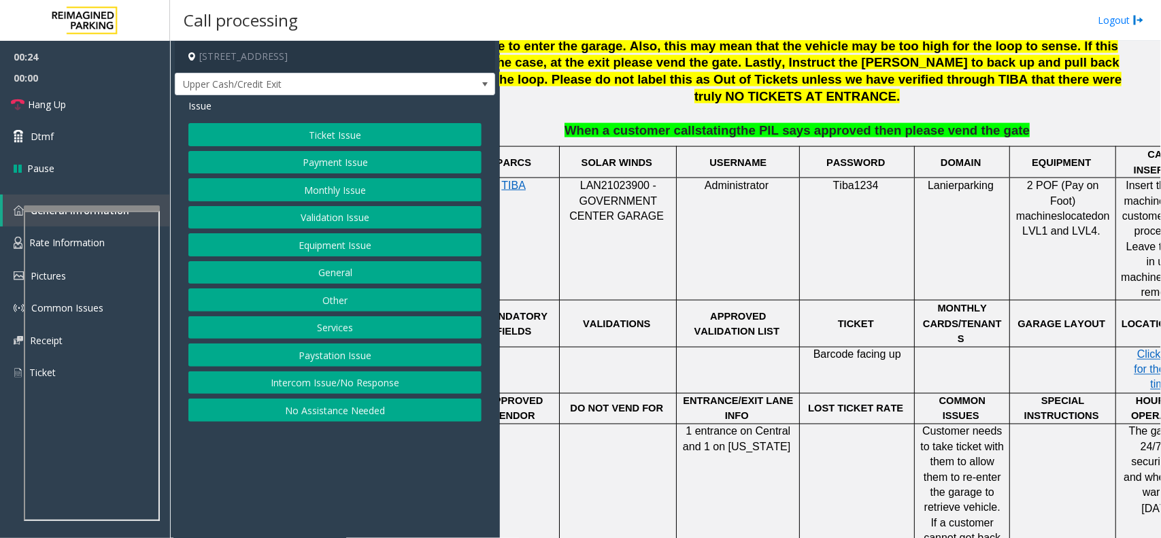
scroll to position [850, 0]
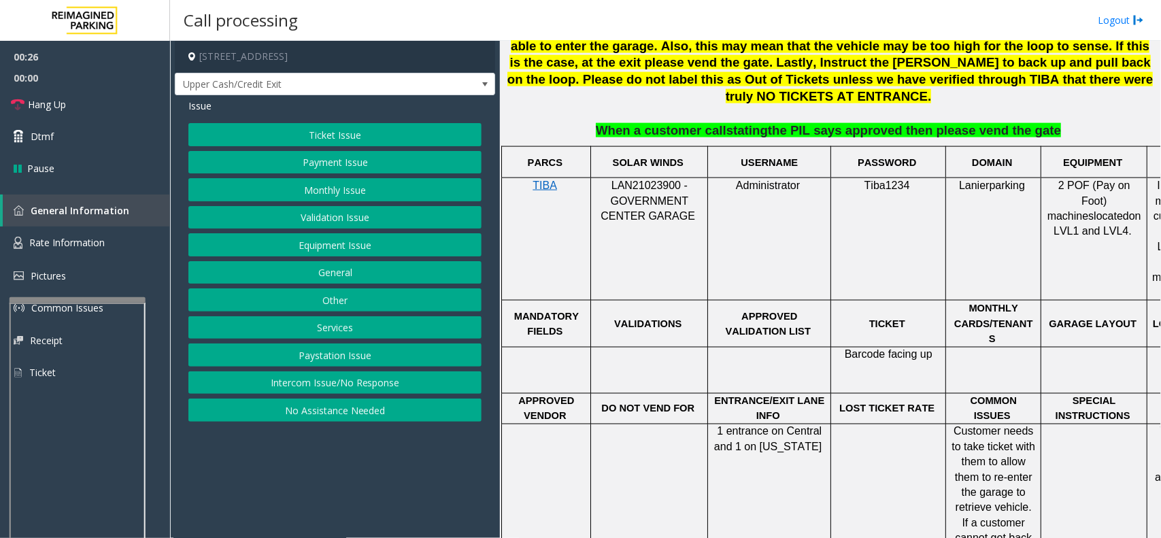
click at [87, 298] on div at bounding box center [78, 299] width 136 height 5
click at [359, 137] on button "Ticket Issue" at bounding box center [334, 134] width 293 height 23
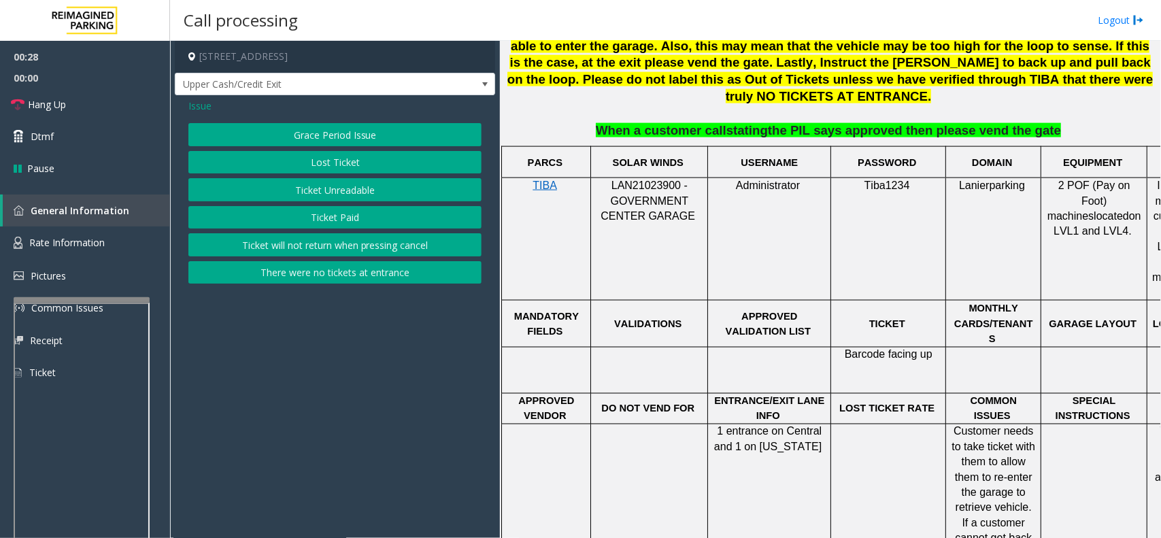
click at [352, 155] on button "Lost Ticket" at bounding box center [334, 162] width 293 height 23
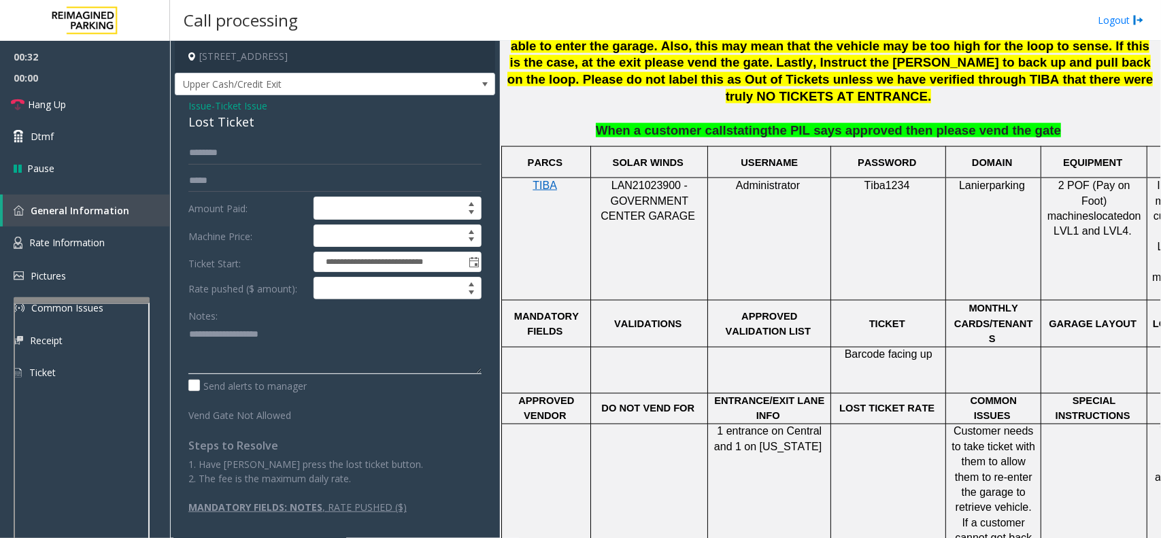
click at [292, 345] on textarea at bounding box center [334, 348] width 293 height 51
click at [83, 240] on span "Rate Information" at bounding box center [66, 242] width 75 height 13
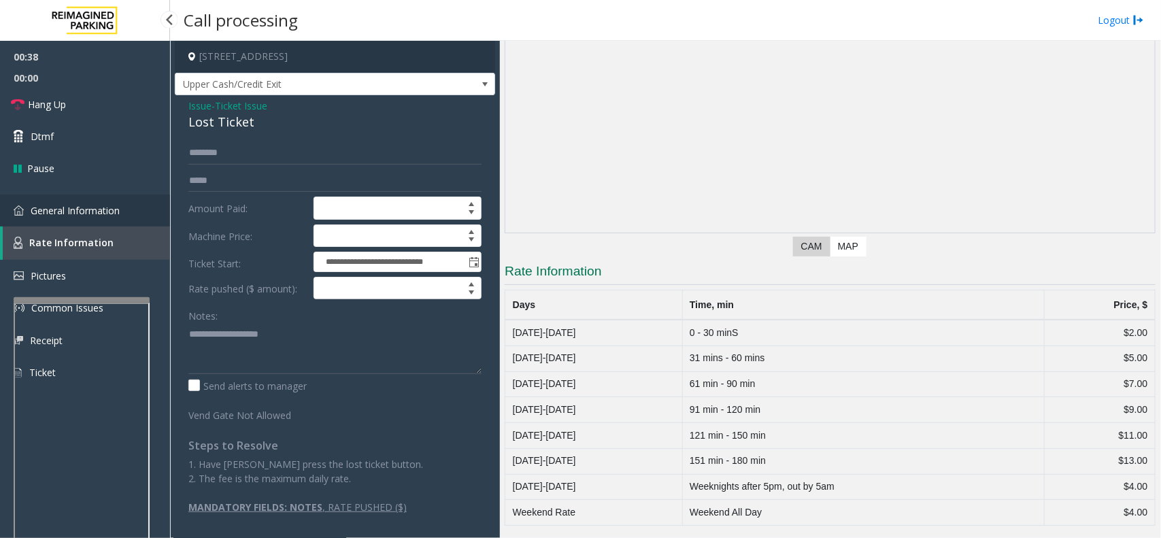
click at [94, 215] on span "General Information" at bounding box center [75, 210] width 89 height 13
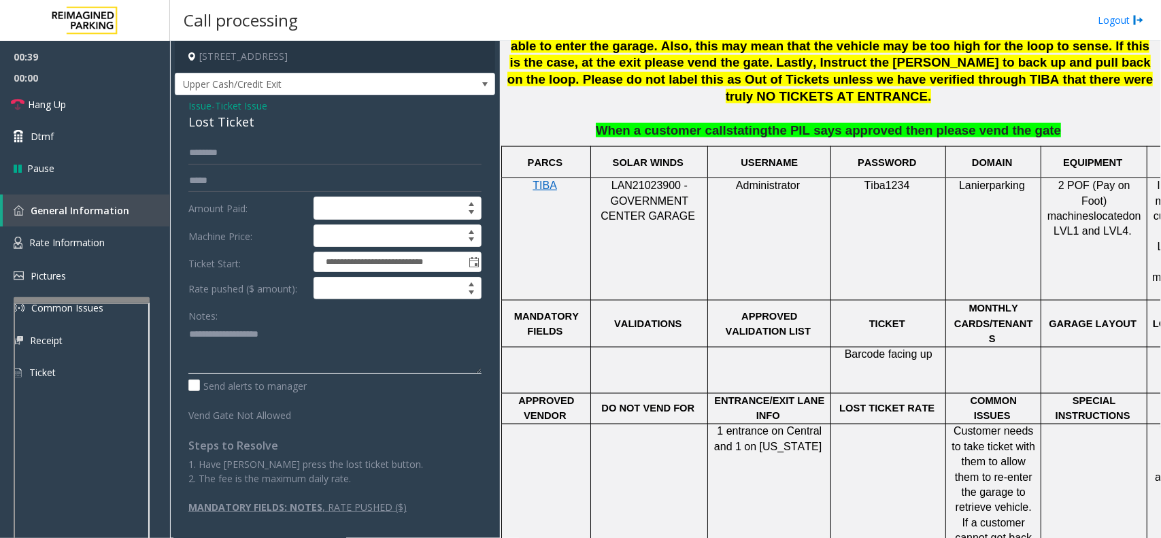
click at [233, 337] on textarea at bounding box center [334, 348] width 293 height 51
click at [231, 114] on div "Lost Ticket" at bounding box center [334, 122] width 293 height 18
copy div "Lost Ticket"
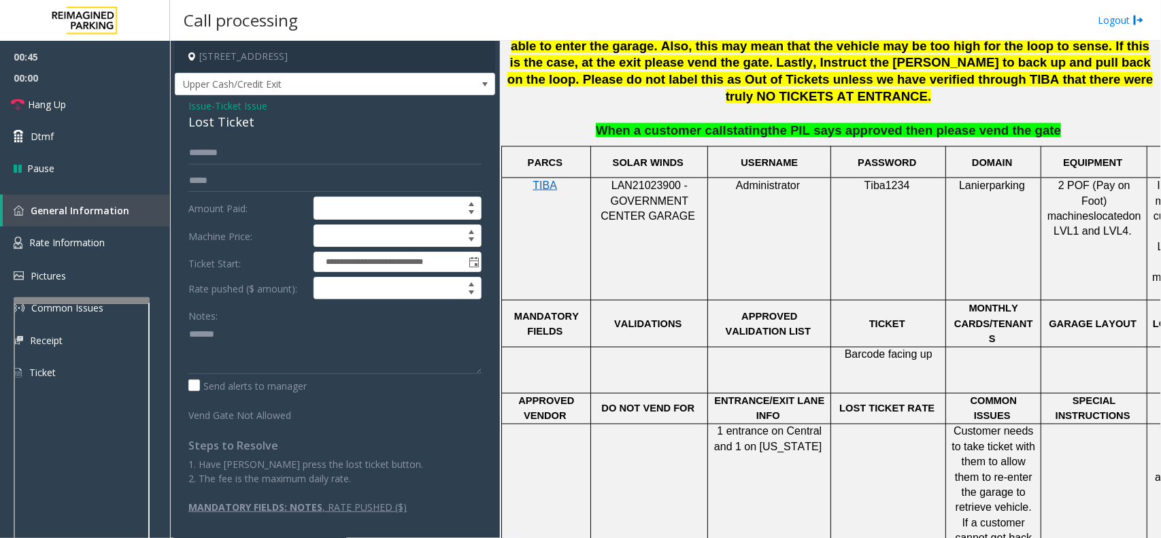
click at [279, 317] on div "Notes:" at bounding box center [334, 339] width 293 height 70
click at [279, 330] on textarea at bounding box center [334, 348] width 293 height 51
paste textarea "**********"
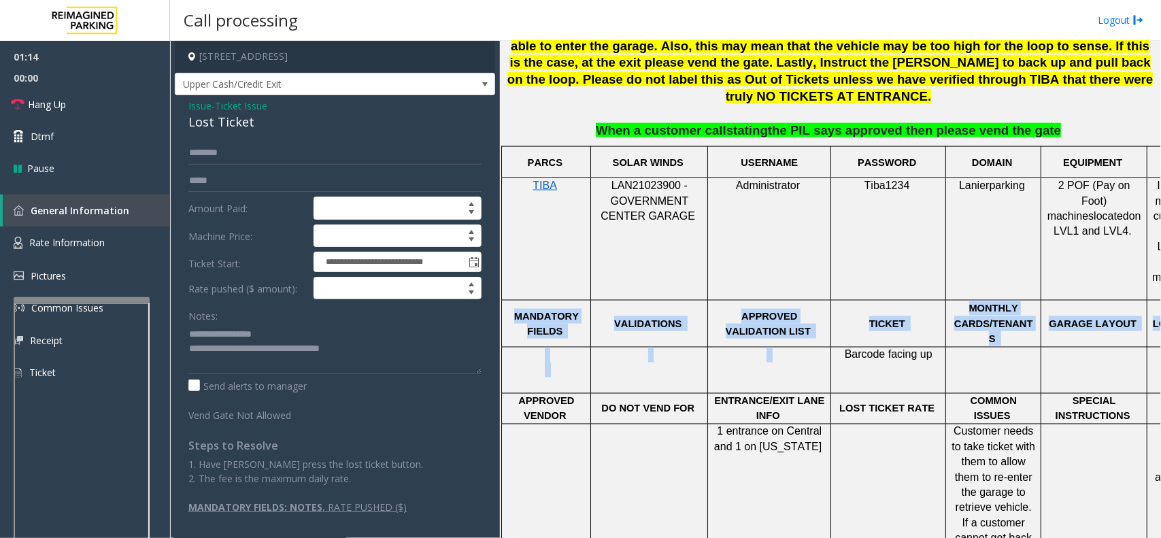
drag, startPoint x: 515, startPoint y: 253, endPoint x: 943, endPoint y: 308, distance: 431.9
click at [943, 308] on tbody "PARCS SOLAR WINDS USERNAME PASSWORD DOMAIN EQUIPMENT CARD INSERTION TIBA LAN210…" at bounding box center [871, 408] width 738 height 522
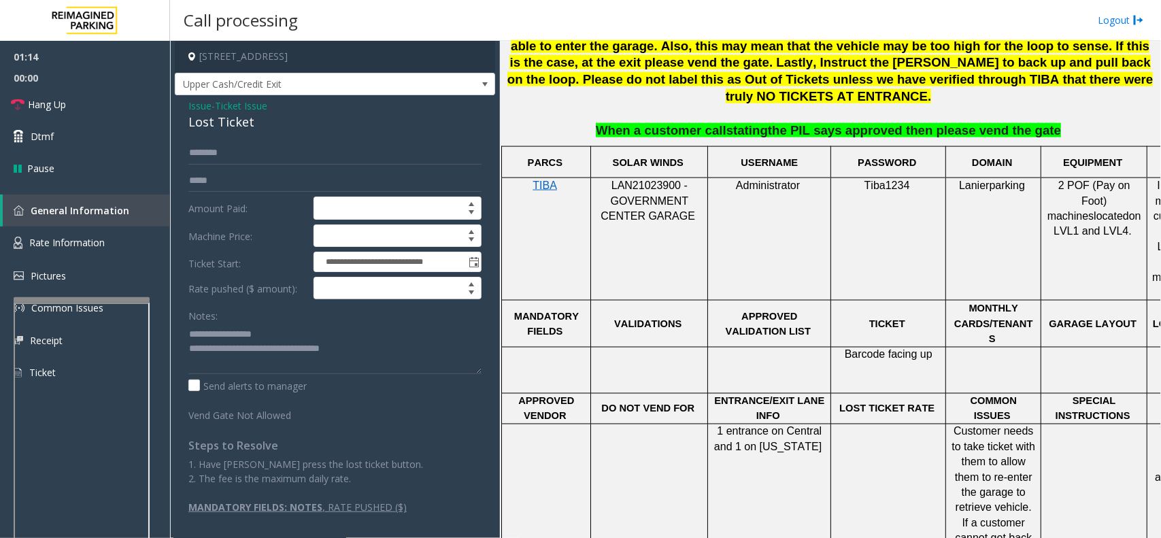
click at [939, 347] on td "Barcode facing up" at bounding box center [888, 370] width 115 height 46
click at [378, 352] on textarea at bounding box center [334, 348] width 293 height 51
click at [133, 117] on link "Hang Up" at bounding box center [85, 104] width 170 height 32
click at [399, 352] on textarea at bounding box center [334, 348] width 293 height 51
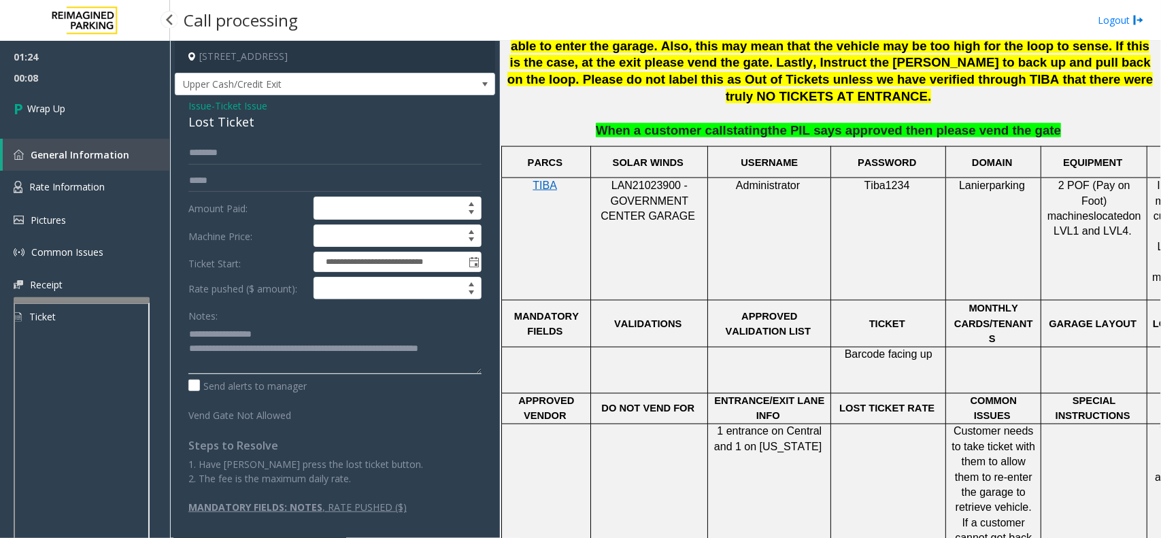
type textarea "**********"
click at [71, 135] on div "01:24 00:08 Wrap Up General Information Rate Information Pictures Common Issues…" at bounding box center [85, 192] width 170 height 303
click at [82, 97] on link "Wrap Up" at bounding box center [85, 108] width 170 height 40
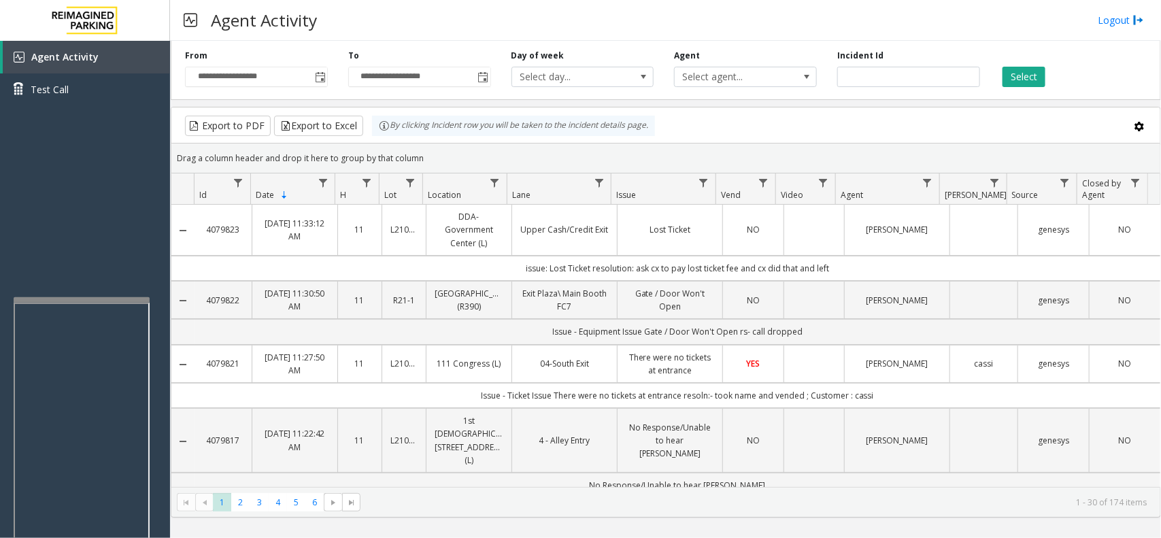
click at [101, 303] on iframe at bounding box center [82, 458] width 136 height 310
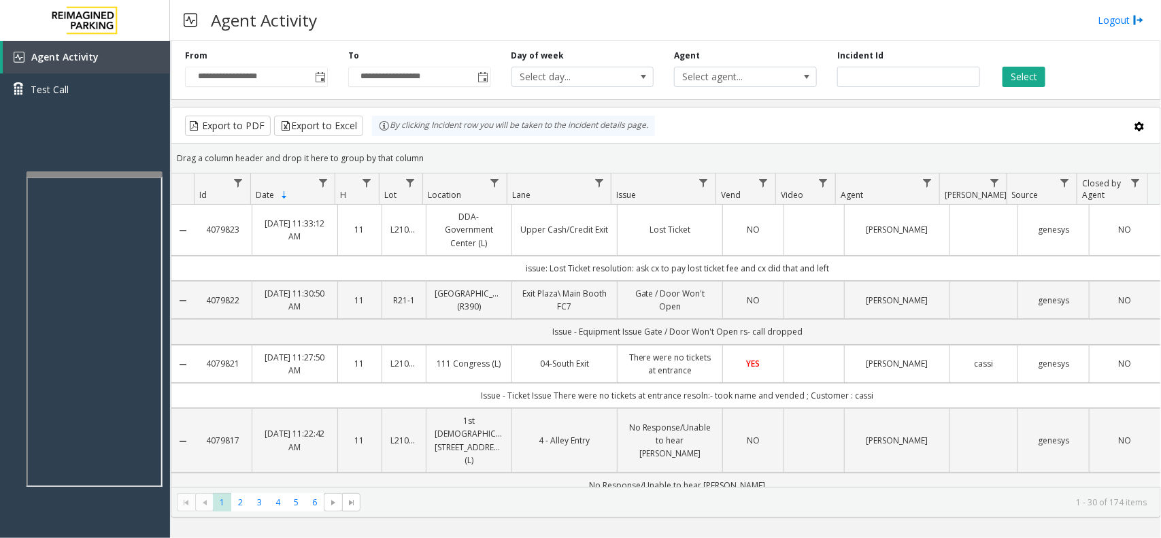
click at [117, 172] on div at bounding box center [95, 173] width 136 height 5
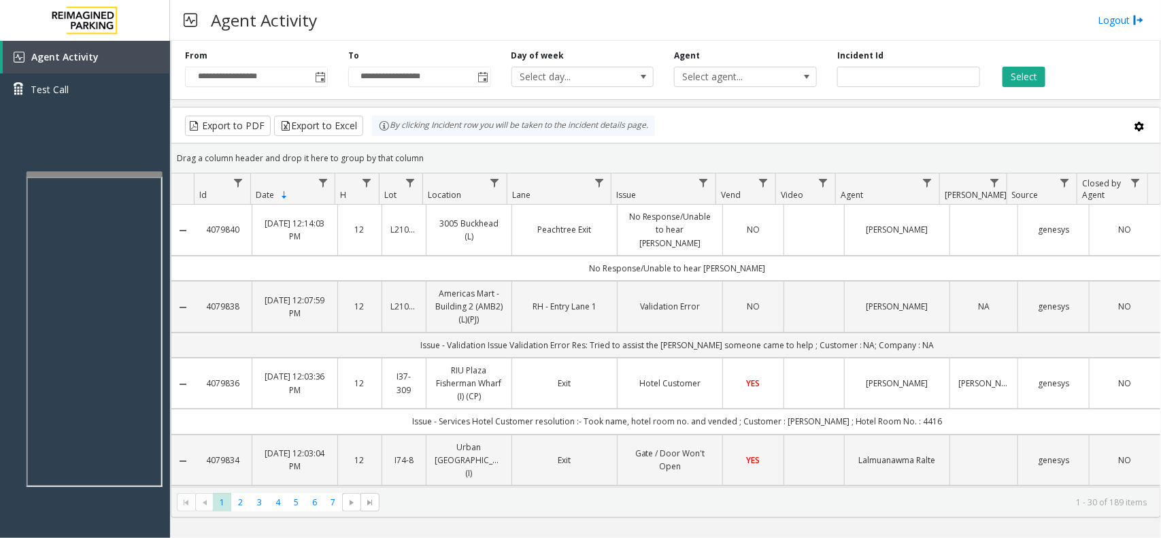
click at [93, 299] on iframe at bounding box center [95, 332] width 136 height 310
click at [90, 317] on iframe at bounding box center [95, 332] width 136 height 310
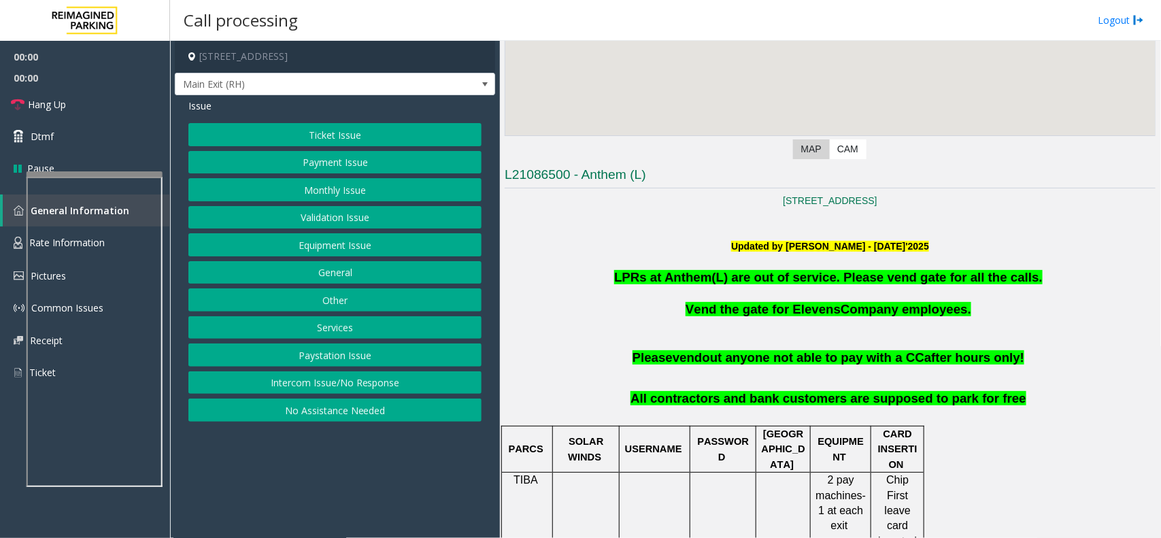
scroll to position [340, 0]
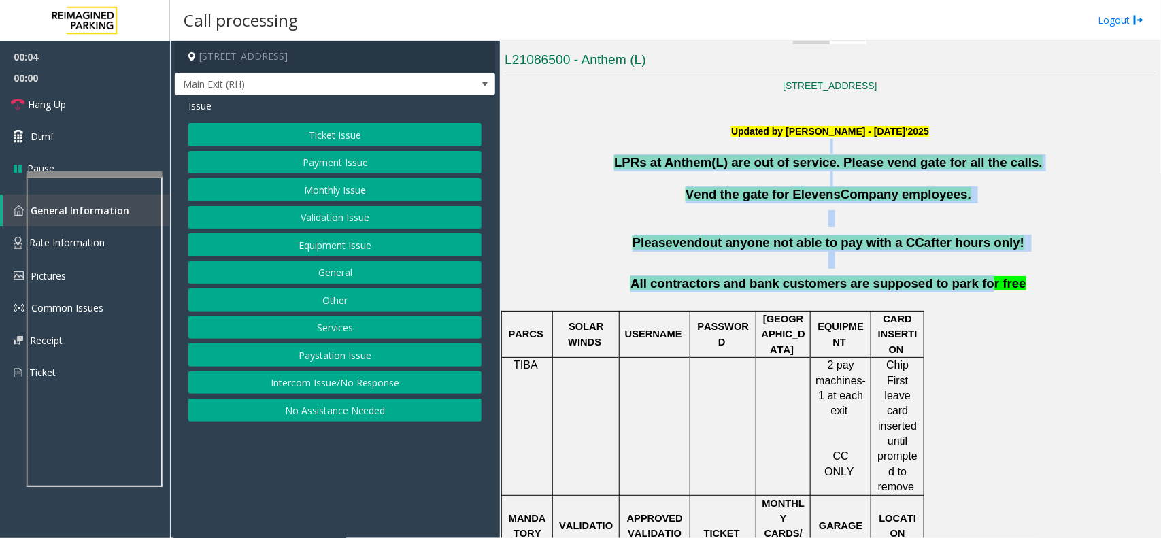
drag, startPoint x: 614, startPoint y: 151, endPoint x: 963, endPoint y: 286, distance: 373.9
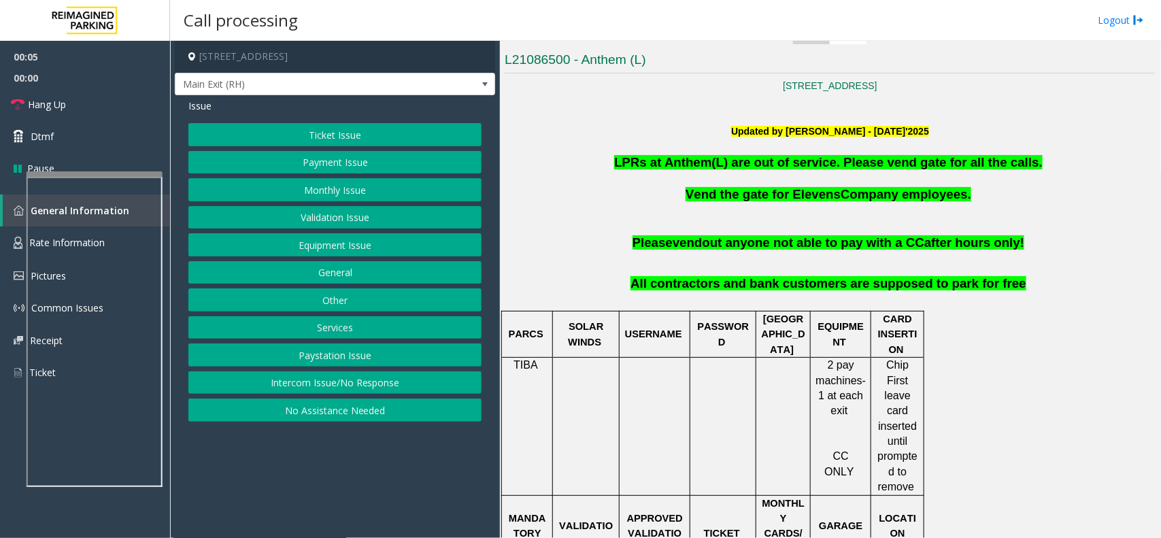
click at [1000, 286] on p "All contractors and bank customers are supposed to park for free" at bounding box center [830, 292] width 651 height 34
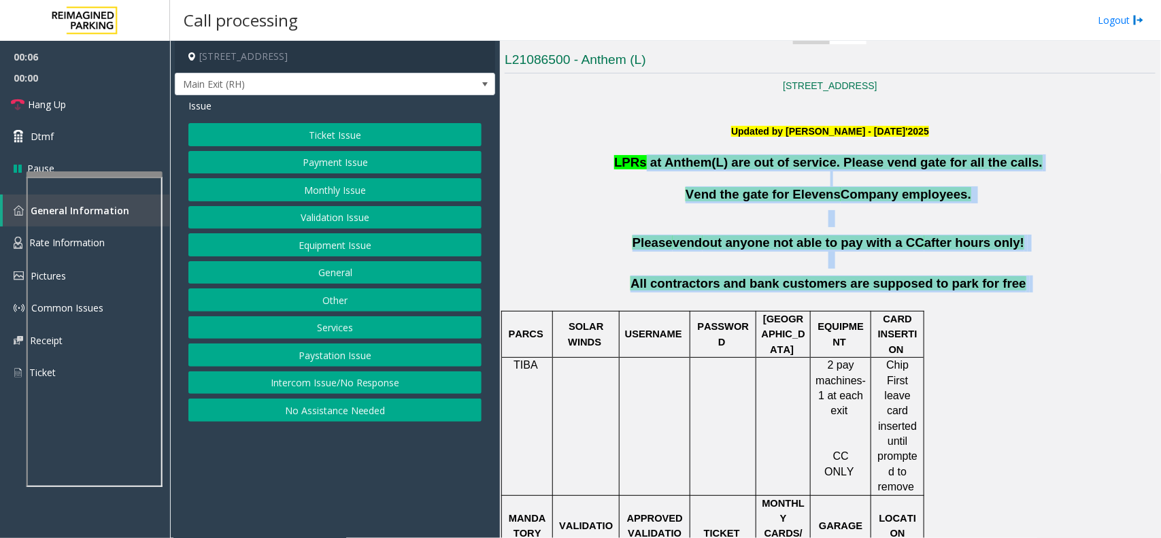
drag, startPoint x: 1000, startPoint y: 286, endPoint x: 661, endPoint y: 158, distance: 362.6
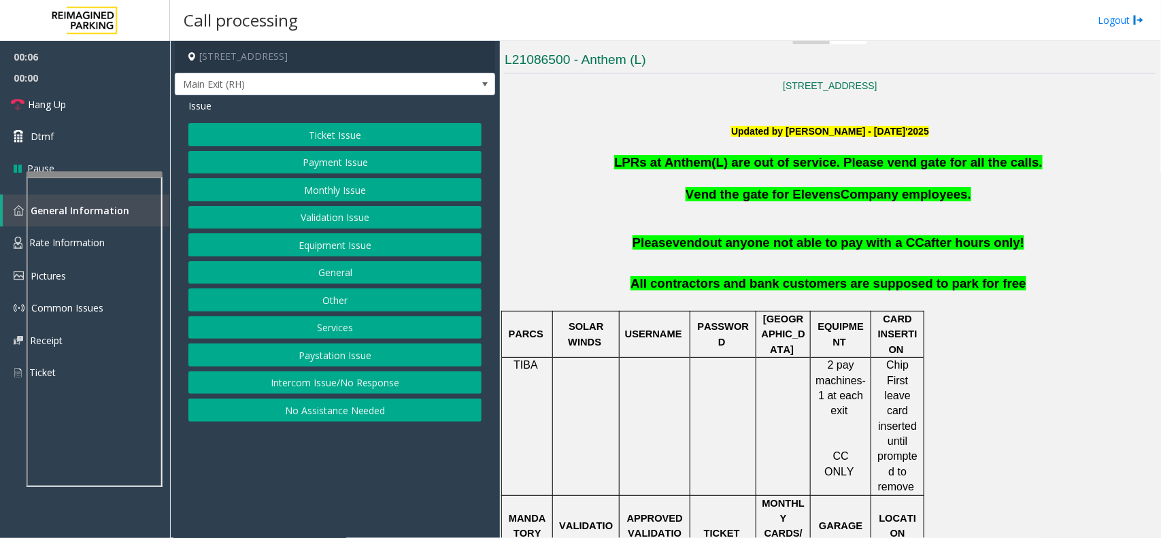
click at [626, 158] on p "LPRs at Anthem(L) are out of service. Please vend gate for all the calls." at bounding box center [830, 162] width 651 height 17
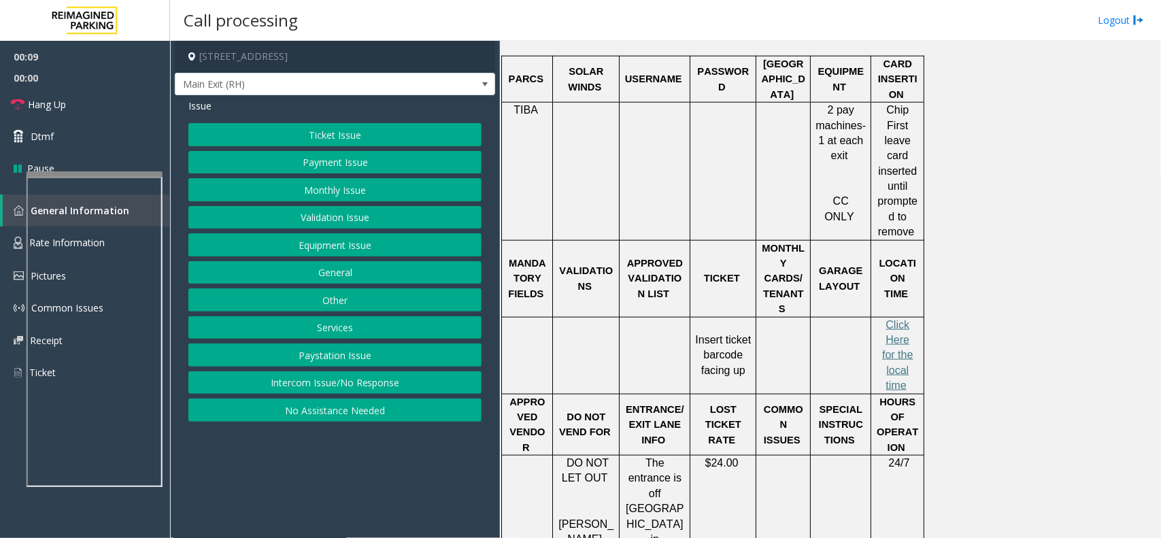
scroll to position [680, 0]
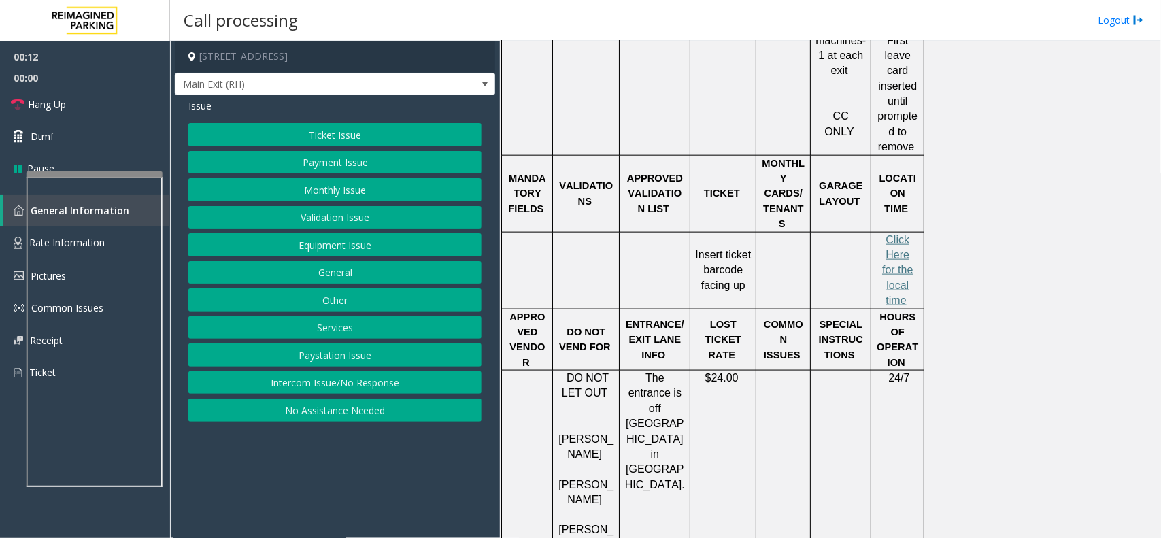
click at [354, 138] on button "Ticket Issue" at bounding box center [334, 134] width 293 height 23
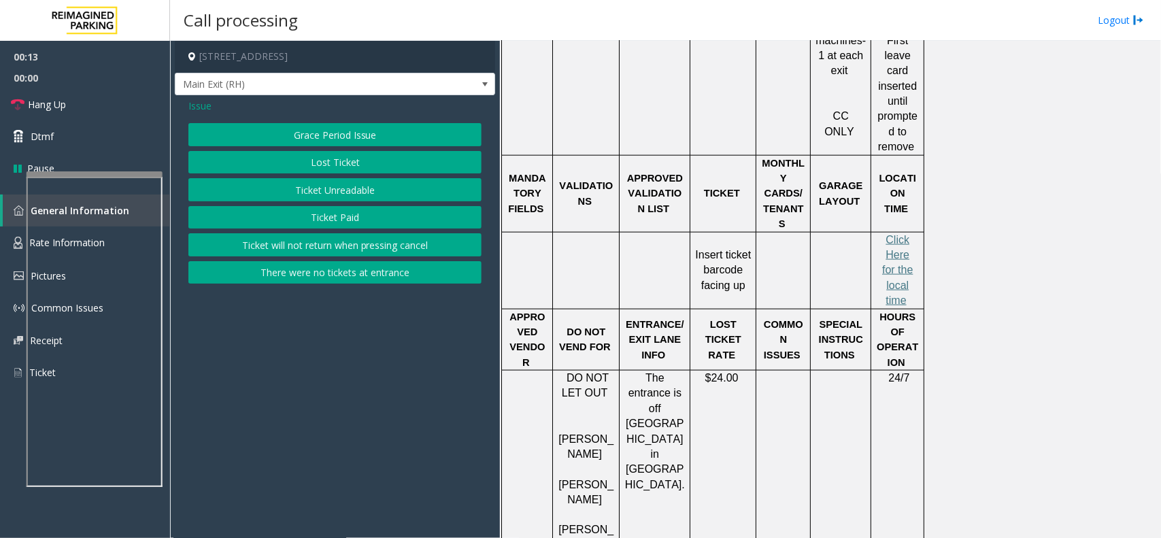
click at [352, 165] on button "Lost Ticket" at bounding box center [334, 162] width 293 height 23
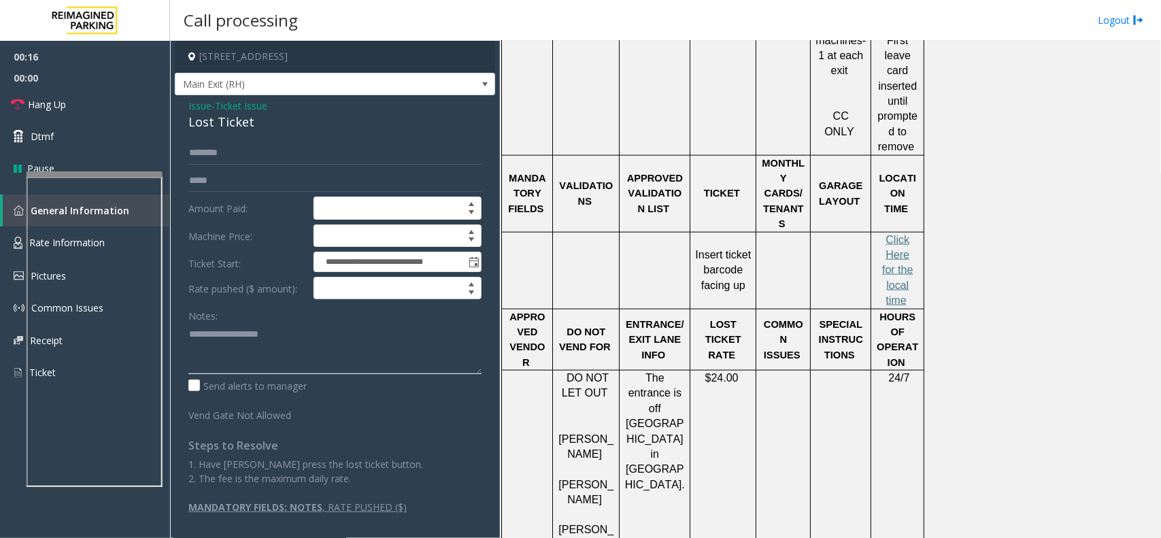
click at [262, 354] on textarea at bounding box center [334, 348] width 293 height 51
click at [228, 116] on div "Lost Ticket" at bounding box center [334, 122] width 293 height 18
copy div "Lost Ticket"
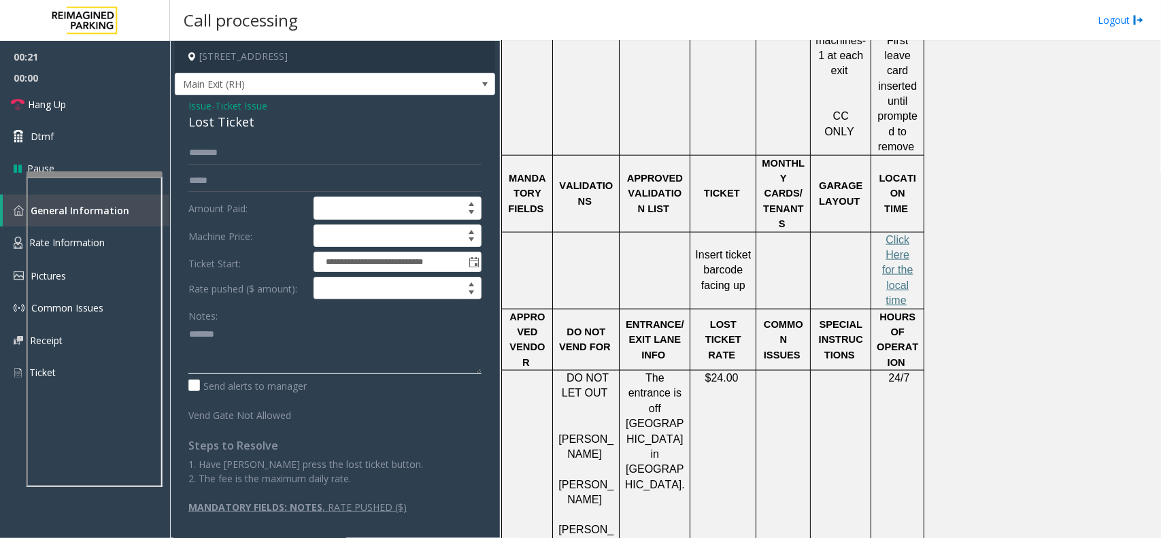
click at [271, 341] on textarea at bounding box center [334, 348] width 293 height 51
paste textarea "**********"
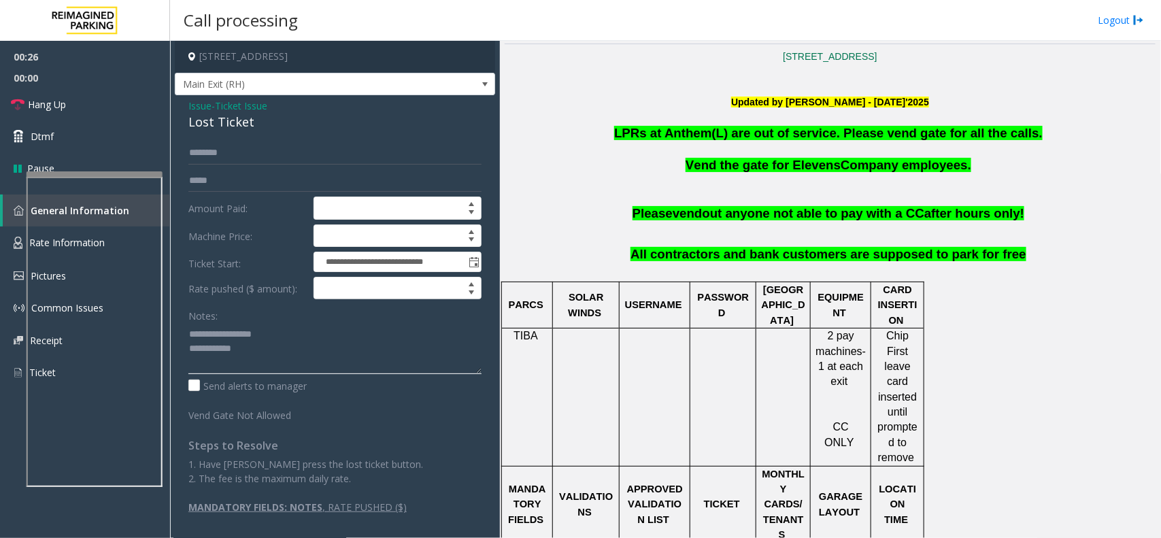
scroll to position [340, 0]
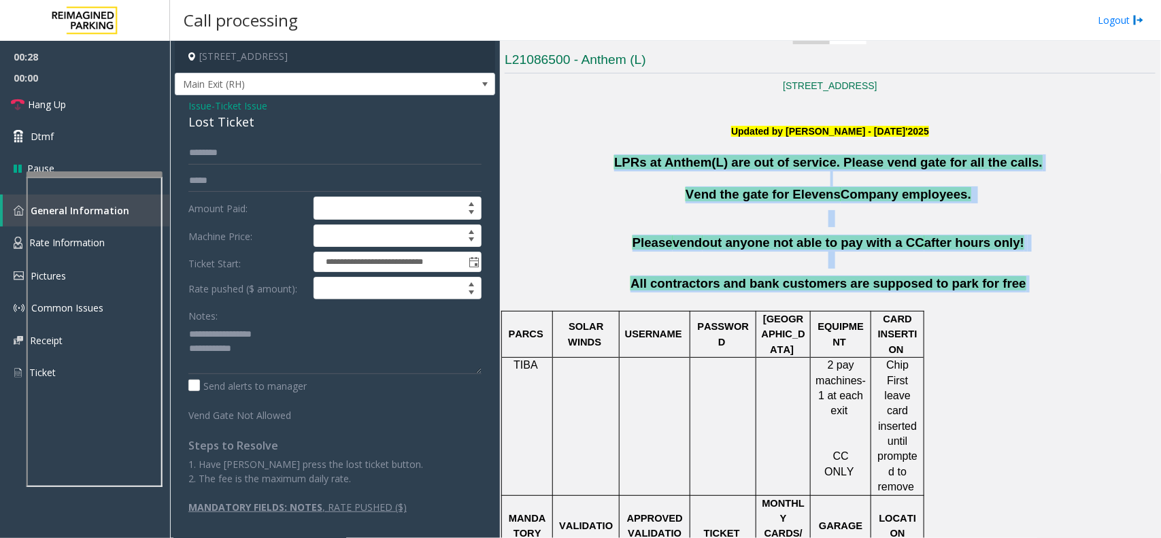
drag, startPoint x: 623, startPoint y: 155, endPoint x: 995, endPoint y: 293, distance: 396.8
click at [995, 293] on p "All contractors and bank customers are supposed to park for free" at bounding box center [830, 292] width 651 height 34
drag, startPoint x: 1021, startPoint y: 290, endPoint x: 644, endPoint y: 150, distance: 401.9
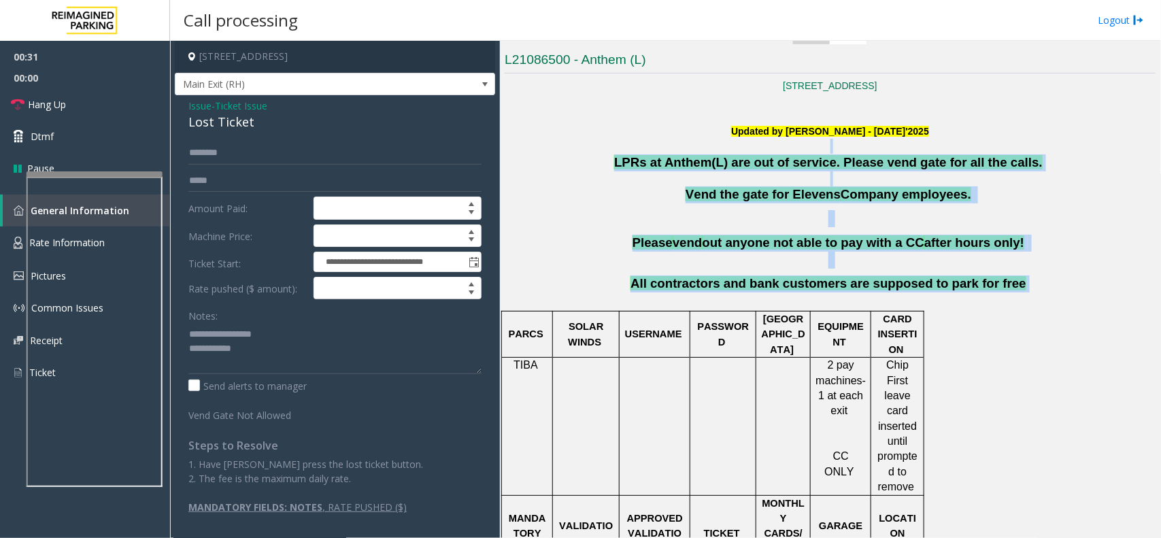
click at [629, 155] on p "LPRs at Anthem(L) are out of service. Please vend gate for all the calls." at bounding box center [830, 162] width 651 height 17
drag, startPoint x: 619, startPoint y: 156, endPoint x: 1011, endPoint y: 298, distance: 417.1
click at [1011, 298] on p "All contractors and bank customers are supposed to park for free" at bounding box center [830, 292] width 651 height 34
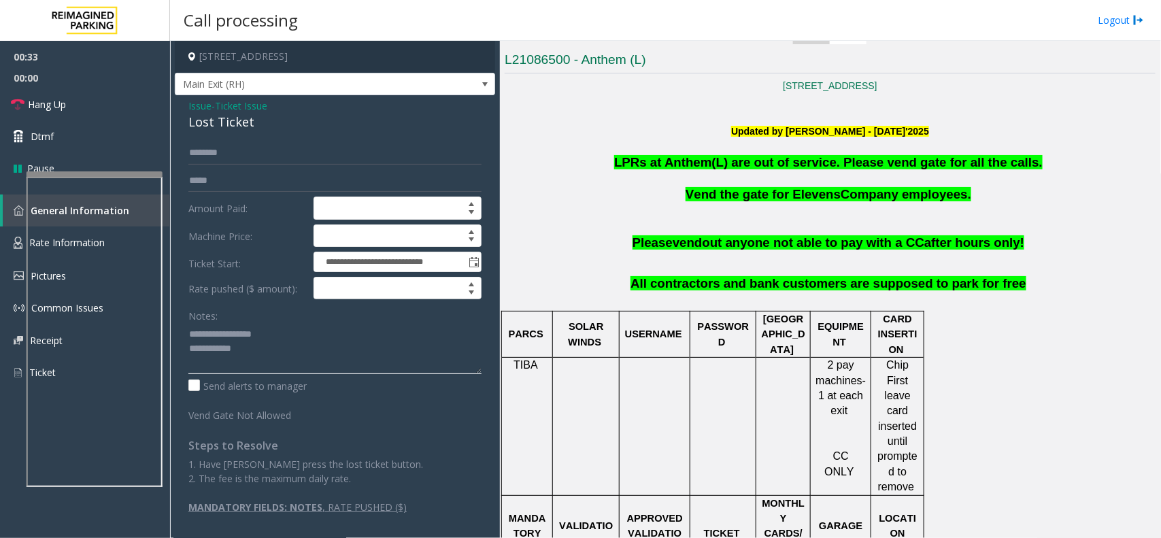
click at [327, 343] on textarea at bounding box center [334, 348] width 293 height 51
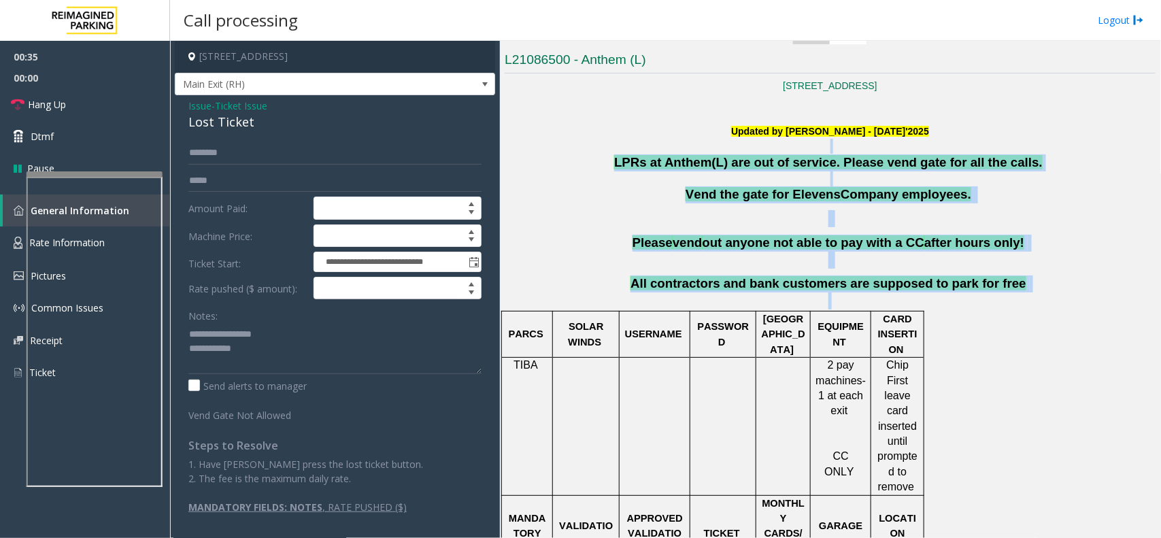
drag, startPoint x: 626, startPoint y: 141, endPoint x: 945, endPoint y: 298, distance: 355.5
click at [974, 298] on p "All contractors and bank customers are supposed to park for free" at bounding box center [830, 292] width 651 height 34
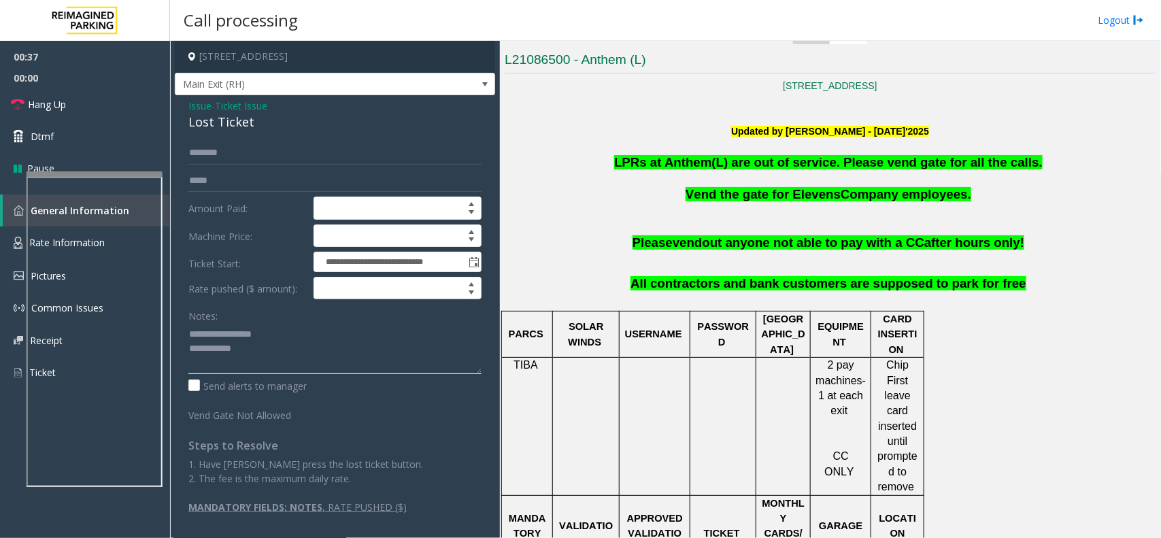
click at [304, 373] on textarea at bounding box center [334, 348] width 293 height 51
type textarea "**********"
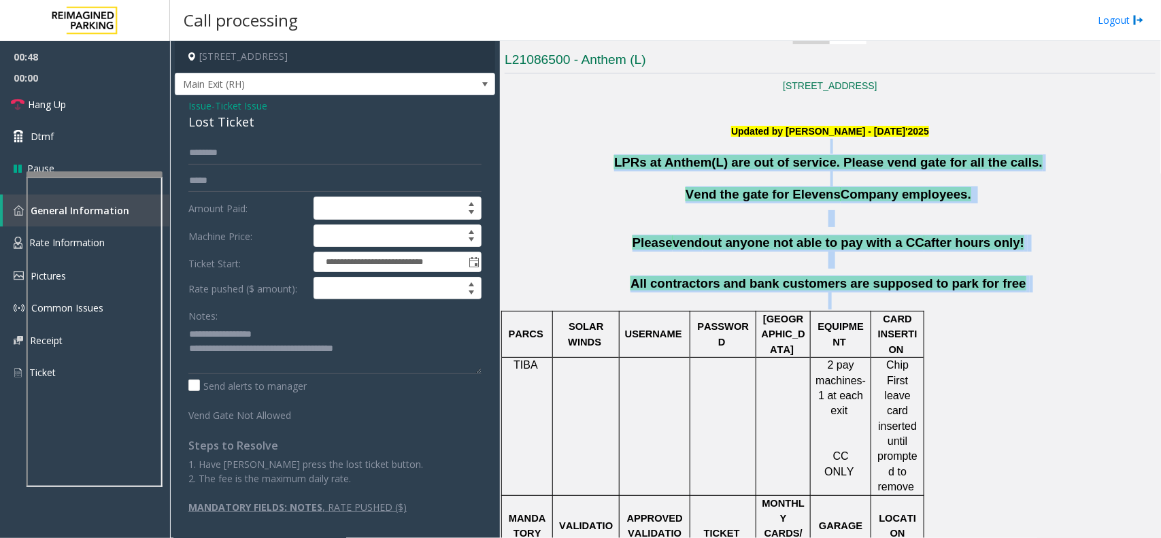
drag, startPoint x: 630, startPoint y: 152, endPoint x: 1076, endPoint y: 311, distance: 473.8
drag, startPoint x: 1002, startPoint y: 291, endPoint x: 641, endPoint y: 148, distance: 387.7
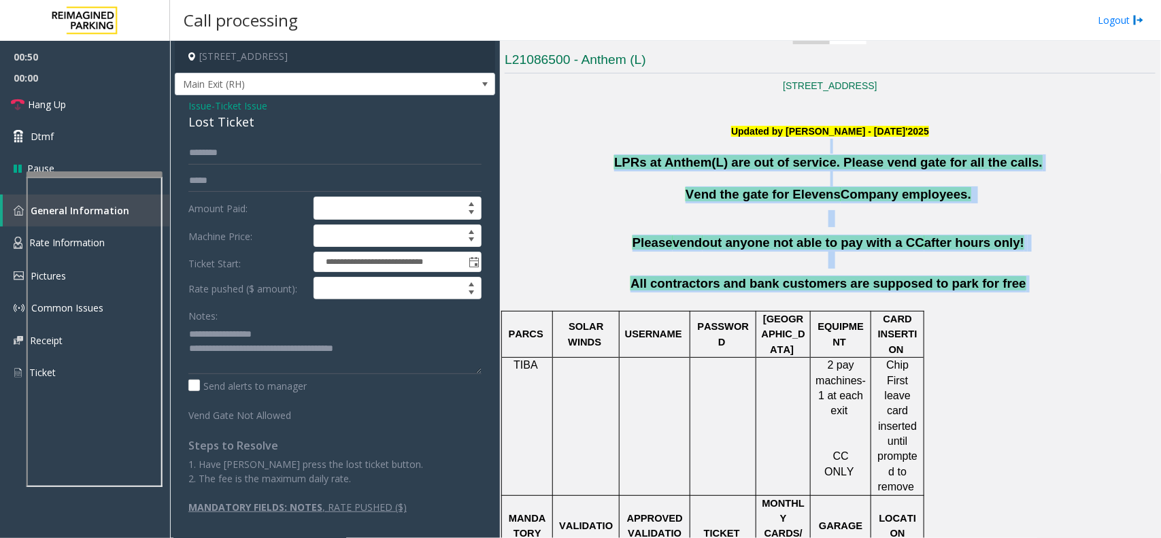
click at [609, 148] on p at bounding box center [830, 146] width 651 height 15
drag, startPoint x: 630, startPoint y: 154, endPoint x: 1021, endPoint y: 290, distance: 414.0
click at [1015, 291] on p "All contractors and bank customers are supposed to park for free" at bounding box center [830, 292] width 651 height 34
drag, startPoint x: 1013, startPoint y: 291, endPoint x: 641, endPoint y: 151, distance: 398.1
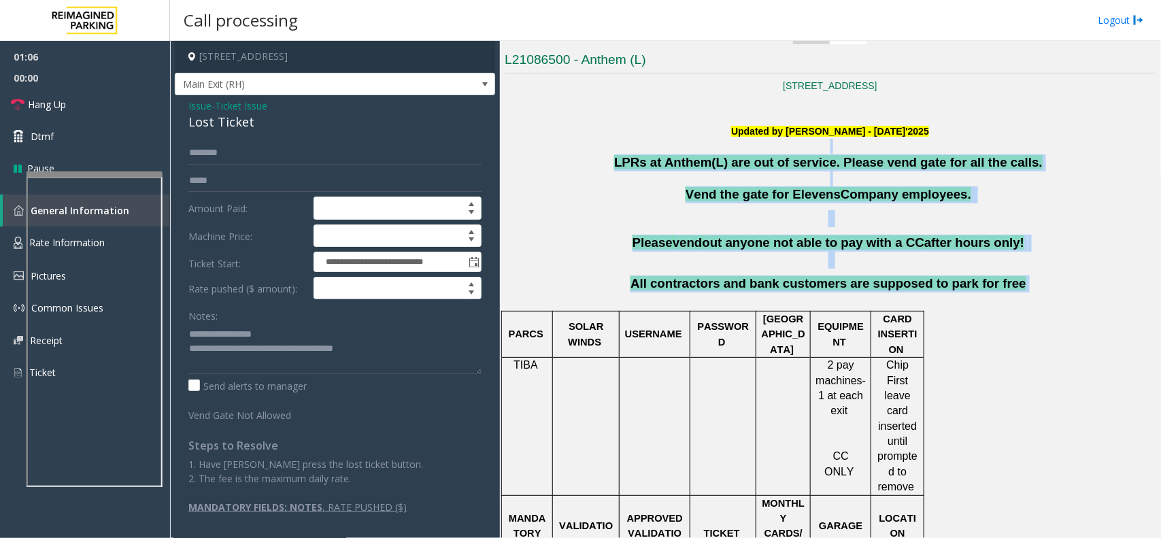
click at [622, 151] on p at bounding box center [830, 146] width 651 height 15
drag, startPoint x: 634, startPoint y: 156, endPoint x: 1025, endPoint y: 301, distance: 416.7
click at [1025, 301] on p "All contractors and bank customers are supposed to park for free" at bounding box center [830, 292] width 651 height 34
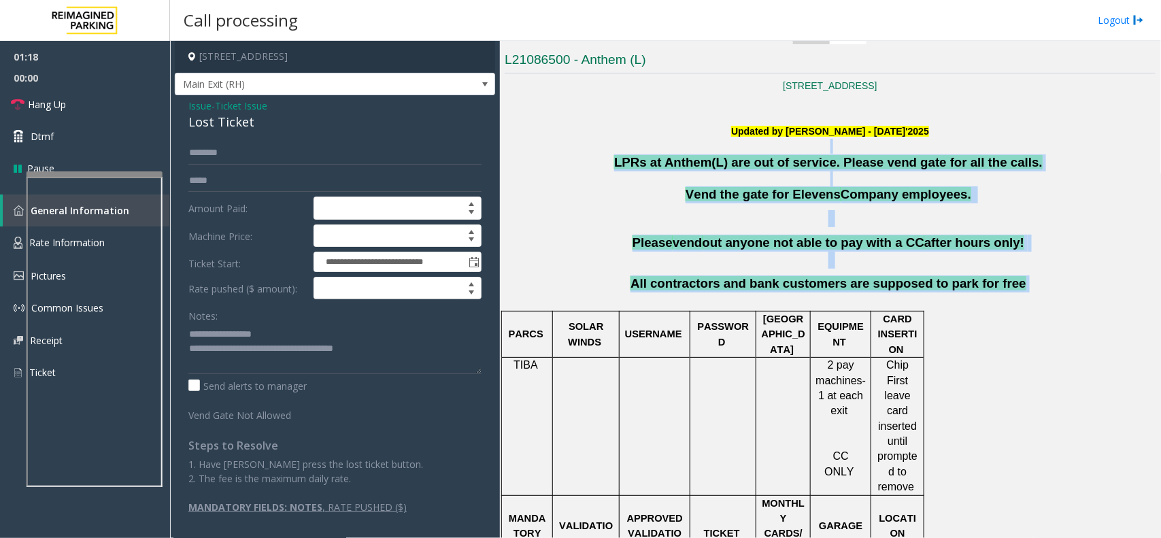
drag, startPoint x: 1015, startPoint y: 290, endPoint x: 651, endPoint y: 140, distance: 394.2
click at [621, 146] on p at bounding box center [830, 146] width 651 height 15
drag, startPoint x: 621, startPoint y: 146, endPoint x: 971, endPoint y: 284, distance: 376.2
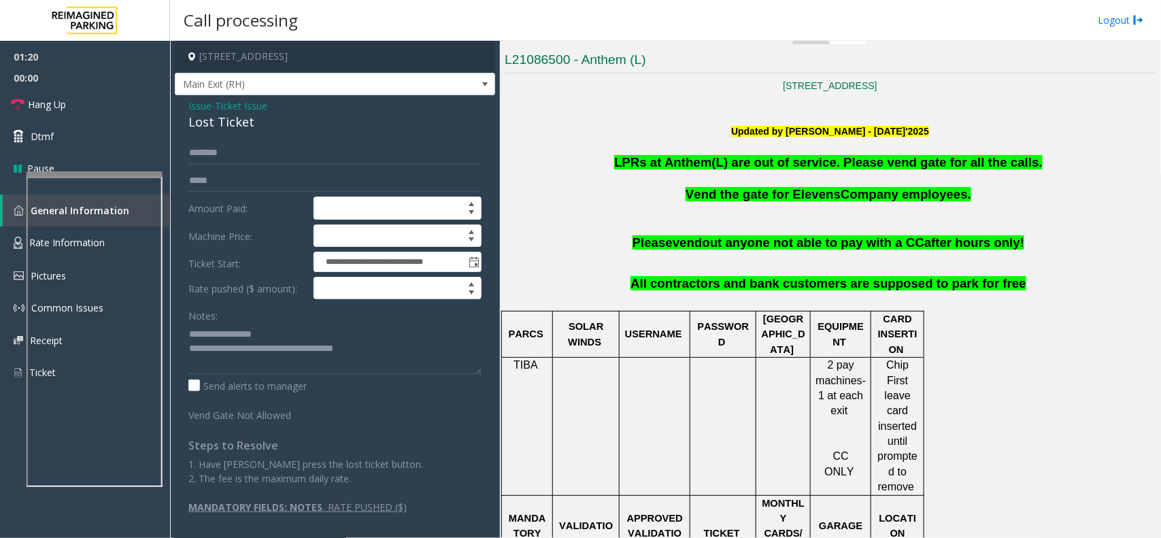
click at [1026, 286] on span at bounding box center [1027, 283] width 3 height 14
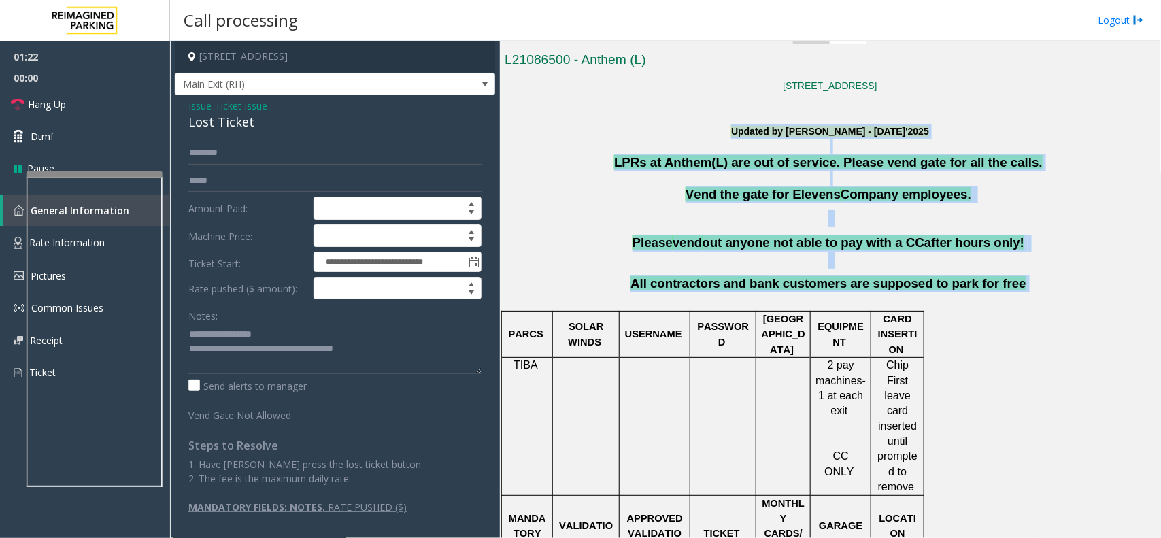
drag, startPoint x: 1010, startPoint y: 286, endPoint x: 649, endPoint y: 138, distance: 390.3
click at [617, 173] on p at bounding box center [830, 178] width 651 height 15
drag, startPoint x: 632, startPoint y: 156, endPoint x: 1015, endPoint y: 287, distance: 403.8
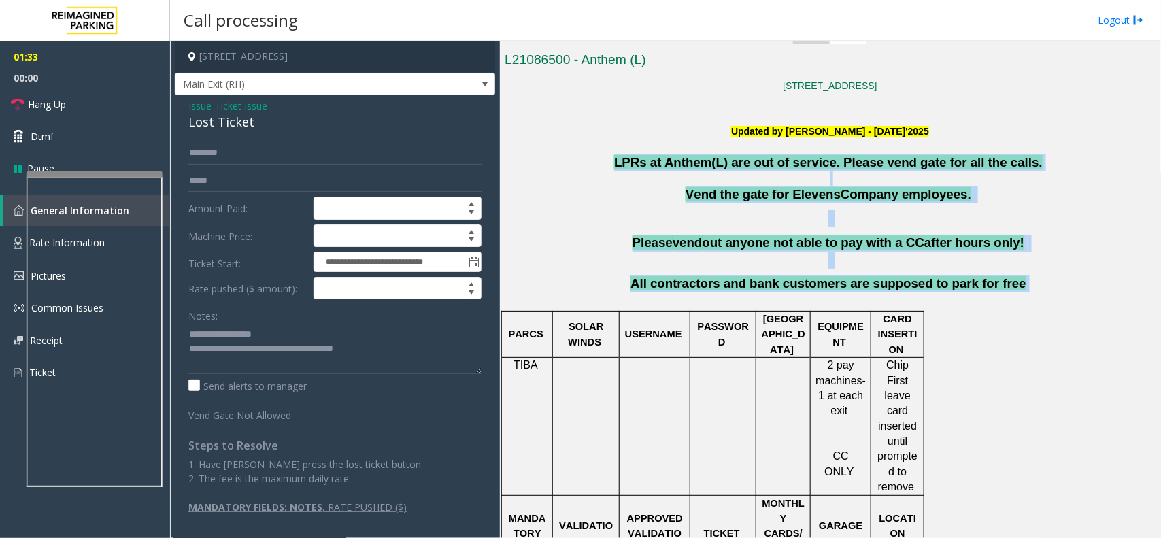
click at [1015, 287] on p "All contractors and bank customers are supposed to park for free" at bounding box center [830, 292] width 651 height 34
drag, startPoint x: 1015, startPoint y: 287, endPoint x: 585, endPoint y: 124, distance: 458.8
click at [597, 150] on p at bounding box center [830, 146] width 651 height 15
drag, startPoint x: 622, startPoint y: 151, endPoint x: 981, endPoint y: 303, distance: 389.8
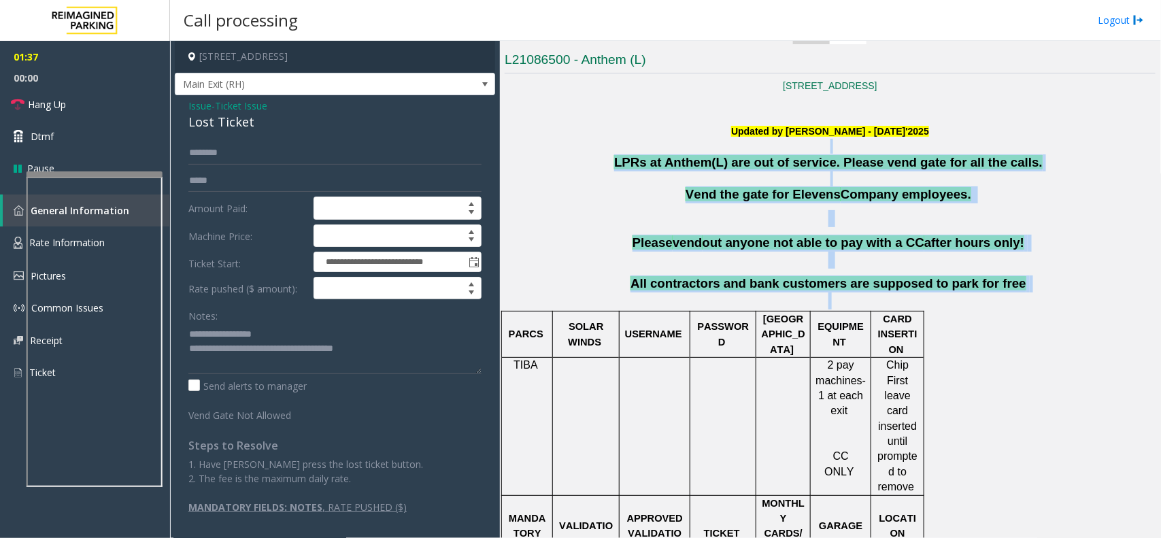
click at [981, 303] on p "All contractors and bank customers are supposed to park for free" at bounding box center [830, 292] width 651 height 34
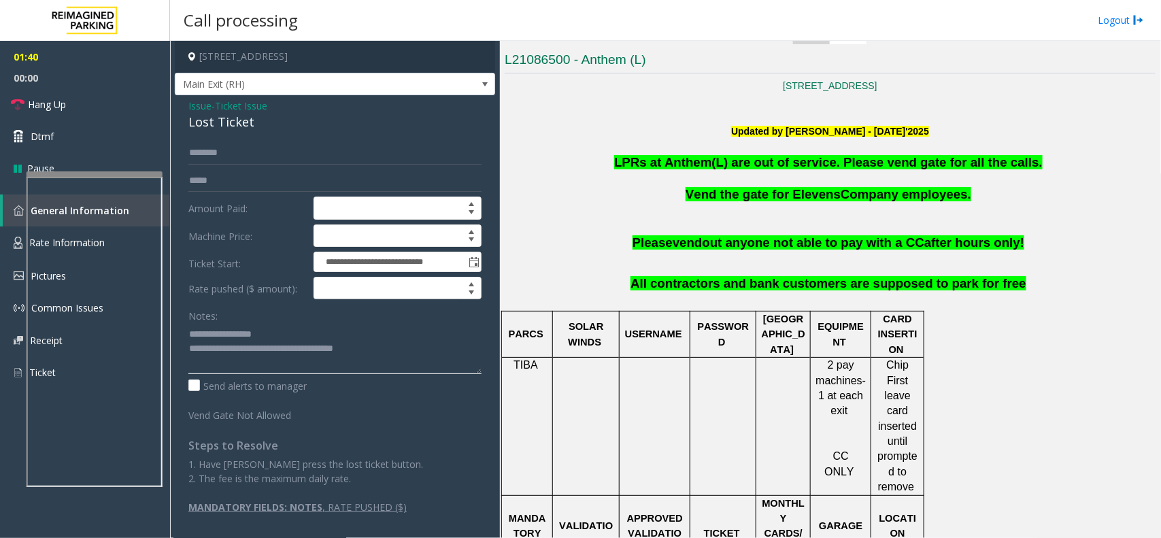
click at [379, 352] on textarea at bounding box center [334, 348] width 293 height 51
click at [69, 106] on link "Hang Up" at bounding box center [85, 104] width 170 height 32
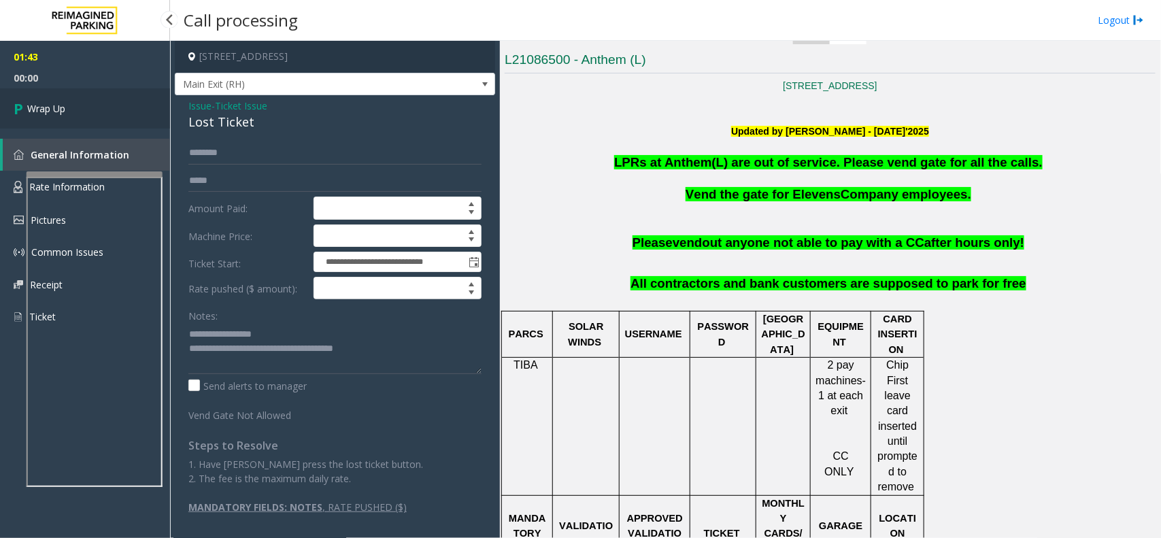
click at [69, 106] on link "Wrap Up" at bounding box center [85, 108] width 170 height 40
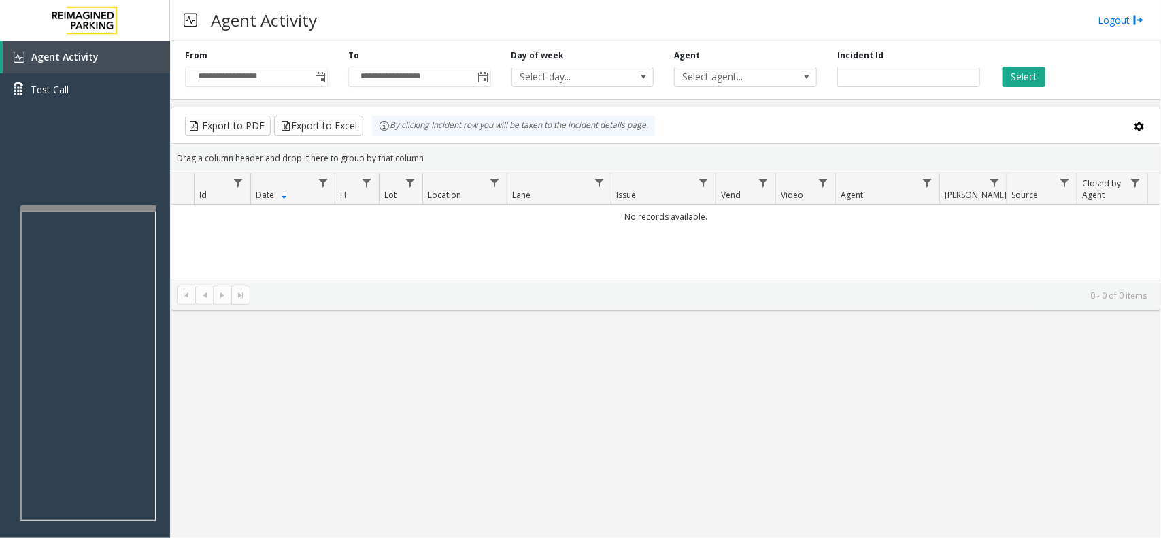
drag, startPoint x: 427, startPoint y: 152, endPoint x: 409, endPoint y: 146, distance: 18.5
click at [427, 150] on div "Drag a column header and drop it here to group by that column" at bounding box center [665, 158] width 989 height 24
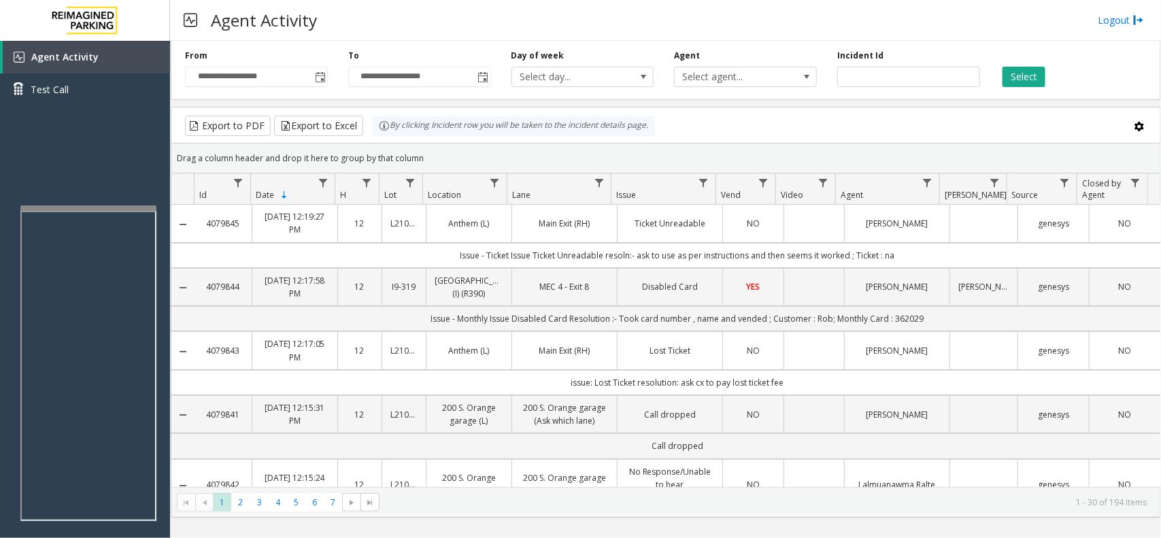
drag, startPoint x: 445, startPoint y: 154, endPoint x: 382, endPoint y: 143, distance: 64.3
click at [382, 143] on kendo-grid "Export to PDF Export to Excel By clicking Incident row you will be taken to the…" at bounding box center [666, 312] width 990 height 411
click at [456, 157] on div "Drag a column header and drop it here to group by that column" at bounding box center [665, 158] width 989 height 24
click at [79, 199] on div "Agent Activity Test Call" at bounding box center [85, 310] width 170 height 538
click at [90, 209] on div at bounding box center [88, 207] width 136 height 5
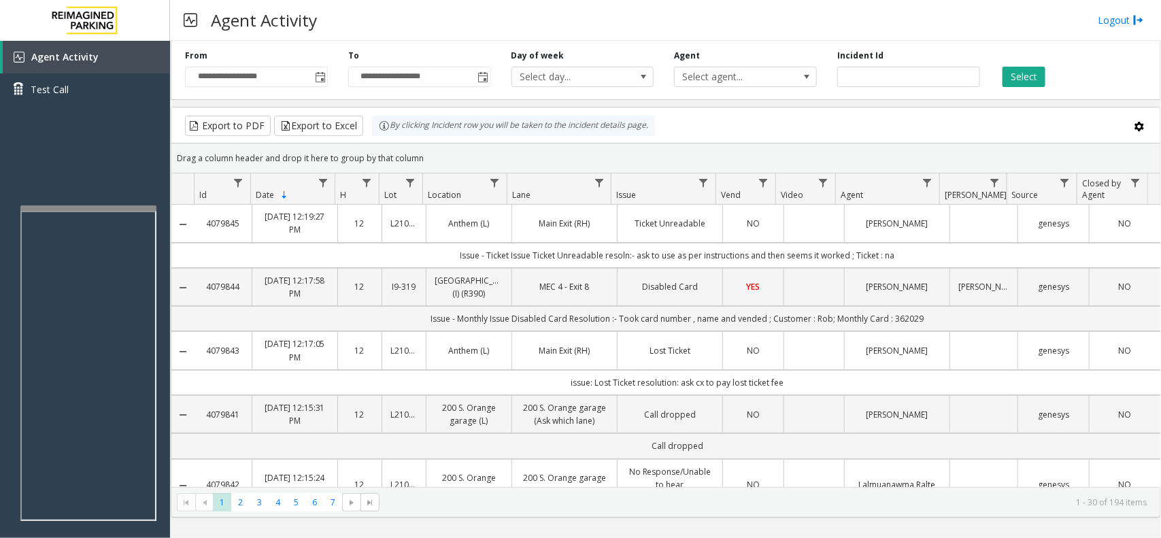
click at [126, 206] on div at bounding box center [88, 207] width 136 height 5
click at [120, 211] on iframe at bounding box center [88, 366] width 136 height 310
drag, startPoint x: 436, startPoint y: 154, endPoint x: 390, endPoint y: 138, distance: 48.8
click at [390, 138] on kendo-grid "Export to PDF Export to Excel By clicking Incident row you will be taken to the…" at bounding box center [666, 312] width 990 height 411
click at [435, 152] on div "Drag a column header and drop it here to group by that column" at bounding box center [665, 158] width 989 height 24
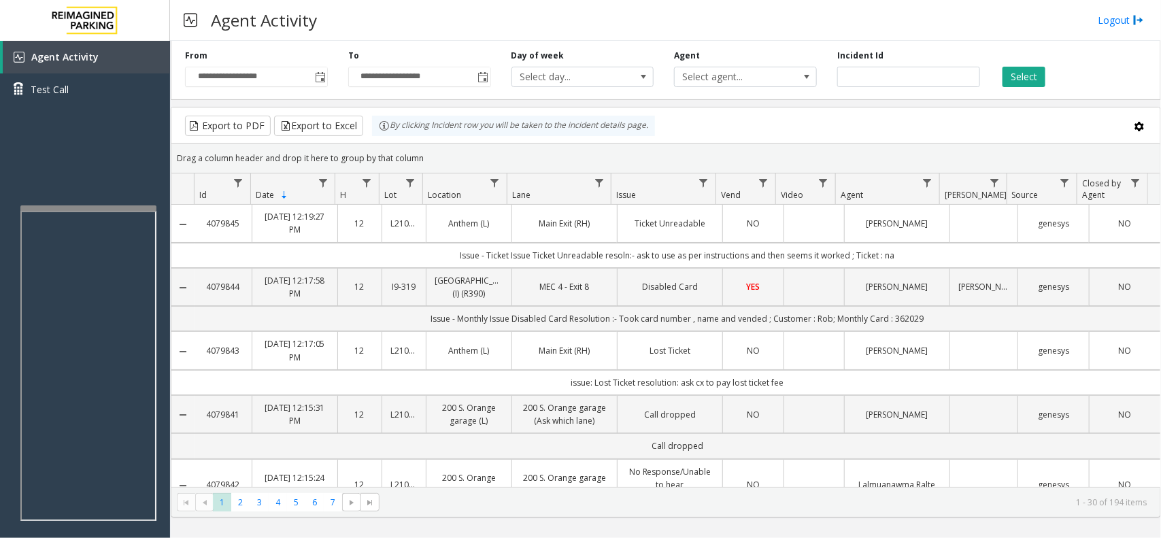
click at [415, 161] on div "Drag a column header and drop it here to group by that column" at bounding box center [665, 158] width 989 height 24
click at [1110, 16] on link "Logout" at bounding box center [1121, 20] width 46 height 14
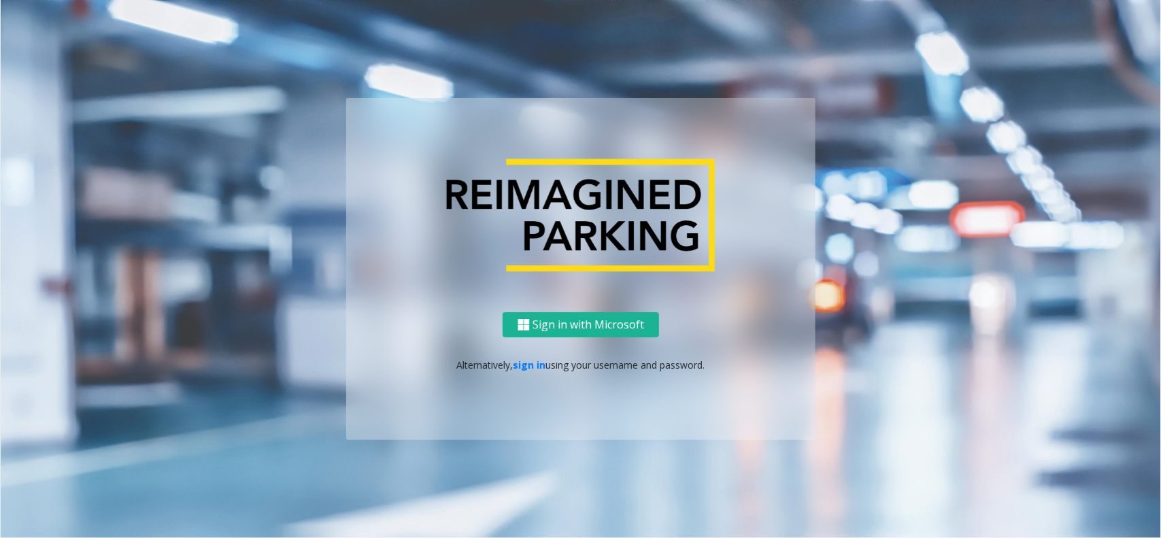
click at [526, 372] on div "Sign in with Microsoft Alternatively, sign in using your username and password." at bounding box center [580, 376] width 469 height 128
click at [526, 371] on p "Alternatively, sign in using your username and password." at bounding box center [581, 365] width 442 height 14
click at [528, 364] on link "sign in" at bounding box center [529, 364] width 33 height 13
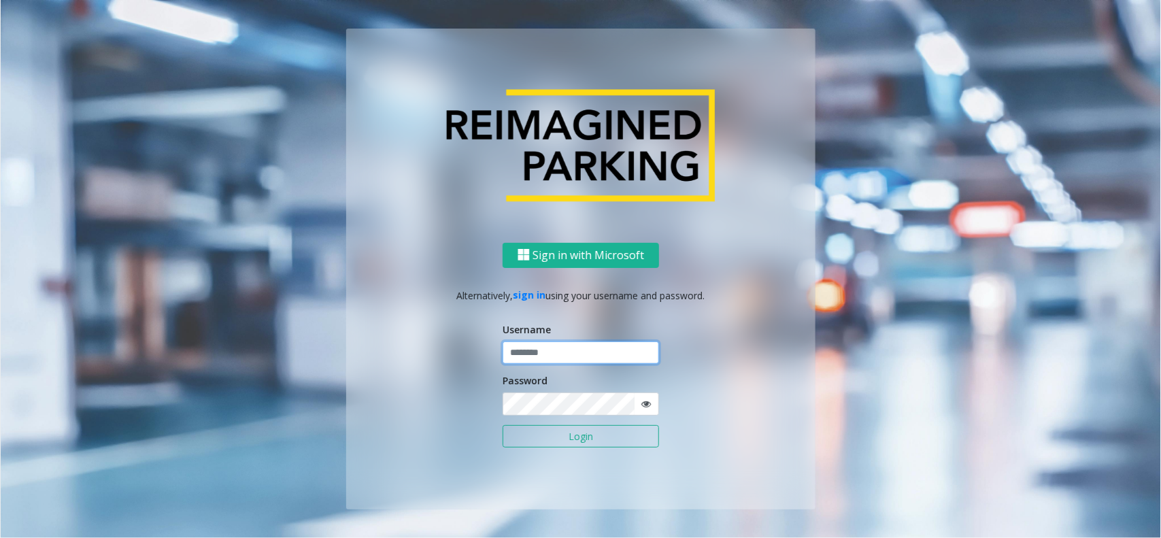
click at [538, 354] on input "text" at bounding box center [581, 352] width 156 height 23
type input "**********"
click at [575, 442] on button "Login" at bounding box center [581, 436] width 156 height 23
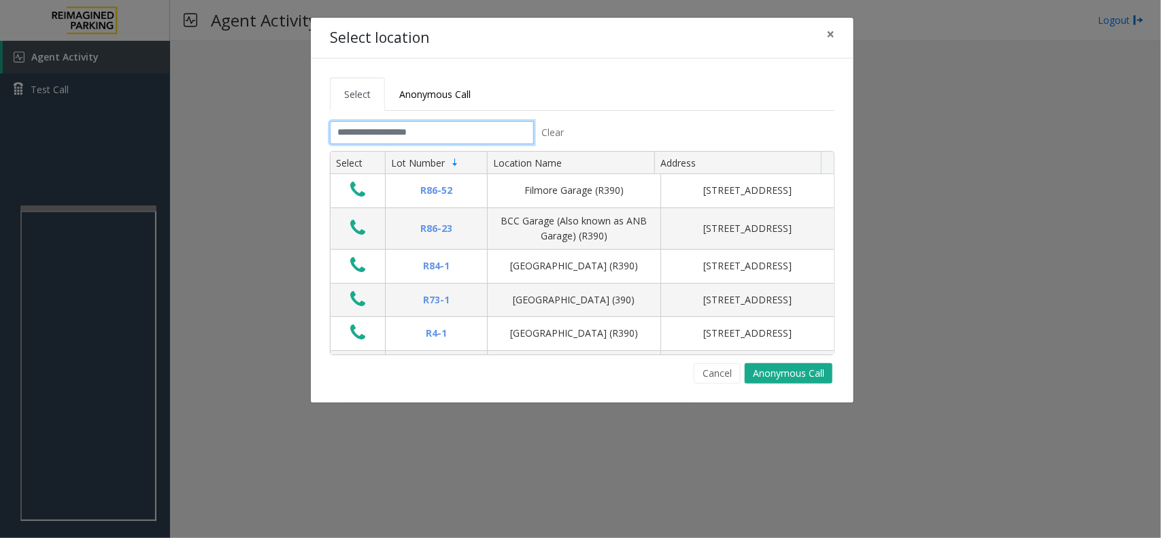
click at [359, 133] on input "text" at bounding box center [432, 132] width 204 height 23
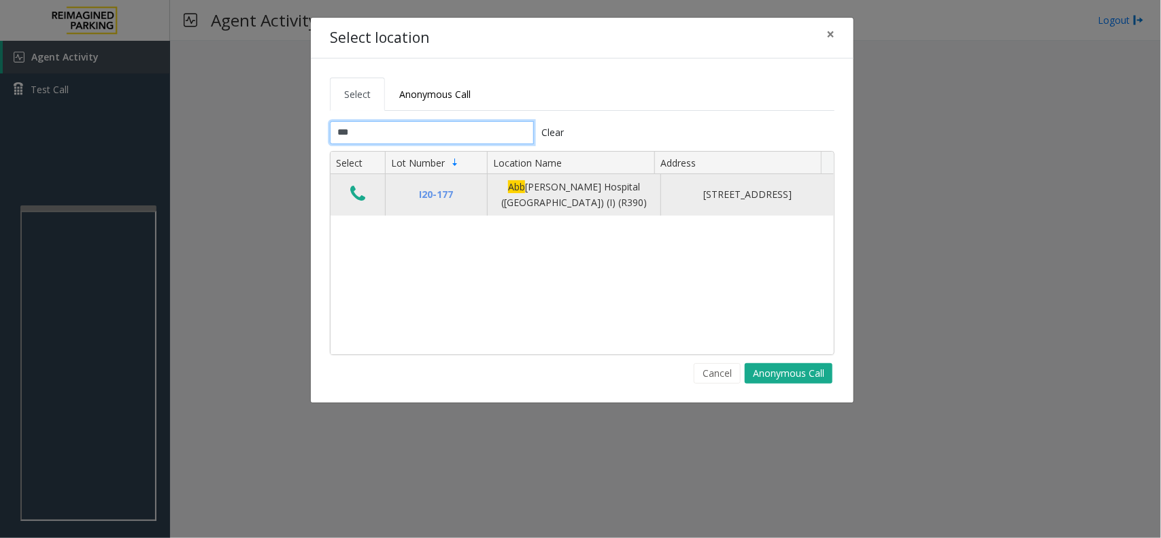
type input "***"
click at [357, 192] on icon "Data table" at bounding box center [357, 193] width 15 height 19
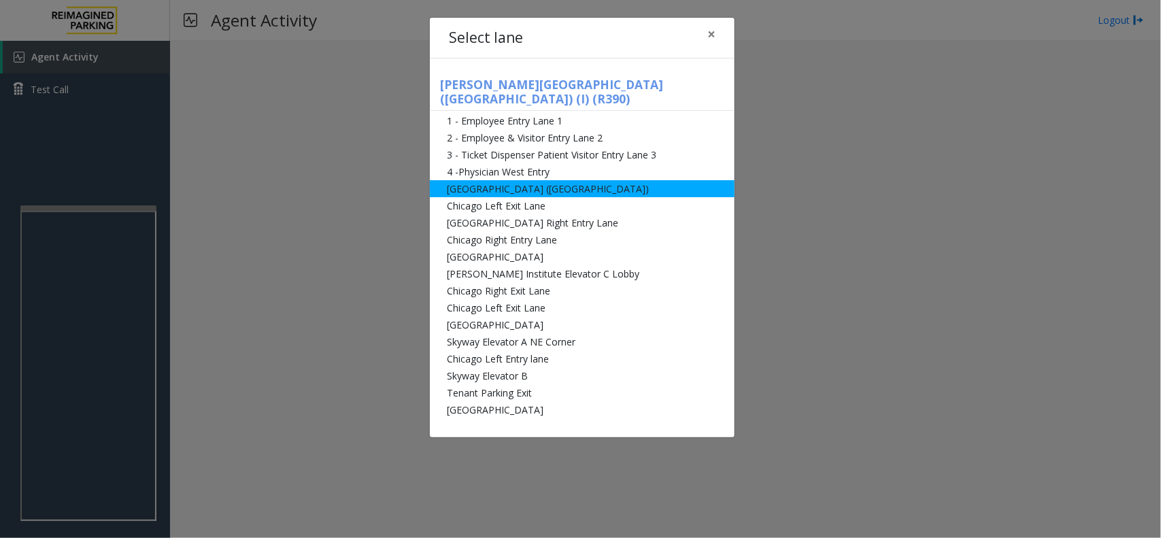
click at [488, 180] on li "[GEOGRAPHIC_DATA] ([GEOGRAPHIC_DATA])" at bounding box center [582, 188] width 305 height 17
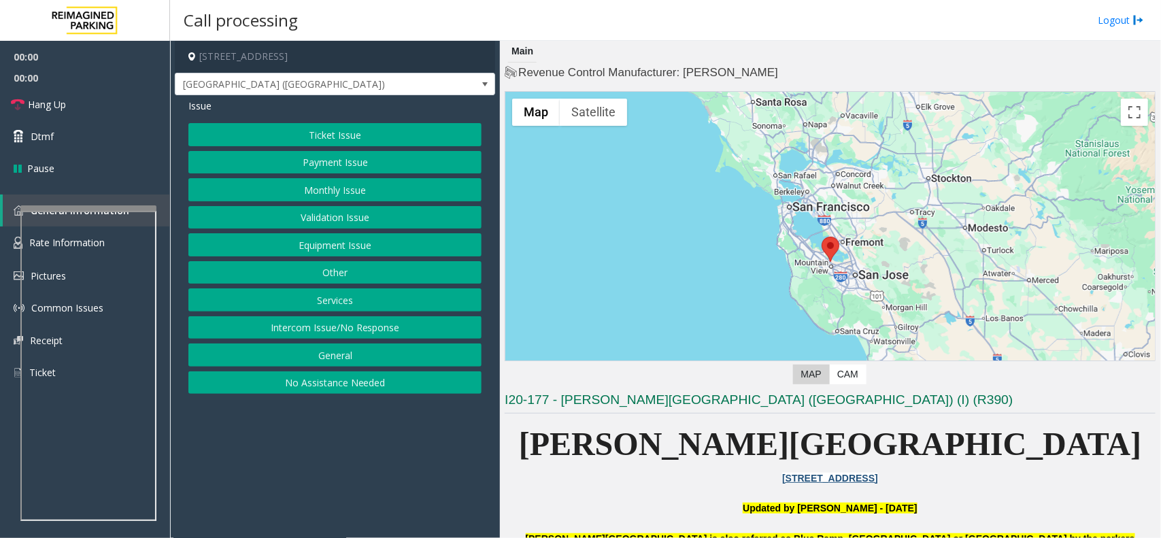
click at [391, 199] on button "Monthly Issue" at bounding box center [334, 189] width 293 height 23
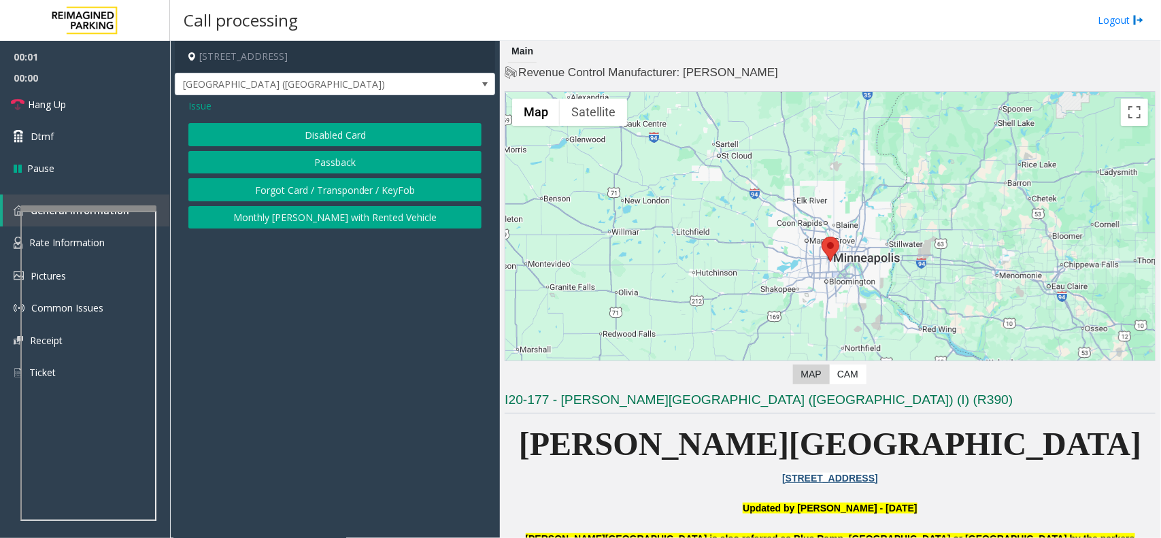
click at [371, 138] on button "Disabled Card" at bounding box center [334, 134] width 293 height 23
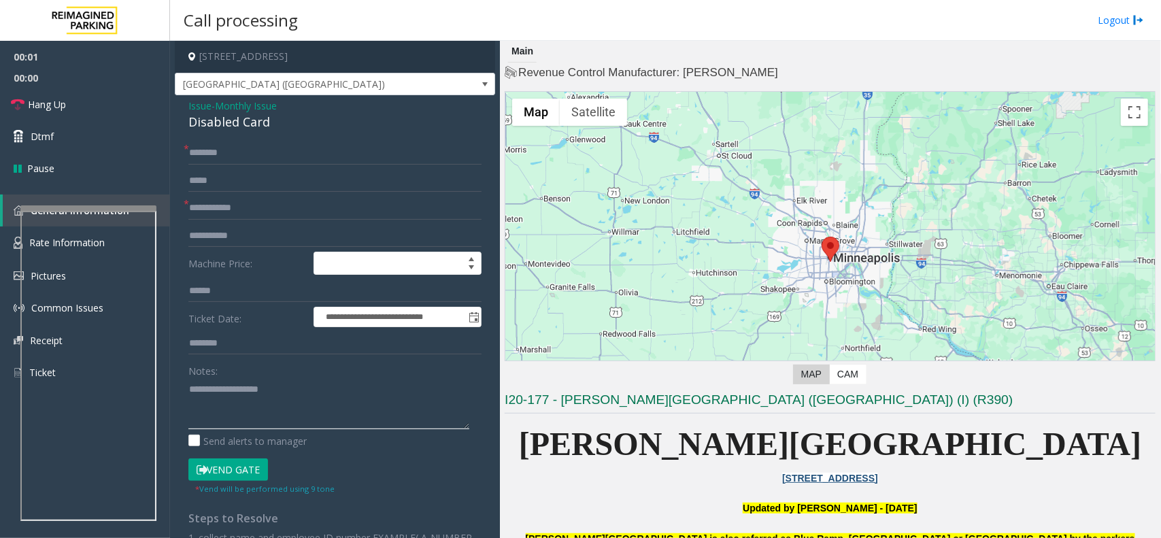
click at [236, 388] on textarea at bounding box center [328, 403] width 281 height 51
type textarea "******"
click at [290, 213] on input "text" at bounding box center [334, 208] width 293 height 23
type input "*"
type input "**"
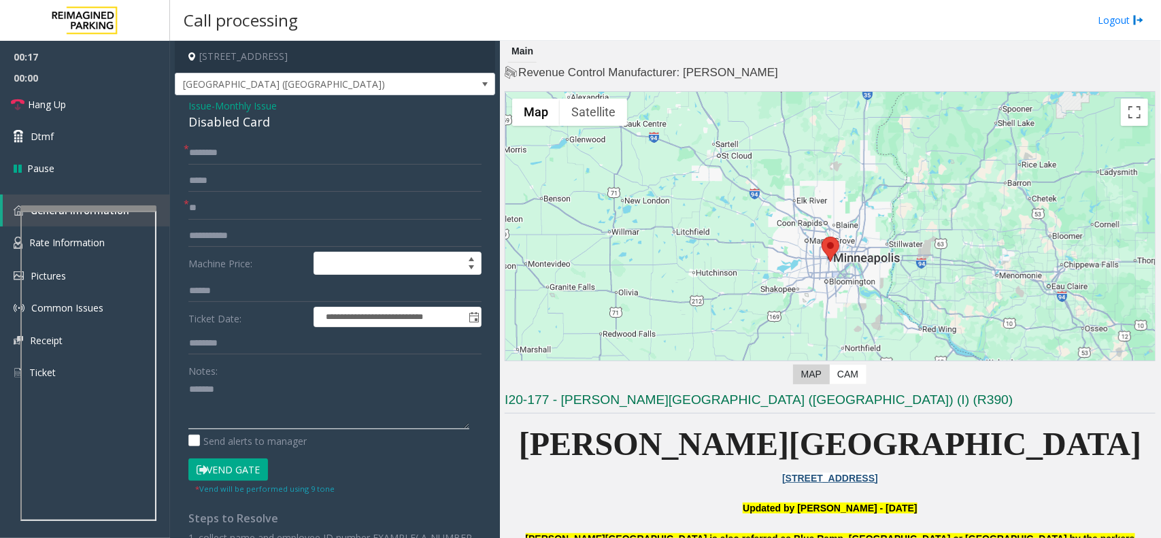
click at [267, 391] on textarea at bounding box center [328, 403] width 281 height 51
click at [252, 131] on div "Disabled Card" at bounding box center [334, 122] width 293 height 18
copy div "Disabled Card"
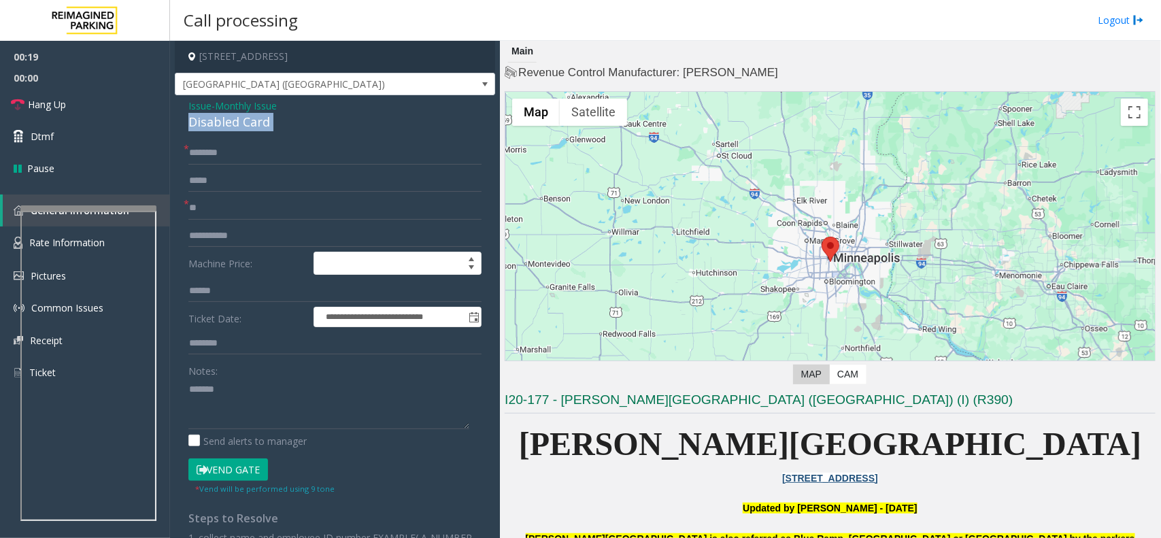
click at [222, 477] on button "Vend Gate" at bounding box center [228, 469] width 80 height 23
click at [249, 396] on textarea at bounding box center [328, 403] width 281 height 51
paste textarea "**********"
type textarea "**********"
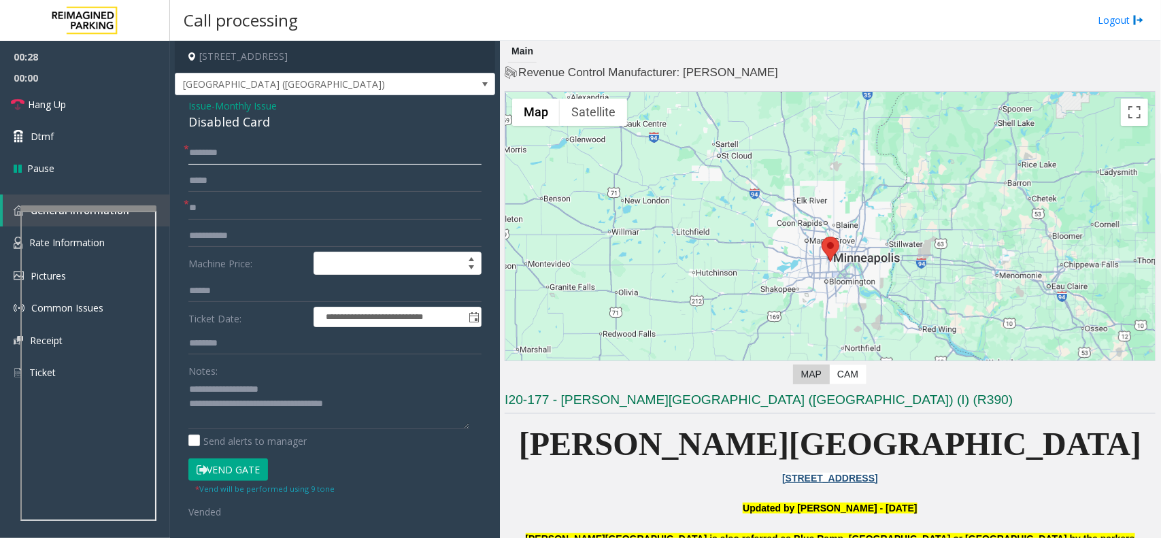
click at [226, 150] on input "text" at bounding box center [334, 152] width 293 height 23
type input "**"
click at [107, 107] on link "Hang Up" at bounding box center [85, 104] width 170 height 32
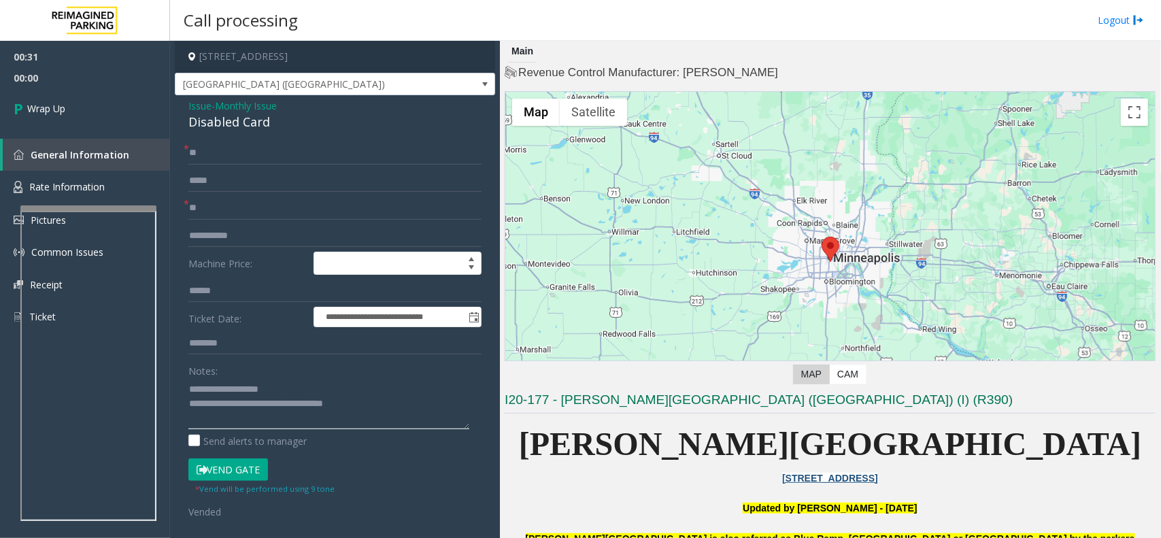
drag, startPoint x: 239, startPoint y: 405, endPoint x: 434, endPoint y: 410, distance: 194.6
click at [434, 410] on textarea at bounding box center [328, 403] width 281 height 51
type textarea "**********"
click at [136, 126] on link "Wrap Up" at bounding box center [85, 108] width 170 height 40
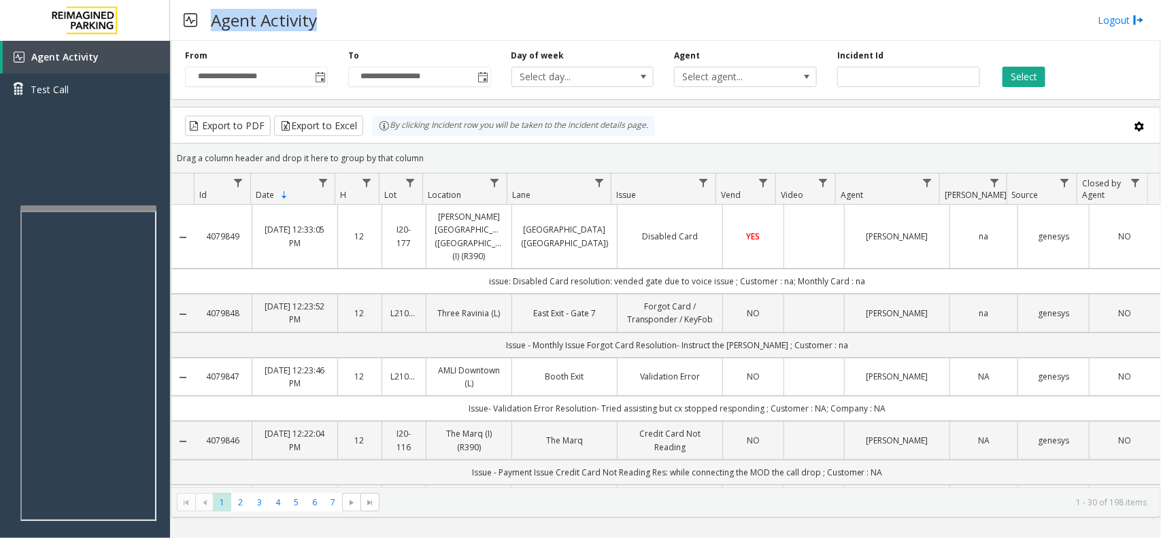
drag, startPoint x: 213, startPoint y: 17, endPoint x: 341, endPoint y: 24, distance: 128.7
click at [341, 24] on div "Agent Activity Logout" at bounding box center [665, 20] width 991 height 41
drag, startPoint x: 214, startPoint y: 20, endPoint x: 328, endPoint y: 26, distance: 113.7
click at [324, 26] on div "Agent Activity Logout" at bounding box center [665, 20] width 991 height 41
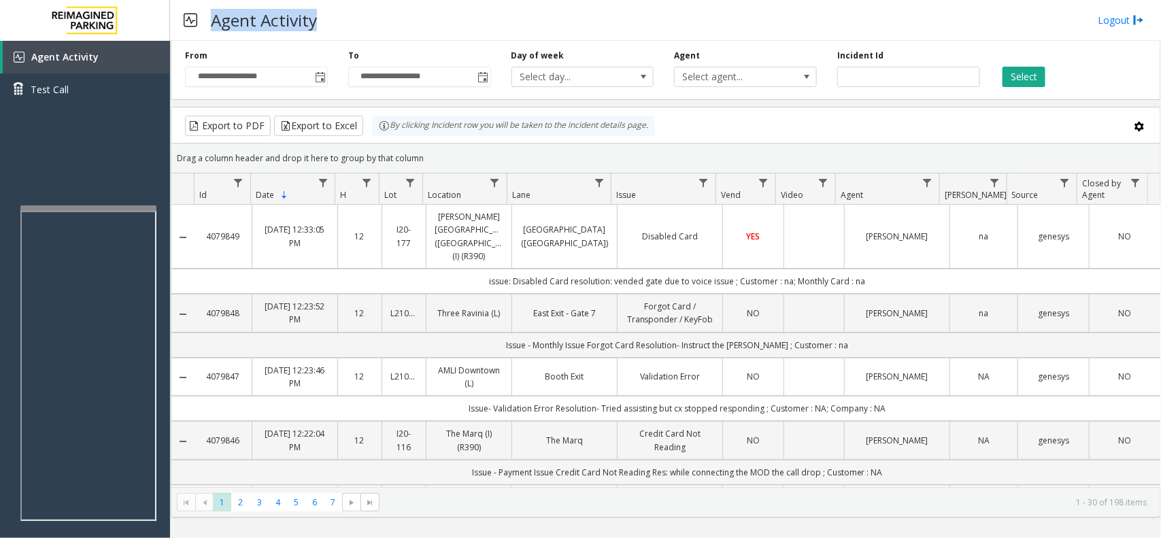
click at [328, 26] on div "Agent Activity Logout" at bounding box center [665, 20] width 991 height 41
drag, startPoint x: 211, startPoint y: 18, endPoint x: 315, endPoint y: 35, distance: 104.9
click at [315, 35] on h3 "Agent Activity" at bounding box center [264, 19] width 120 height 33
click at [339, 26] on div "Agent Activity Logout" at bounding box center [665, 20] width 991 height 41
drag, startPoint x: 213, startPoint y: 21, endPoint x: 257, endPoint y: 21, distance: 44.2
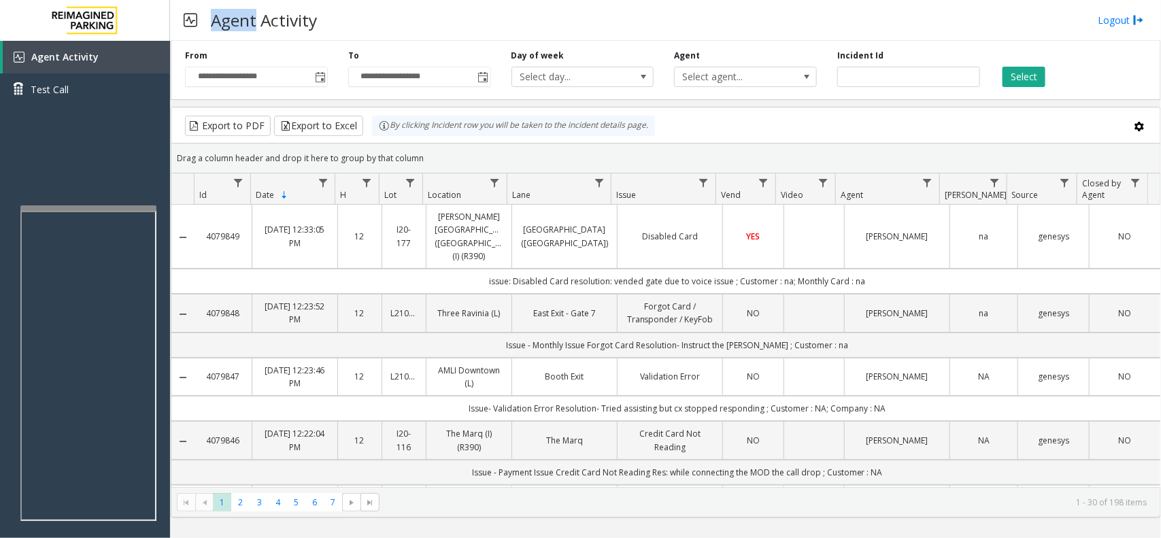
click at [257, 21] on h3 "Agent Activity" at bounding box center [264, 19] width 120 height 33
drag, startPoint x: 274, startPoint y: 21, endPoint x: 327, endPoint y: 24, distance: 53.1
click at [327, 24] on div "Agent Activity Logout" at bounding box center [665, 20] width 991 height 41
drag, startPoint x: 327, startPoint y: 24, endPoint x: 220, endPoint y: 24, distance: 107.4
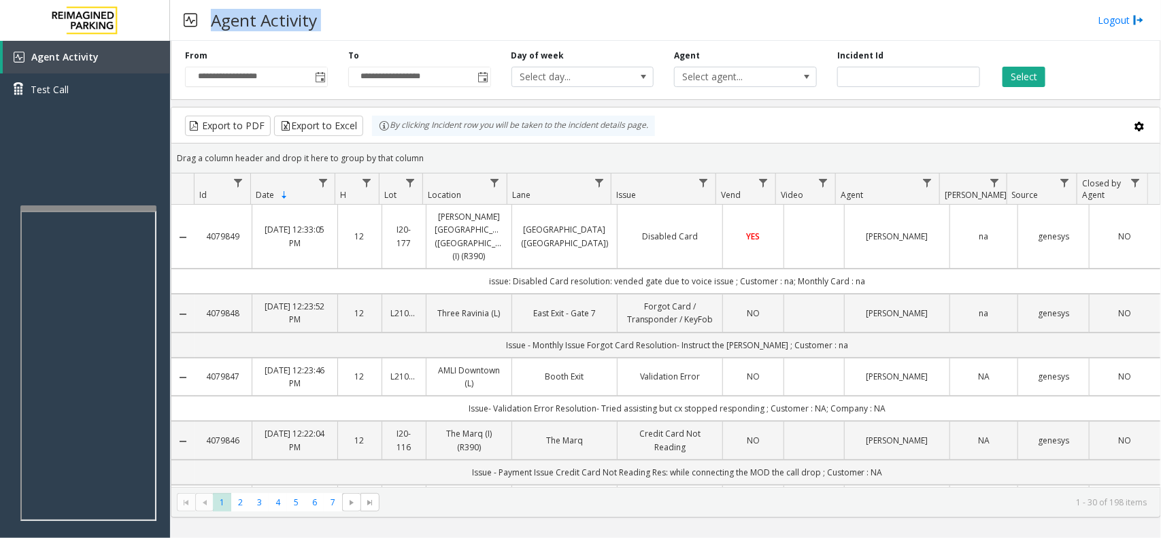
click at [220, 24] on div "Agent Activity Logout" at bounding box center [665, 20] width 991 height 41
click at [216, 26] on h3 "Agent Activity" at bounding box center [264, 19] width 120 height 33
drag, startPoint x: 216, startPoint y: 24, endPoint x: 315, endPoint y: 33, distance: 98.9
click at [315, 33] on h3 "Agent Activity" at bounding box center [264, 19] width 120 height 33
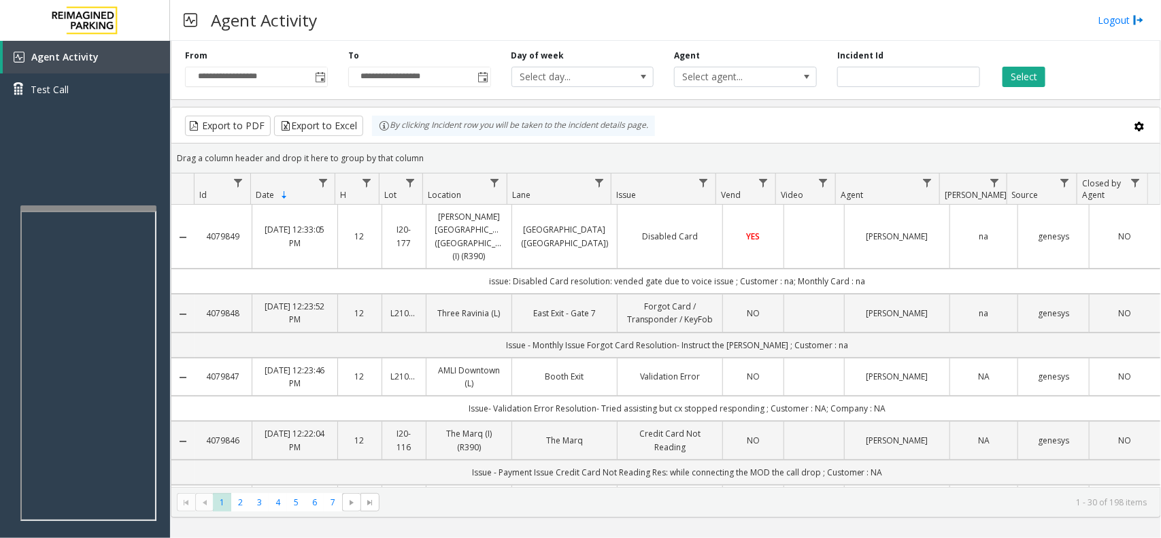
drag, startPoint x: 430, startPoint y: 160, endPoint x: 390, endPoint y: 141, distance: 44.4
click at [392, 141] on kendo-grid "Export to PDF Export to Excel By clicking Incident row you will be taken to the…" at bounding box center [666, 312] width 990 height 411
click at [415, 151] on div "Drag a column header and drop it here to group by that column" at bounding box center [665, 158] width 989 height 24
drag, startPoint x: 420, startPoint y: 153, endPoint x: 379, endPoint y: 135, distance: 44.7
click at [388, 137] on kendo-grid "Export to PDF Export to Excel By clicking Incident row you will be taken to the…" at bounding box center [666, 312] width 990 height 411
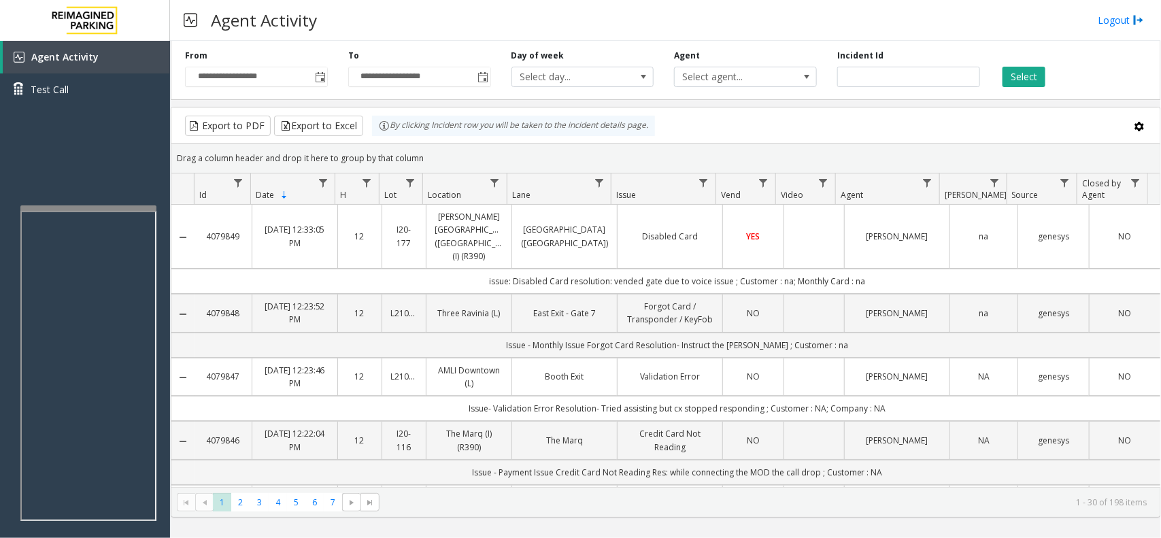
click at [422, 154] on div "Drag a column header and drop it here to group by that column" at bounding box center [665, 158] width 989 height 24
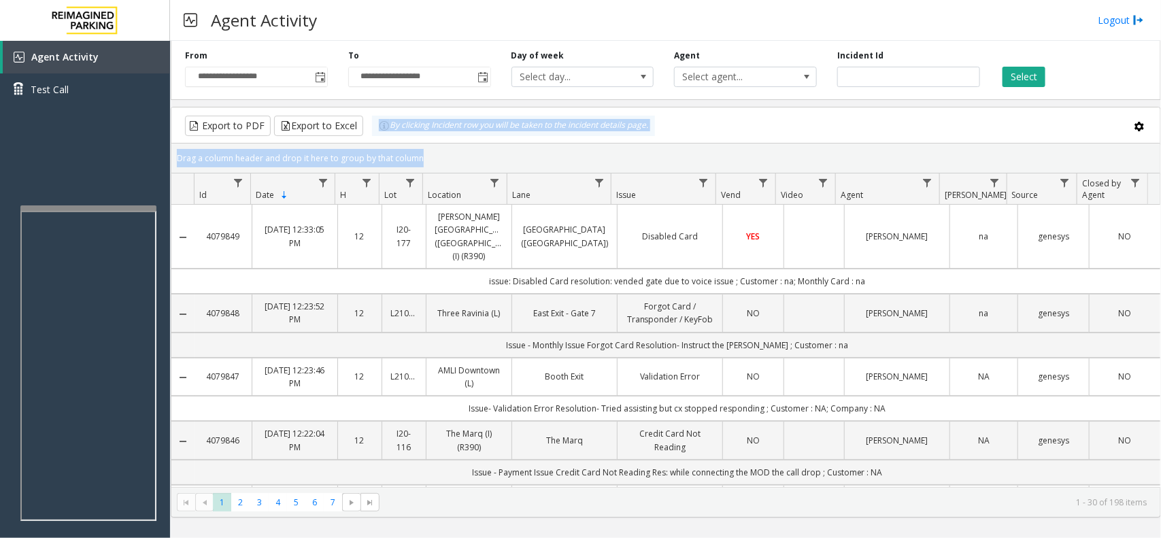
drag, startPoint x: 422, startPoint y: 154, endPoint x: 367, endPoint y: 131, distance: 58.8
click at [367, 131] on kendo-grid "Export to PDF Export to Excel By clicking Incident row you will be taken to the…" at bounding box center [666, 312] width 990 height 411
click at [430, 150] on div "Drag a column header and drop it here to group by that column" at bounding box center [665, 158] width 989 height 24
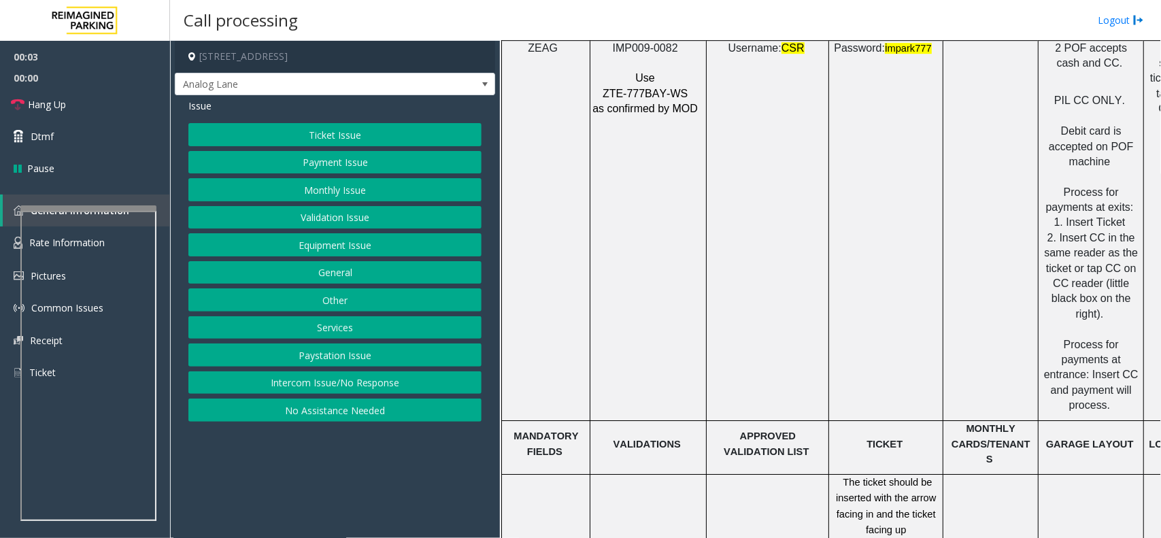
scroll to position [1700, 0]
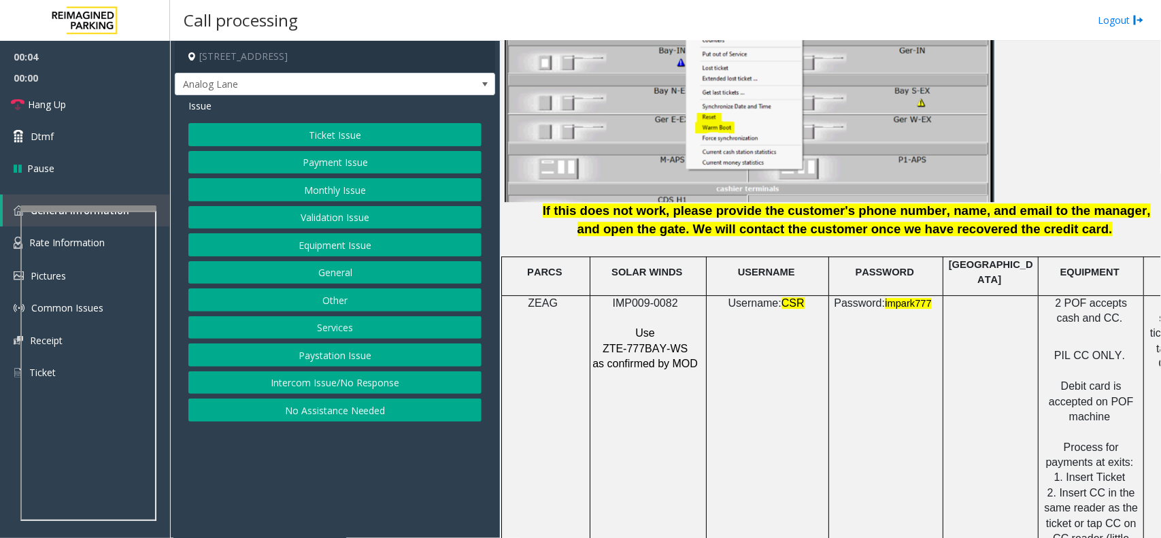
click at [643, 297] on span "IMP009-0082" at bounding box center [645, 303] width 65 height 12
copy p "IMP009-0082"
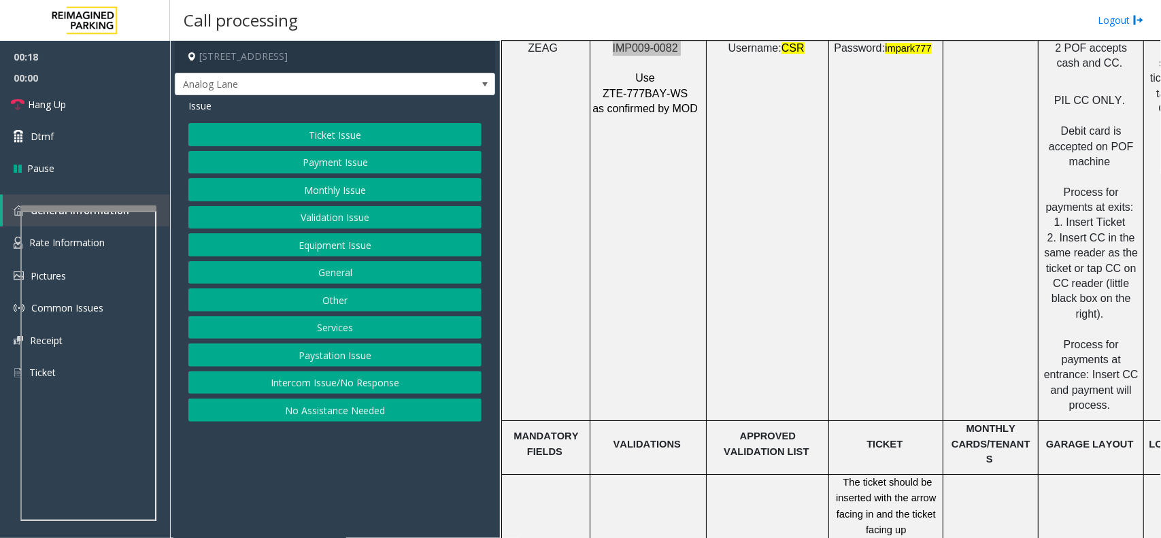
scroll to position [1530, 0]
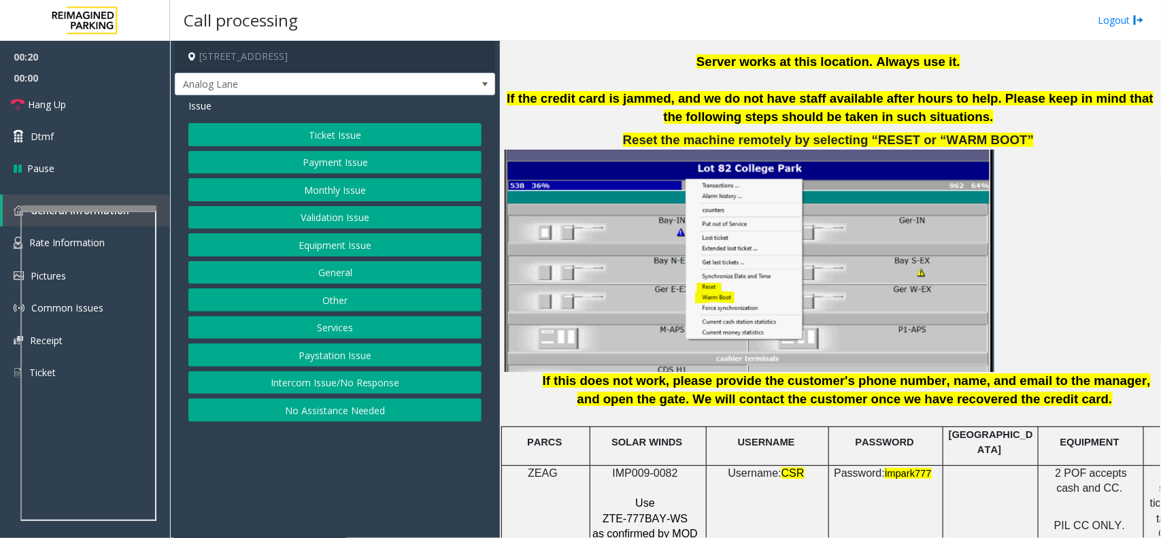
click at [300, 148] on div "Ticket Issue Payment Issue Monthly Issue Validation Issue Equipment Issue Gener…" at bounding box center [334, 272] width 293 height 299
click at [309, 140] on button "Ticket Issue" at bounding box center [334, 134] width 293 height 23
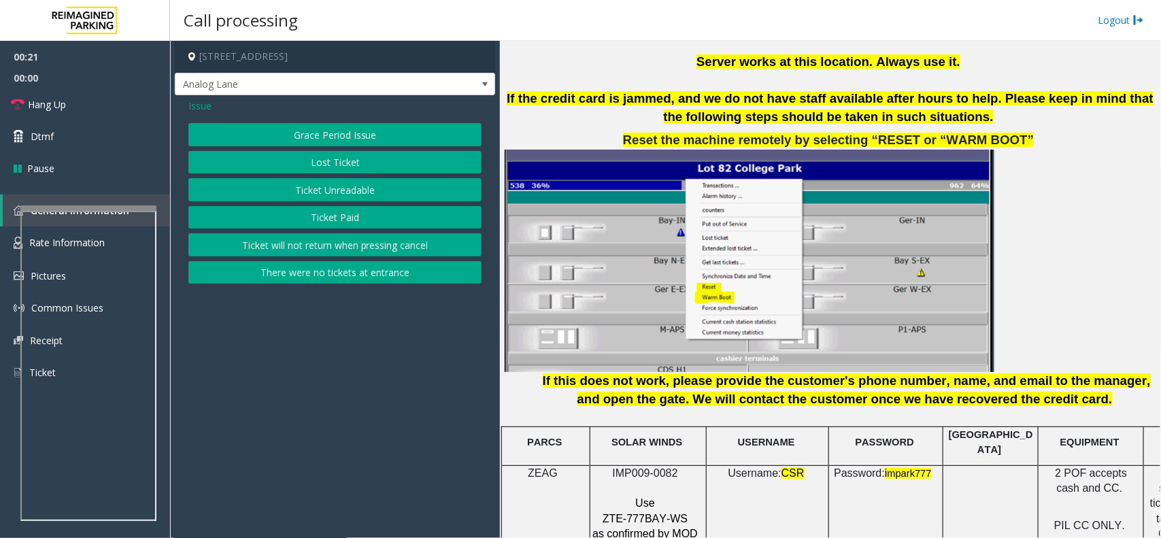
click at [298, 184] on button "Ticket Unreadable" at bounding box center [334, 189] width 293 height 23
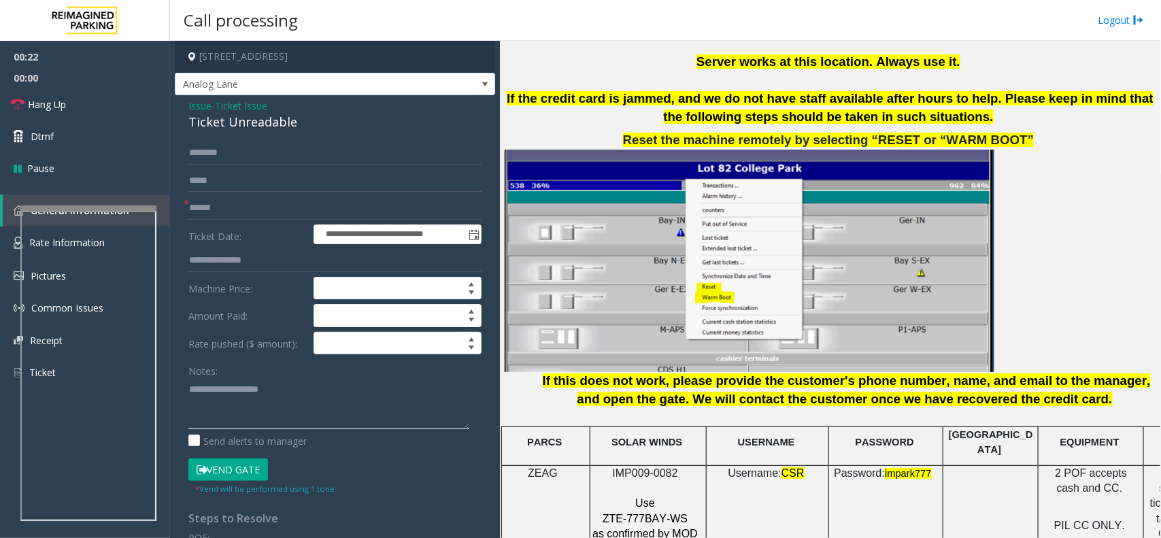
click at [255, 416] on textarea at bounding box center [328, 403] width 281 height 51
click at [276, 123] on div "Ticket Unreadable" at bounding box center [334, 122] width 293 height 18
copy div "Ticket Unreadable"
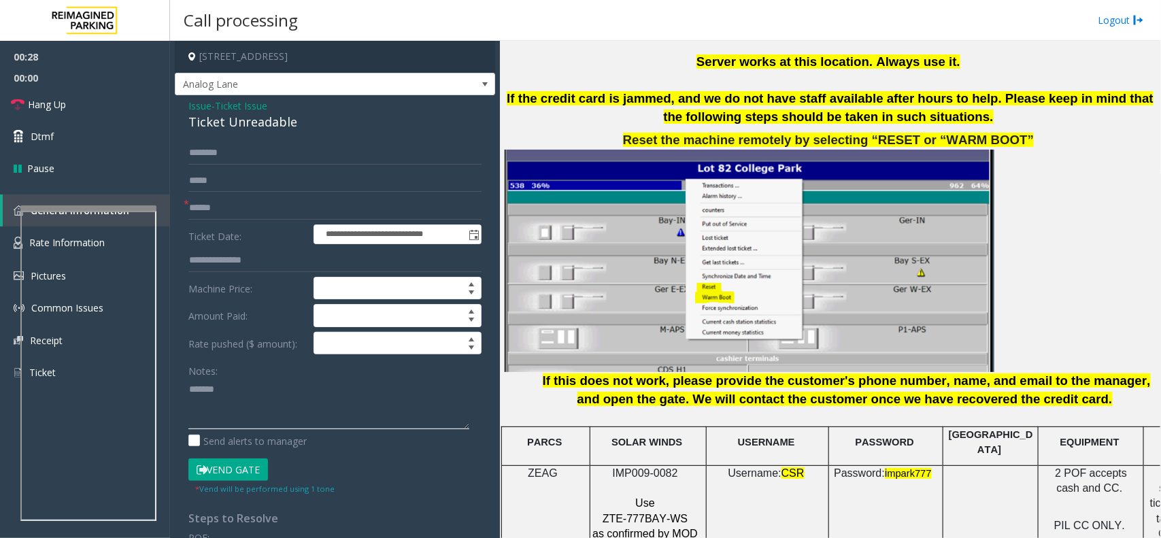
click at [256, 398] on textarea at bounding box center [328, 403] width 281 height 51
paste textarea "**********"
type textarea "**********"
click at [235, 222] on form "**********" at bounding box center [334, 318] width 293 height 354
click at [237, 209] on input "text" at bounding box center [334, 208] width 293 height 23
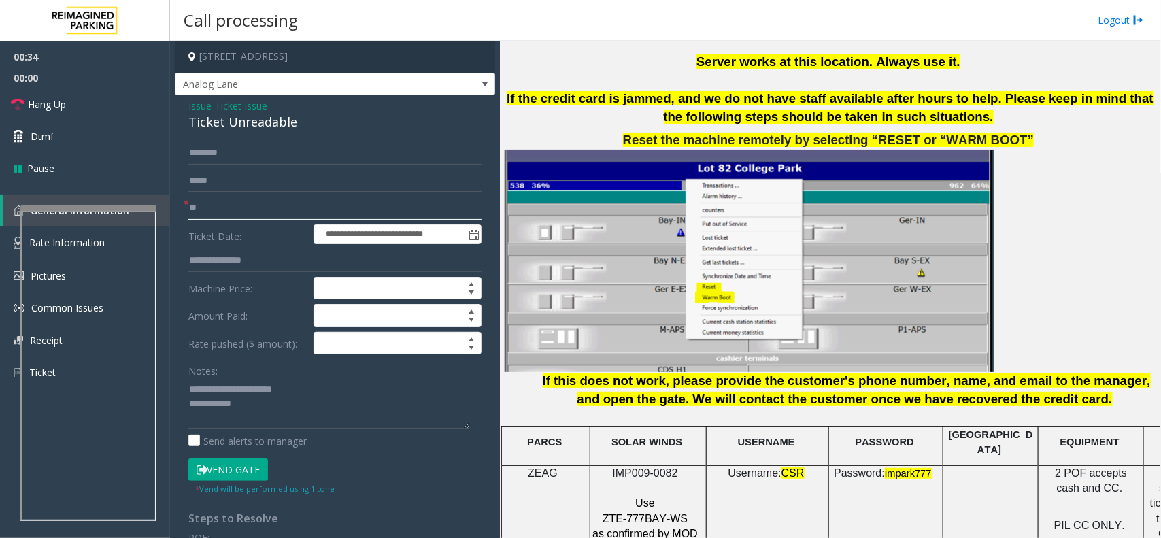
type input "**"
click at [280, 426] on textarea at bounding box center [328, 403] width 281 height 51
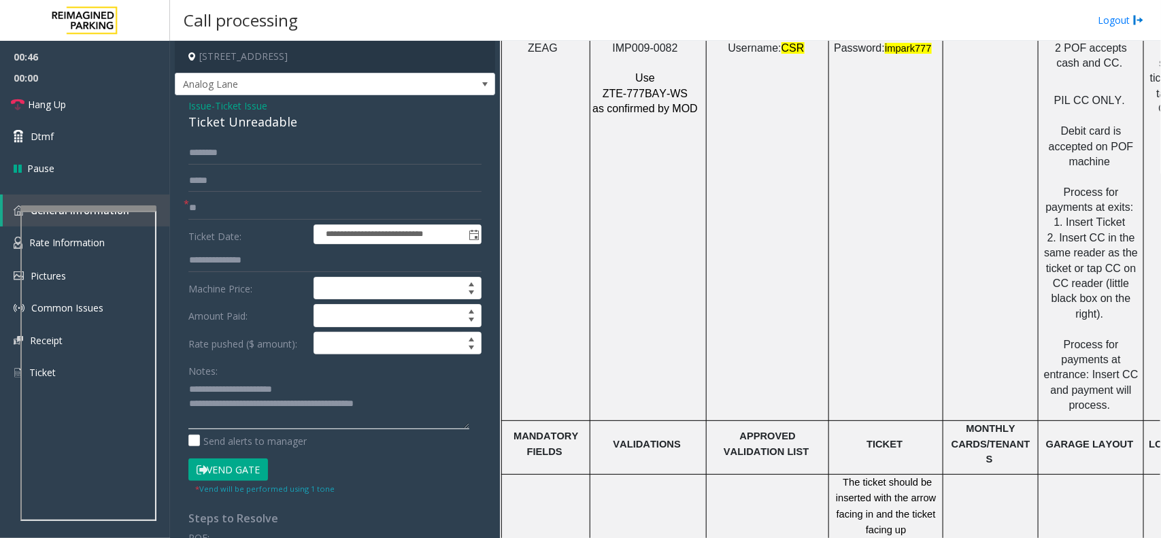
scroll to position [1445, 0]
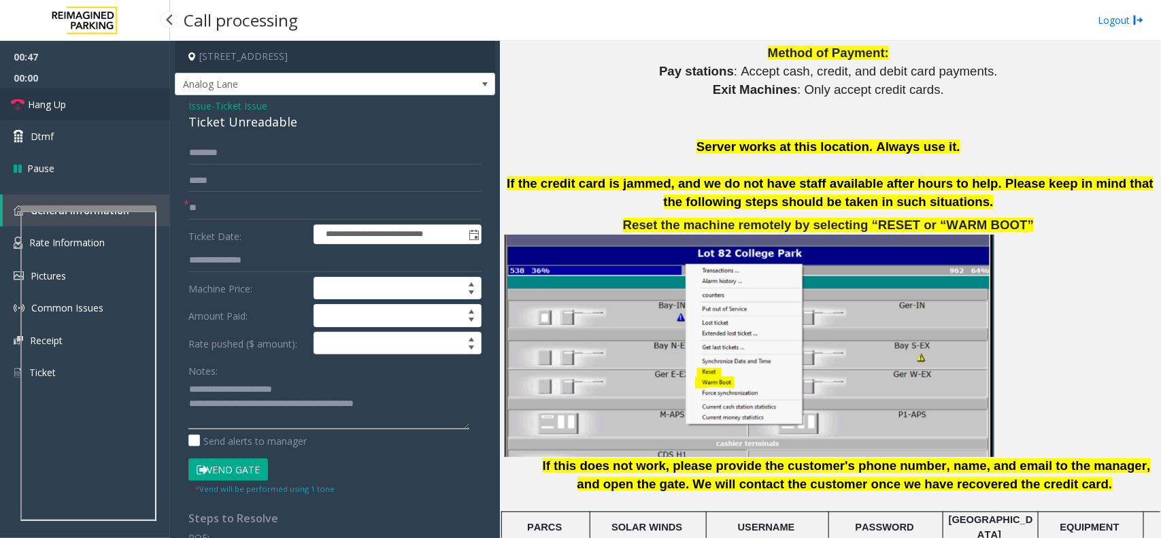
type textarea "**********"
click at [63, 107] on span "Hang Up" at bounding box center [47, 104] width 38 height 14
click at [82, 102] on link "Hang Up" at bounding box center [85, 104] width 170 height 32
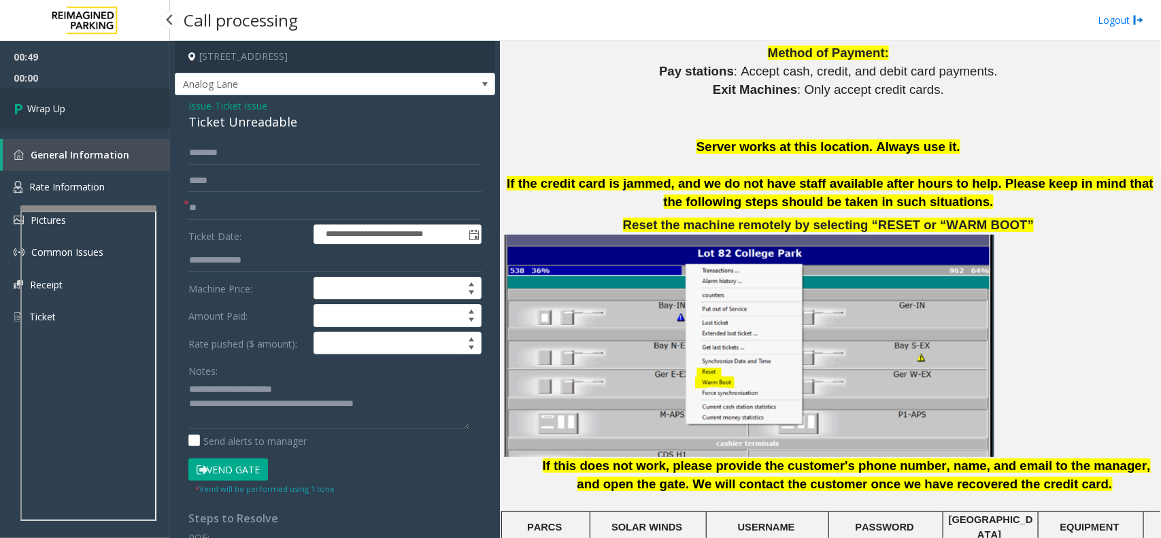
click at [82, 102] on link "Wrap Up" at bounding box center [85, 108] width 170 height 40
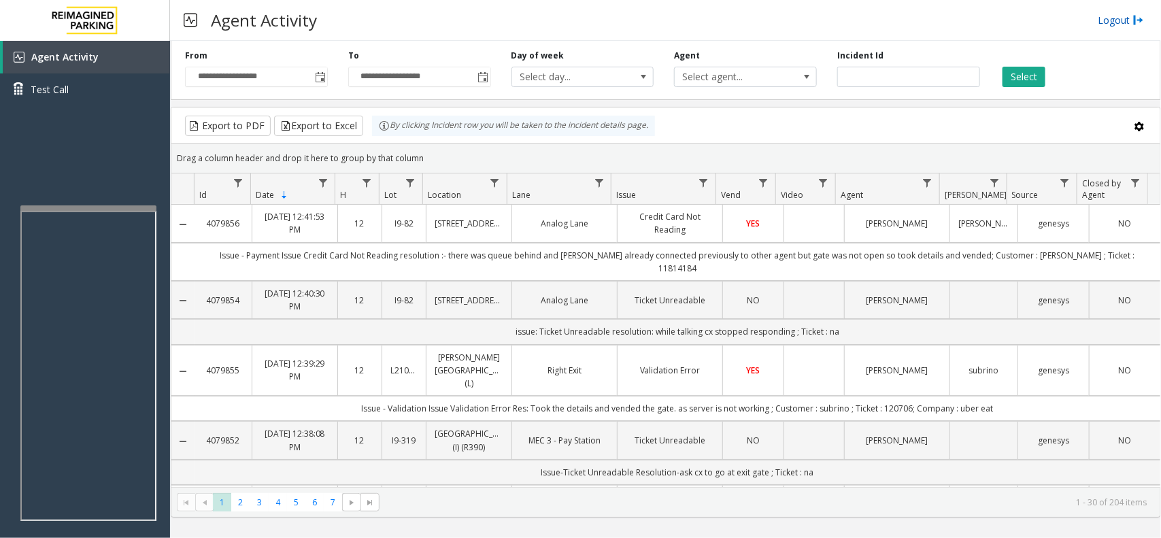
click at [1119, 22] on link "Logout" at bounding box center [1121, 20] width 46 height 14
